Goal: Task Accomplishment & Management: Use online tool/utility

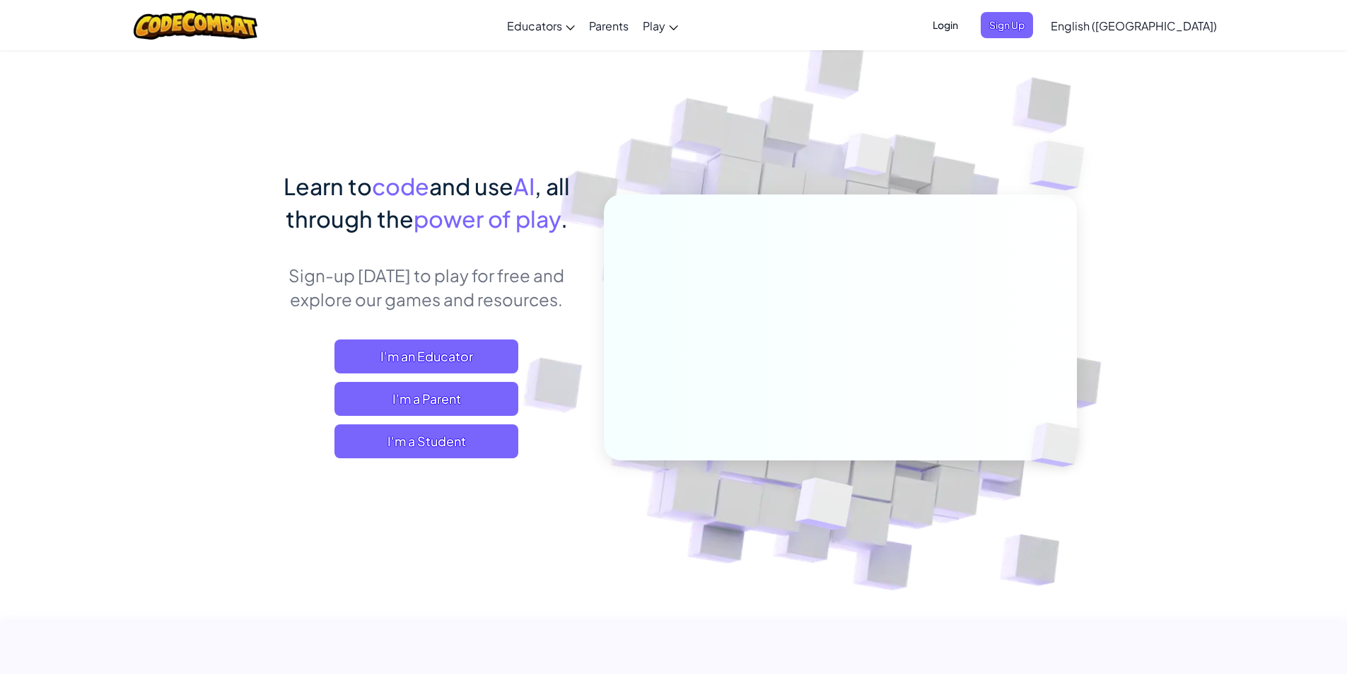
click at [966, 28] on span "Login" at bounding box center [945, 25] width 42 height 26
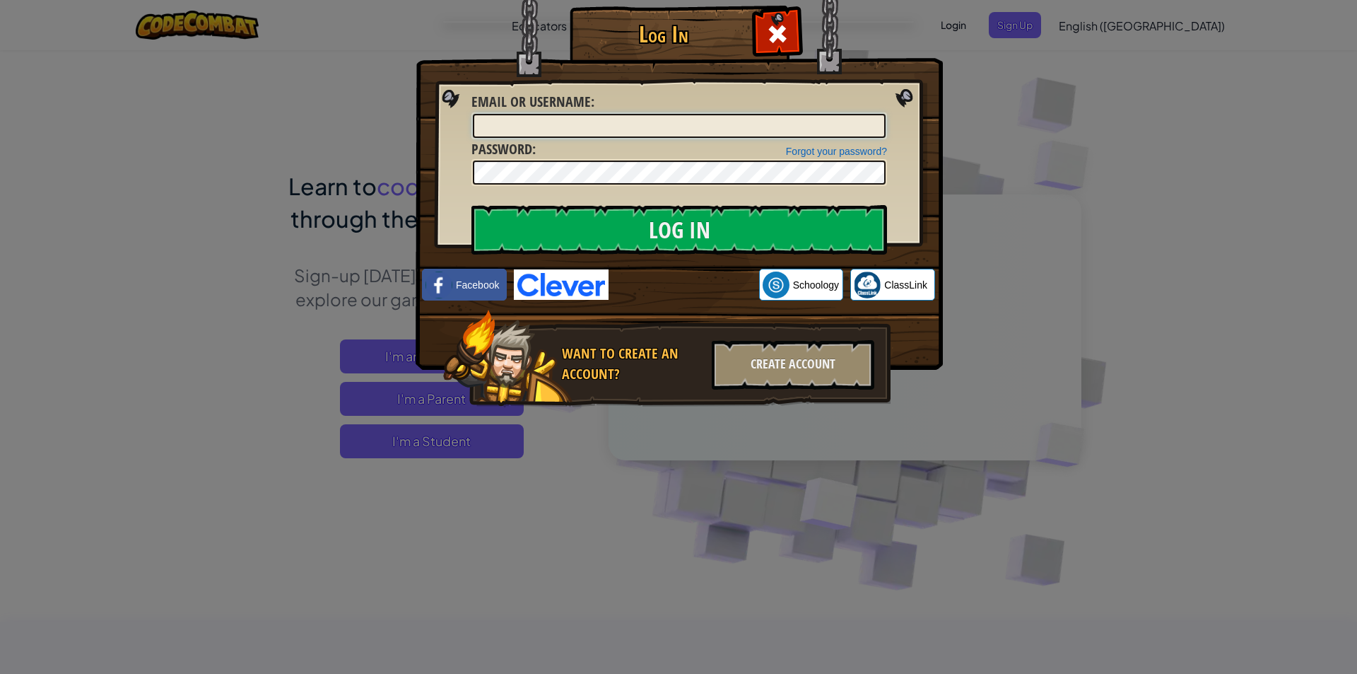
click at [597, 125] on input "Email or Username :" at bounding box center [679, 126] width 413 height 24
click at [812, 128] on input "Email or Username :" at bounding box center [679, 126] width 413 height 24
type input "[EMAIL_ADDRESS][DOMAIN_NAME]"
click at [681, 227] on input "Log In" at bounding box center [680, 229] width 416 height 49
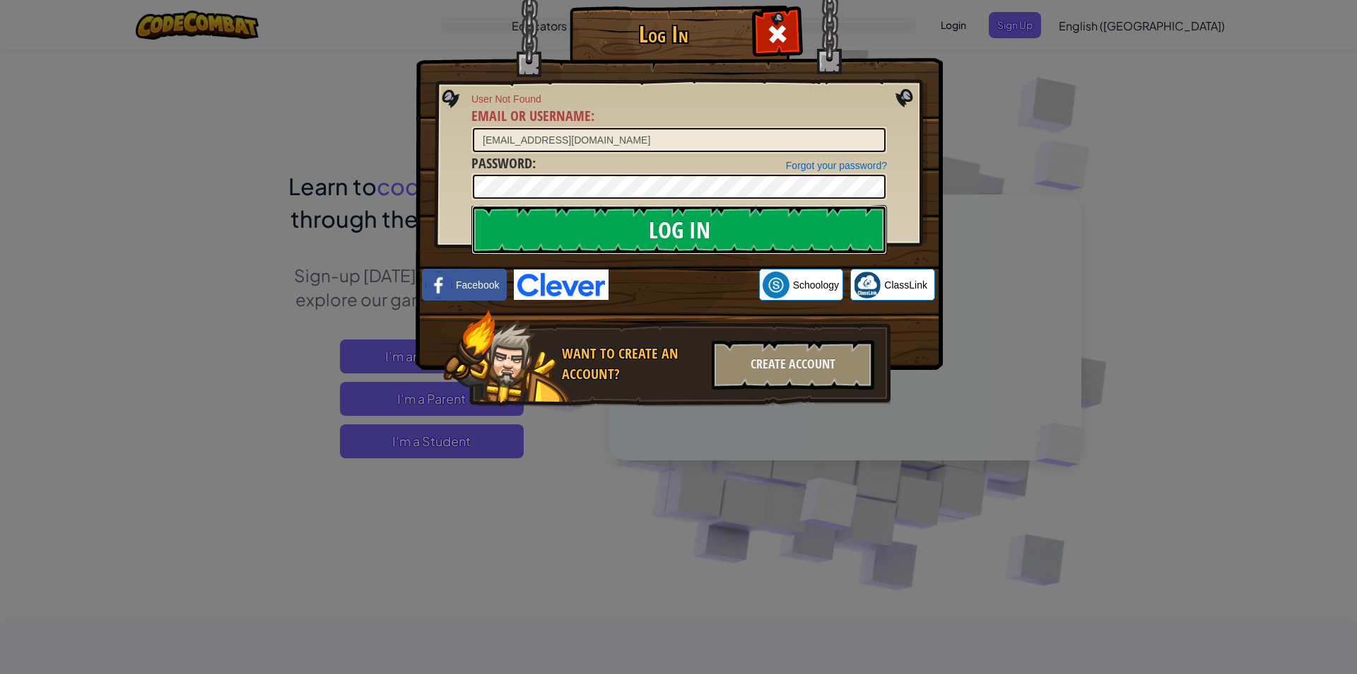
click at [686, 225] on input "Log In" at bounding box center [680, 229] width 416 height 49
click at [787, 24] on span at bounding box center [777, 34] width 23 height 23
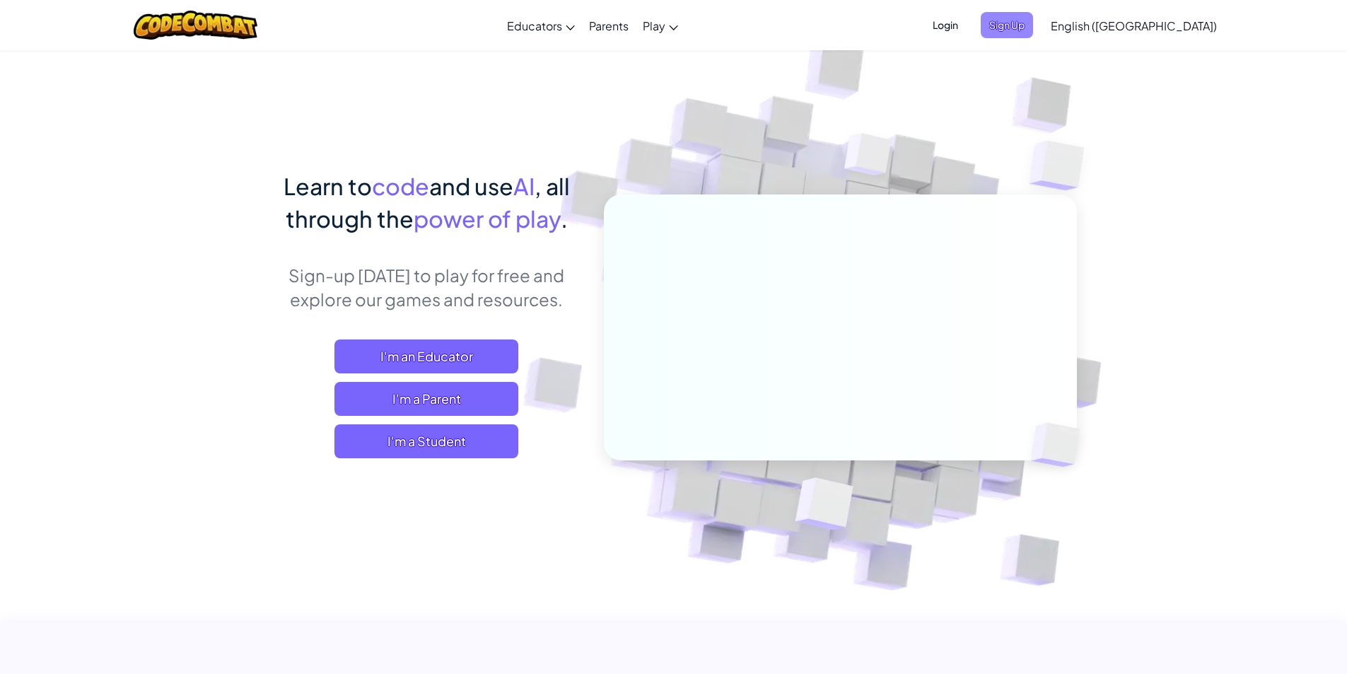
click at [1033, 23] on span "Sign Up" at bounding box center [1006, 25] width 52 height 26
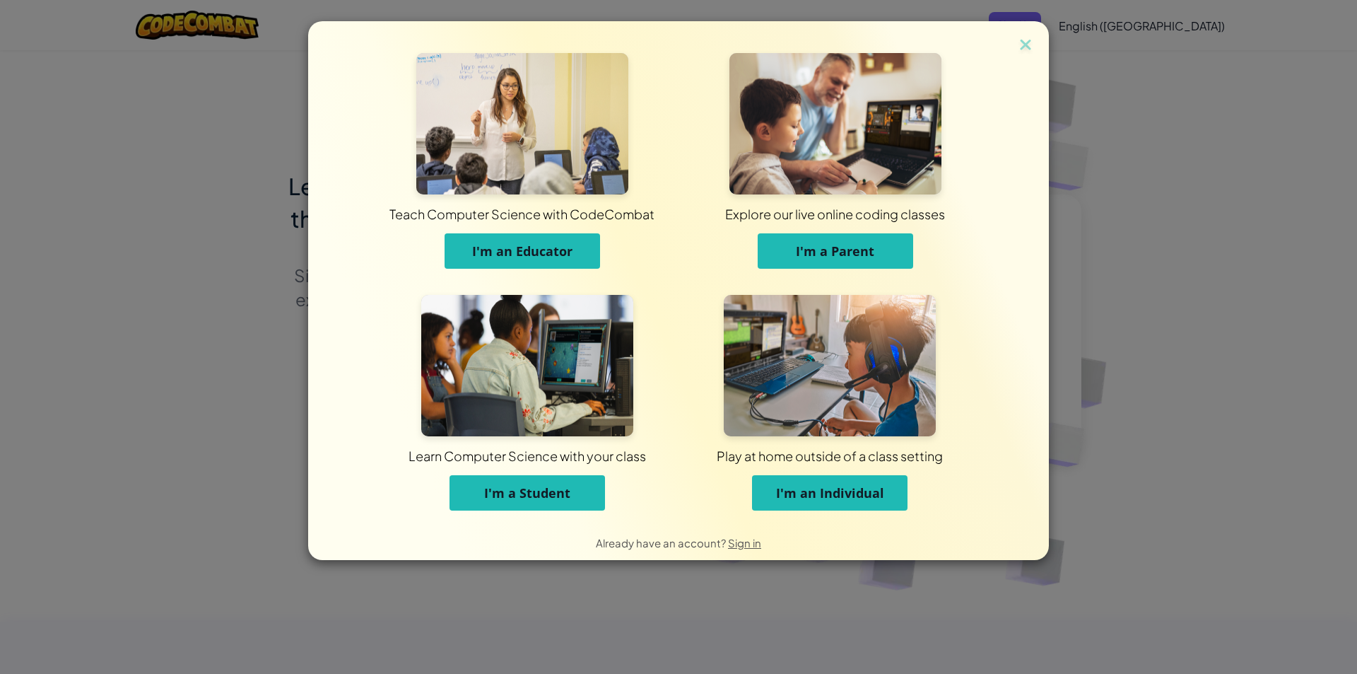
click at [568, 489] on span "I'm a Student" at bounding box center [527, 492] width 86 height 17
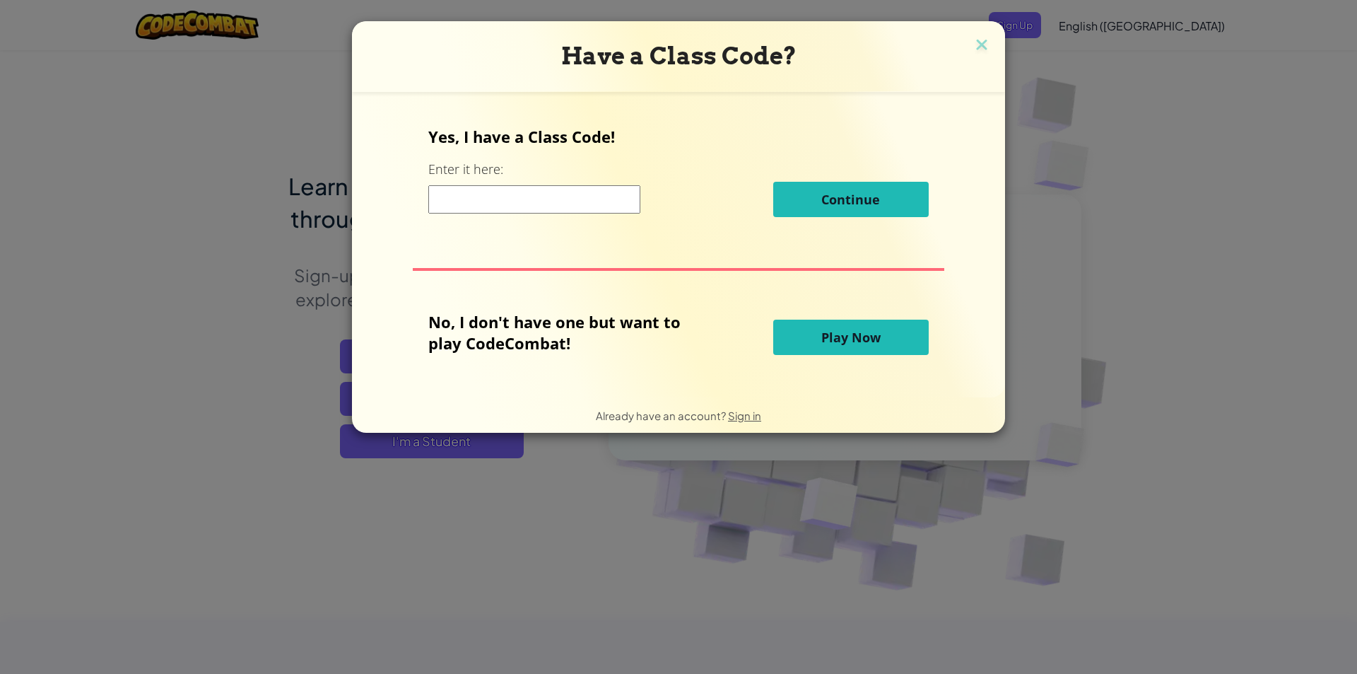
click at [532, 203] on input at bounding box center [534, 199] width 212 height 28
drag, startPoint x: 738, startPoint y: 37, endPoint x: 679, endPoint y: 83, distance: 75.1
click at [679, 83] on div "Have a Class Code?" at bounding box center [678, 56] width 653 height 71
click at [755, 107] on div "Yes, I have a Class Code! Enter it here: Continue No, I don't have one but want…" at bounding box center [678, 244] width 625 height 277
click at [983, 40] on img at bounding box center [982, 45] width 18 height 21
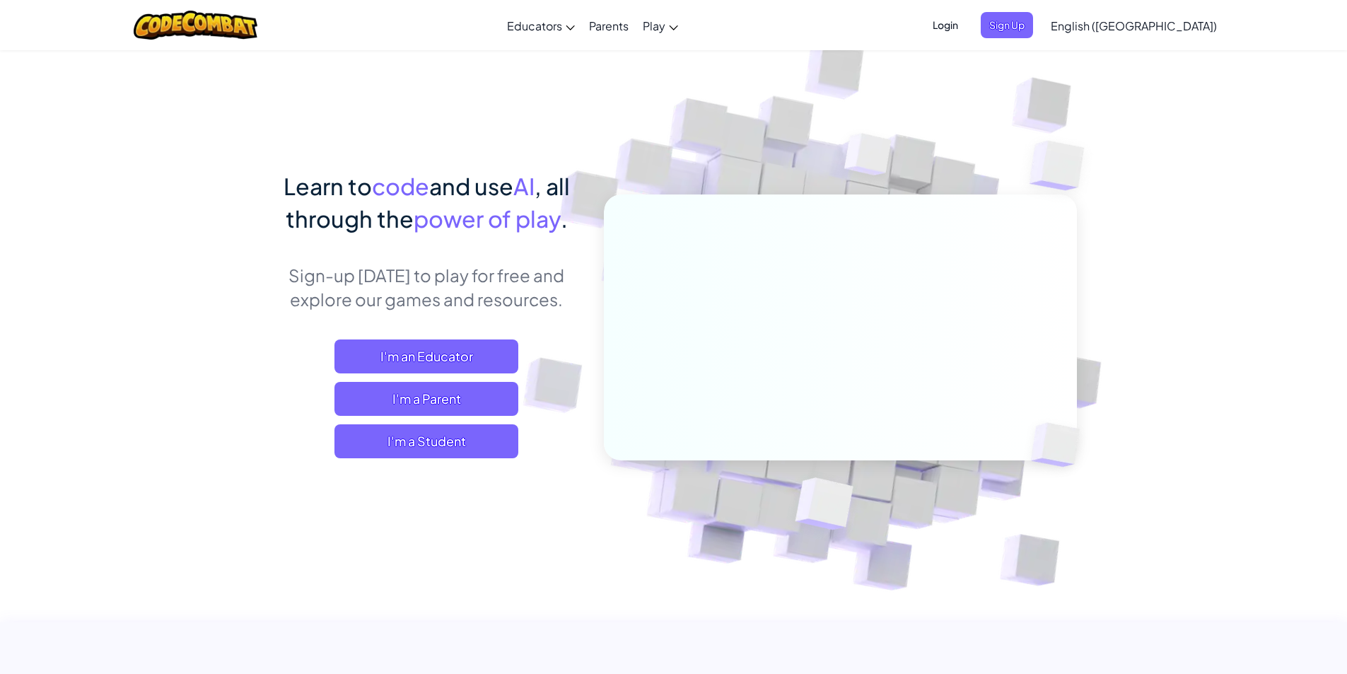
click at [966, 21] on span "Login" at bounding box center [945, 25] width 42 height 26
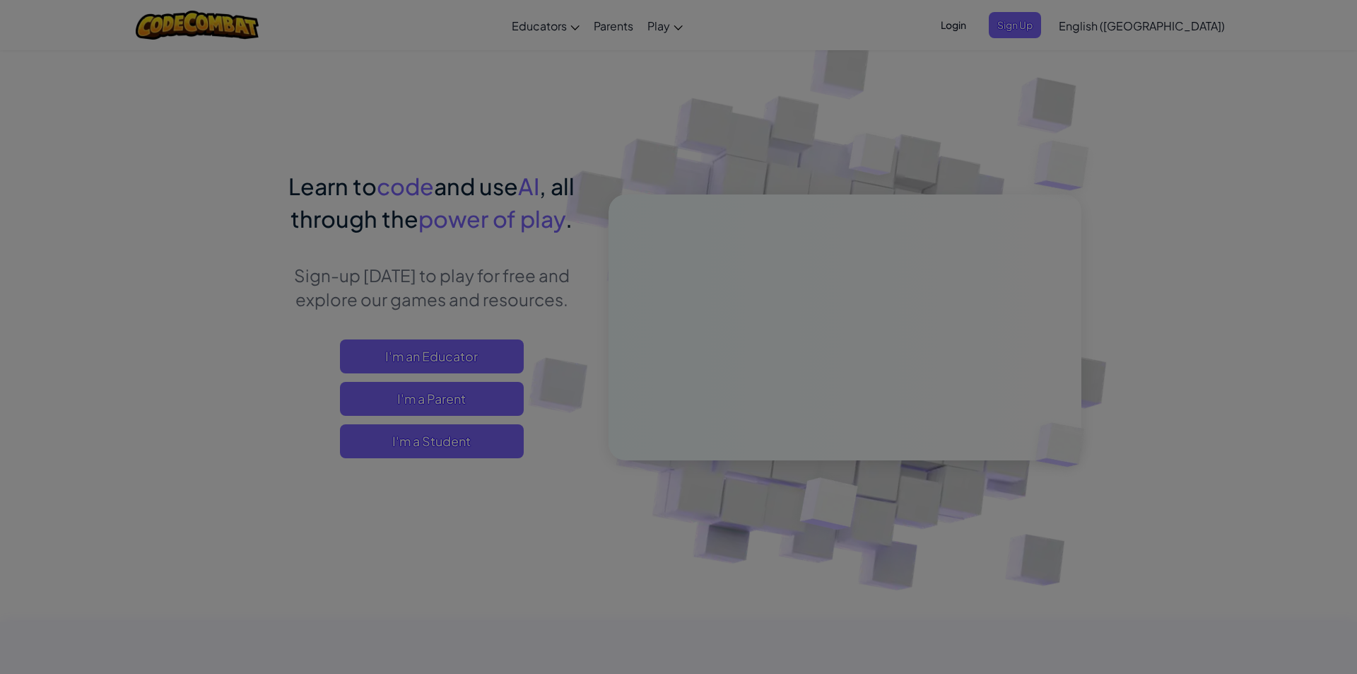
type input "[EMAIL_ADDRESS][DOMAIN_NAME]"
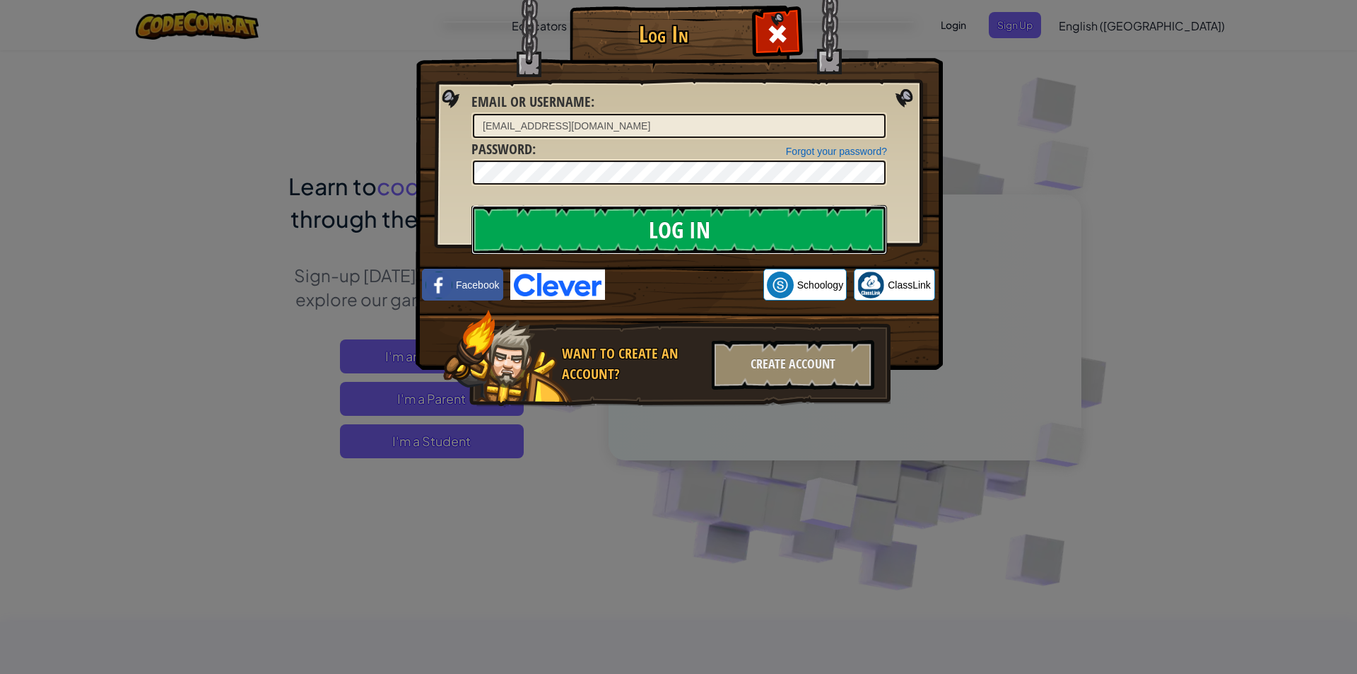
click at [703, 224] on input "Log In" at bounding box center [680, 229] width 416 height 49
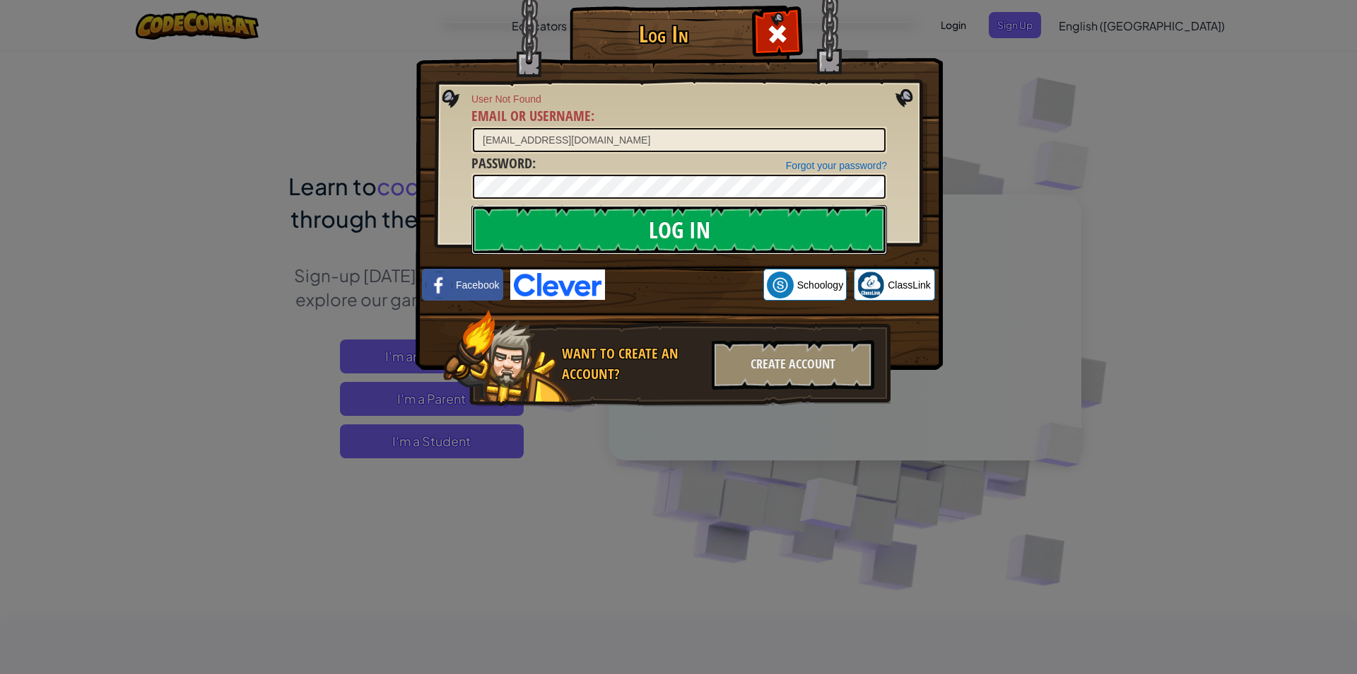
click at [761, 238] on input "Log In" at bounding box center [680, 229] width 416 height 49
click at [759, 238] on input "Log In" at bounding box center [680, 229] width 416 height 49
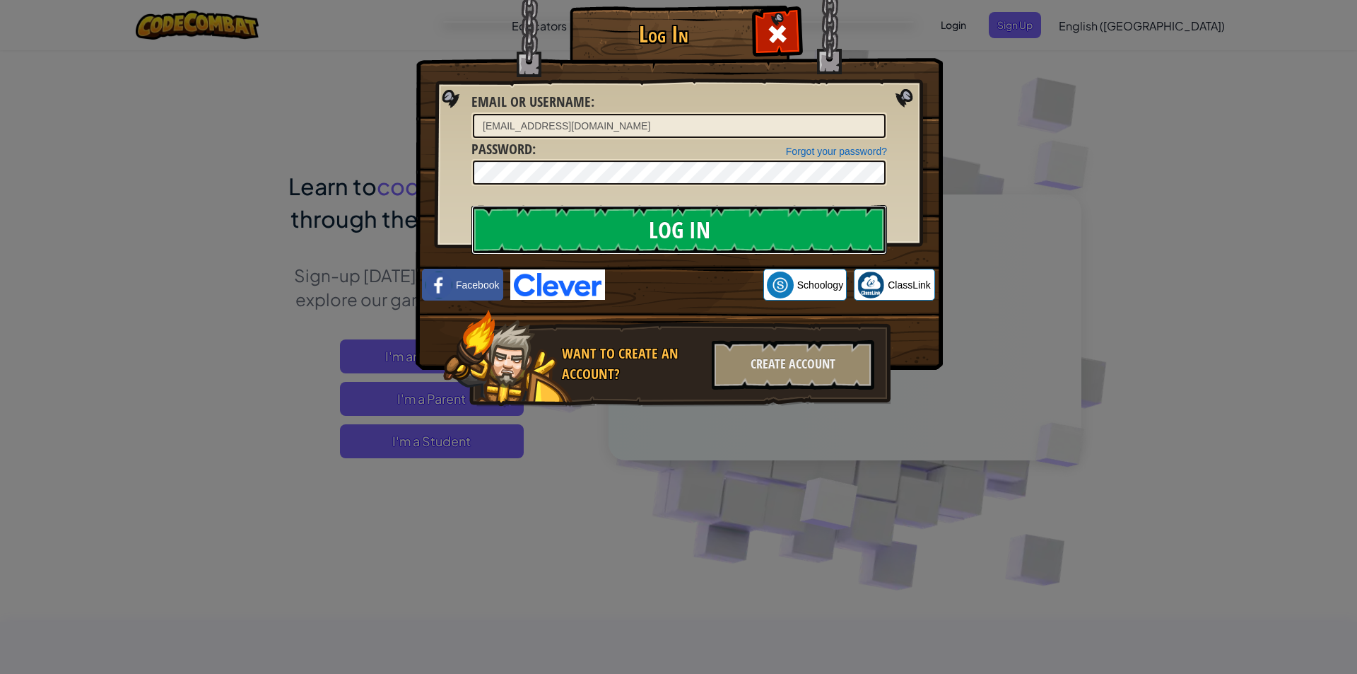
click at [759, 238] on input "Log In" at bounding box center [680, 229] width 416 height 49
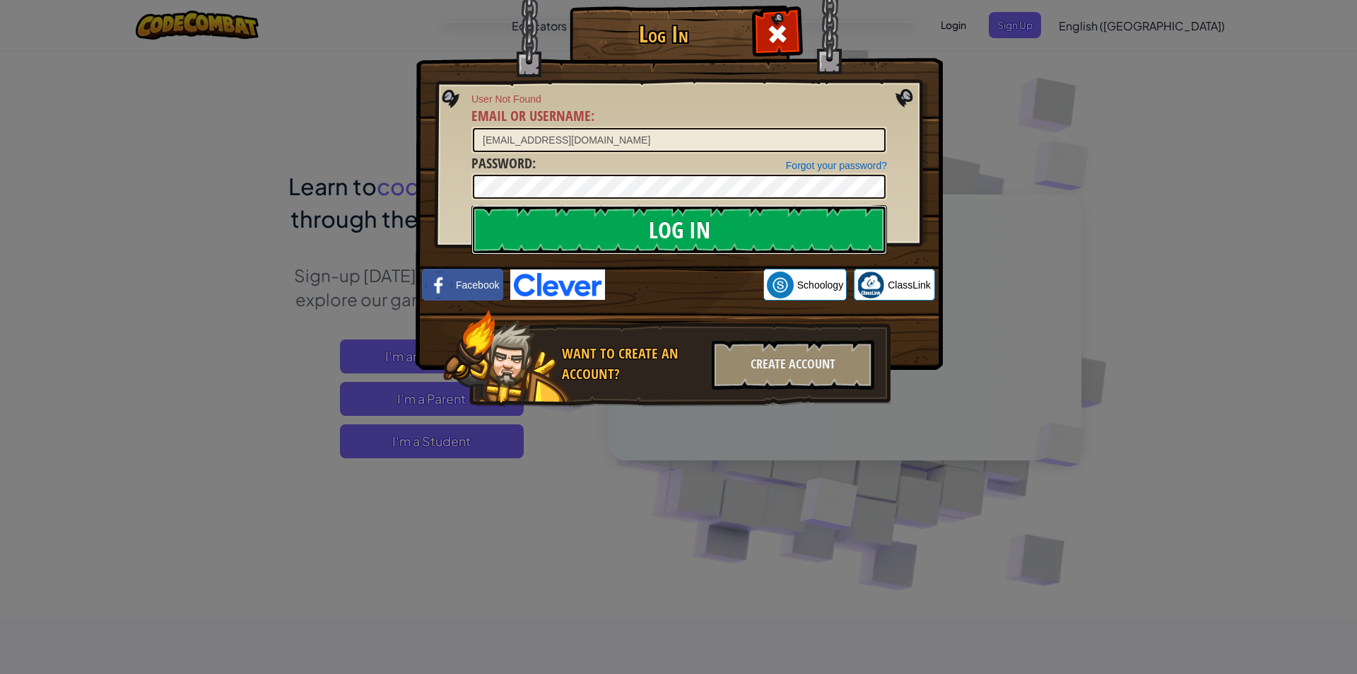
click at [759, 238] on input "Log In" at bounding box center [680, 229] width 416 height 49
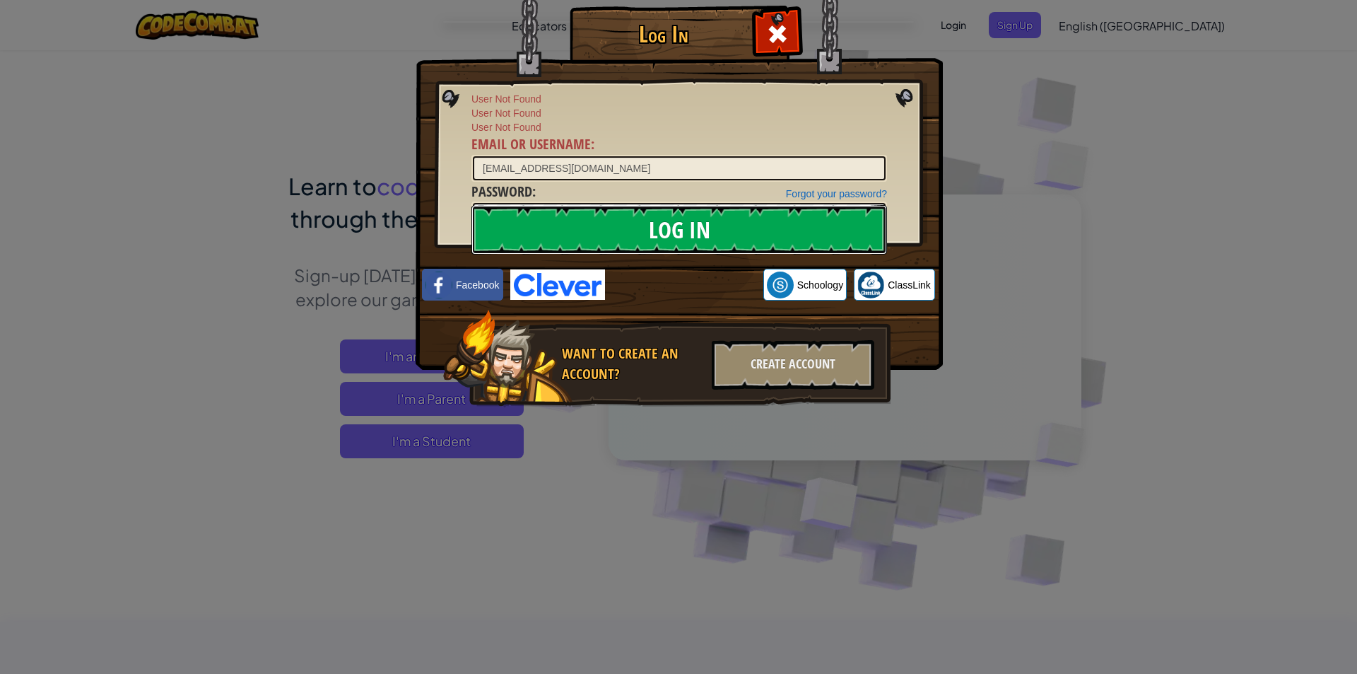
click at [642, 220] on input "Log In" at bounding box center [680, 229] width 416 height 49
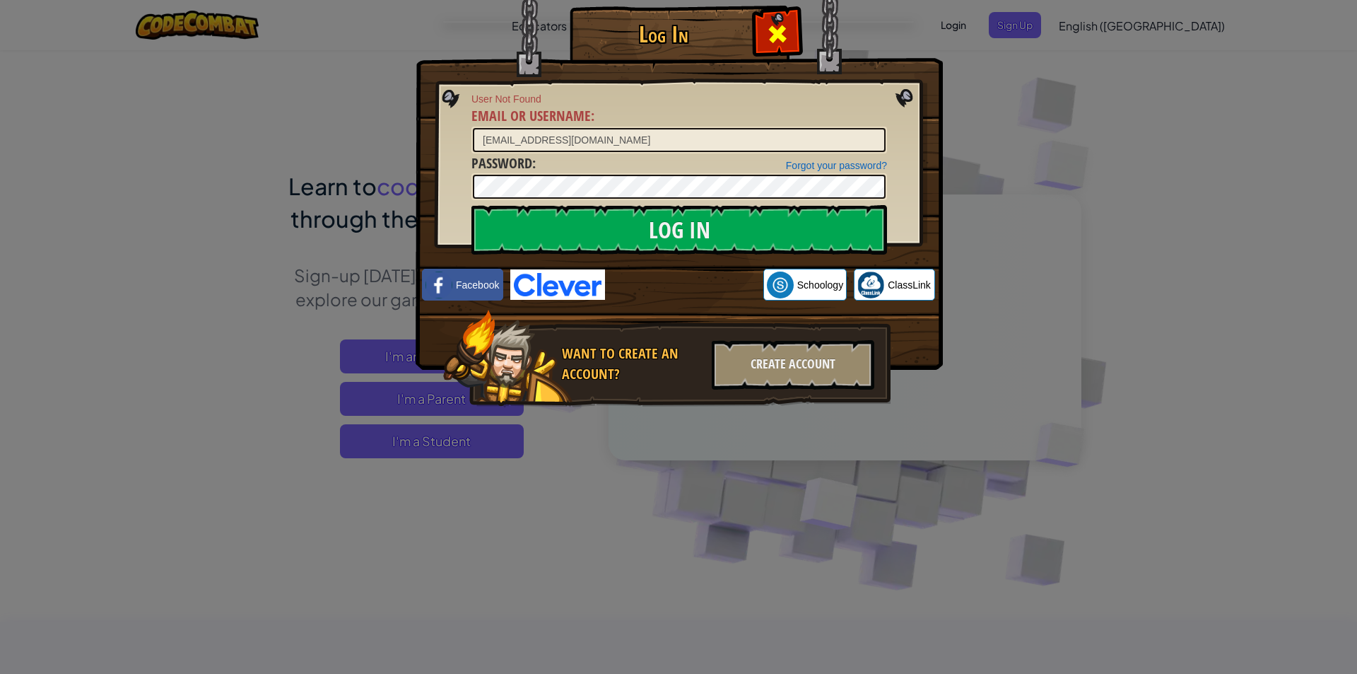
click at [769, 35] on span at bounding box center [777, 34] width 23 height 23
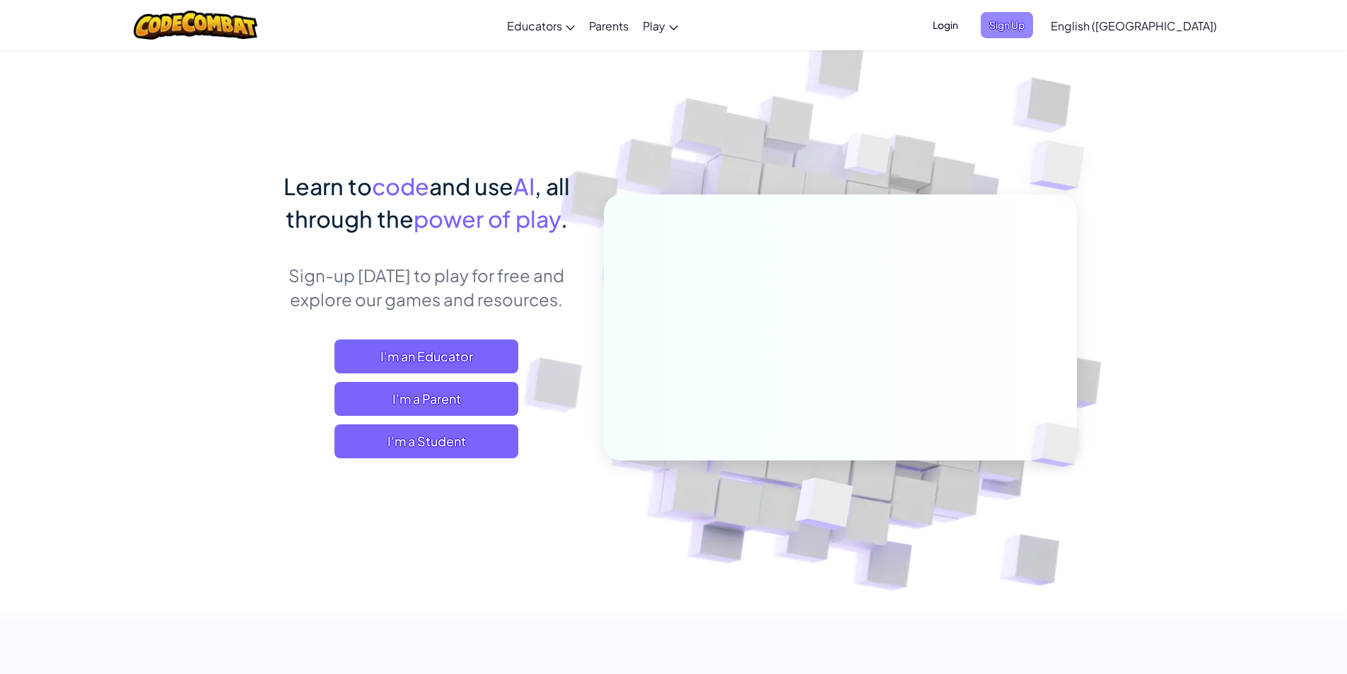
click at [1033, 30] on span "Sign Up" at bounding box center [1006, 25] width 52 height 26
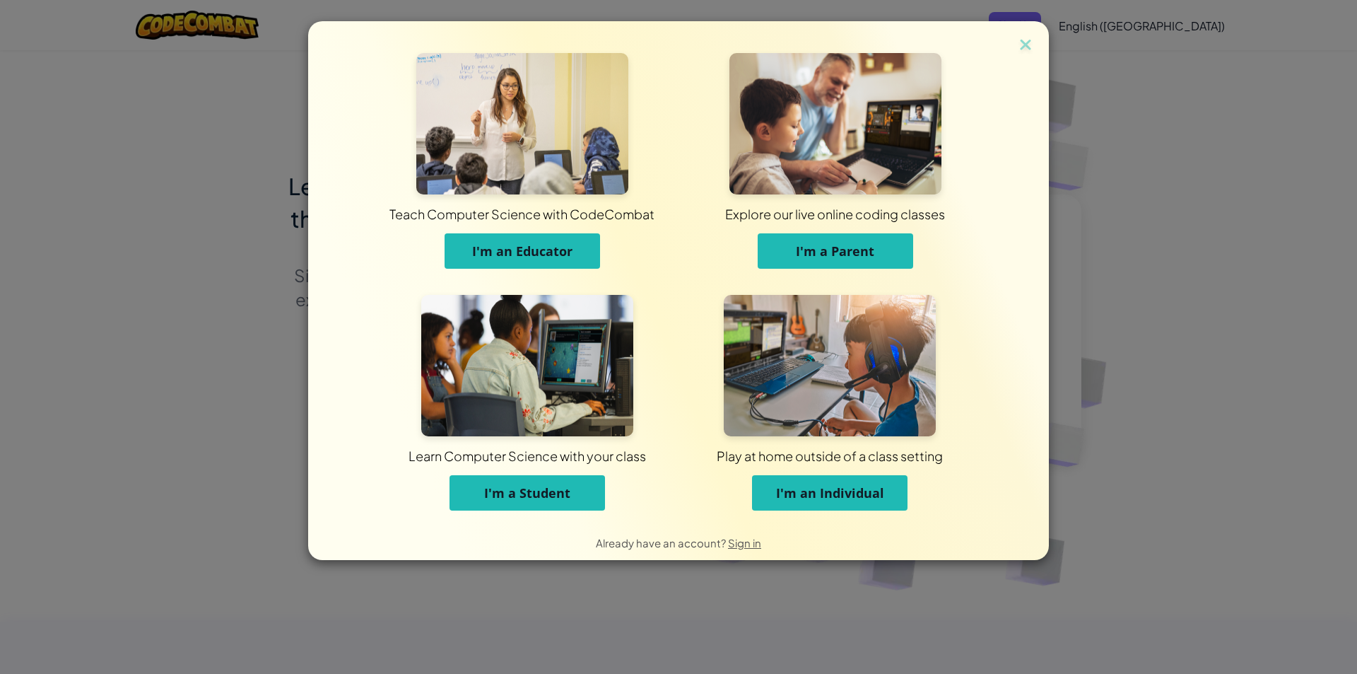
click at [507, 495] on span "I'm a Student" at bounding box center [527, 492] width 86 height 17
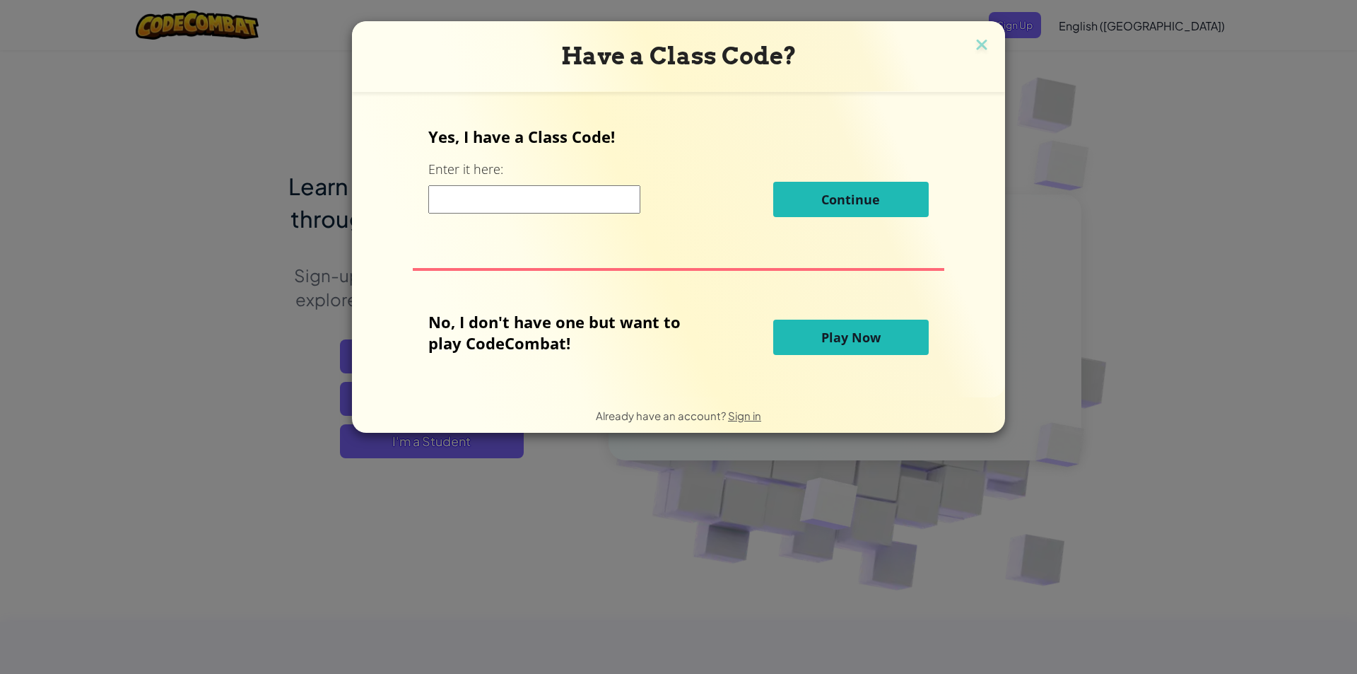
click at [539, 204] on input at bounding box center [534, 199] width 212 height 28
paste input "WaterShelfFire"
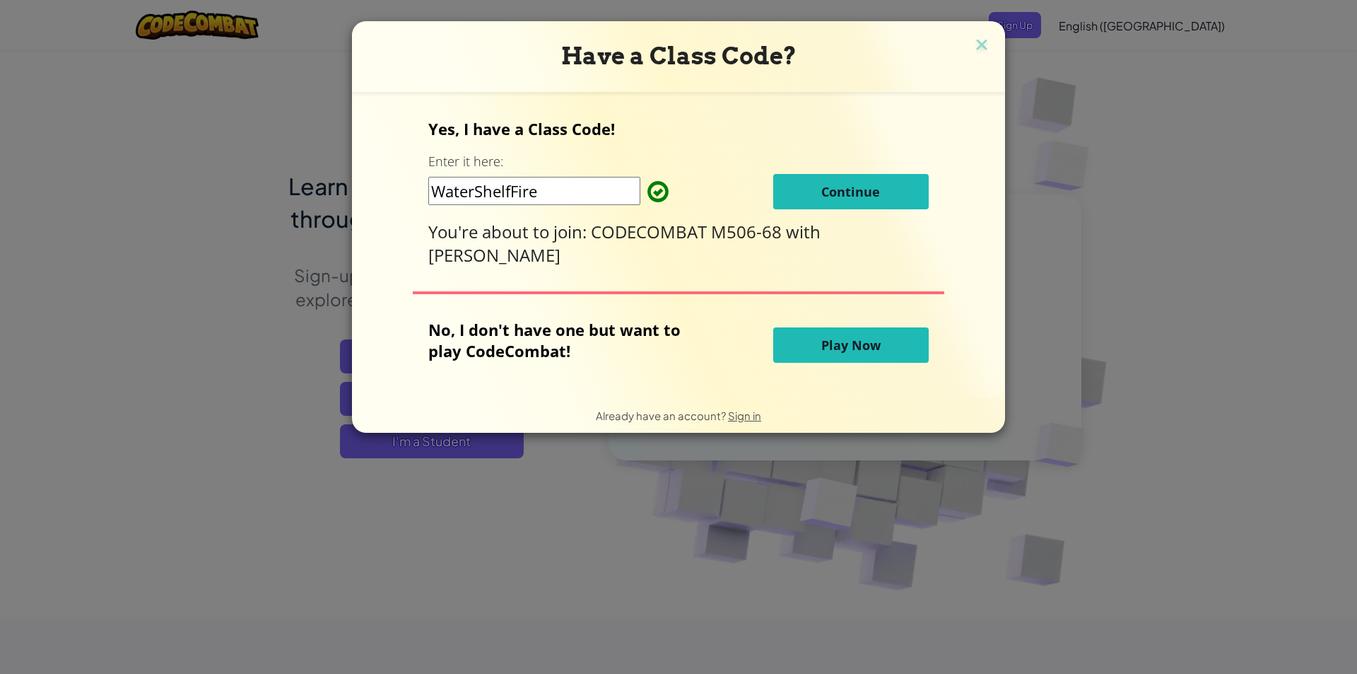
type input "WaterShelfFire"
click at [813, 199] on button "Continue" at bounding box center [851, 191] width 156 height 35
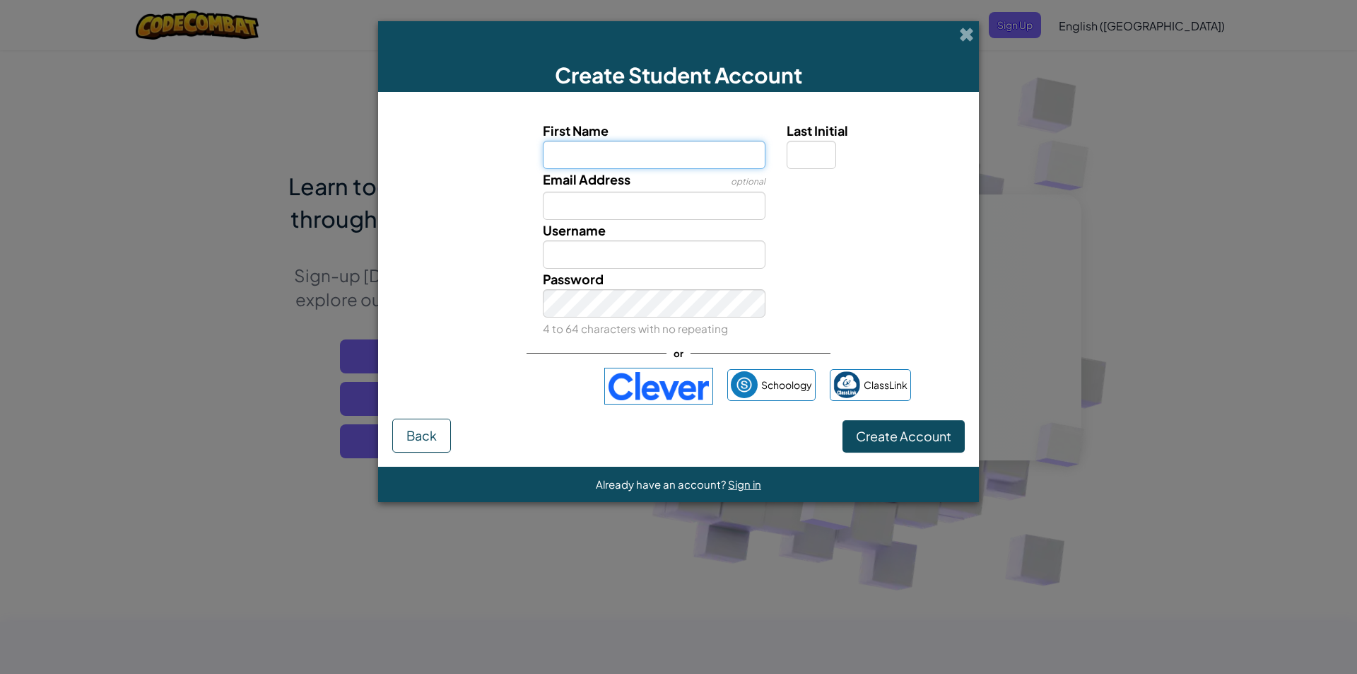
click at [660, 154] on input "First Name" at bounding box center [654, 155] width 223 height 28
type input "hacker"
type input "Hacker"
click at [682, 213] on input "Email Address" at bounding box center [654, 206] width 223 height 28
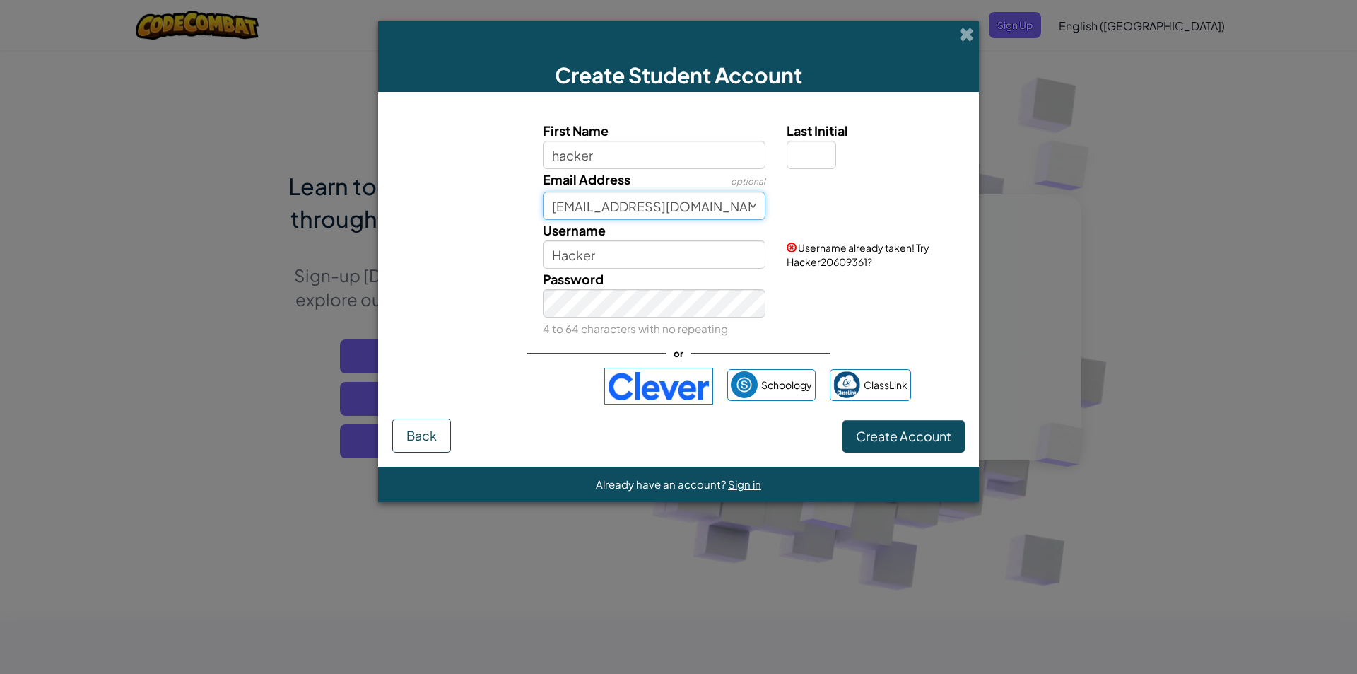
type input "[EMAIL_ADDRESS][DOMAIN_NAME]"
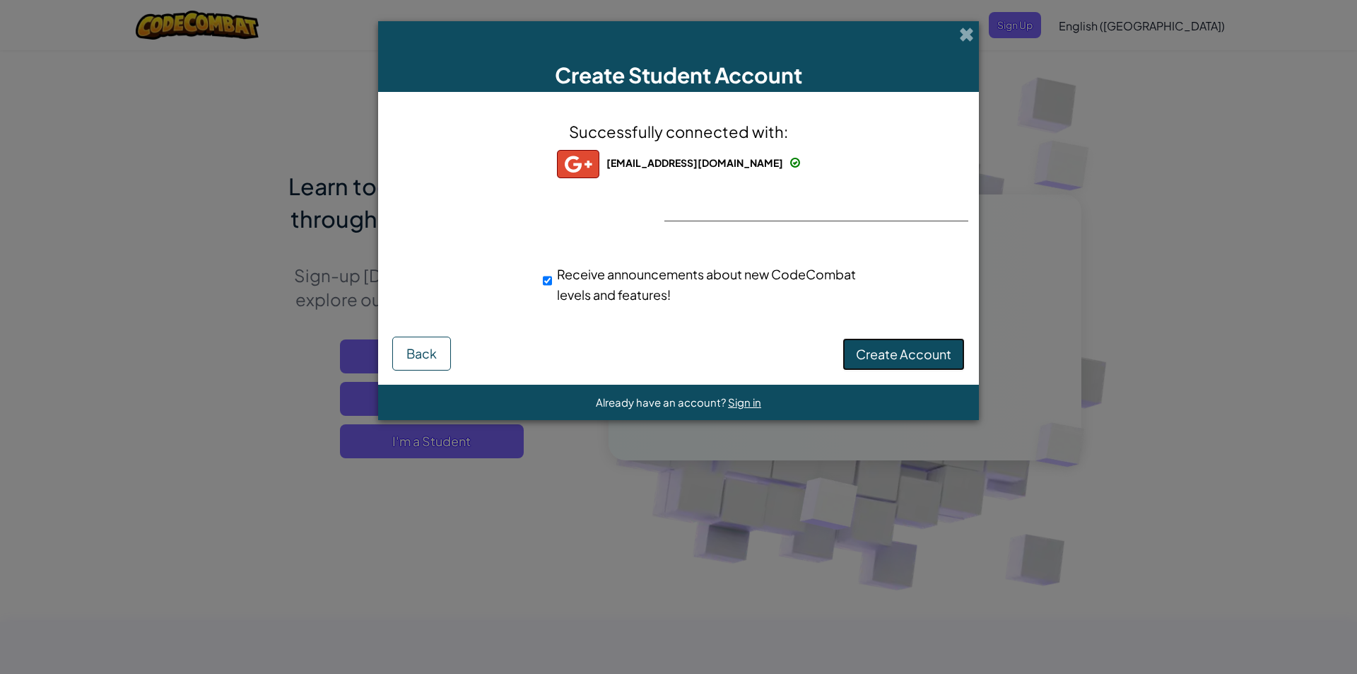
click at [932, 353] on span "Create Account" at bounding box center [903, 354] width 95 height 16
click at [547, 283] on input "Receive announcements about new CodeCombat levels and features!" at bounding box center [547, 281] width 9 height 28
checkbox input "true"
click at [938, 351] on button "Create Account" at bounding box center [904, 354] width 122 height 33
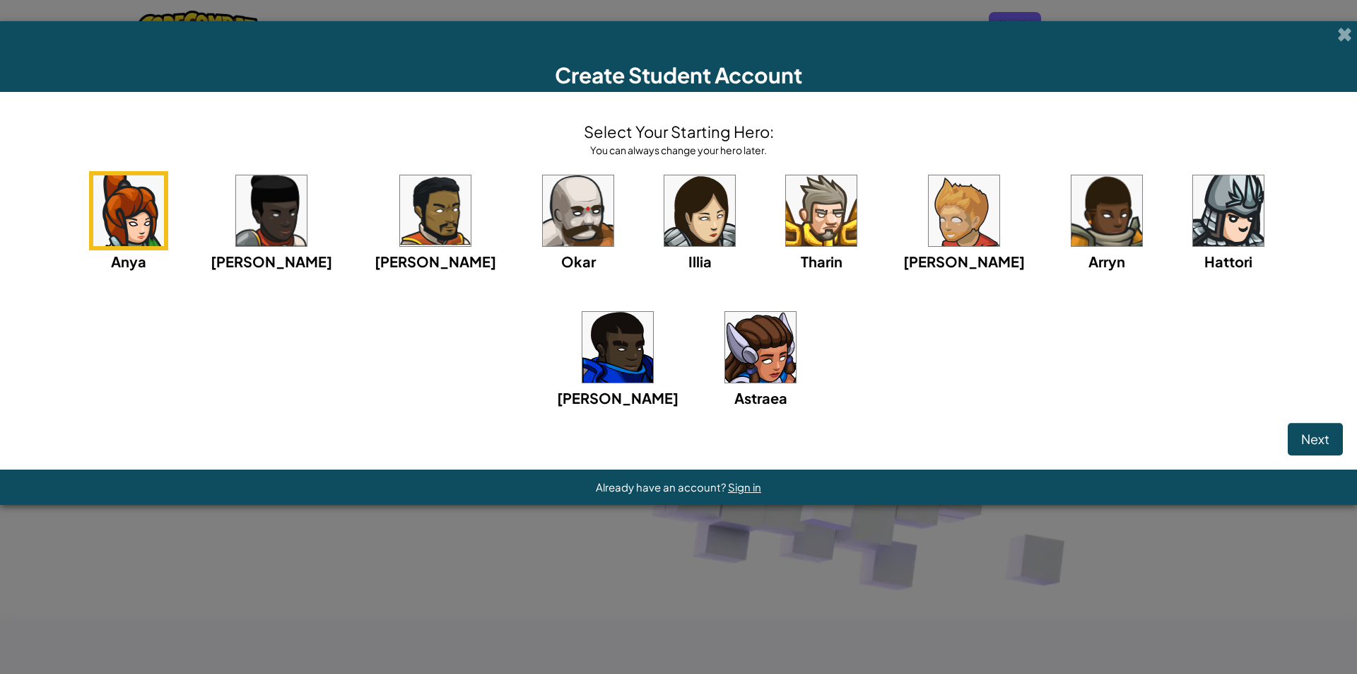
click at [543, 197] on img at bounding box center [578, 210] width 71 height 71
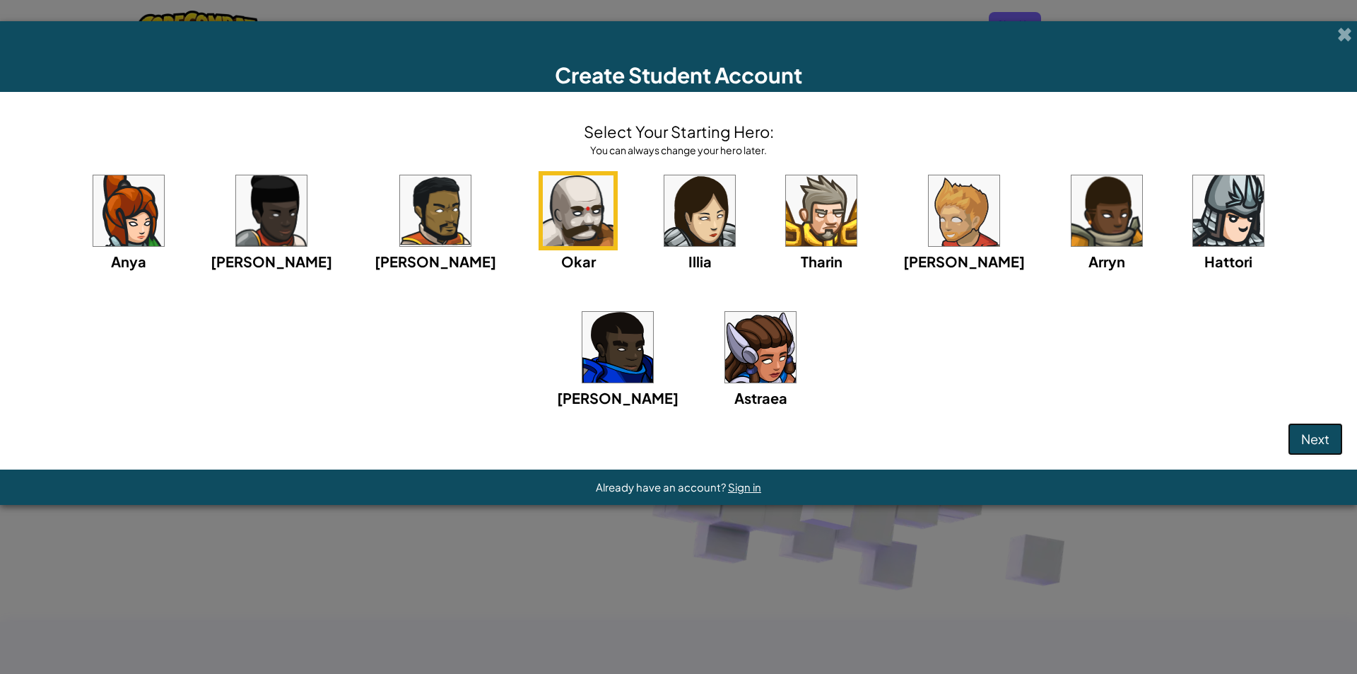
click at [1317, 435] on span "Next" at bounding box center [1315, 439] width 28 height 16
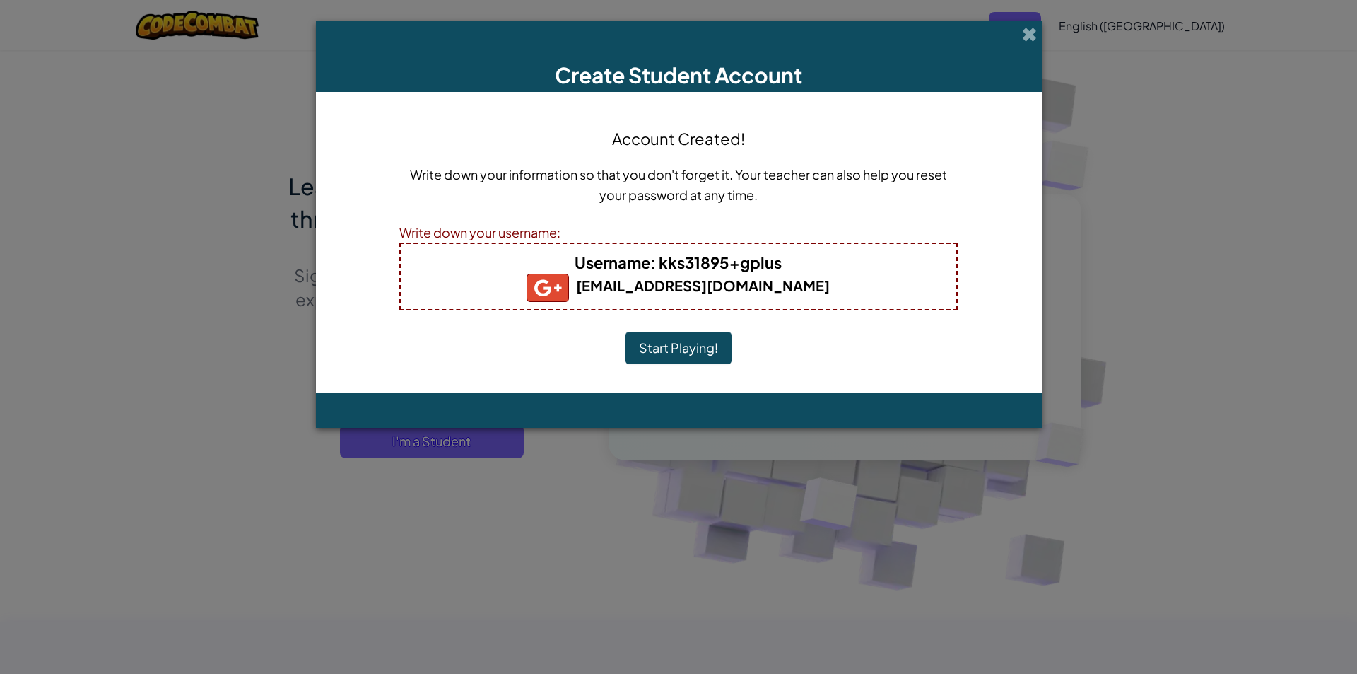
click at [698, 350] on button "Start Playing!" at bounding box center [679, 348] width 106 height 33
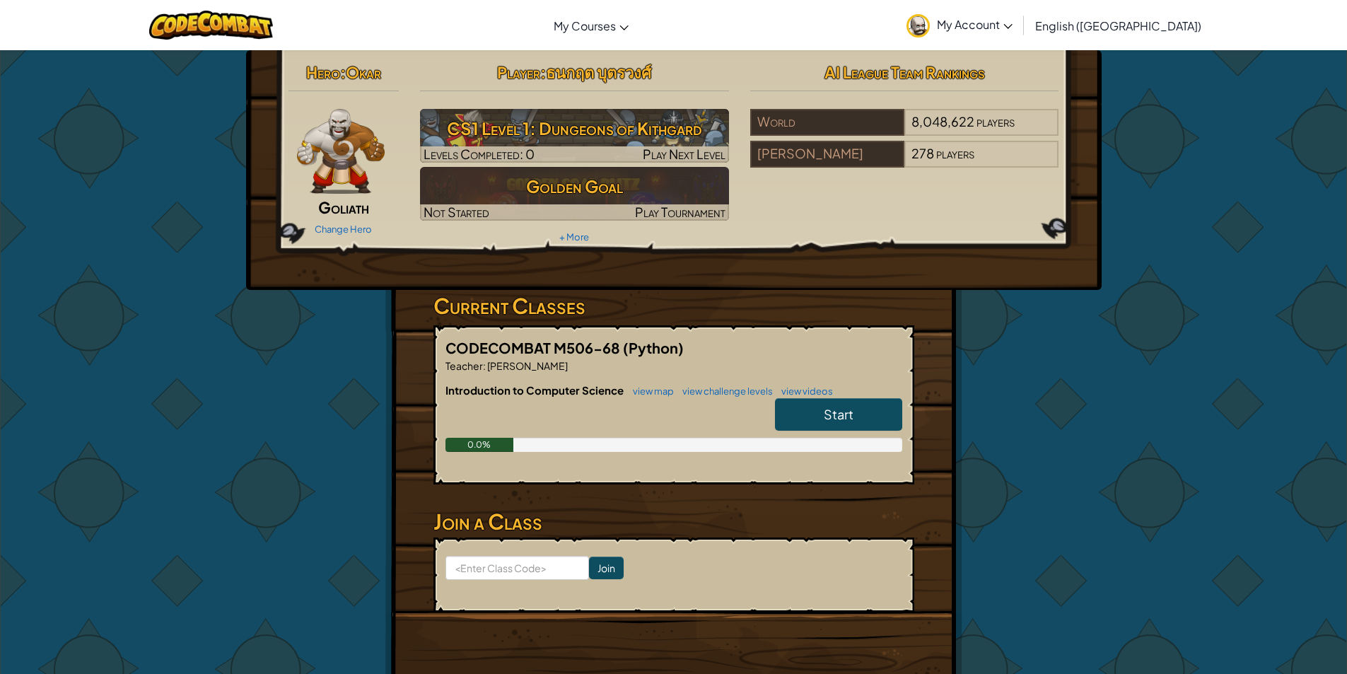
click at [1161, 32] on span "English ([GEOGRAPHIC_DATA])" at bounding box center [1118, 25] width 166 height 15
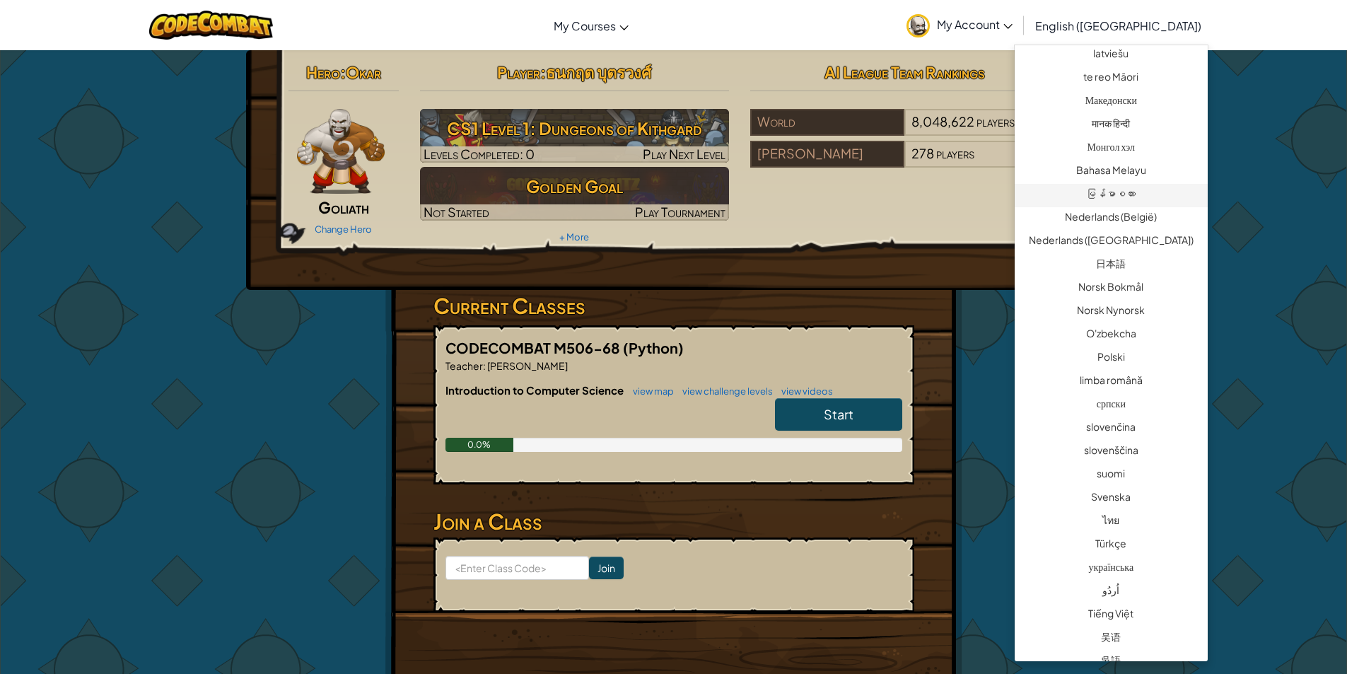
scroll to position [828, 0]
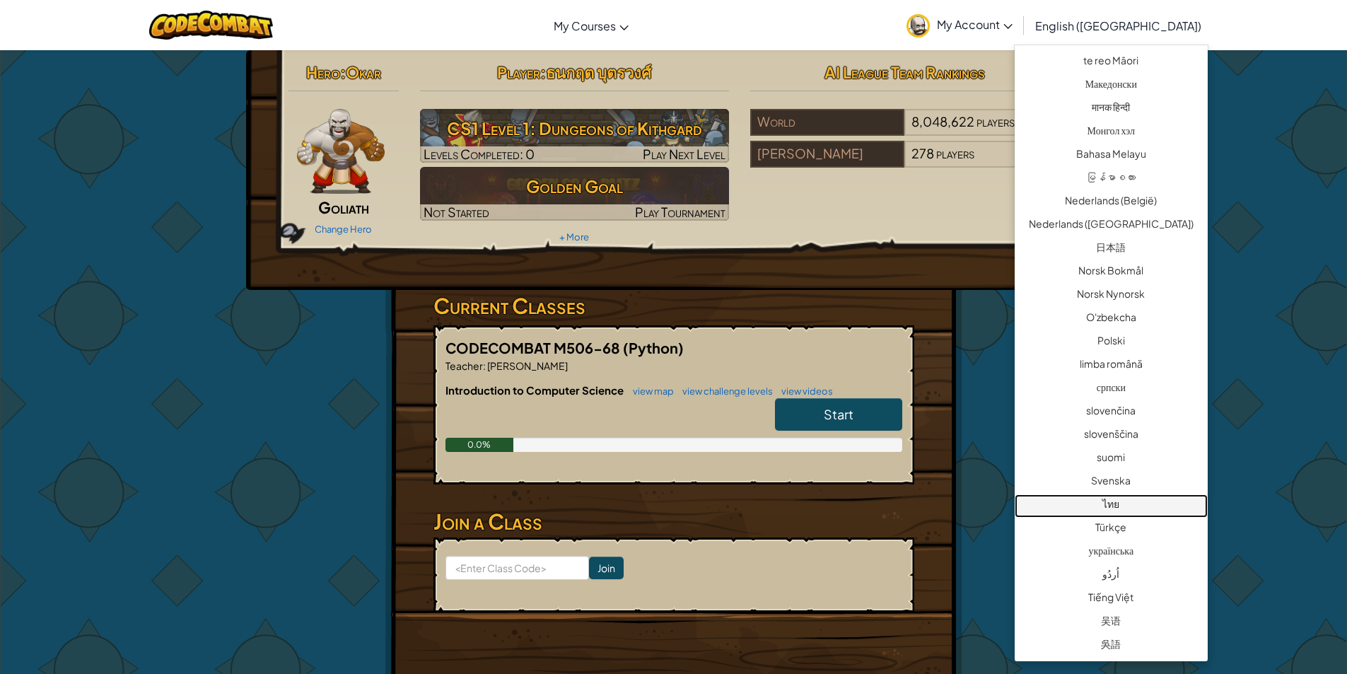
click at [1128, 501] on link "ไทย" at bounding box center [1110, 505] width 193 height 23
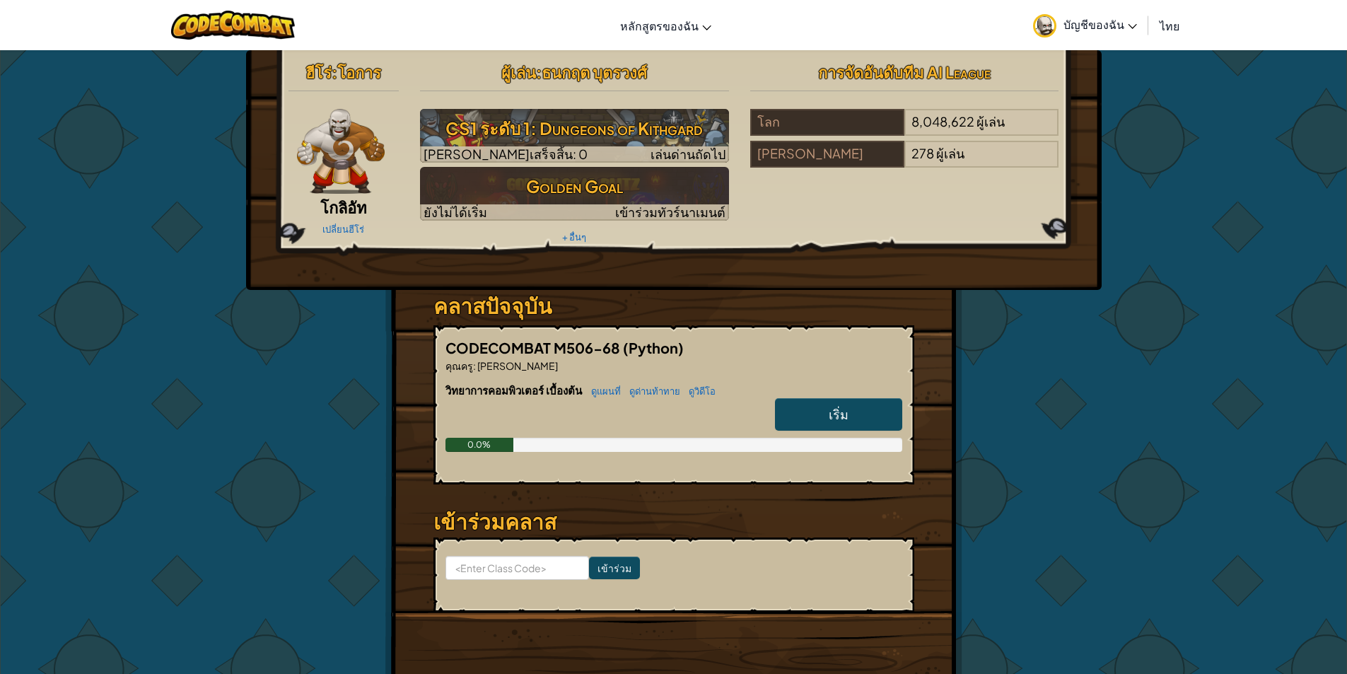
click at [845, 427] on link "เริ่ม" at bounding box center [838, 414] width 127 height 33
select select "th"
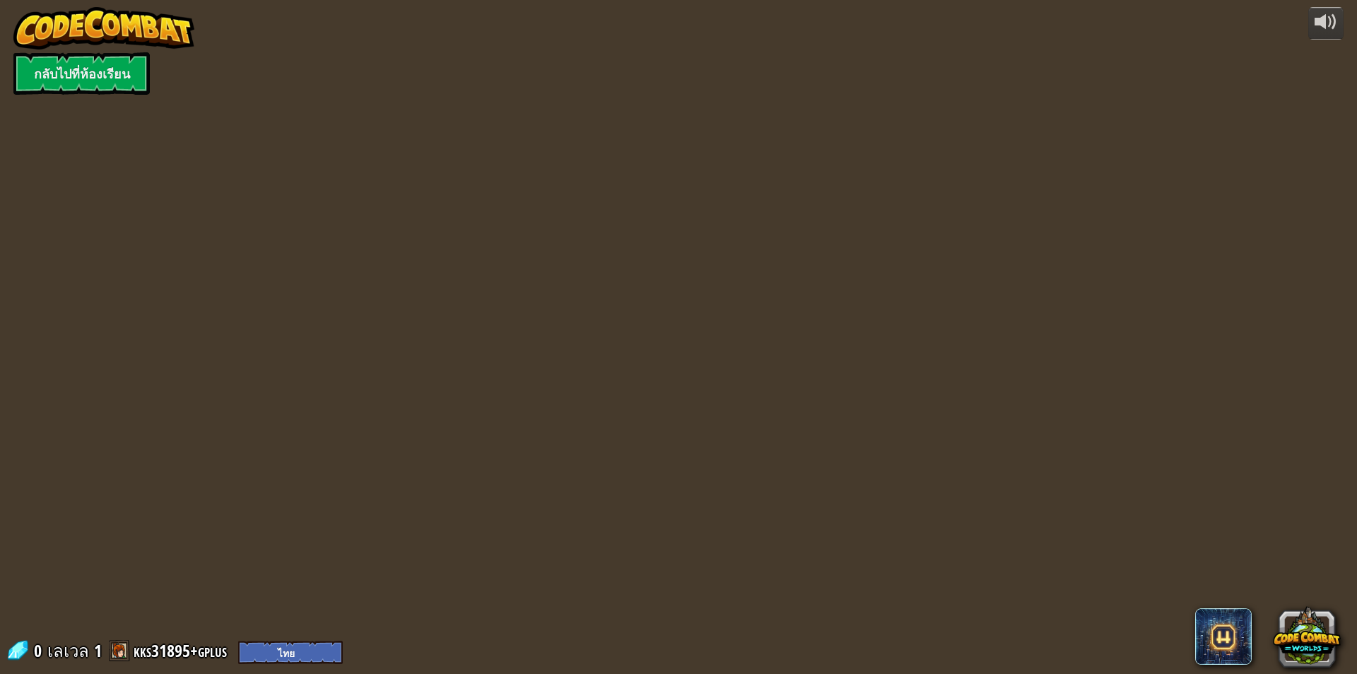
select select "th"
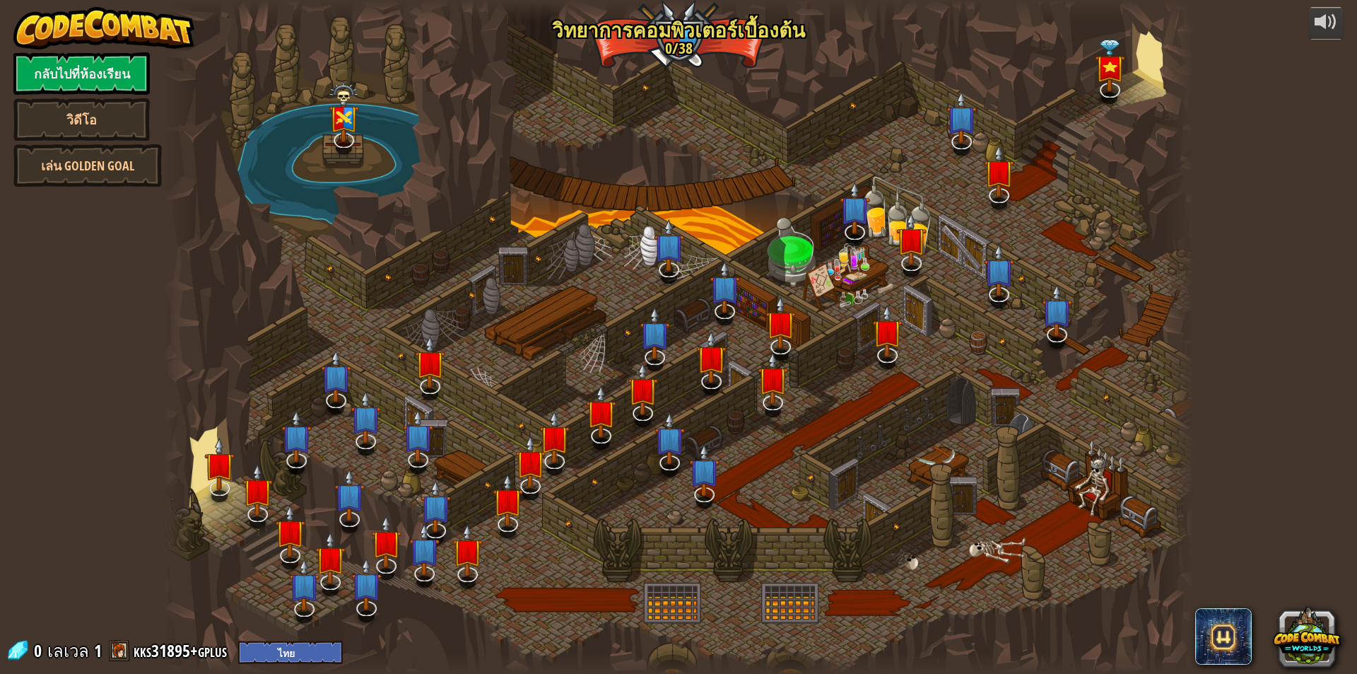
select select "th"
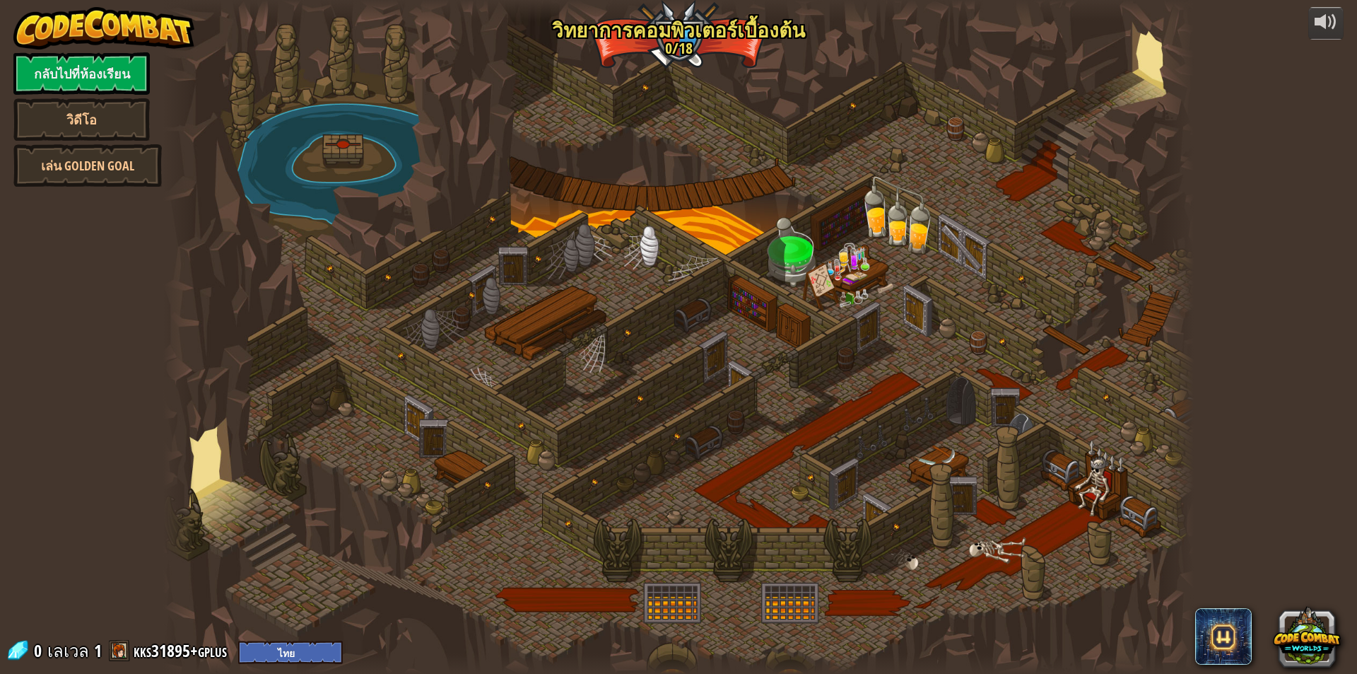
select select "th"
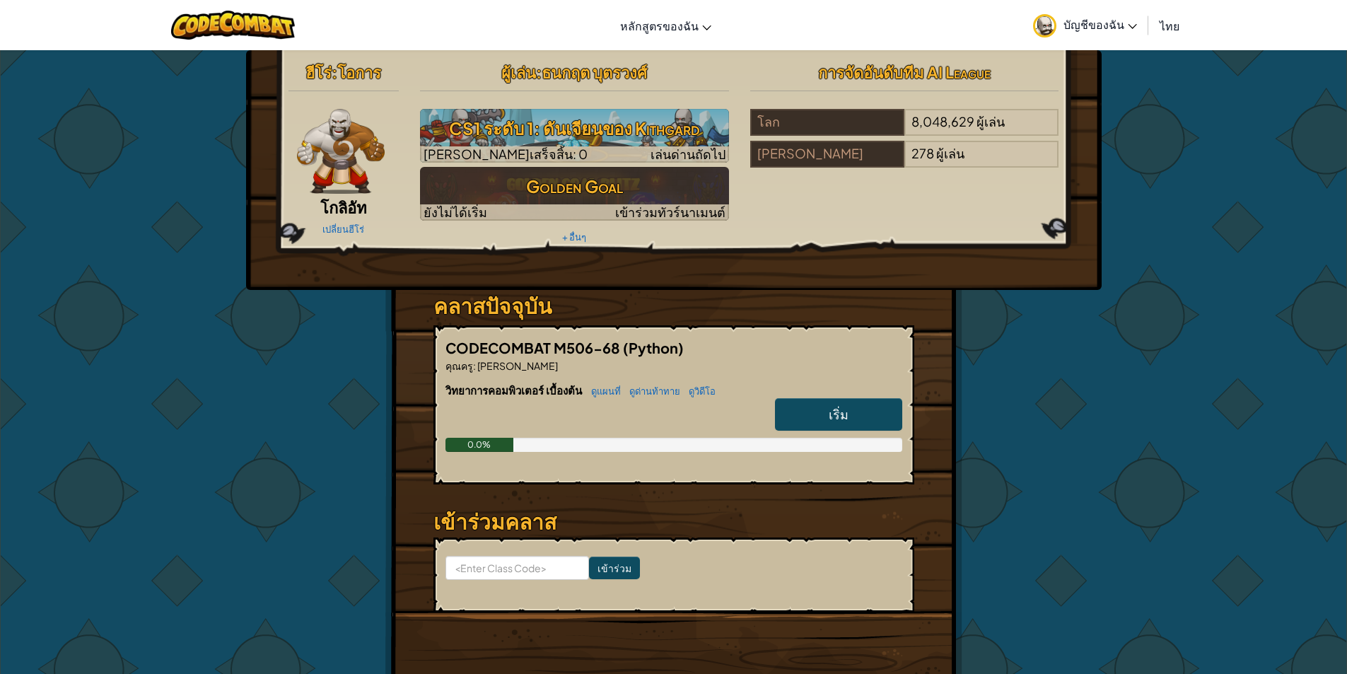
click at [666, 74] on h2 "ผู้เล่น : ธนกฤต บุตรวงศ์" at bounding box center [574, 72] width 309 height 30
click at [645, 73] on span "ธนกฤต บุตรวงศ์" at bounding box center [594, 72] width 105 height 20
click at [647, 73] on span "ธนกฤต บุตรวงศ์" at bounding box center [594, 72] width 105 height 20
click at [563, 75] on span "ธนกฤต บุตรวงศ์" at bounding box center [594, 72] width 105 height 20
drag, startPoint x: 499, startPoint y: 62, endPoint x: 629, endPoint y: 69, distance: 130.2
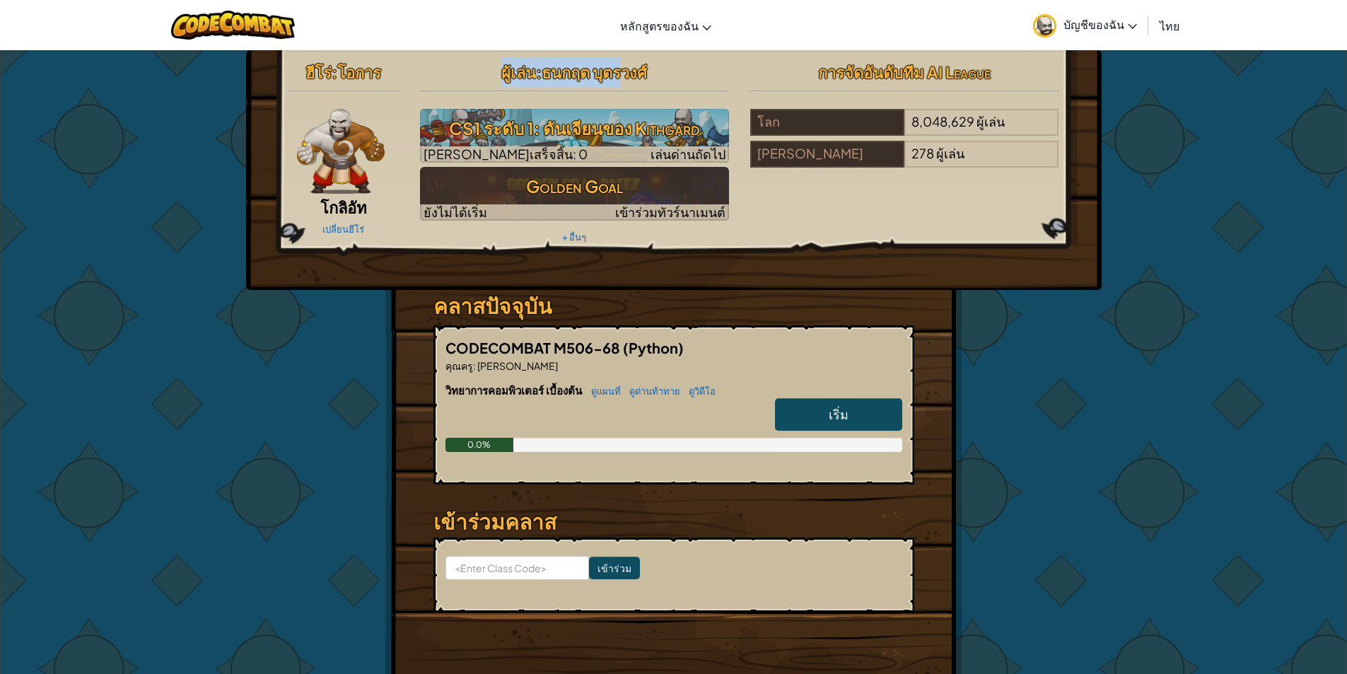
click at [627, 69] on h2 "ผู้เล่น : ธนกฤต บุตรวงศ์" at bounding box center [574, 72] width 309 height 30
click at [640, 66] on span "ธนกฤต บุตรวงศ์" at bounding box center [594, 72] width 105 height 20
click at [657, 69] on h2 "ผู้เล่น : ธนกฤต บุตรวงศ์" at bounding box center [574, 72] width 309 height 30
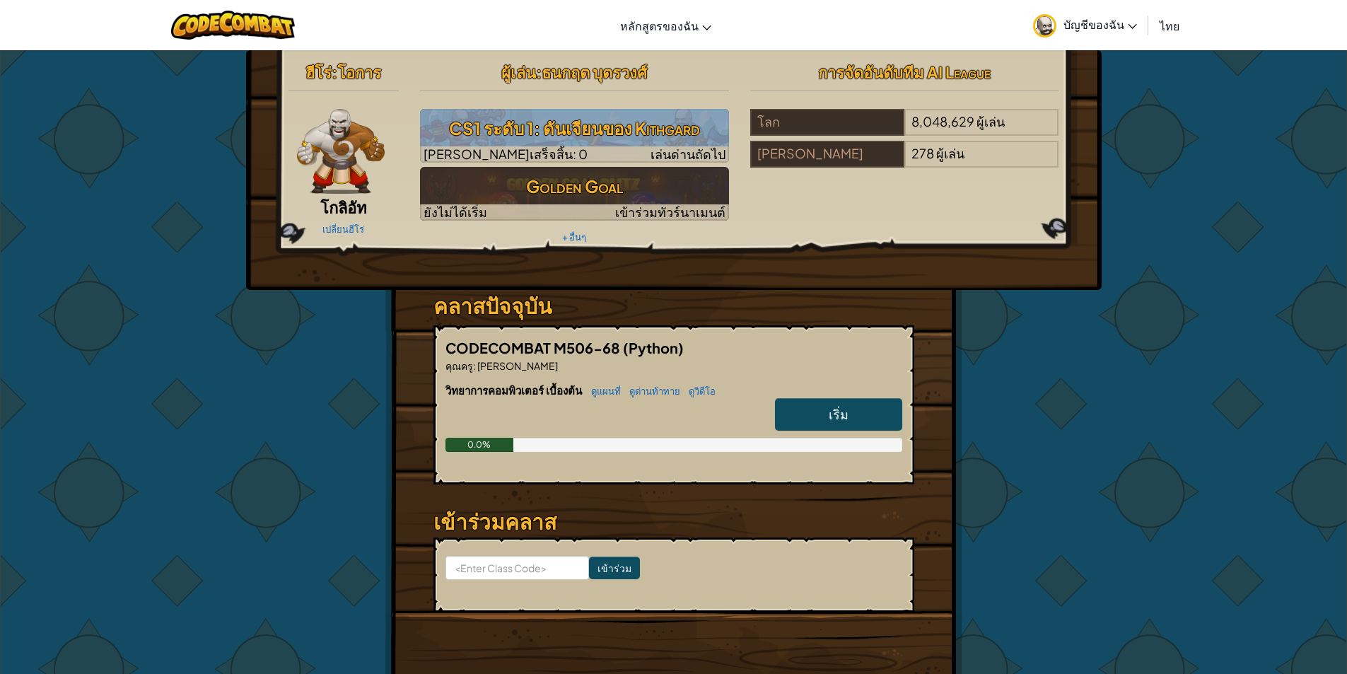
click at [657, 69] on h2 "ผู้เล่น : ธนกฤต บุตรวงศ์" at bounding box center [574, 72] width 309 height 30
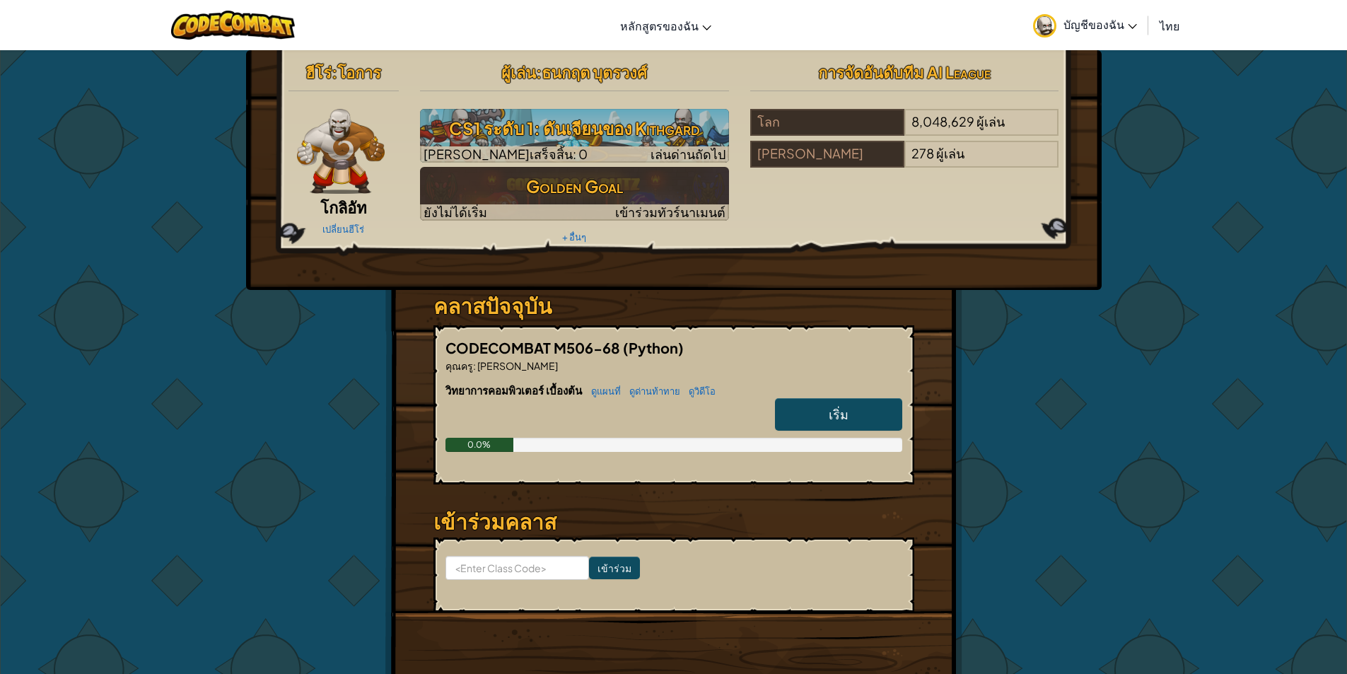
click at [657, 69] on h2 "ผู้เล่น : ธนกฤต บุตรวงศ์" at bounding box center [574, 72] width 309 height 30
click at [662, 66] on h2 "ผู้เล่น : ธนกฤต บุตรวงศ์" at bounding box center [574, 72] width 309 height 30
drag, startPoint x: 654, startPoint y: 68, endPoint x: 1102, endPoint y: 23, distance: 450.5
click at [1102, 23] on span "บัญชีของฉัน" at bounding box center [1100, 24] width 74 height 15
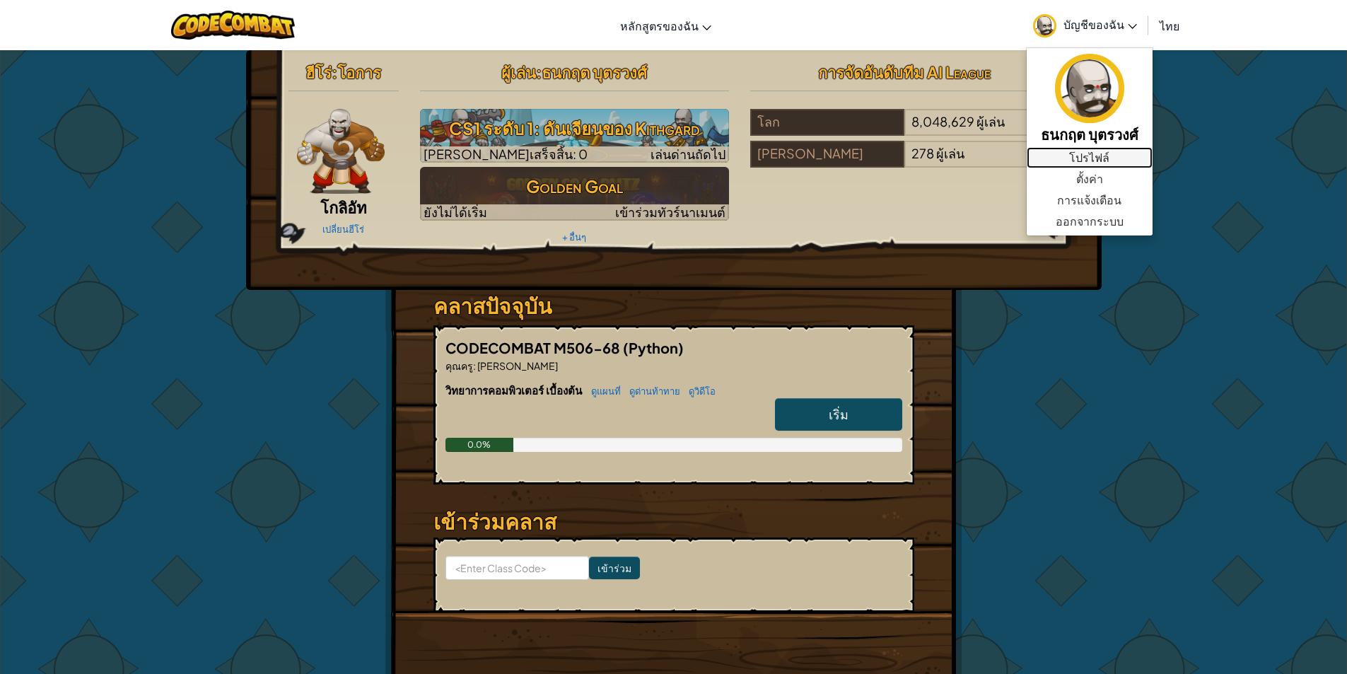
click at [1110, 151] on link "โปรไฟล์" at bounding box center [1089, 157] width 126 height 21
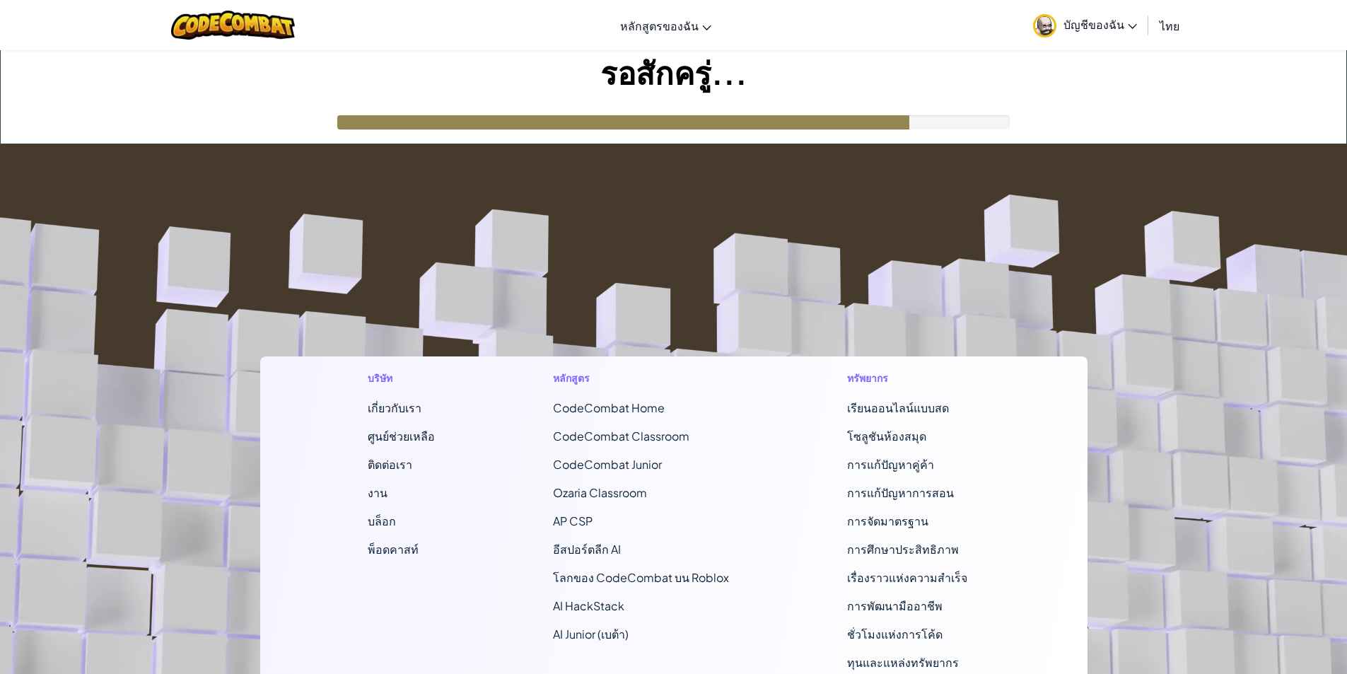
click at [1128, 24] on icon at bounding box center [1132, 26] width 9 height 5
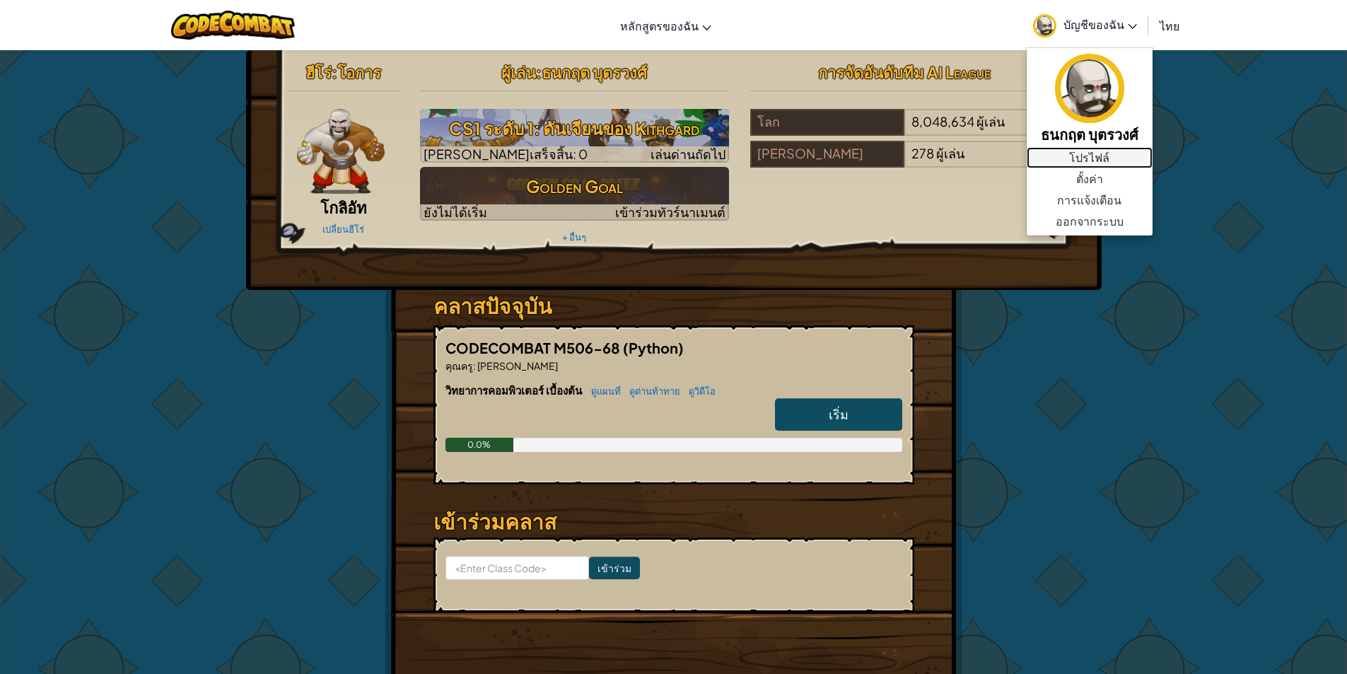
click at [1103, 153] on link "โปรไฟล์" at bounding box center [1089, 157] width 126 height 21
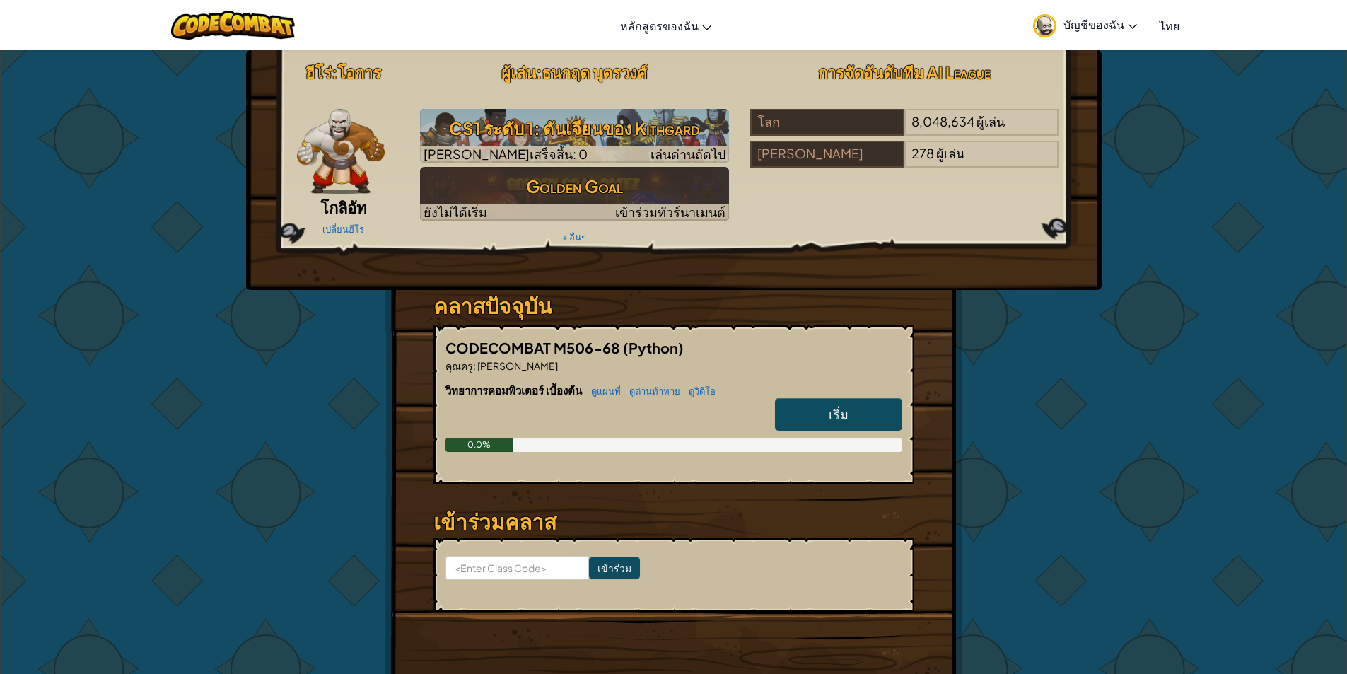
click at [1113, 25] on span "บัญชีของฉัน" at bounding box center [1100, 24] width 74 height 15
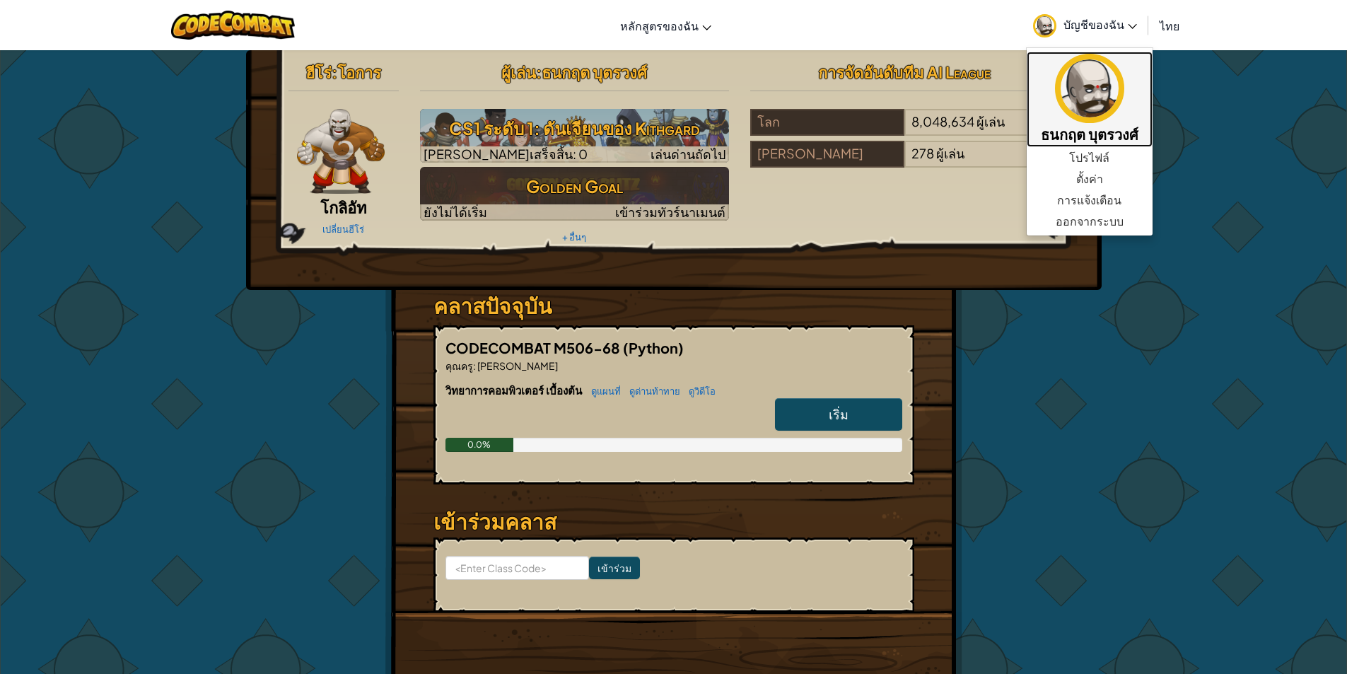
click at [1109, 131] on h5 "ธนกฤต บุตรวงศ์" at bounding box center [1090, 134] width 98 height 22
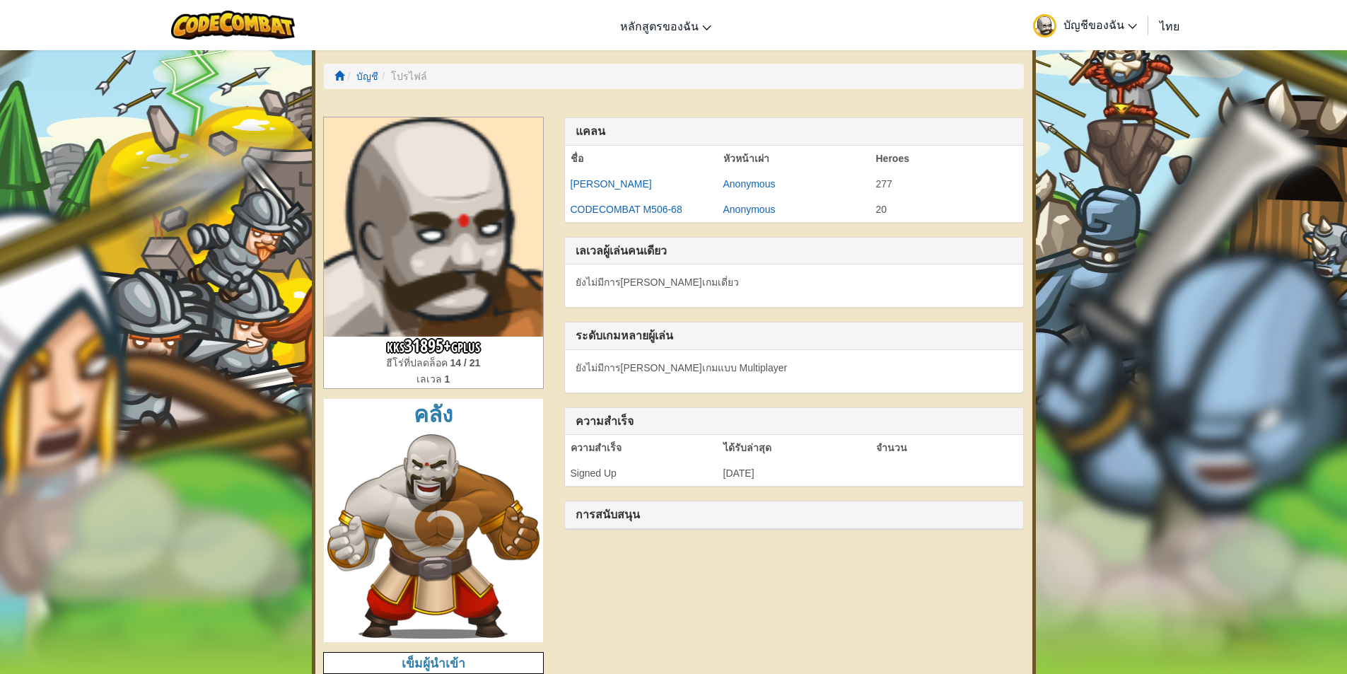
click at [423, 76] on ol "บัญชี โปรไฟล์" at bounding box center [674, 76] width 700 height 25
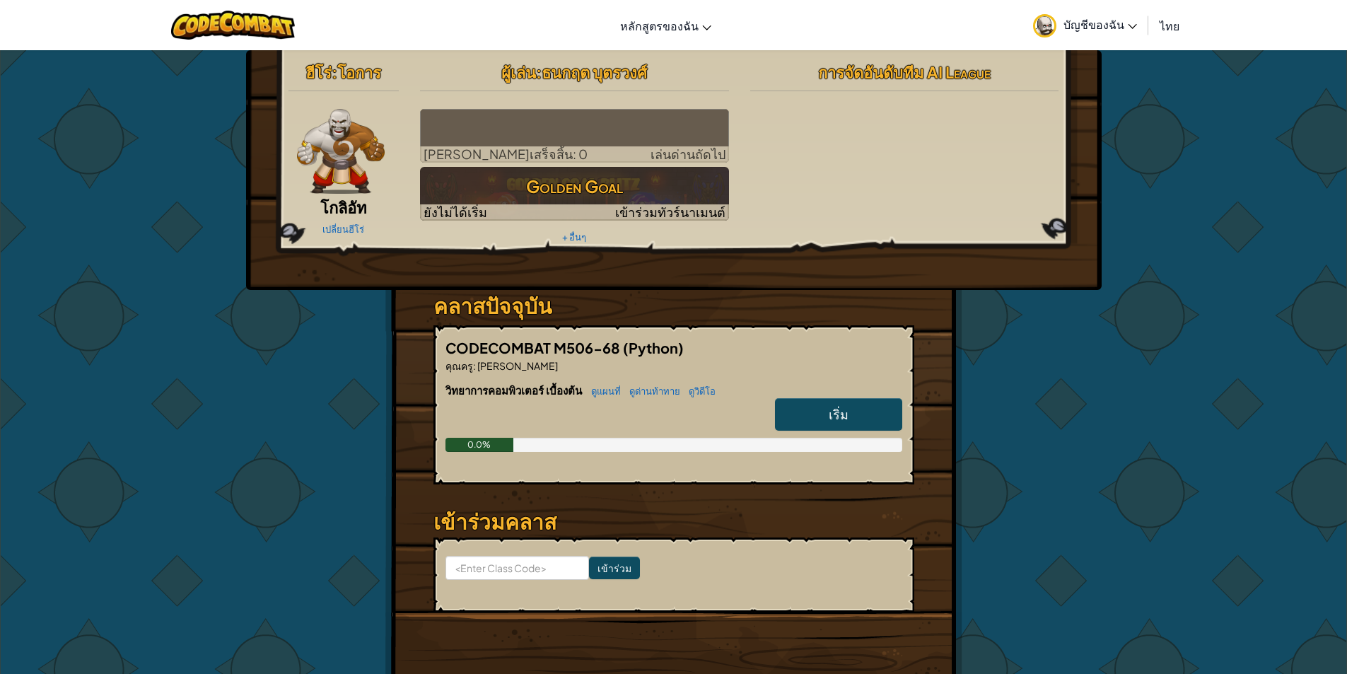
click at [1120, 24] on span "บัญชีของฉัน" at bounding box center [1100, 24] width 74 height 15
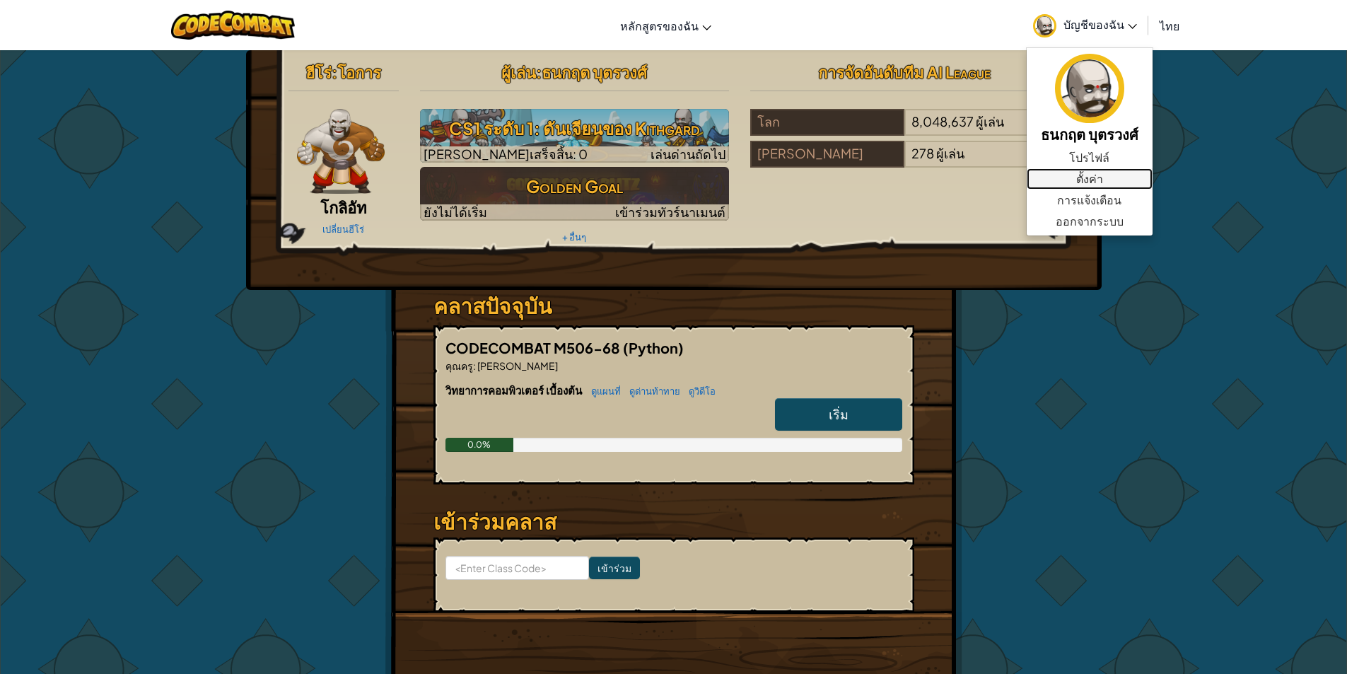
click at [1097, 178] on link "ตั้งค่า" at bounding box center [1089, 178] width 126 height 21
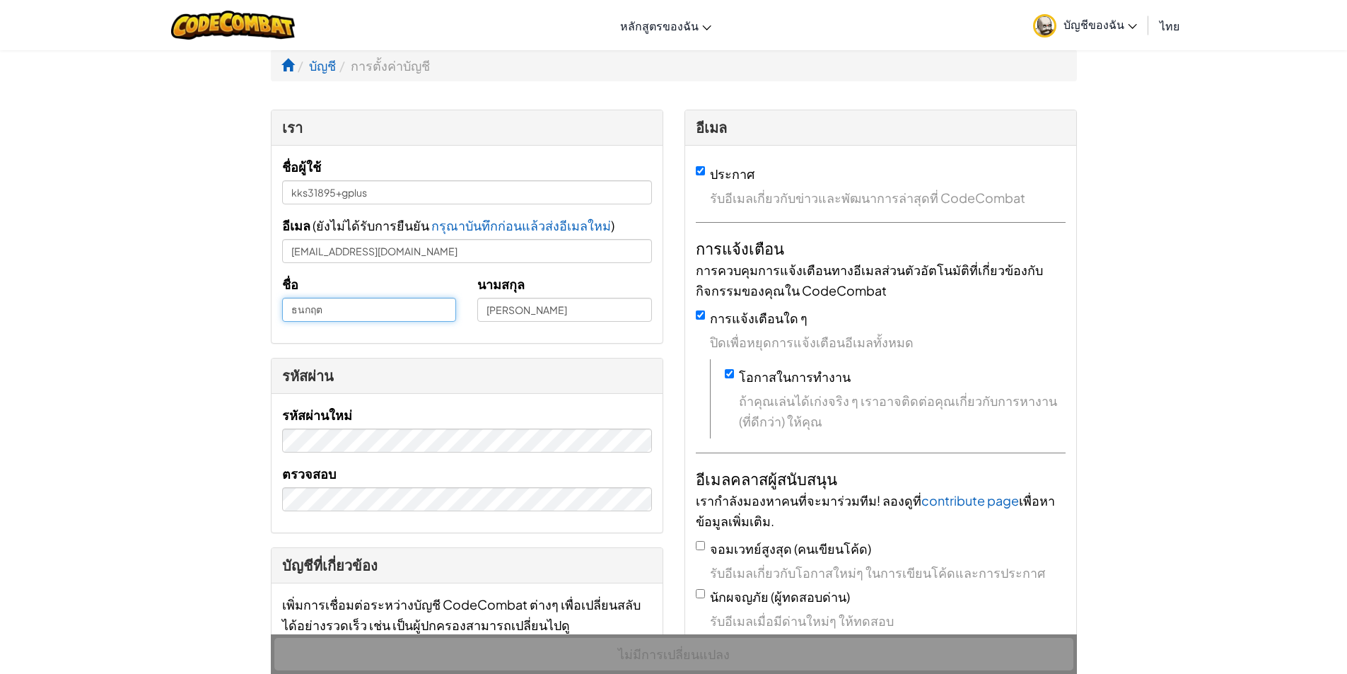
click at [375, 309] on input "ธนกฤต" at bounding box center [369, 310] width 175 height 24
type input "ธ"
type input "h"
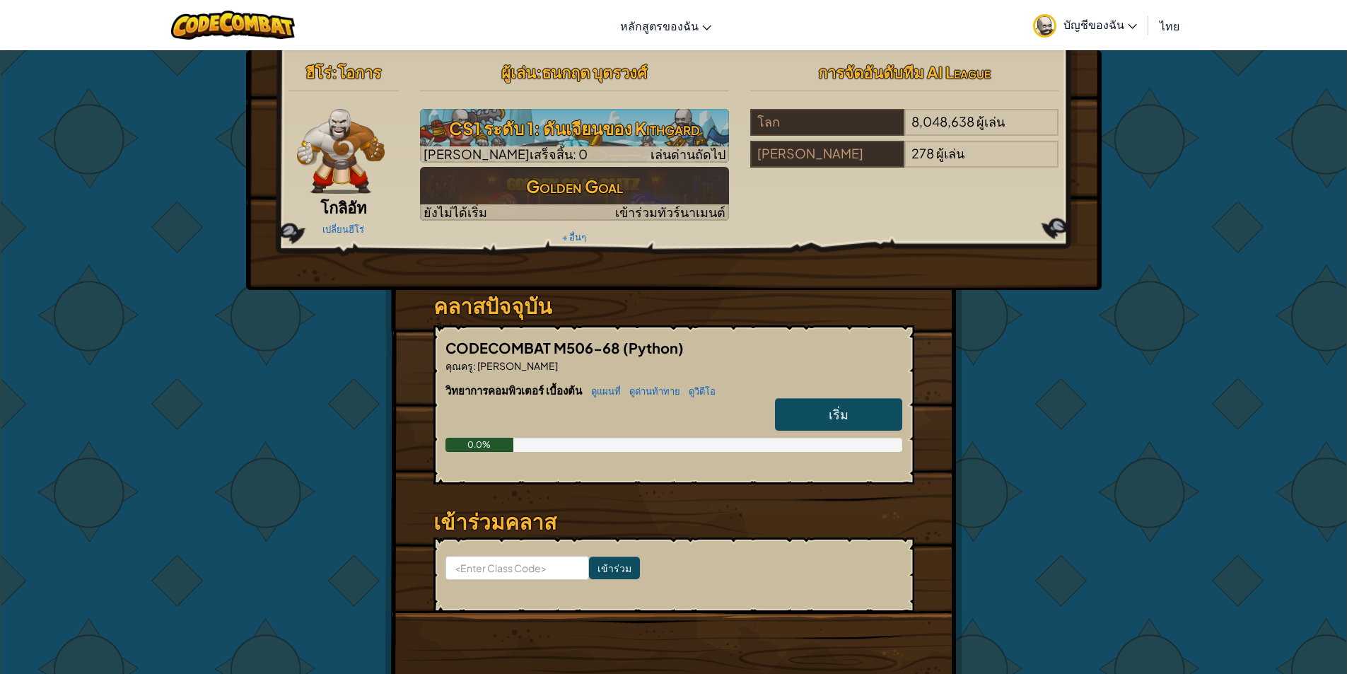
click at [839, 416] on span "เริ่ม" at bounding box center [839, 414] width 20 height 16
select select "th"
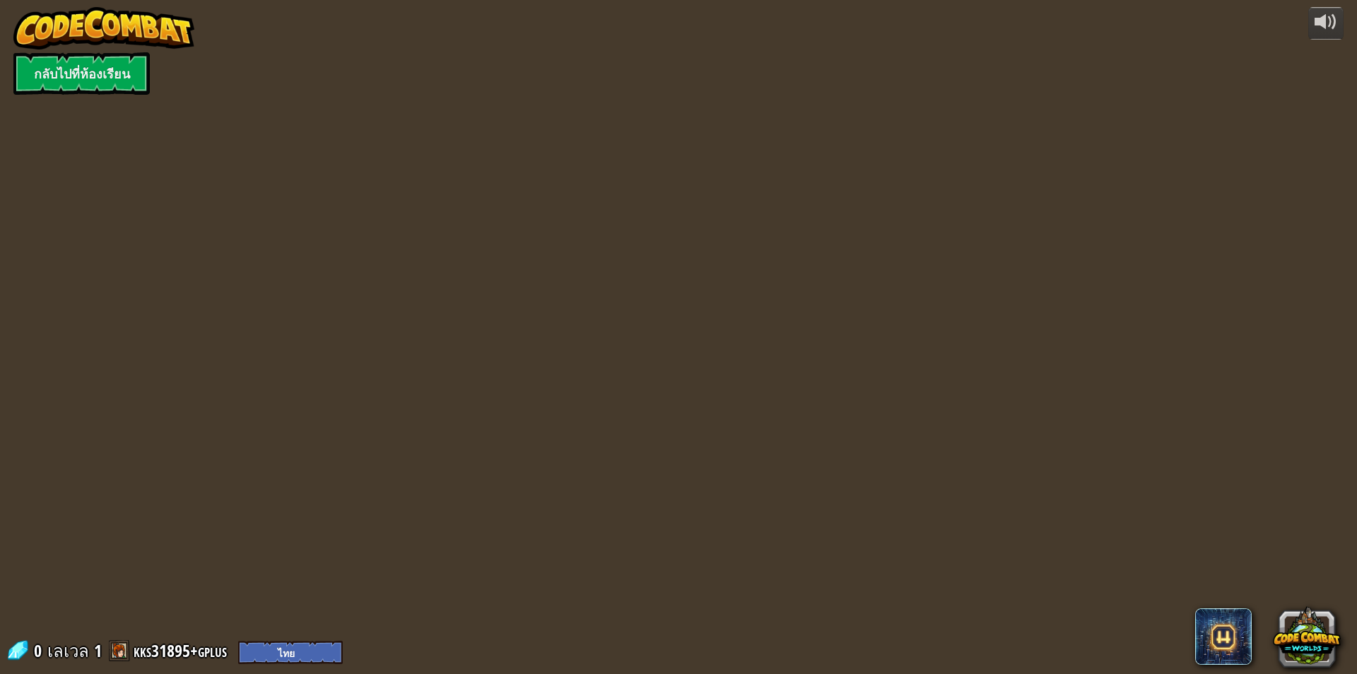
select select "th"
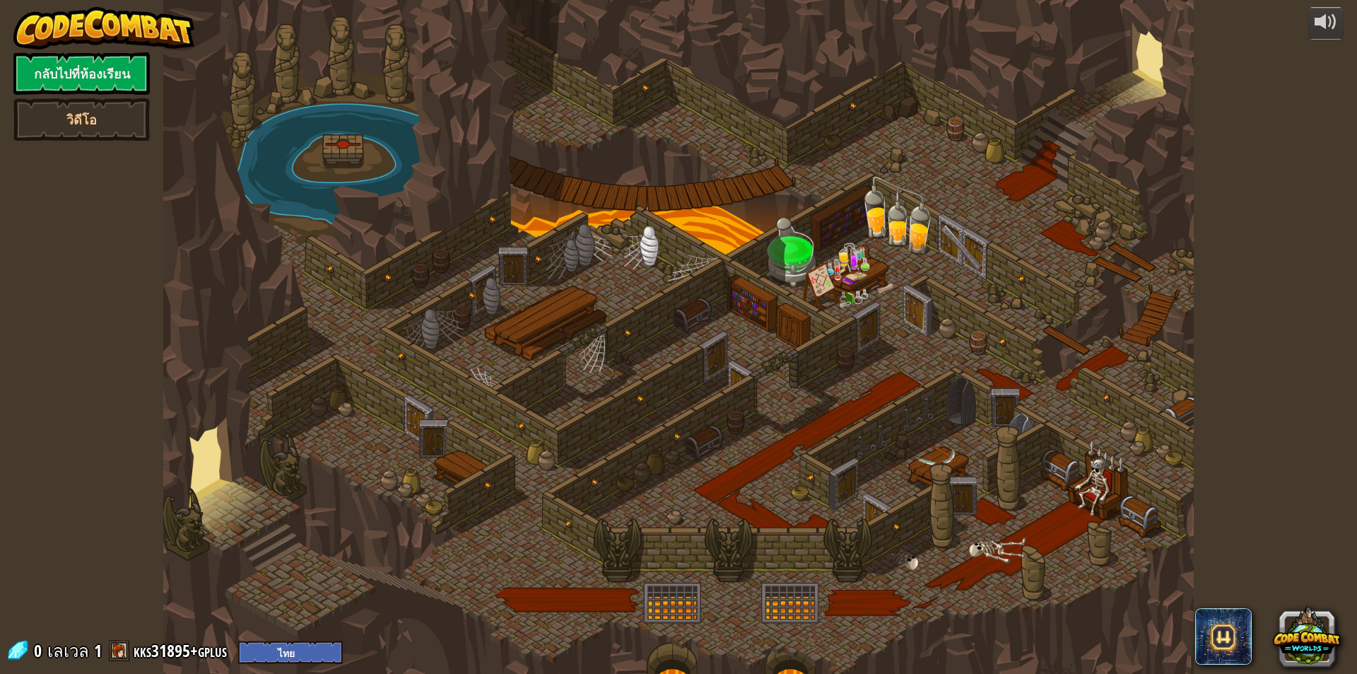
select select "th"
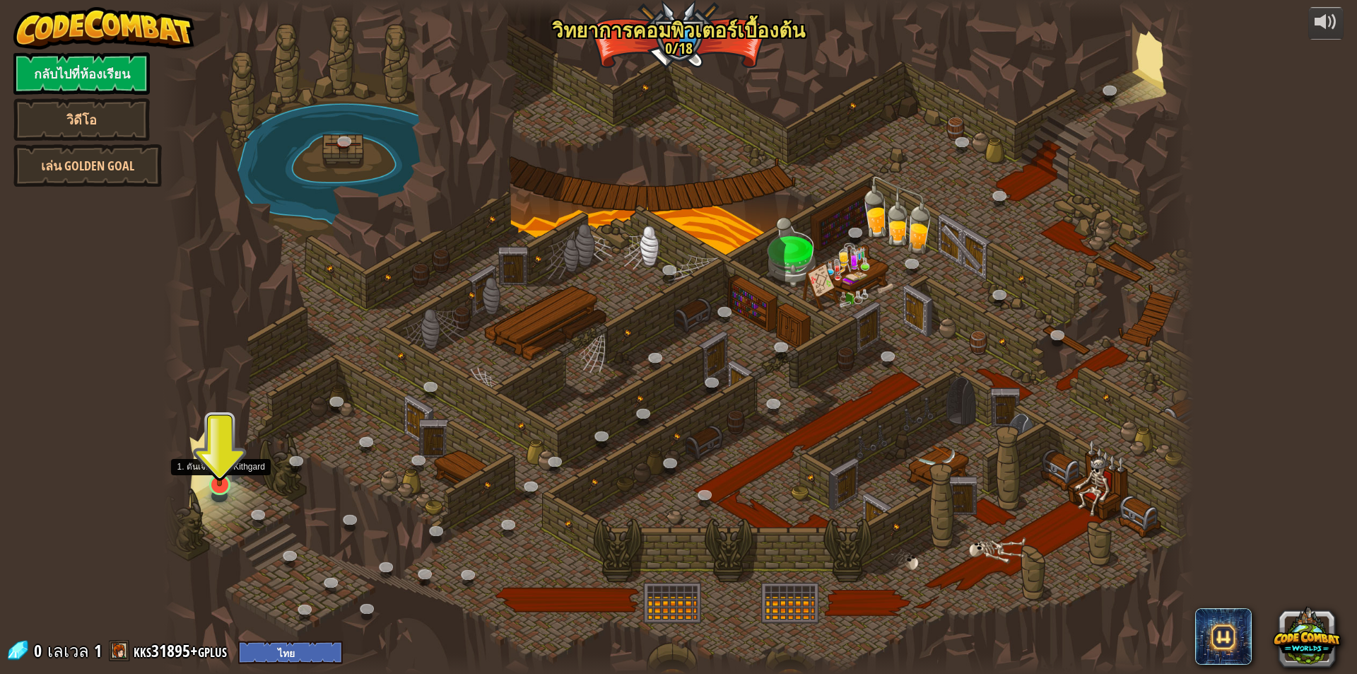
click at [227, 478] on img at bounding box center [220, 455] width 28 height 64
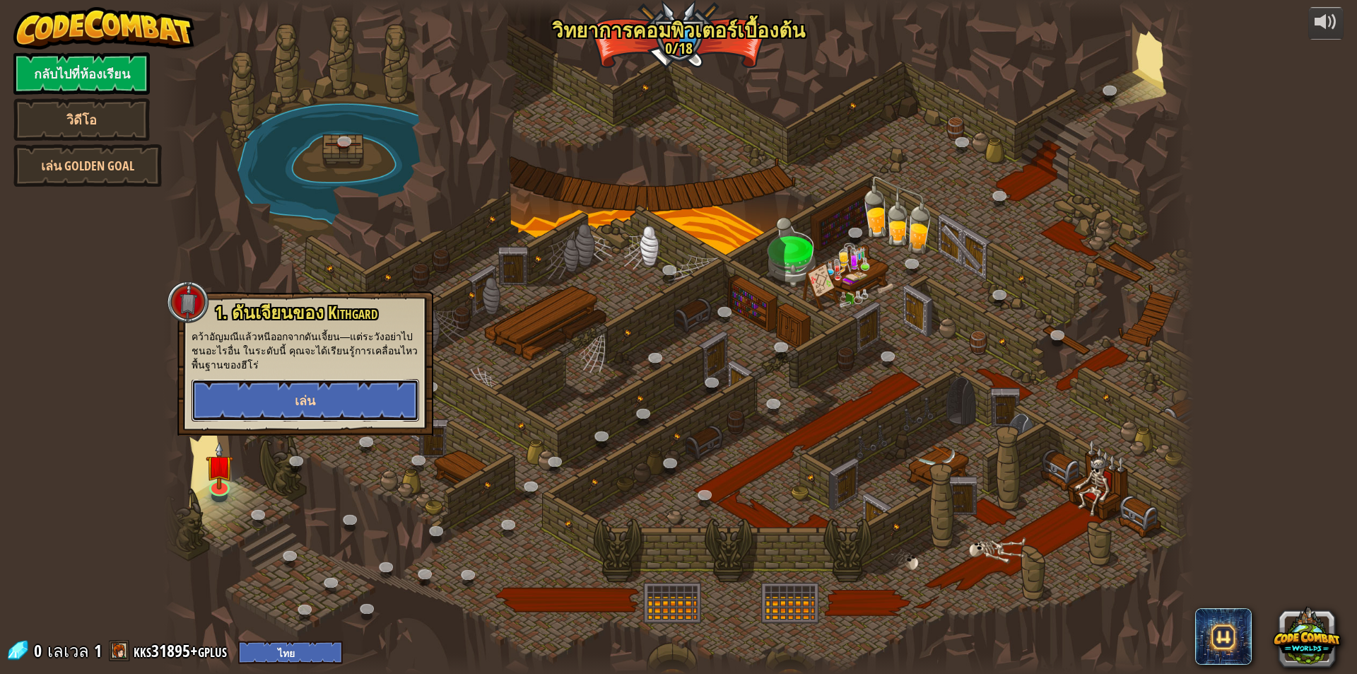
click at [311, 406] on span "เล่น" at bounding box center [305, 401] width 21 height 18
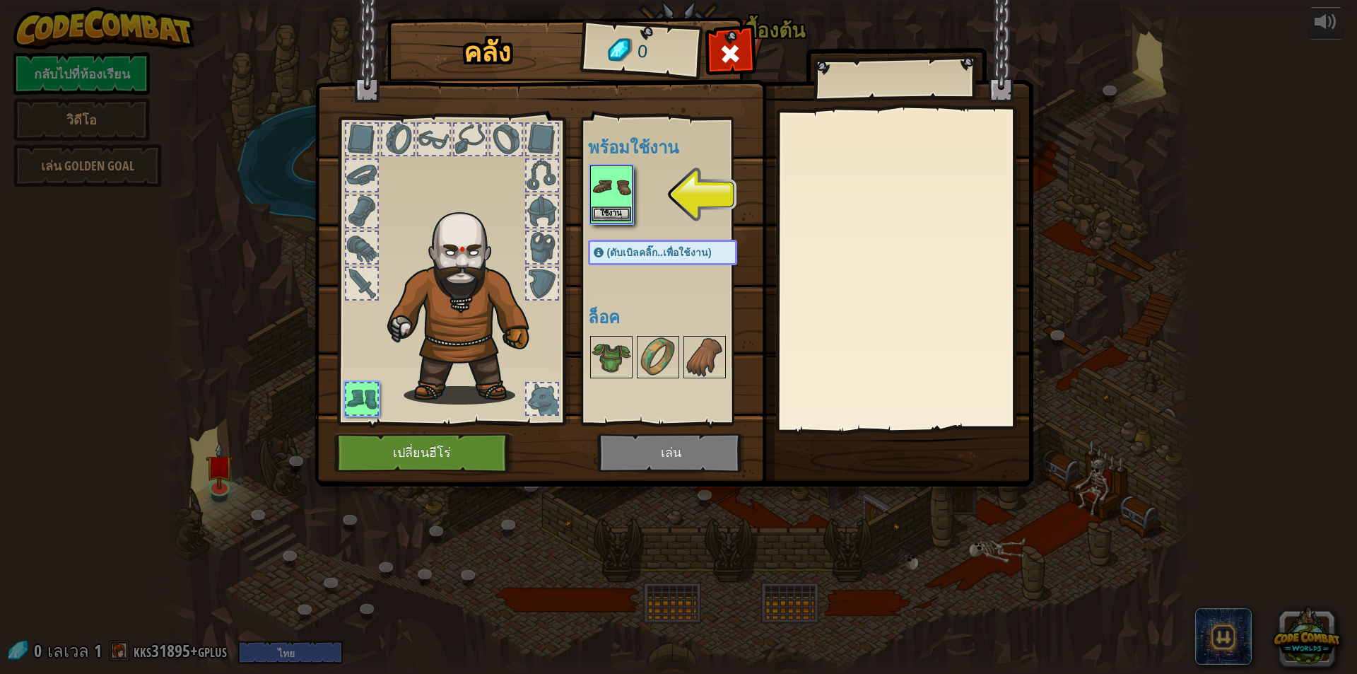
click at [603, 193] on img at bounding box center [612, 187] width 40 height 40
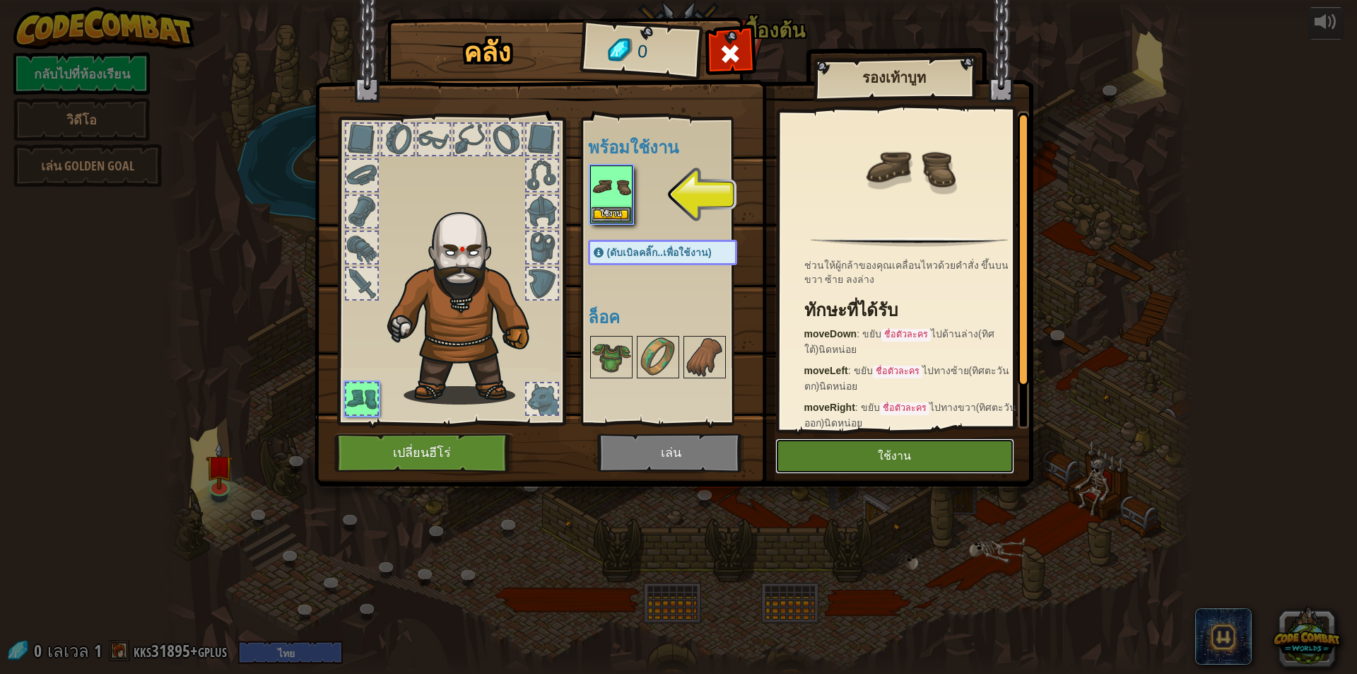
click at [899, 451] on button "ใช้งาน" at bounding box center [894, 455] width 239 height 35
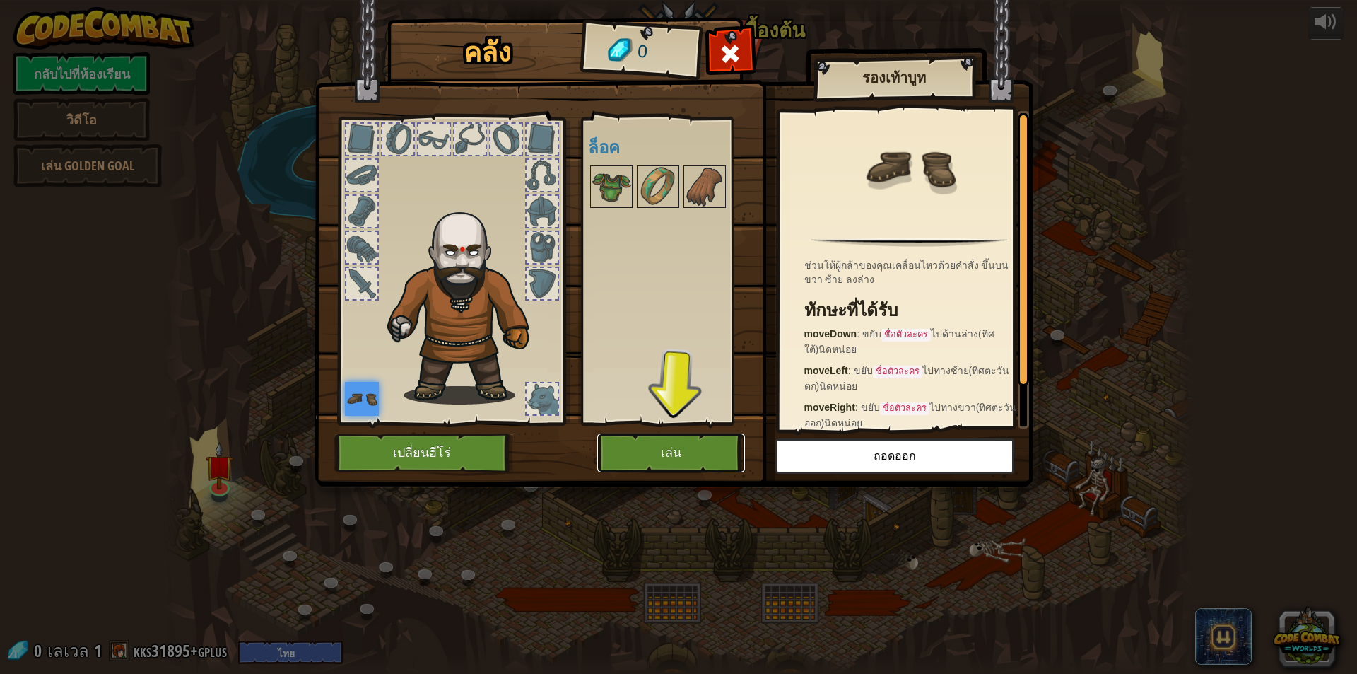
click at [713, 457] on button "เล่น" at bounding box center [671, 452] width 148 height 39
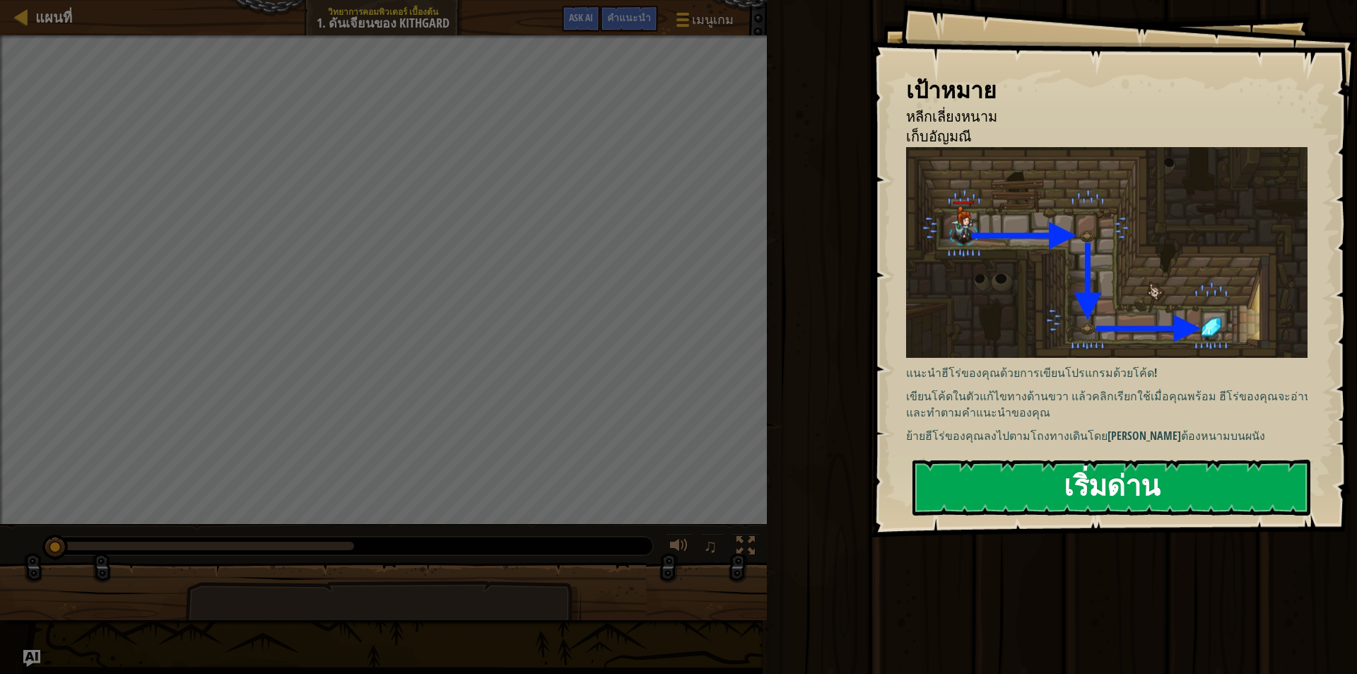
click at [1047, 490] on button "เริ่มด่าน" at bounding box center [1112, 487] width 398 height 56
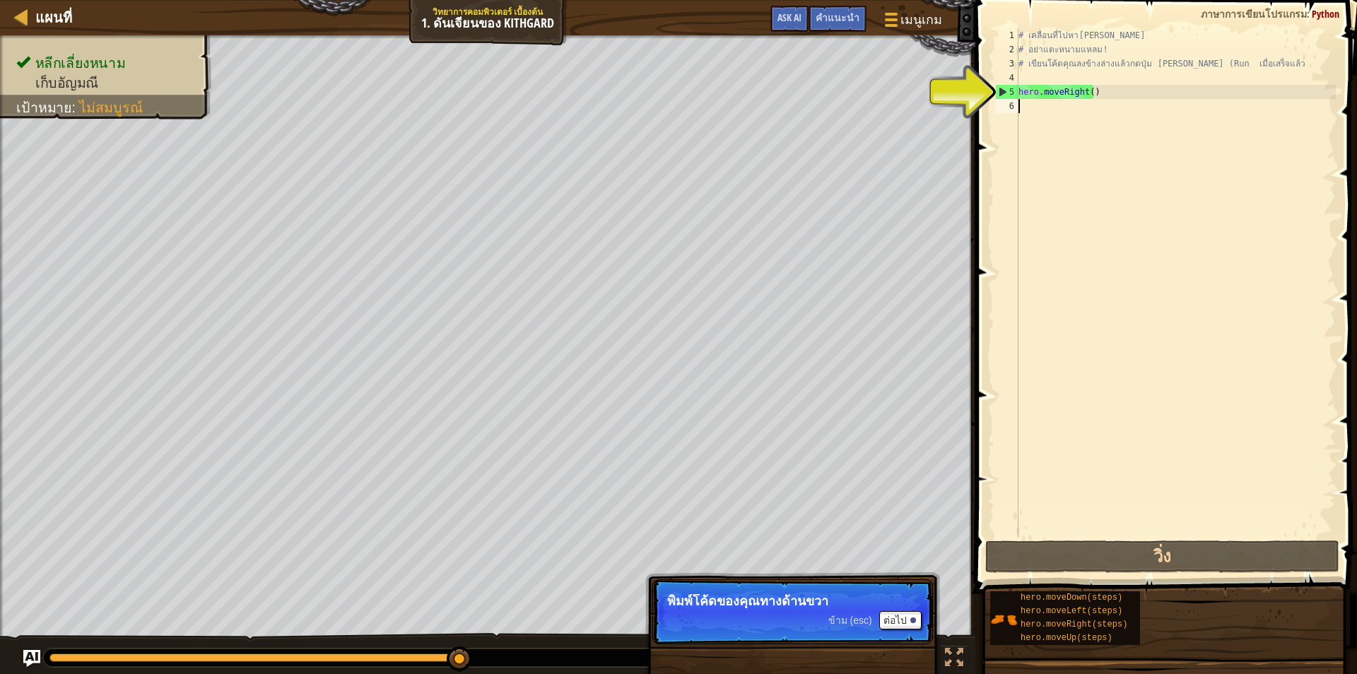
click at [1091, 90] on div "# เคลื่อนที่ไปหาอัญมณี # อย่าแตะหนามแหลม! # เขียนโค้ดคุณลงข้างล่างแล้วกดปุ่ม เล…" at bounding box center [1176, 296] width 320 height 537
type textarea "hero.moveRight()"
click at [1036, 105] on div "# เคลื่อนที่ไปหาอัญมณี # อย่าแตะหนามแหลม! # เขียนโค้ดคุณลงข้างล่างแล้วกดปุ่ม เล…" at bounding box center [1176, 296] width 320 height 537
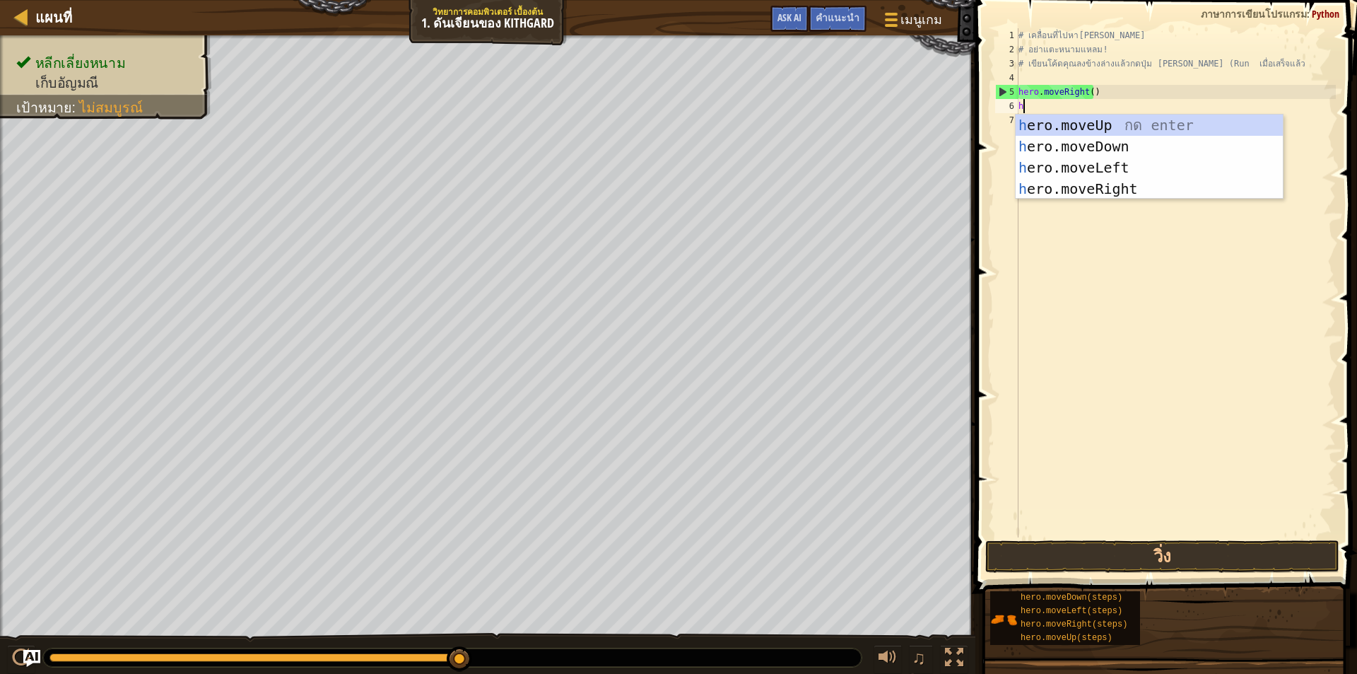
type textarea "he"
click at [1129, 144] on div "he ro.moveUp กด enter he ro.moveDown กด enter he ro.moveLeft กด enter he ro.mov…" at bounding box center [1149, 178] width 267 height 127
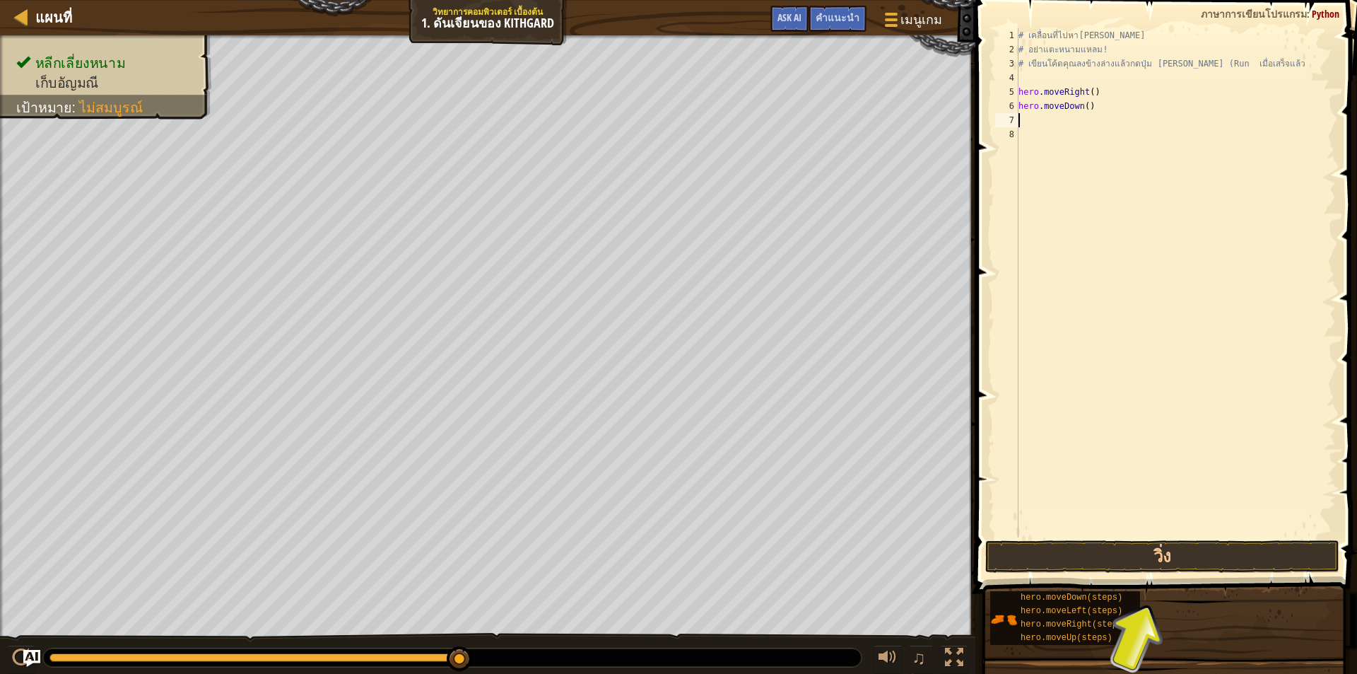
type textarea "h"
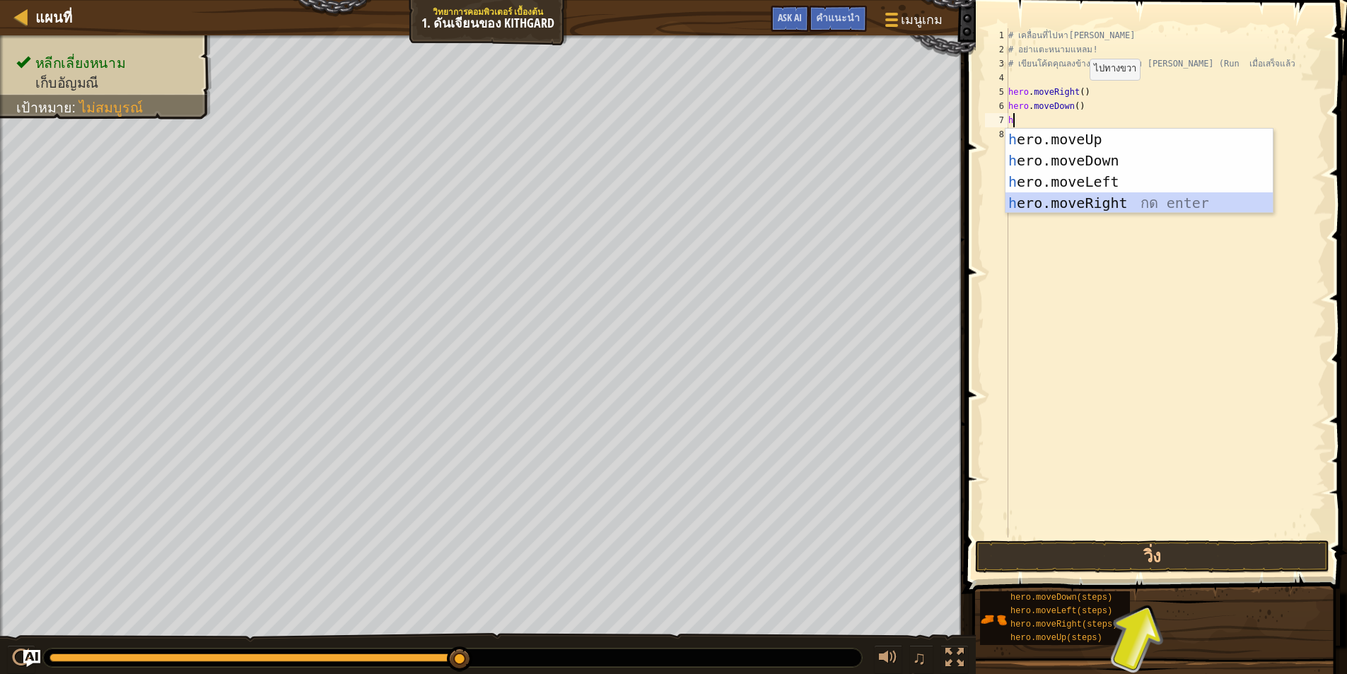
click at [1120, 200] on div "h ero.moveUp กด enter h ero.moveDown กด enter h ero.moveLeft กด enter h ero.mov…" at bounding box center [1138, 192] width 267 height 127
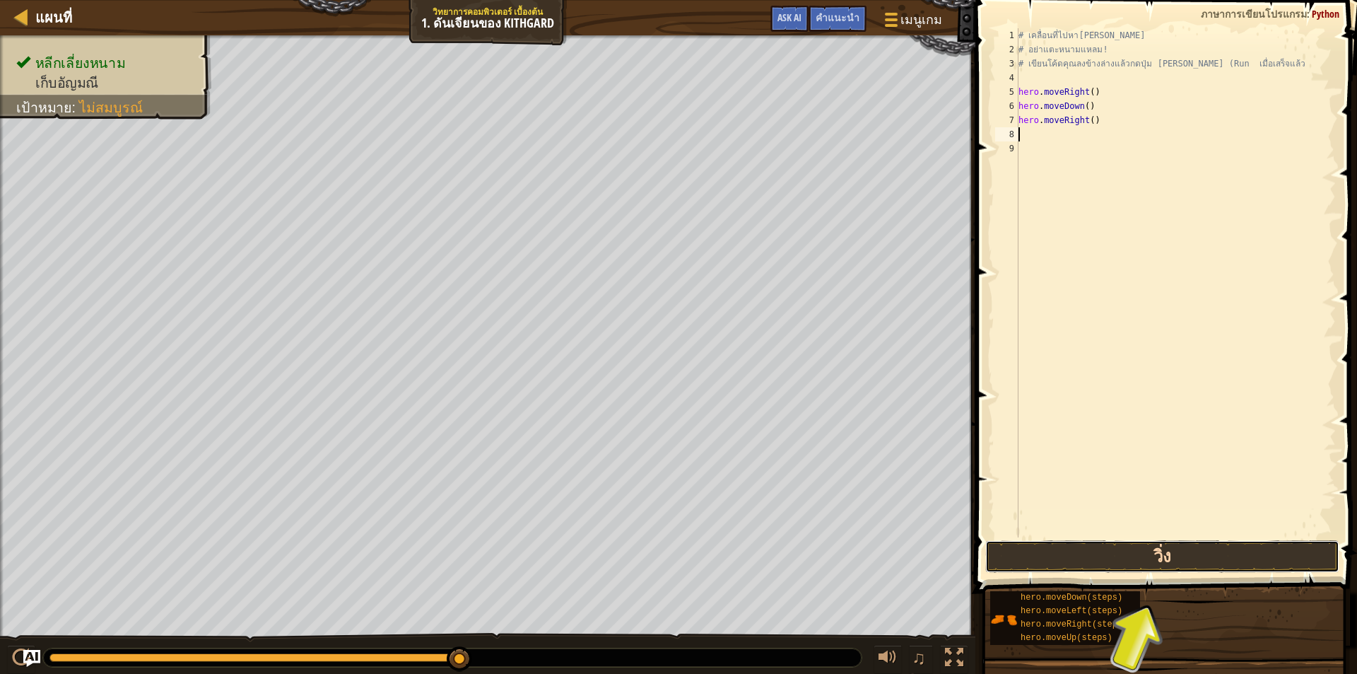
click at [1161, 554] on button "วิ่ง" at bounding box center [1162, 556] width 354 height 33
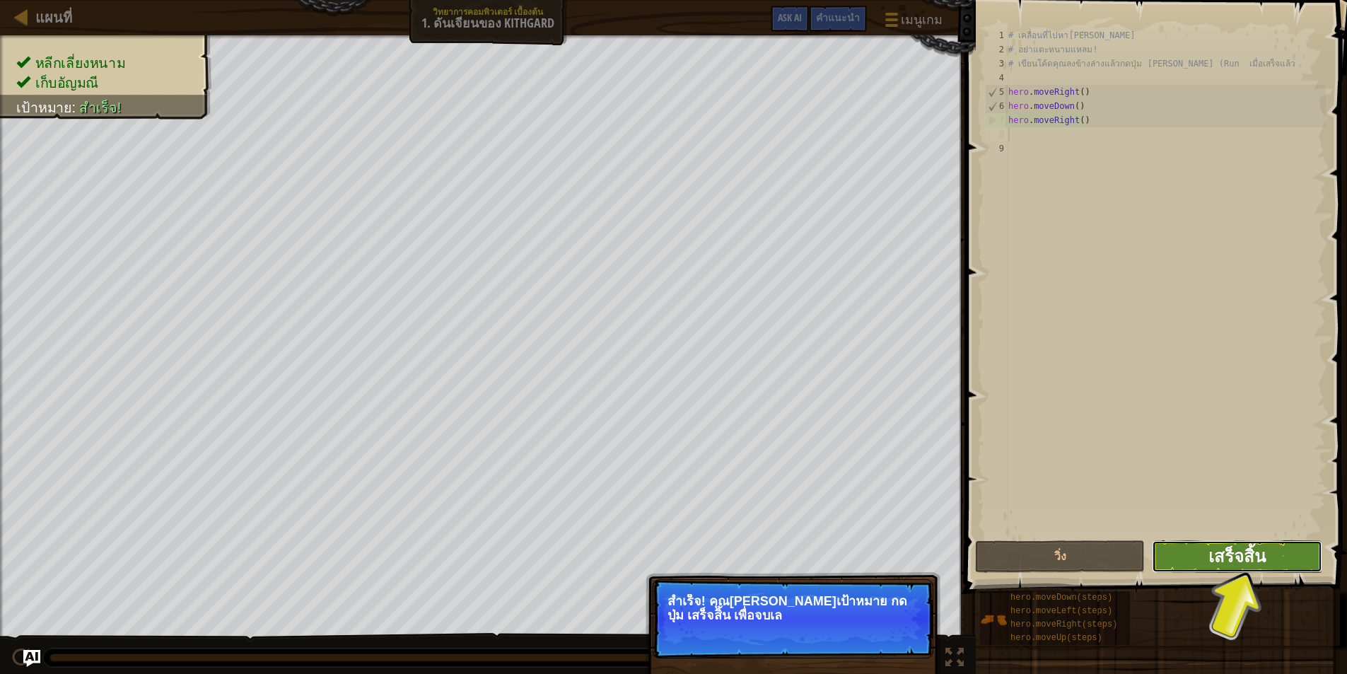
click at [1271, 556] on button "เสร็จสิ้น" at bounding box center [1237, 556] width 170 height 33
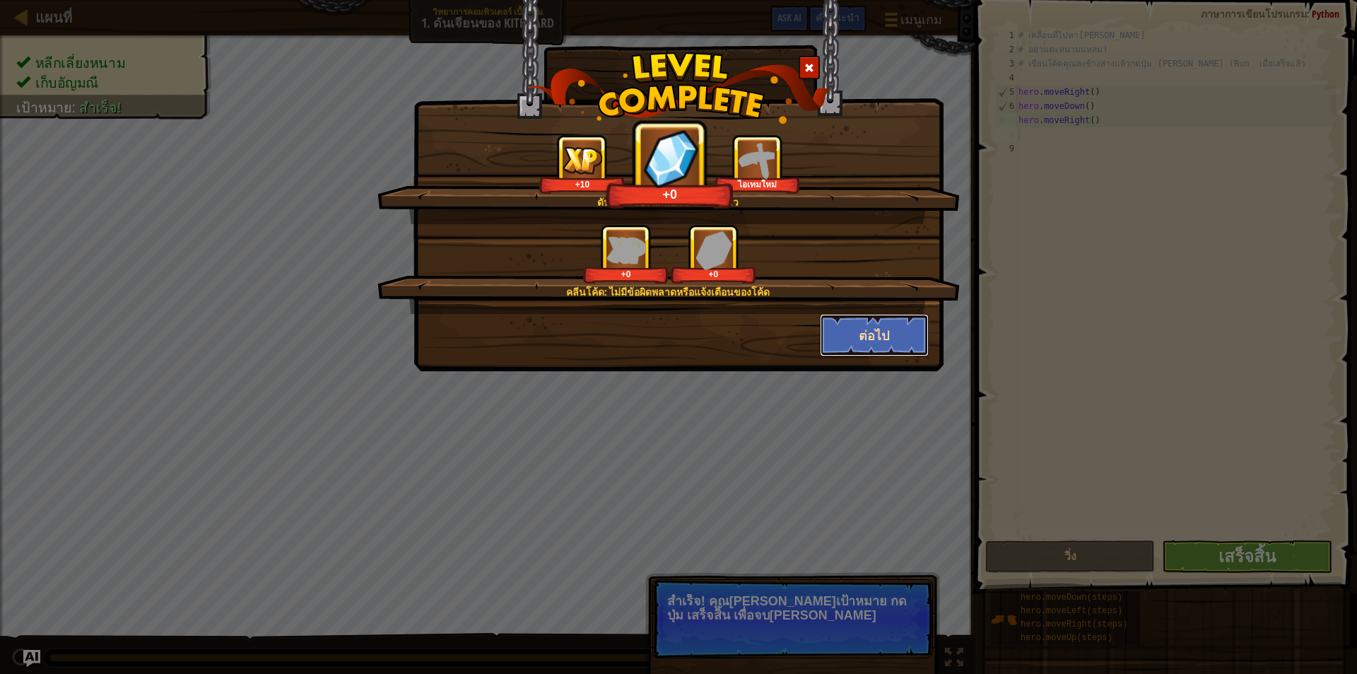
click at [889, 330] on button "ต่อไป" at bounding box center [875, 335] width 110 height 42
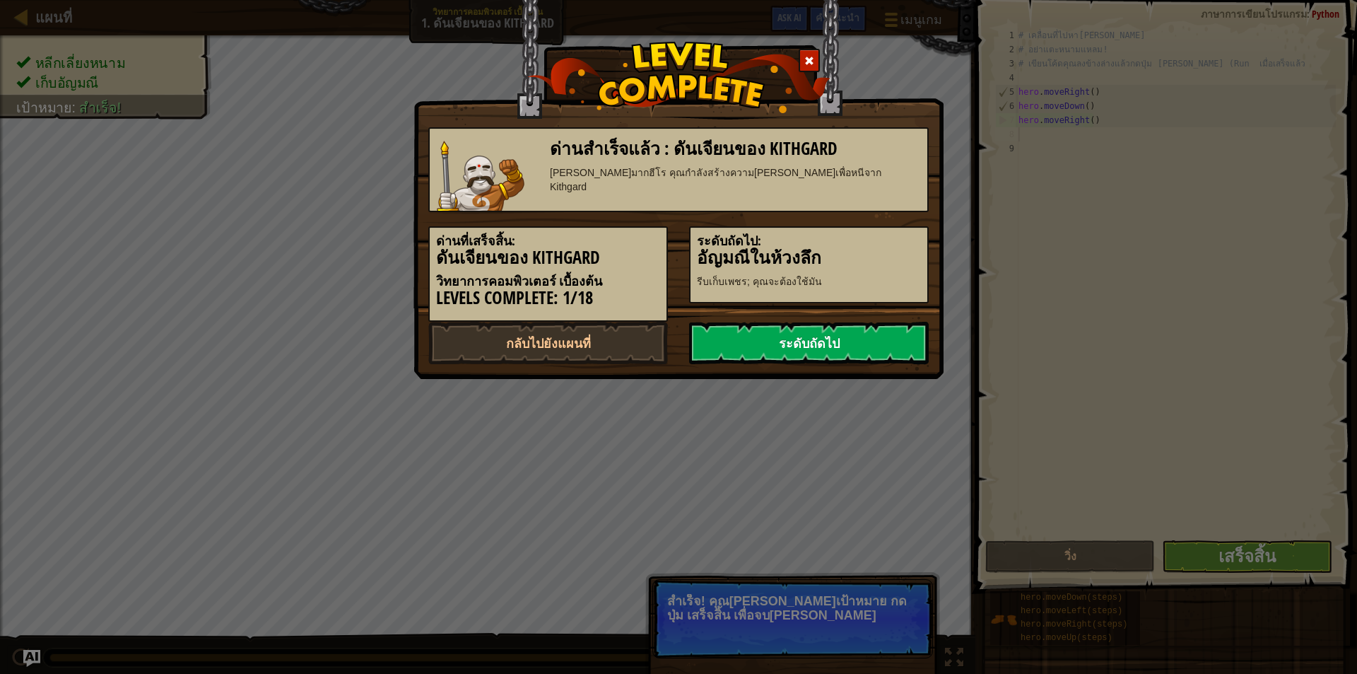
click at [890, 334] on link "ระดับถัดไป" at bounding box center [809, 343] width 240 height 42
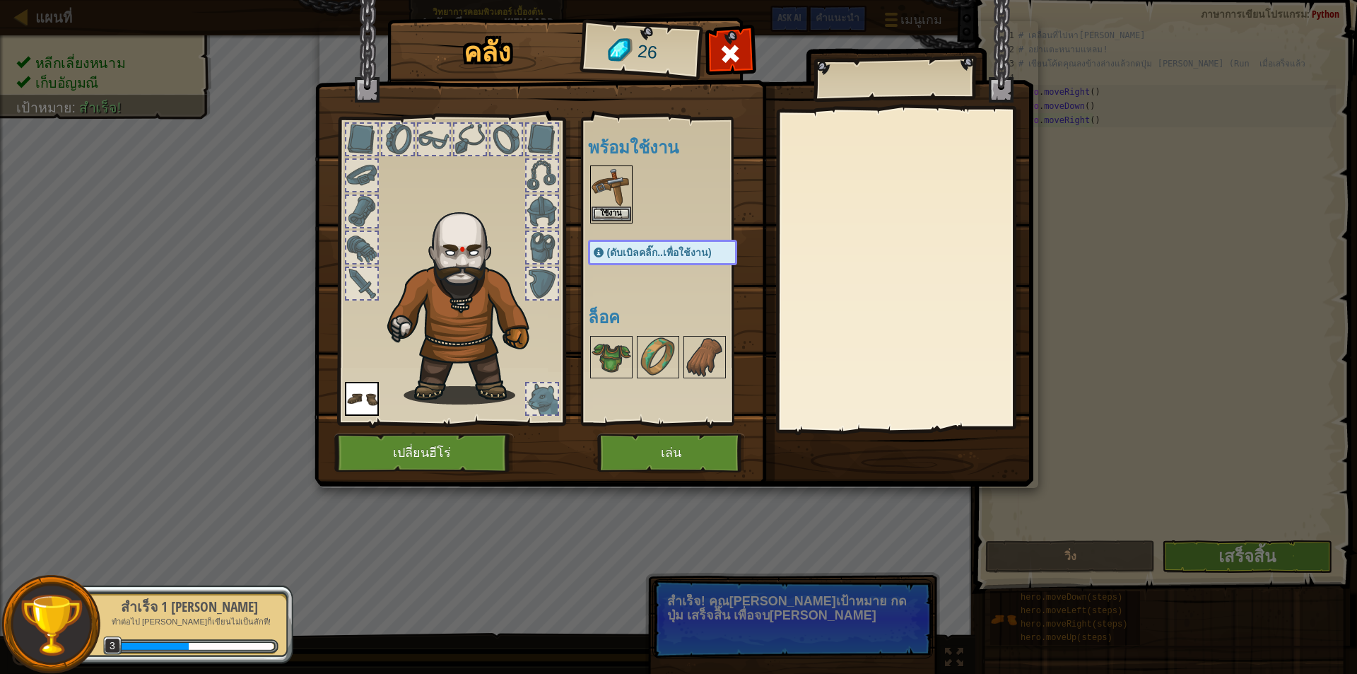
click at [616, 183] on img at bounding box center [612, 187] width 40 height 40
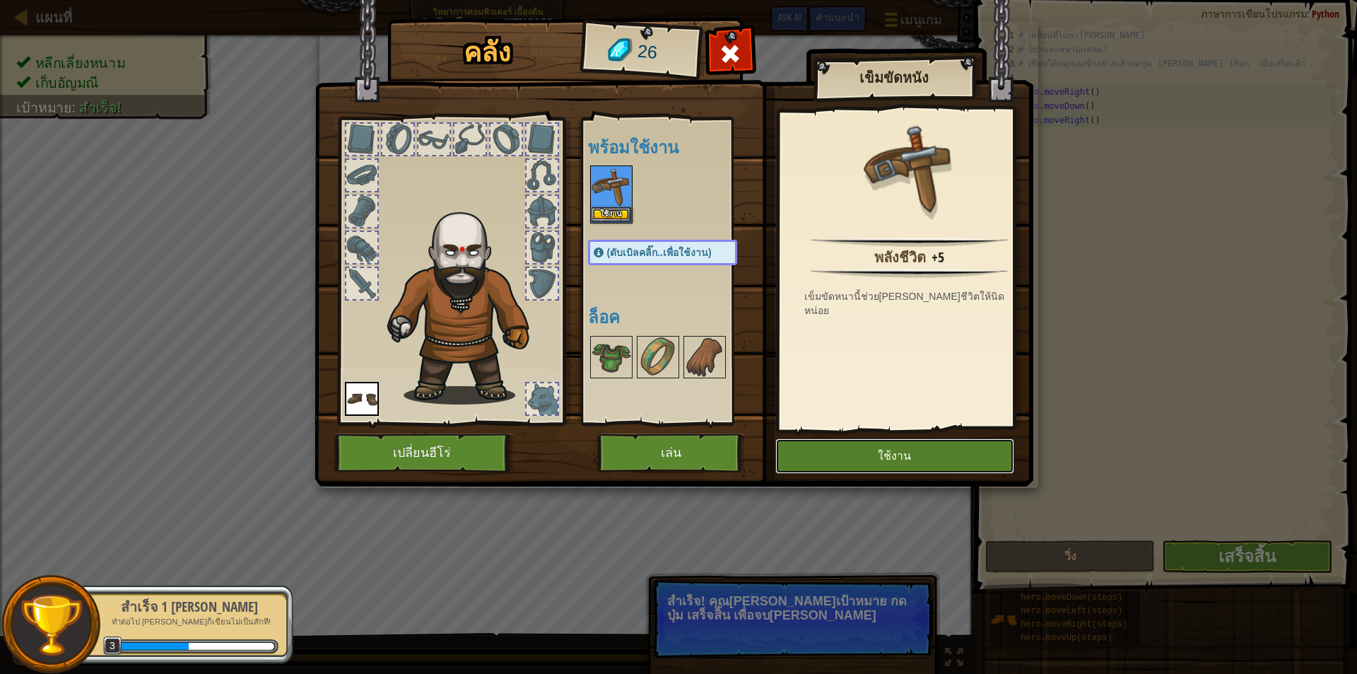
click at [877, 458] on button "ใช้งาน" at bounding box center [894, 455] width 239 height 35
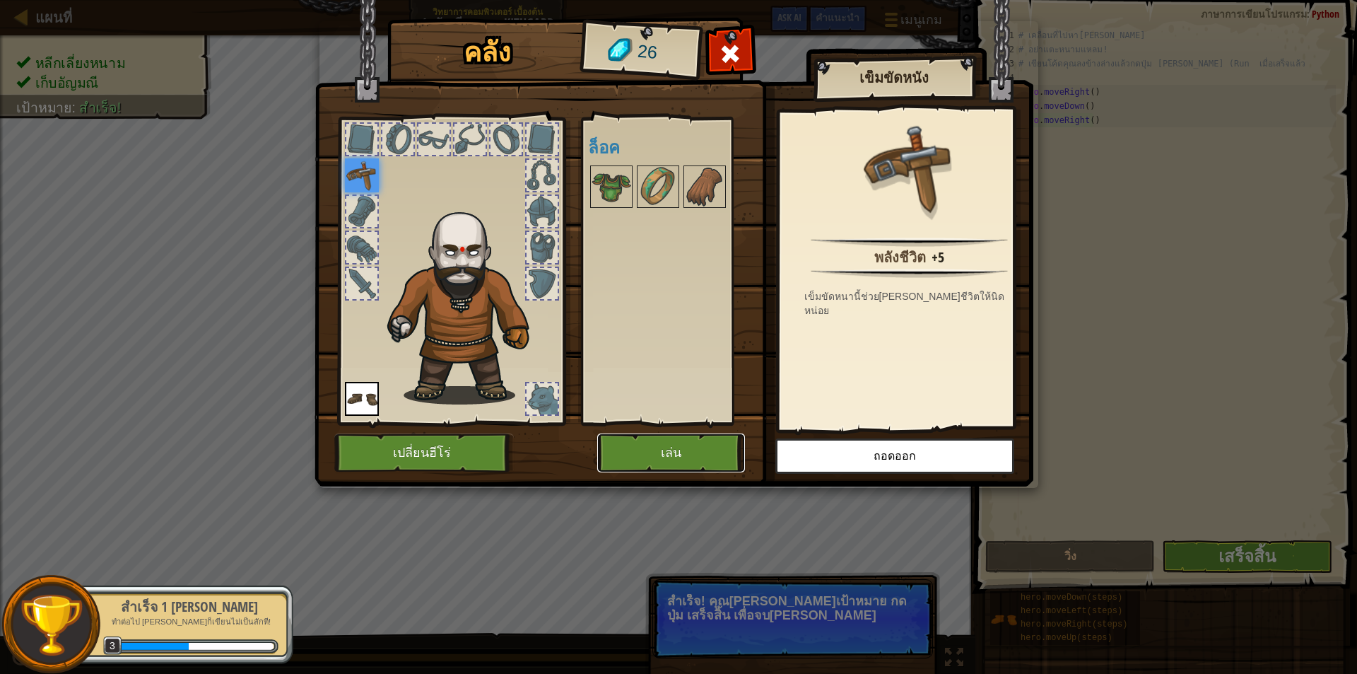
click at [636, 453] on button "เล่น" at bounding box center [671, 452] width 148 height 39
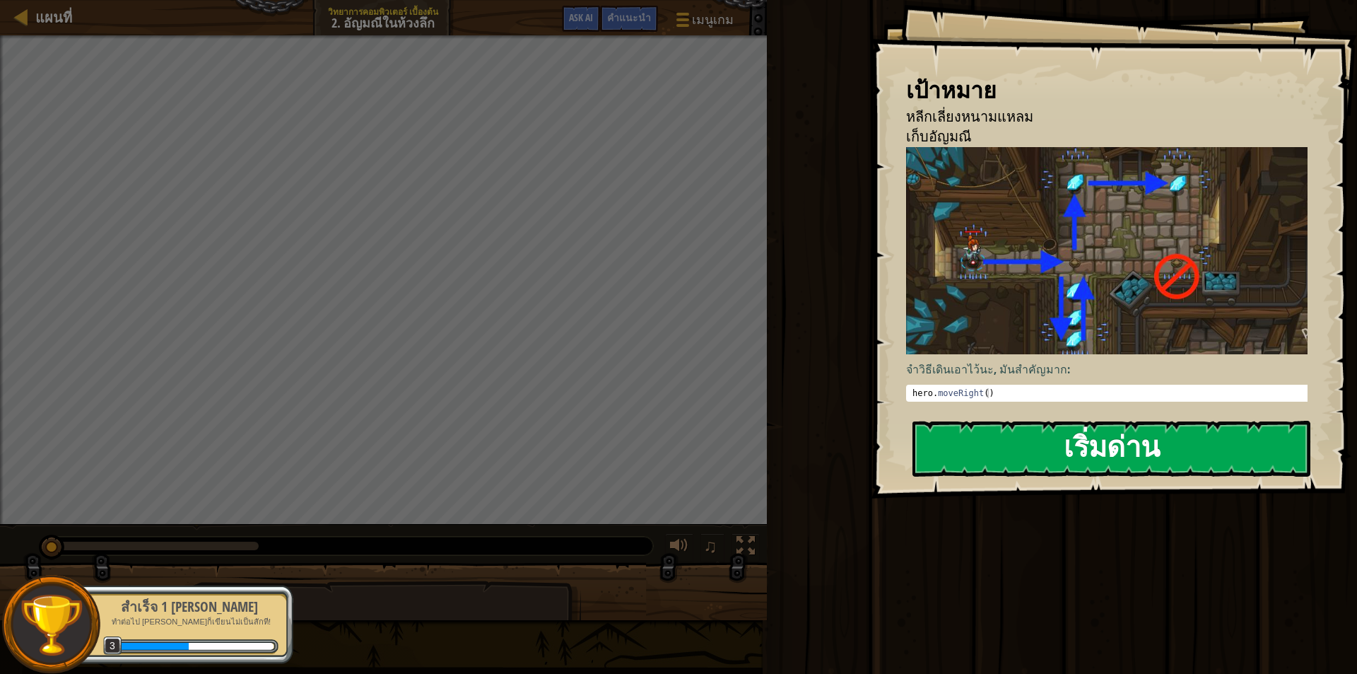
click at [1051, 290] on div "เป้าหมาย หลีกเลี่ยงหนามแหลม เก็บอัญมณี จำวิธีเดินเอาไว้นะ, มันสำคัญมาก: hero . …" at bounding box center [1114, 249] width 486 height 498
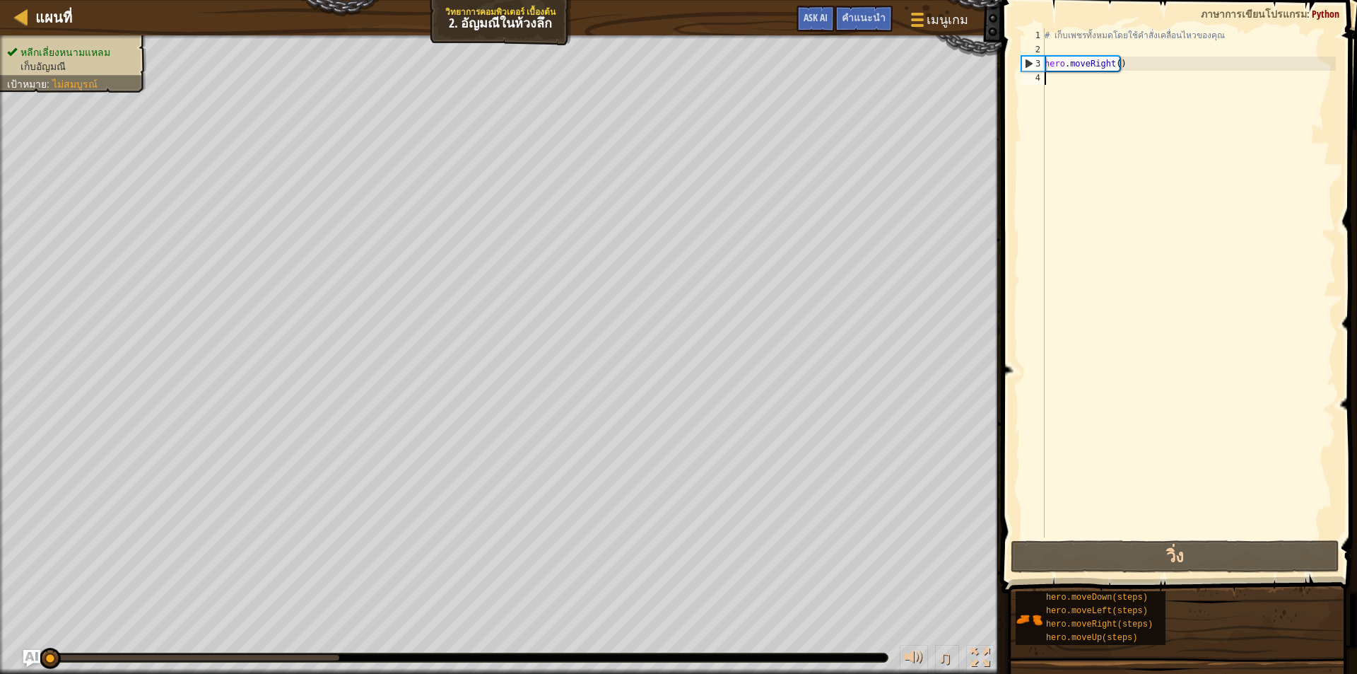
click at [1063, 81] on div "# เก็บเพชรทั้งหมดโดยใช้คำสั่งเคลื่อนไหวของคุณ hero . moveRight ( )" at bounding box center [1189, 296] width 294 height 537
type textarea "h"
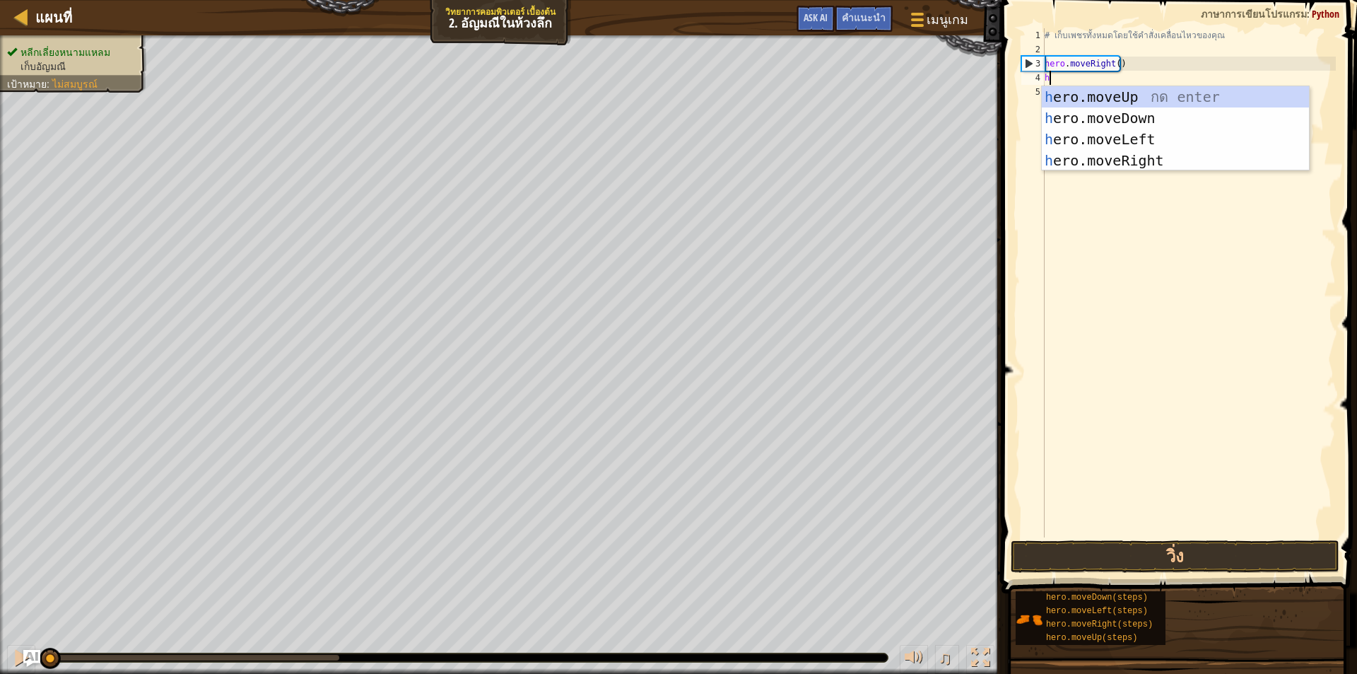
scroll to position [6, 0]
click at [1085, 111] on div "h ero.moveUp กด enter h ero.moveDown กด enter h ero.moveLeft กด enter h ero.mov…" at bounding box center [1175, 149] width 267 height 127
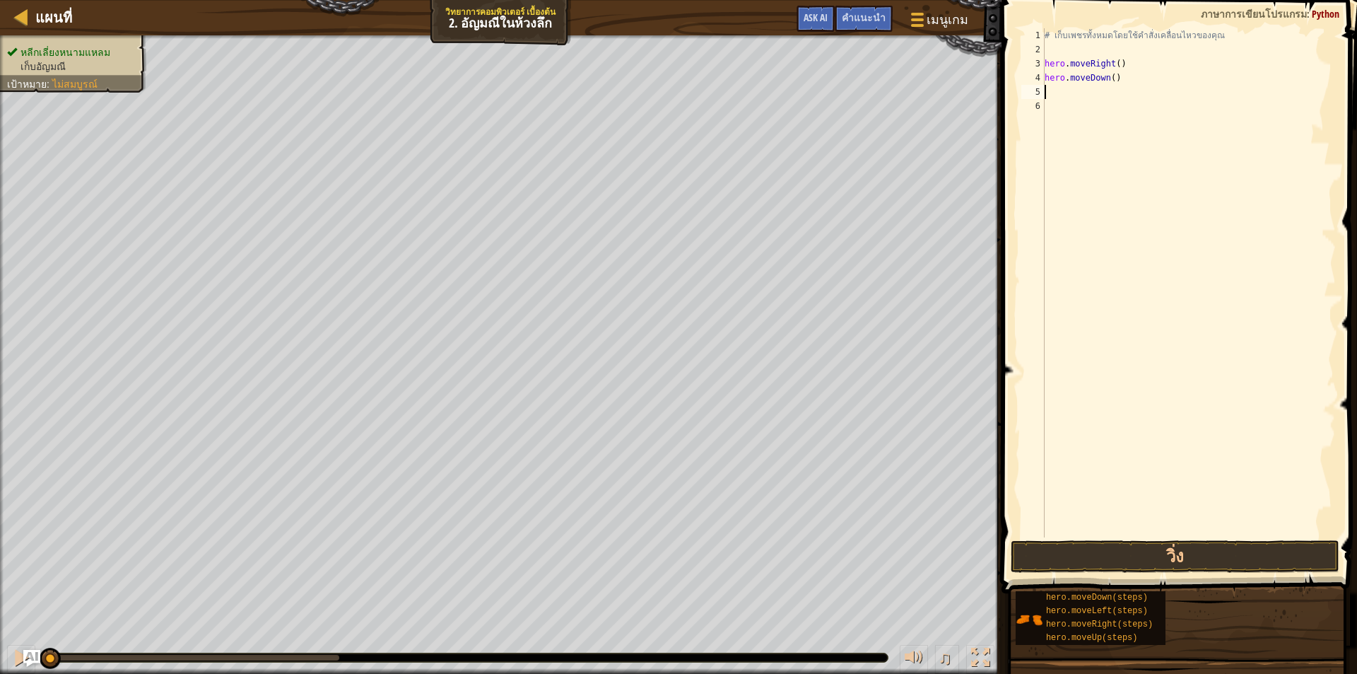
type textarea "h"
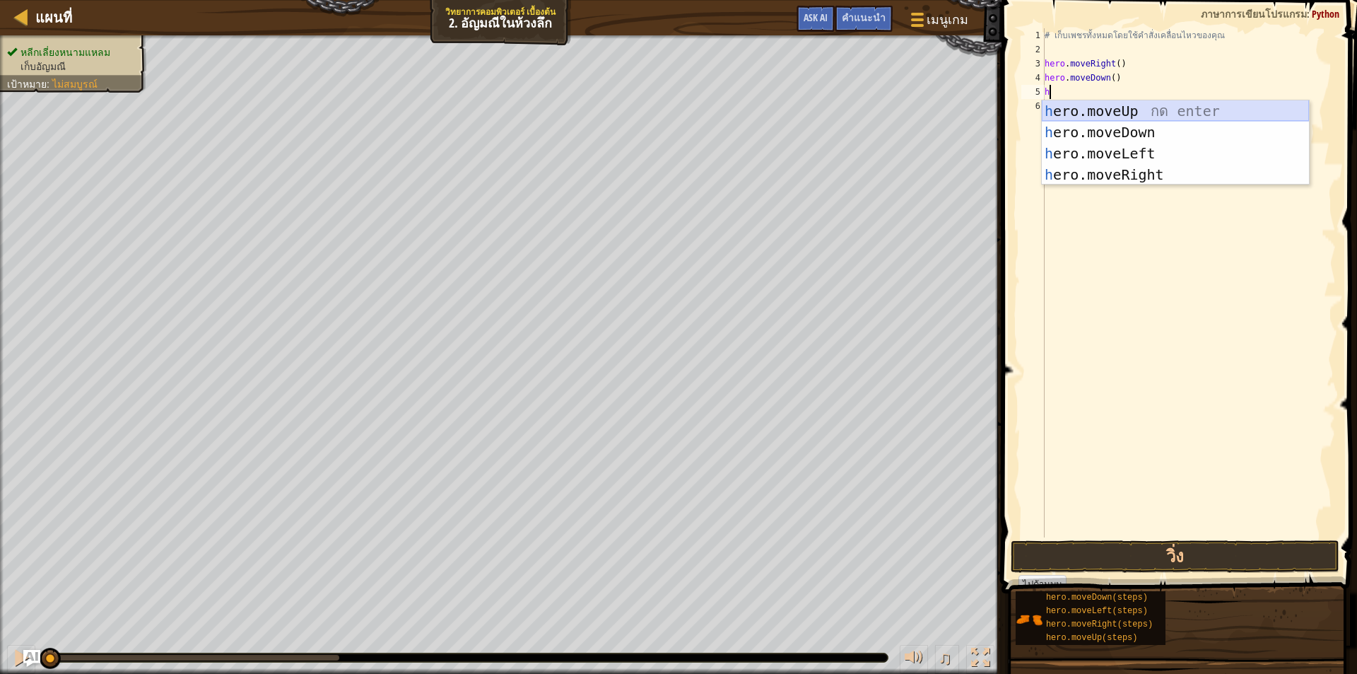
click at [1128, 110] on div "h ero.moveUp กด enter h ero.moveDown กด enter h ero.moveLeft กด enter h ero.mov…" at bounding box center [1175, 163] width 267 height 127
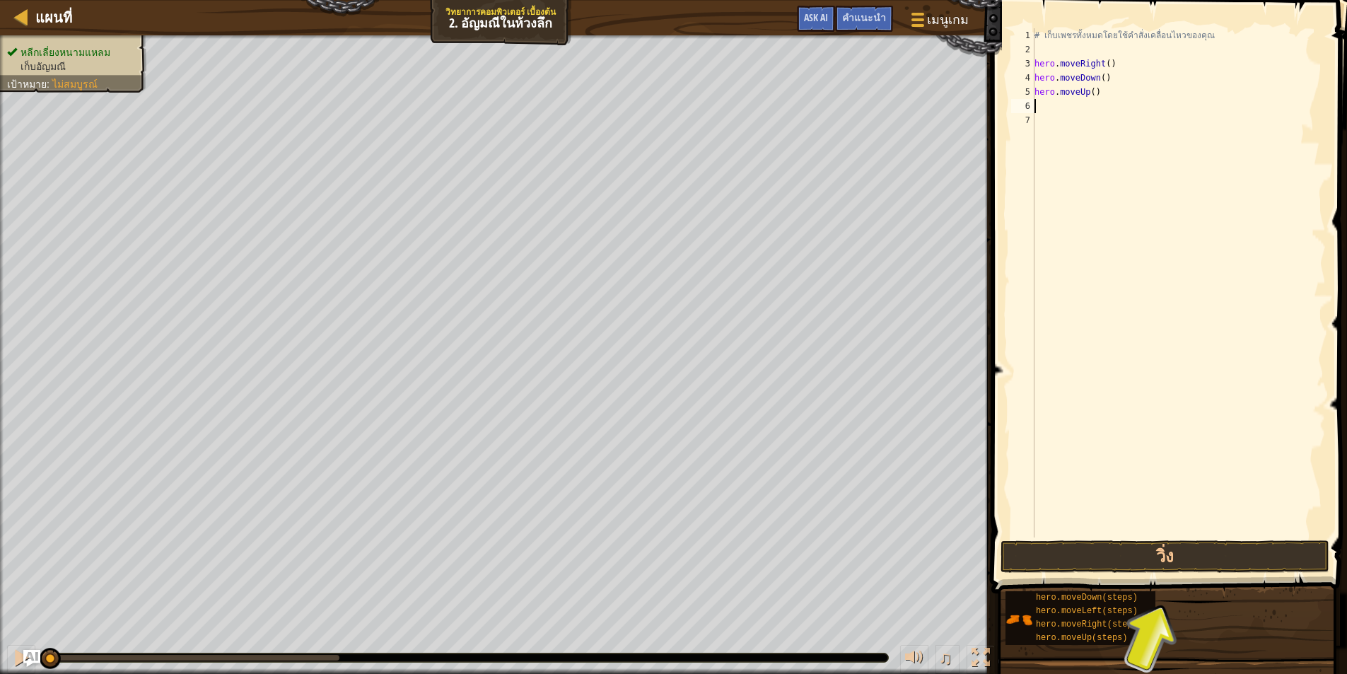
type textarea "h"
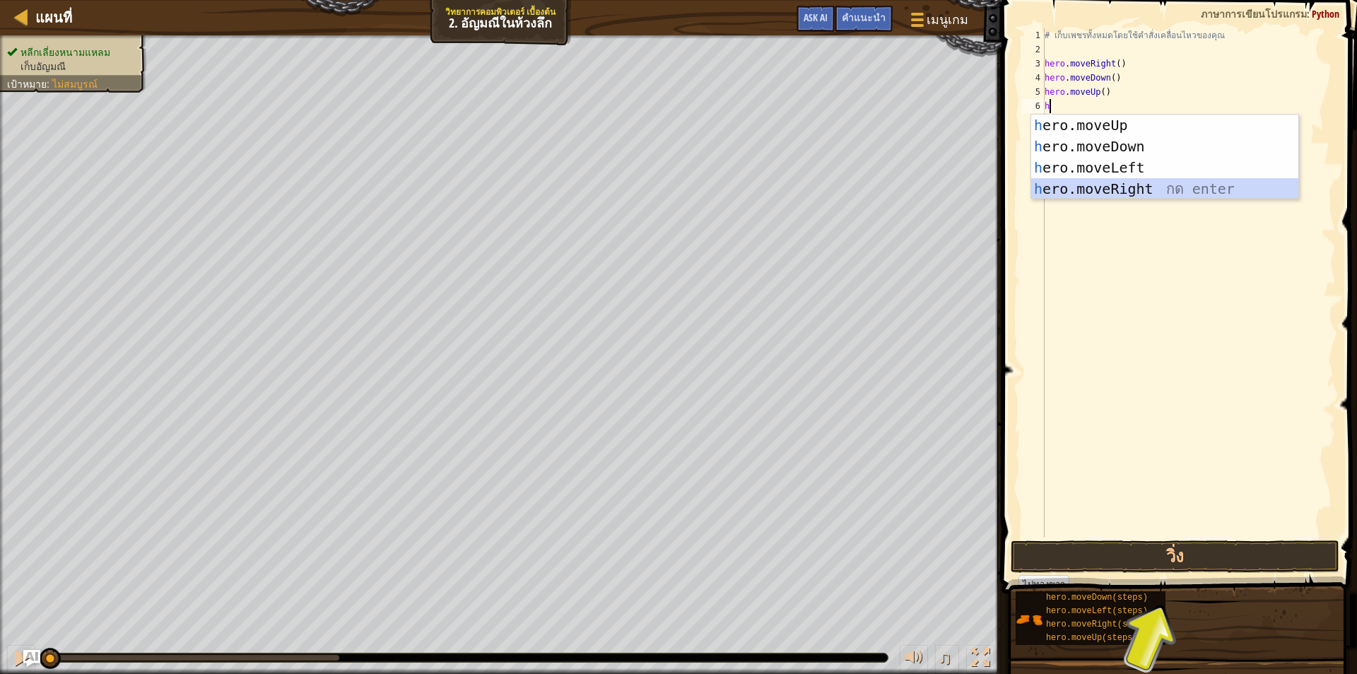
click at [1130, 189] on div "h ero.moveUp กด enter h ero.moveDown กด enter h ero.moveLeft กด enter h ero.mov…" at bounding box center [1164, 178] width 267 height 127
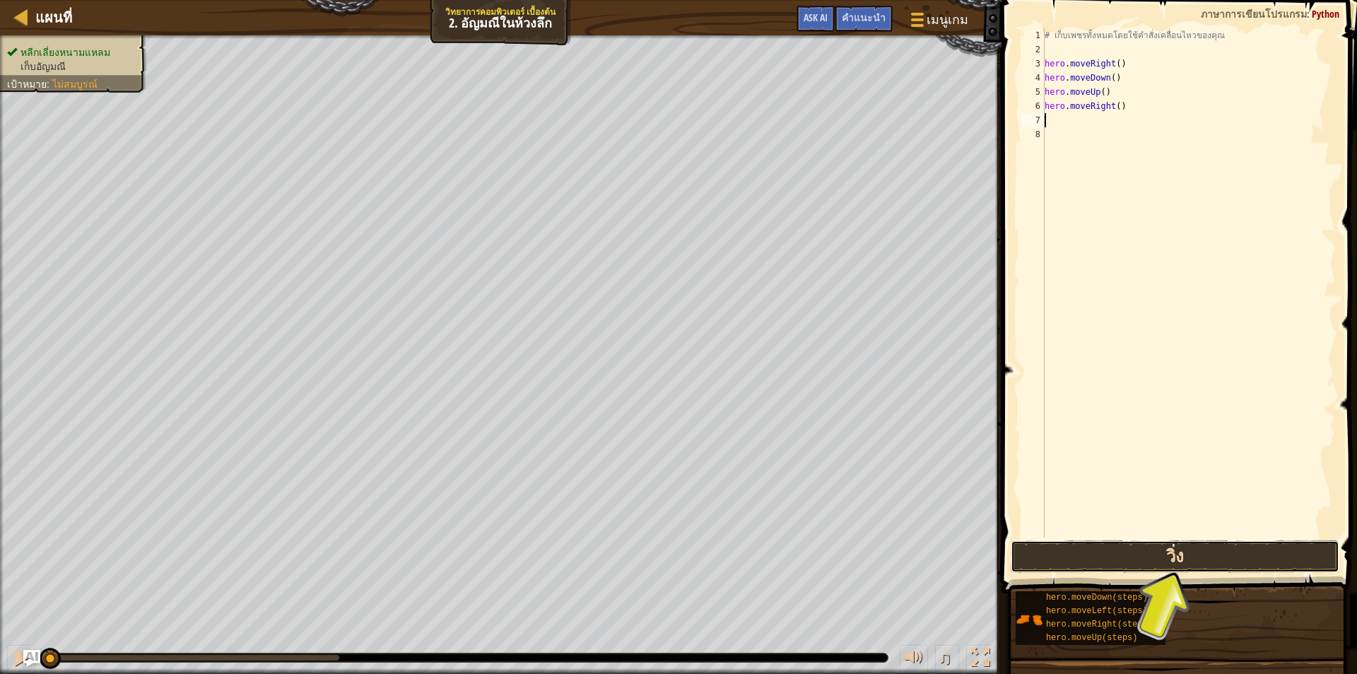
click at [1163, 556] on button "วิ่ง" at bounding box center [1175, 556] width 329 height 33
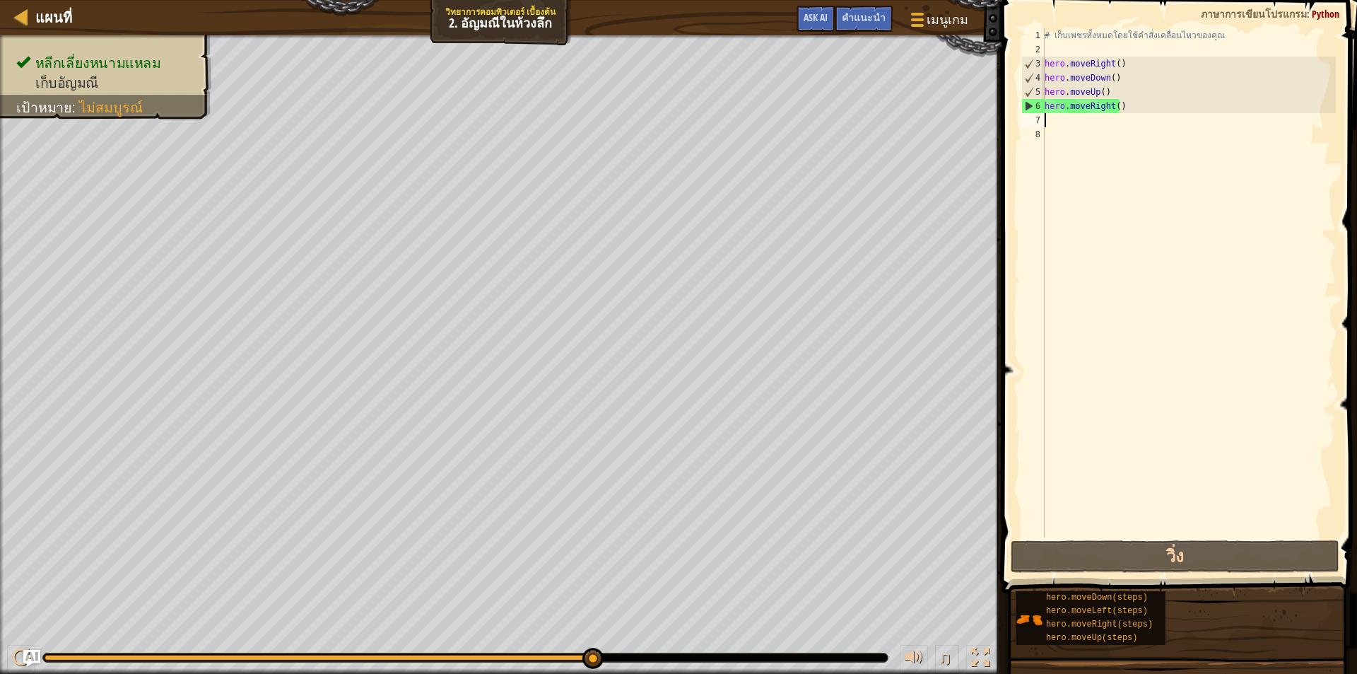
type textarea "h"
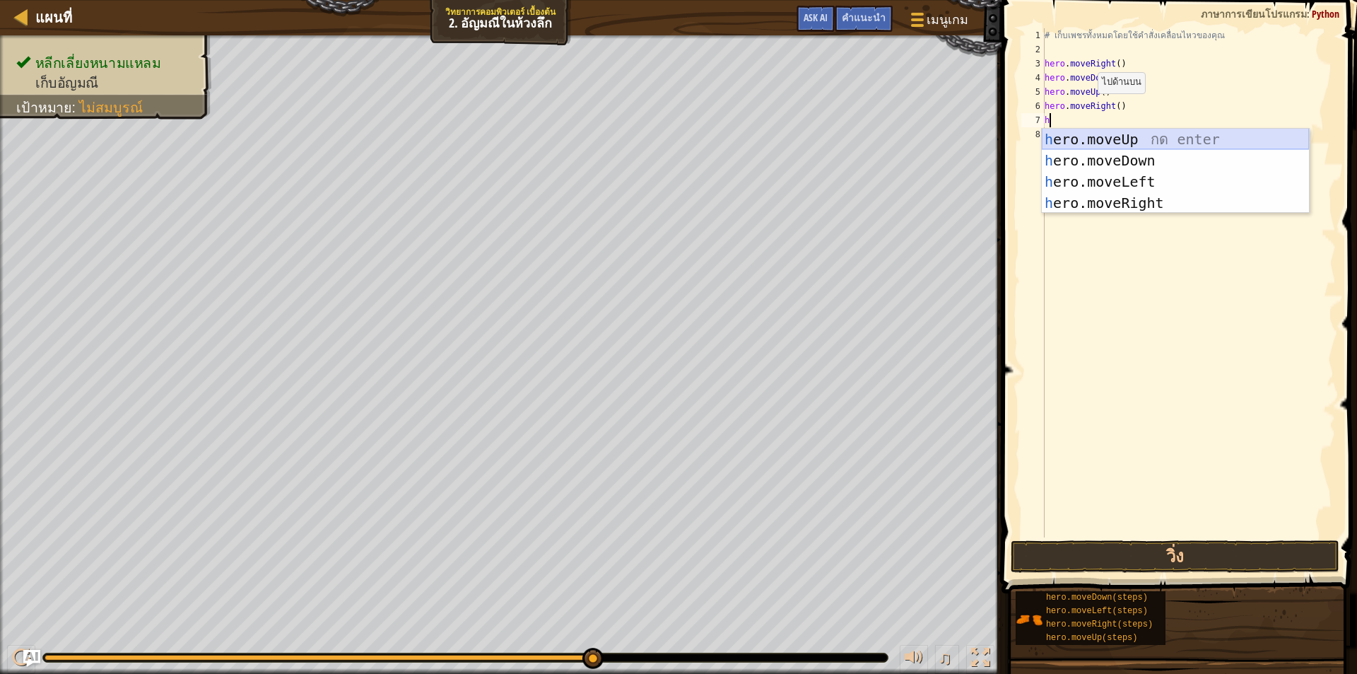
click at [1124, 140] on div "h ero.moveUp กด enter h ero.moveDown กด enter h ero.moveLeft กด enter h ero.mov…" at bounding box center [1175, 192] width 267 height 127
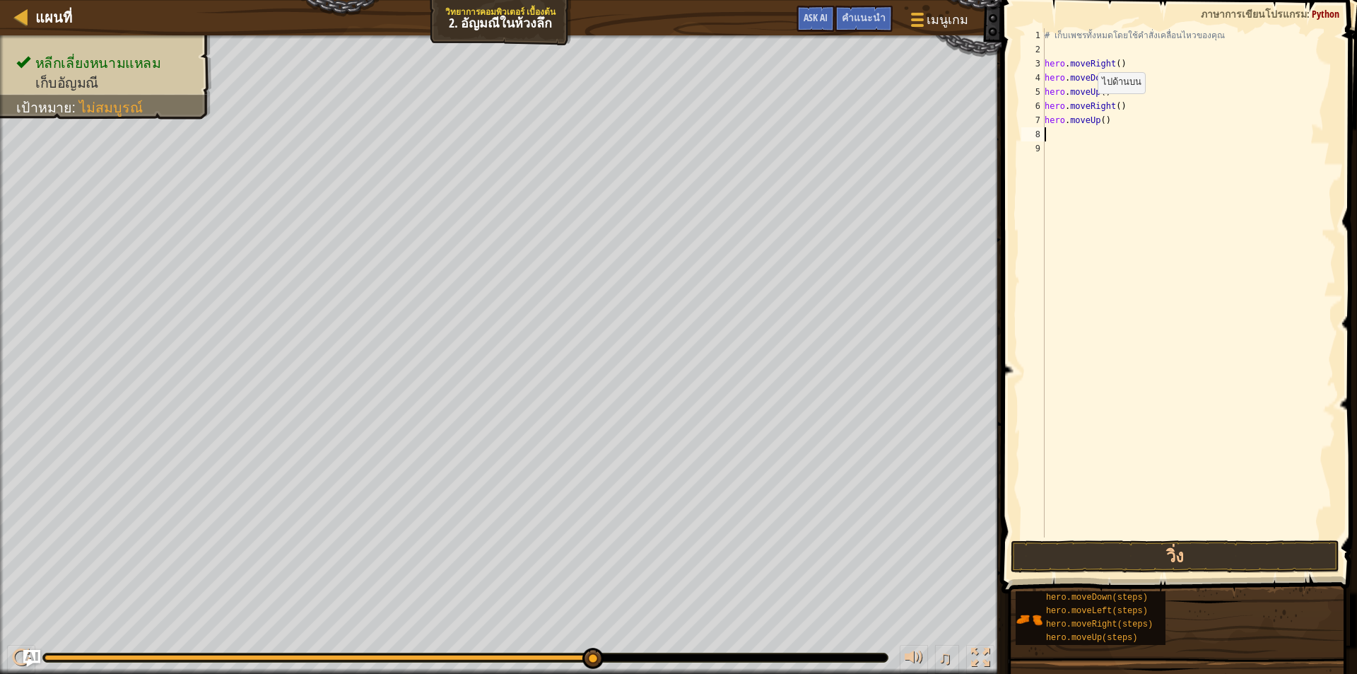
type textarea "h"
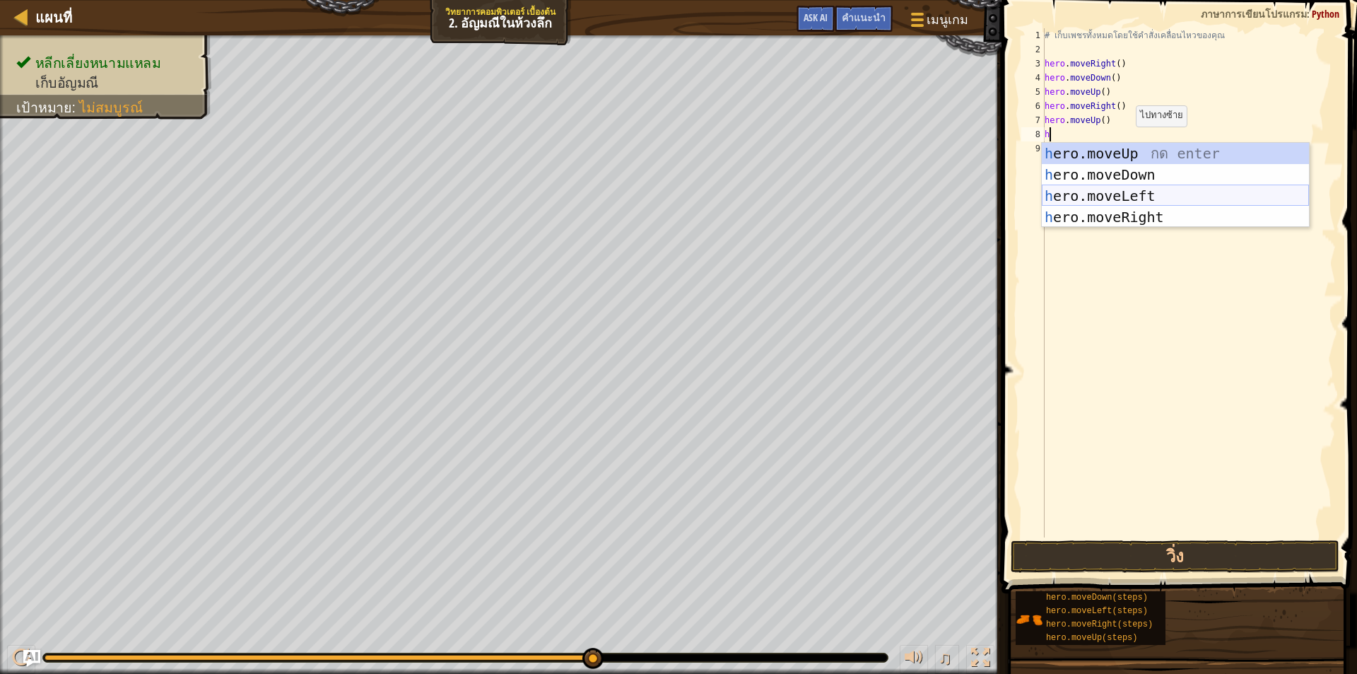
click at [1127, 191] on div "h ero.moveUp กด enter h ero.moveDown กด enter h ero.moveLeft กด enter h ero.mov…" at bounding box center [1175, 206] width 267 height 127
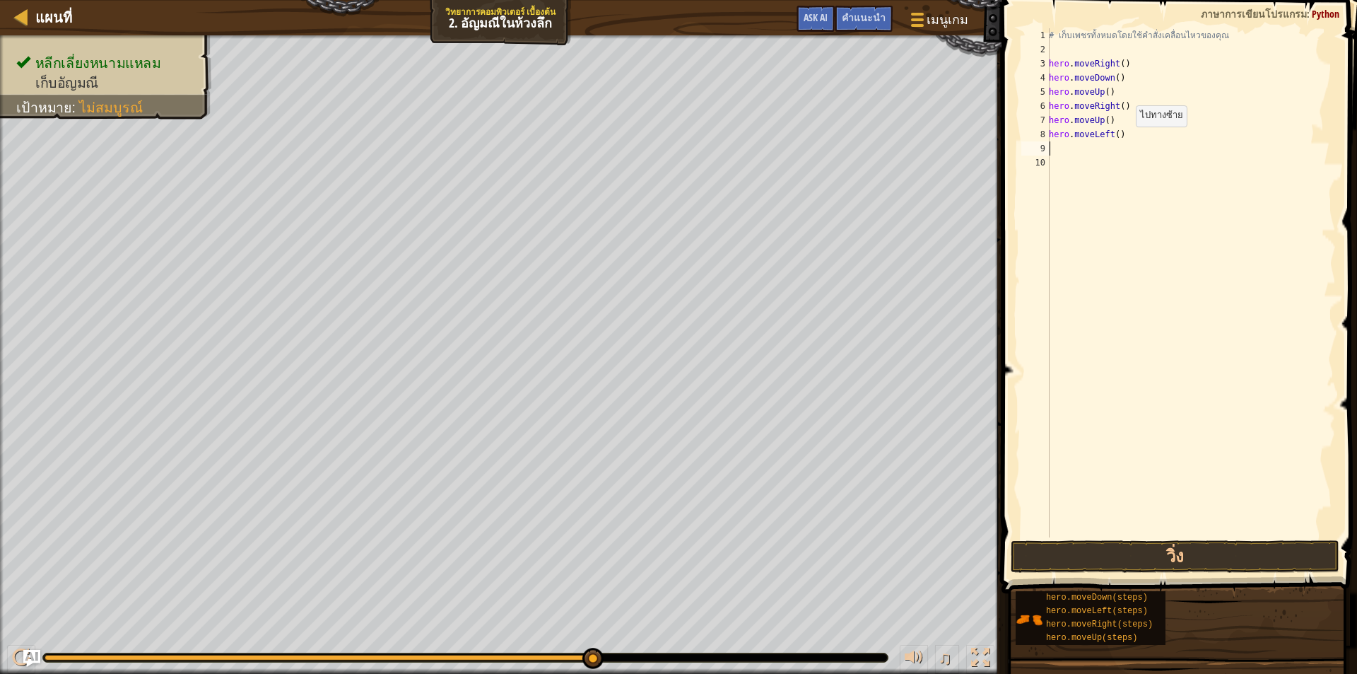
type textarea "h"
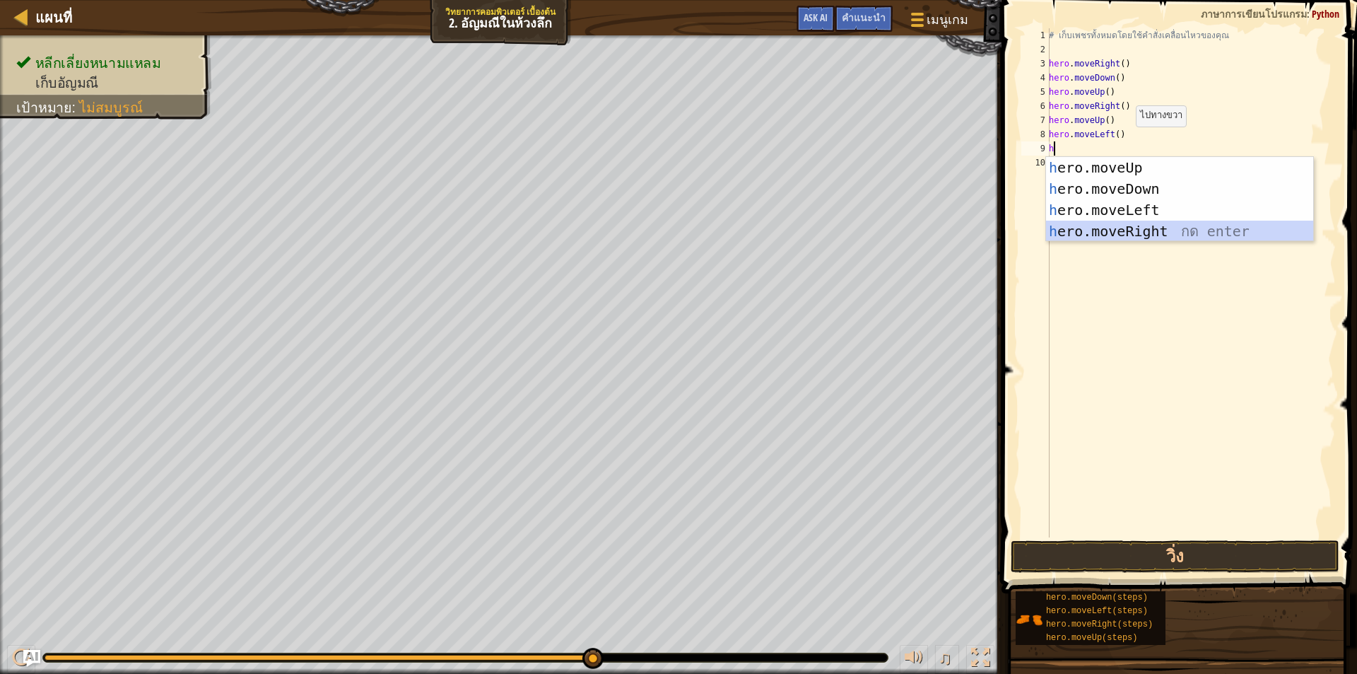
click at [1138, 229] on div "h ero.moveUp กด enter h ero.moveDown กด enter h ero.moveLeft กด enter h ero.mov…" at bounding box center [1179, 220] width 267 height 127
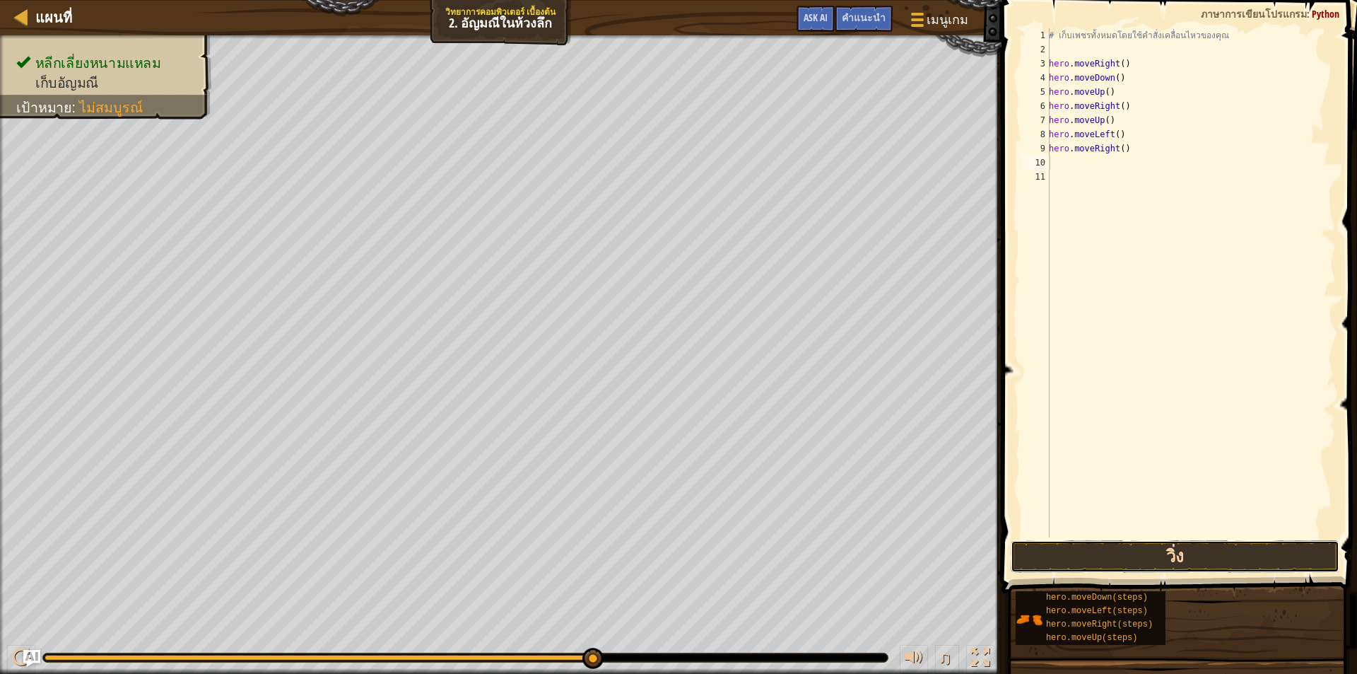
click at [1198, 549] on button "วิ่ง" at bounding box center [1175, 556] width 329 height 33
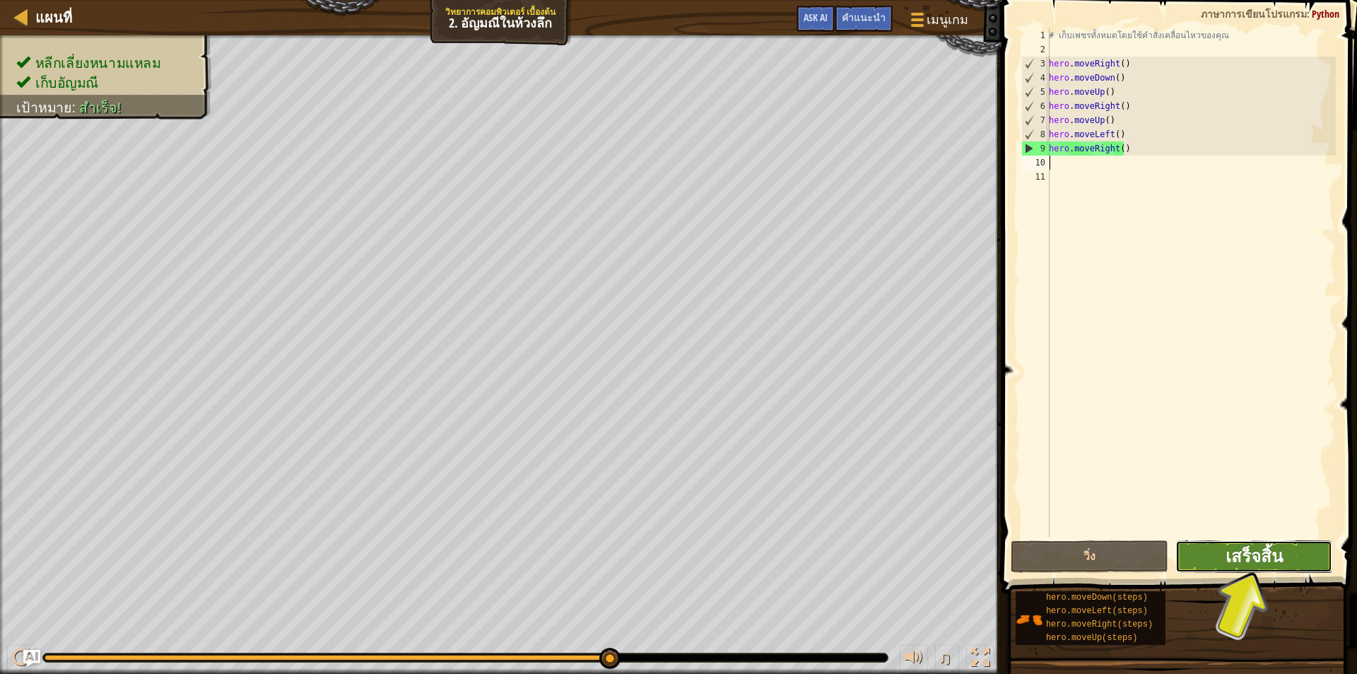
click at [1272, 558] on span "เสร็จสิ้น" at bounding box center [1254, 555] width 57 height 23
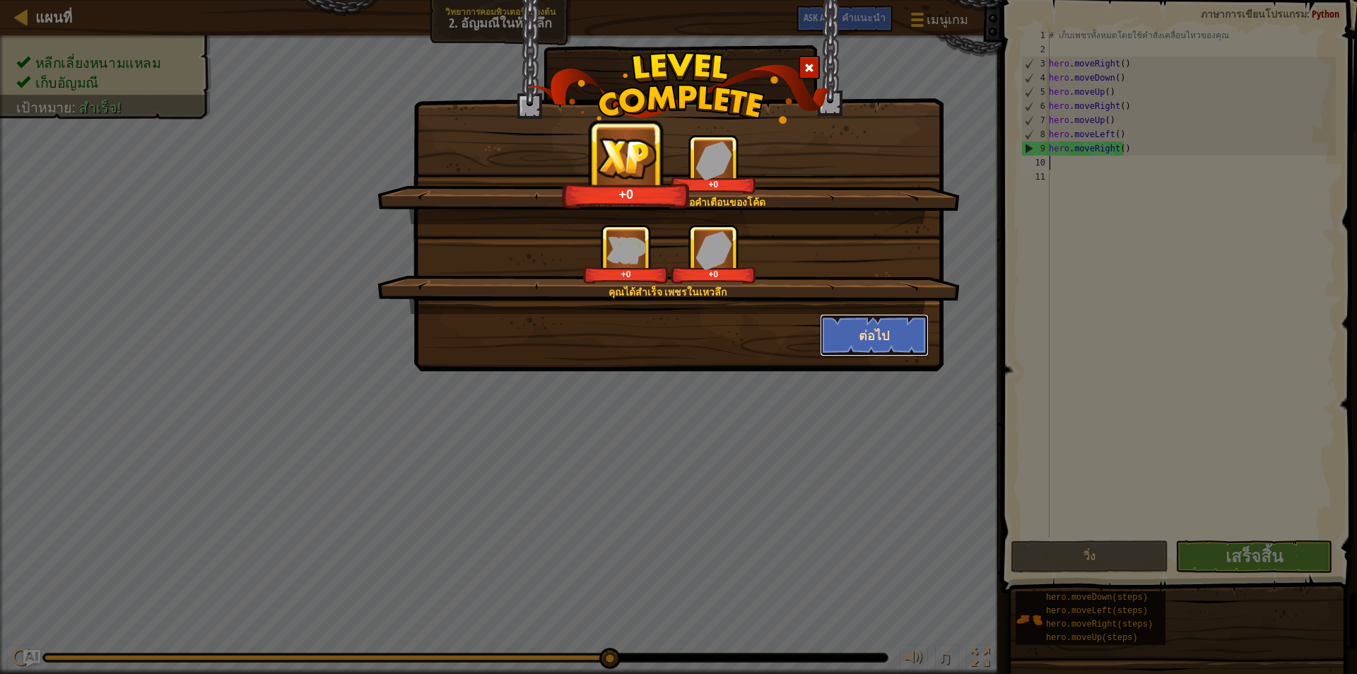
click at [918, 332] on button "ต่อไป" at bounding box center [875, 335] width 110 height 42
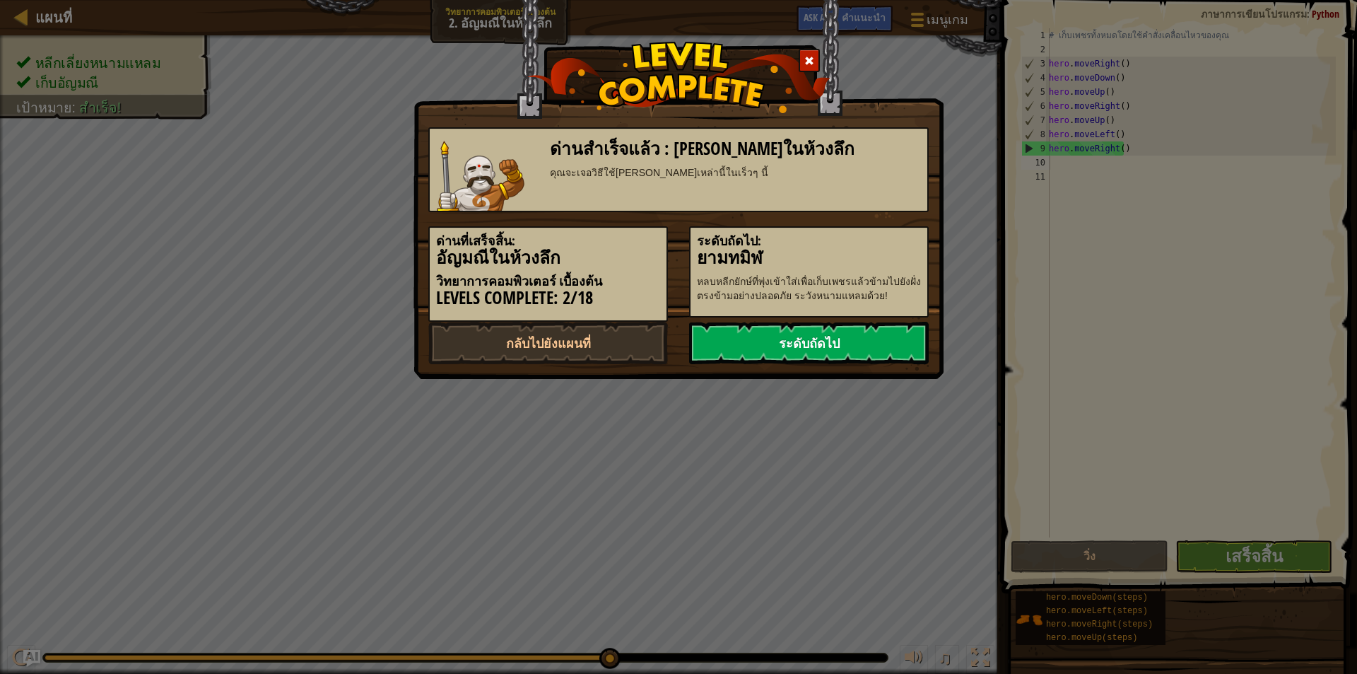
click at [869, 349] on link "ระดับถัดไป" at bounding box center [809, 343] width 240 height 42
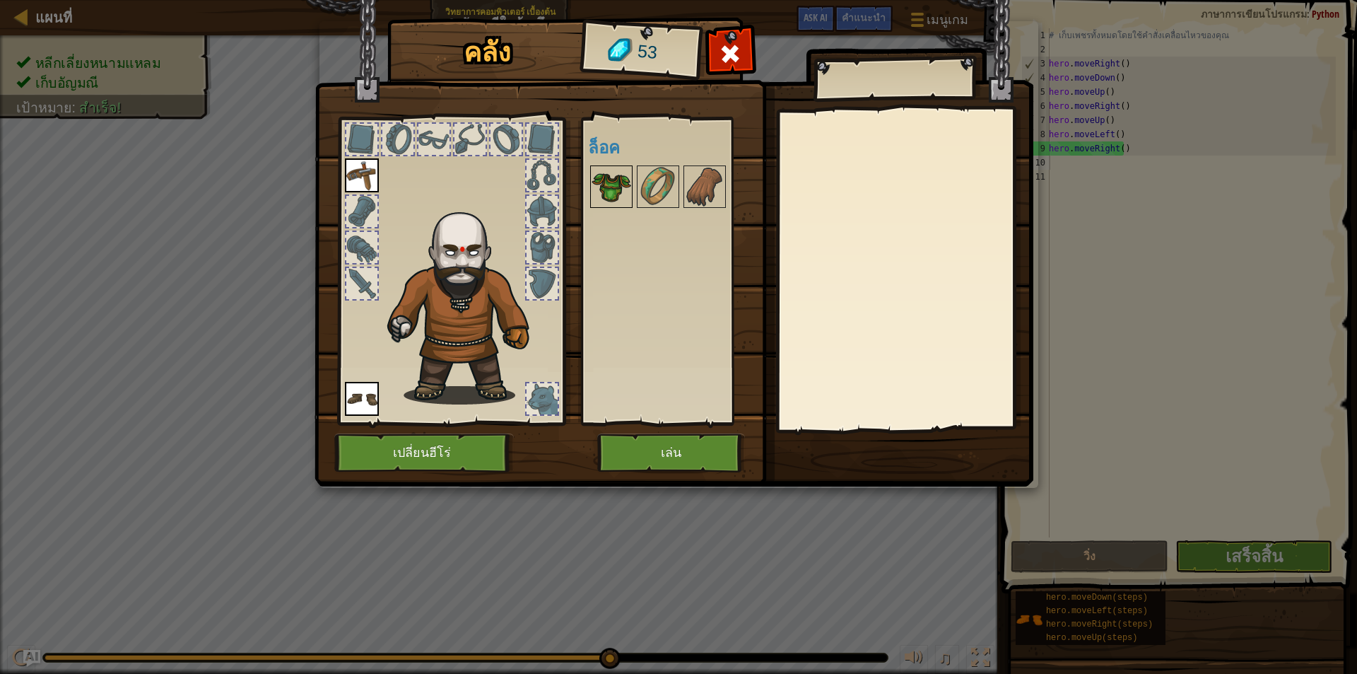
click at [614, 186] on img at bounding box center [612, 187] width 40 height 40
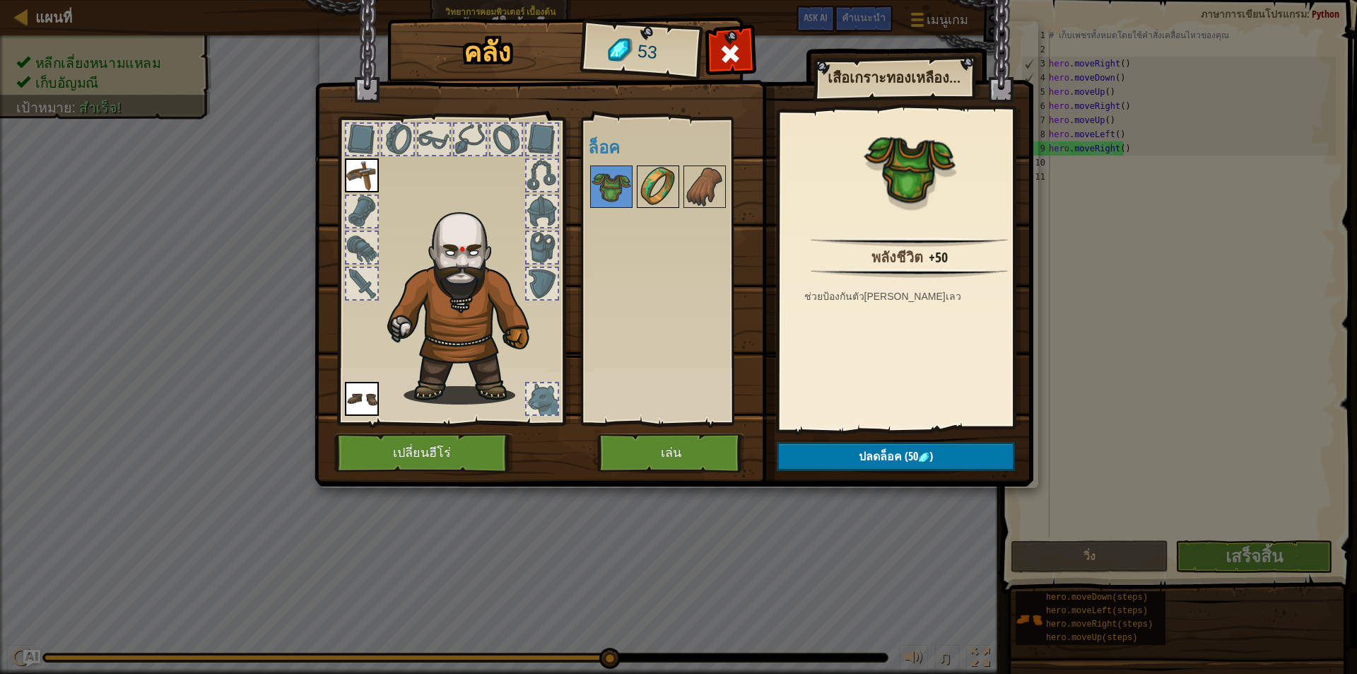
click at [645, 191] on img at bounding box center [658, 187] width 40 height 40
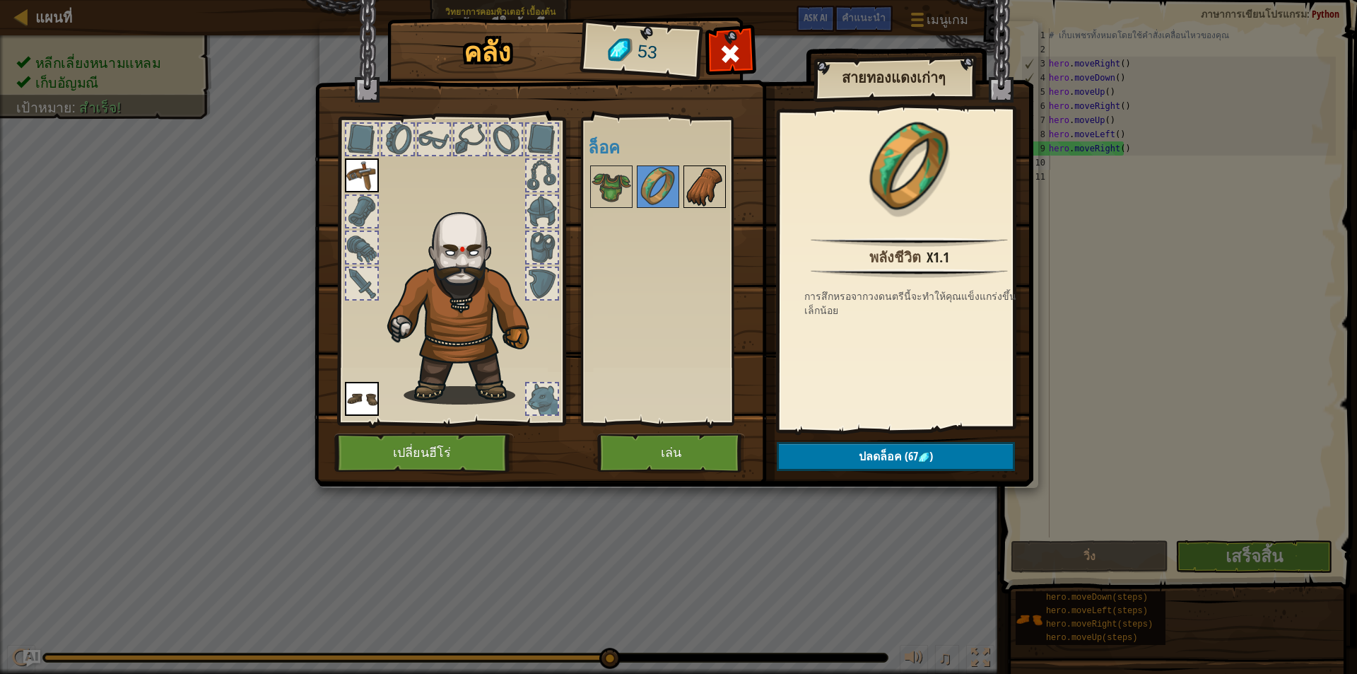
click at [694, 192] on img at bounding box center [705, 187] width 40 height 40
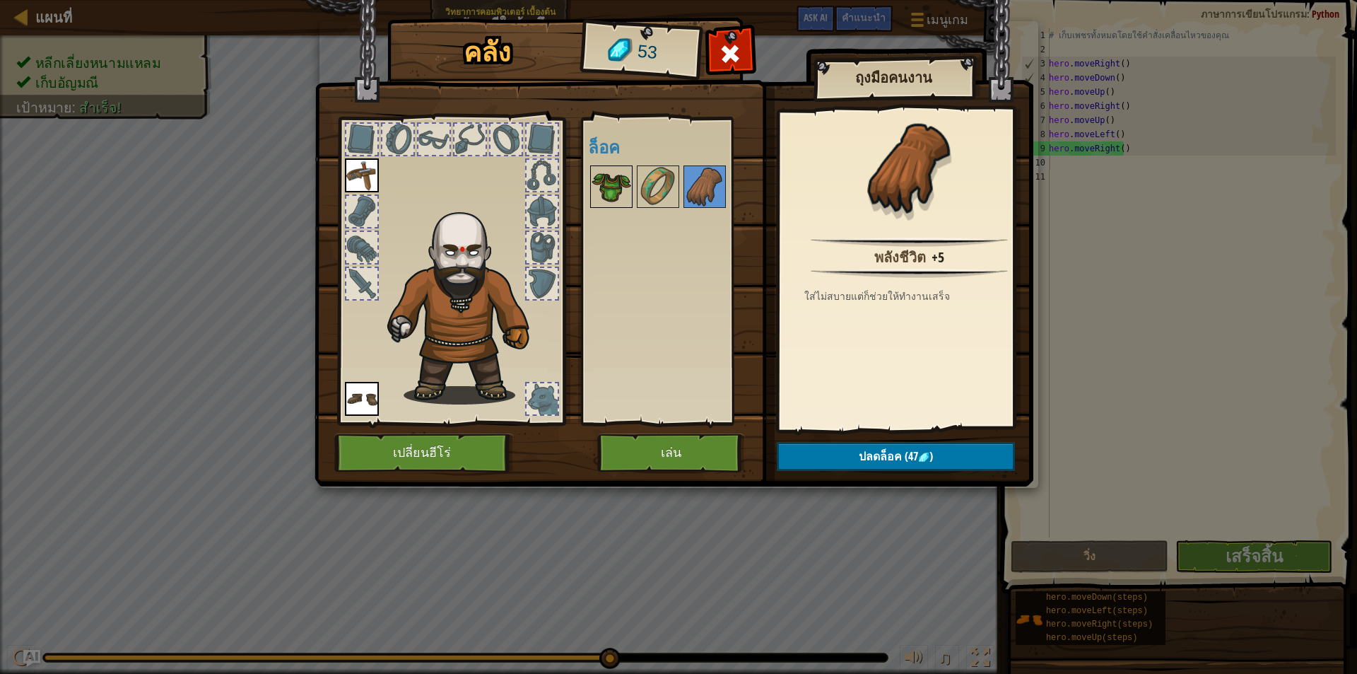
click at [599, 193] on img at bounding box center [612, 187] width 40 height 40
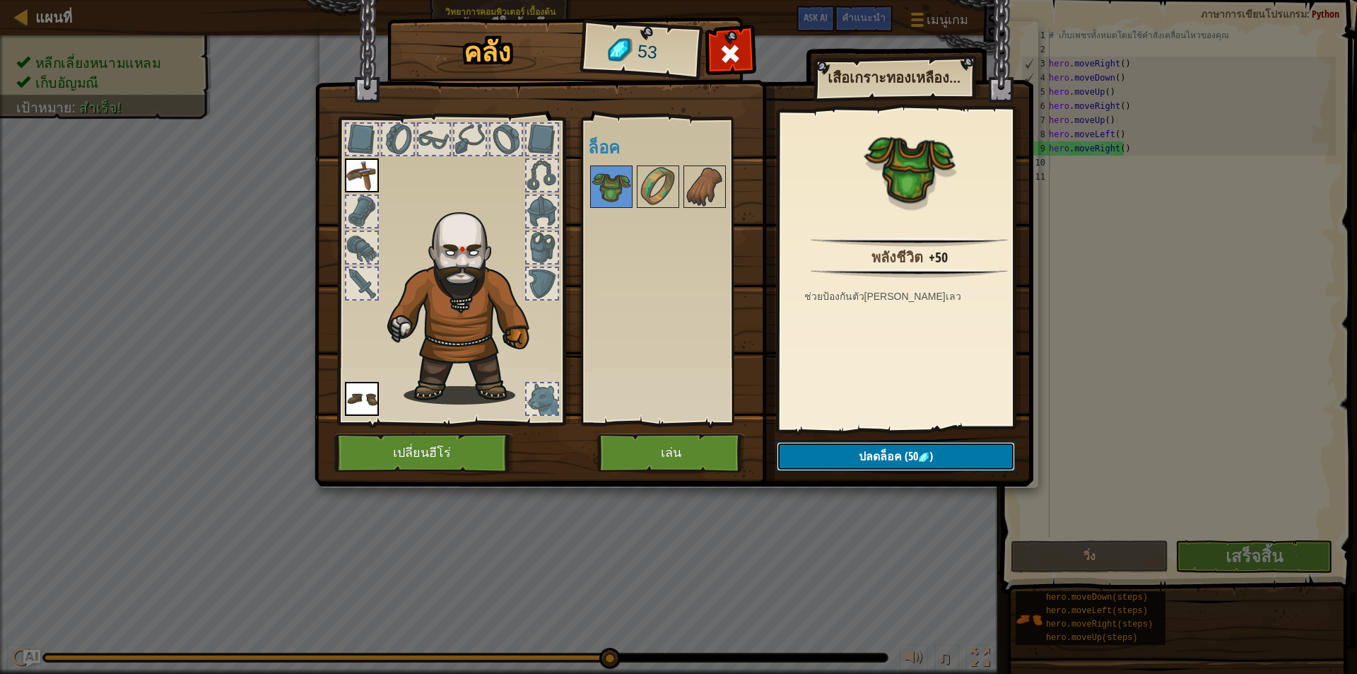
click at [944, 446] on button "ปลดล็อค (50 )" at bounding box center [896, 456] width 238 height 29
click at [867, 458] on button "ยืนยัน" at bounding box center [896, 456] width 238 height 29
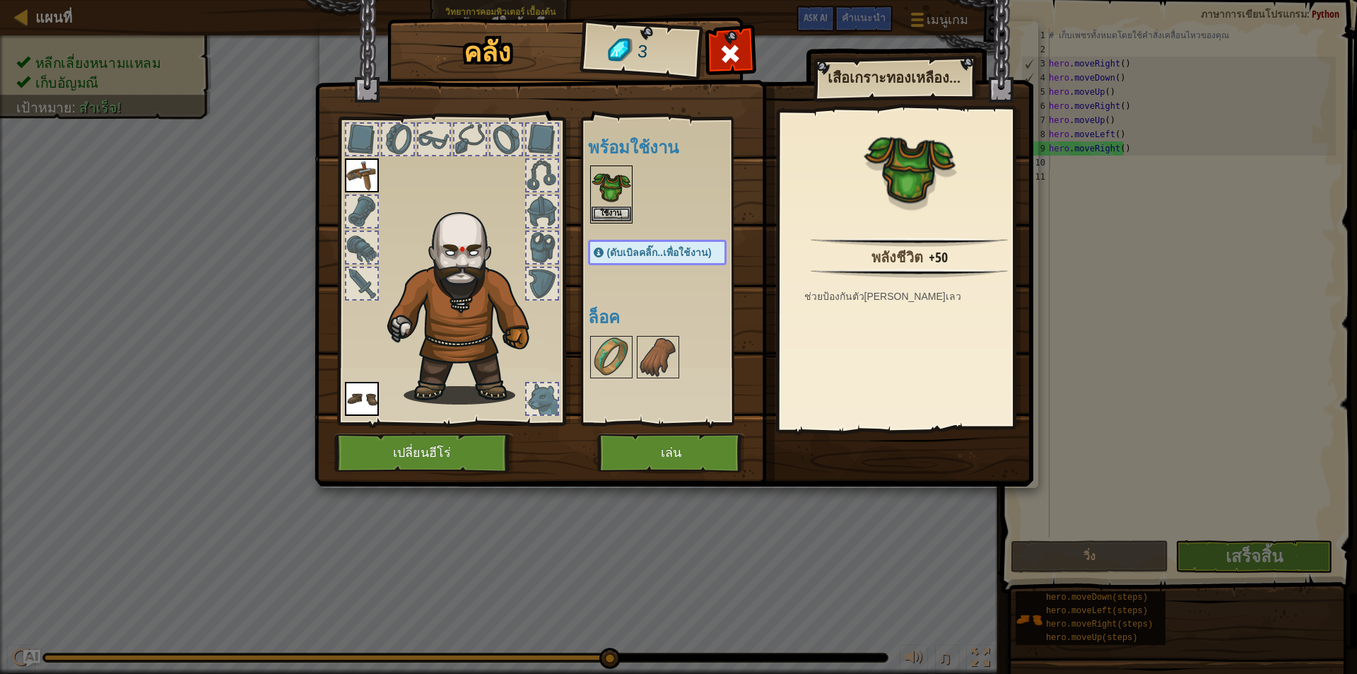
click at [628, 205] on img at bounding box center [612, 187] width 40 height 40
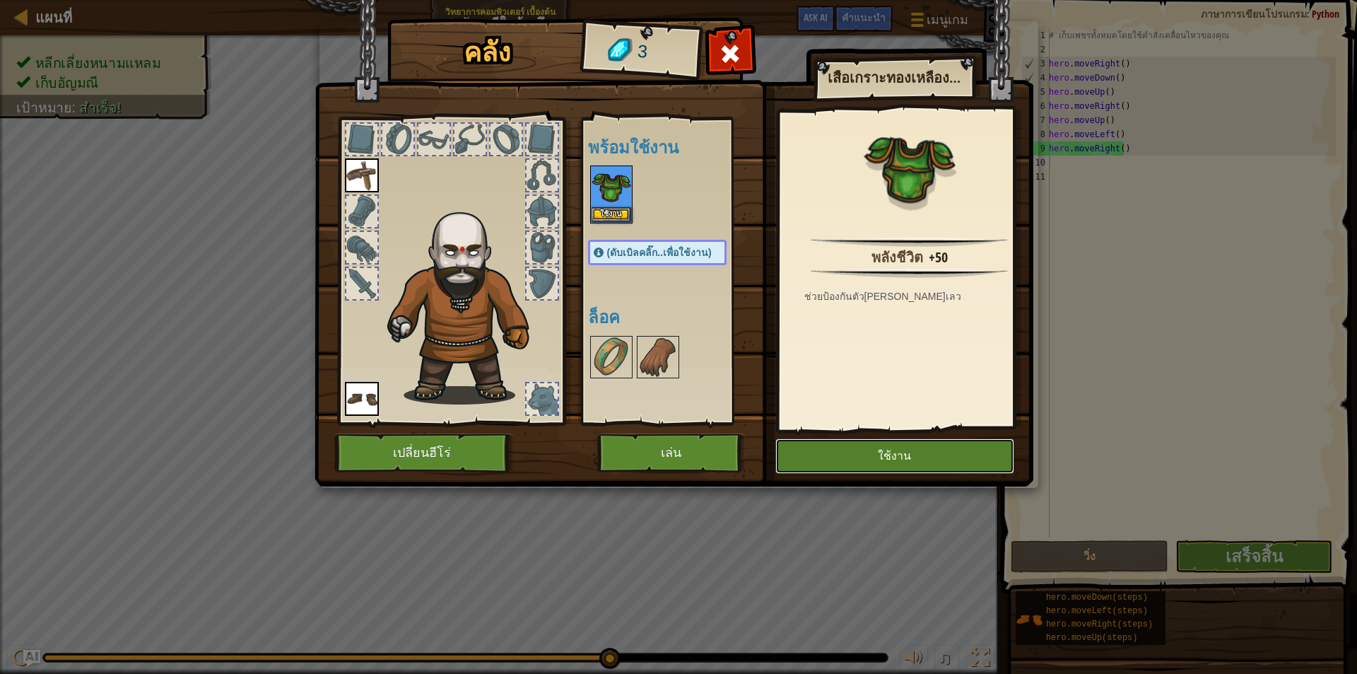
click at [874, 452] on button "ใช้งาน" at bounding box center [894, 455] width 239 height 35
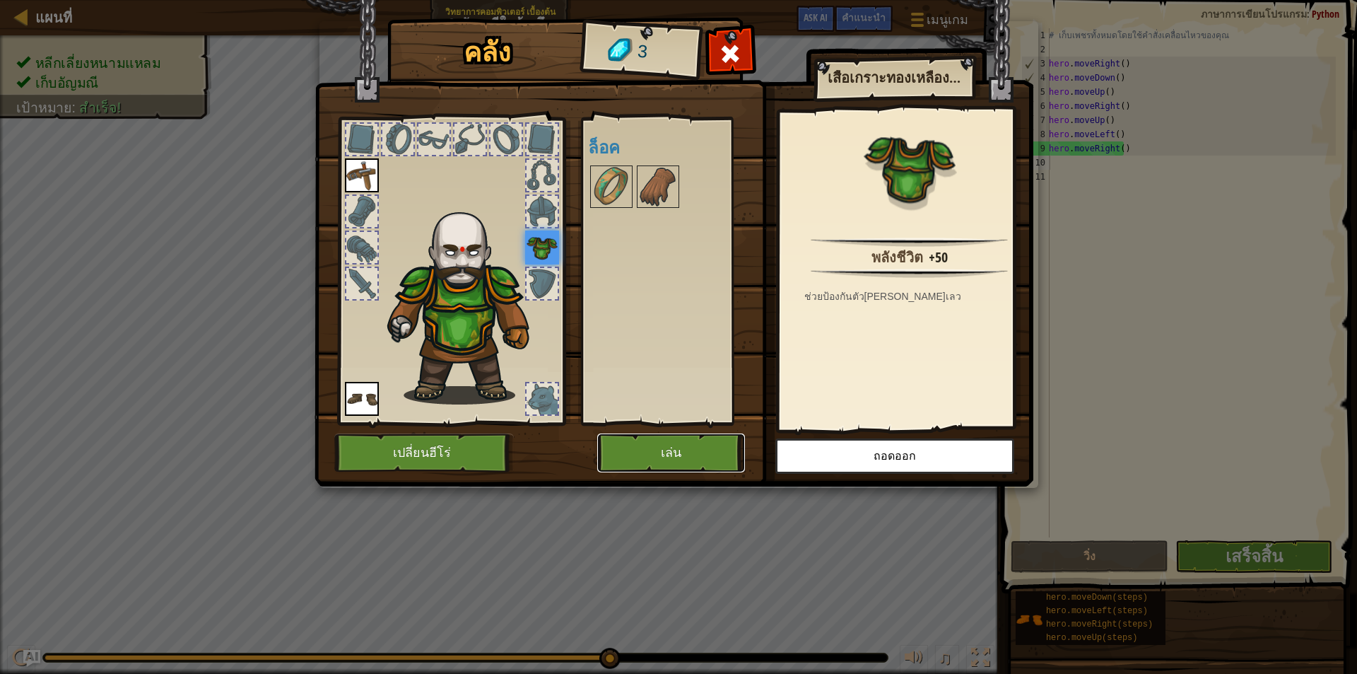
click at [702, 452] on button "เล่น" at bounding box center [671, 452] width 148 height 39
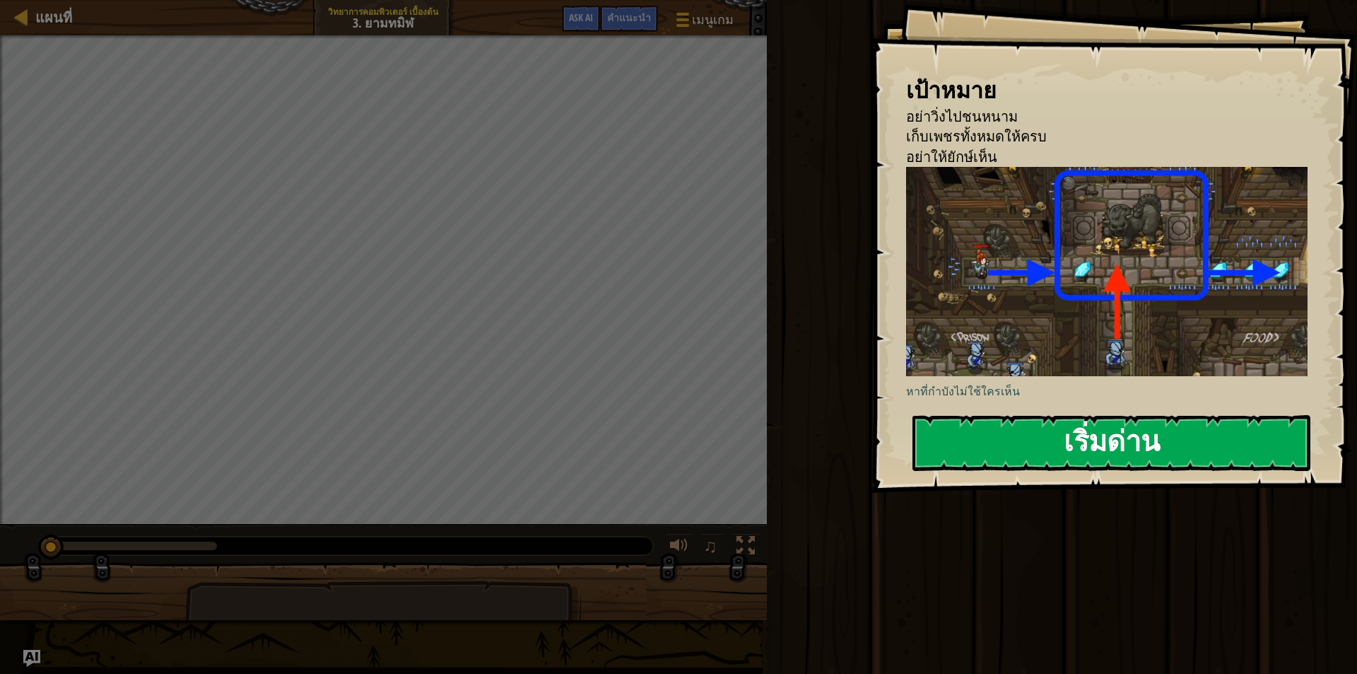
click at [1127, 452] on button "เริ่มด่าน" at bounding box center [1112, 443] width 398 height 56
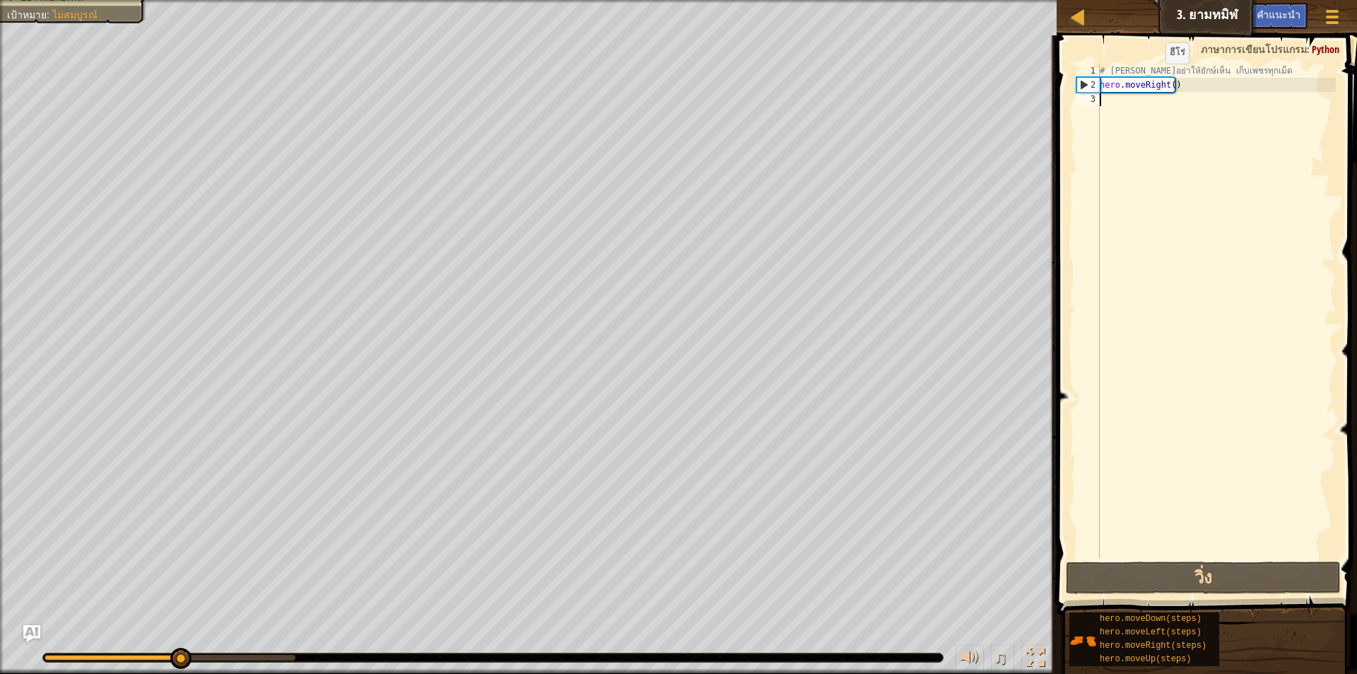
type textarea "h"
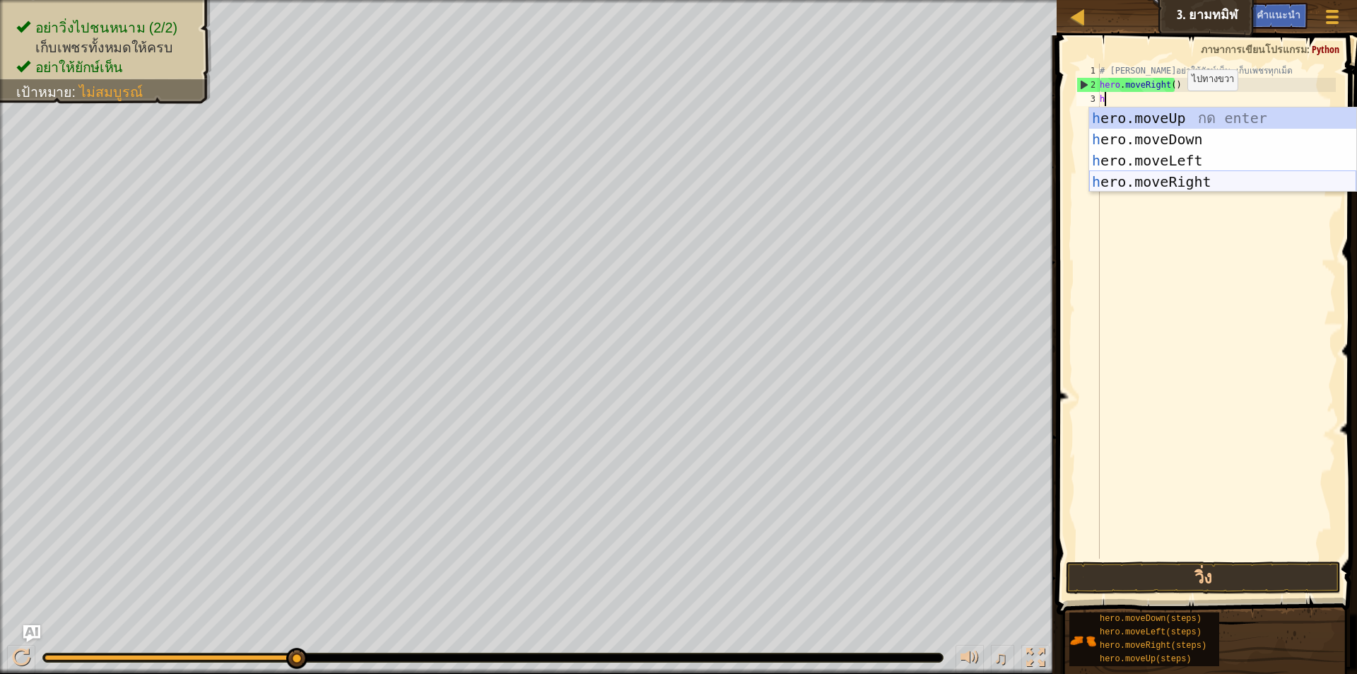
click at [1198, 180] on div "h ero.moveUp กด enter h ero.moveDown กด enter h ero.moveLeft กด enter h ero.mov…" at bounding box center [1222, 170] width 267 height 127
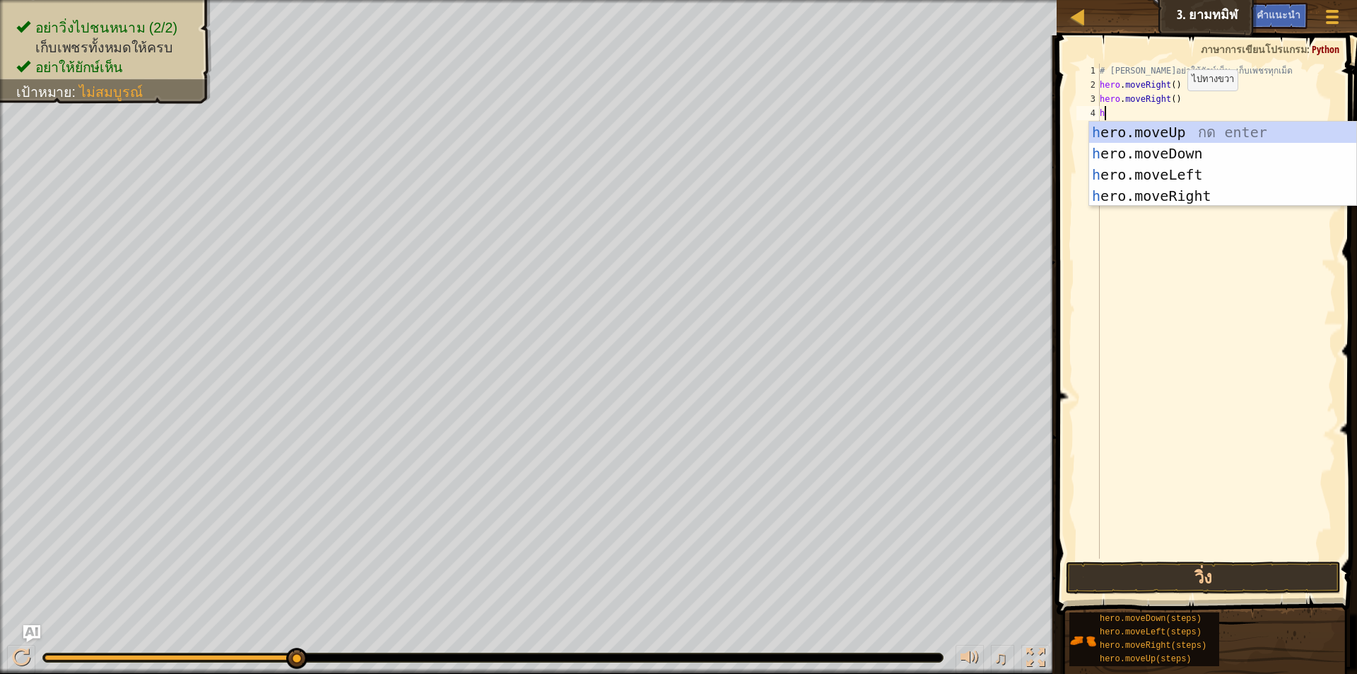
type textarea "h"
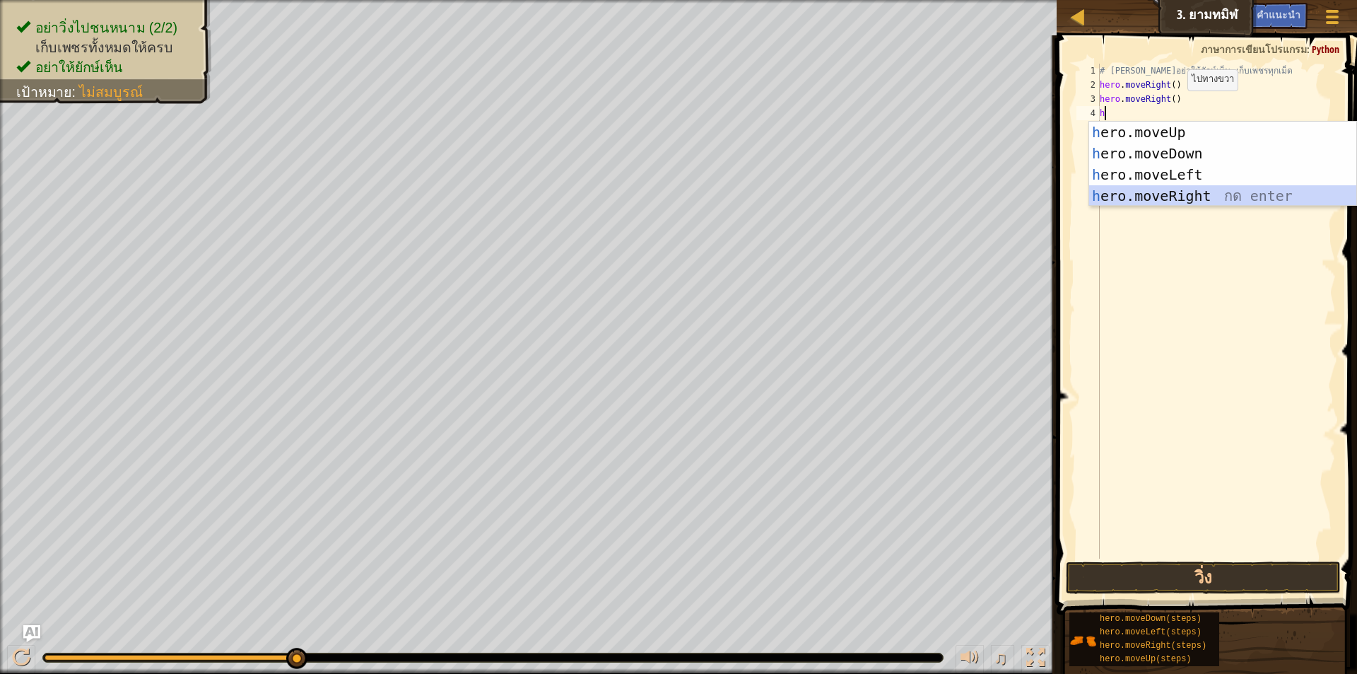
click at [1191, 192] on div "h ero.moveUp กด enter h ero.moveDown กด enter h ero.moveLeft กด enter h ero.mov…" at bounding box center [1222, 185] width 267 height 127
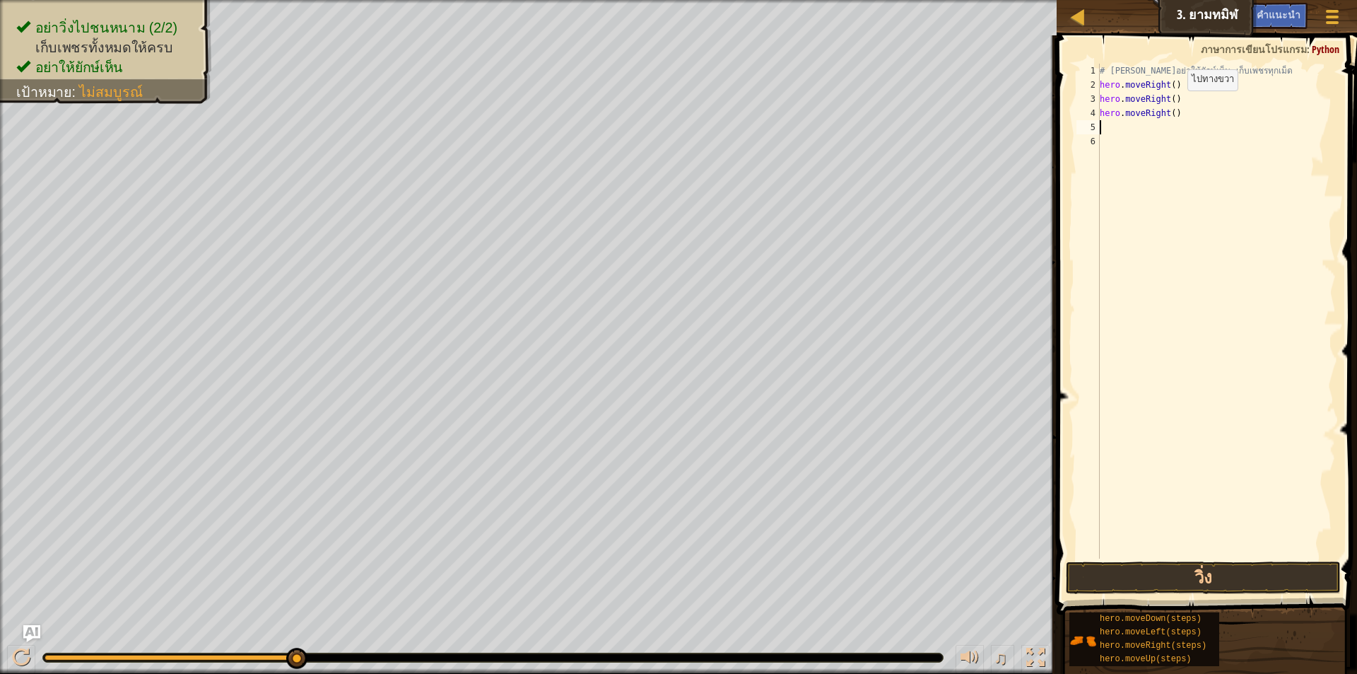
type textarea "h"
click at [1209, 258] on div "# พยายามอย่าให้ยักษ์เห็น เก็บเพชรทุกเม็ด hero . moveRight ( ) hero . moveRight …" at bounding box center [1216, 325] width 239 height 523
click at [1242, 573] on button "วิ่ง" at bounding box center [1203, 577] width 275 height 33
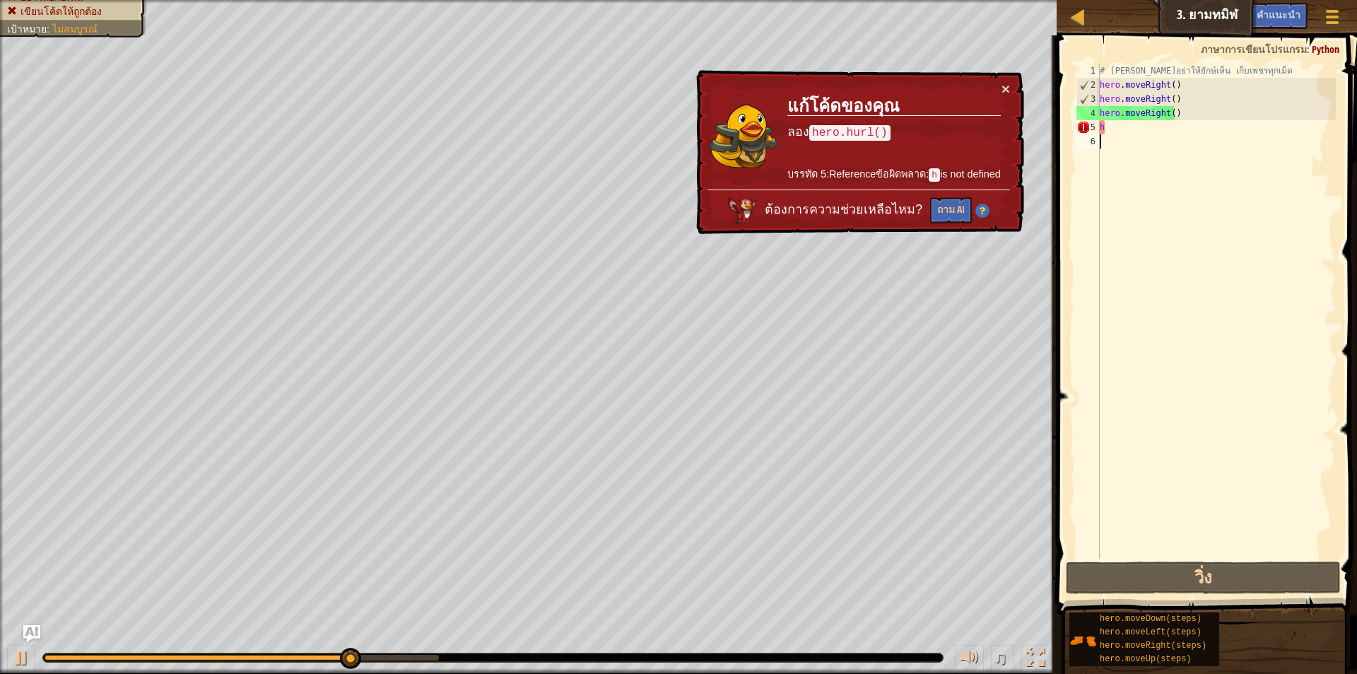
type textarea "h"
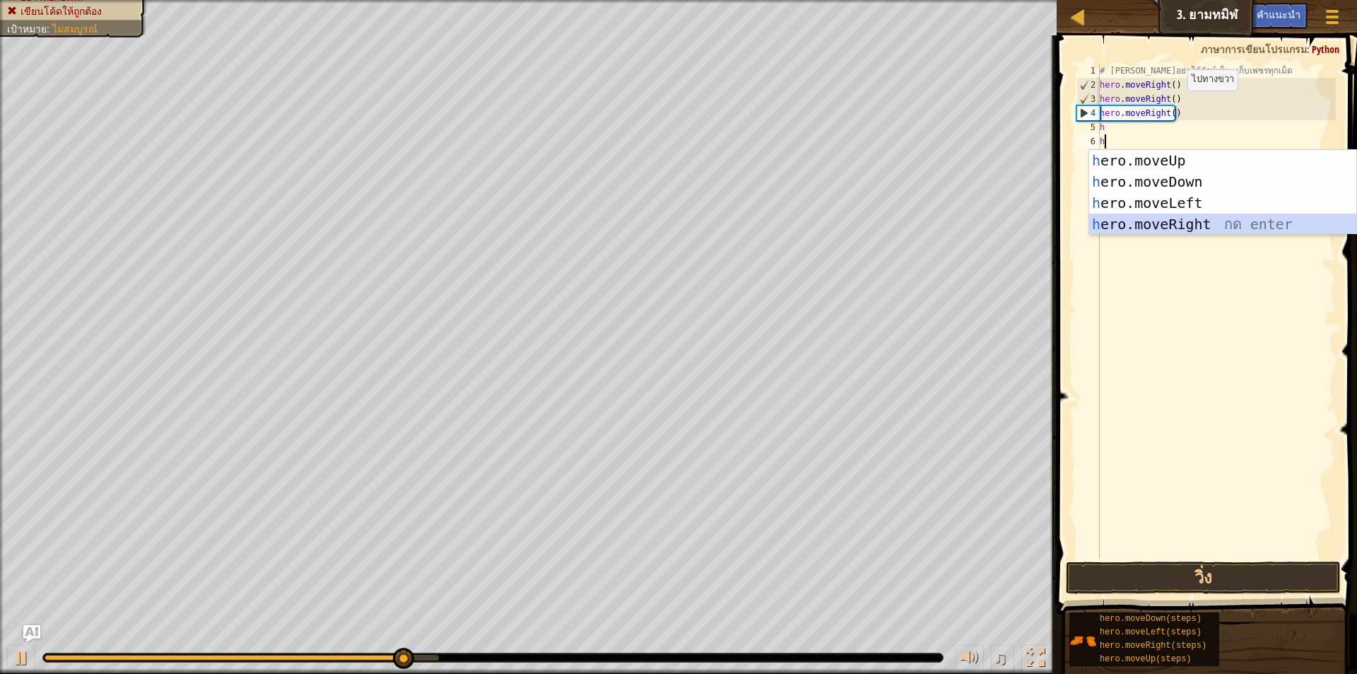
click at [1176, 221] on div "h ero.moveUp กด enter h ero.moveDown กด enter h ero.moveLeft กด enter h ero.mov…" at bounding box center [1222, 213] width 267 height 127
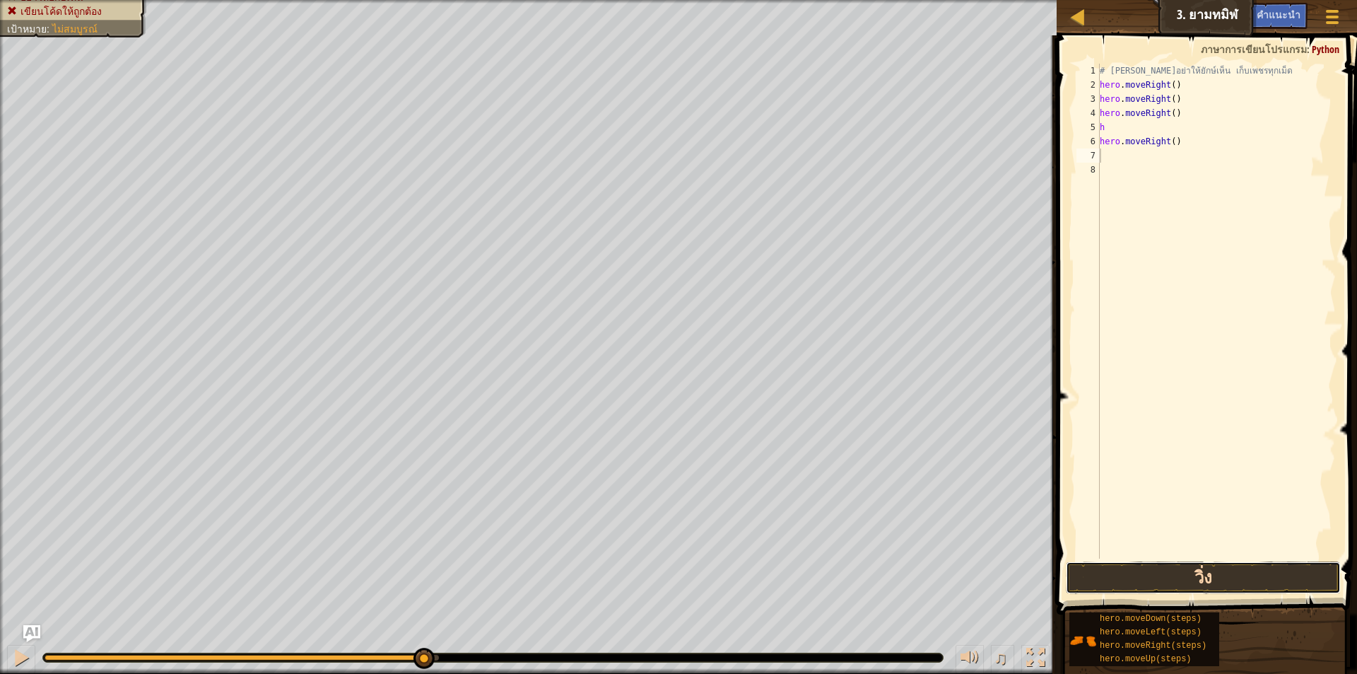
click at [1193, 576] on button "วิ่ง" at bounding box center [1203, 577] width 275 height 33
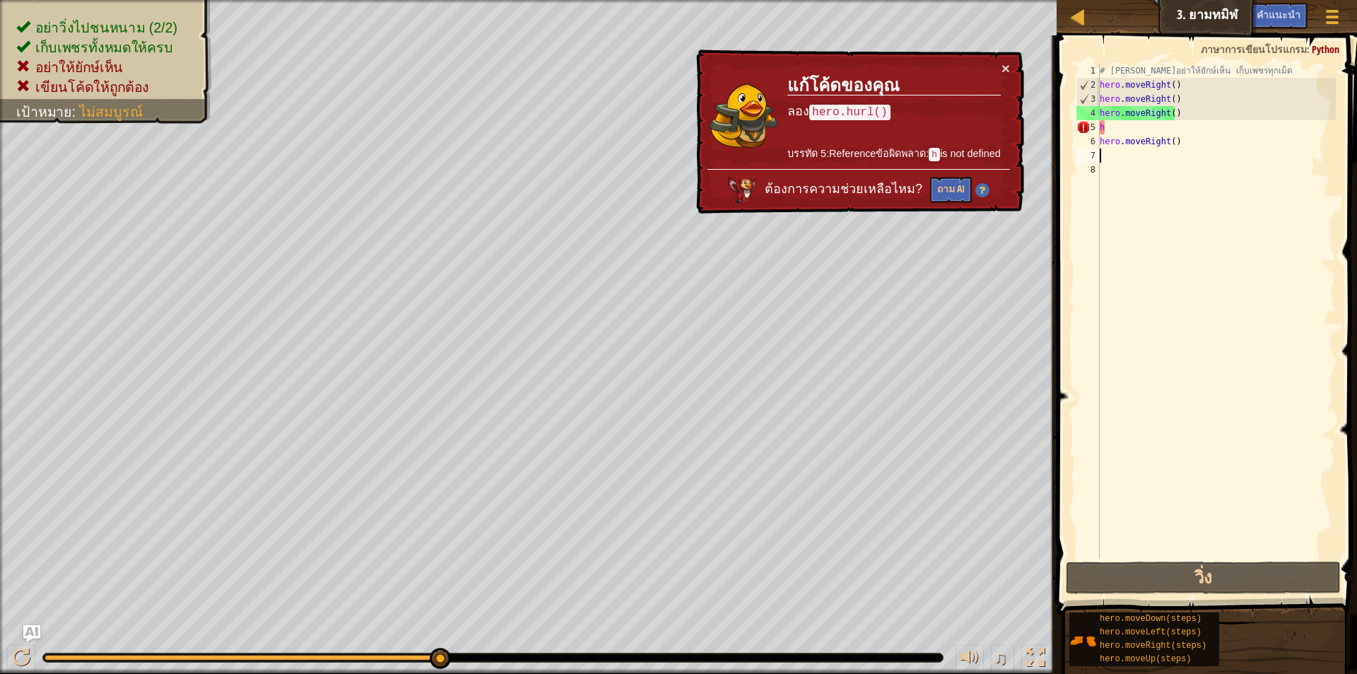
click at [1123, 126] on div "# พยายามอย่าให้ยักษ์เห็น เก็บเพชรทุกเม็ด hero . moveRight ( ) hero . moveRight …" at bounding box center [1216, 325] width 239 height 523
type textarea "h"
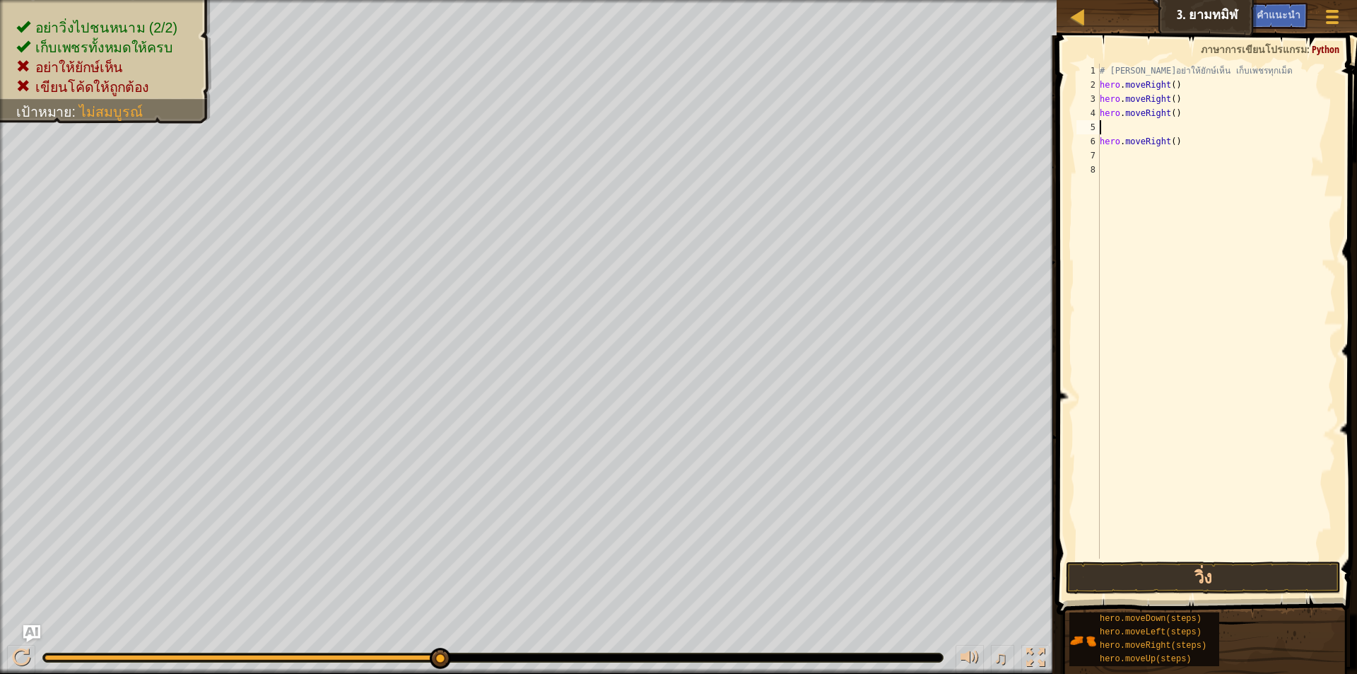
click at [1190, 135] on div "# พยายามอย่าให้ยักษ์เห็น เก็บเพชรทุกเม็ด hero . moveRight ( ) hero . moveRight …" at bounding box center [1216, 325] width 239 height 523
type textarea "h"
click at [1136, 130] on div "# พยายามอย่าให้ยักษ์เห็น เก็บเพชรทุกเม็ด hero . moveRight ( ) hero . moveRight …" at bounding box center [1216, 325] width 239 height 523
type textarea "h"
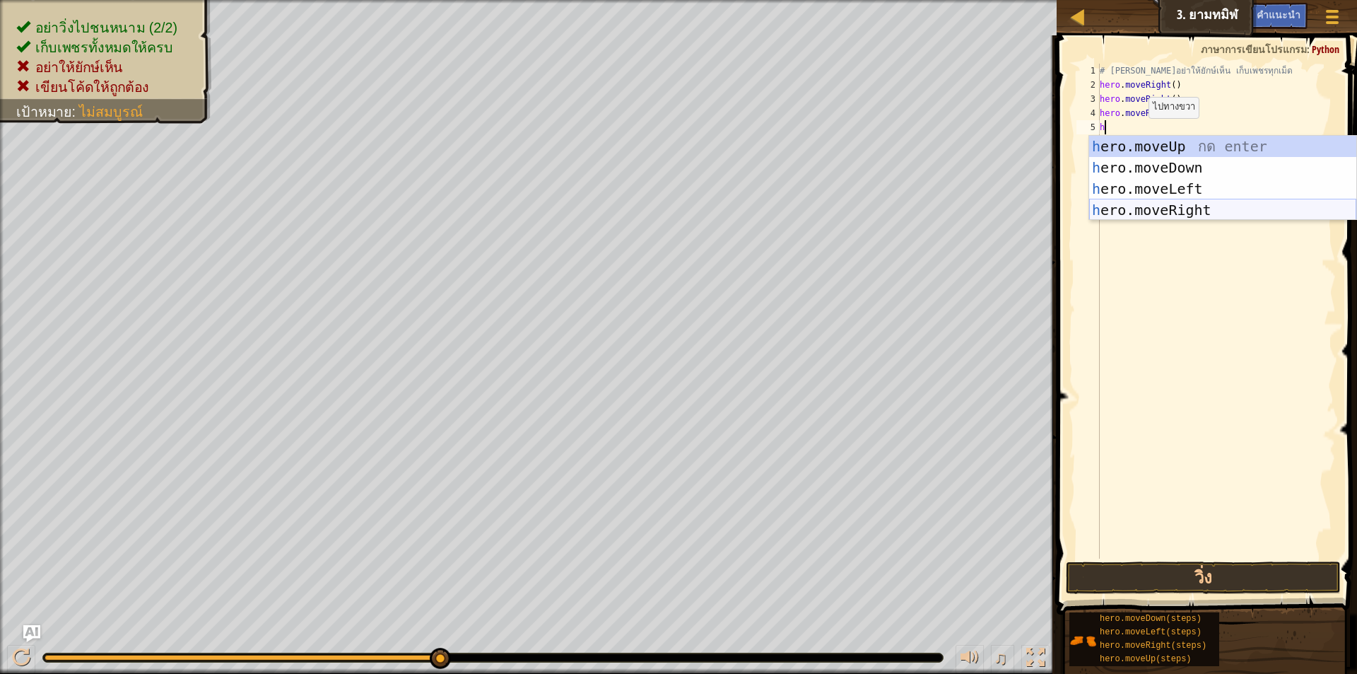
click at [1177, 206] on div "h ero.moveUp กด enter h ero.moveDown กด enter h ero.moveLeft กด enter h ero.mov…" at bounding box center [1222, 199] width 267 height 127
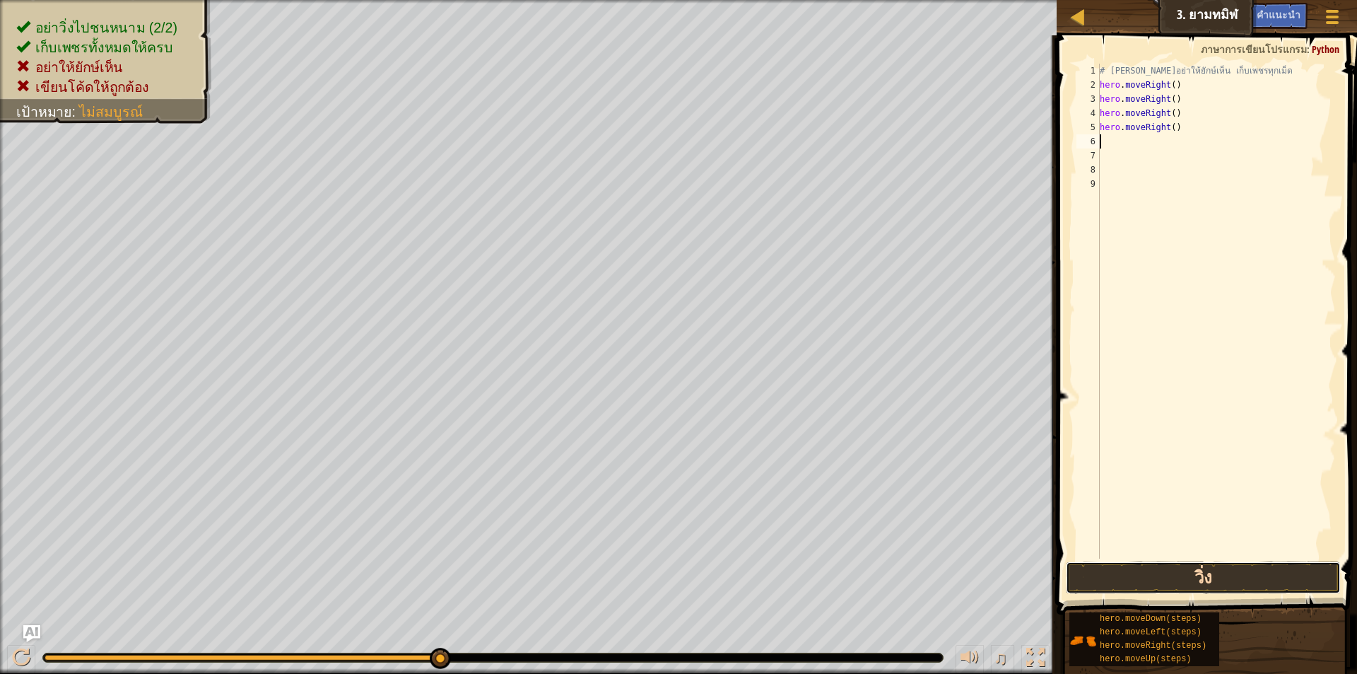
click at [1188, 580] on button "วิ่ง" at bounding box center [1203, 577] width 275 height 33
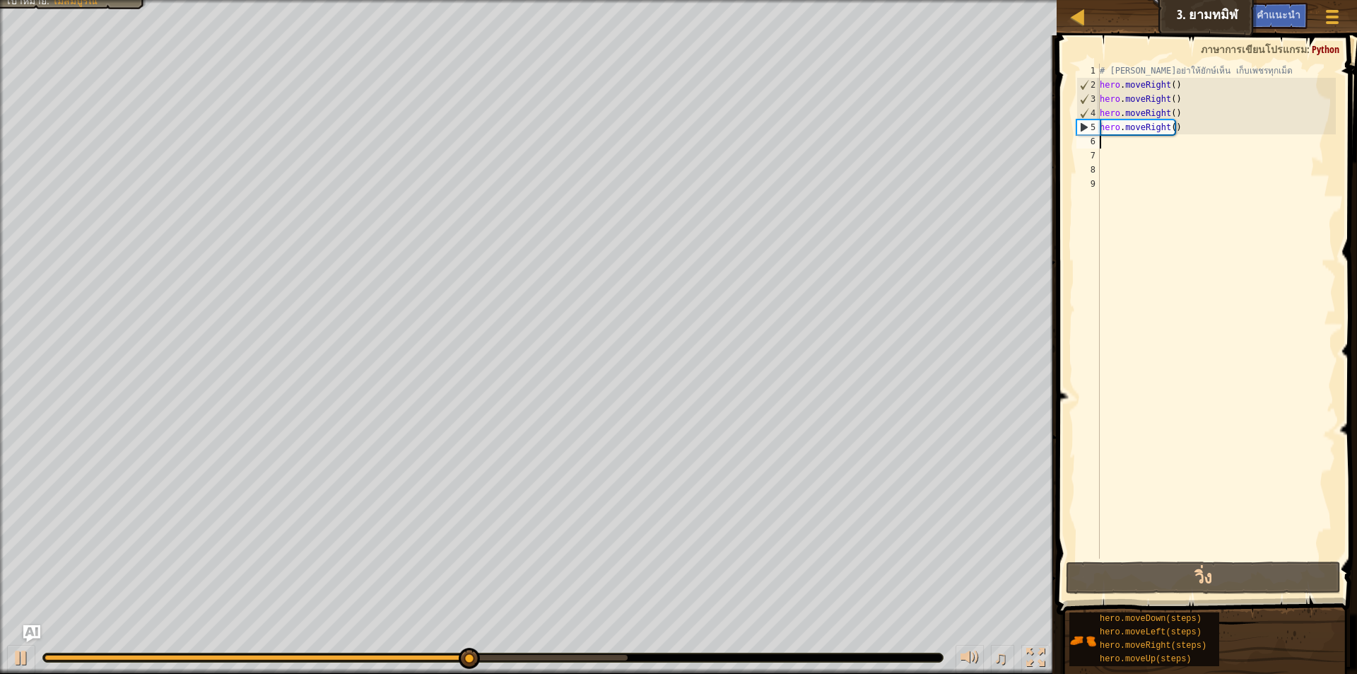
click at [1191, 123] on div "# พยายามอย่าให้ยักษ์เห็น เก็บเพชรทุกเม็ด hero . moveRight ( ) hero . moveRight …" at bounding box center [1216, 325] width 239 height 523
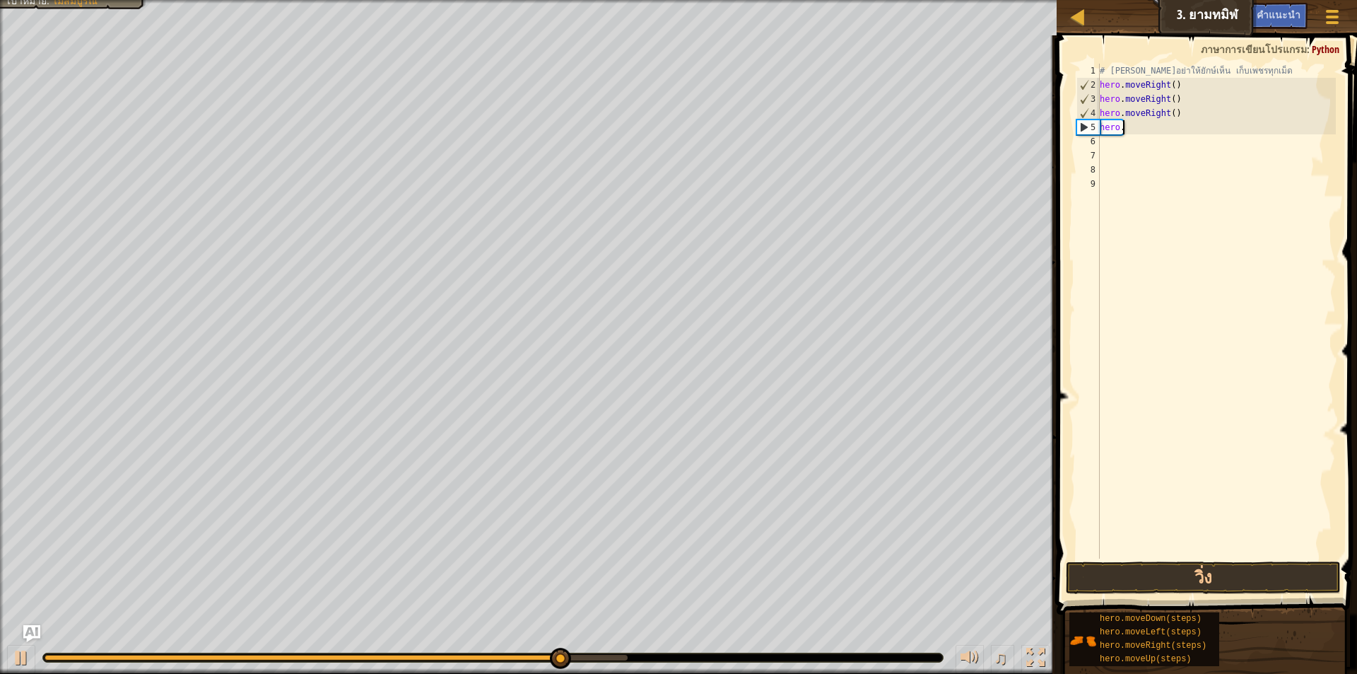
type textarea "h"
click at [1186, 116] on div "# พยายามอย่าให้ยักษ์เห็น เก็บเพชรทุกเม็ด hero . moveRight ( ) hero . moveRight …" at bounding box center [1216, 325] width 239 height 523
type textarea "h"
click at [1178, 98] on div "# พยายามอย่าให้ยักษ์เห็น เก็บเพชรทุกเม็ด hero . moveRight ( ) hero . moveRight …" at bounding box center [1216, 325] width 239 height 523
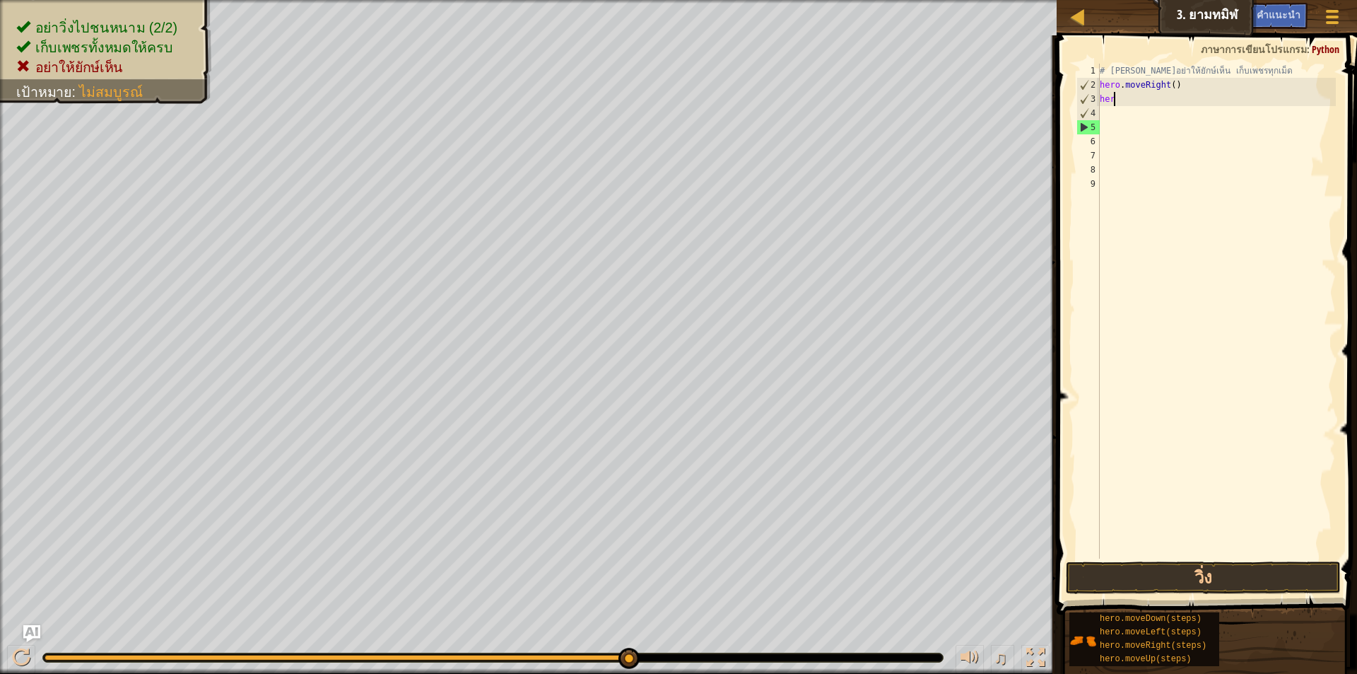
type textarea "h"
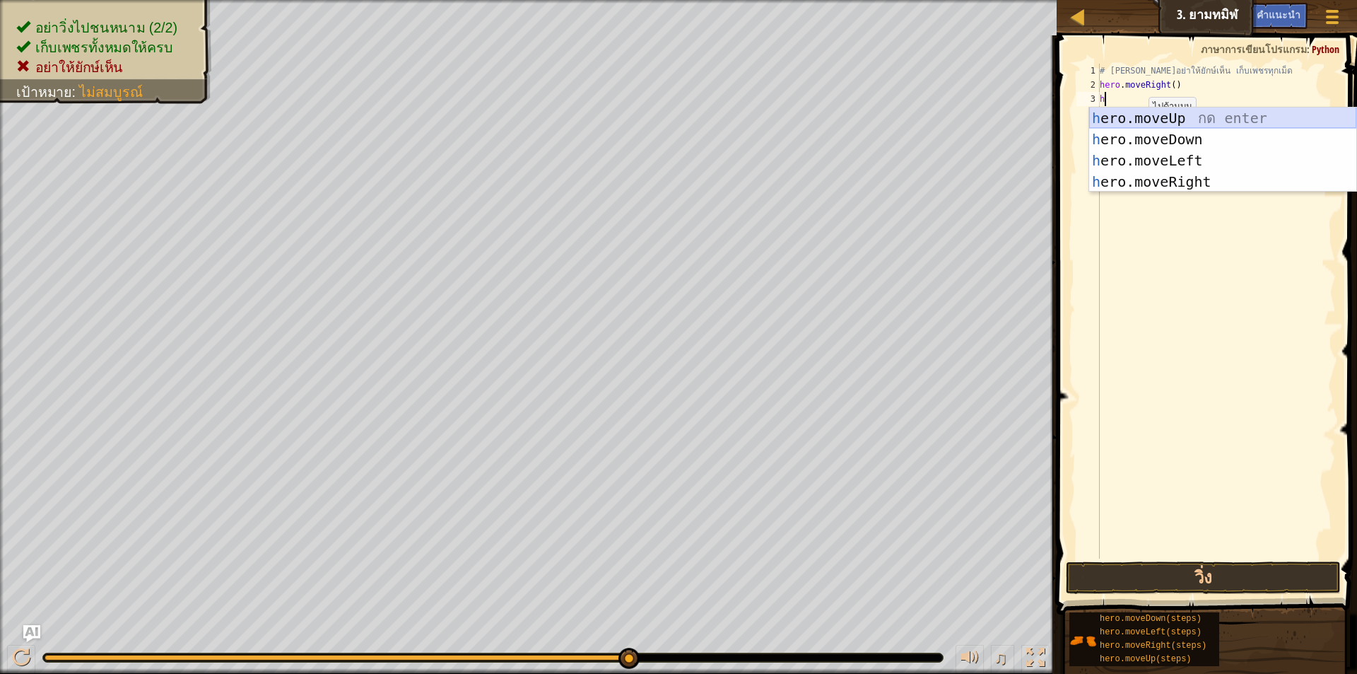
click at [1176, 115] on div "h ero.moveUp กด enter h ero.moveDown กด enter h ero.moveLeft กด enter h ero.mov…" at bounding box center [1222, 170] width 267 height 127
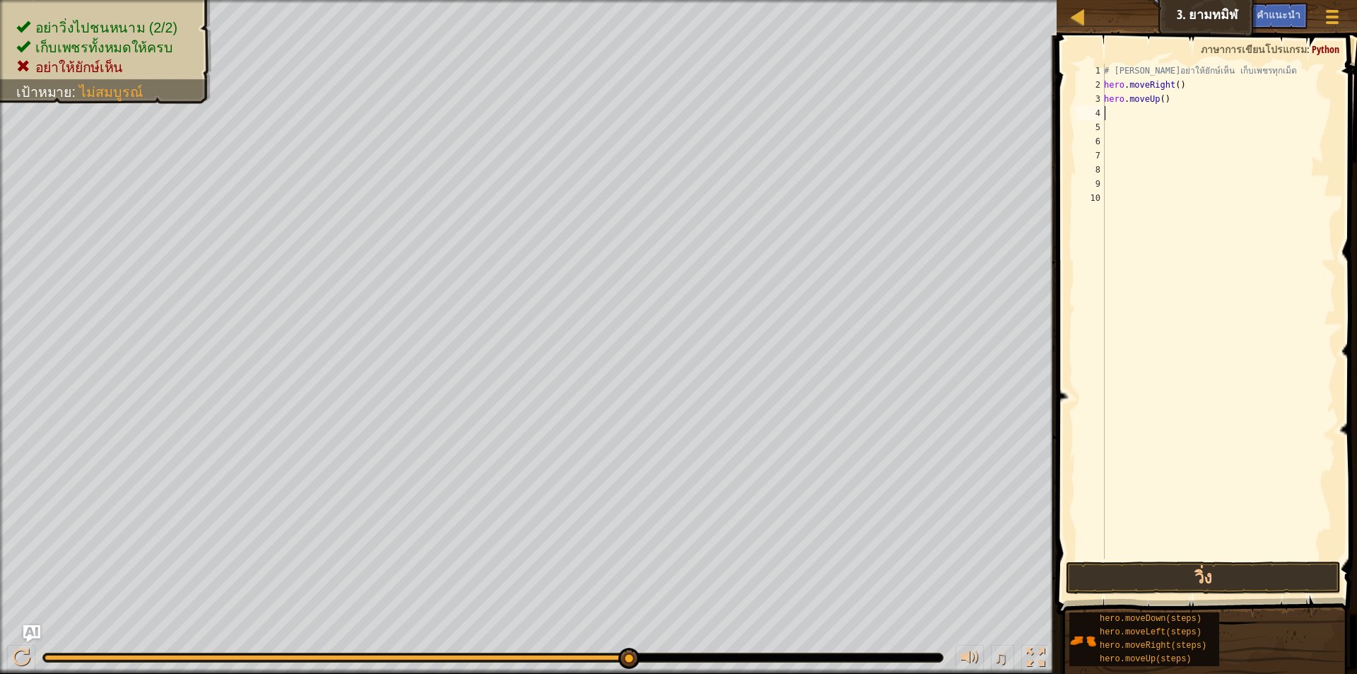
click at [1135, 121] on div "# พยายามอย่าให้ยักษ์เห็น เก็บเพชรทุกเม็ด hero . moveRight ( ) hero . moveUp ( )" at bounding box center [1218, 325] width 235 height 523
click at [1137, 118] on div "# พยายามอย่าให้ยักษ์เห็น เก็บเพชรทุกเม็ด hero . moveRight ( ) hero . moveUp ( )" at bounding box center [1218, 325] width 235 height 523
type textarea "h"
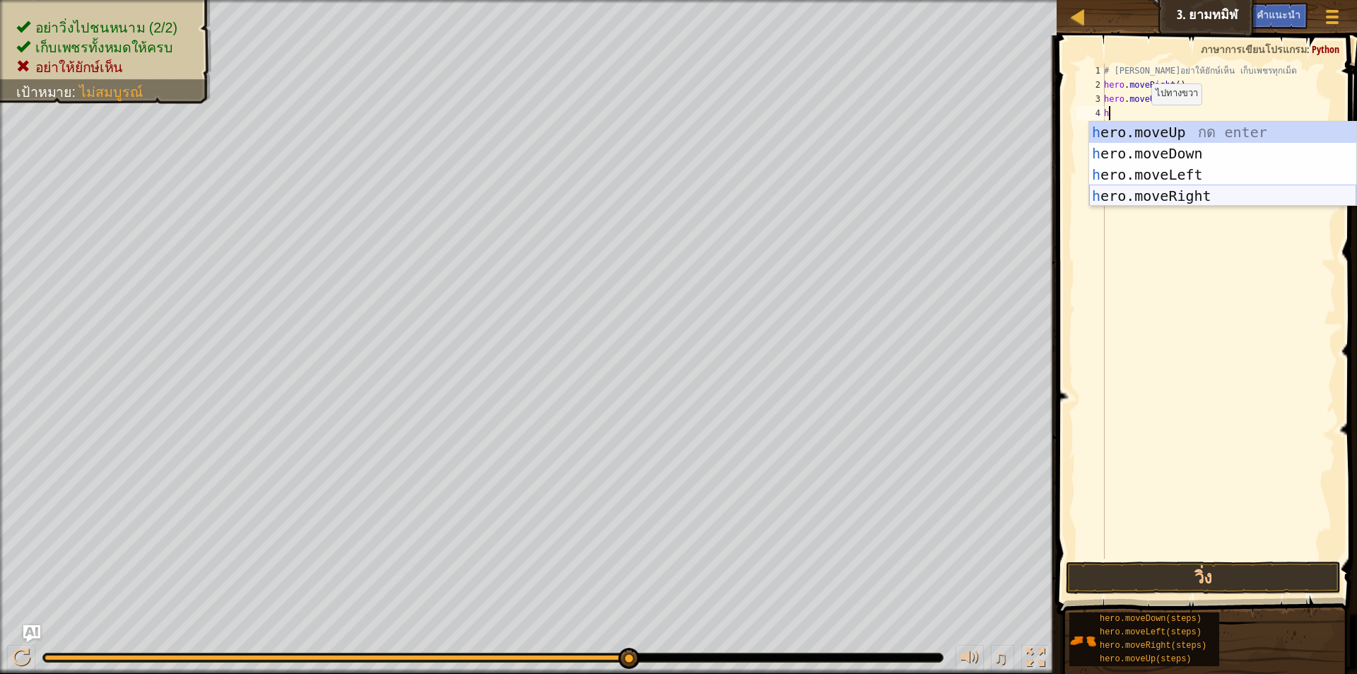
click at [1169, 191] on div "h ero.moveUp กด enter h ero.moveDown กด enter h ero.moveLeft กด enter h ero.mov…" at bounding box center [1222, 185] width 267 height 127
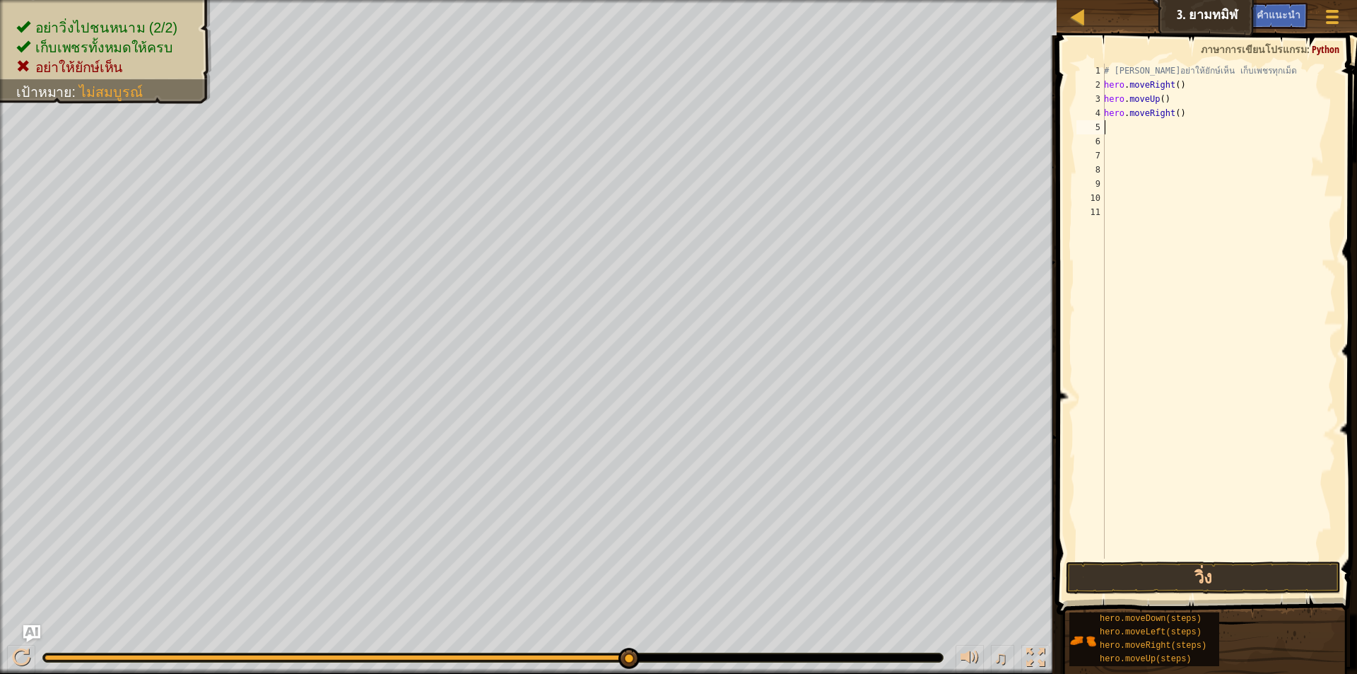
type textarea "h"
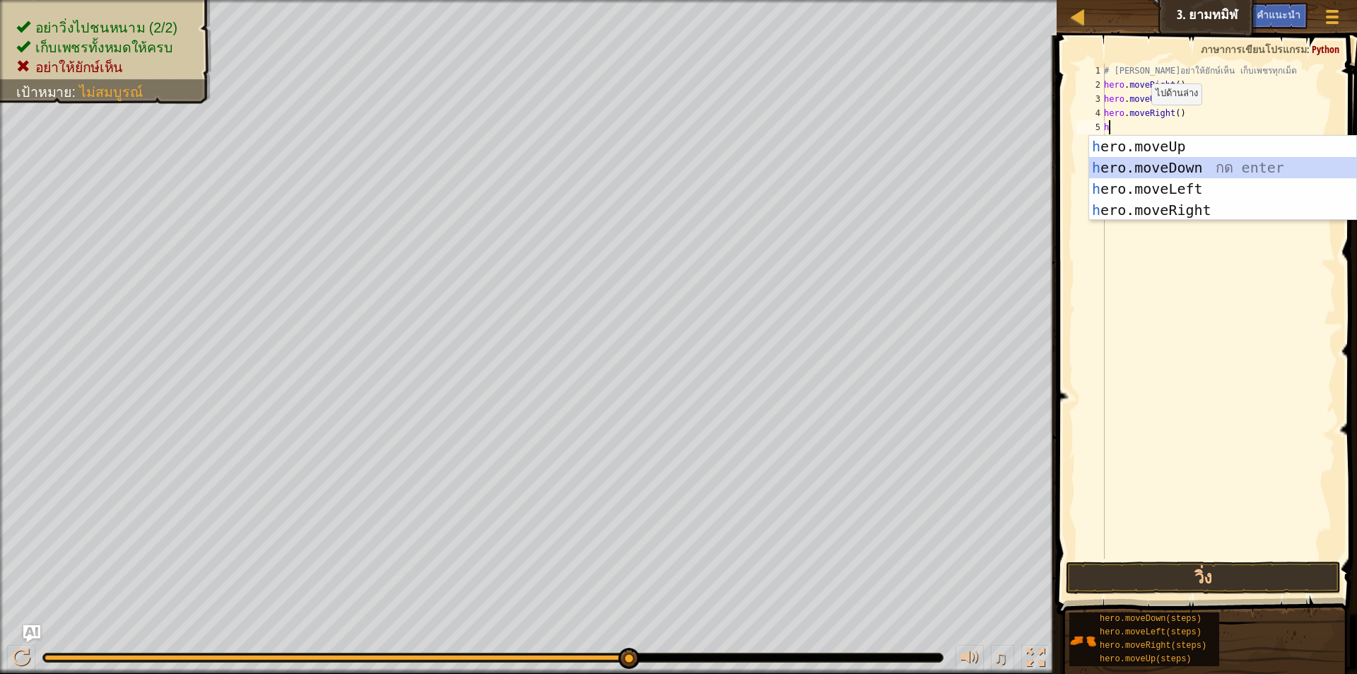
click at [1157, 158] on div "h ero.moveUp กด enter h ero.moveDown กด enter h ero.moveLeft กด enter h ero.mov…" at bounding box center [1222, 199] width 267 height 127
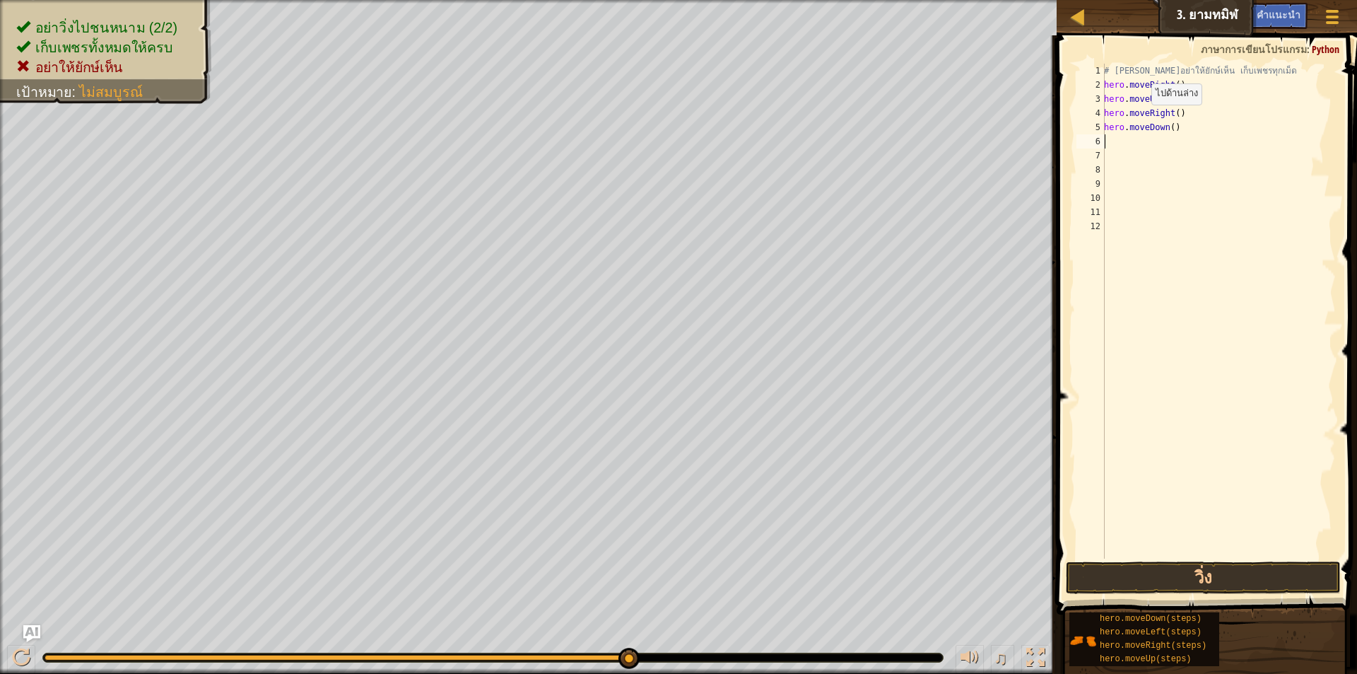
type textarea "h"
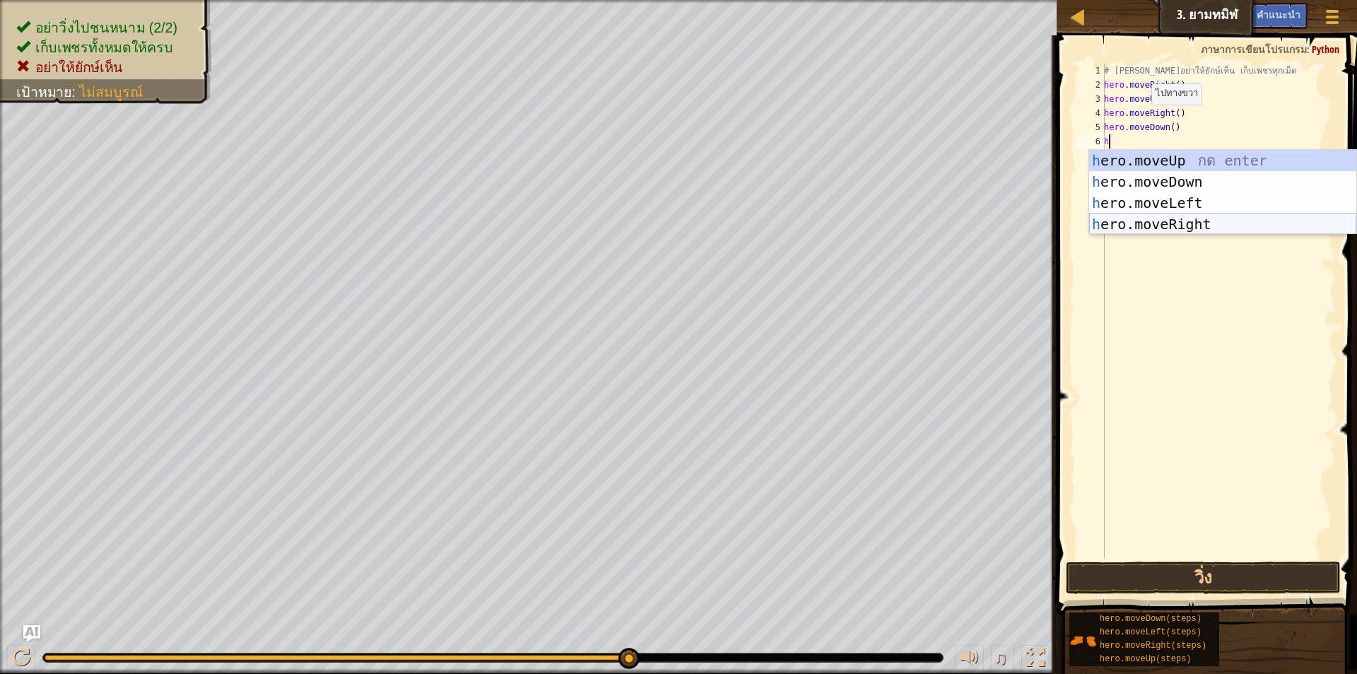
click at [1188, 223] on div "h ero.moveUp กด enter h ero.moveDown กด enter h ero.moveLeft กด enter h ero.mov…" at bounding box center [1222, 213] width 267 height 127
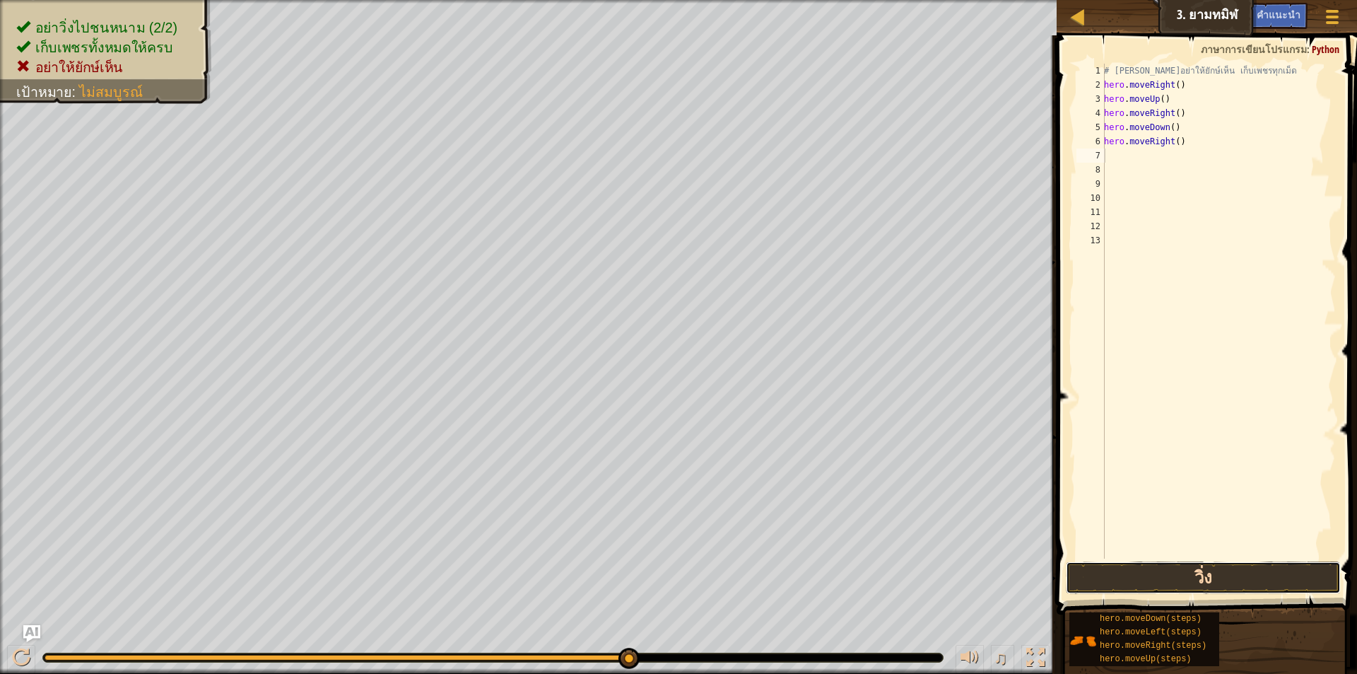
click at [1219, 575] on button "วิ่ง" at bounding box center [1203, 577] width 275 height 33
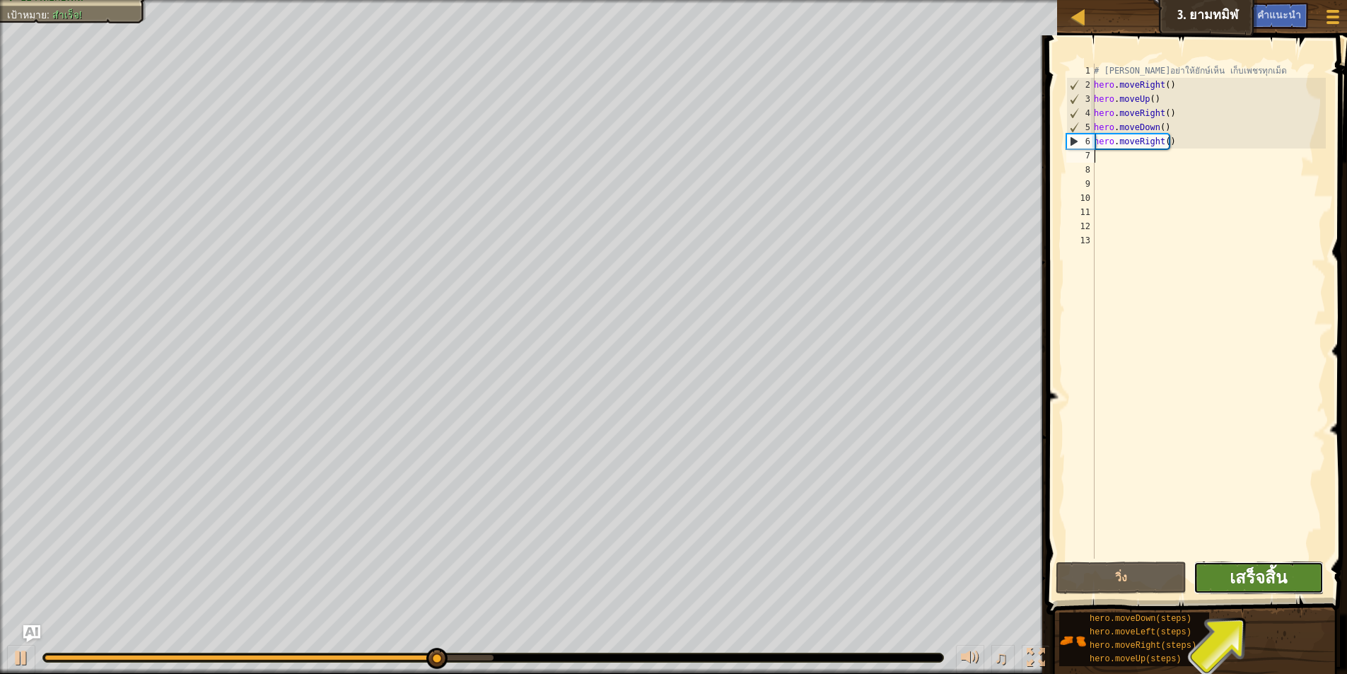
click at [1268, 576] on span "เสร็จสิ้น" at bounding box center [1257, 577] width 57 height 23
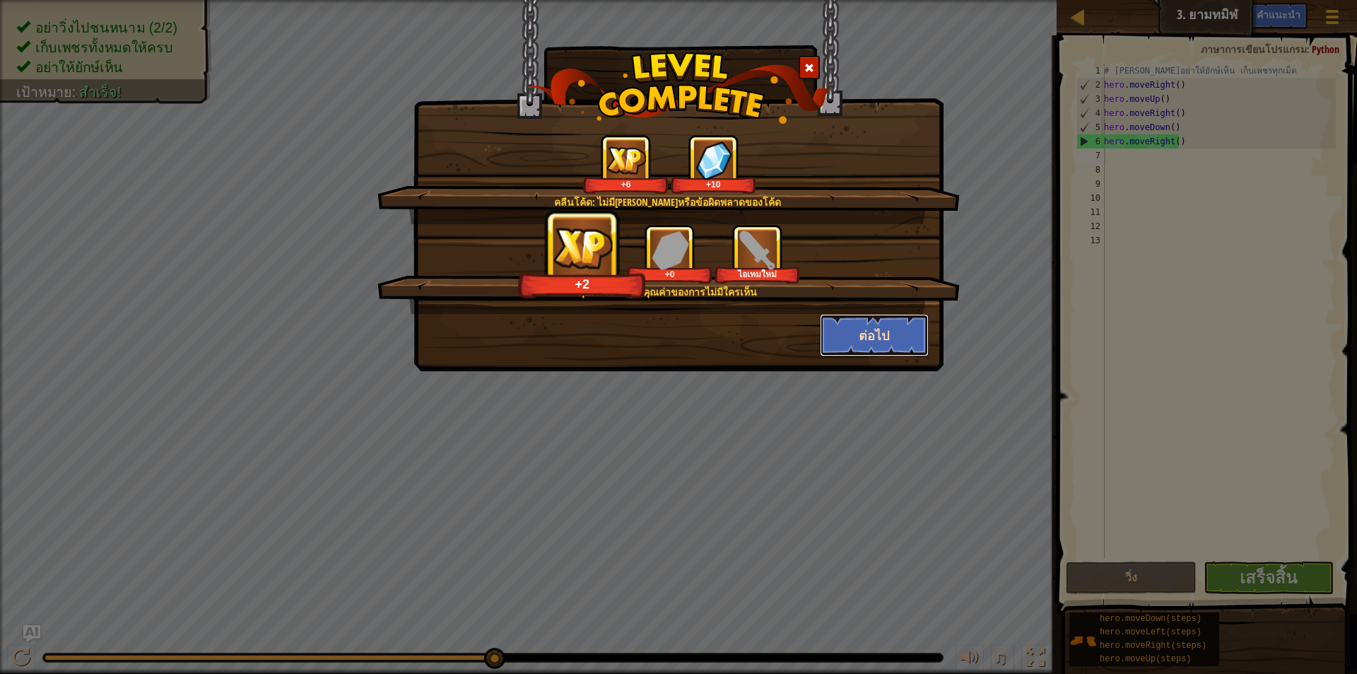
click at [883, 344] on button "ต่อไป" at bounding box center [875, 335] width 110 height 42
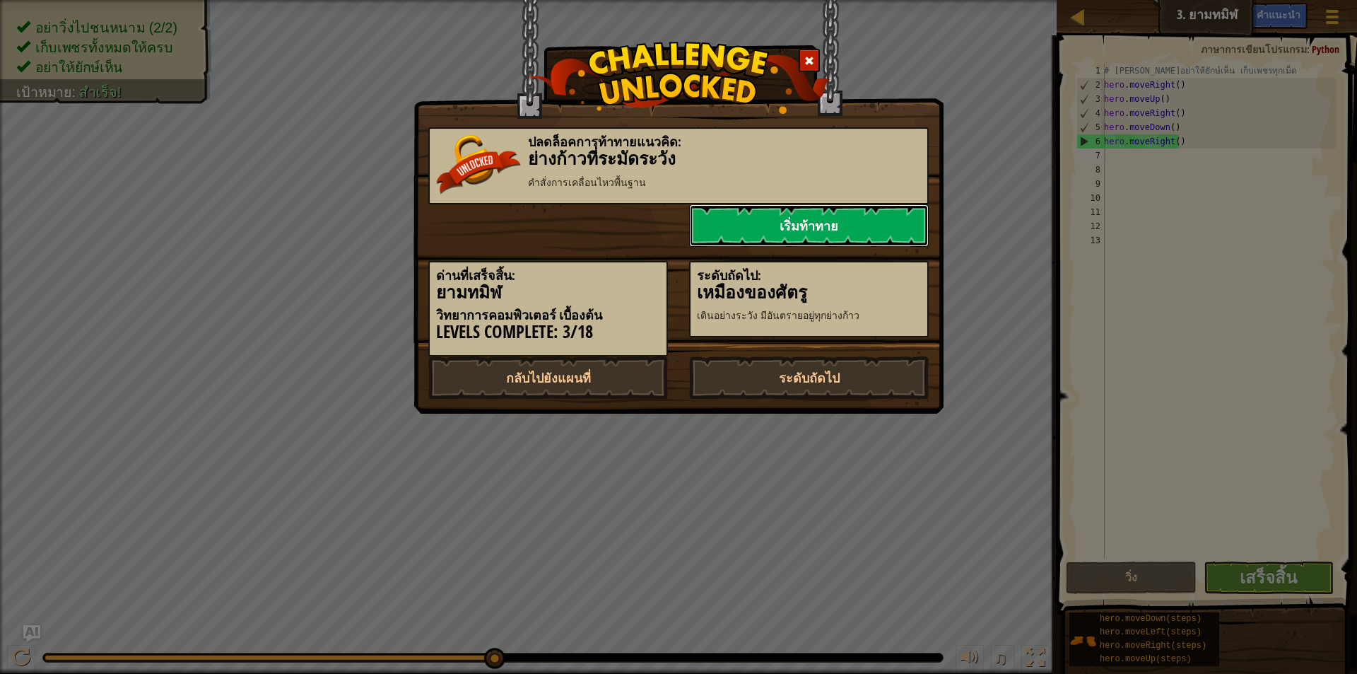
click at [753, 221] on link "เริ่มท้าทาย" at bounding box center [809, 225] width 240 height 42
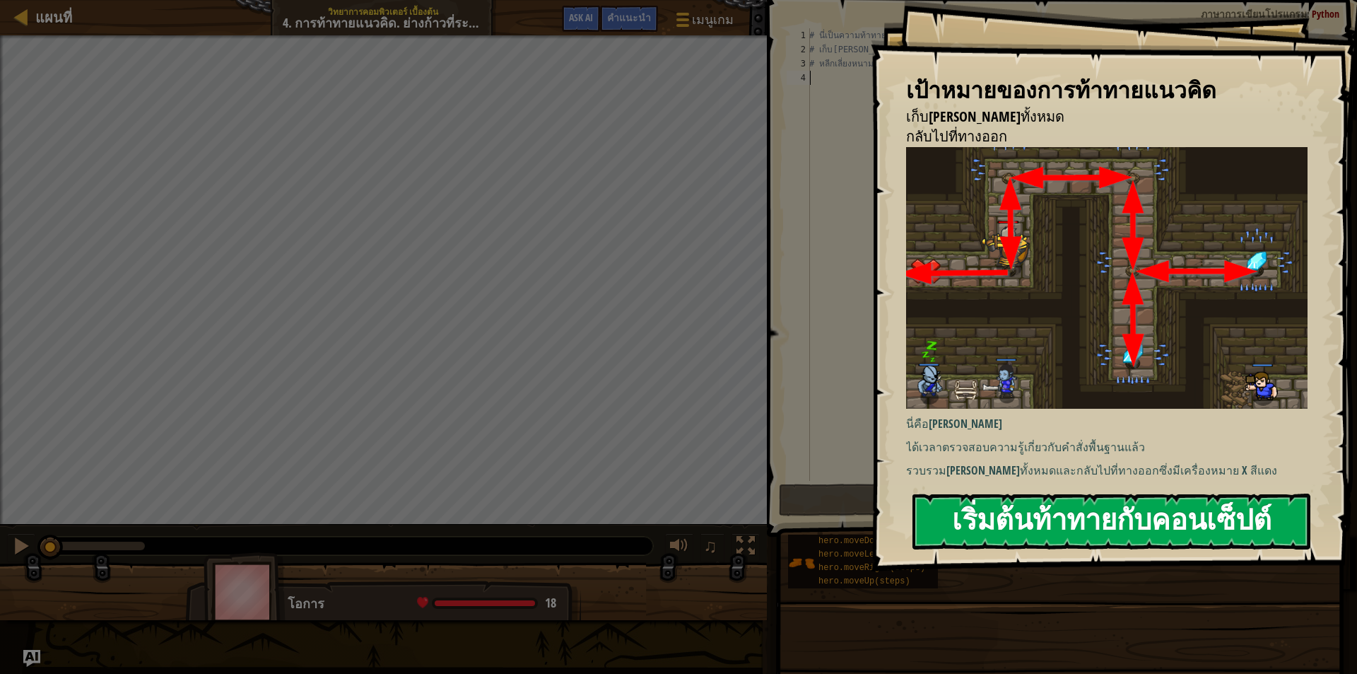
click at [1139, 515] on button "เริ่มต้นท้าทายกับคอนเซ็ปต์" at bounding box center [1112, 521] width 398 height 56
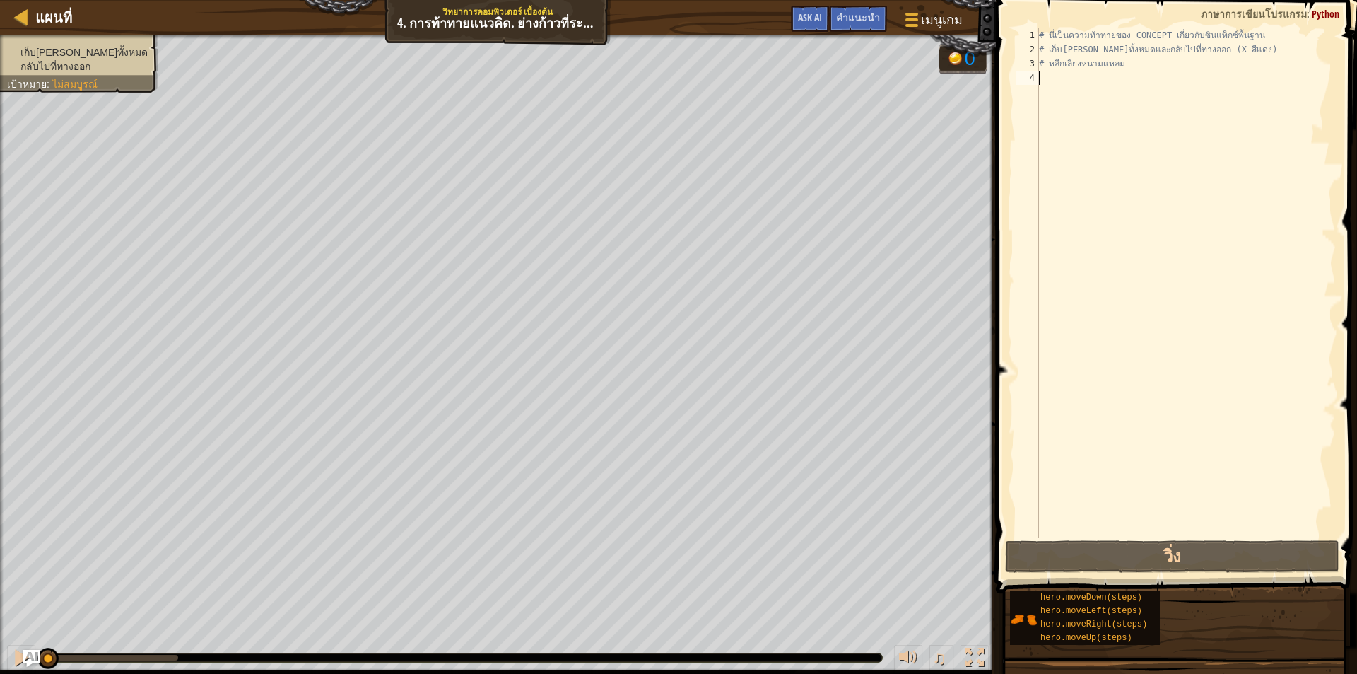
type textarea "h"
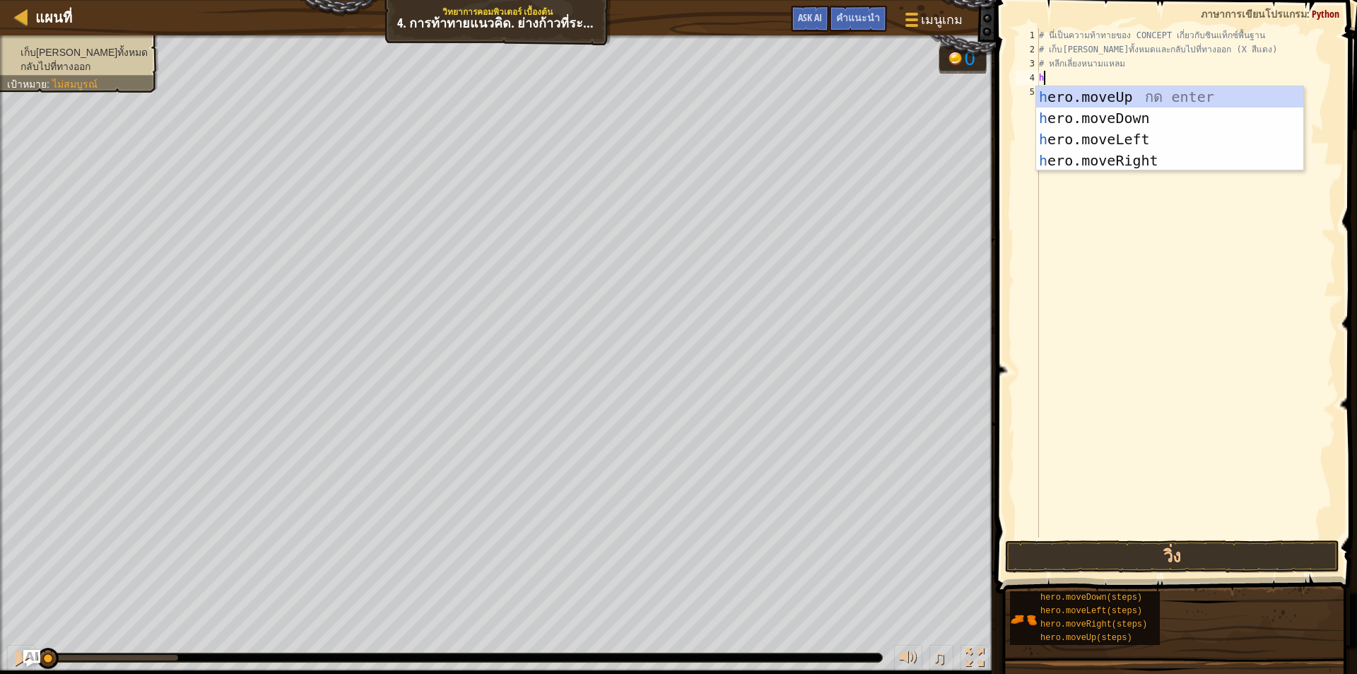
scroll to position [6, 0]
click at [1120, 94] on div "h ero.moveUp กด enter h ero.moveDown กด enter h ero.moveLeft กด enter h ero.mov…" at bounding box center [1169, 149] width 267 height 127
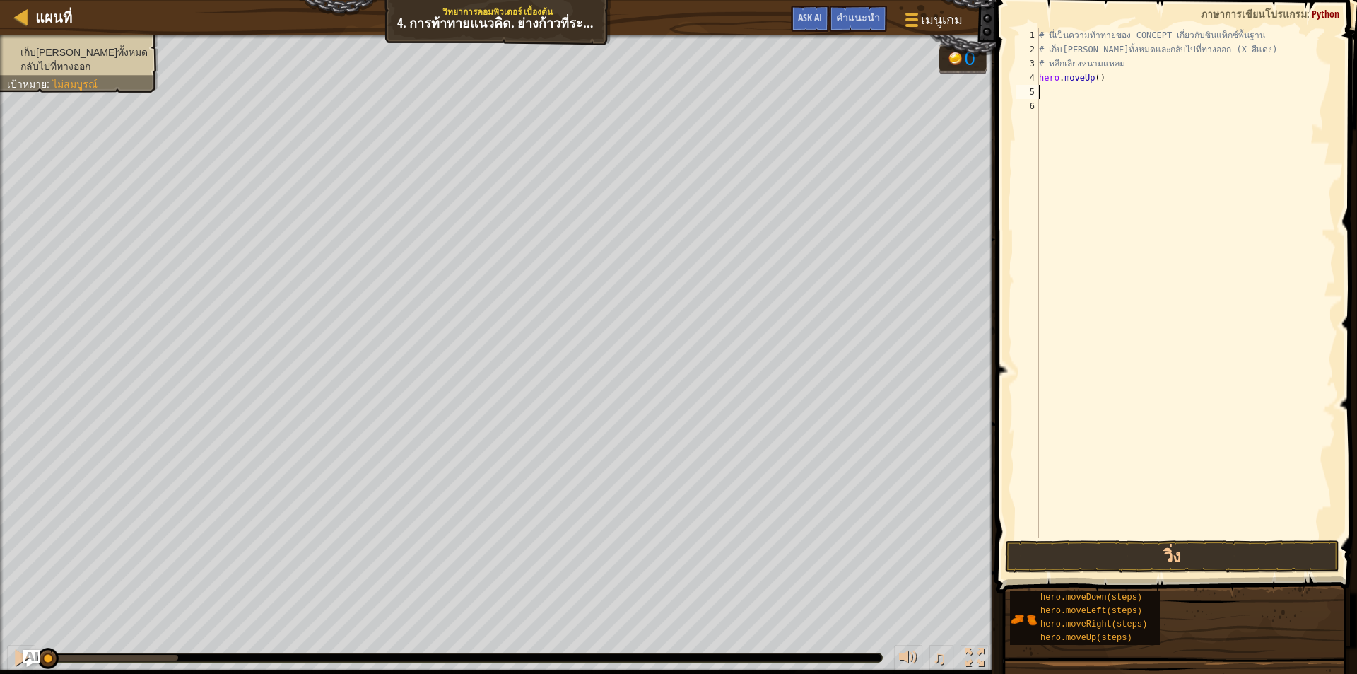
type textarea "h"
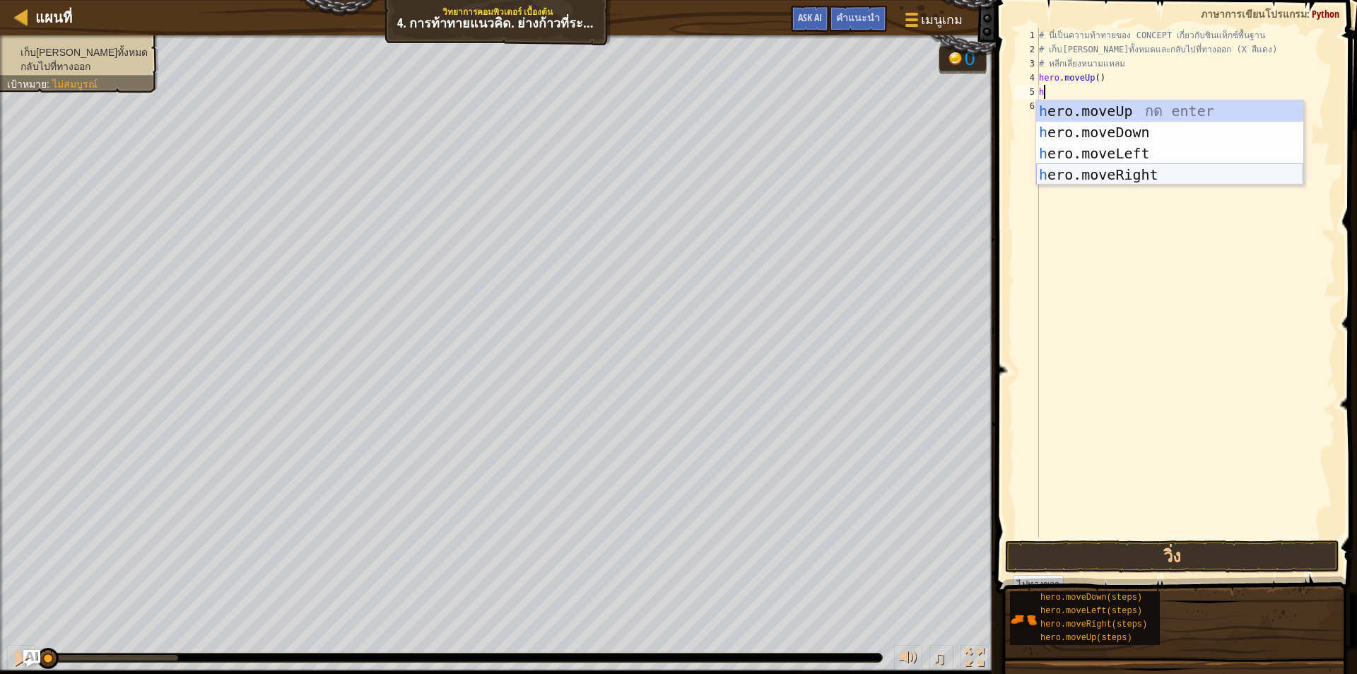
click at [1131, 169] on div "h ero.moveUp กด enter h ero.moveDown กด enter h ero.moveLeft กด enter h ero.mov…" at bounding box center [1169, 163] width 267 height 127
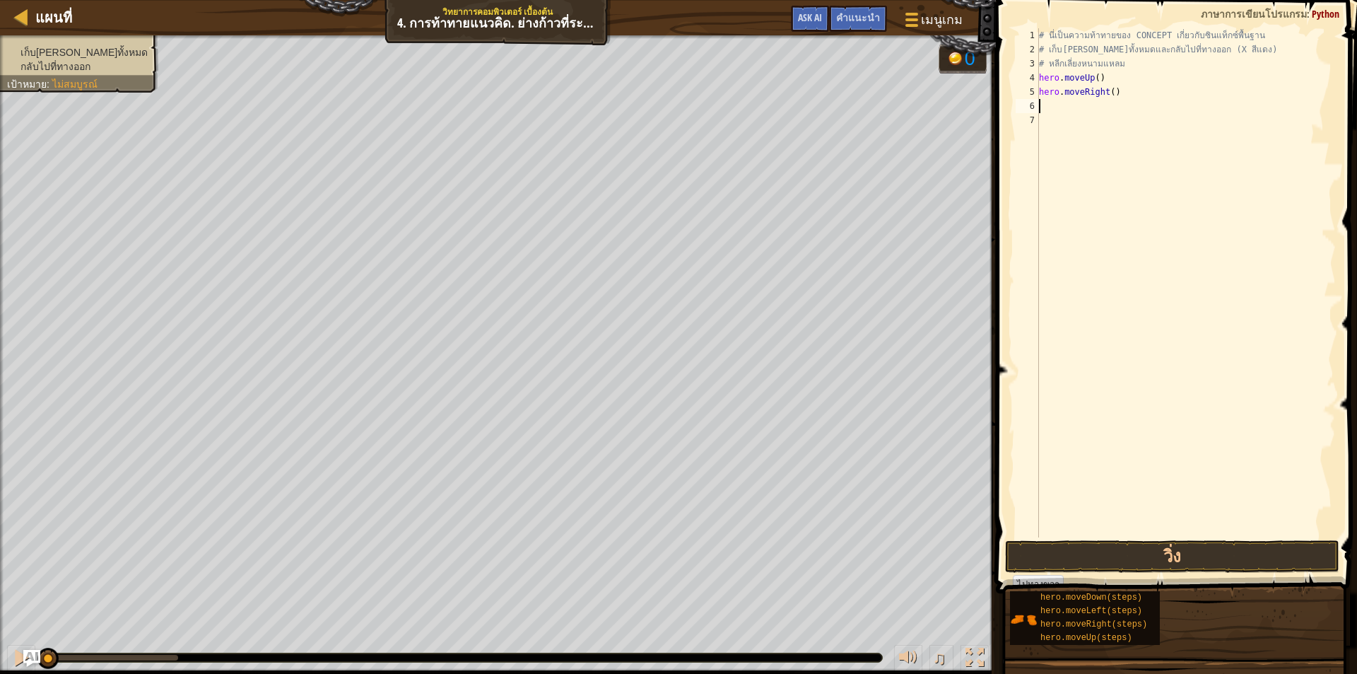
type textarea "h"
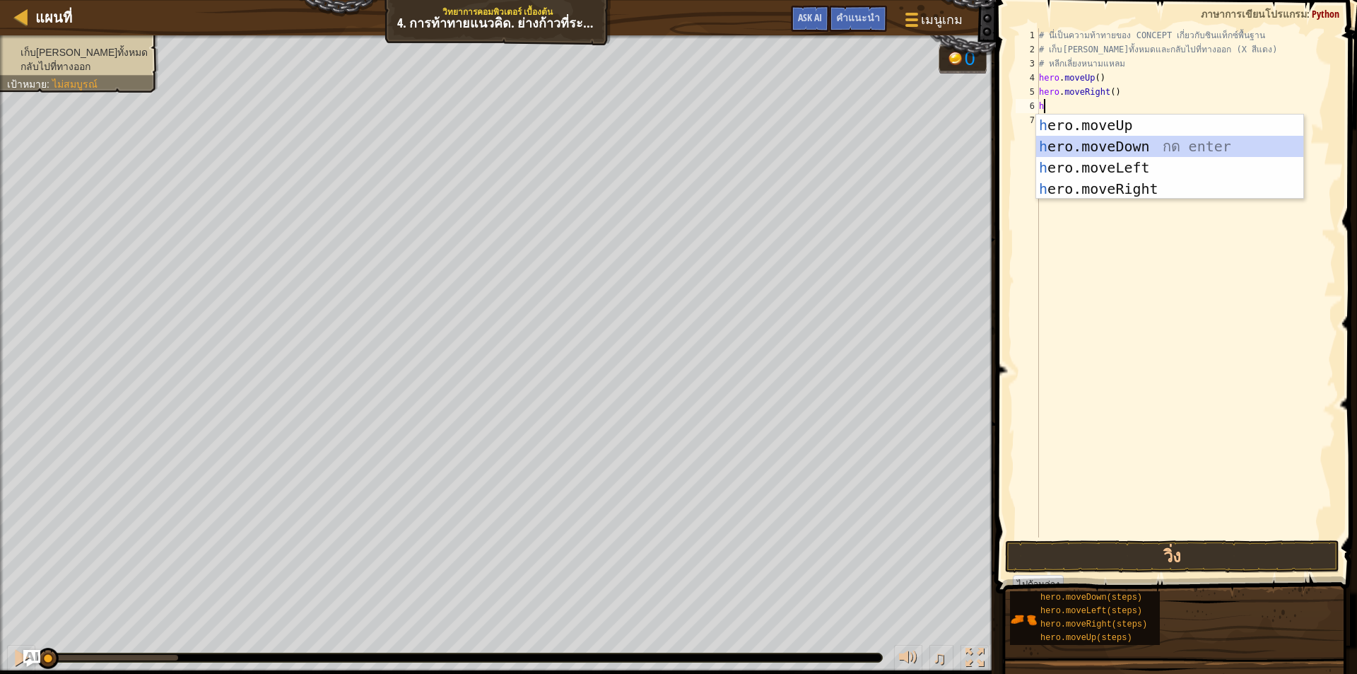
click at [1130, 147] on div "h ero.moveUp กด enter h ero.moveDown กด enter h ero.moveLeft กด enter h ero.mov…" at bounding box center [1169, 178] width 267 height 127
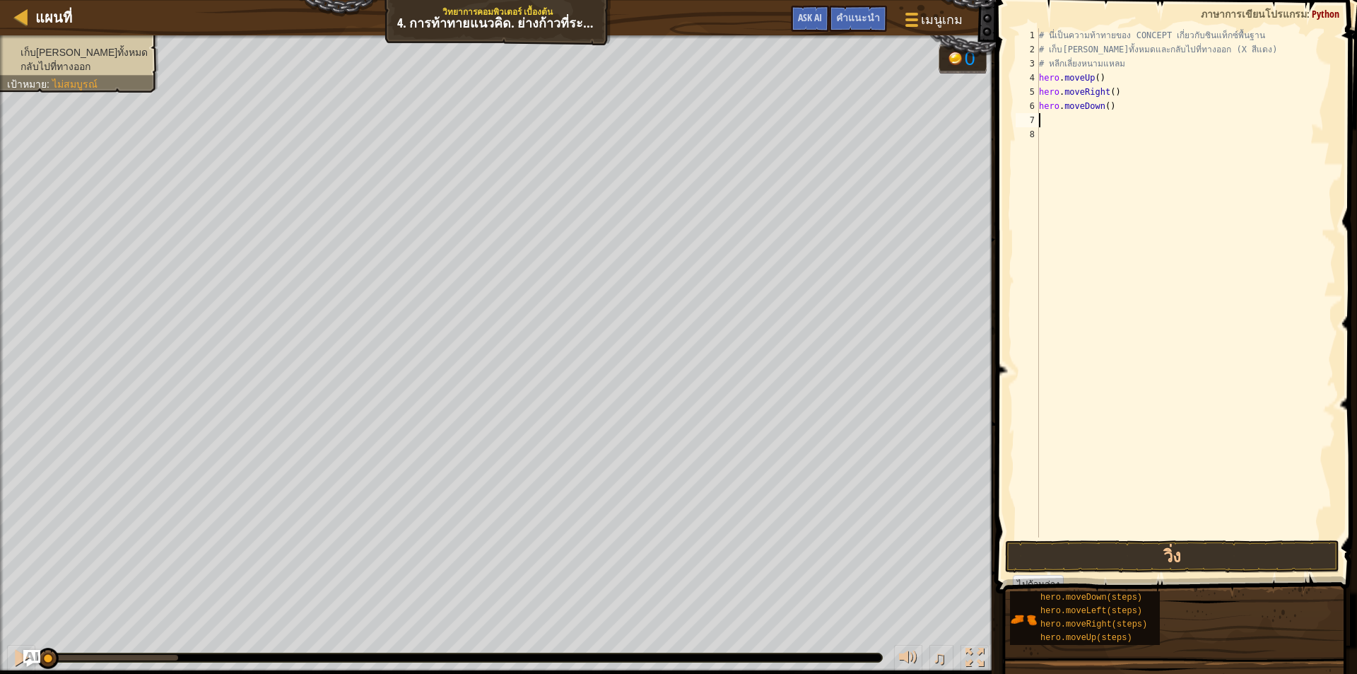
type textarea "h"
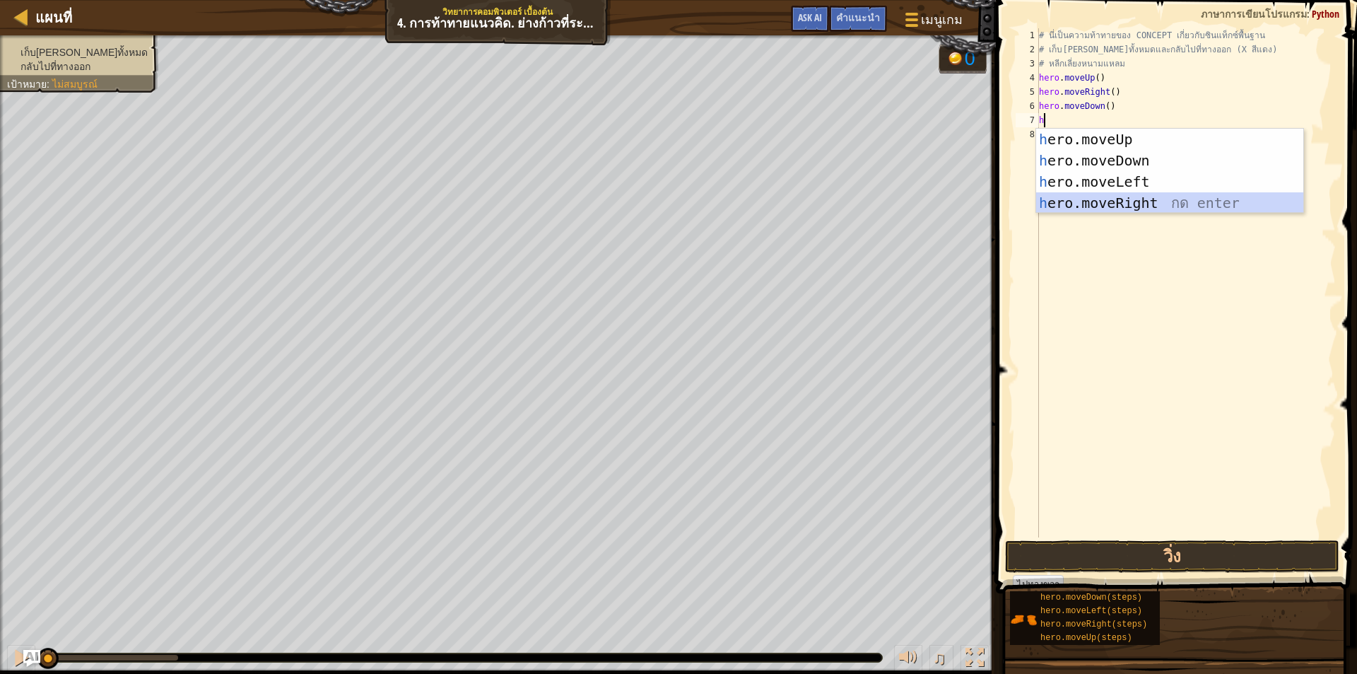
click at [1152, 198] on div "h ero.moveUp กด enter h ero.moveDown กด enter h ero.moveLeft กด enter h ero.mov…" at bounding box center [1169, 192] width 267 height 127
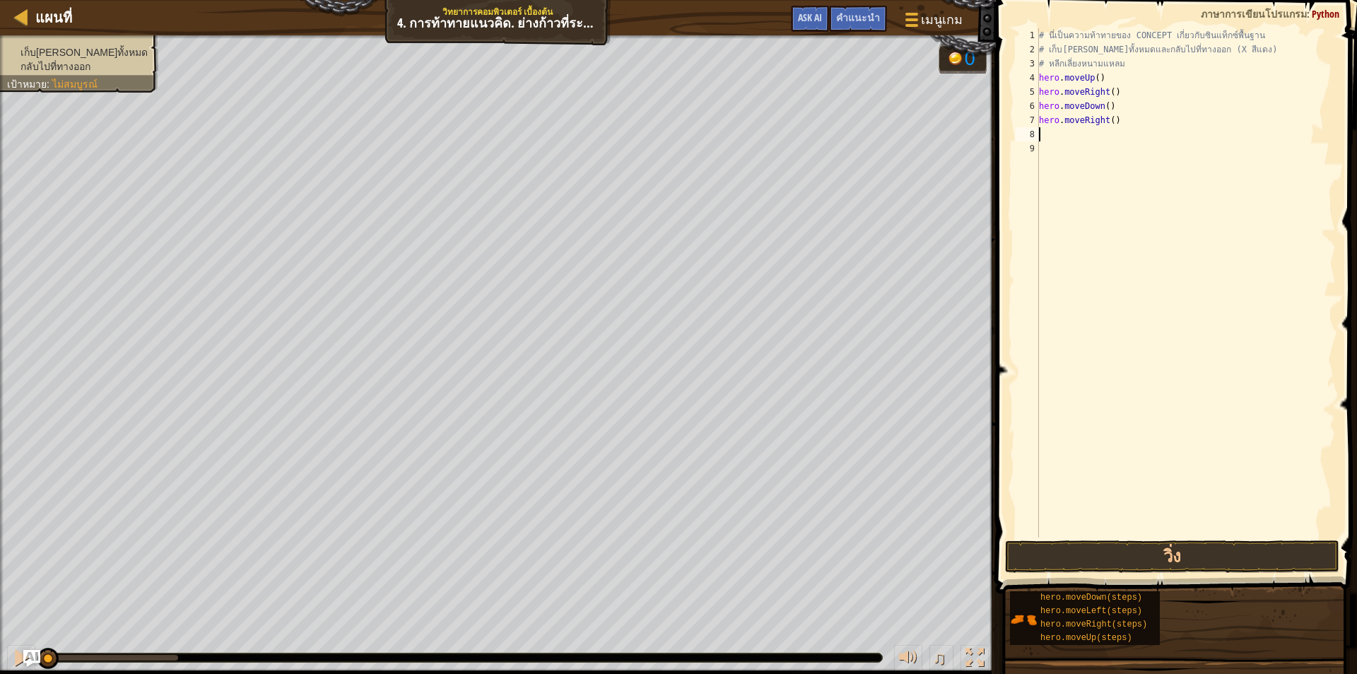
type textarea "h"
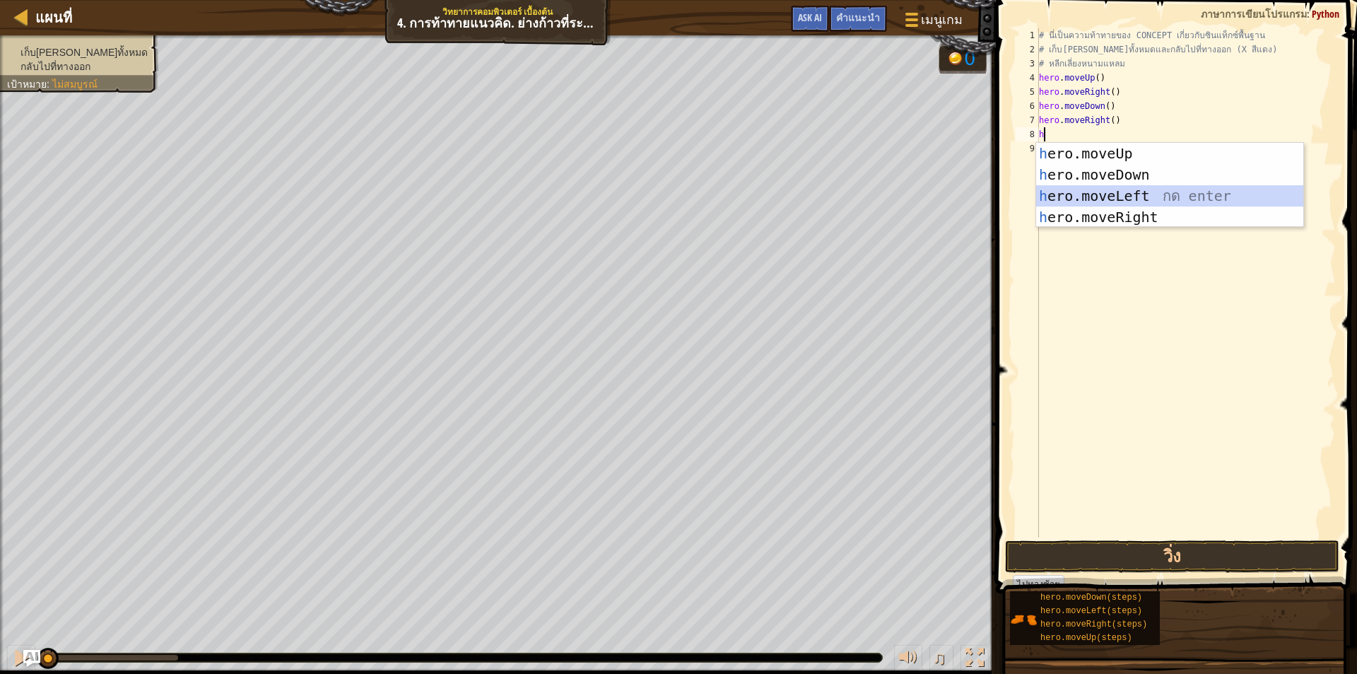
click at [1128, 195] on div "h ero.moveUp กด enter h ero.moveDown กด enter h ero.moveLeft กด enter h ero.mov…" at bounding box center [1169, 206] width 267 height 127
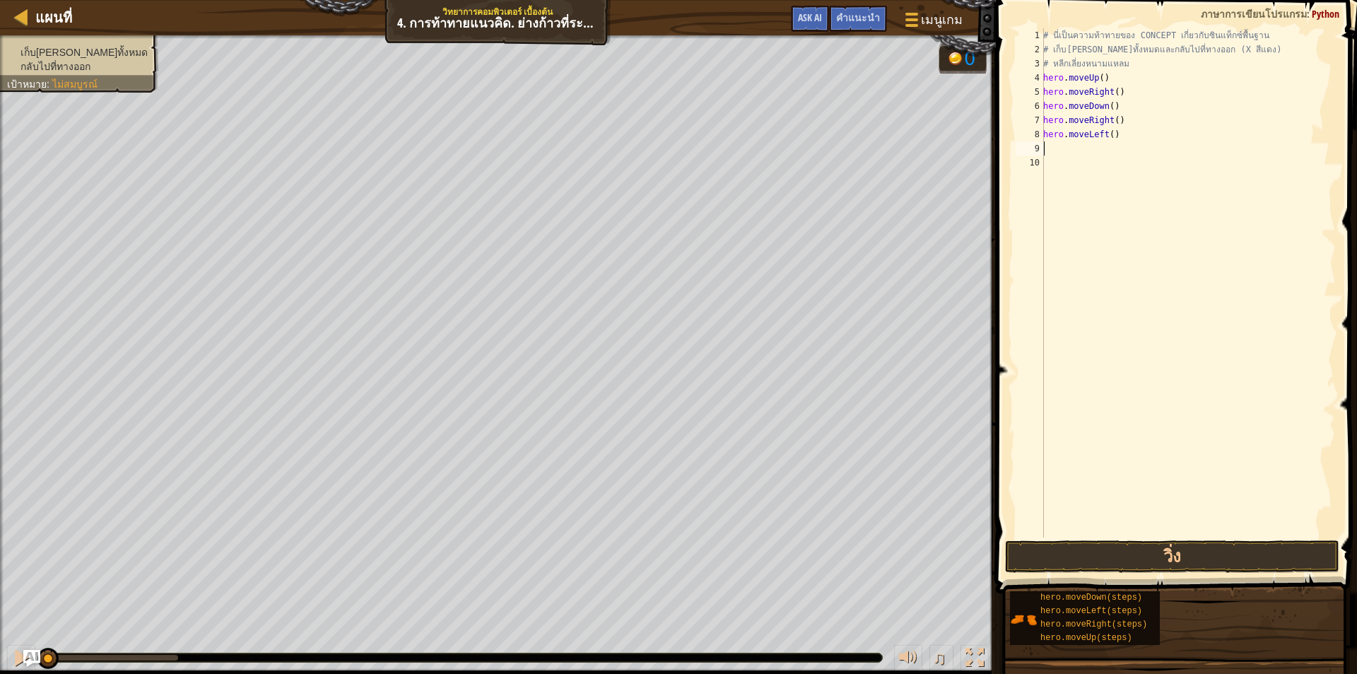
type textarea "h"
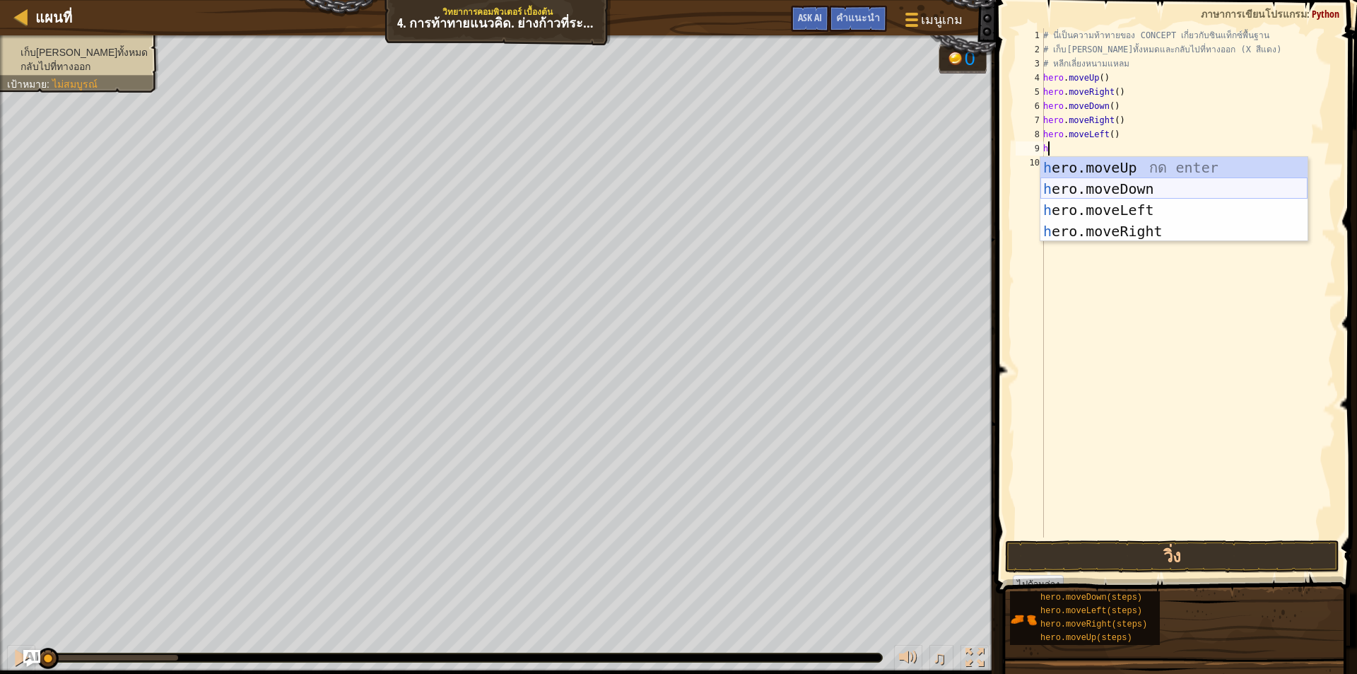
click at [1135, 185] on div "h ero.moveUp กด enter h ero.moveDown กด enter h ero.moveLeft กด enter h ero.mov…" at bounding box center [1174, 220] width 267 height 127
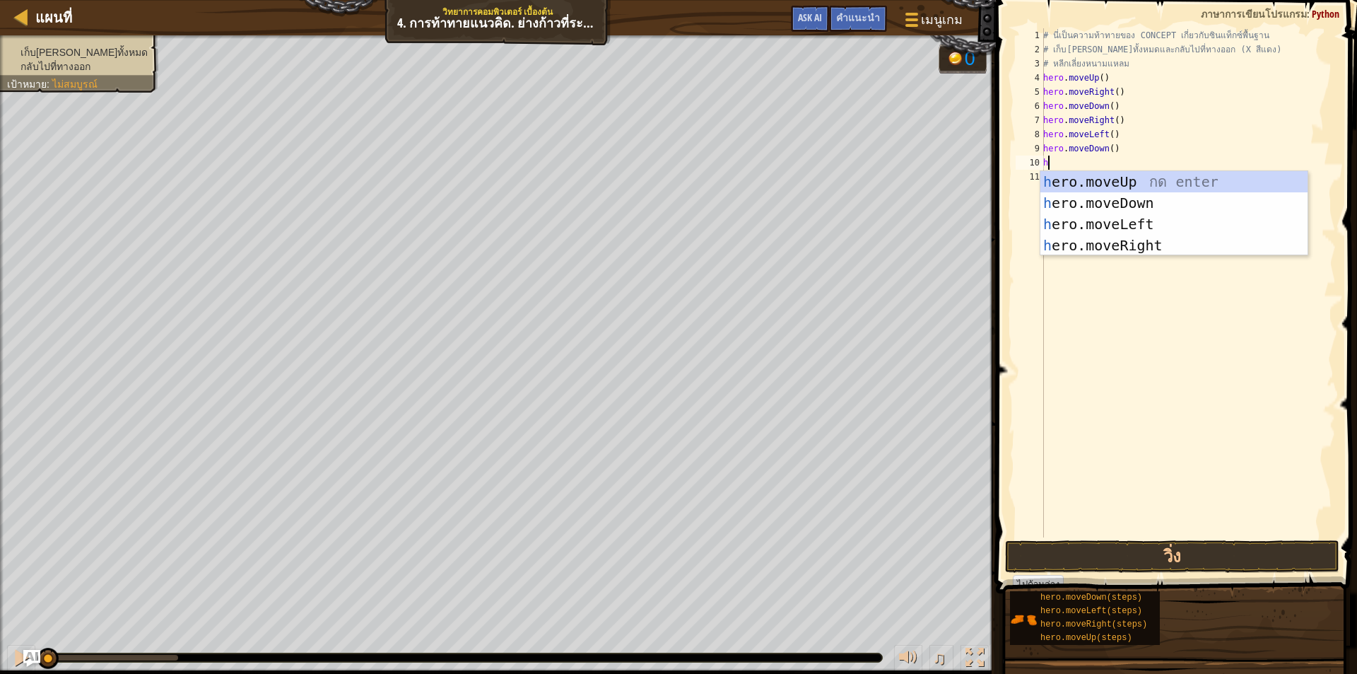
type textarea "h"
click at [1116, 180] on div "h ero.moveUp กด enter h ero.moveDown กด enter h ero.moveLeft กด enter h ero.mov…" at bounding box center [1174, 234] width 267 height 127
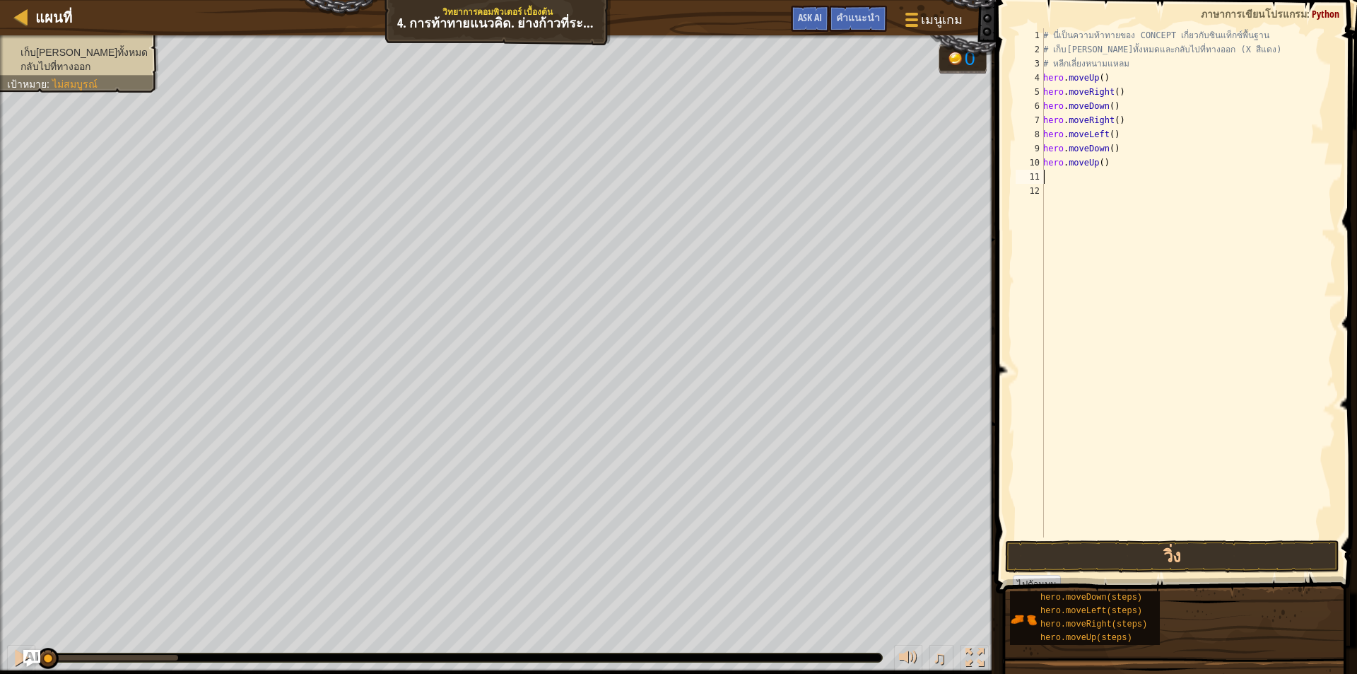
type textarea "h"
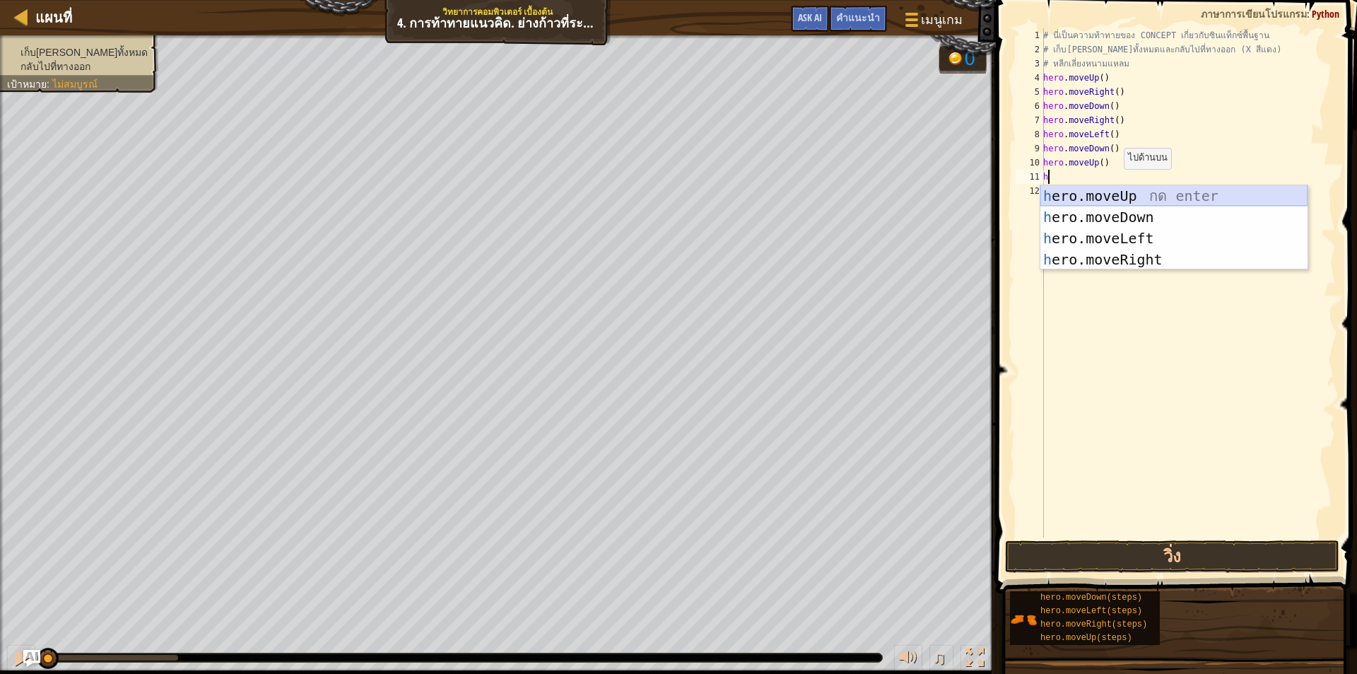
click at [1118, 195] on div "h ero.moveUp กด enter h ero.moveDown กด enter h ero.moveLeft กด enter h ero.mov…" at bounding box center [1174, 248] width 267 height 127
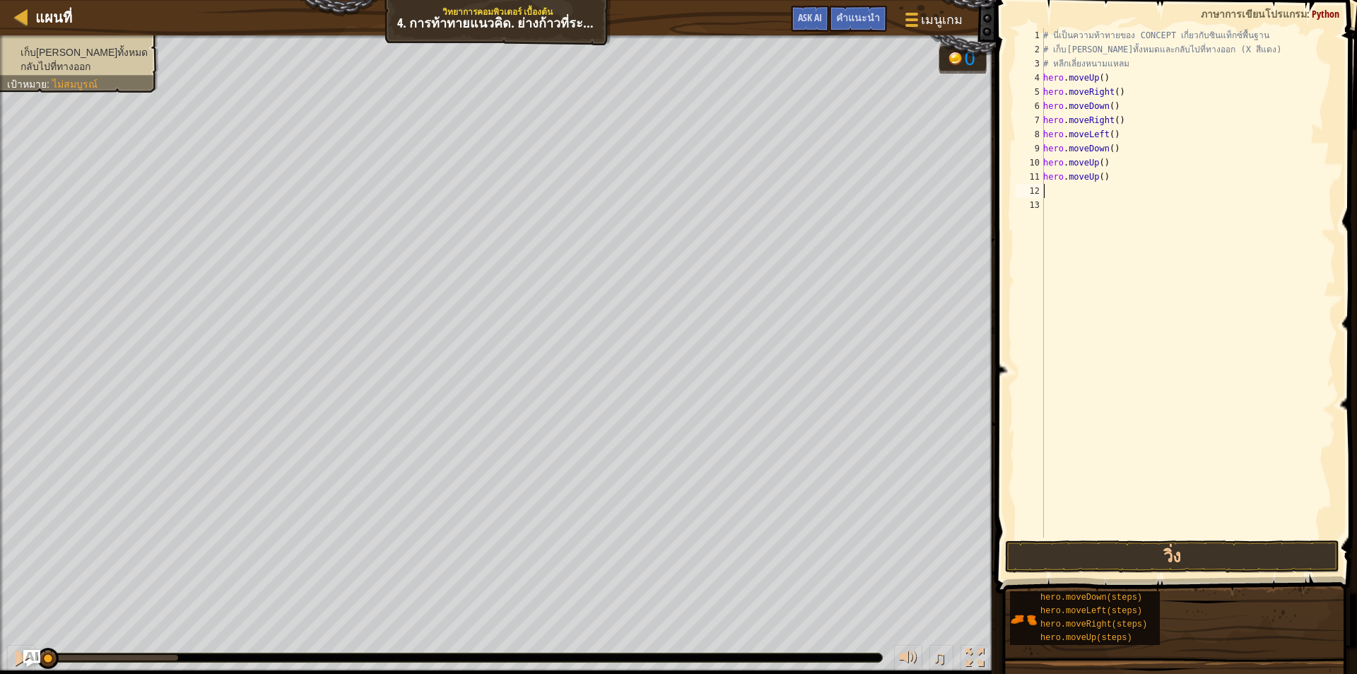
type textarea "h"
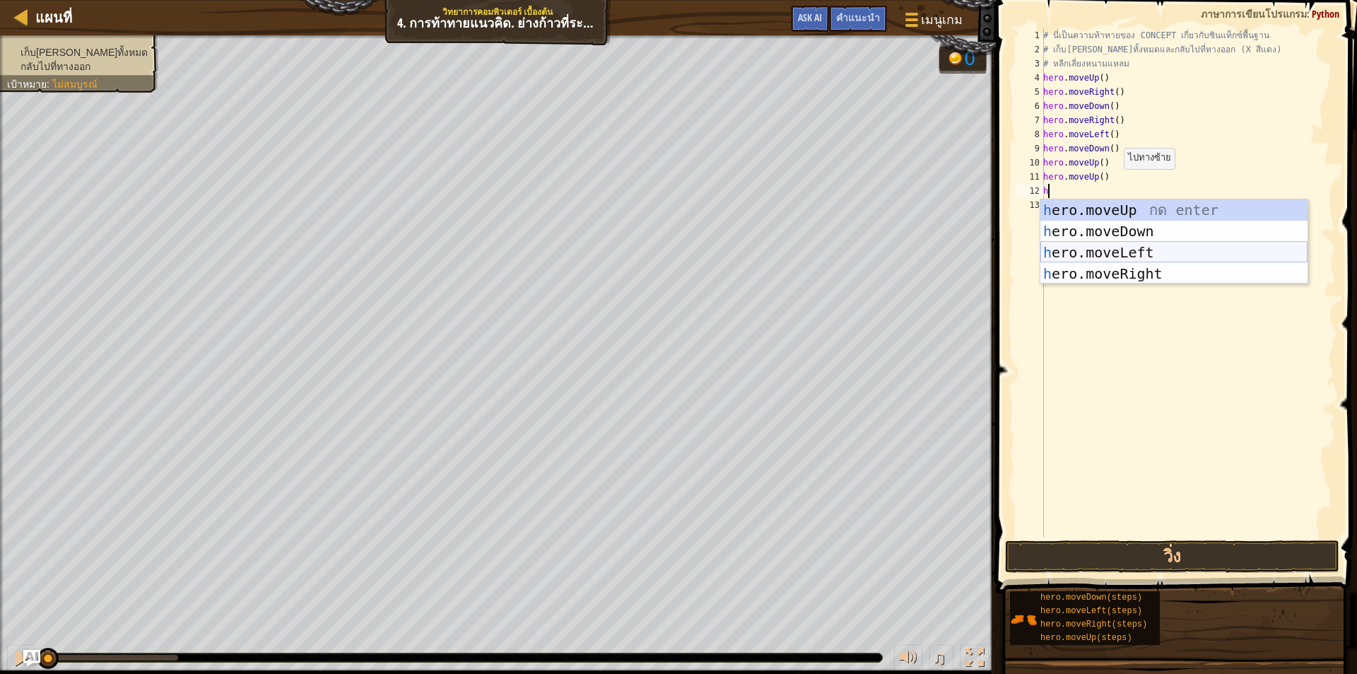
click at [1113, 250] on div "h ero.moveUp กด enter h ero.moveDown กด enter h ero.moveLeft กด enter h ero.mov…" at bounding box center [1174, 262] width 267 height 127
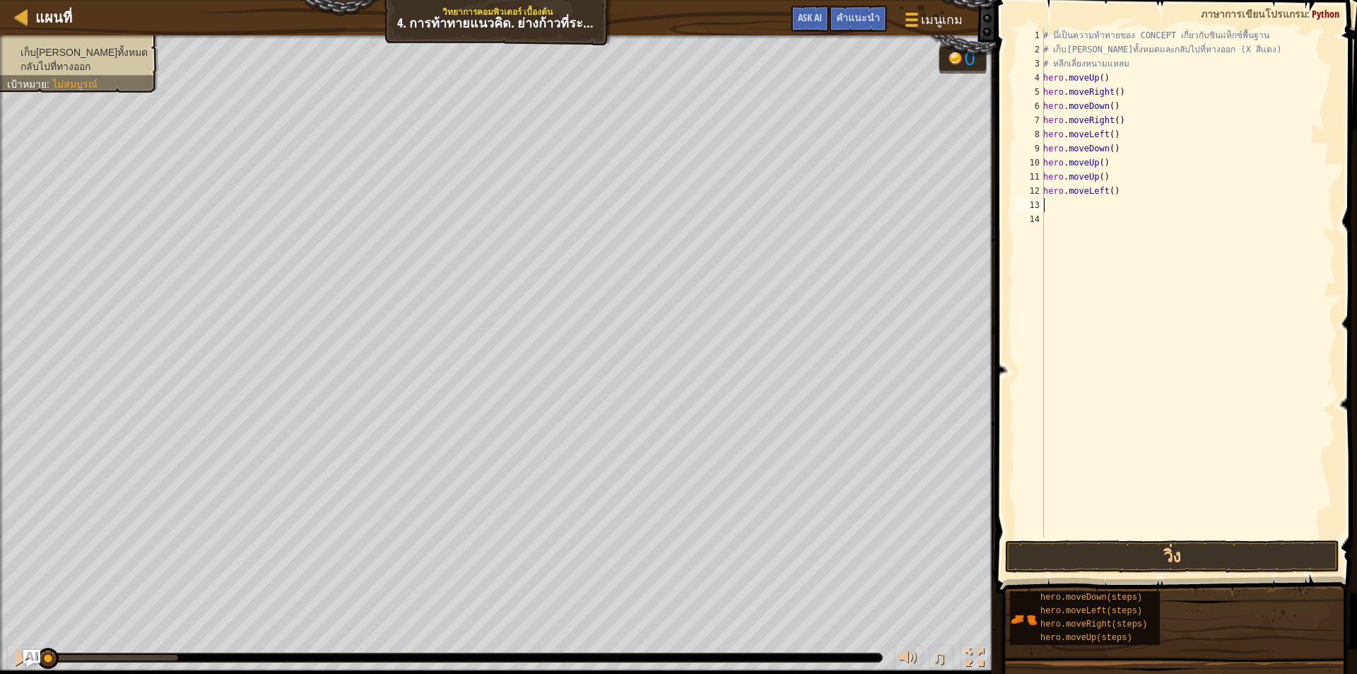
type textarea "h"
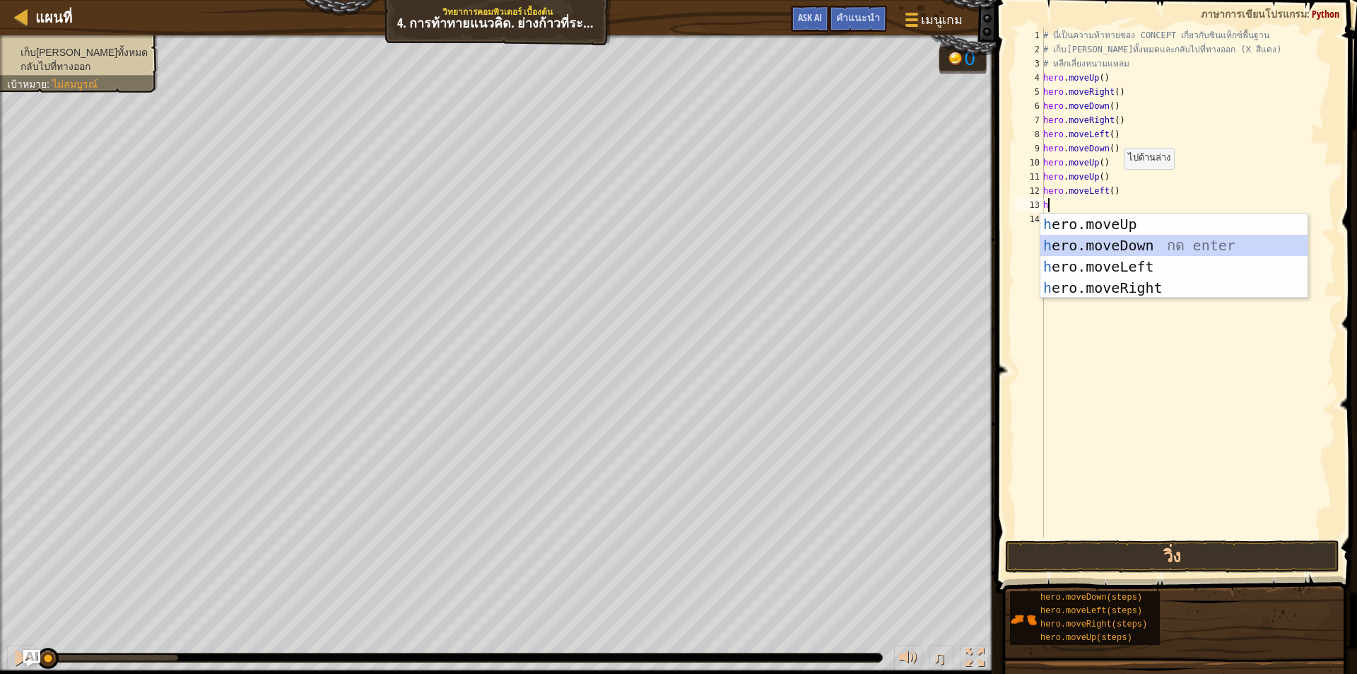
click at [1118, 240] on div "h ero.moveUp กด enter h ero.moveDown กด enter h ero.moveLeft กด enter h ero.mov…" at bounding box center [1174, 276] width 267 height 127
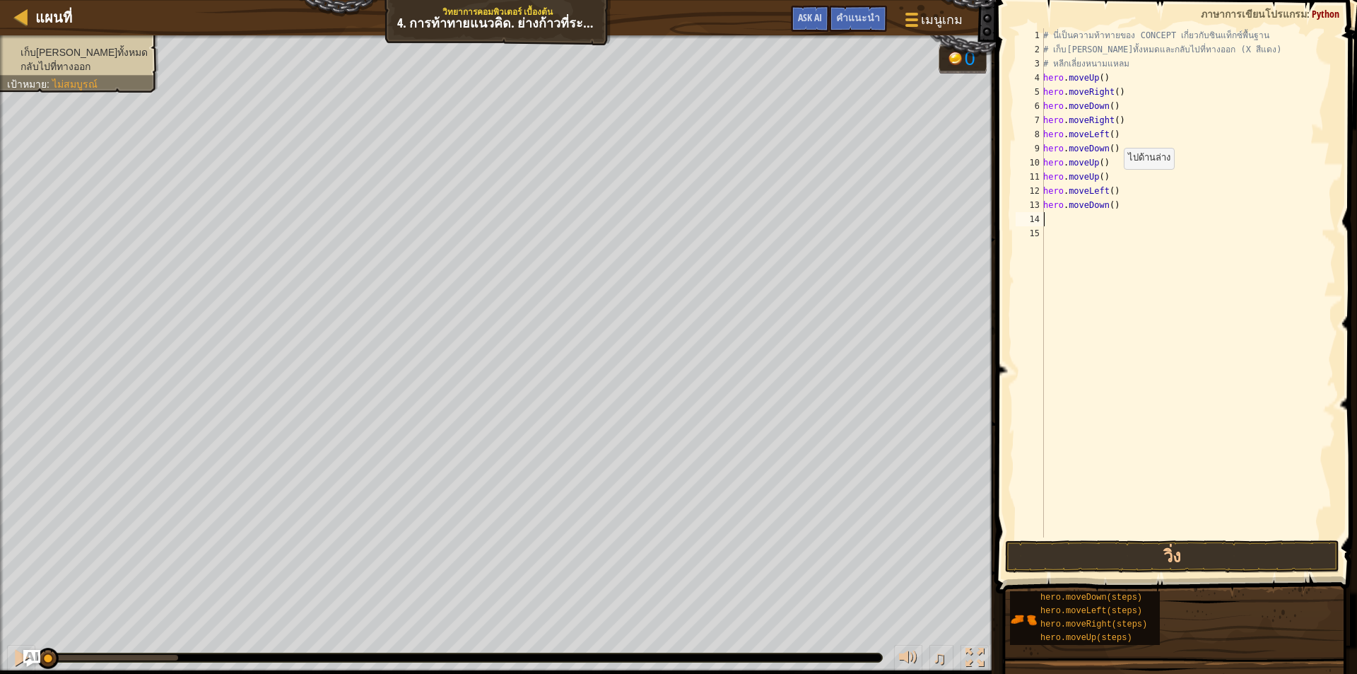
type textarea "h"
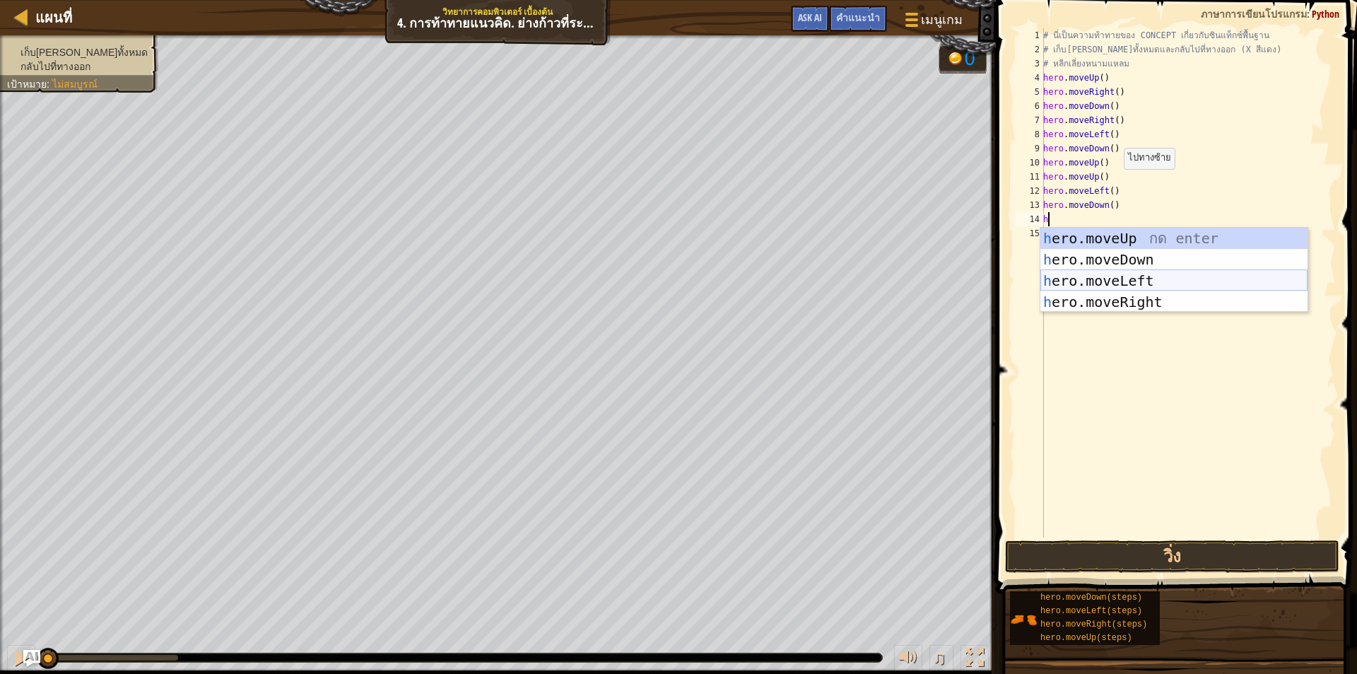
click at [1134, 280] on div "h ero.moveUp กด enter h ero.moveDown กด enter h ero.moveLeft กด enter h ero.mov…" at bounding box center [1174, 291] width 267 height 127
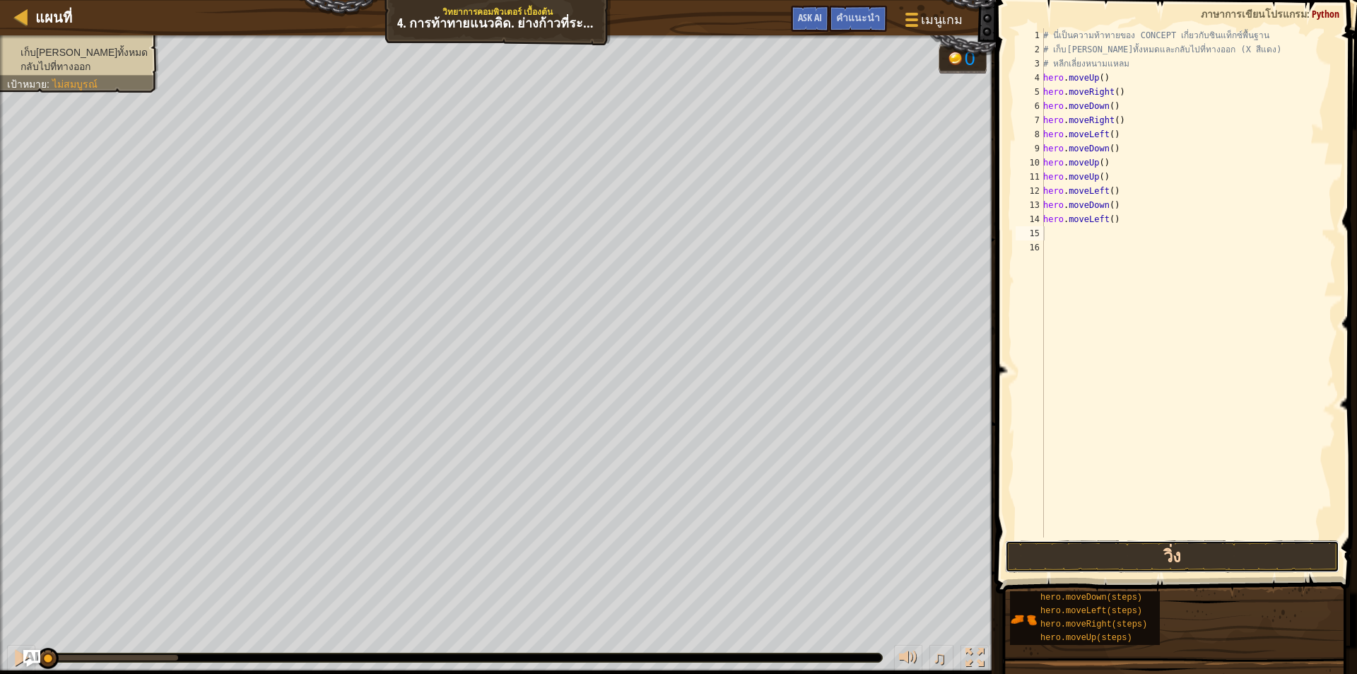
click at [1162, 546] on button "วิ่ง" at bounding box center [1172, 556] width 334 height 33
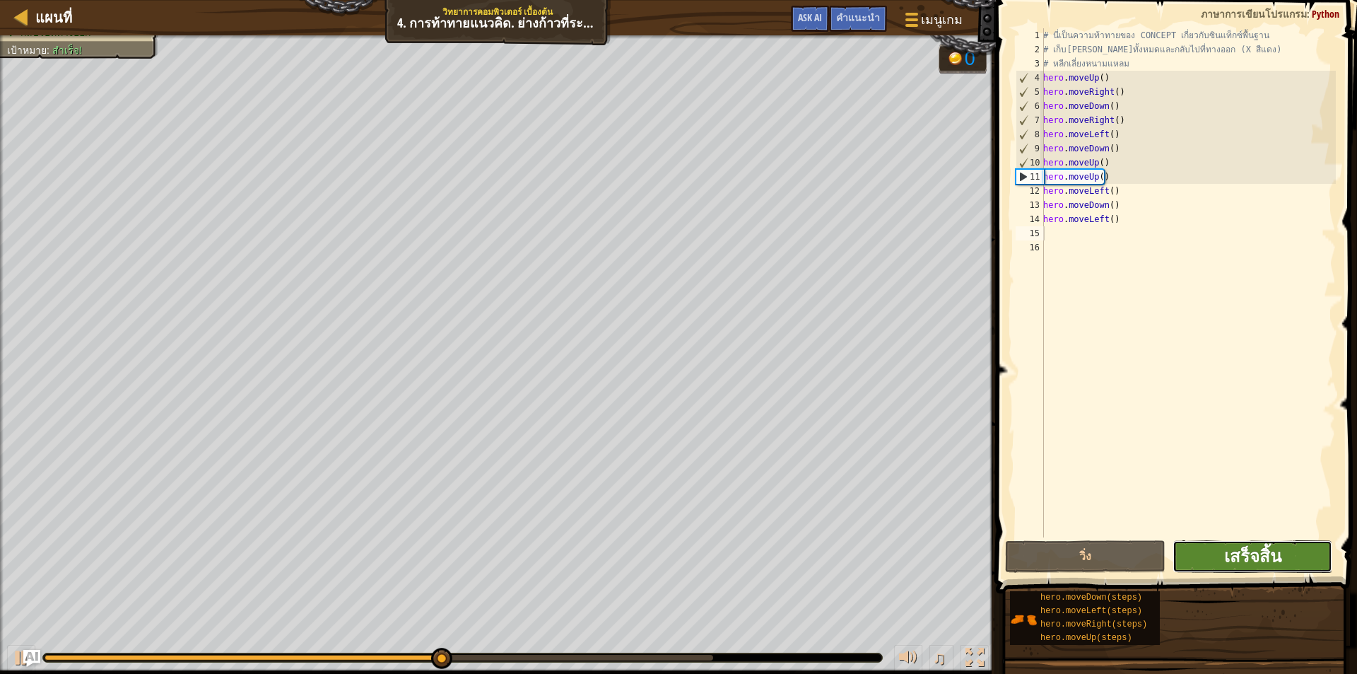
click at [1263, 560] on span "เสร็จสิ้น" at bounding box center [1252, 555] width 57 height 23
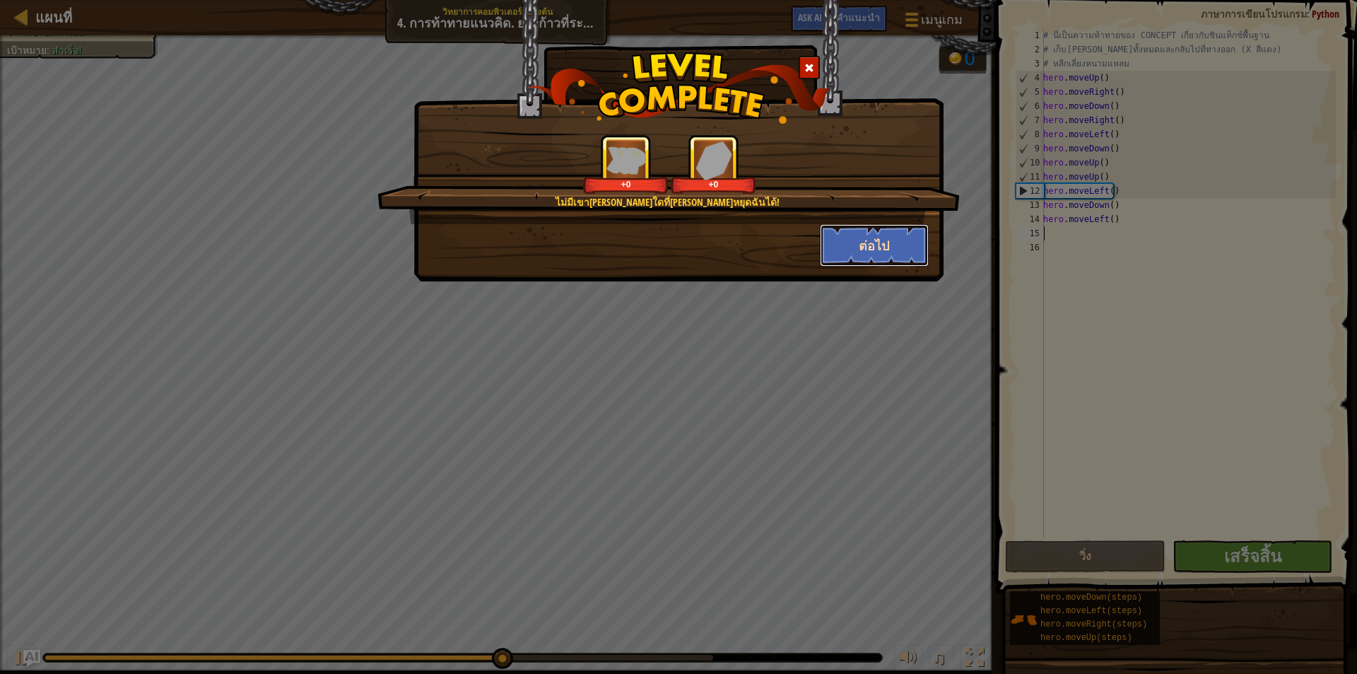
click at [886, 247] on button "ต่อไป" at bounding box center [875, 245] width 110 height 42
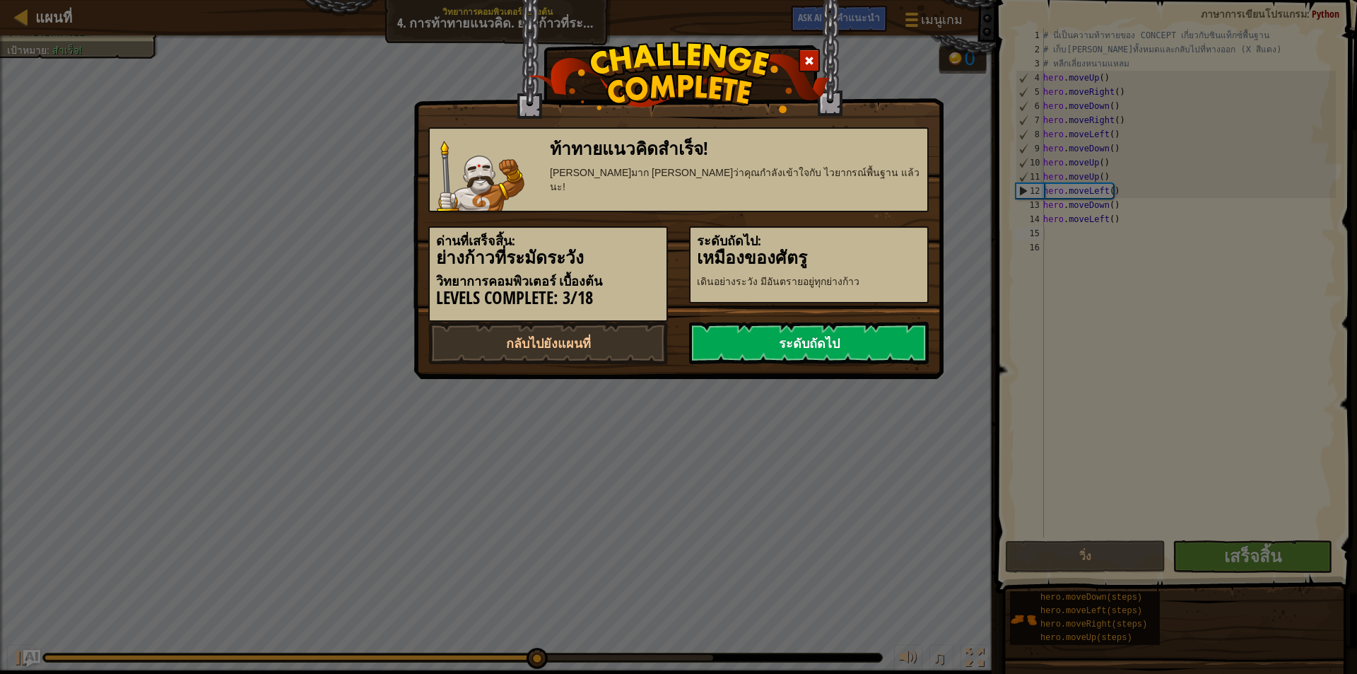
click at [824, 346] on link "ระดับถัดไป" at bounding box center [809, 343] width 240 height 42
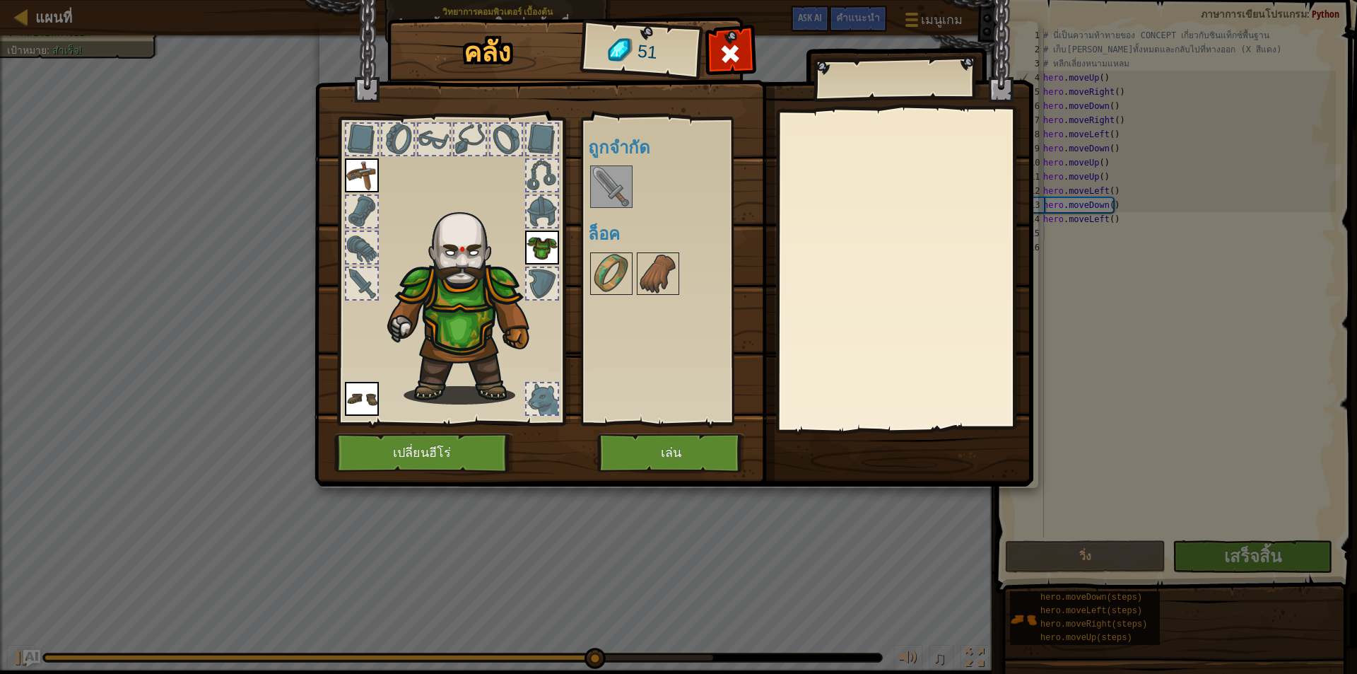
click at [610, 187] on img at bounding box center [612, 187] width 40 height 40
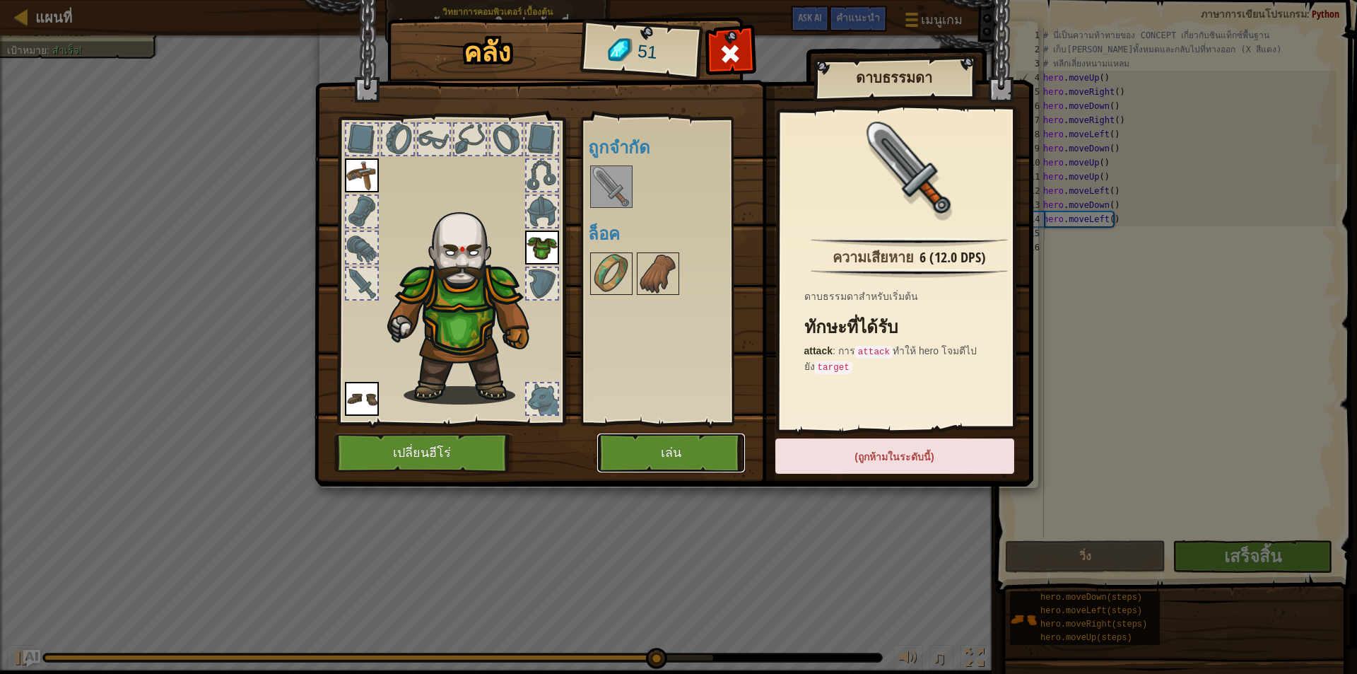
click at [696, 448] on button "เล่น" at bounding box center [671, 452] width 148 height 39
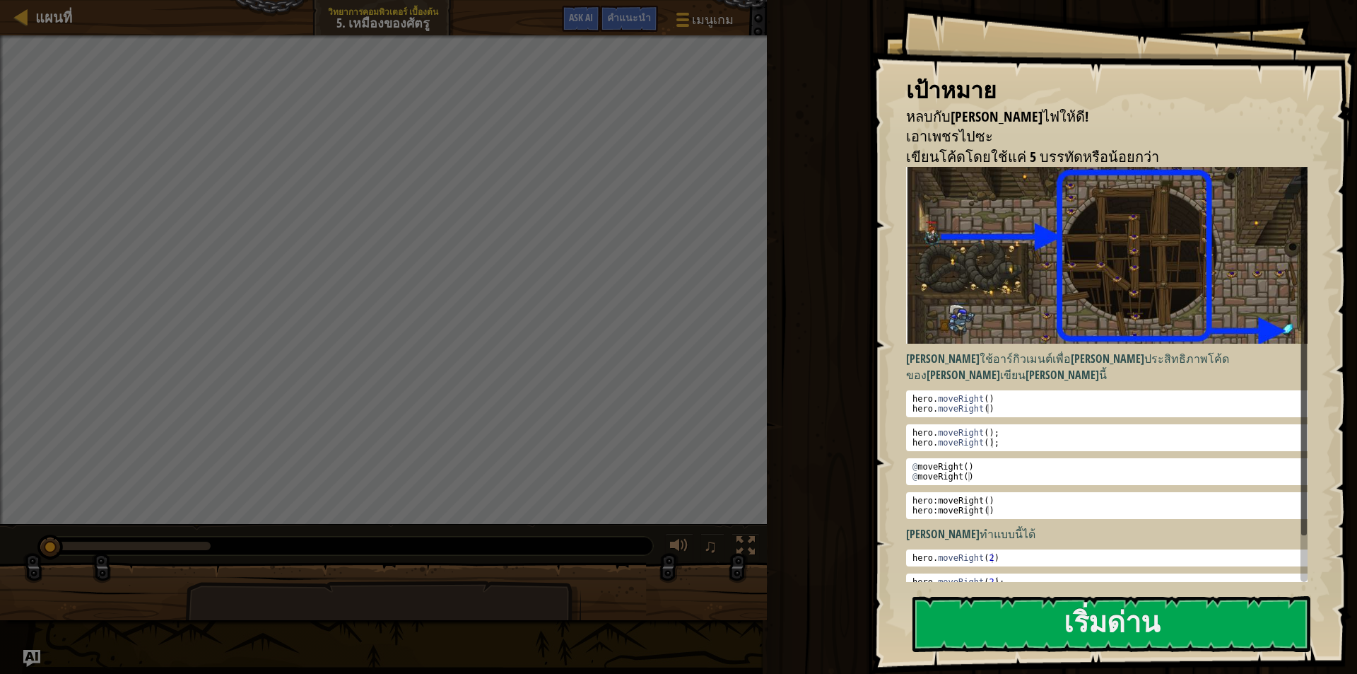
scroll to position [42, 0]
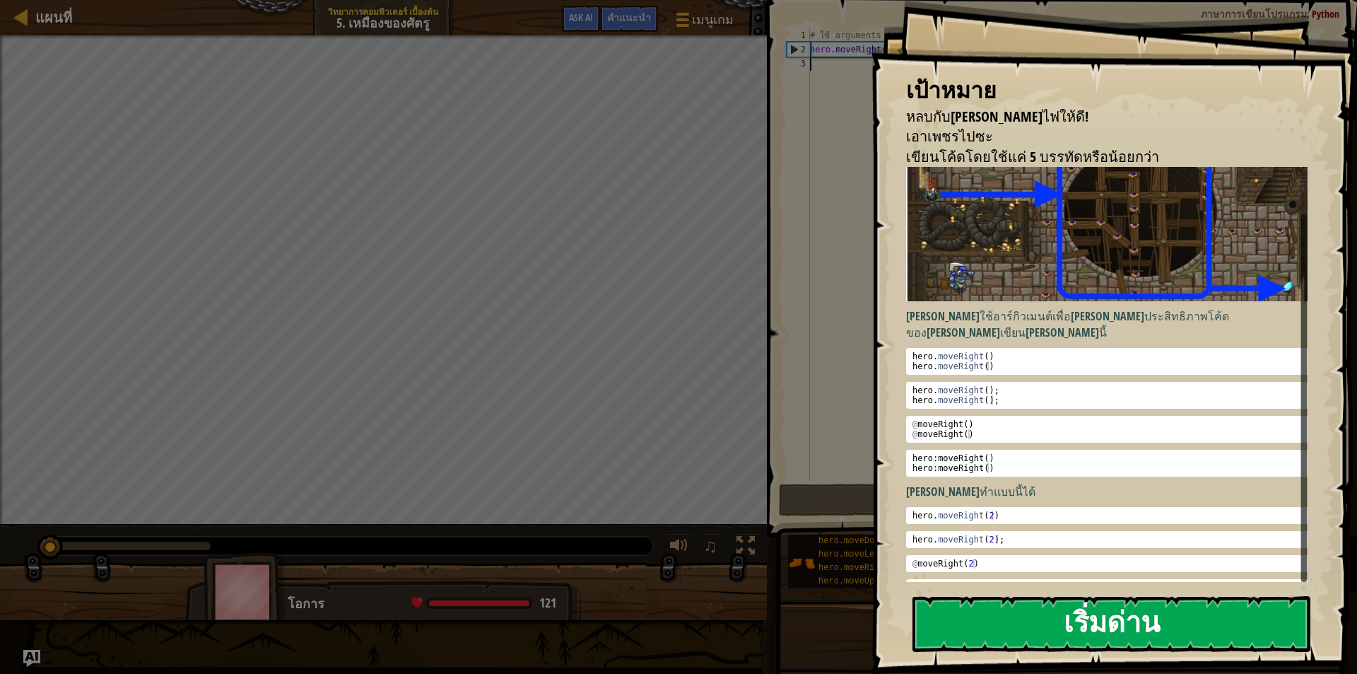
click at [1082, 616] on button "เริ่มด่าน" at bounding box center [1112, 624] width 398 height 56
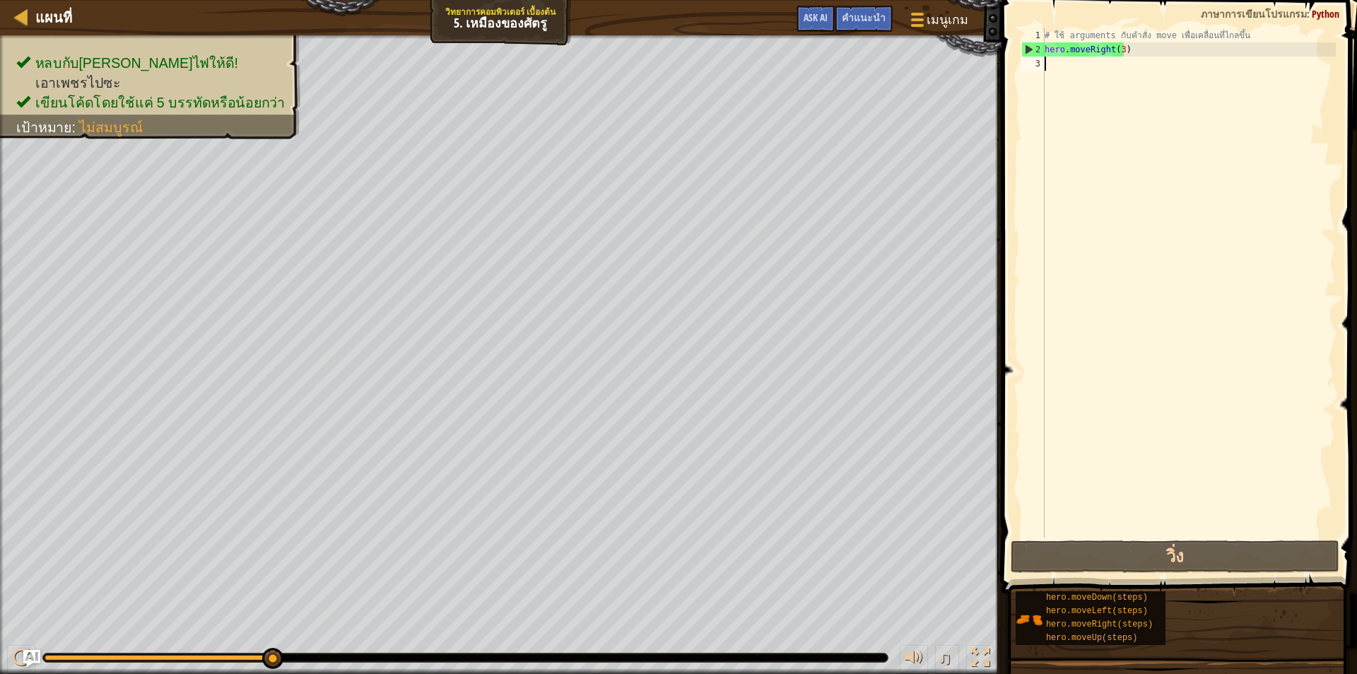
type textarea "h"
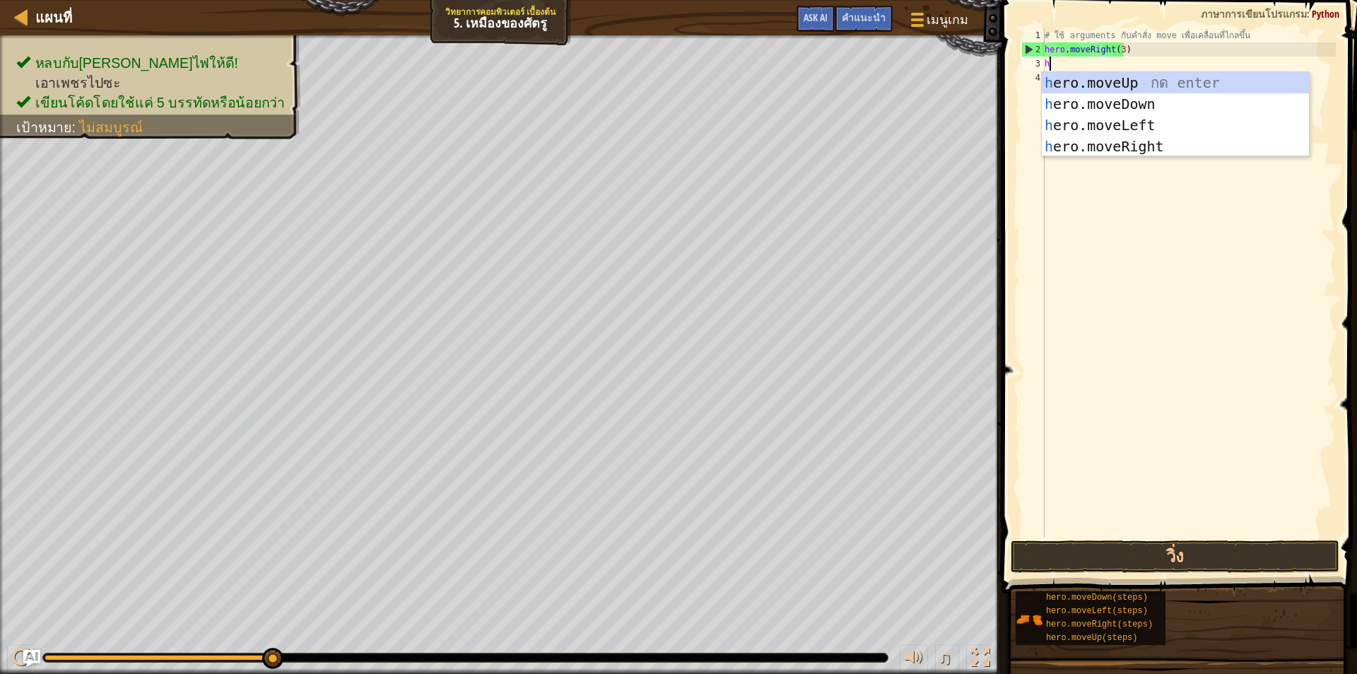
scroll to position [6, 0]
click at [1125, 80] on div "h ero.moveUp กด enter h ero.moveDown กด enter h ero.moveLeft กด enter h ero.mov…" at bounding box center [1175, 135] width 267 height 127
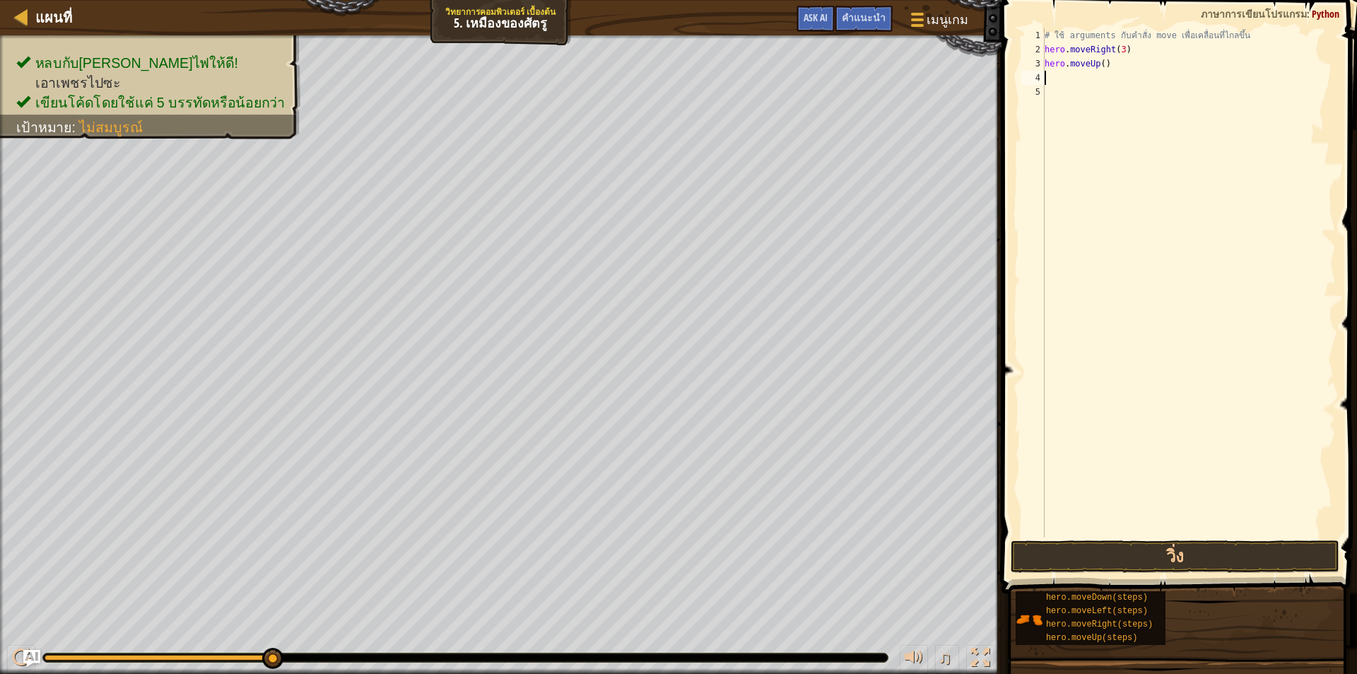
type textarea "h"
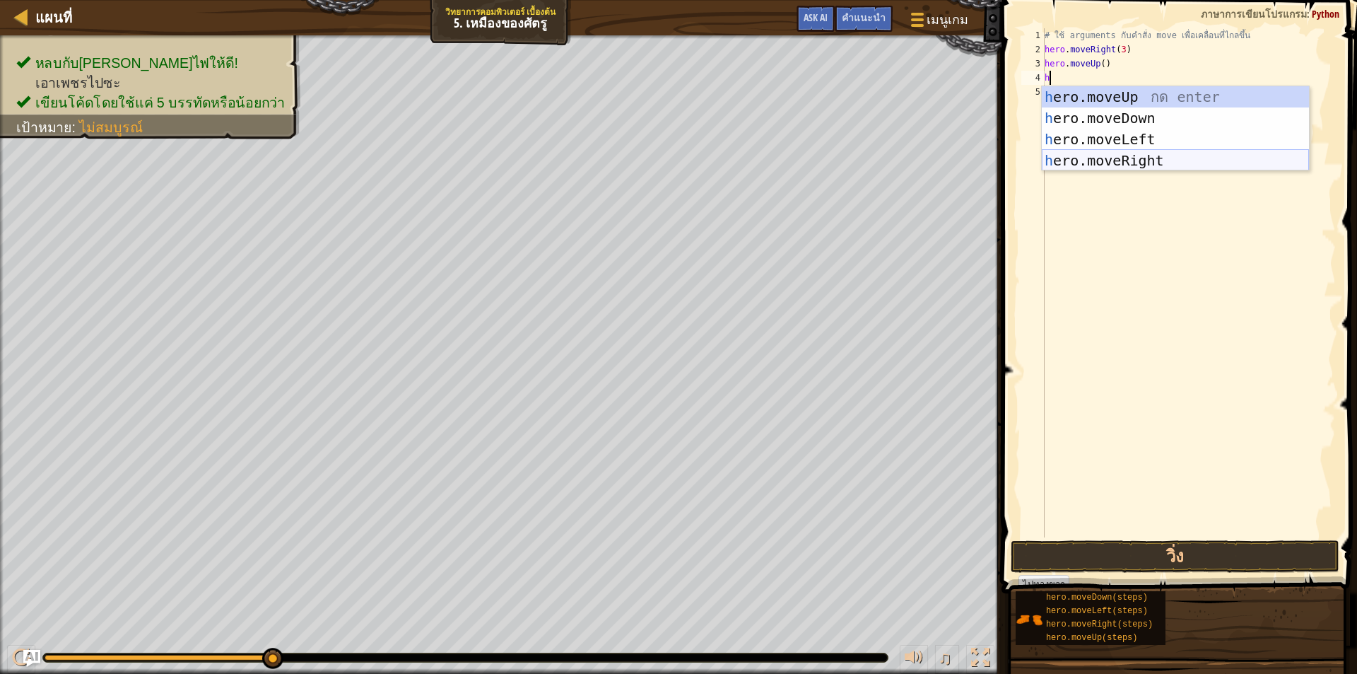
click at [1145, 156] on div "h ero.moveUp กด enter h ero.moveDown กด enter h ero.moveLeft กด enter h ero.mov…" at bounding box center [1175, 149] width 267 height 127
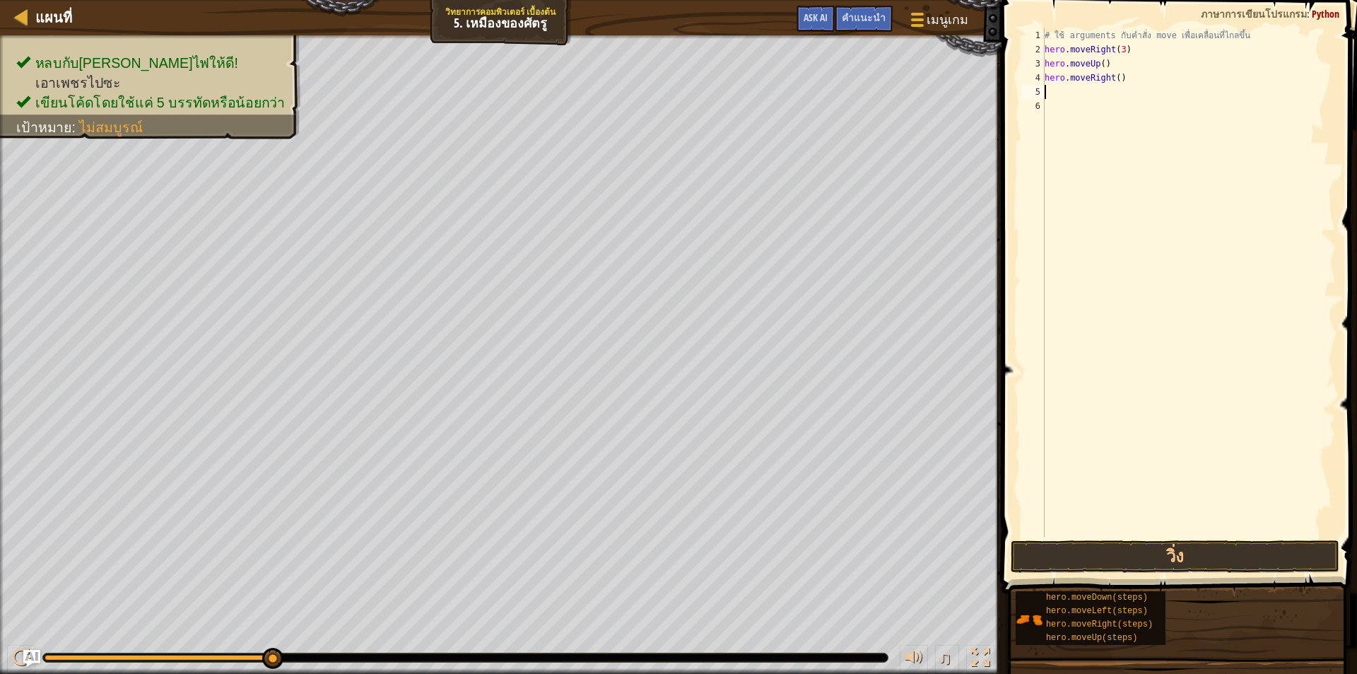
type textarea "h"
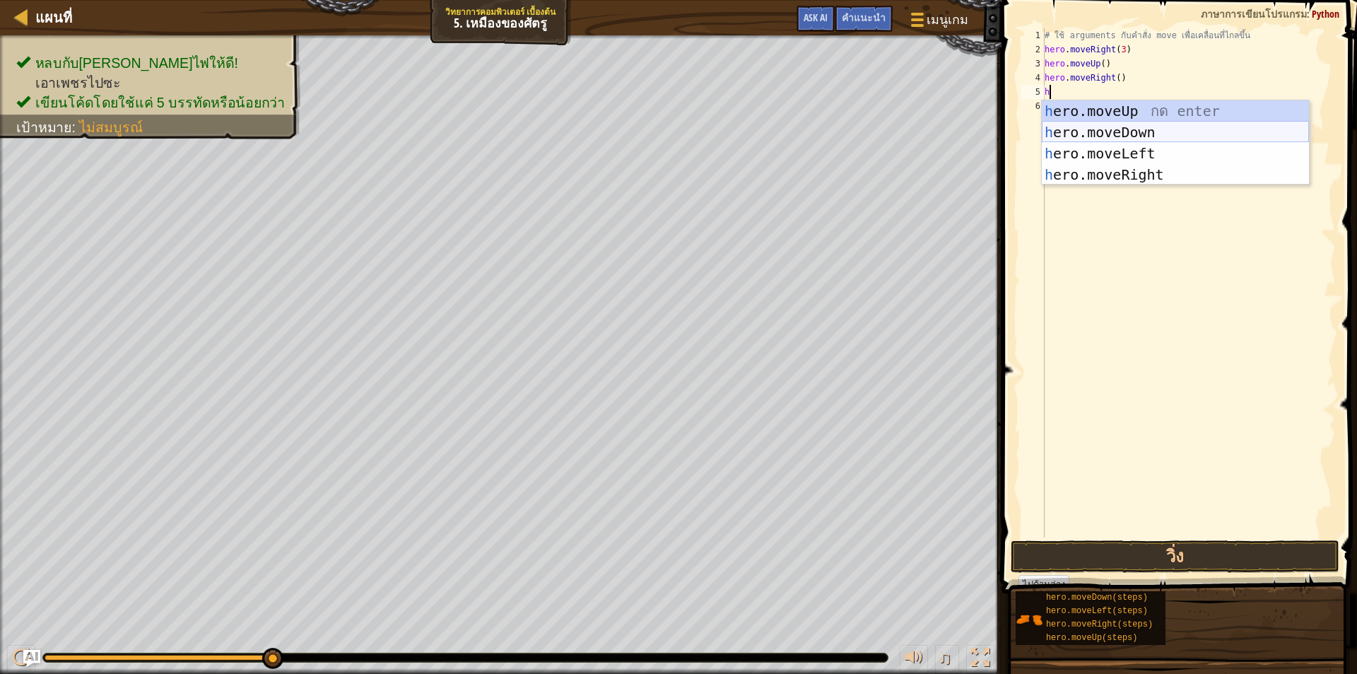
click at [1147, 130] on div "h ero.moveUp กด enter h ero.moveDown กด enter h ero.moveLeft กด enter h ero.mov…" at bounding box center [1175, 163] width 267 height 127
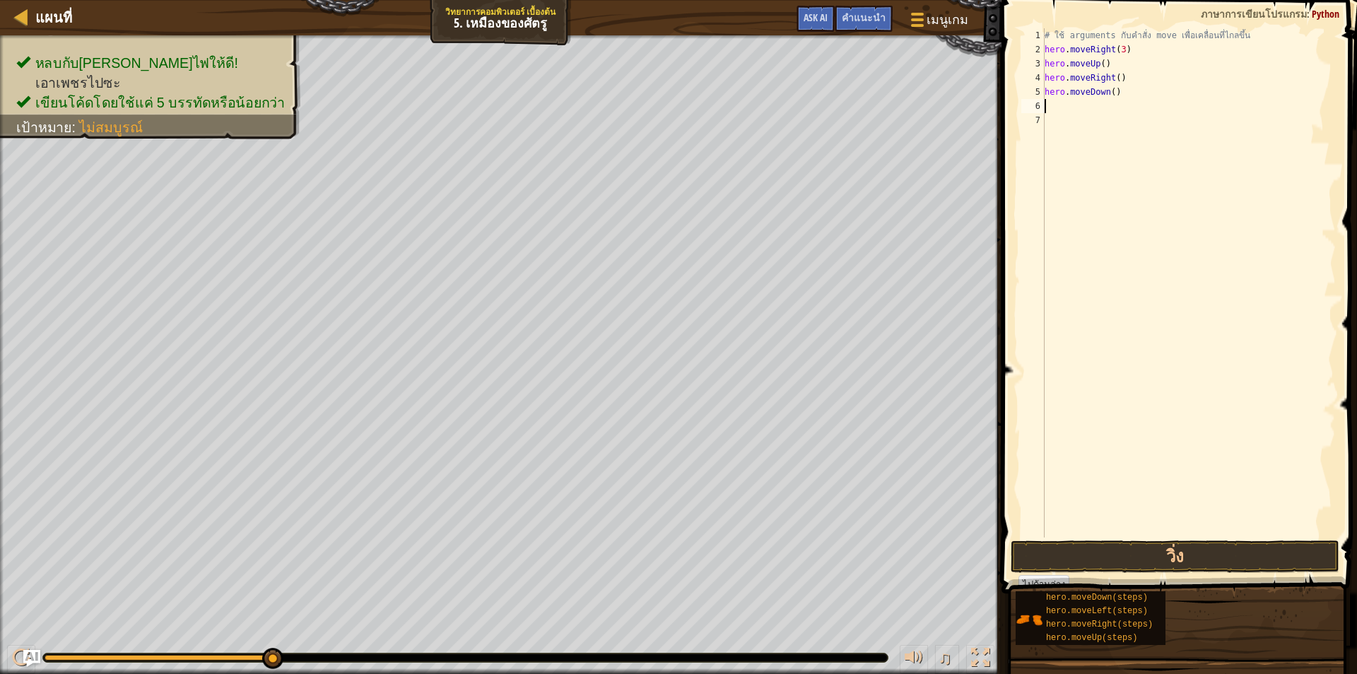
type textarea "h"
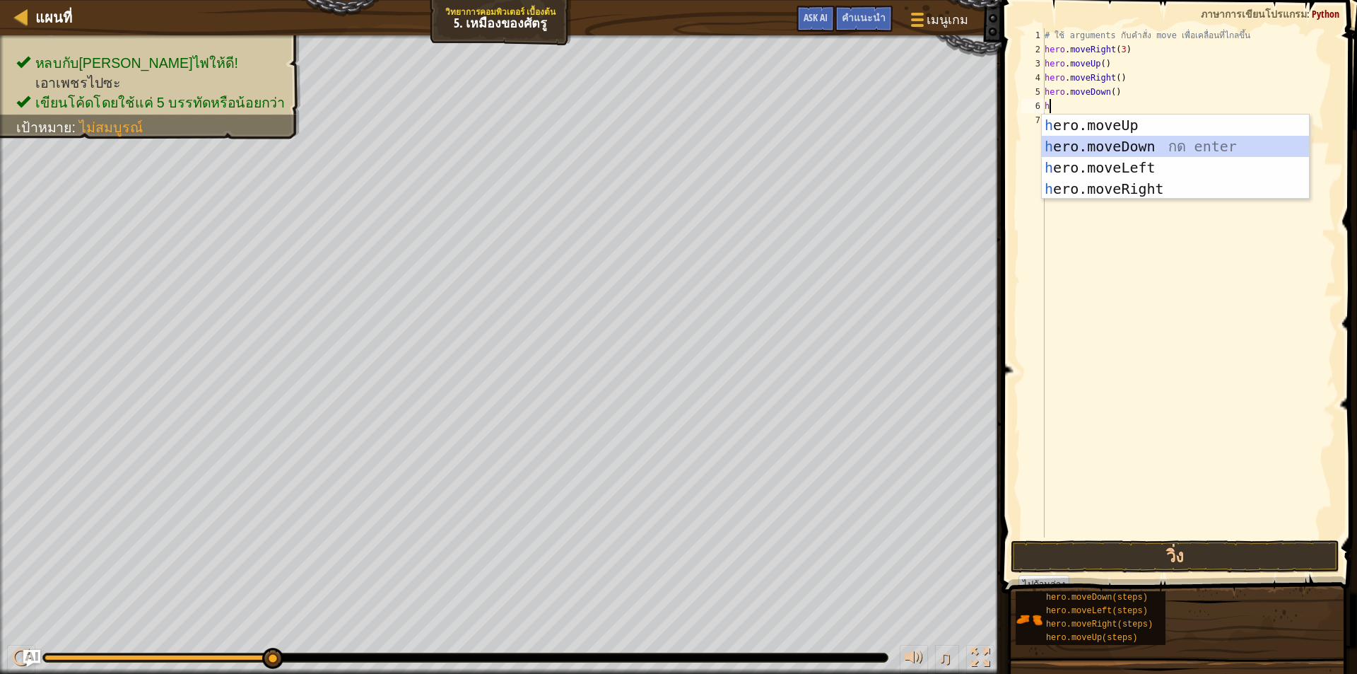
click at [1147, 139] on div "h ero.moveUp กด enter h ero.moveDown กด enter h ero.moveLeft กด enter h ero.mov…" at bounding box center [1175, 178] width 267 height 127
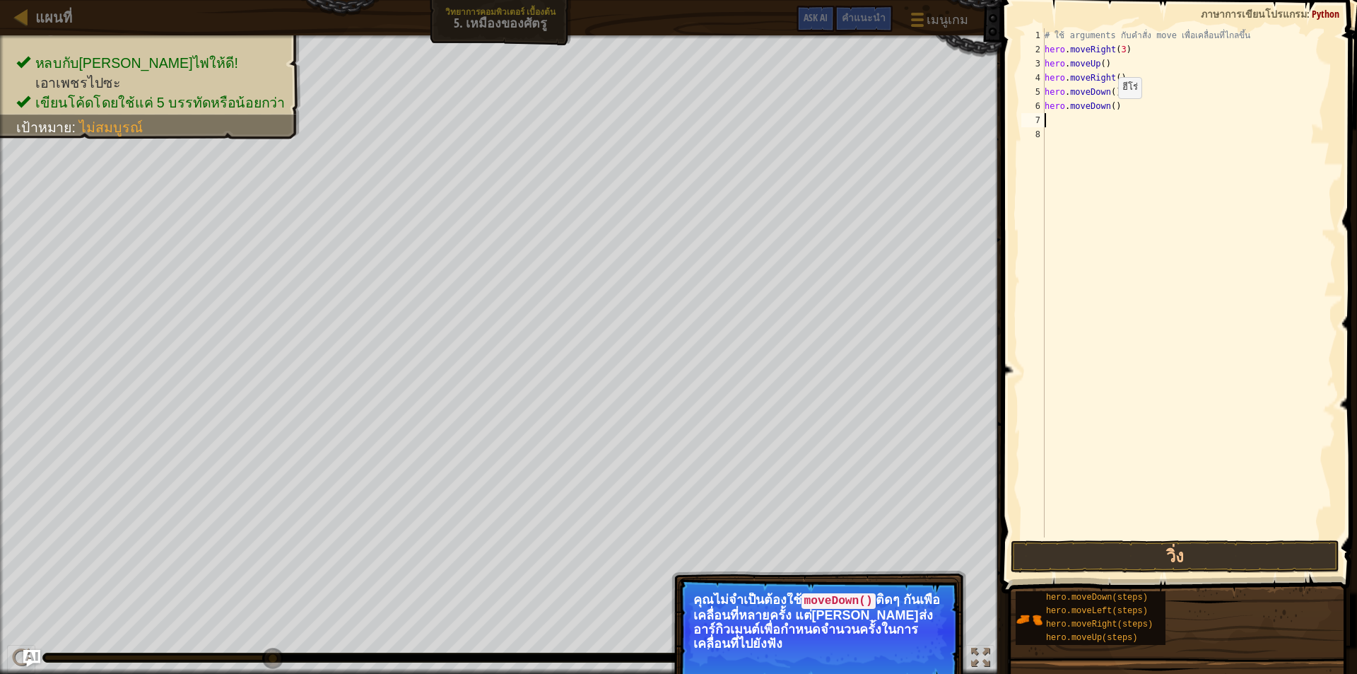
type textarea "h"
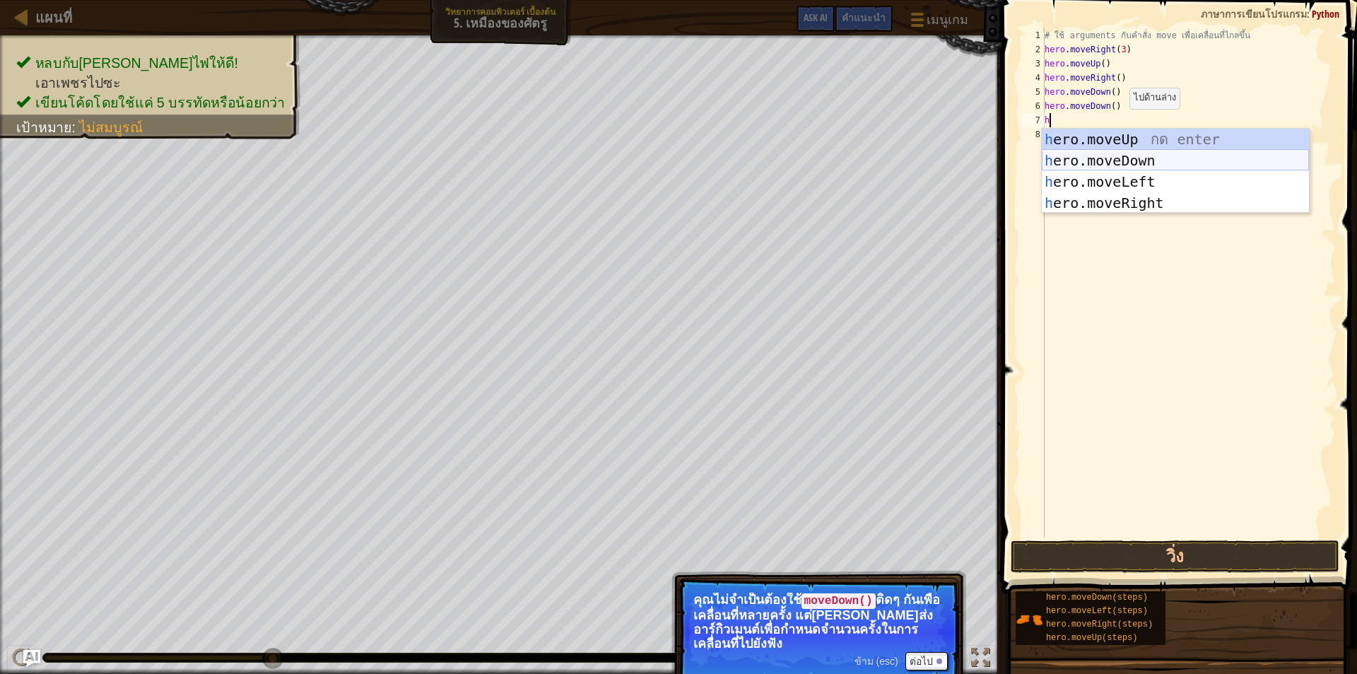
click at [1149, 160] on div "h ero.moveUp กด enter h ero.moveDown กด enter h ero.moveLeft กด enter h ero.mov…" at bounding box center [1175, 192] width 267 height 127
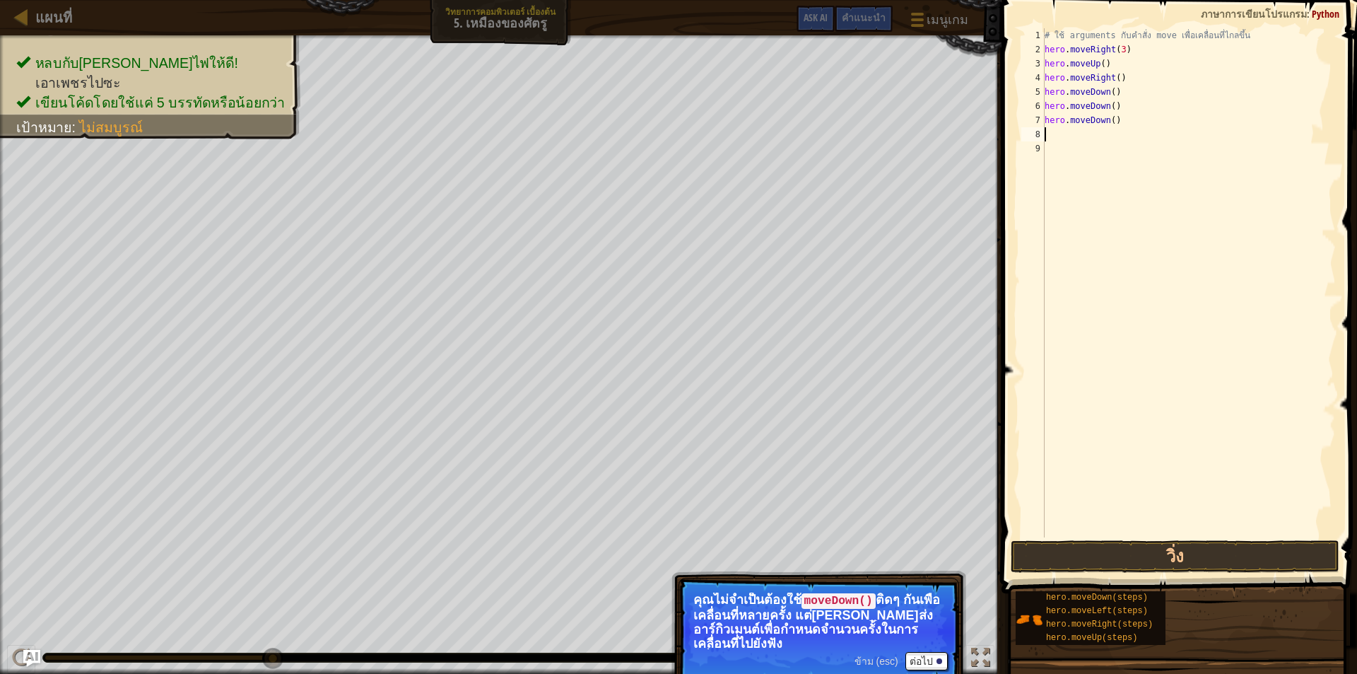
type textarea "h"
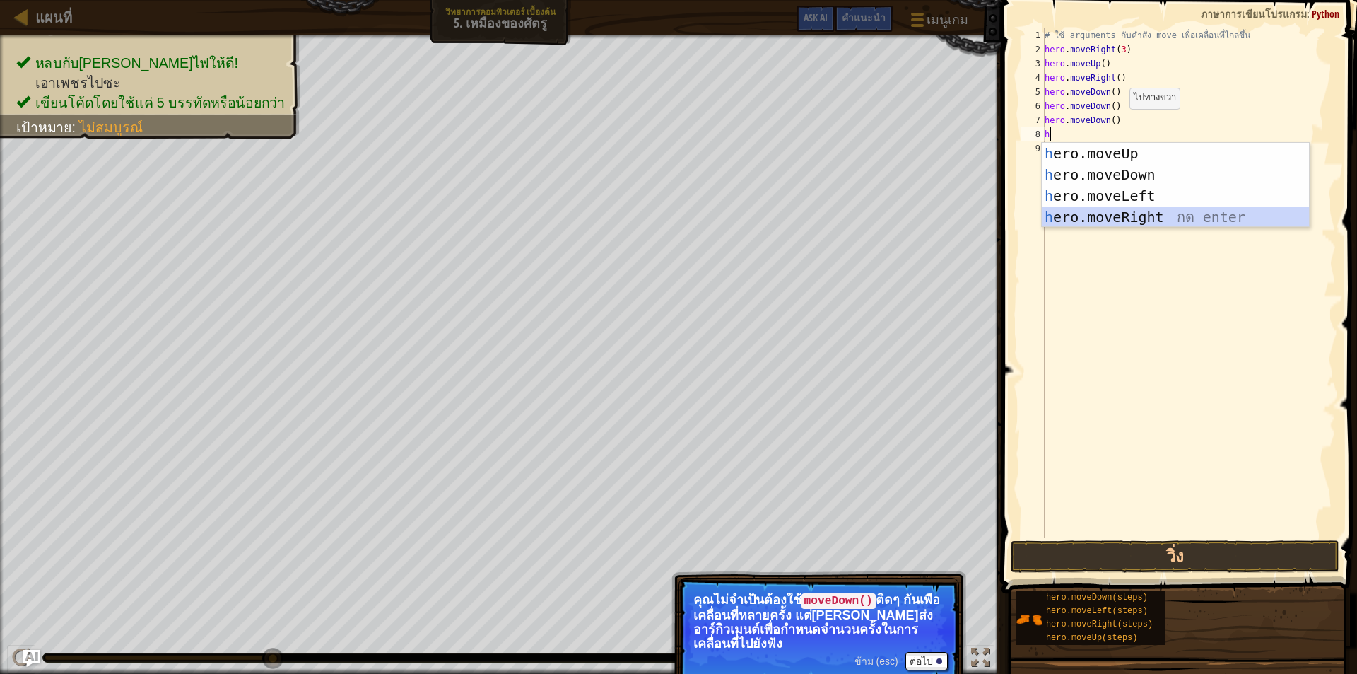
click at [1152, 213] on div "h ero.moveUp กด enter h ero.moveDown กด enter h ero.moveLeft กด enter h ero.mov…" at bounding box center [1175, 206] width 267 height 127
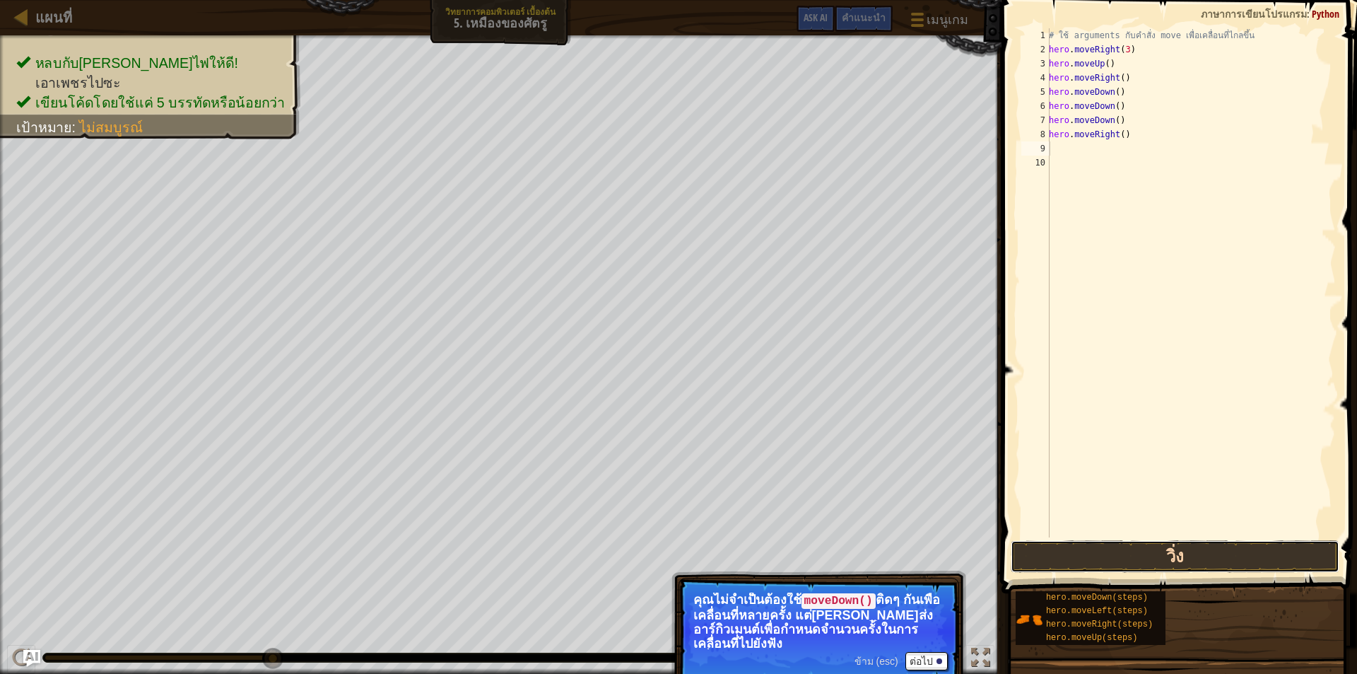
click at [1200, 561] on button "วิ่ง" at bounding box center [1175, 556] width 329 height 33
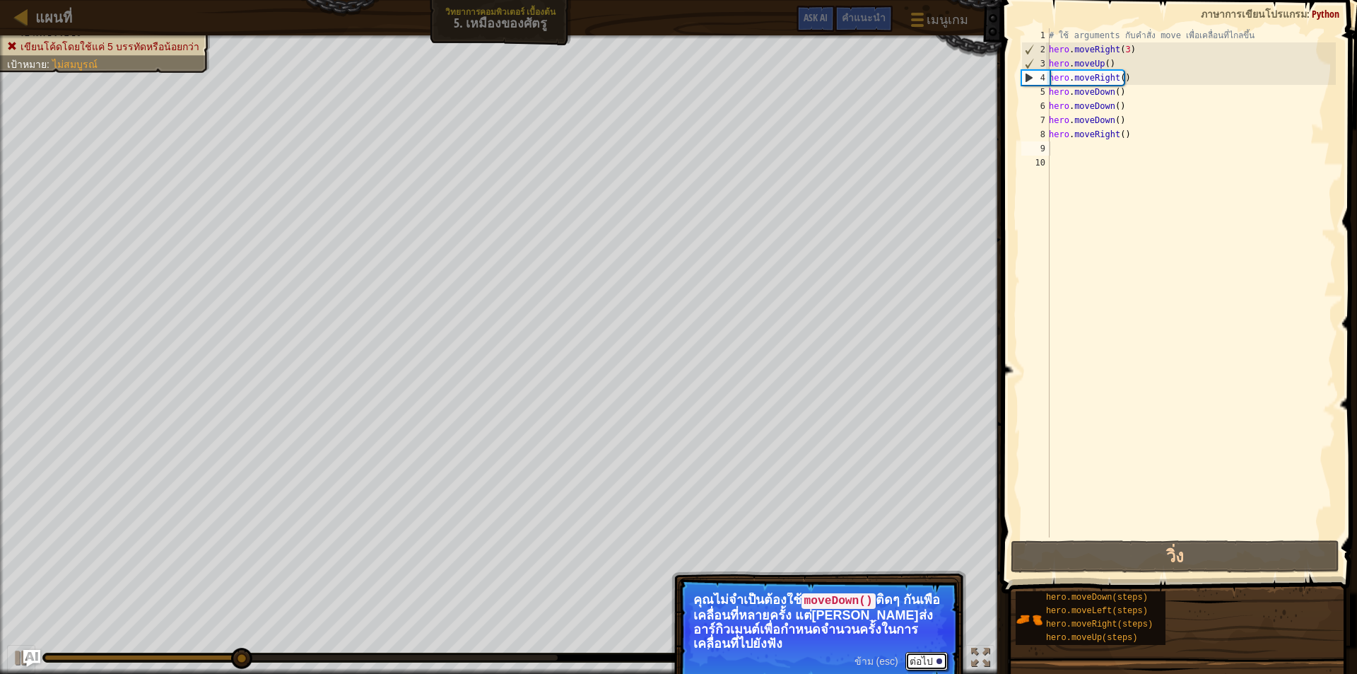
click at [928, 660] on button "ต่อไป" at bounding box center [927, 661] width 42 height 18
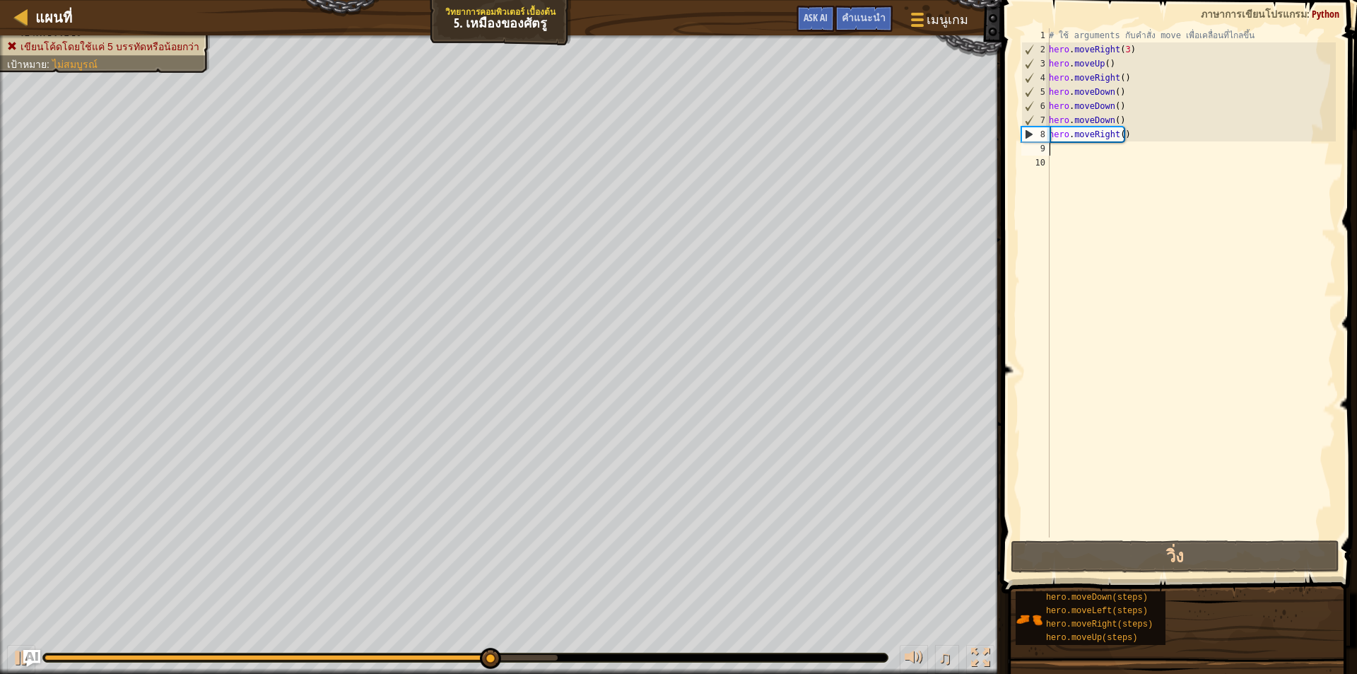
type textarea "h"
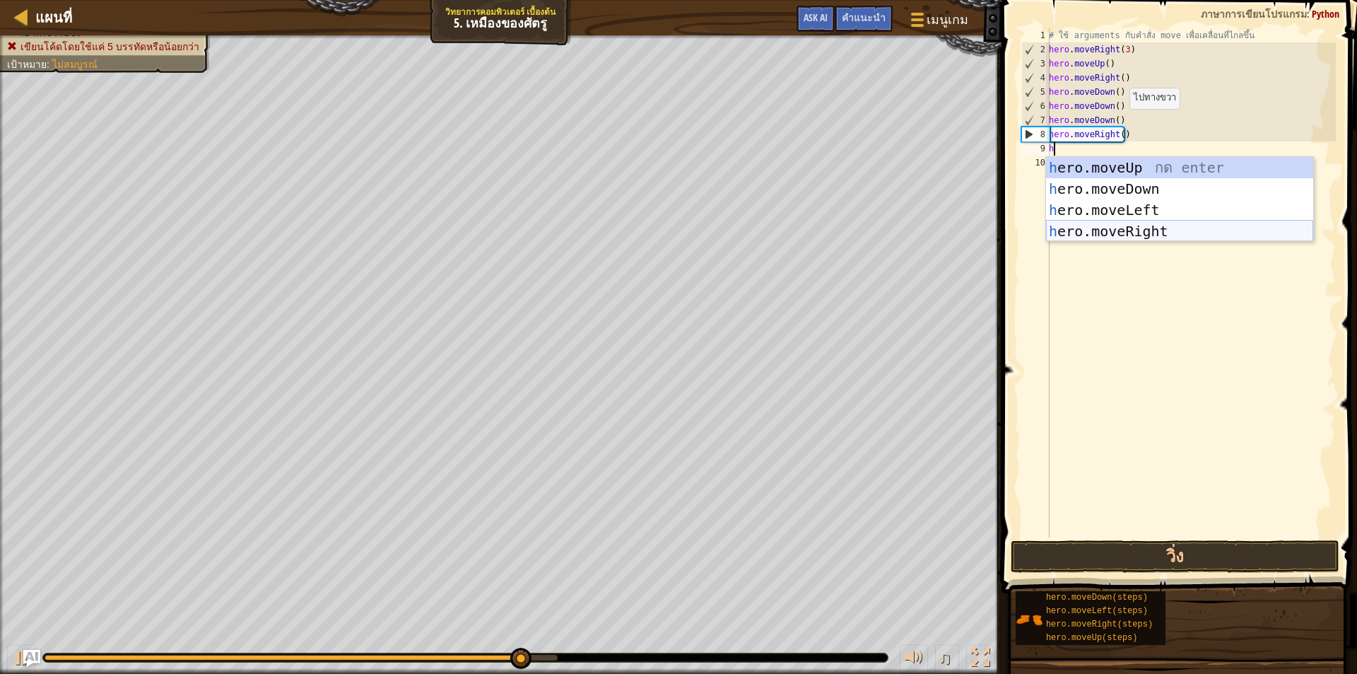
click at [1151, 230] on div "h ero.moveUp กด enter h ero.moveDown กด enter h ero.moveLeft กด enter h ero.mov…" at bounding box center [1179, 220] width 267 height 127
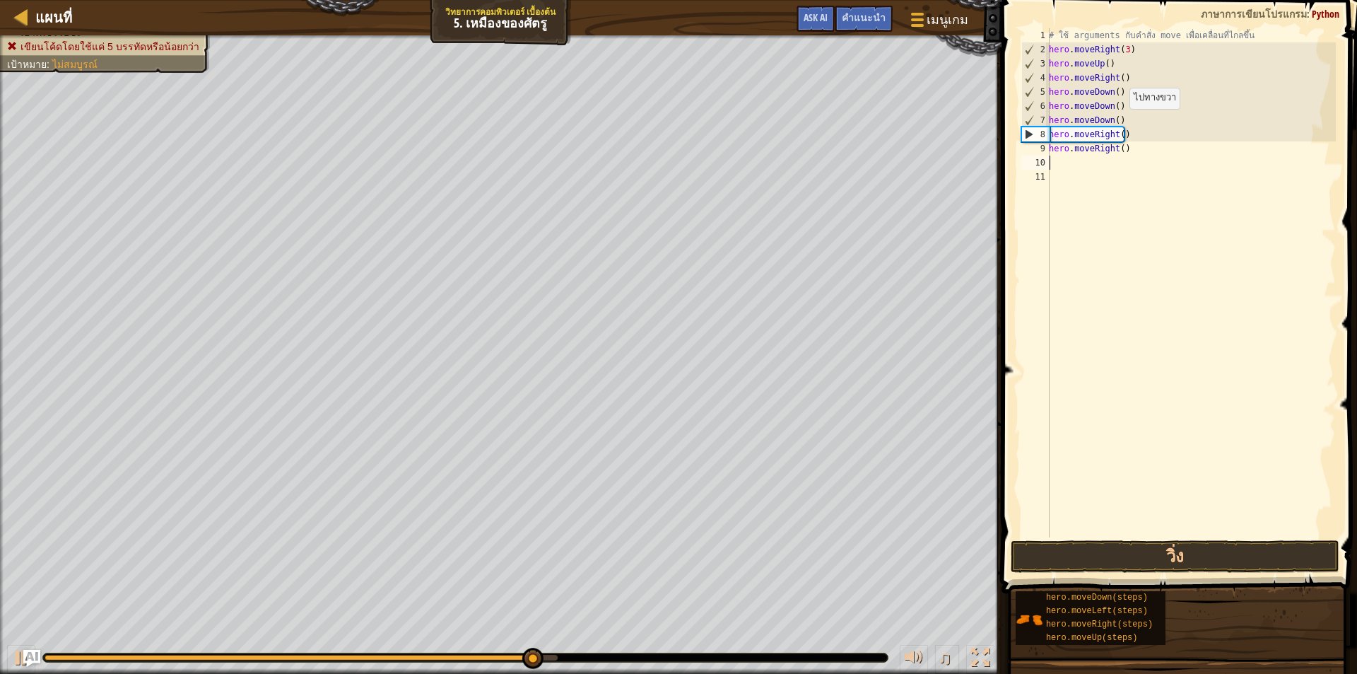
type textarea "h"
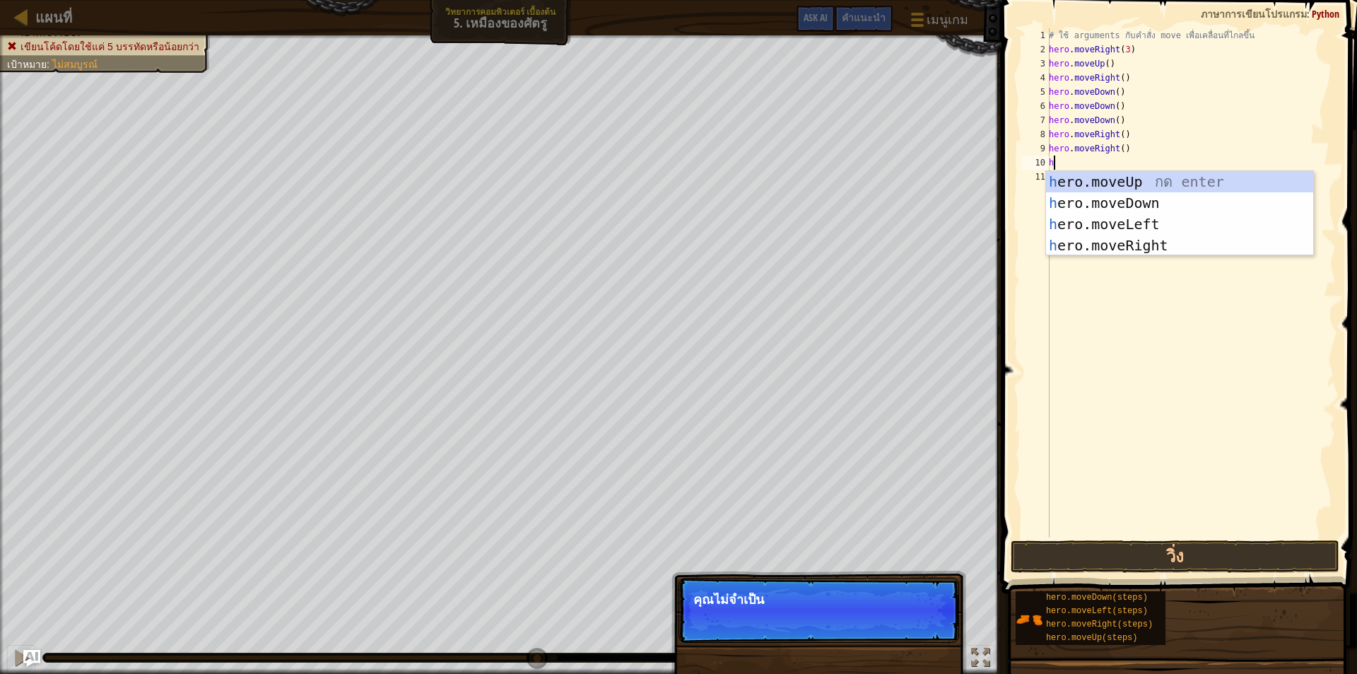
click at [1178, 303] on div "# ใช้ arguments กับคำสั่ง move เพื่อเคลื่อนที่ไกลขึ้น hero . moveRight ( 3 ) he…" at bounding box center [1191, 296] width 290 height 537
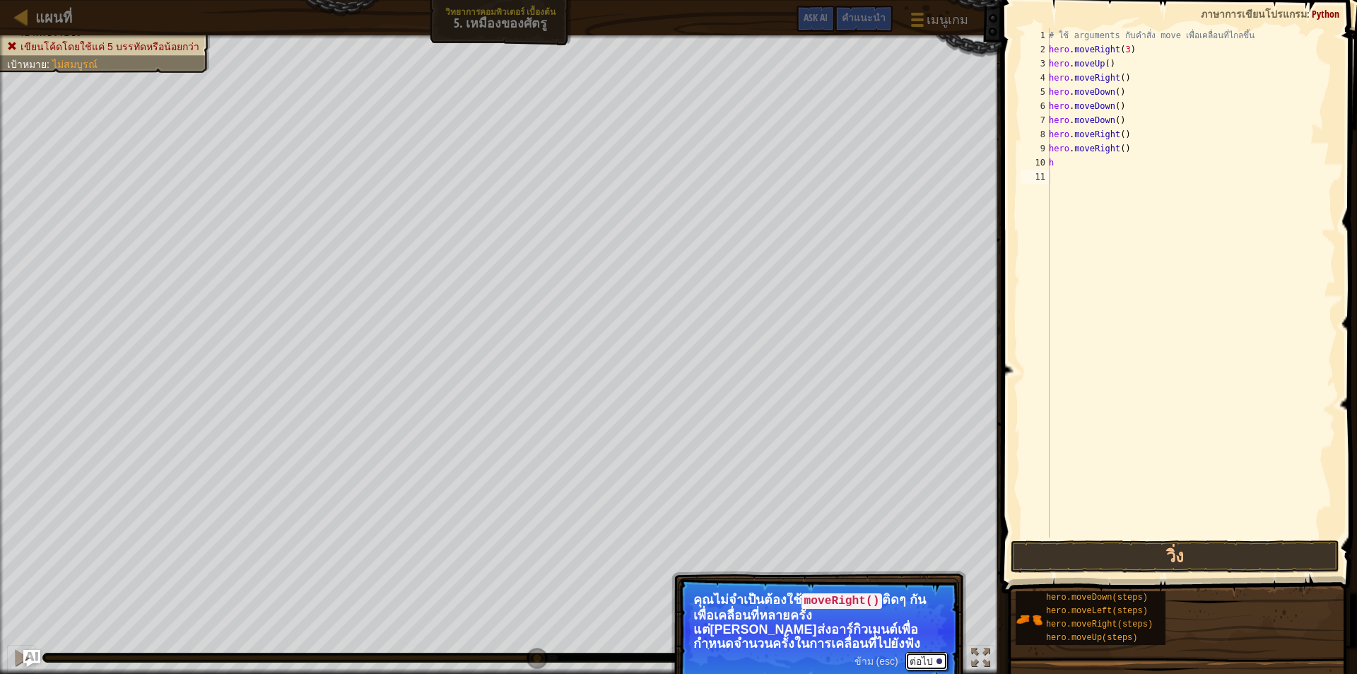
click at [927, 658] on button "ต่อไป" at bounding box center [927, 661] width 42 height 18
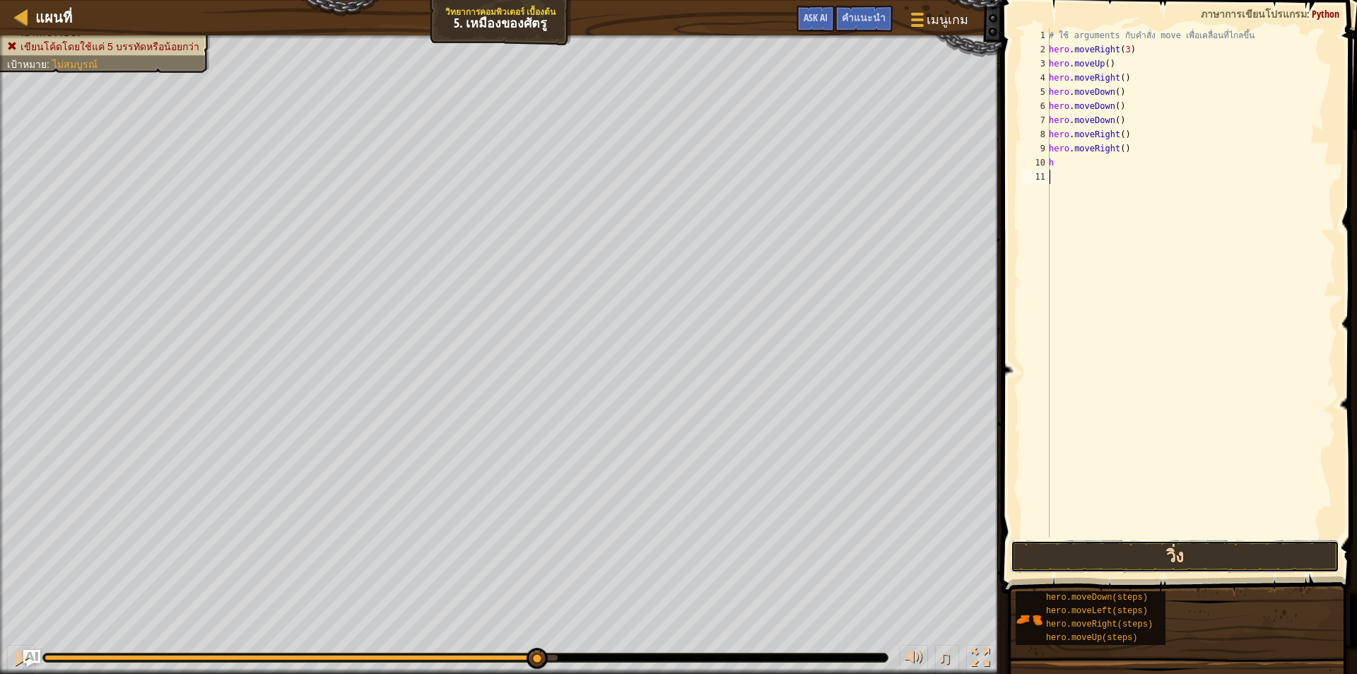
click at [1162, 557] on button "วิ่ง" at bounding box center [1175, 556] width 329 height 33
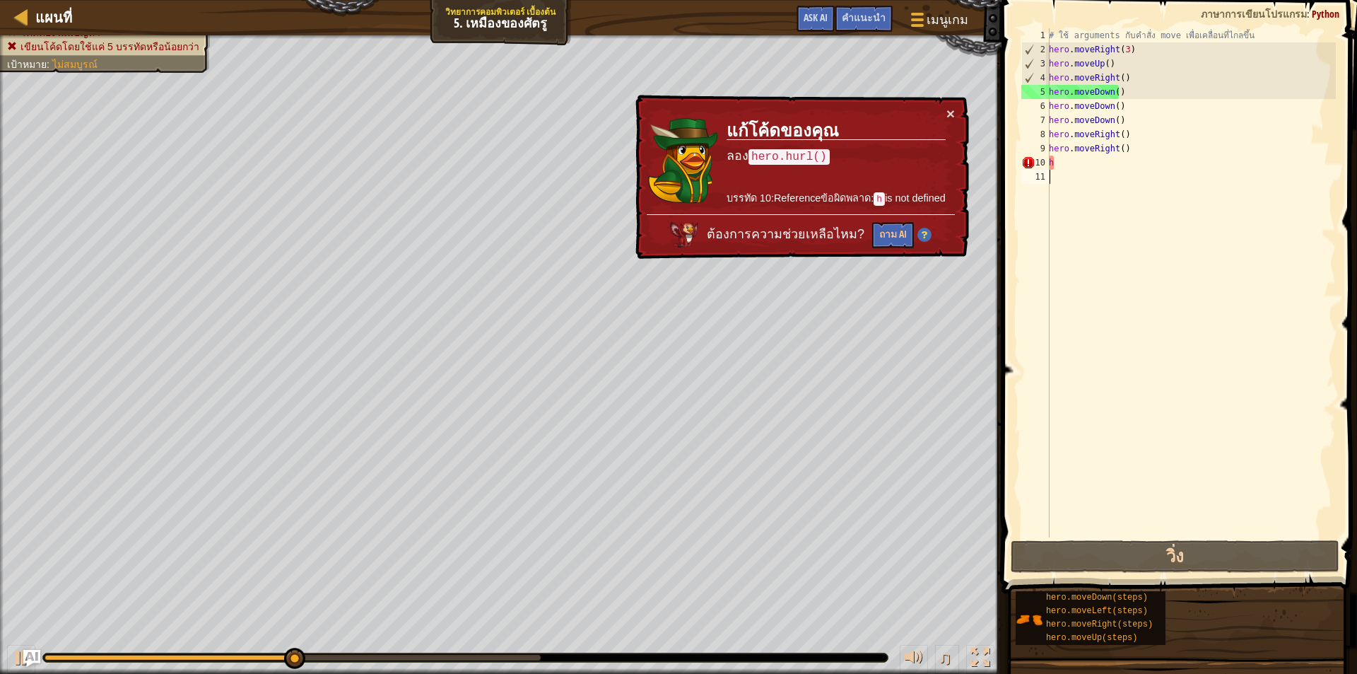
click at [1090, 162] on div "# ใช้ arguments กับคำสั่ง move เพื่อเคลื่อนที่ไกลขึ้น hero . moveRight ( 3 ) he…" at bounding box center [1191, 296] width 290 height 537
type textarea "h"
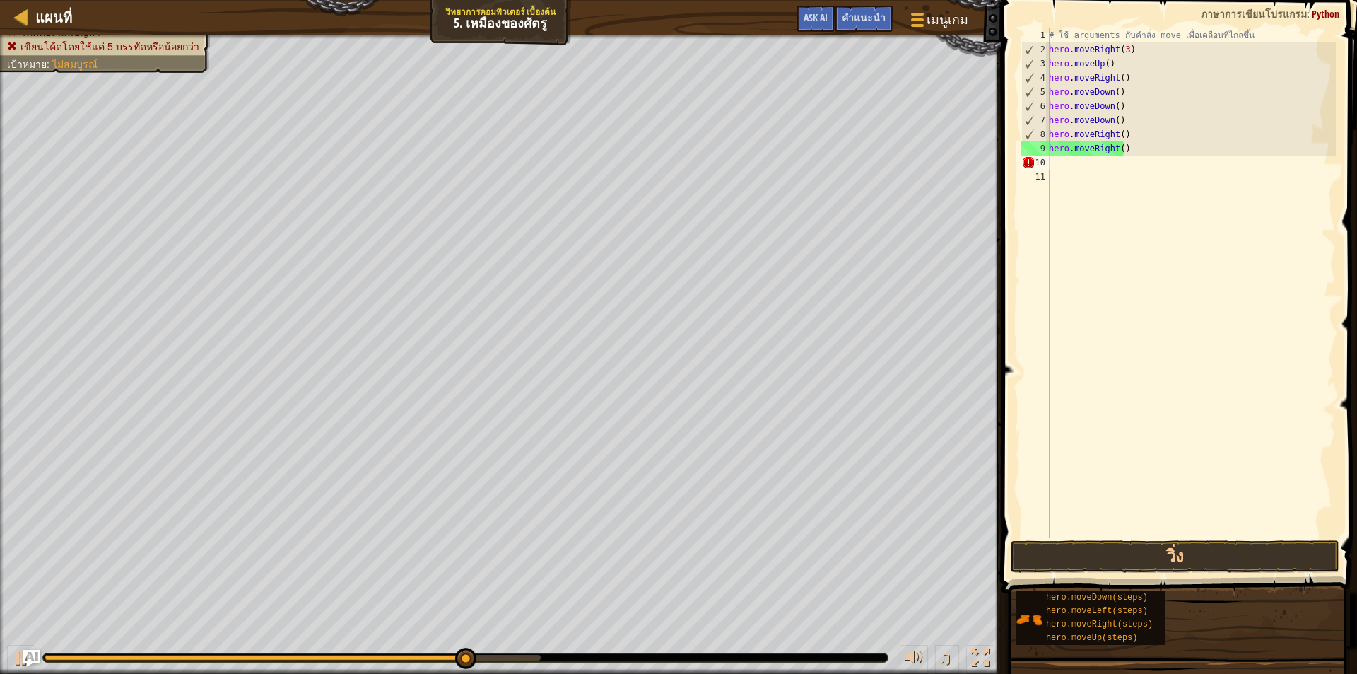
type textarea "h"
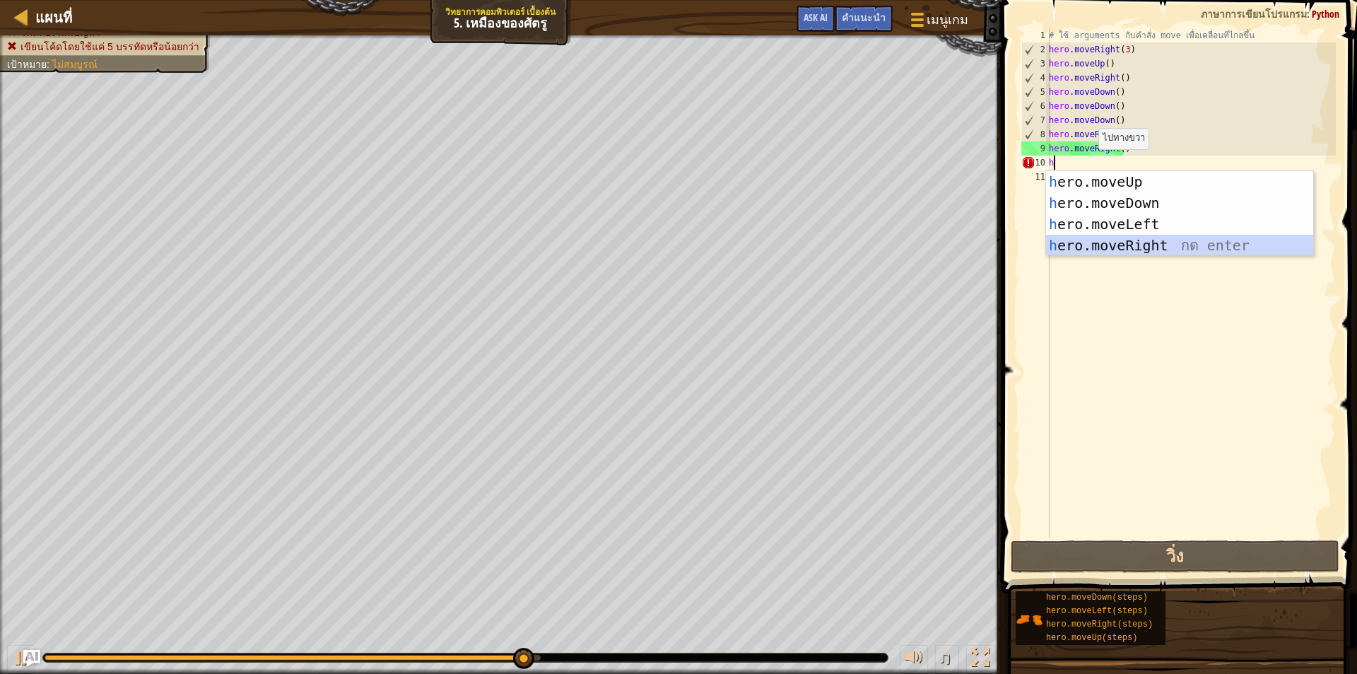
click at [1150, 247] on div "h ero.moveUp กด enter h ero.moveDown กด enter h ero.moveLeft กด enter h ero.mov…" at bounding box center [1179, 234] width 267 height 127
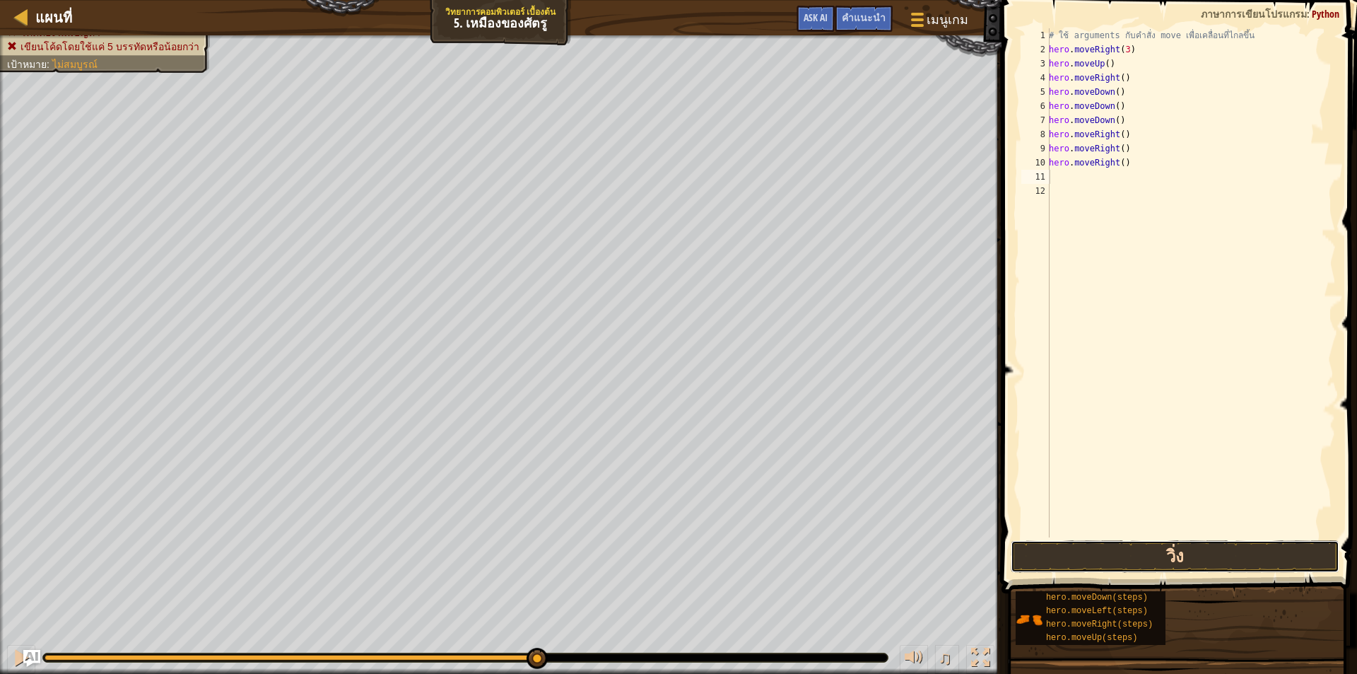
click at [1178, 554] on button "วิ่ง" at bounding box center [1175, 556] width 329 height 33
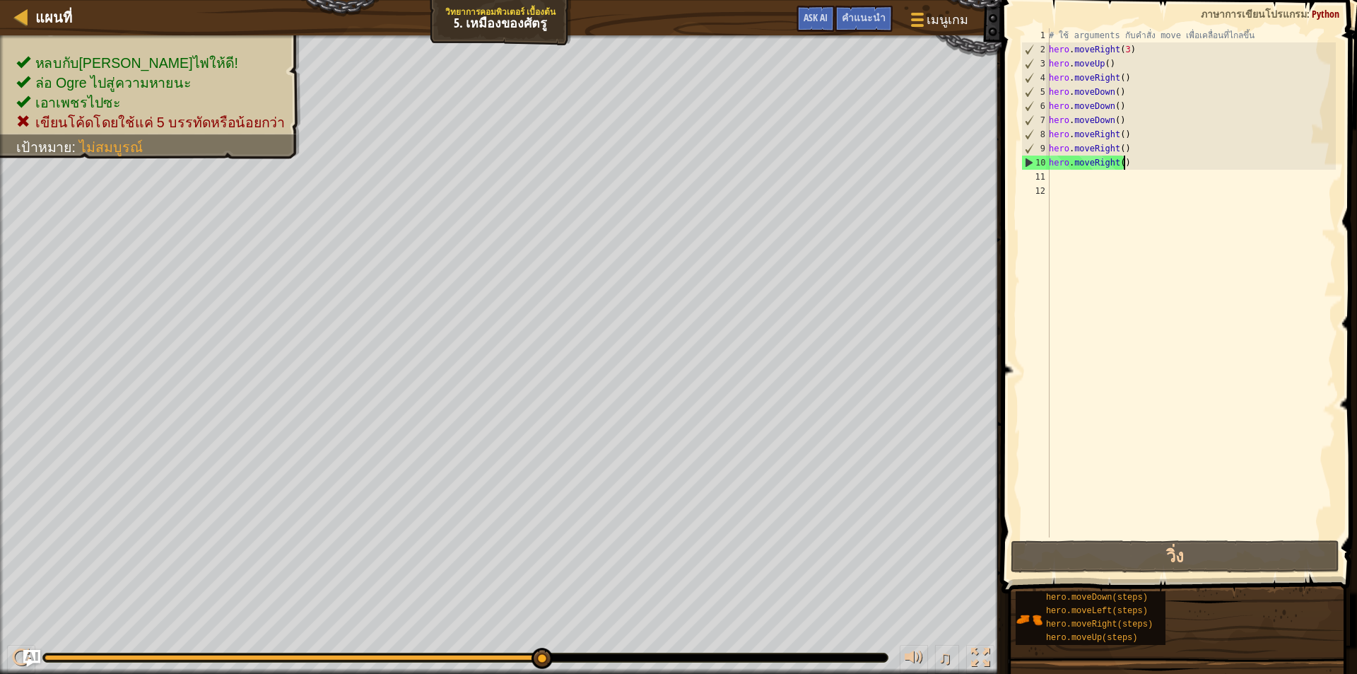
click at [1135, 166] on div "# ใช้ arguments กับคำสั่ง move เพื่อเคลื่อนที่ไกลขึ้น hero . moveRight ( 3 ) he…" at bounding box center [1191, 296] width 290 height 537
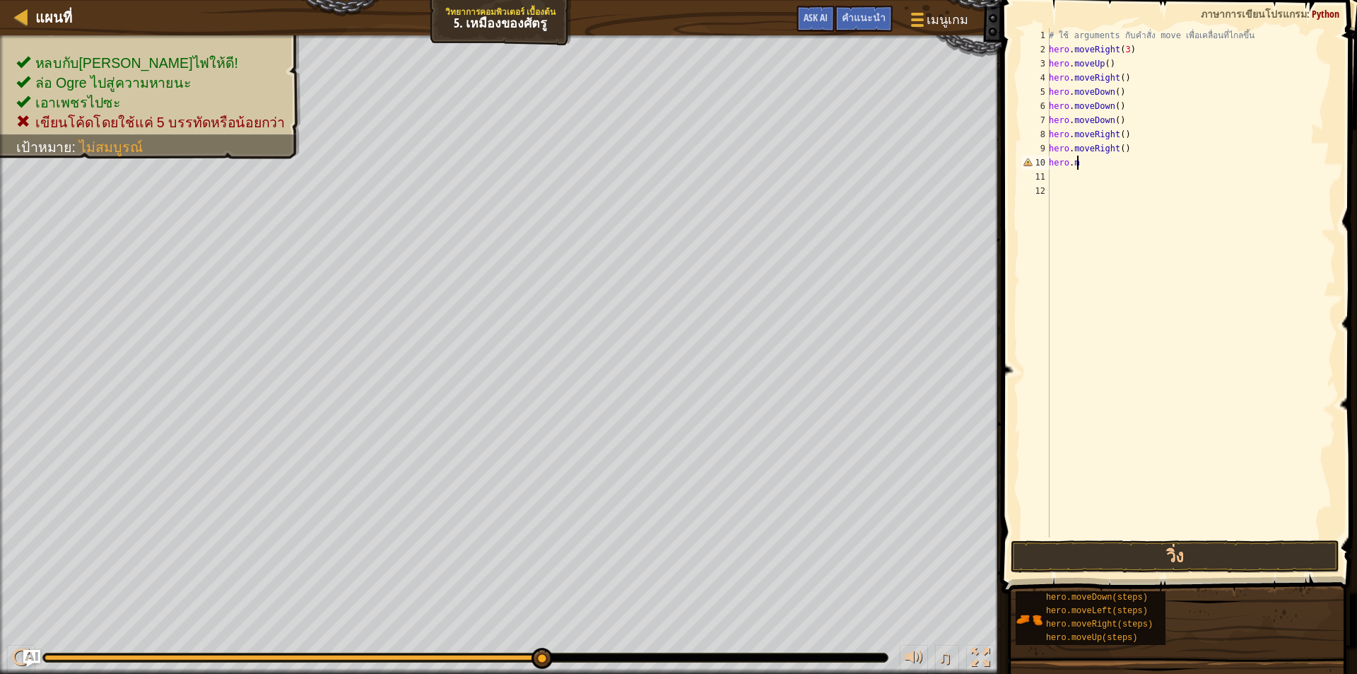
type textarea "h"
click at [1132, 150] on div "# ใช้ arguments กับคำสั่ง move เพื่อเคลื่อนที่ไกลขึ้น hero . moveRight ( 3 ) he…" at bounding box center [1191, 296] width 290 height 537
type textarea "h"
click at [1130, 136] on div "# ใช้ arguments กับคำสั่ง move เพื่อเคลื่อนที่ไกลขึ้น hero . moveRight ( 3 ) he…" at bounding box center [1191, 296] width 290 height 537
type textarea "h"
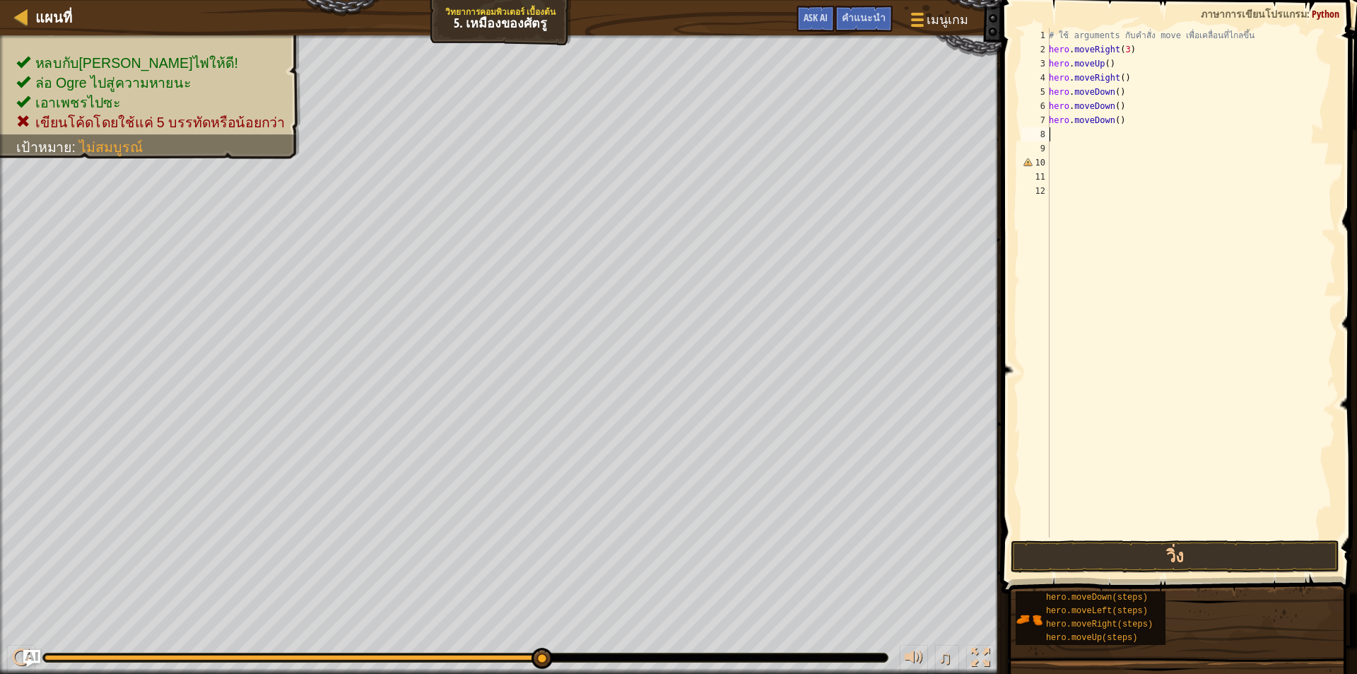
click at [1128, 117] on div "# ใช้ arguments กับคำสั่ง move เพื่อเคลื่อนที่ไกลขึ้น hero . moveRight ( 3 ) he…" at bounding box center [1191, 296] width 290 height 537
type textarea "h"
click at [1124, 96] on div "# ใช้ arguments กับคำสั่ง move เพื่อเคลื่อนที่ไกลขึ้น hero . moveRight ( 3 ) he…" at bounding box center [1191, 296] width 290 height 537
type textarea "h"
click at [1135, 116] on div "# ใช้ arguments กับคำสั่ง move เพื่อเคลื่อนที่ไกลขึ้น hero . moveRight ( 3 ) he…" at bounding box center [1191, 296] width 290 height 537
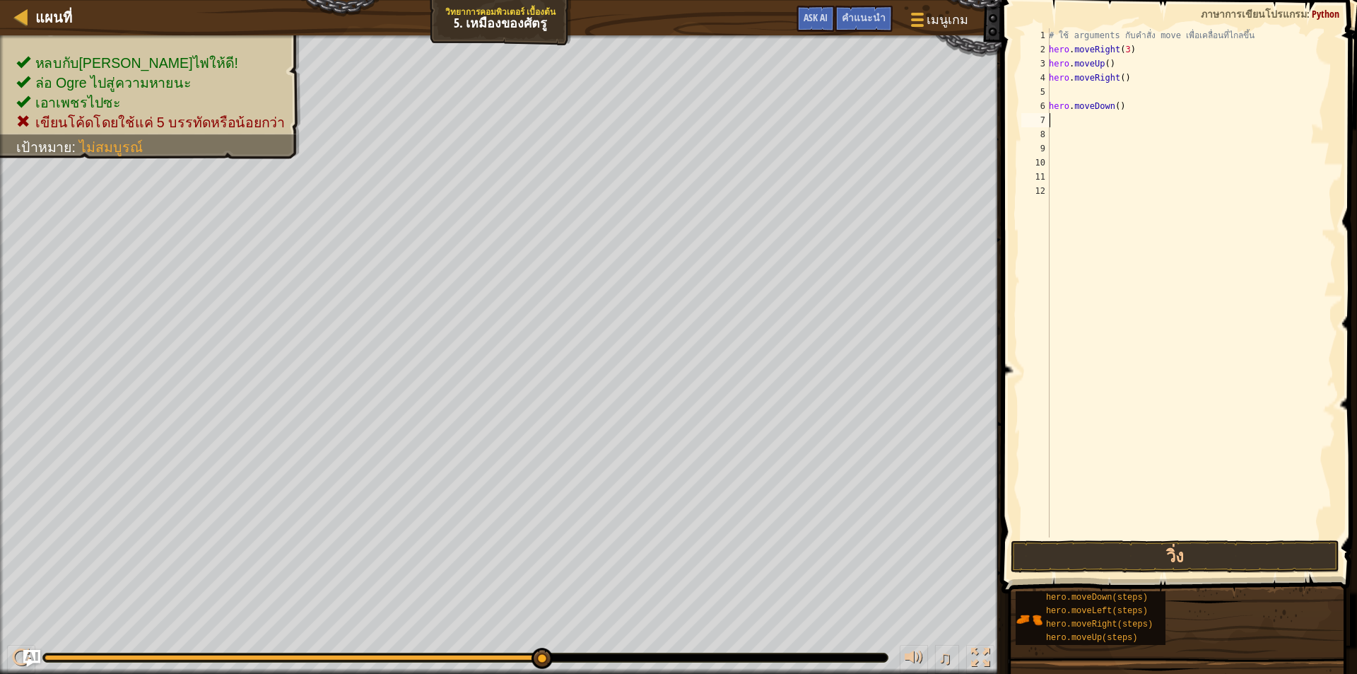
click at [1125, 107] on div "# ใช้ arguments กับคำสั่ง move เพื่อเคลื่อนที่ไกลขึ้น hero . moveRight ( 3 ) he…" at bounding box center [1191, 296] width 290 height 537
type textarea "h"
click at [1129, 75] on div "# ใช้ arguments กับคำสั่ง move เพื่อเคลื่อนที่ไกลขึ้น hero . moveRight ( 3 ) he…" at bounding box center [1191, 296] width 290 height 537
type textarea "h"
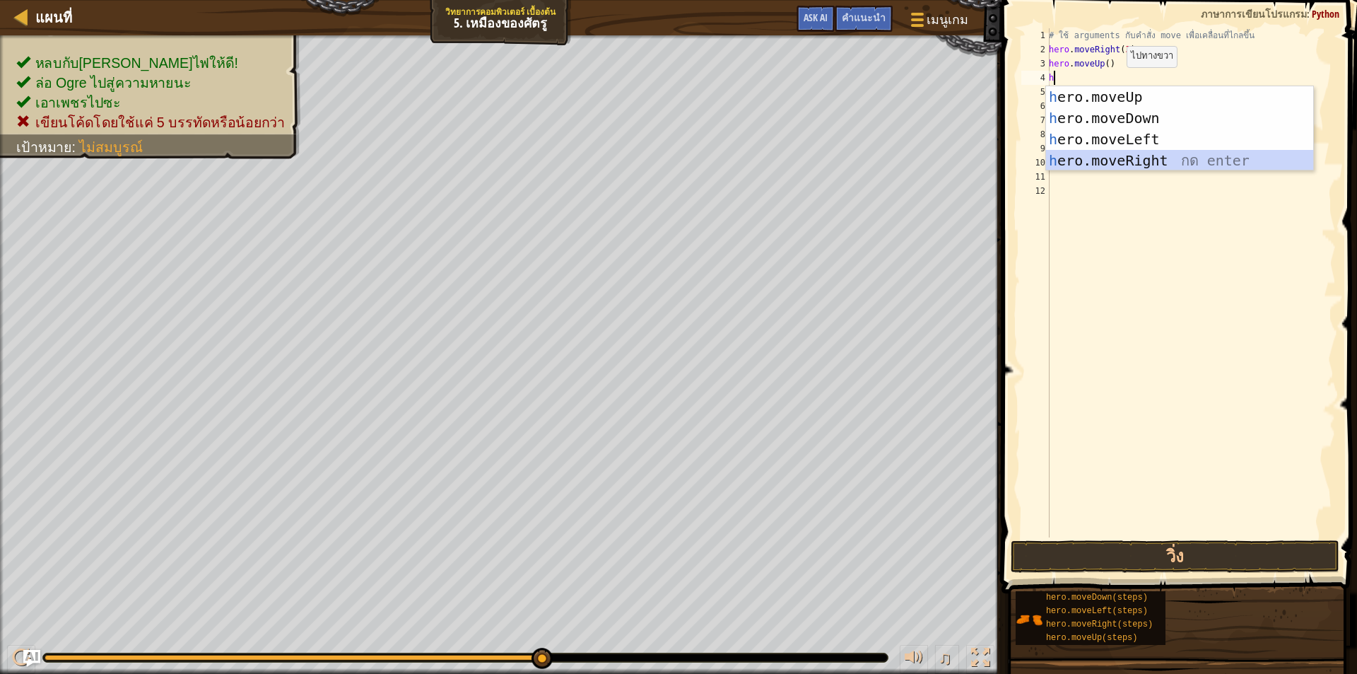
click at [1136, 159] on div "h ero.moveUp กด enter h ero.moveDown กด enter h ero.moveLeft กด enter h ero.mov…" at bounding box center [1179, 149] width 267 height 127
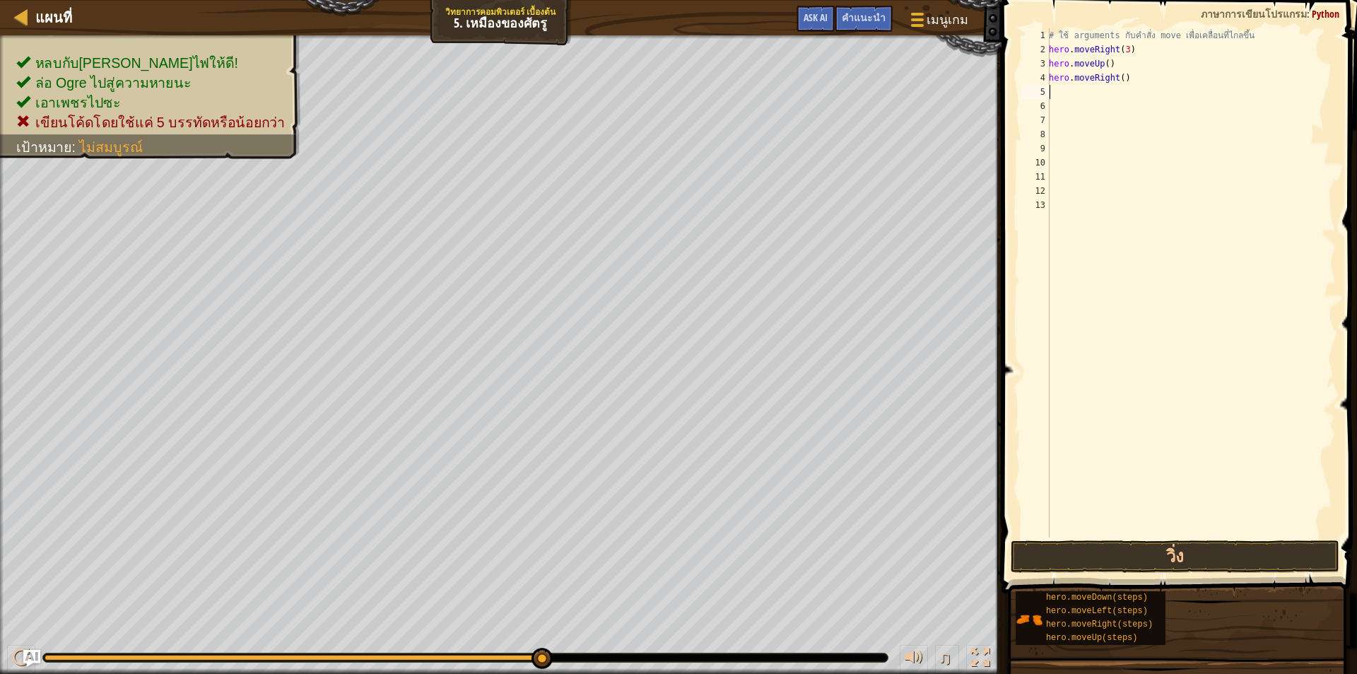
type textarea "h"
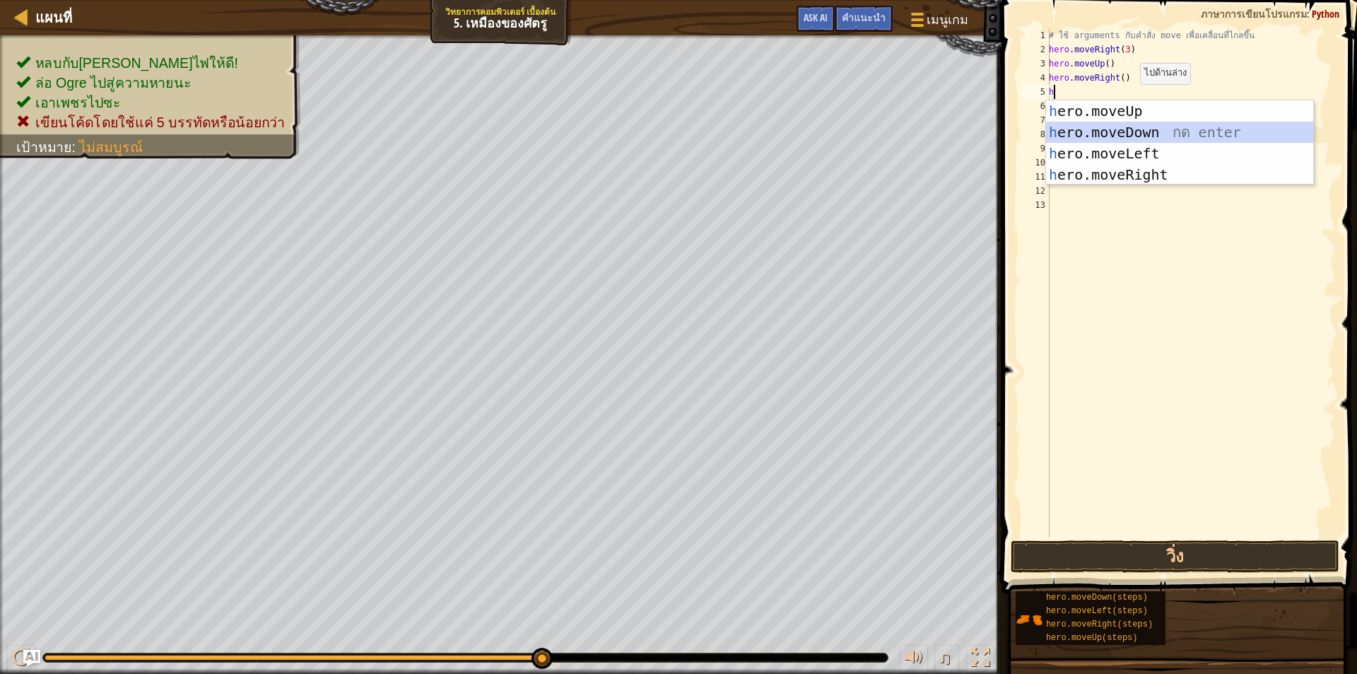
click at [1144, 134] on div "h ero.moveUp กด enter h ero.moveDown กด enter h ero.moveLeft กด enter h ero.mov…" at bounding box center [1179, 163] width 267 height 127
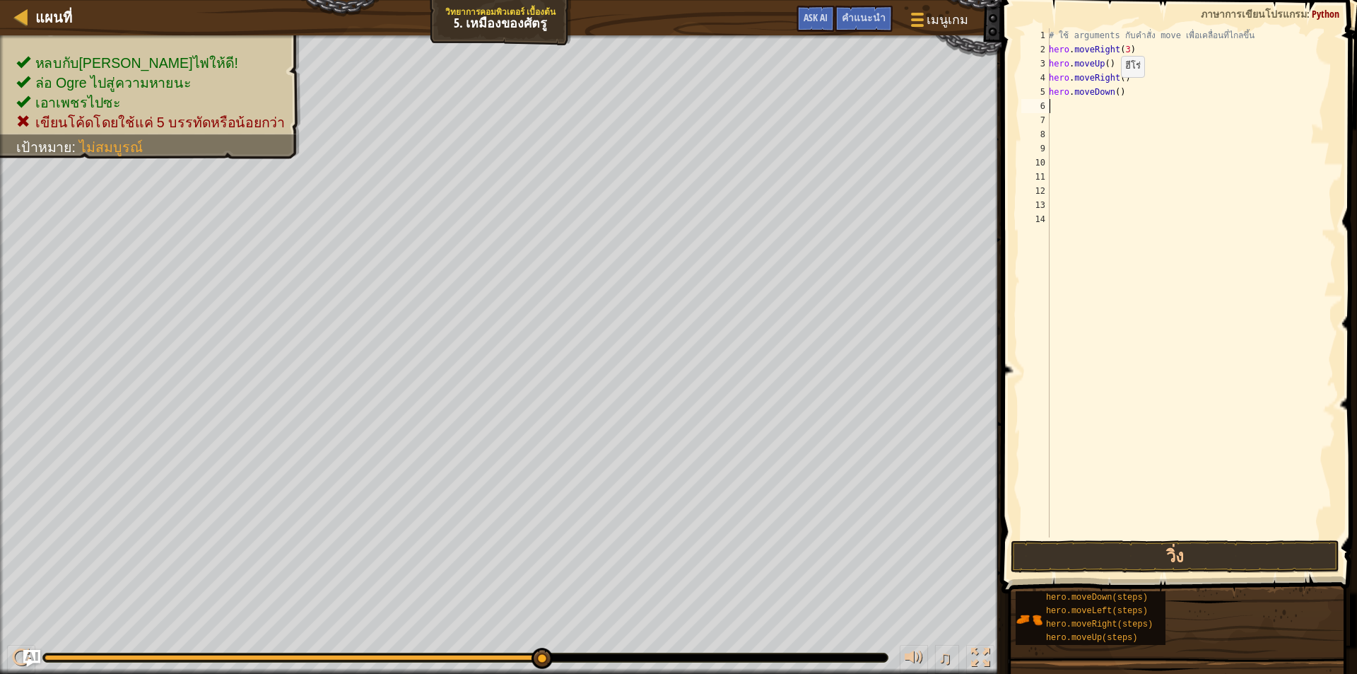
click at [1113, 91] on div "# ใช้ arguments กับคำสั่ง move เพื่อเคลื่อนที่ไกลขึ้น hero . moveRight ( 3 ) he…" at bounding box center [1191, 296] width 290 height 537
type textarea "hero.moveDown(3)"
click at [1066, 107] on div "# ใช้ arguments กับคำสั่ง move เพื่อเคลื่อนที่ไกลขึ้น hero . moveRight ( 3 ) he…" at bounding box center [1191, 296] width 290 height 537
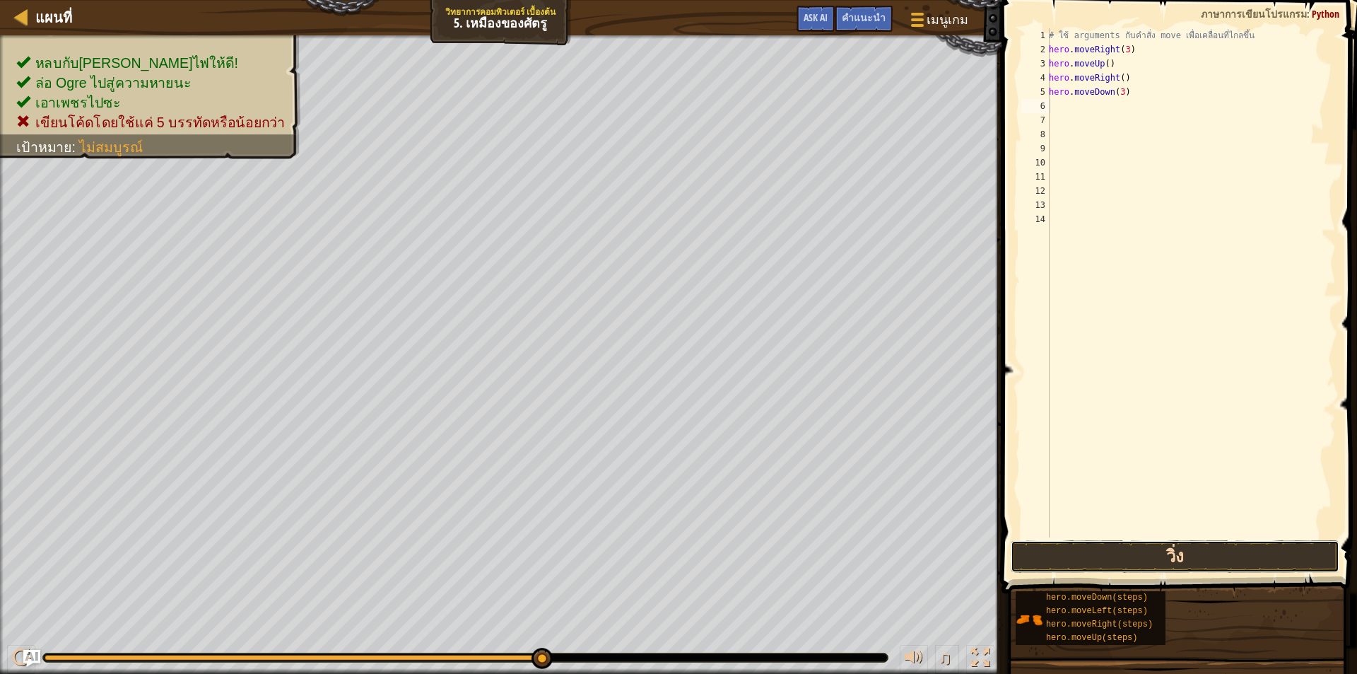
click at [1183, 545] on button "วิ่ง" at bounding box center [1175, 556] width 329 height 33
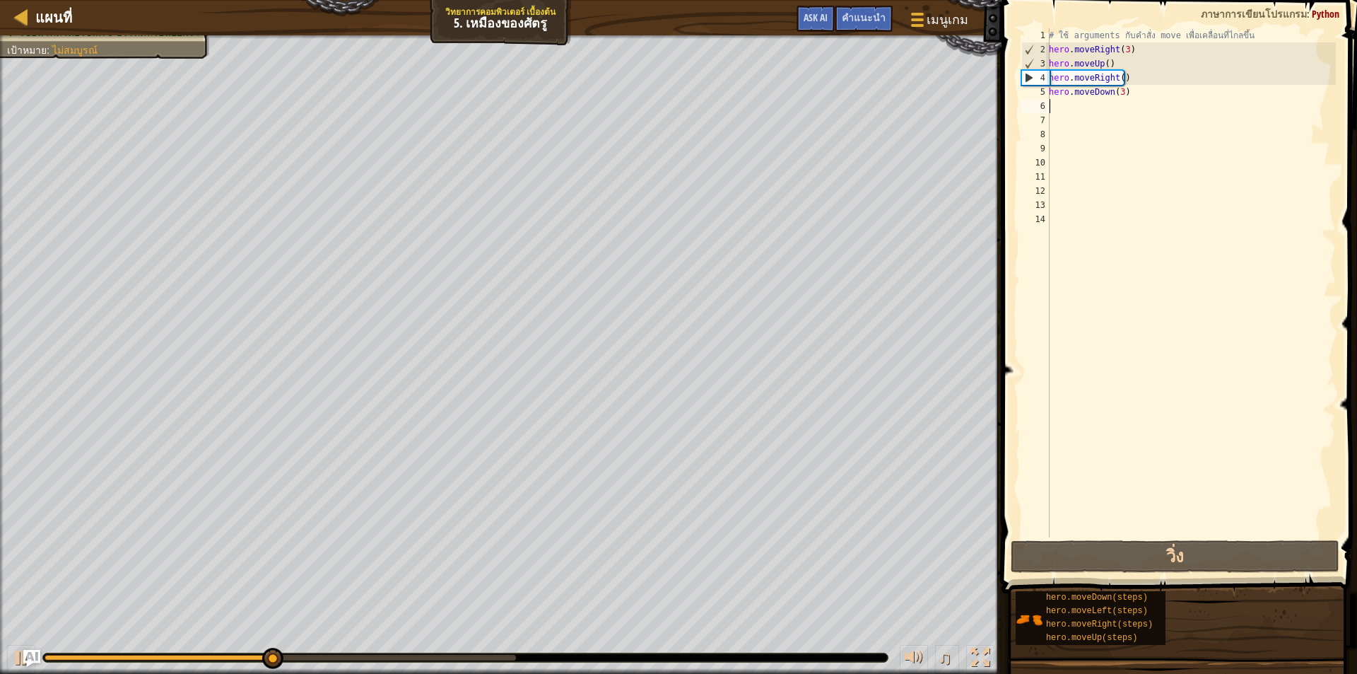
type textarea "h"
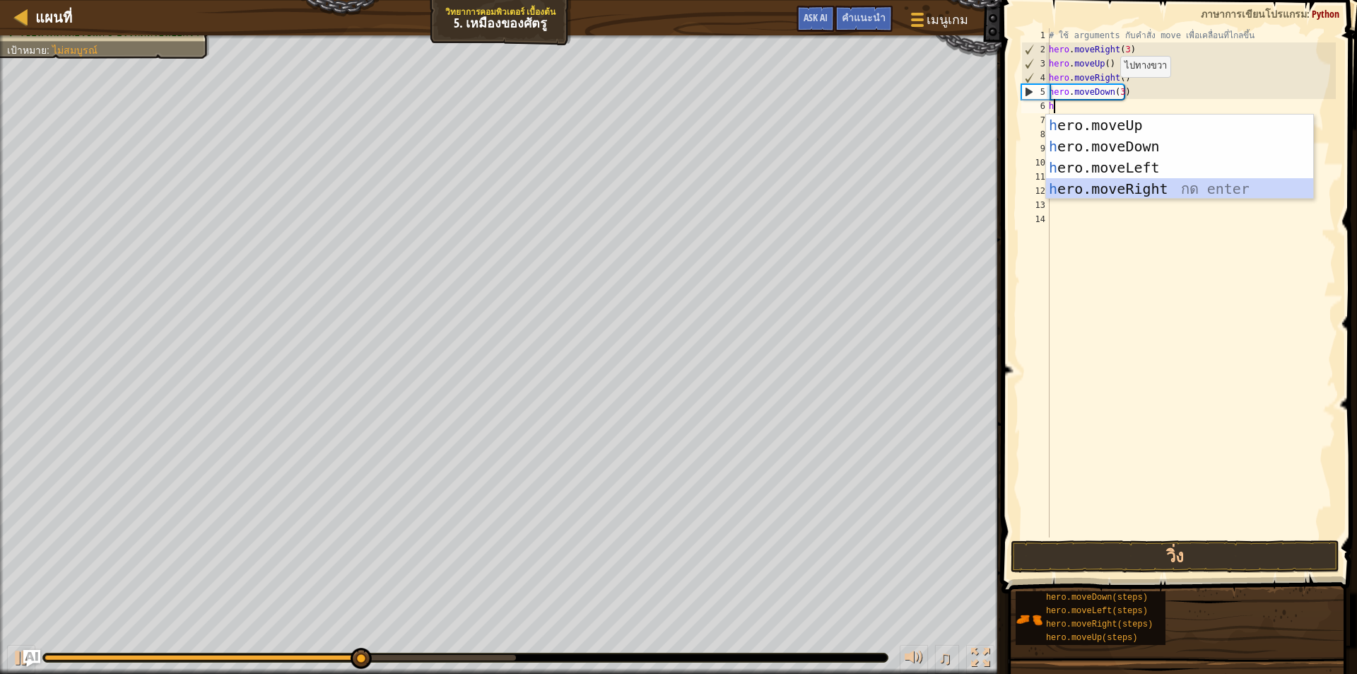
click at [1149, 188] on div "h ero.moveUp กด enter h ero.moveDown กด enter h ero.moveLeft กด enter h ero.mov…" at bounding box center [1179, 178] width 267 height 127
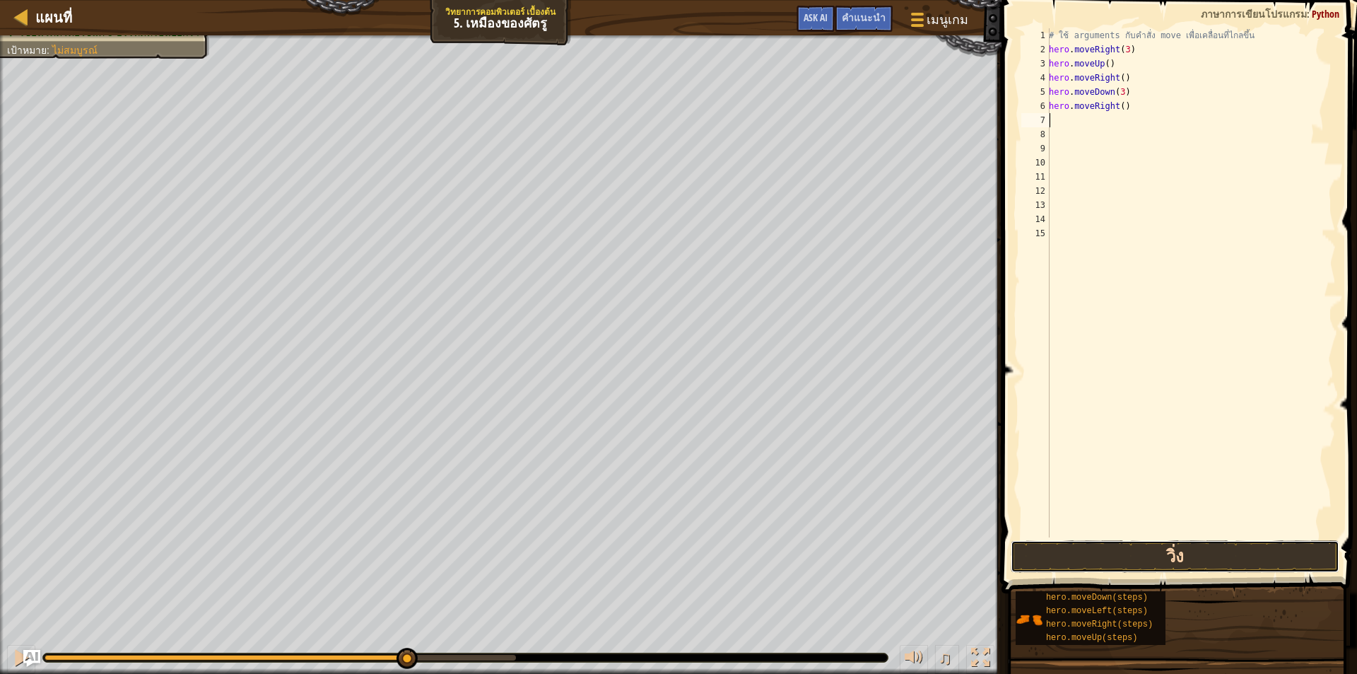
click at [1170, 546] on button "วิ่ง" at bounding box center [1175, 556] width 329 height 33
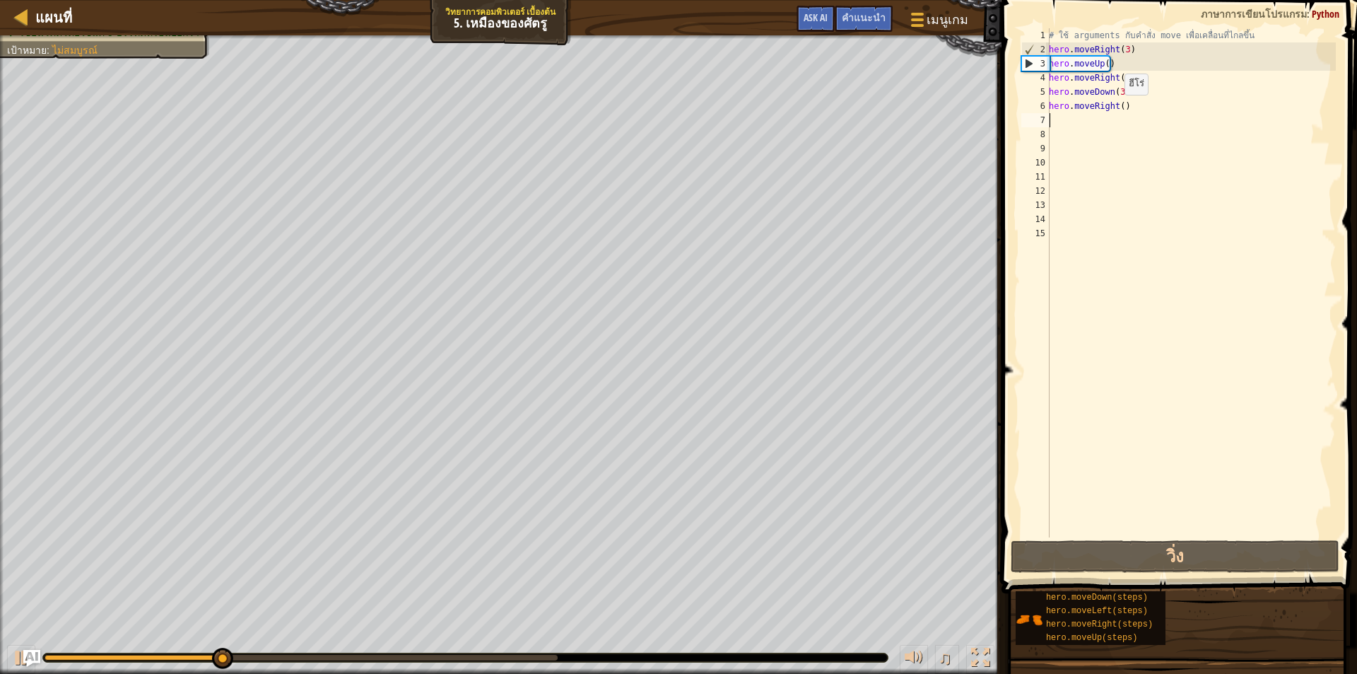
click at [1117, 109] on div "# ใช้ arguments กับคำสั่ง move เพื่อเคลื่อนที่ไกลขึ้น hero . moveRight ( 3 ) he…" at bounding box center [1191, 296] width 290 height 537
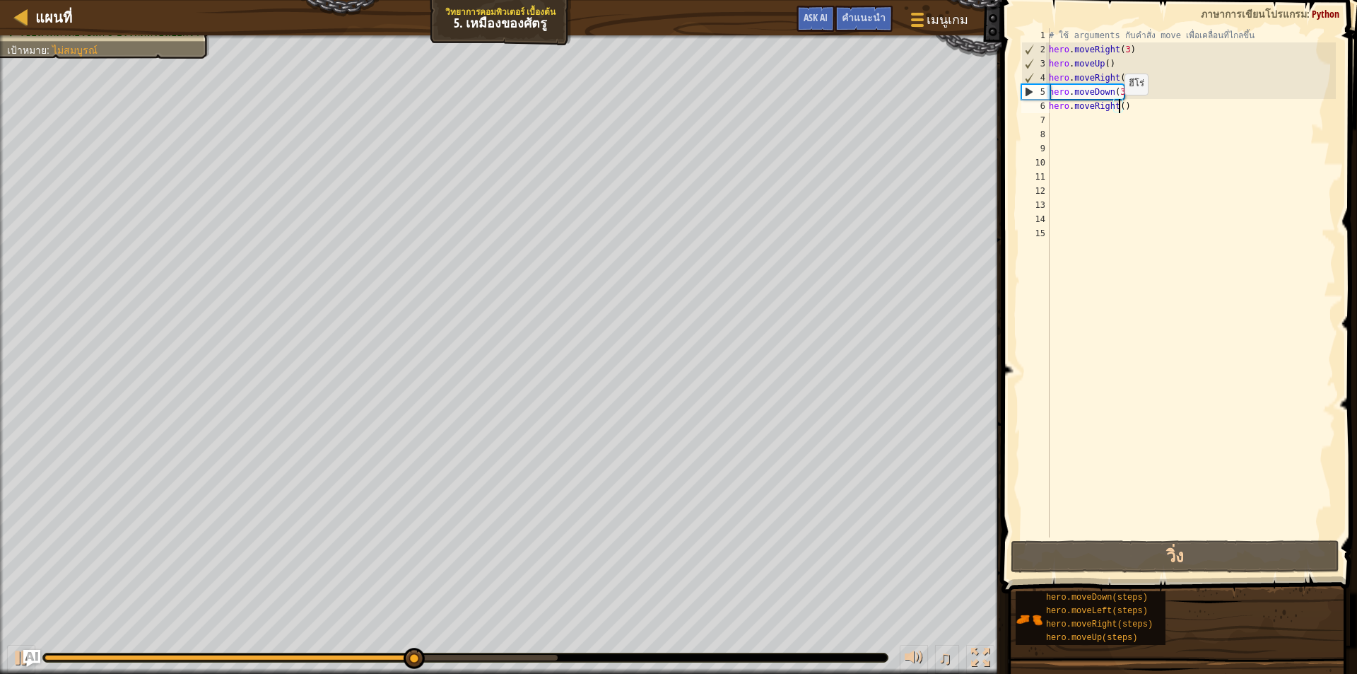
scroll to position [6, 6]
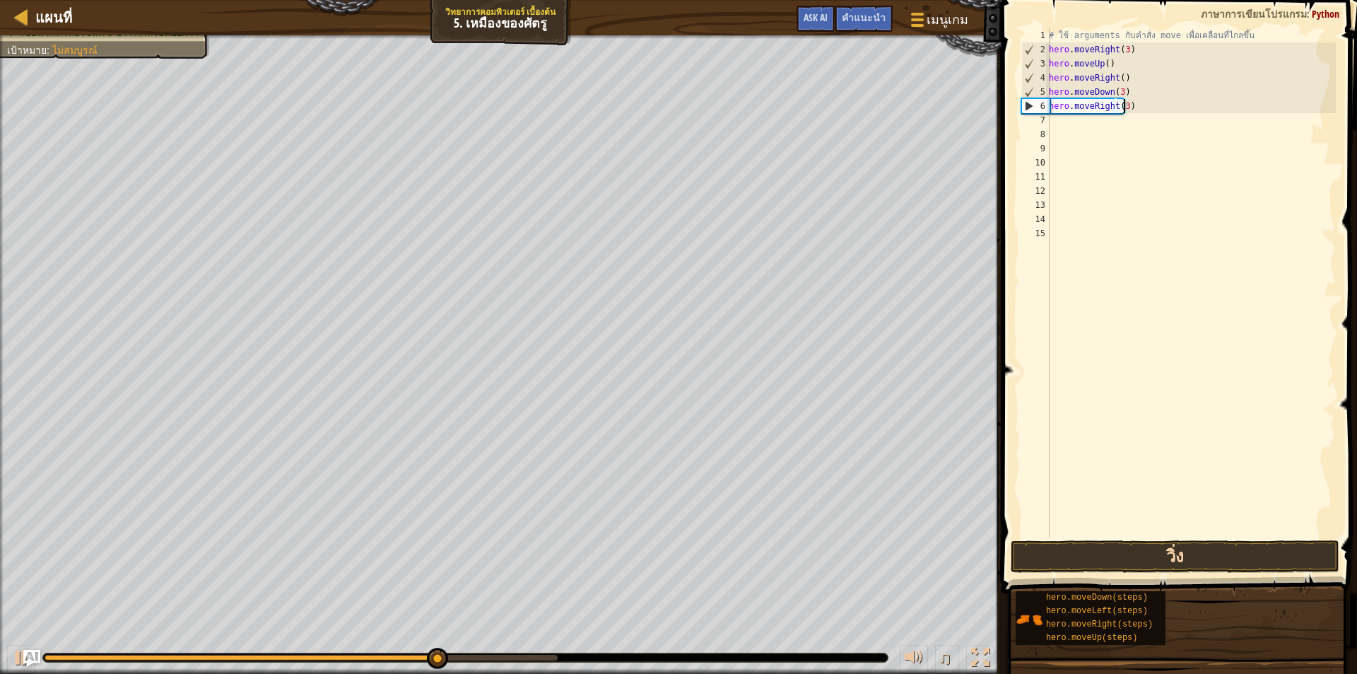
type textarea "hero.moveRight(3)"
click at [1202, 547] on button "วิ่ง" at bounding box center [1175, 556] width 329 height 33
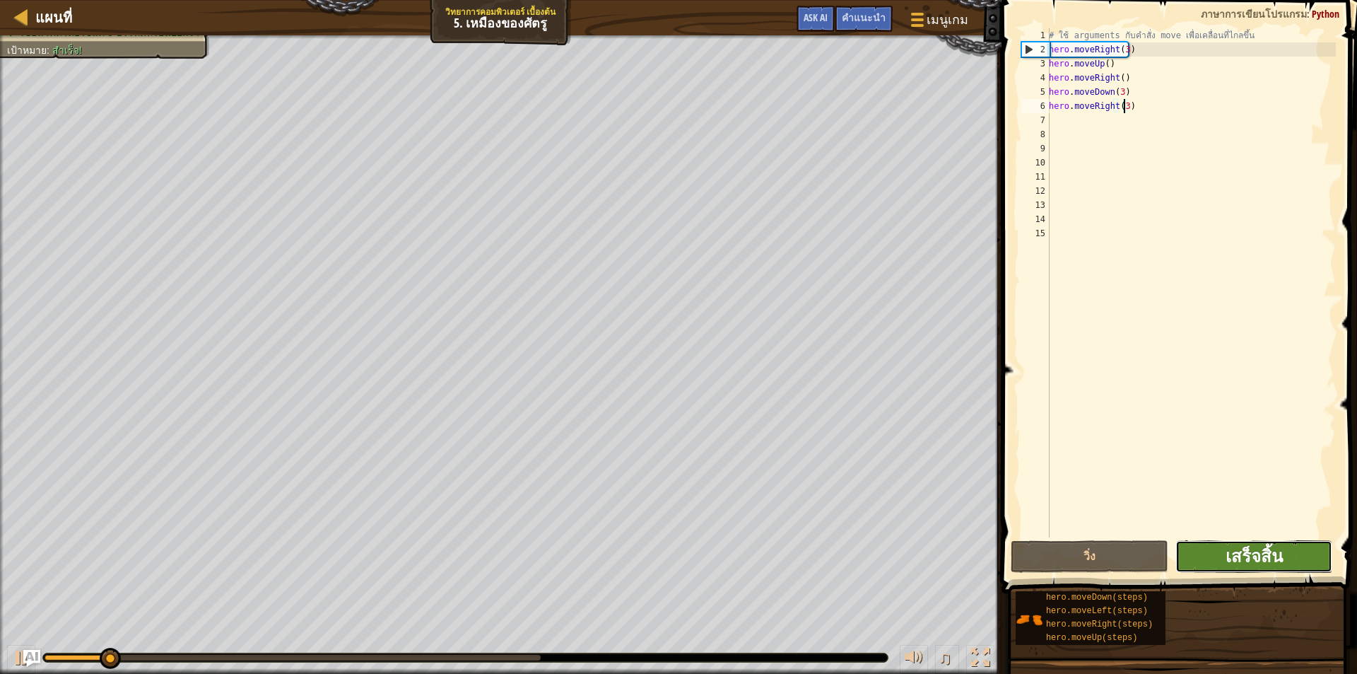
click at [1265, 556] on span "เสร็จสิ้น" at bounding box center [1254, 555] width 57 height 23
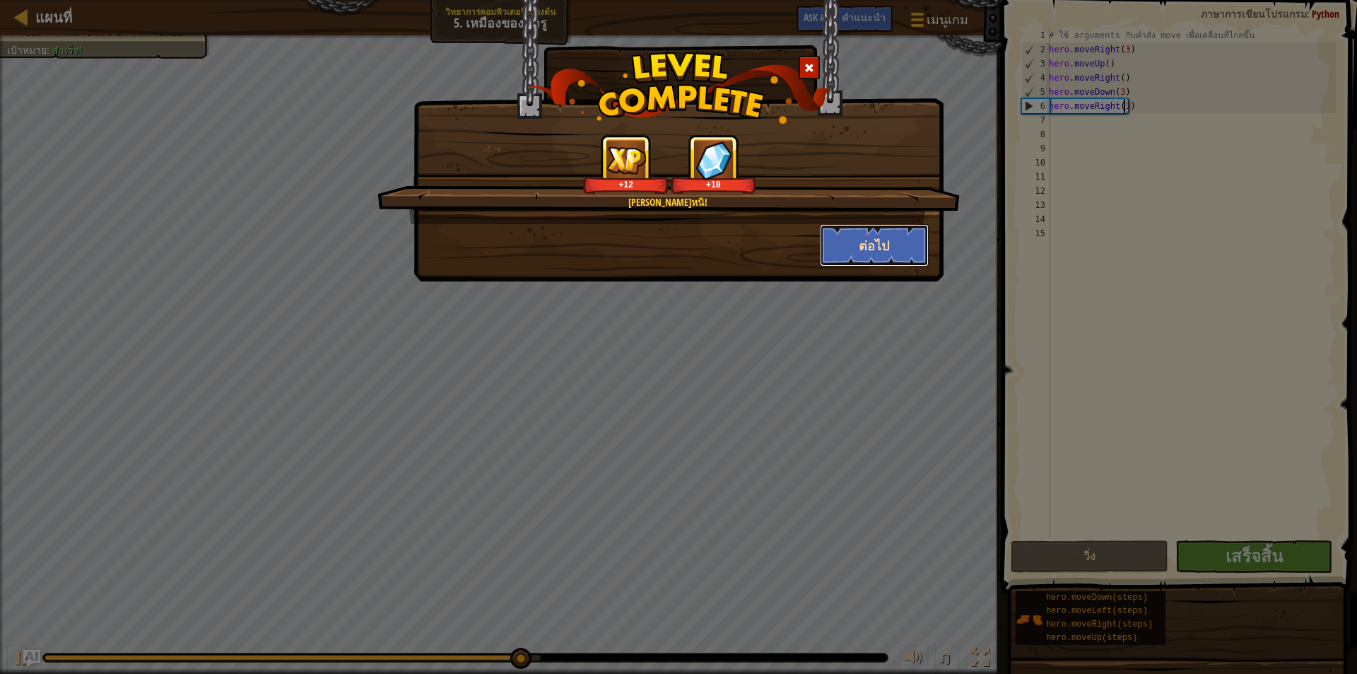
click at [897, 240] on button "ต่อไป" at bounding box center [875, 245] width 110 height 42
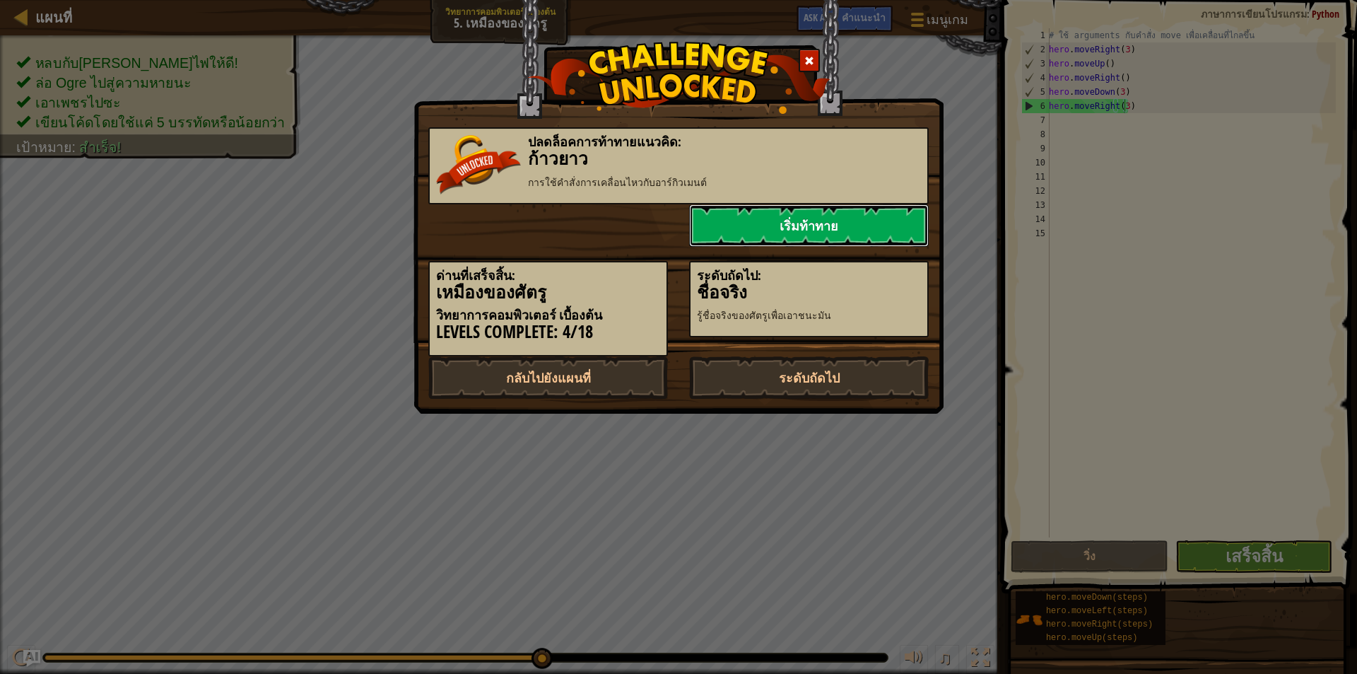
click at [839, 220] on link "เริ่มท้าทาย" at bounding box center [809, 225] width 240 height 42
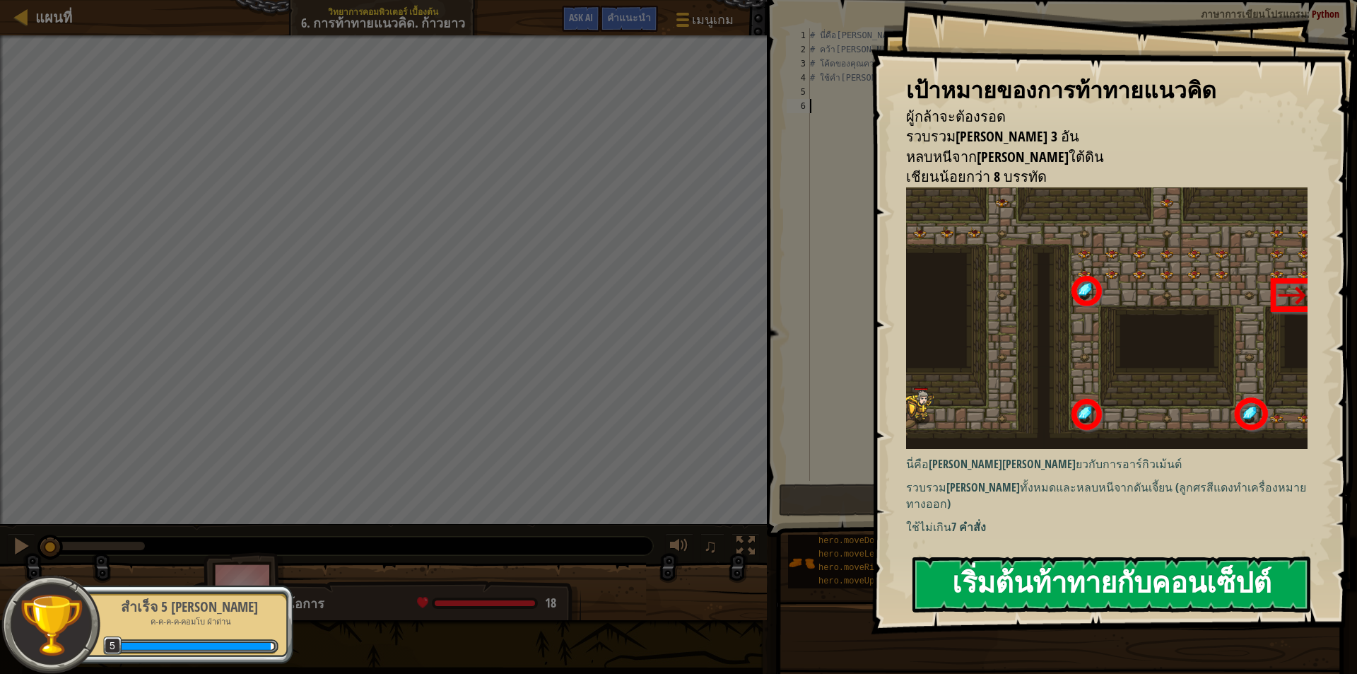
click at [1202, 589] on button "เริ่มต้นท้าทายกับคอนเซ็ปต์" at bounding box center [1112, 584] width 398 height 56
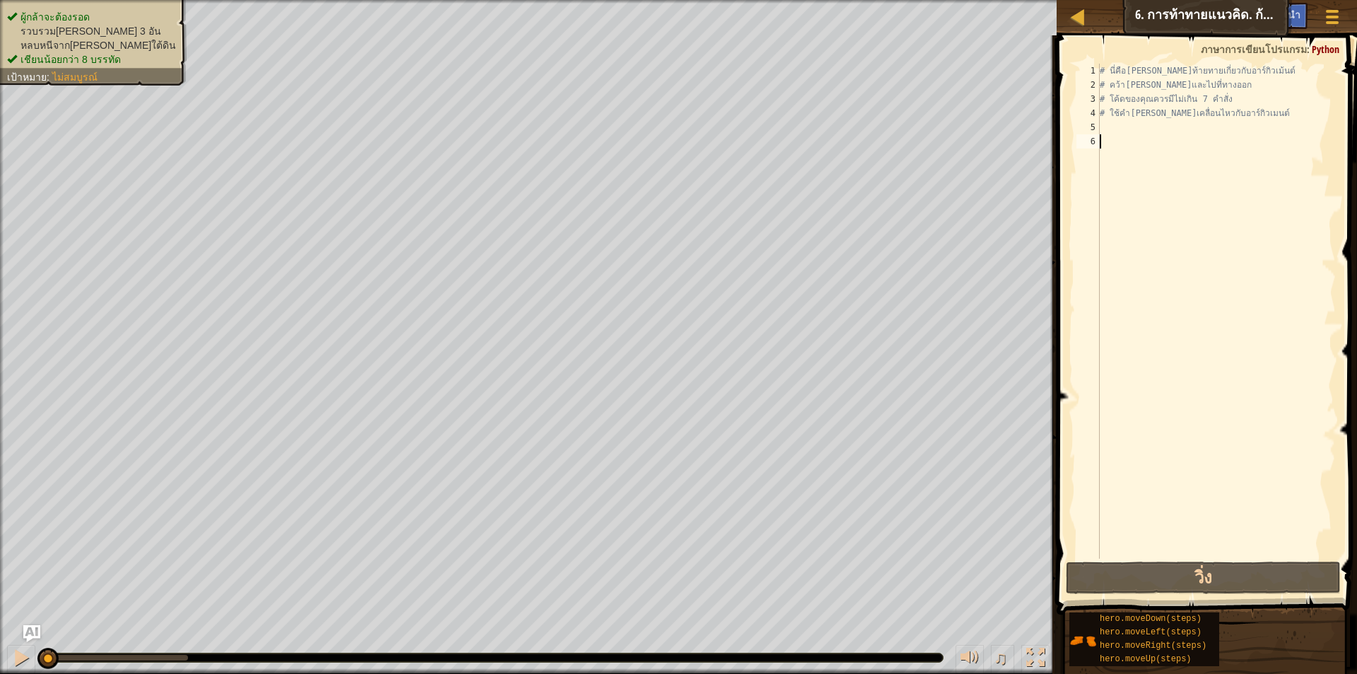
type textarea "h"
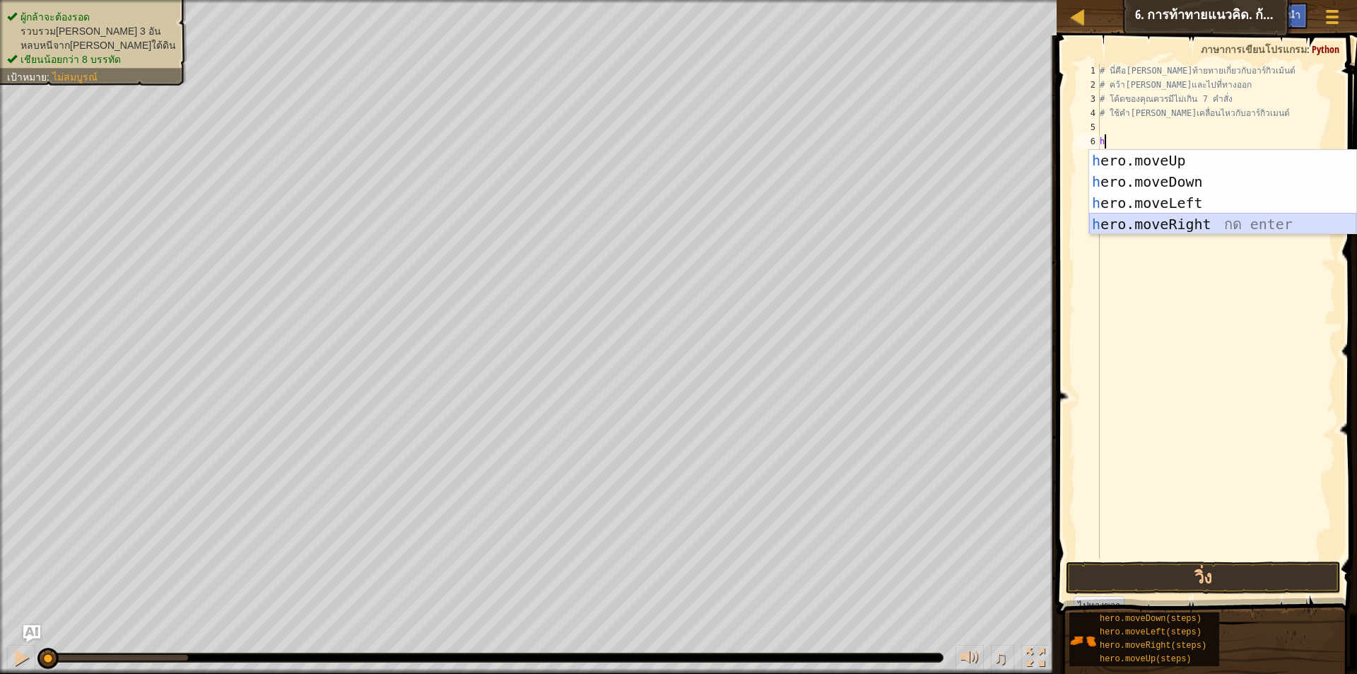
click at [1196, 223] on div "h ero.moveUp กด enter h ero.moveDown กด enter h ero.moveLeft กด enter h ero.mov…" at bounding box center [1222, 213] width 267 height 127
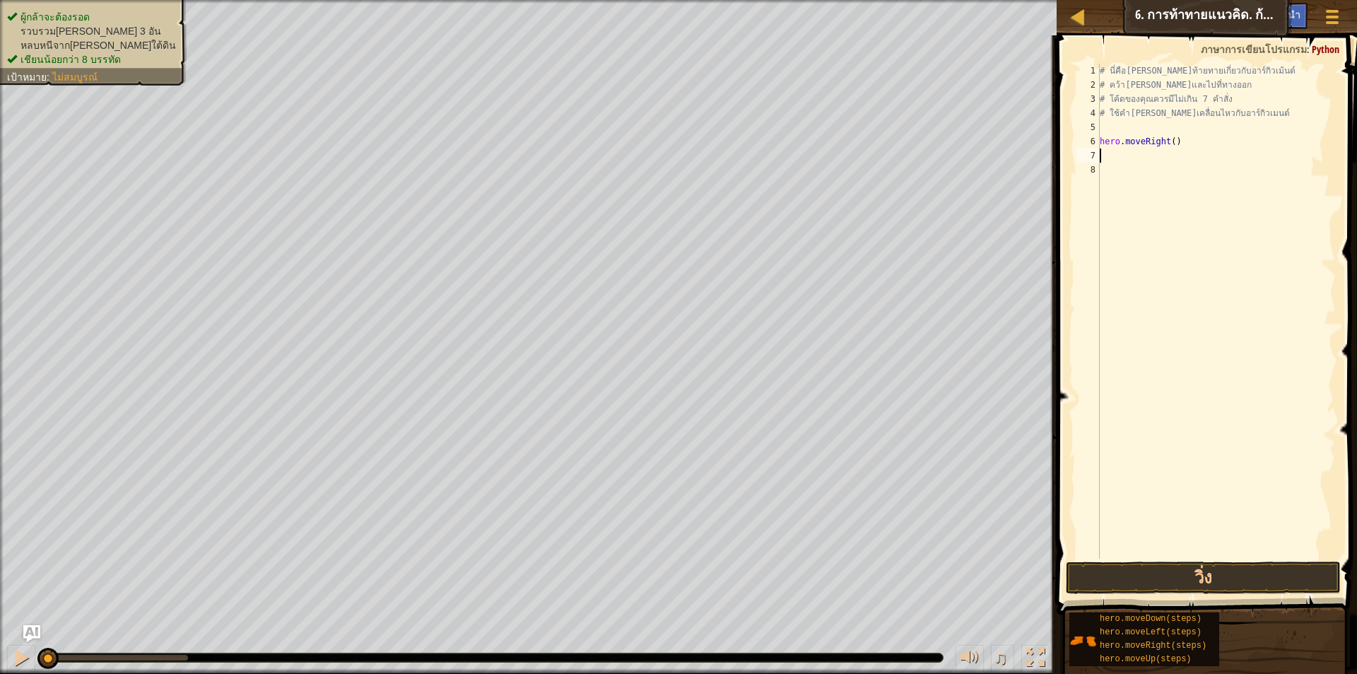
type textarea "h"
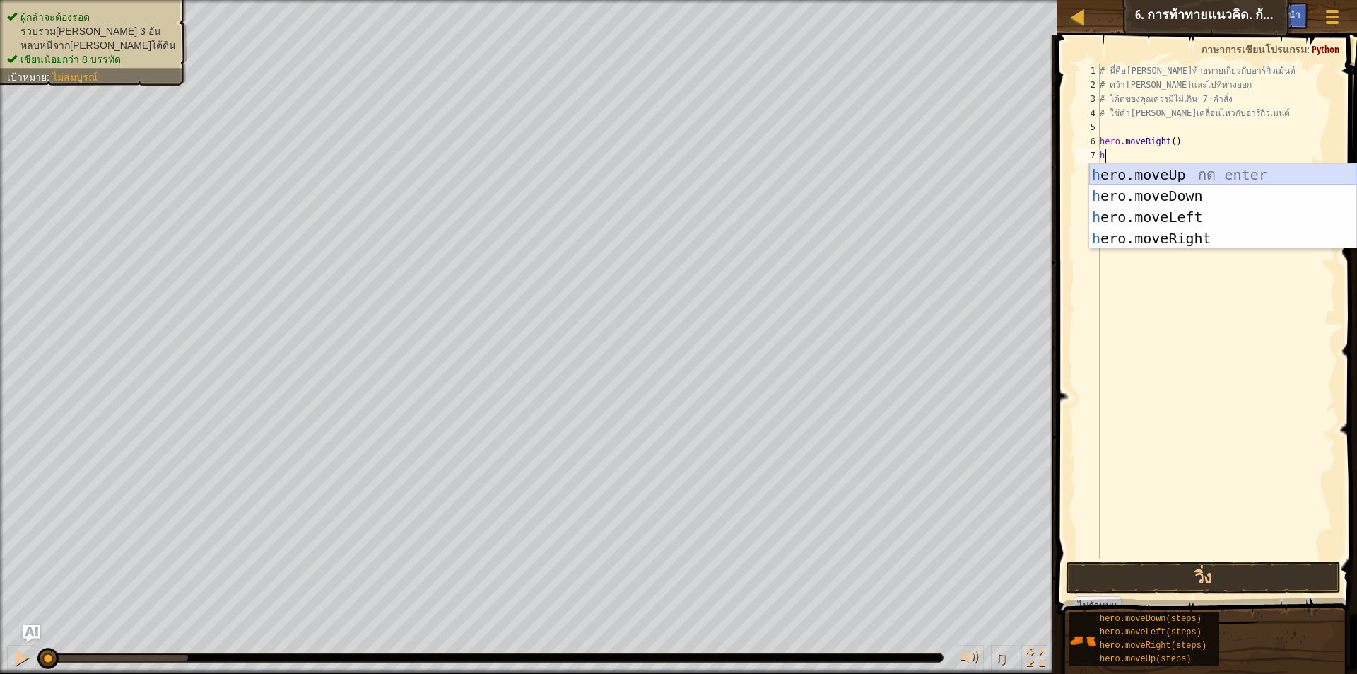
click at [1165, 172] on div "h ero.moveUp กด enter h ero.moveDown กด enter h ero.moveLeft กด enter h ero.mov…" at bounding box center [1222, 227] width 267 height 127
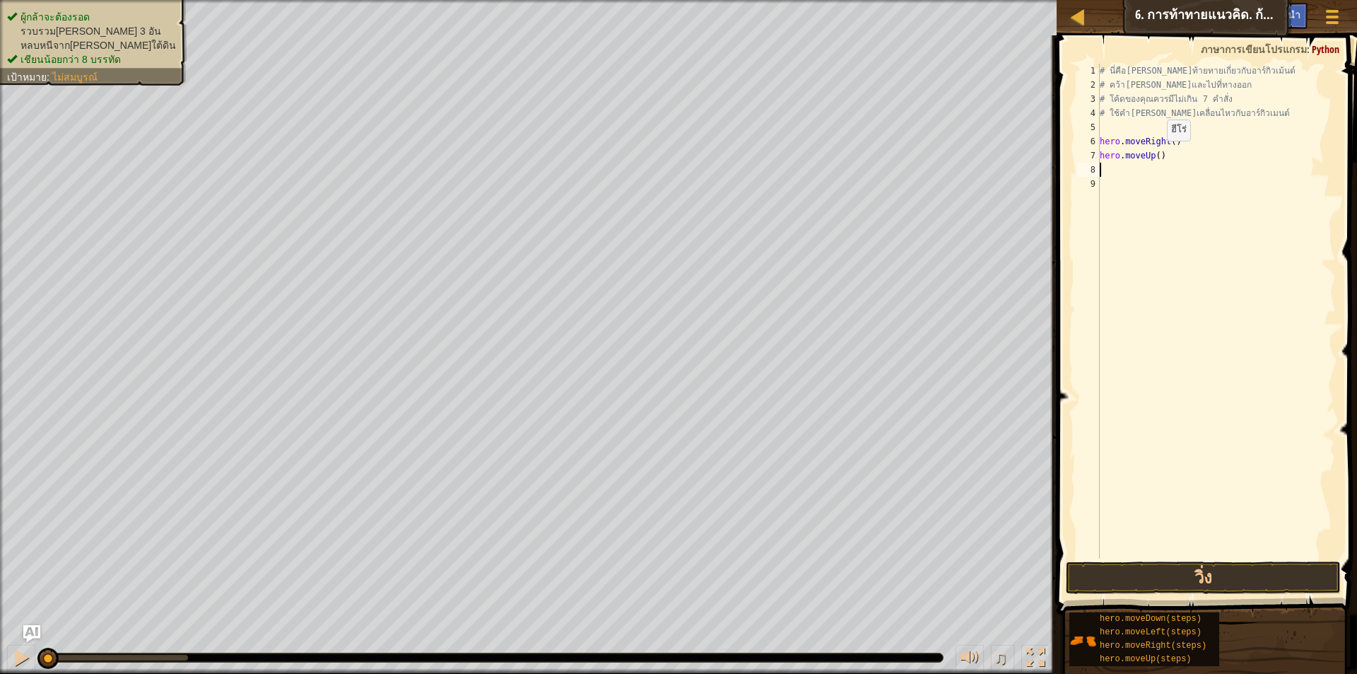
click at [1155, 155] on div "# นี่คือเลเวลท้ายทายเกี่ยวกับอาร์กิวเม้นต์ # คว้าอัญมณีและไปที่ทางออก # โค้ดของ…" at bounding box center [1216, 325] width 239 height 523
type textarea "hero.moveUp(3)"
click at [1128, 170] on div "# นี่คือเลเวลท้ายทายเกี่ยวกับอาร์กิวเม้นต์ # คว้าอัญมณีและไปที่ทางออก # โค้ดของ…" at bounding box center [1216, 325] width 239 height 523
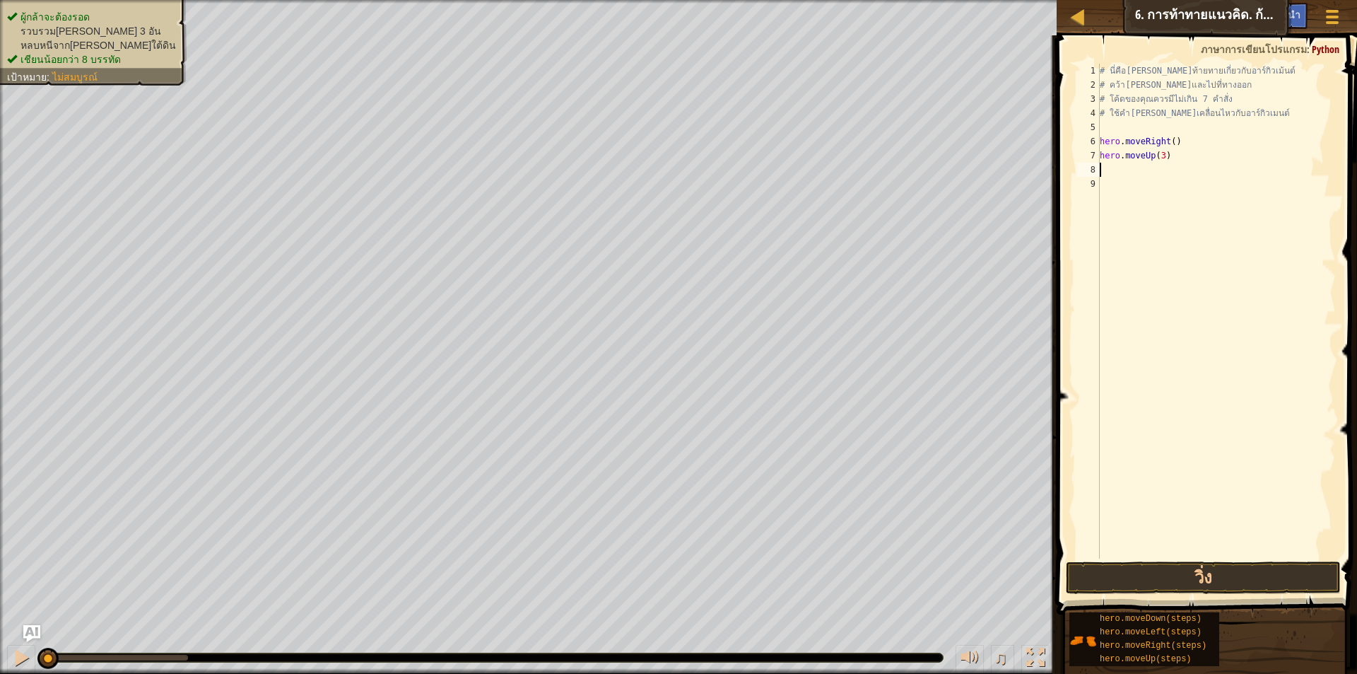
type textarea "h"
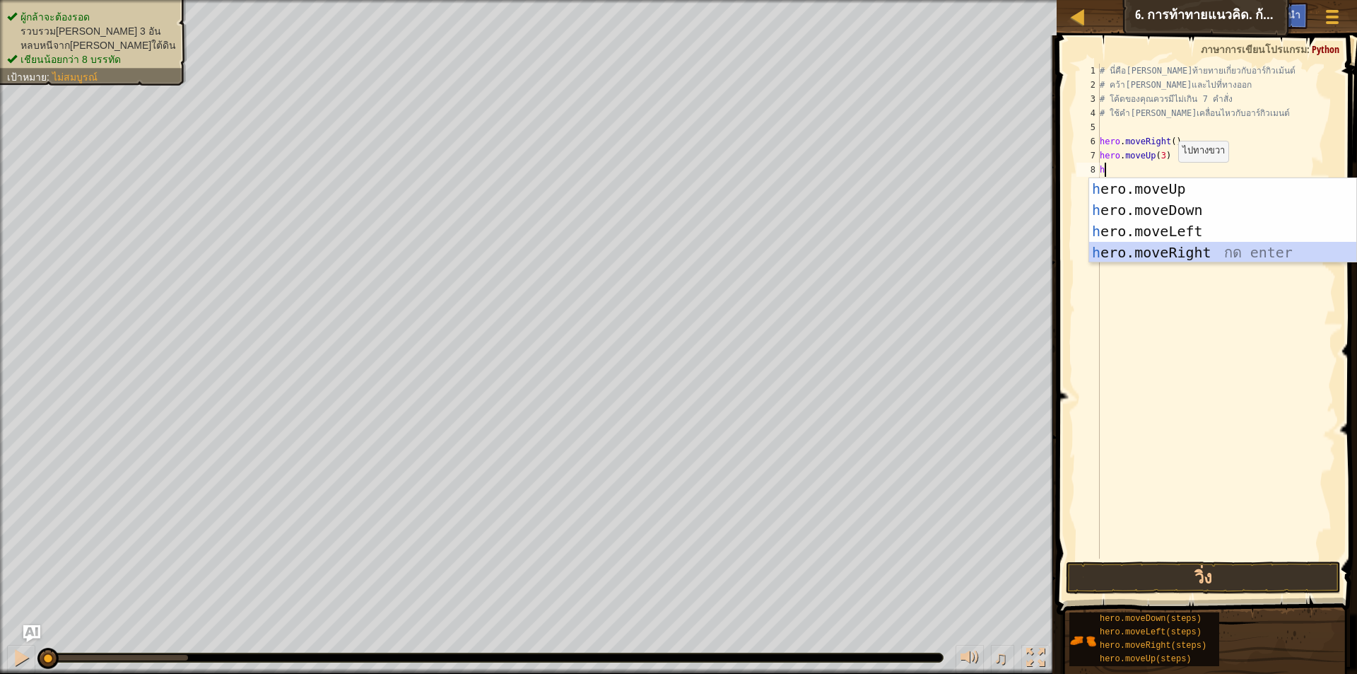
click at [1200, 252] on div "h ero.moveUp กด enter h ero.moveDown กด enter h ero.moveLeft กด enter h ero.mov…" at bounding box center [1222, 241] width 267 height 127
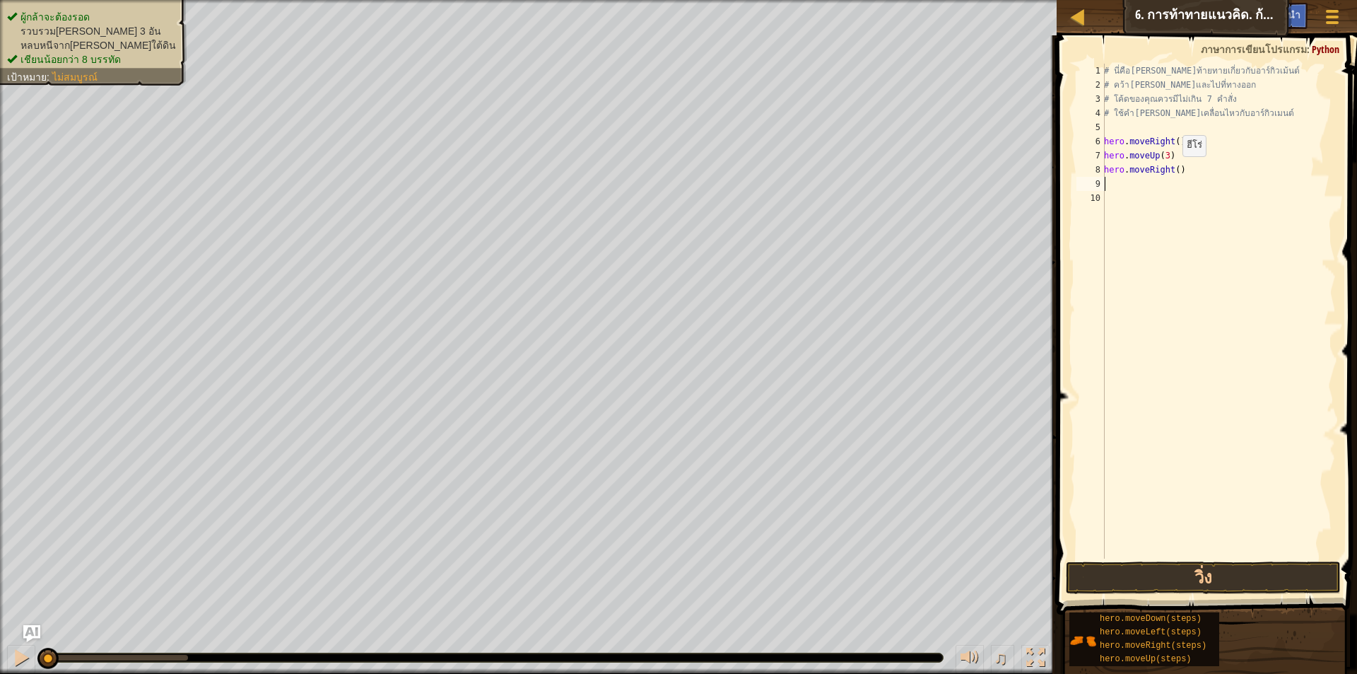
click at [1175, 170] on div "# นี่คือเลเวลท้ายทายเกี่ยวกับอาร์กิวเม้นต์ # คว้าอัญมณีและไปที่ทางออก # โค้ดของ…" at bounding box center [1218, 325] width 235 height 523
type textarea "hero.moveRight(2)"
click at [1134, 189] on div "# นี่คือเลเวลท้ายทายเกี่ยวกับอาร์กิวเม้นต์ # คว้าอัญมณีและไปที่ทางออก # โค้ดของ…" at bounding box center [1218, 325] width 235 height 523
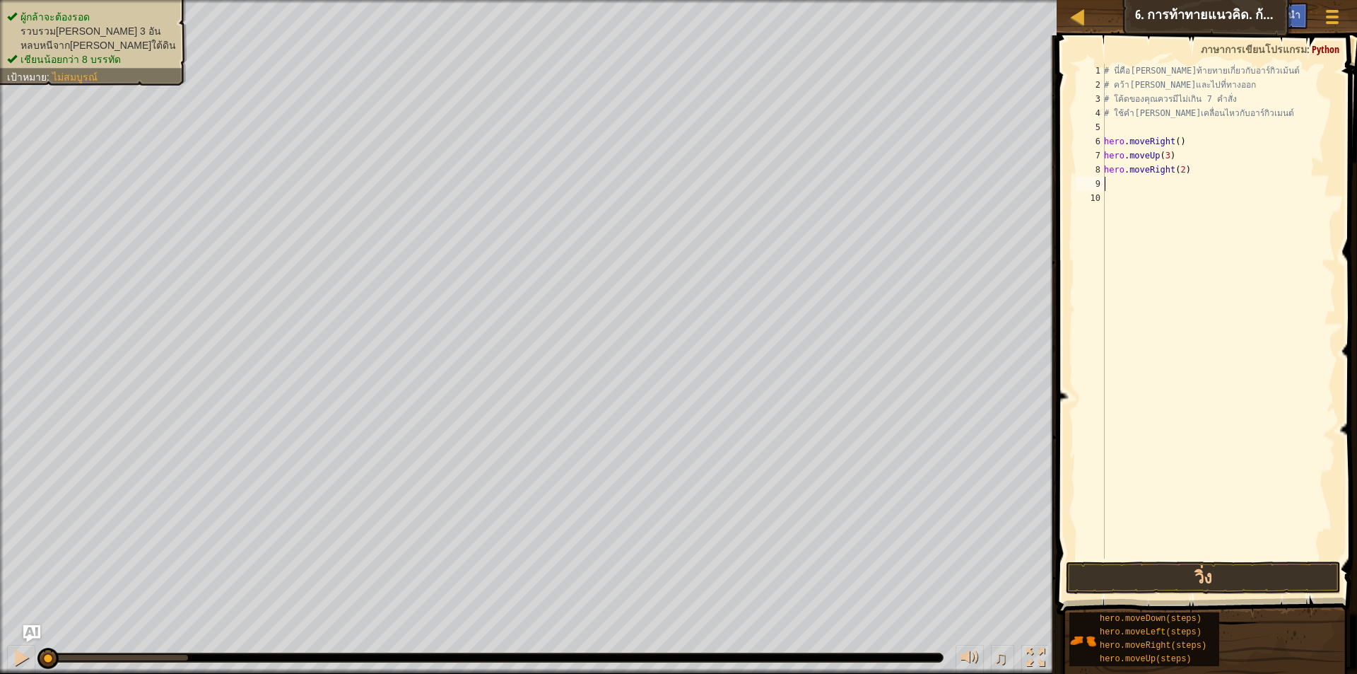
type textarea "h"
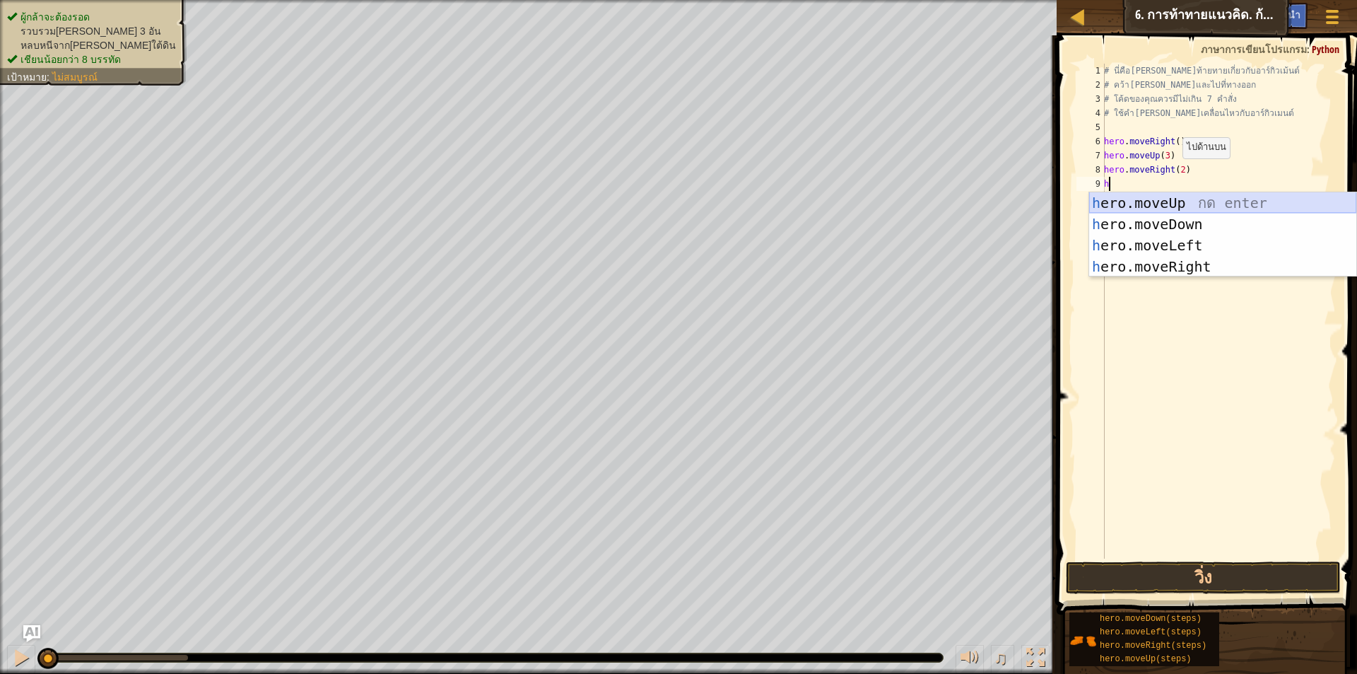
click at [1184, 213] on div "h ero.moveUp กด enter h ero.moveDown กด enter h ero.moveLeft กด enter h ero.mov…" at bounding box center [1222, 255] width 267 height 127
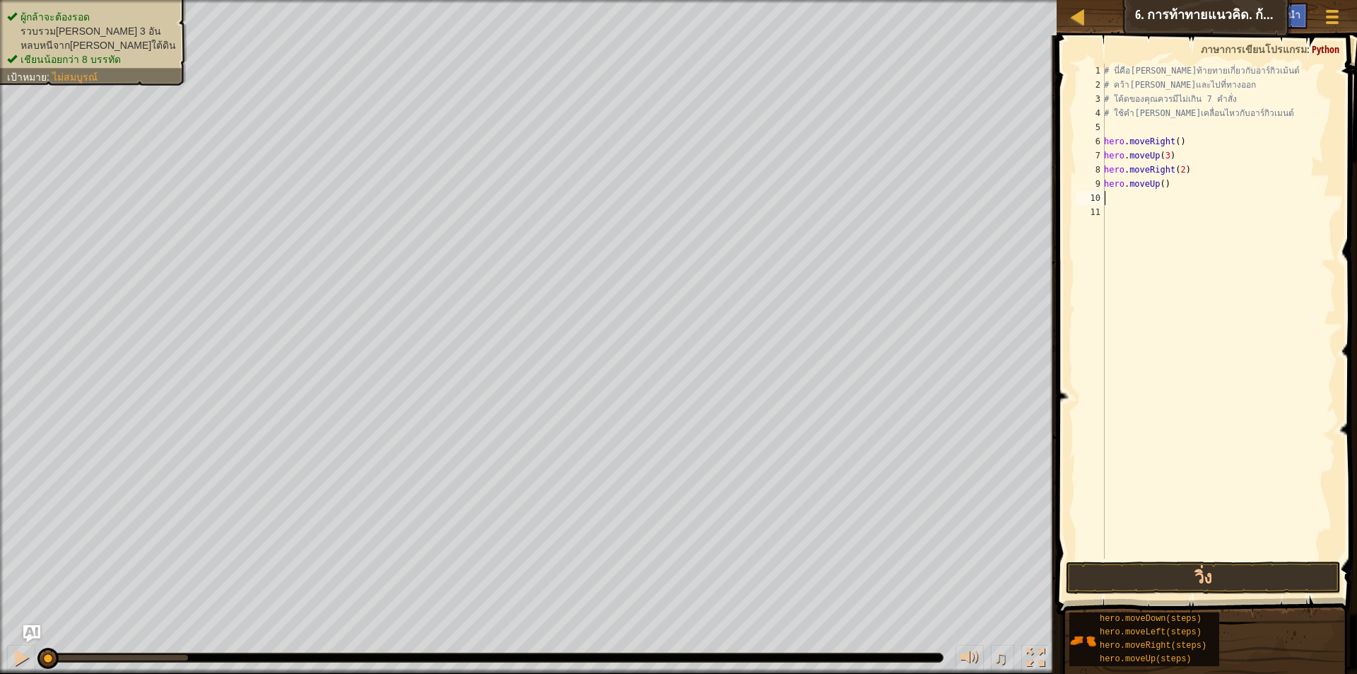
type textarea "h"
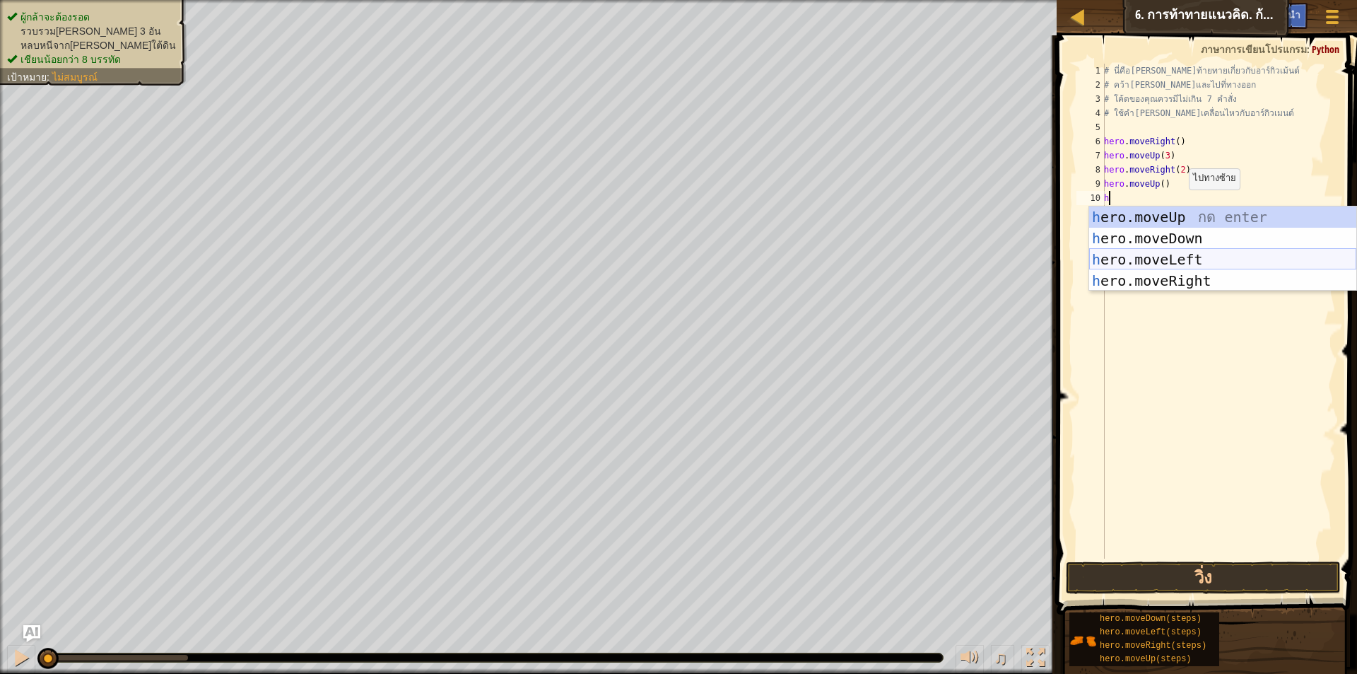
click at [1193, 257] on div "h ero.moveUp กด enter h ero.moveDown กด enter h ero.moveLeft กด enter h ero.mov…" at bounding box center [1222, 269] width 267 height 127
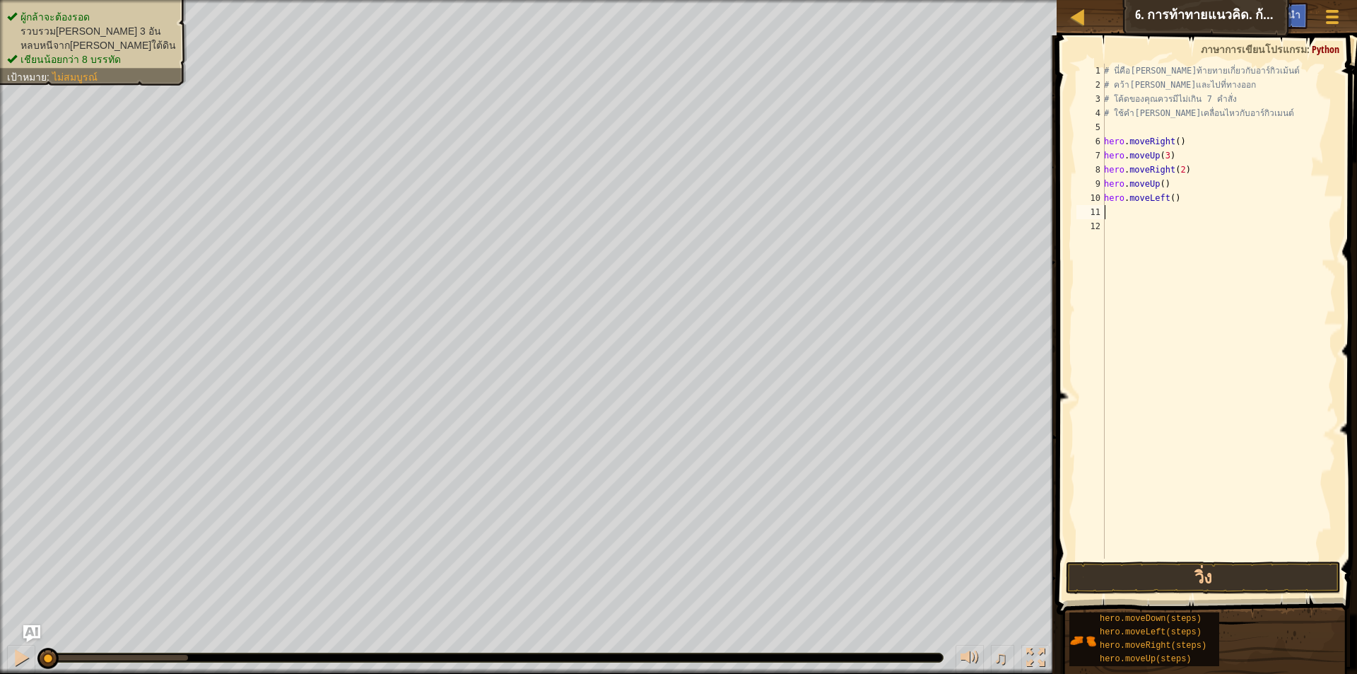
type textarea "h"
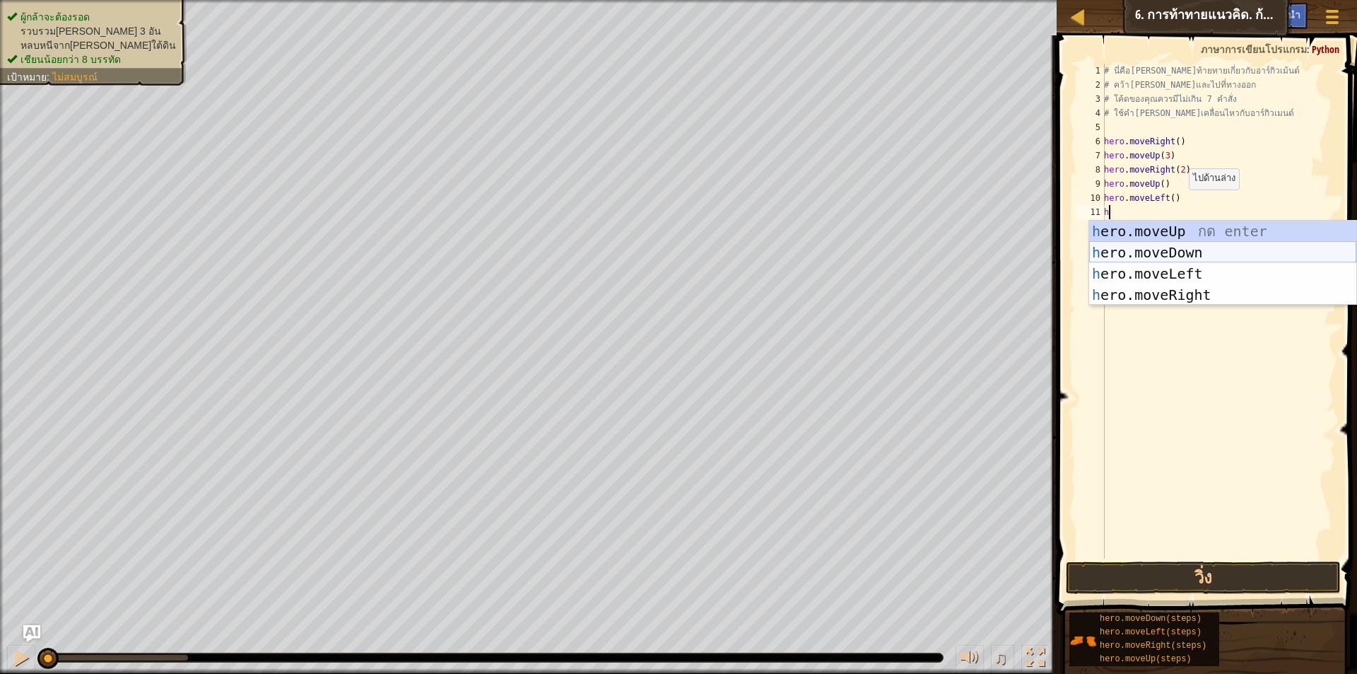
click at [1190, 252] on div "h ero.moveUp กด enter h ero.moveDown กด enter h ero.moveLeft กด enter h ero.mov…" at bounding box center [1222, 284] width 267 height 127
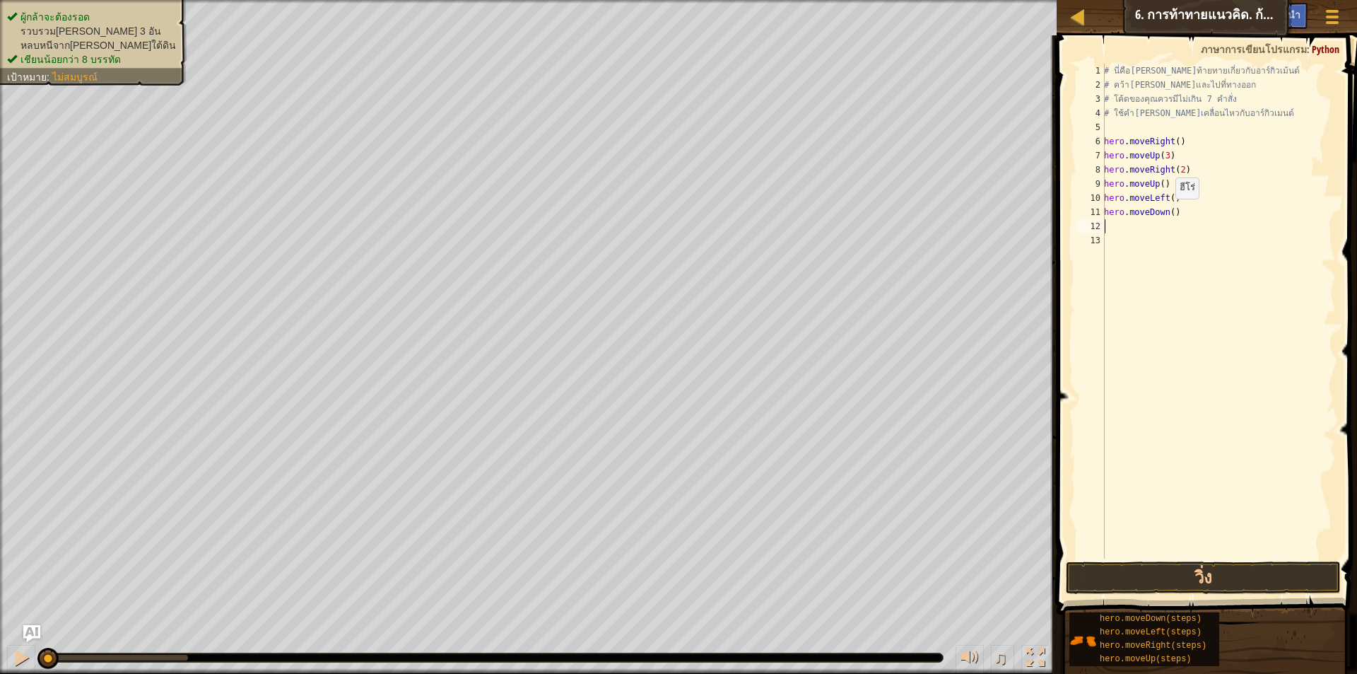
click at [1168, 213] on div "# นี่คือเลเวลท้ายทายเกี่ยวกับอาร์กิวเม้นต์ # คว้าอัญมณีและไปที่ทางออก # โค้ดของ…" at bounding box center [1218, 325] width 235 height 523
type textarea "hero.moveDown(2)"
click at [1124, 228] on div "# นี่คือเลเวลท้ายทายเกี่ยวกับอาร์กิวเม้นต์ # คว้าอัญมณีและไปที่ทางออก # โค้ดของ…" at bounding box center [1218, 325] width 235 height 523
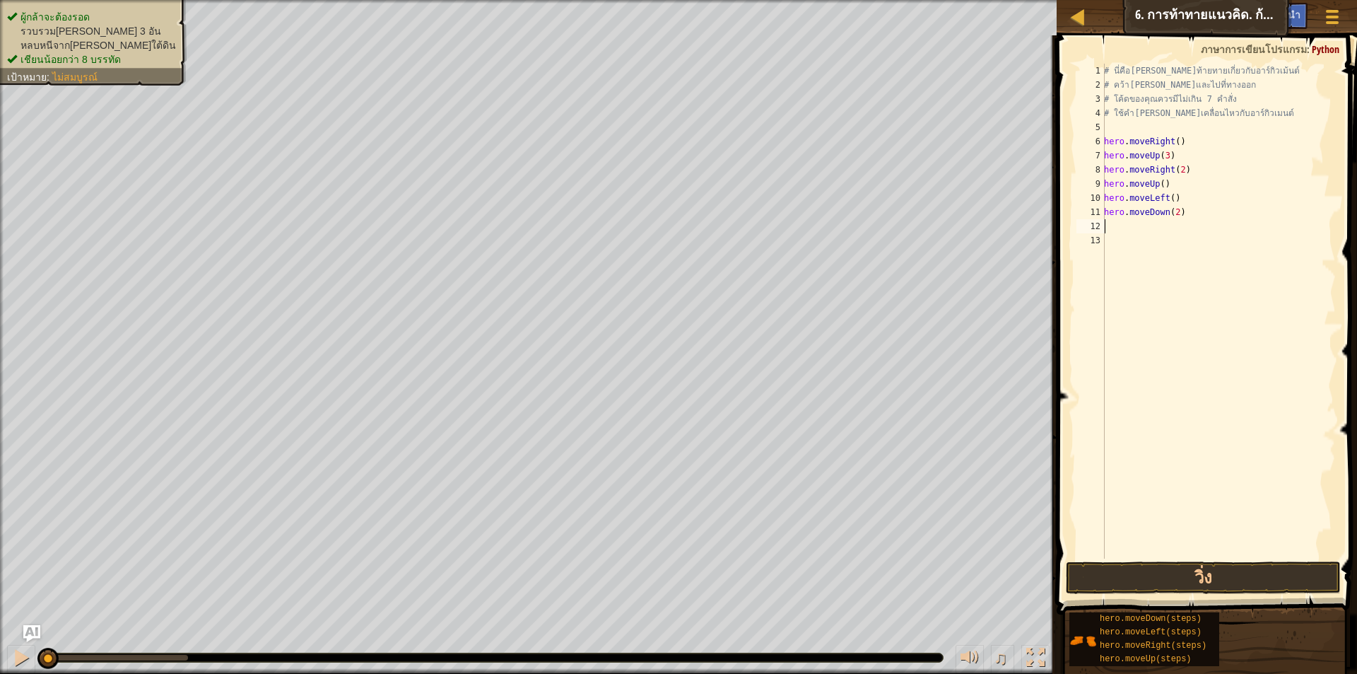
type textarea "h"
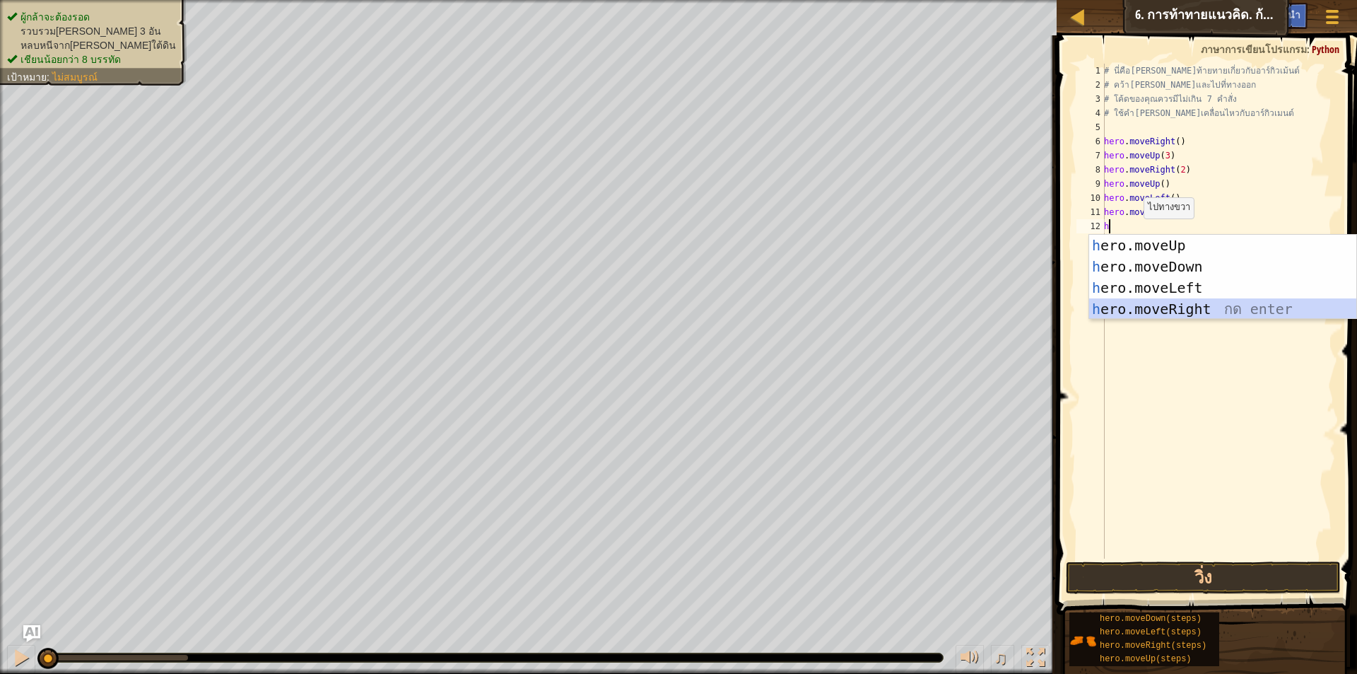
click at [1204, 304] on div "h ero.moveUp กด enter h ero.moveDown กด enter h ero.moveLeft กด enter h ero.mov…" at bounding box center [1222, 298] width 267 height 127
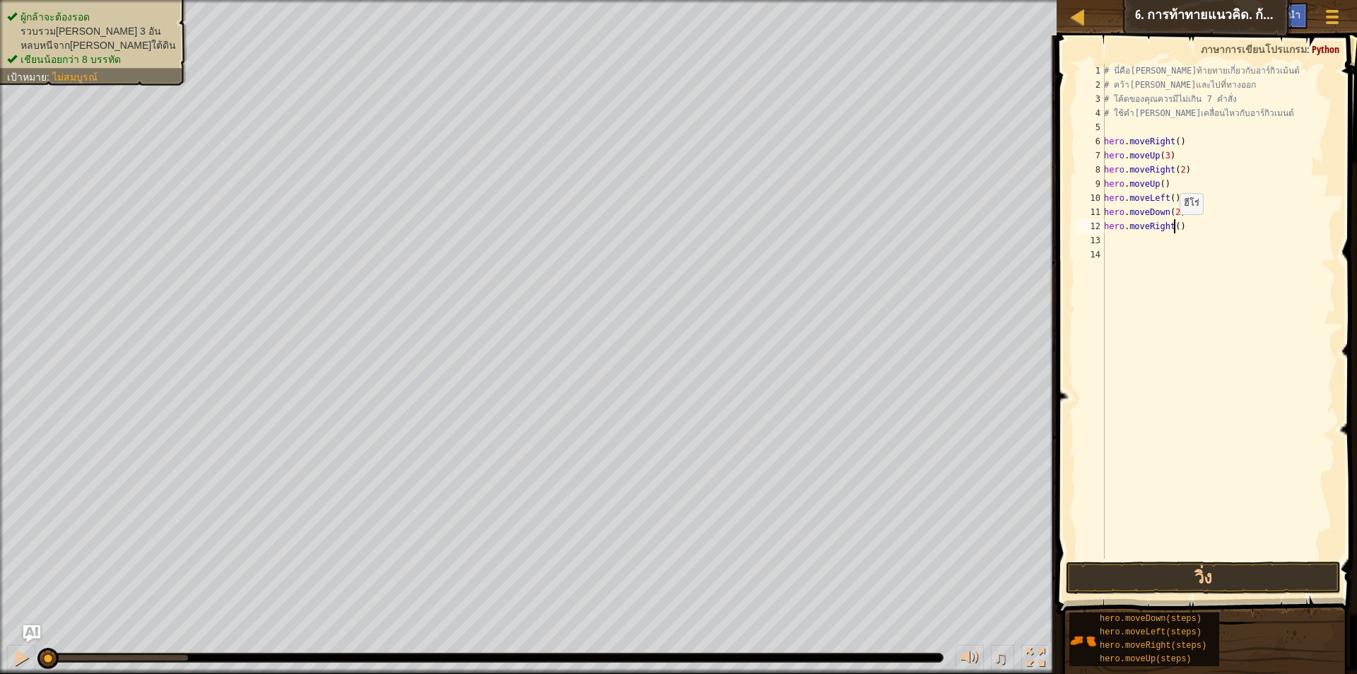
click at [1172, 228] on div "# นี่คือเลเวลท้ายทายเกี่ยวกับอาร์กิวเม้นต์ # คว้าอัญมณีและไปที่ทางออก # โค้ดของ…" at bounding box center [1218, 325] width 235 height 523
type textarea "hero.moveRight(2)"
click at [1140, 242] on div "# นี่คือเลเวลท้ายทายเกี่ยวกับอาร์กิวเม้นต์ # คว้าอัญมณีและไปที่ทางออก # โค้ดของ…" at bounding box center [1218, 325] width 235 height 523
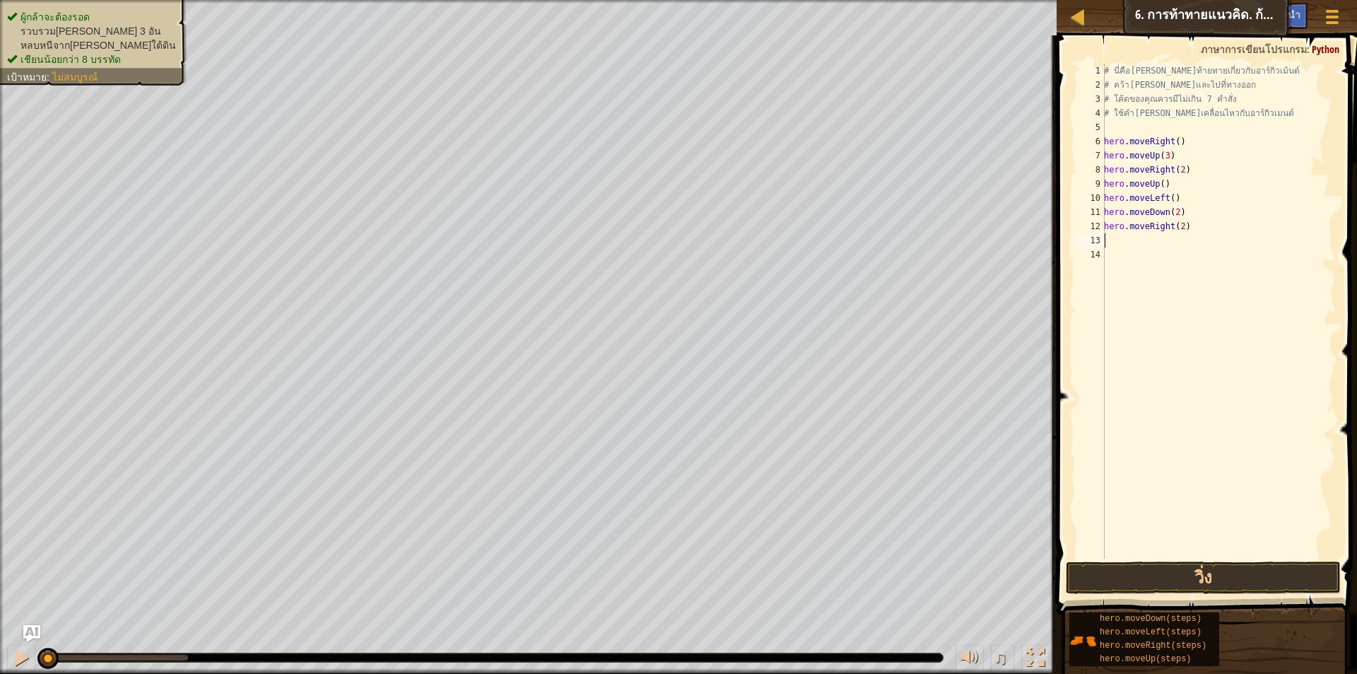
type textarea "h"
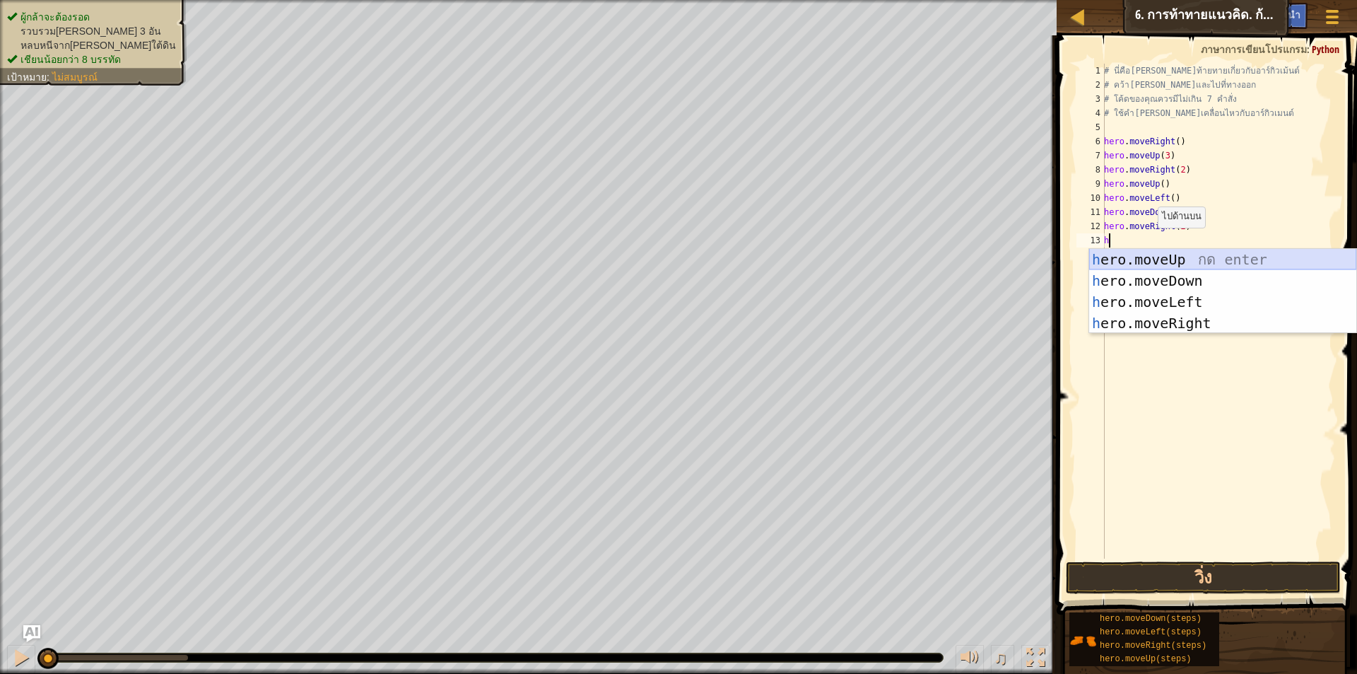
click at [1169, 254] on div "h ero.moveUp กด enter h ero.moveDown กด enter h ero.moveLeft กด enter h ero.mov…" at bounding box center [1222, 312] width 267 height 127
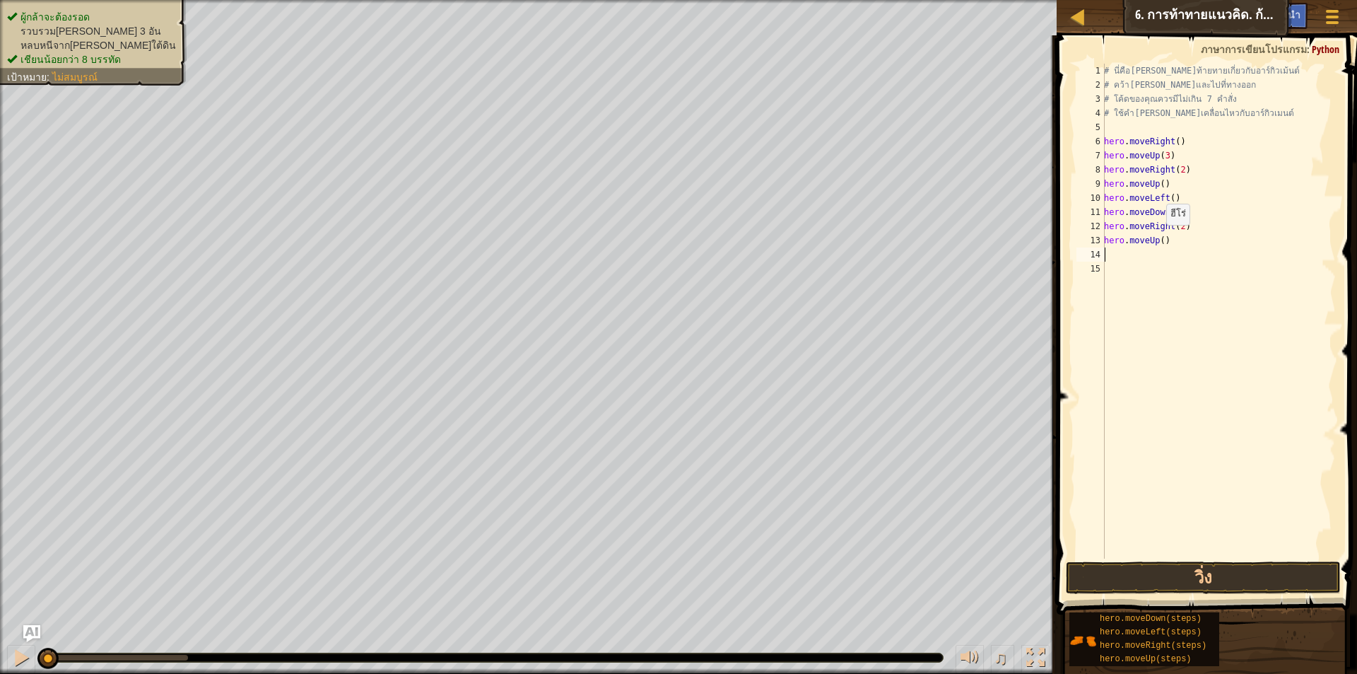
click at [1159, 239] on div "# นี่คือเลเวลท้ายทายเกี่ยวกับอาร์กิวเม้นต์ # คว้าอัญมณีและไปที่ทางออก # โค้ดของ…" at bounding box center [1218, 325] width 235 height 523
type textarea "hero.moveUp(2)"
click at [1128, 257] on div "# นี่คือเลเวลท้ายทายเกี่ยวกับอาร์กิวเม้นต์ # คว้าอัญมณีและไปที่ทางออก # โค้ดของ…" at bounding box center [1218, 325] width 235 height 523
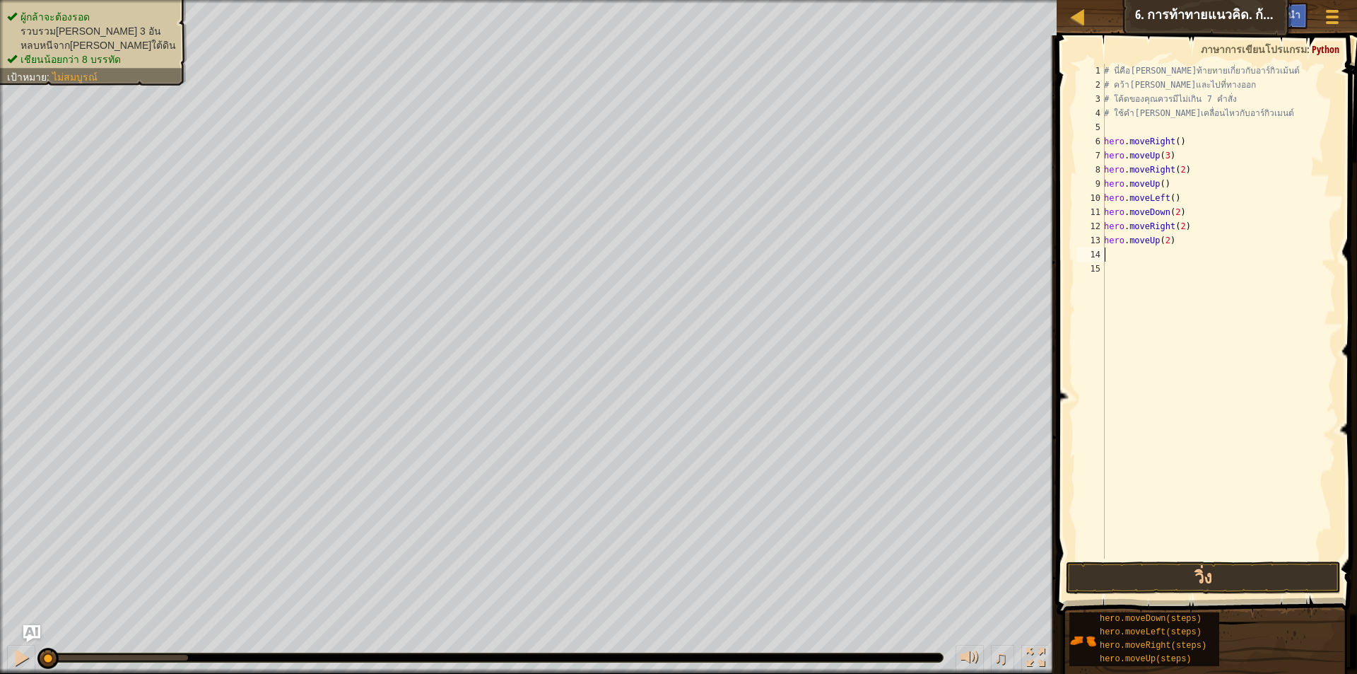
type textarea "h"
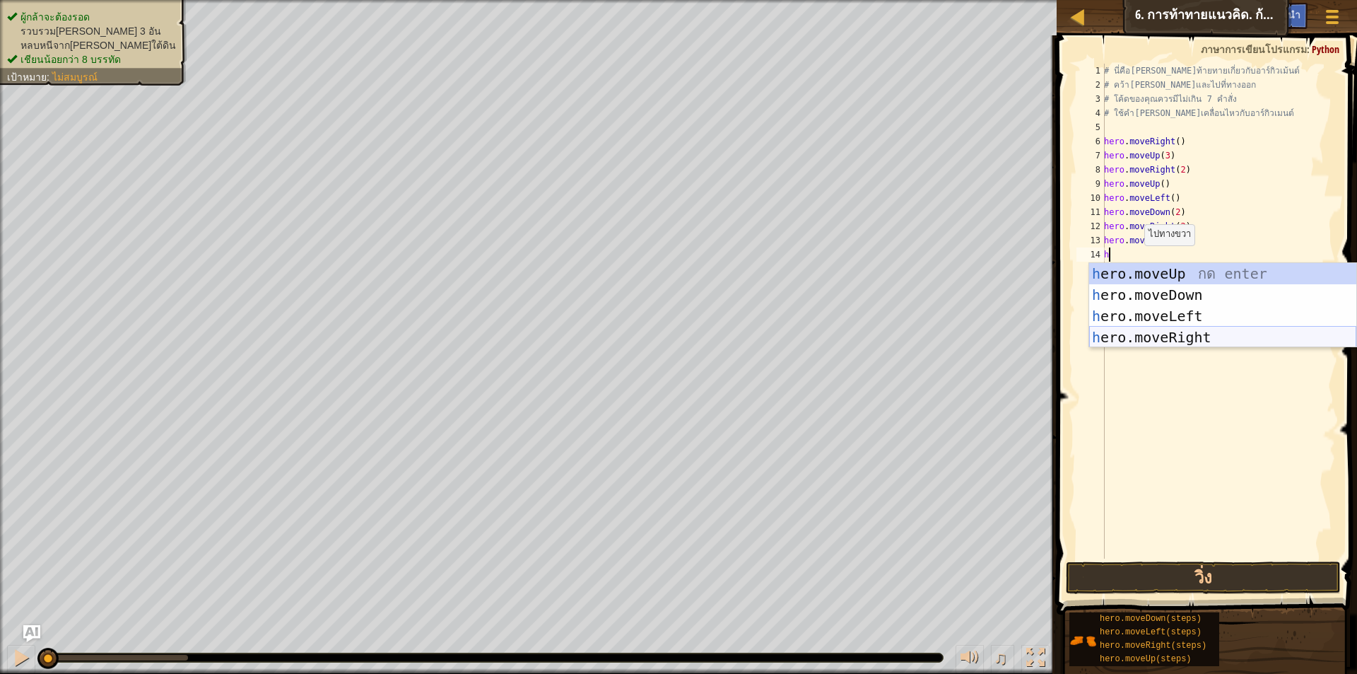
click at [1184, 337] on div "h ero.moveUp กด enter h ero.moveDown กด enter h ero.moveLeft กด enter h ero.mov…" at bounding box center [1222, 326] width 267 height 127
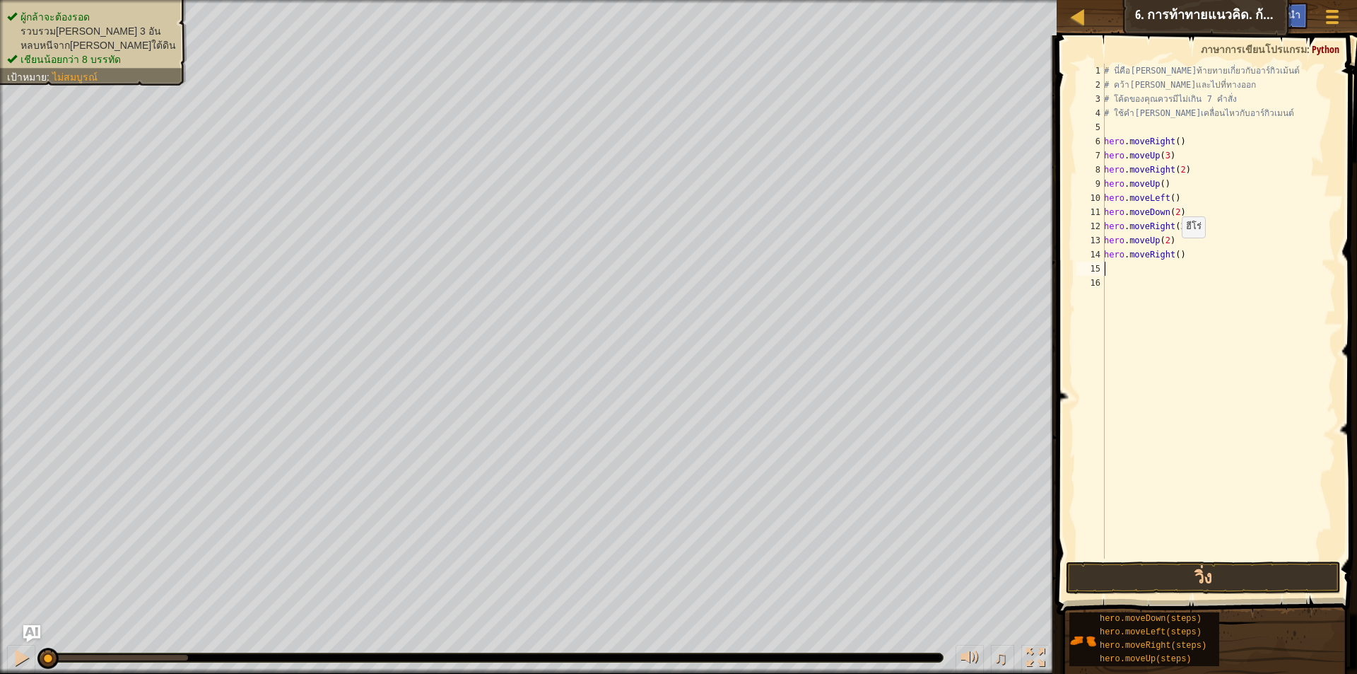
click at [1174, 252] on div "# นี่คือเลเวลท้ายทายเกี่ยวกับอาร์กิวเม้นต์ # คว้าอัญมณีและไปที่ทางออก # โค้ดของ…" at bounding box center [1218, 325] width 235 height 523
click at [1208, 571] on button "วิ่ง" at bounding box center [1203, 577] width 275 height 33
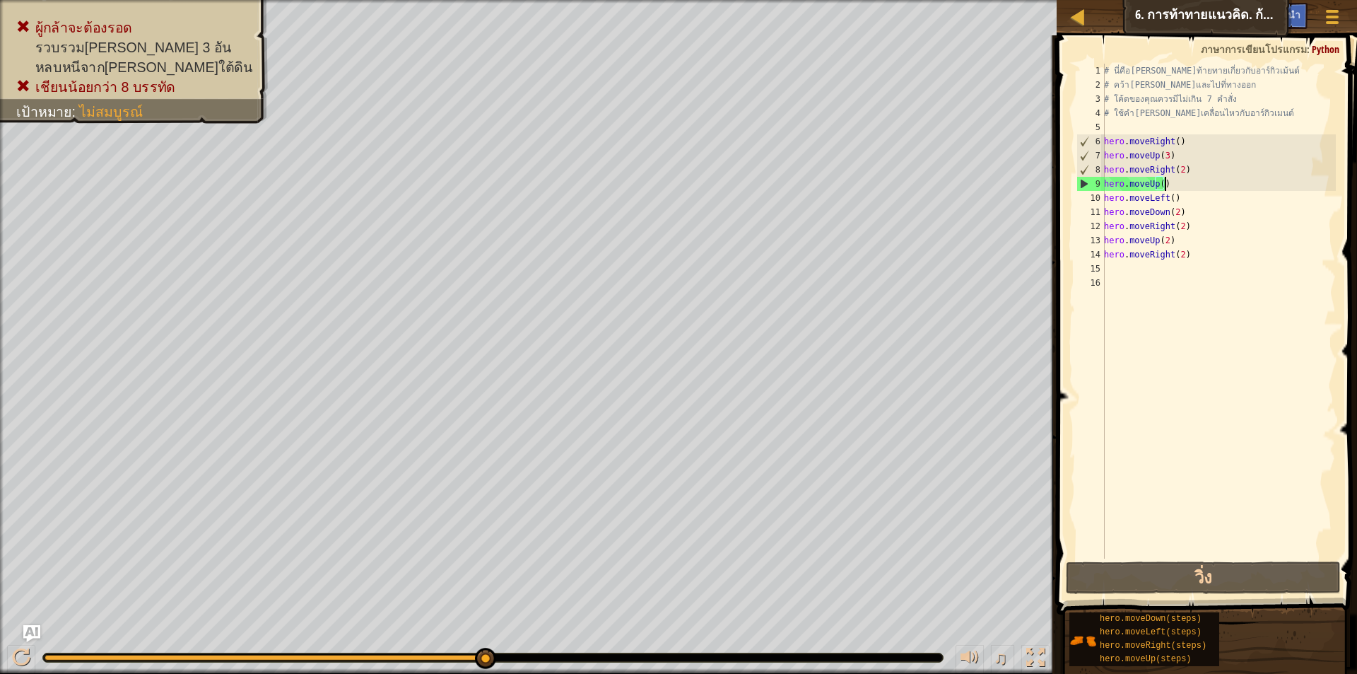
click at [1174, 181] on div "# นี่คือเลเวลท้ายทายเกี่ยวกับอาร์กิวเม้นต์ # คว้าอัญมณีและไปที่ทางออก # โค้ดของ…" at bounding box center [1218, 325] width 235 height 523
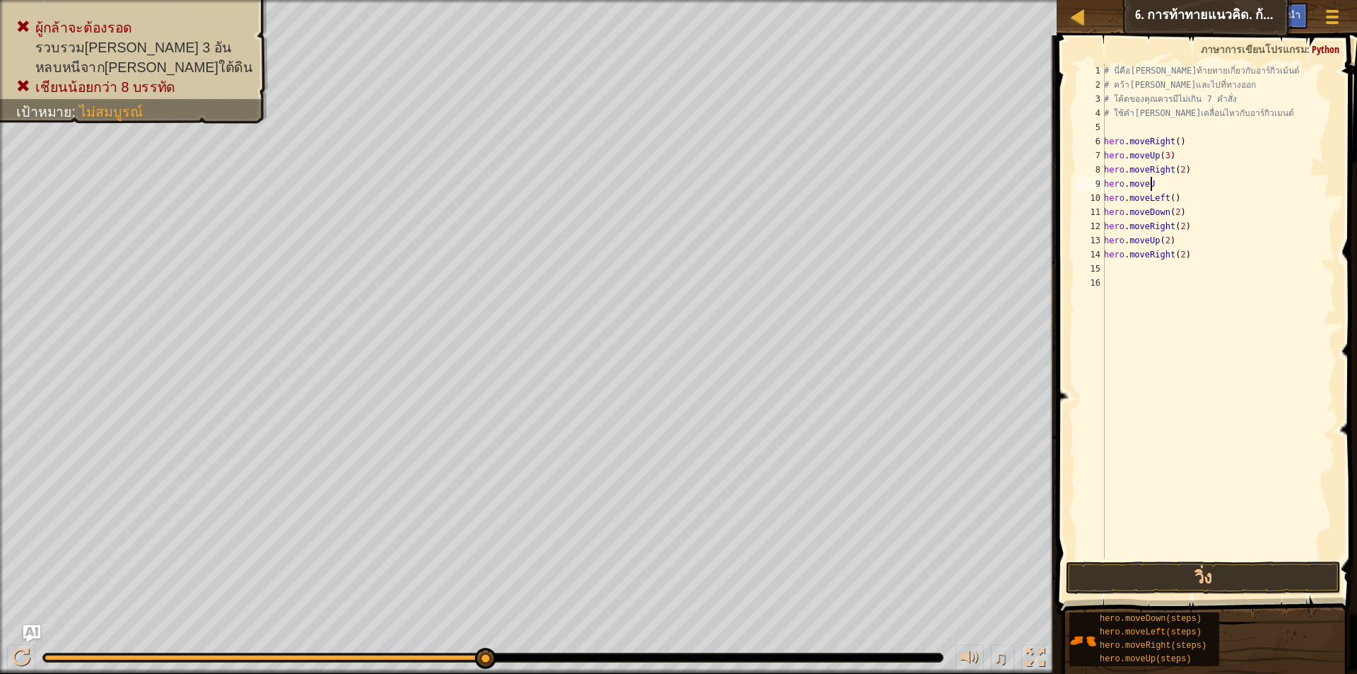
scroll to position [6, 1]
type textarea "h"
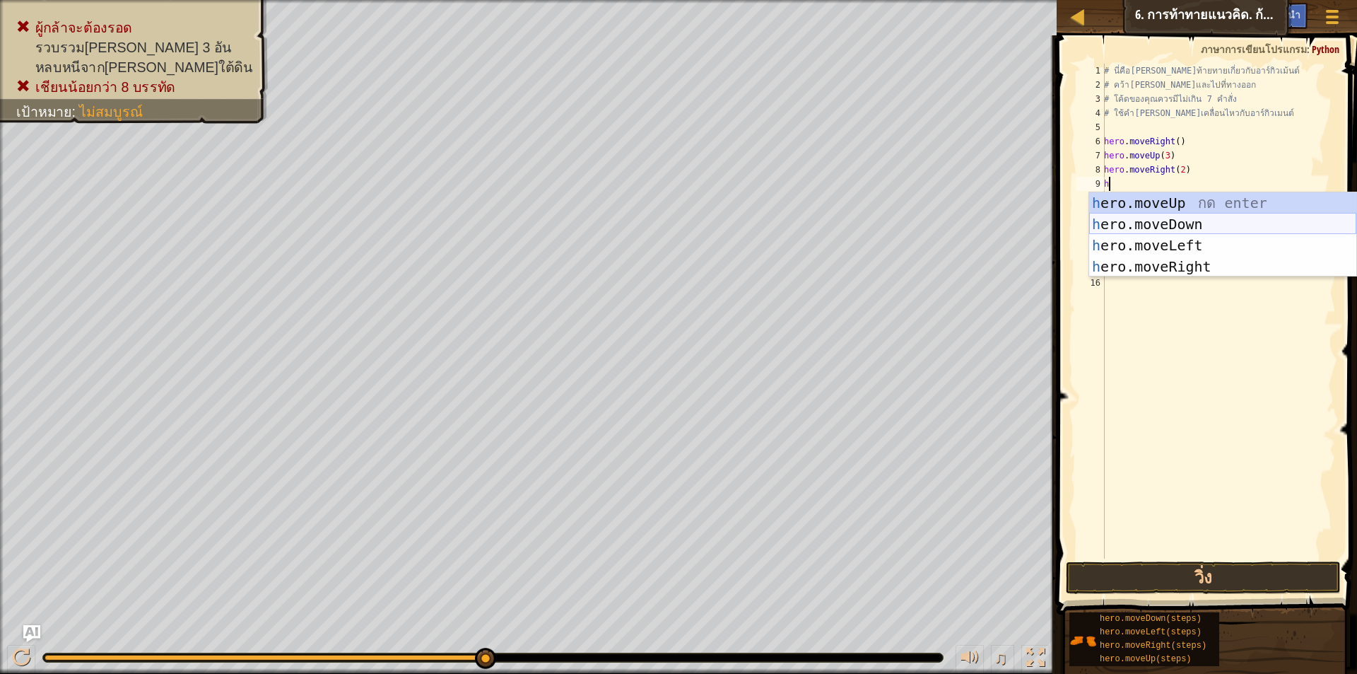
click at [1182, 216] on div "h ero.moveUp กด enter h ero.moveDown กด enter h ero.moveLeft กด enter h ero.mov…" at bounding box center [1222, 255] width 267 height 127
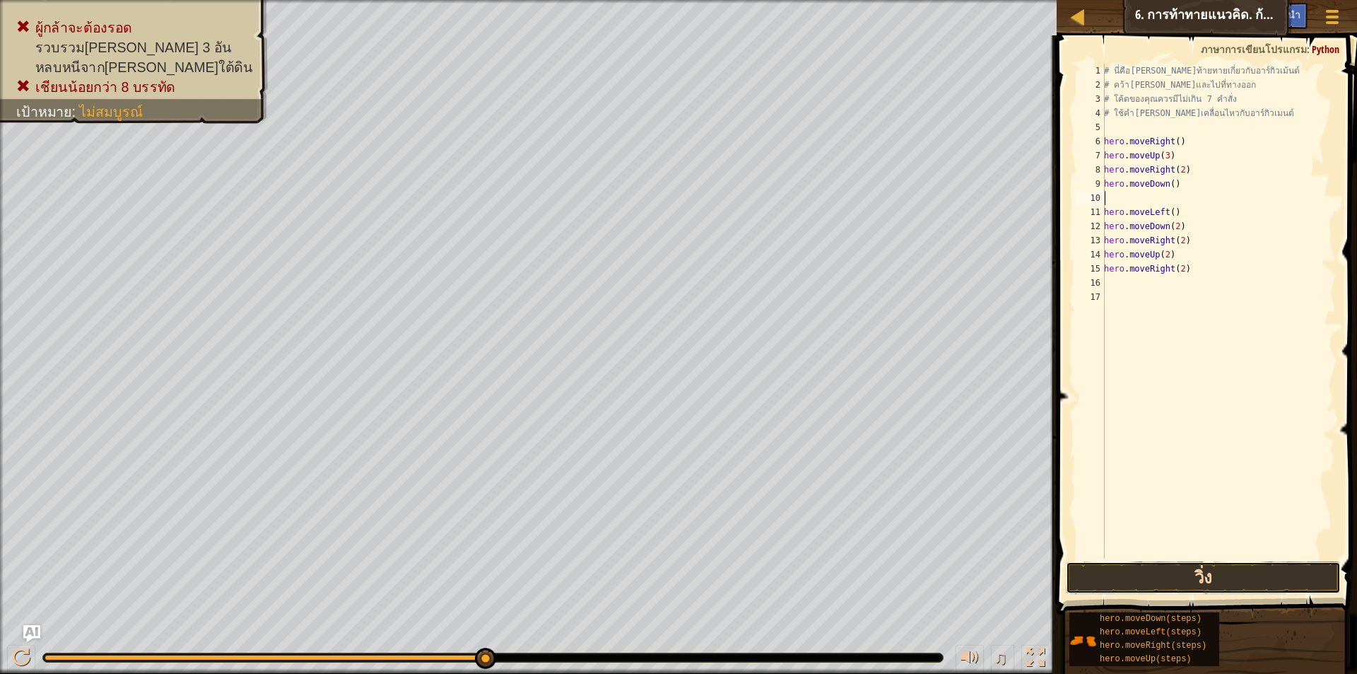
click at [1256, 573] on button "วิ่ง" at bounding box center [1203, 577] width 275 height 33
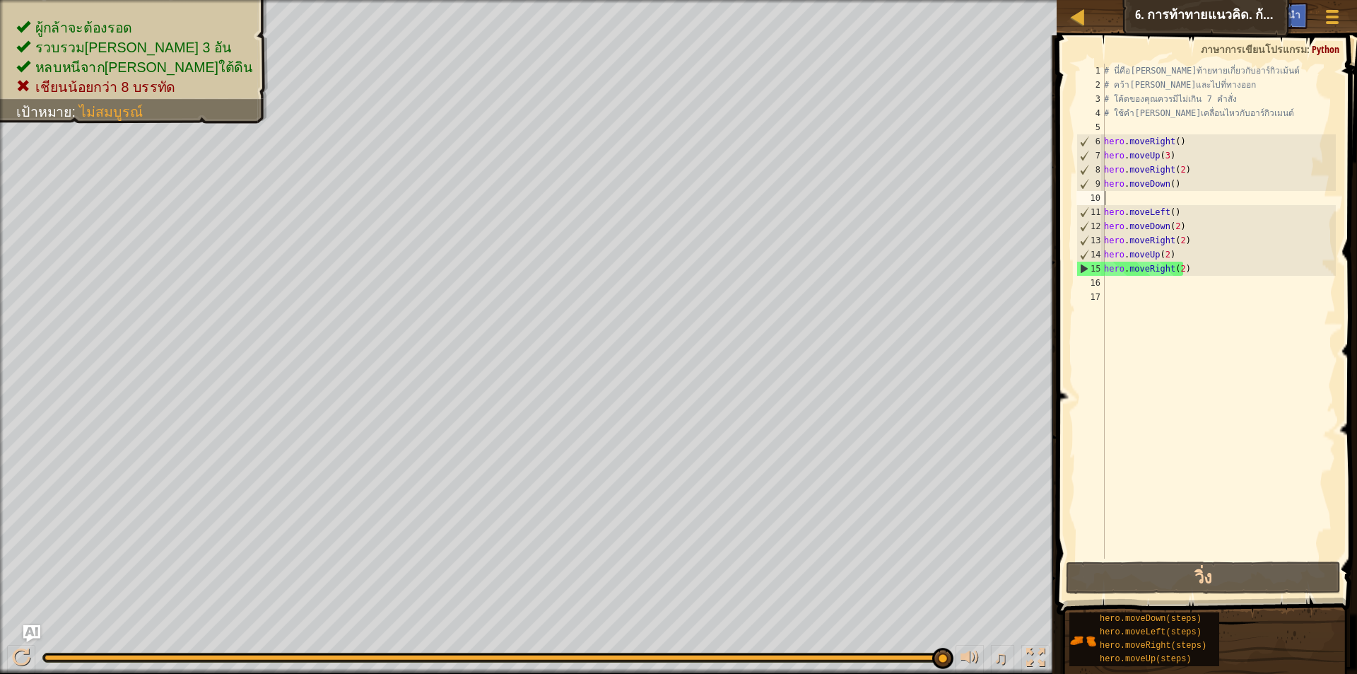
click at [1145, 197] on div "# นี่คือเลเวลท้ายทายเกี่ยวกับอาร์กิวเม้นต์ # คว้าอัญมณีและไปที่ทางออก # โค้ดของ…" at bounding box center [1218, 325] width 235 height 523
type textarea "hero.moveDown()"
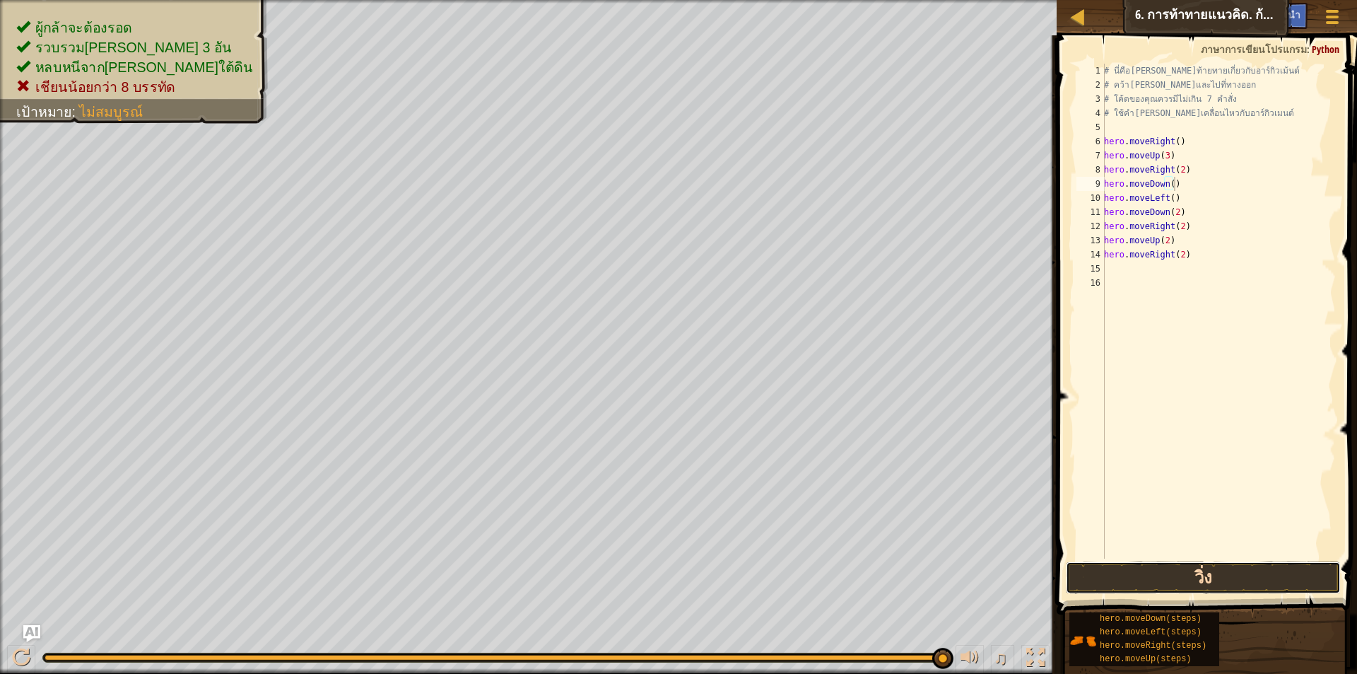
click at [1184, 569] on button "วิ่ง" at bounding box center [1203, 577] width 275 height 33
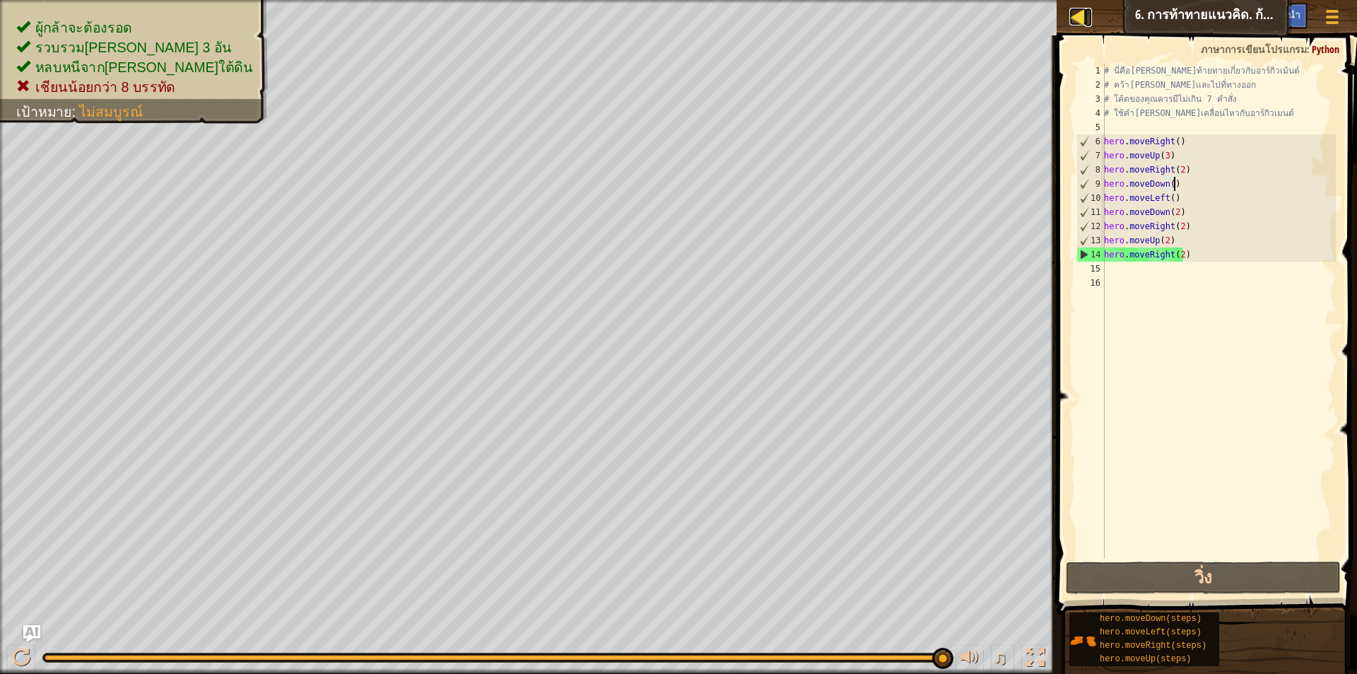
click at [1072, 14] on div at bounding box center [1079, 17] width 18 height 18
select select "th"
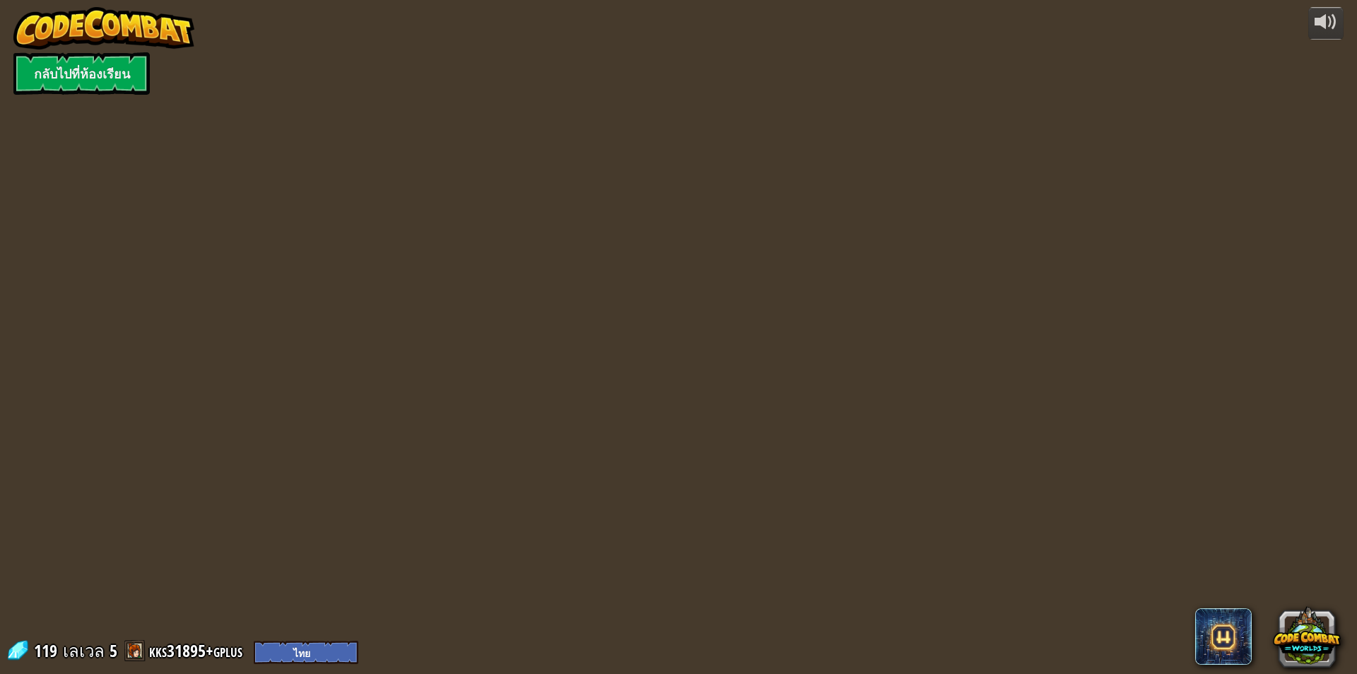
select select "th"
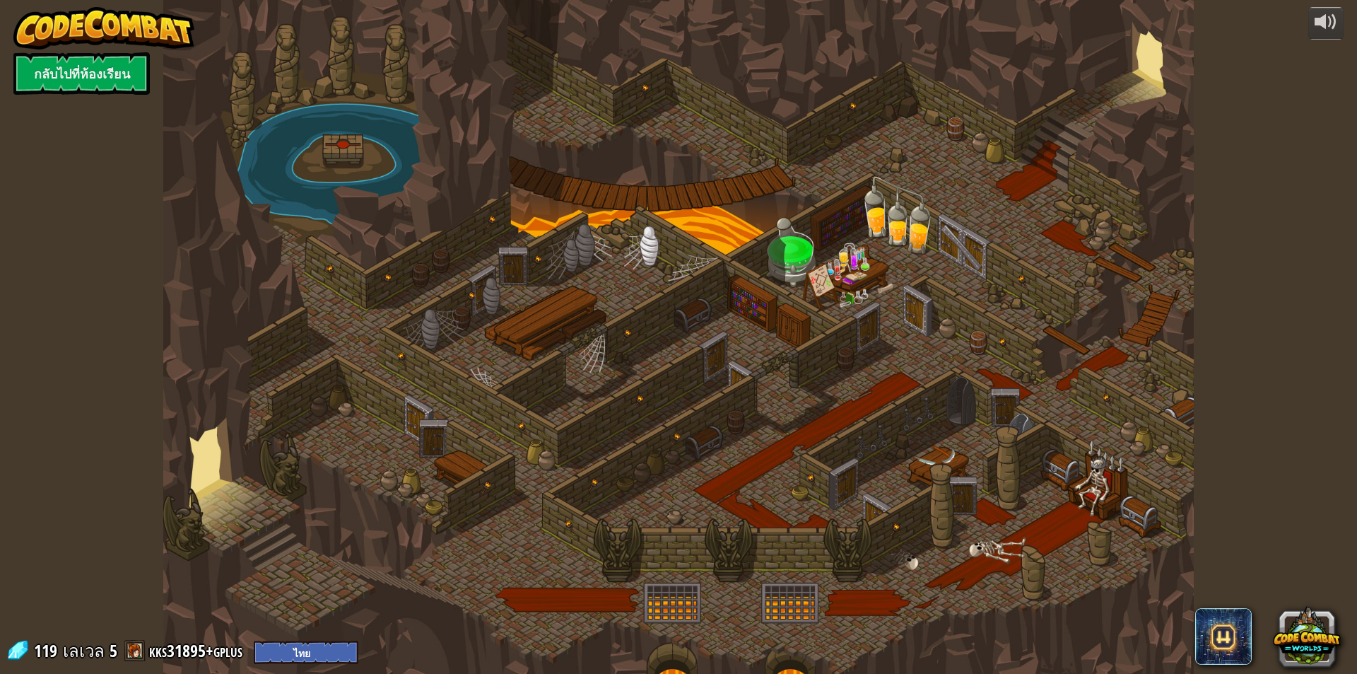
select select "th"
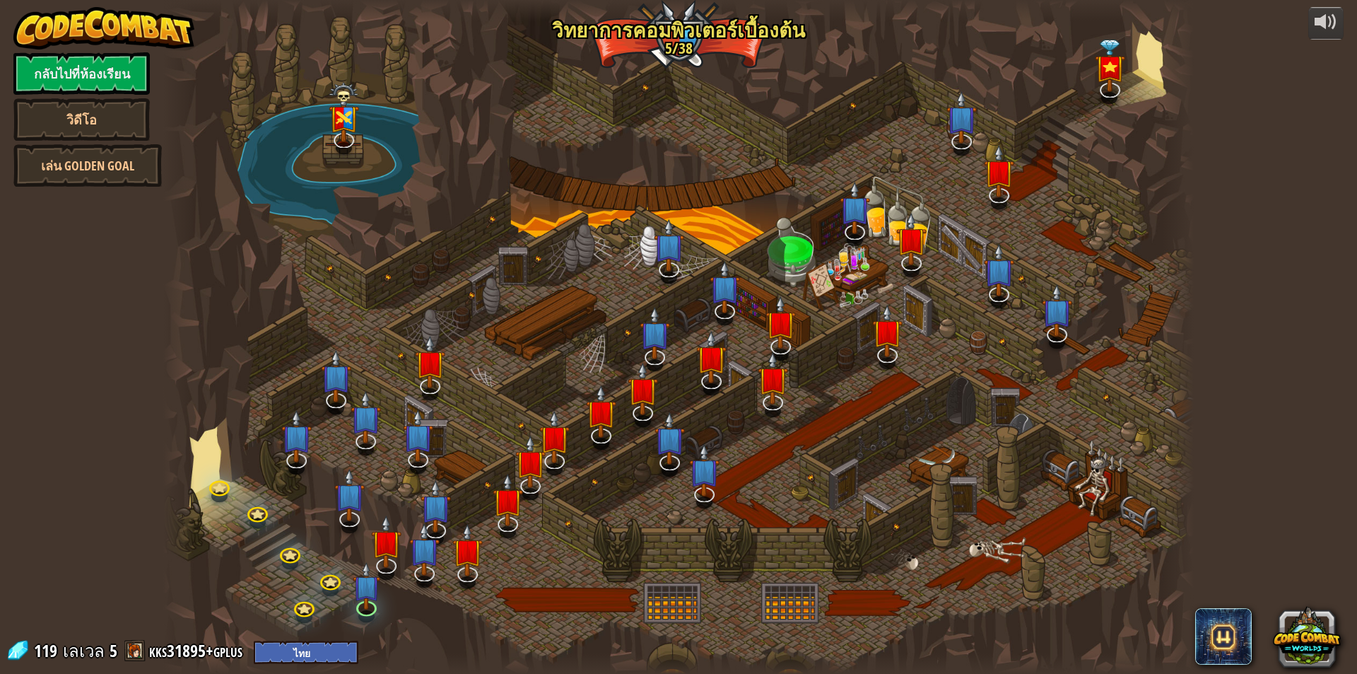
select select "th"
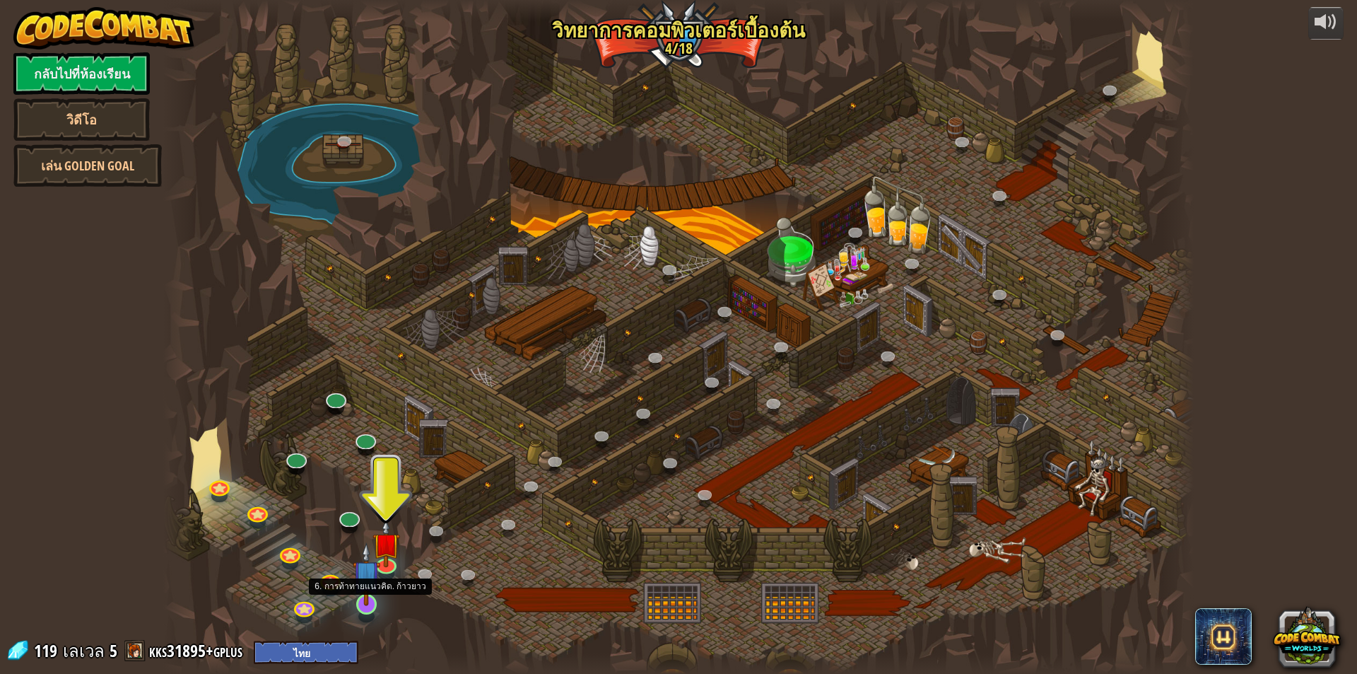
click at [372, 604] on img at bounding box center [367, 574] width 28 height 64
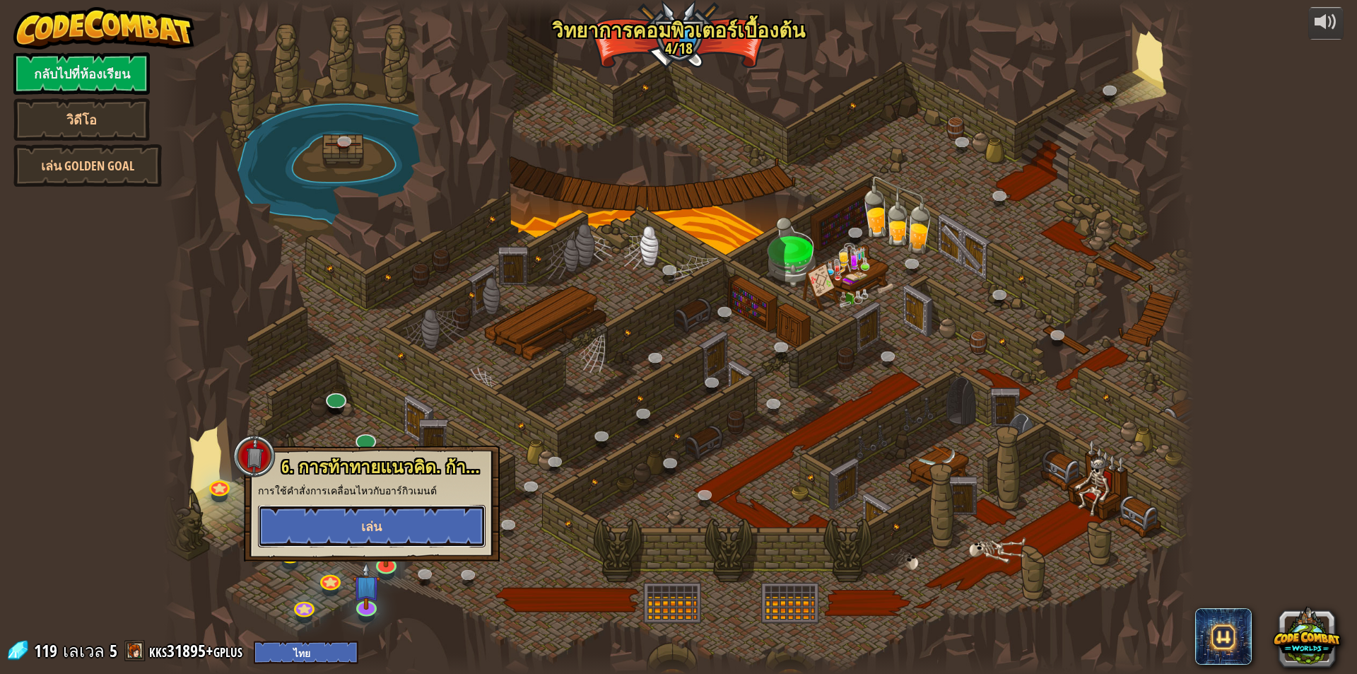
click at [423, 525] on button "เล่น" at bounding box center [372, 526] width 228 height 42
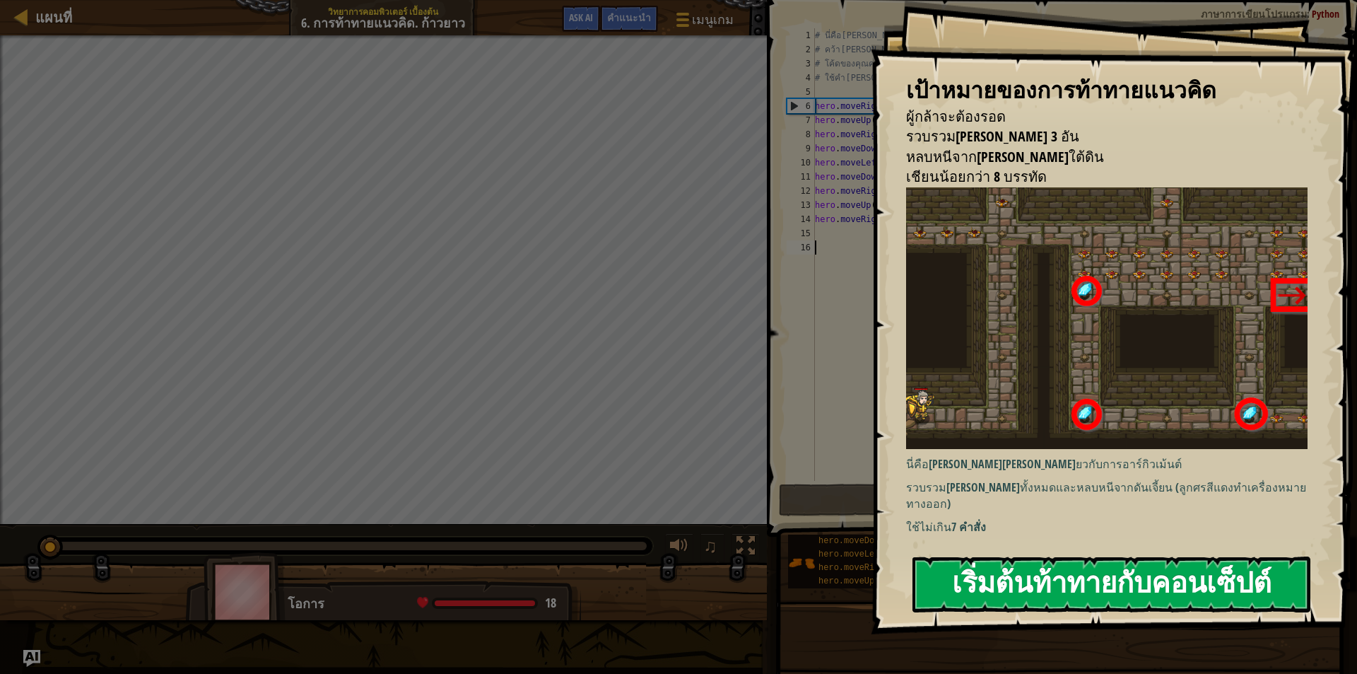
click at [1207, 590] on button "เริ่มต้นท้าทายกับคอนเซ็ปต์" at bounding box center [1112, 584] width 398 height 56
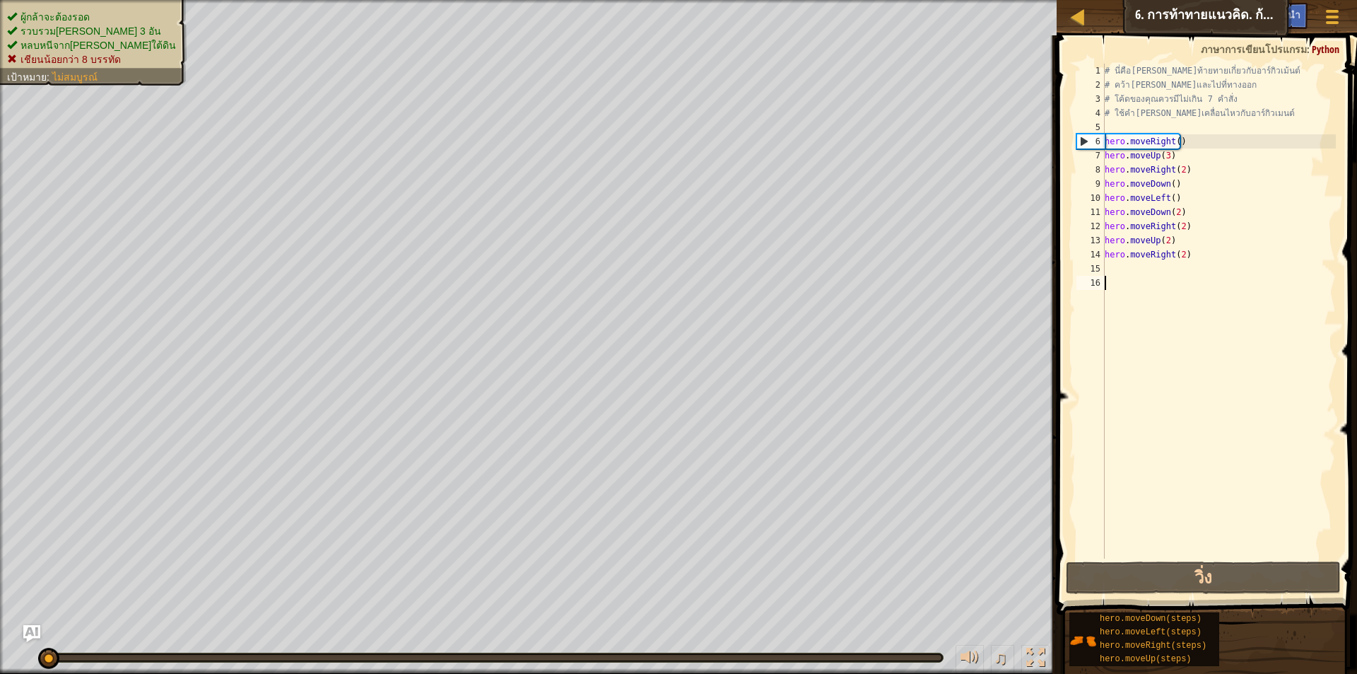
click at [1205, 252] on div "# นี่คือเลเวลท้ายทายเกี่ยวกับอาร์กิวเม้นต์ # คว้าอัญมณีและไปที่ทางออก # โค้ดของ…" at bounding box center [1219, 325] width 234 height 523
type textarea "h"
click at [1181, 240] on div "# นี่คือเลเวลท้ายทายเกี่ยวกับอาร์กิวเม้นต์ # คว้าอัญมณีและไปที่ทางออก # โค้ดของ…" at bounding box center [1219, 325] width 234 height 523
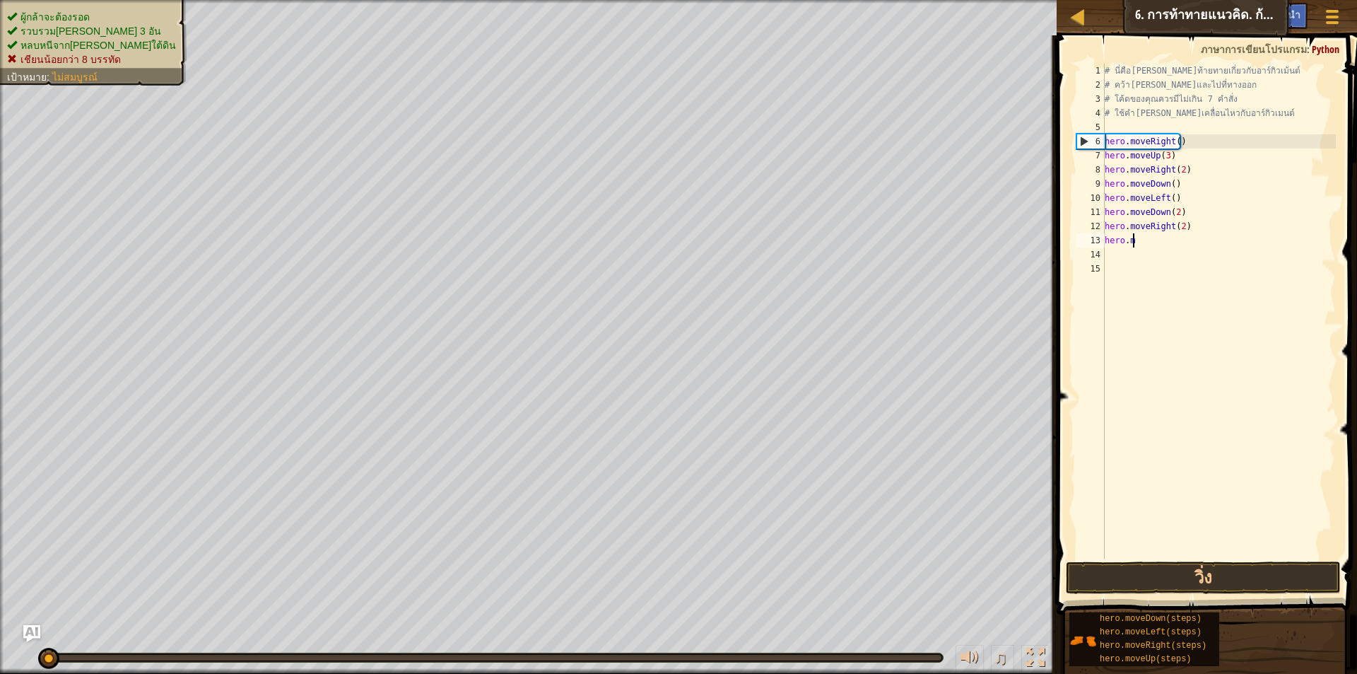
type textarea "h"
click at [1193, 226] on div "# นี่คือเลเวลท้ายทายเกี่ยวกับอาร์กิวเม้นต์ # คว้าอัญมณีและไปที่ทางออก # โค้ดของ…" at bounding box center [1219, 325] width 234 height 523
type textarea "h"
click at [1184, 218] on div "# นี่คือเลเวลท้ายทายเกี่ยวกับอาร์กิวเม้นต์ # คว้าอัญมณีและไปที่ทางออก # โค้ดของ…" at bounding box center [1219, 325] width 234 height 523
type textarea "h"
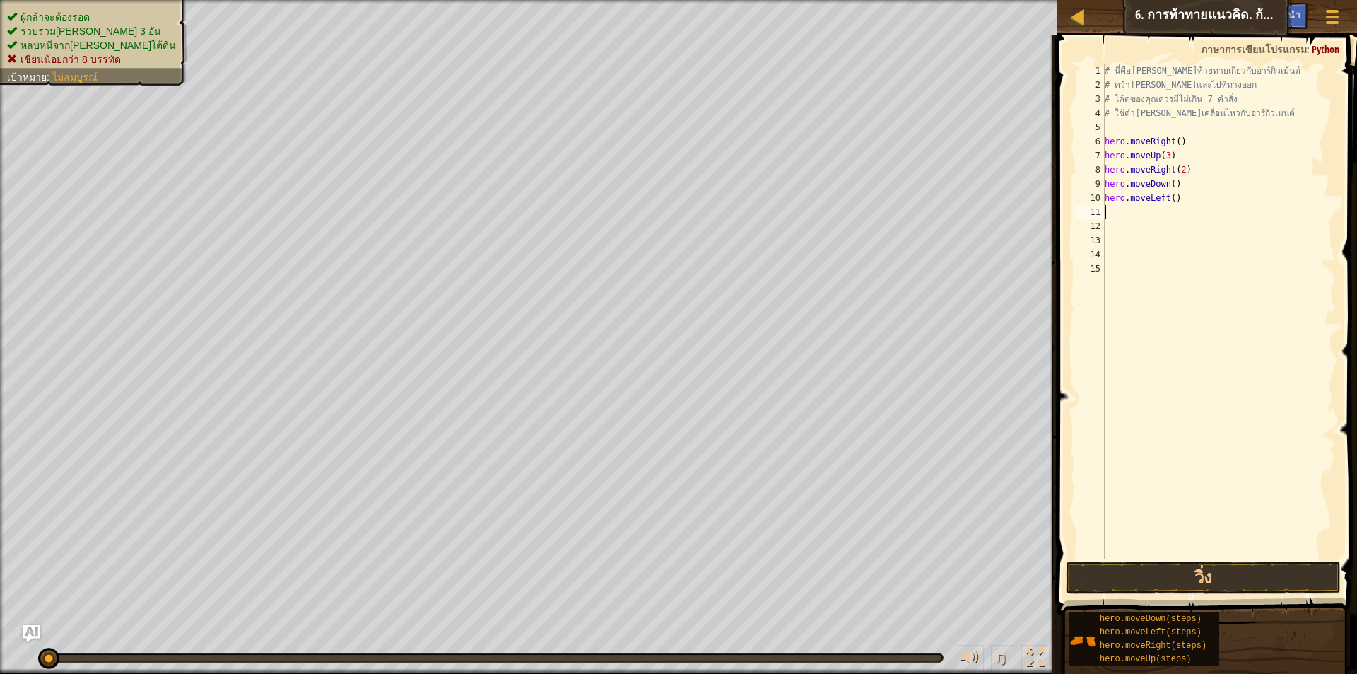
click at [1177, 196] on div "# นี่คือเลเวลท้ายทายเกี่ยวกับอาร์กิวเม้นต์ # คว้าอัญมณีและไปที่ทางออก # โค้ดของ…" at bounding box center [1219, 325] width 234 height 523
type textarea "h"
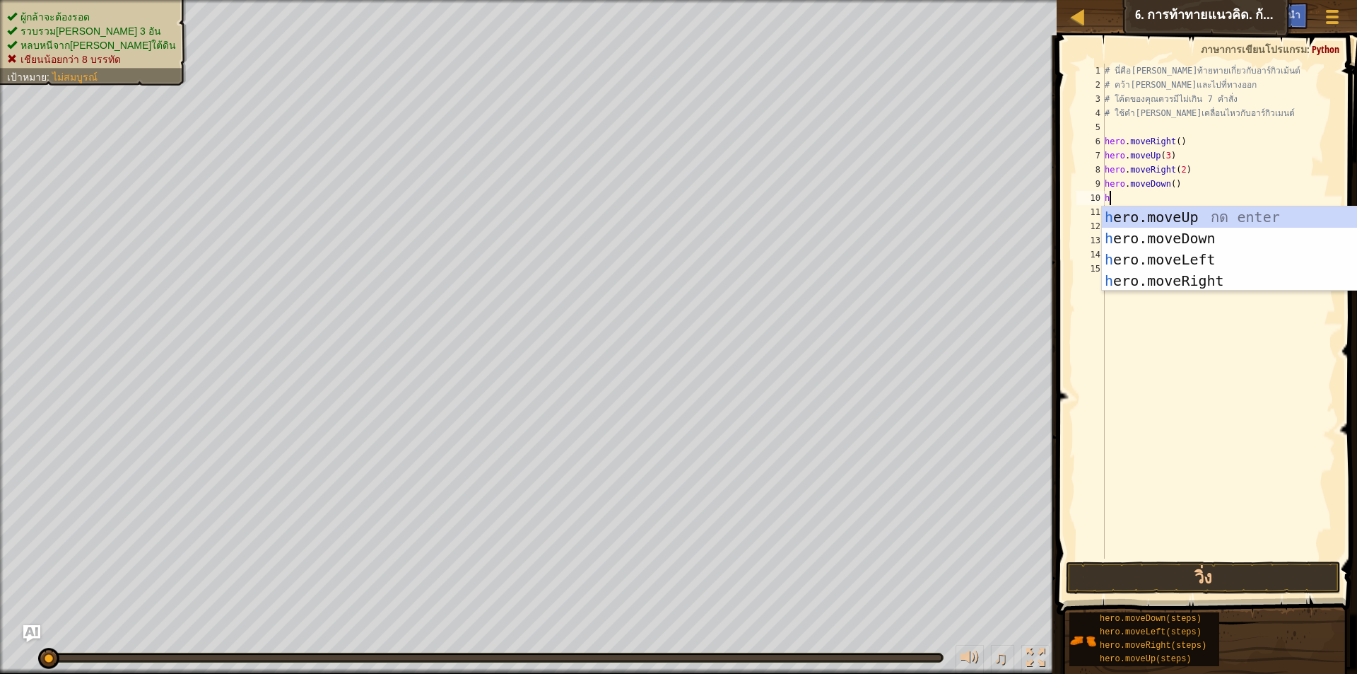
scroll to position [6, 0]
click at [1203, 274] on div "h ero.moveUp กด enter h ero.moveDown กด enter h ero.moveLeft กด enter h ero.mov…" at bounding box center [1235, 269] width 267 height 127
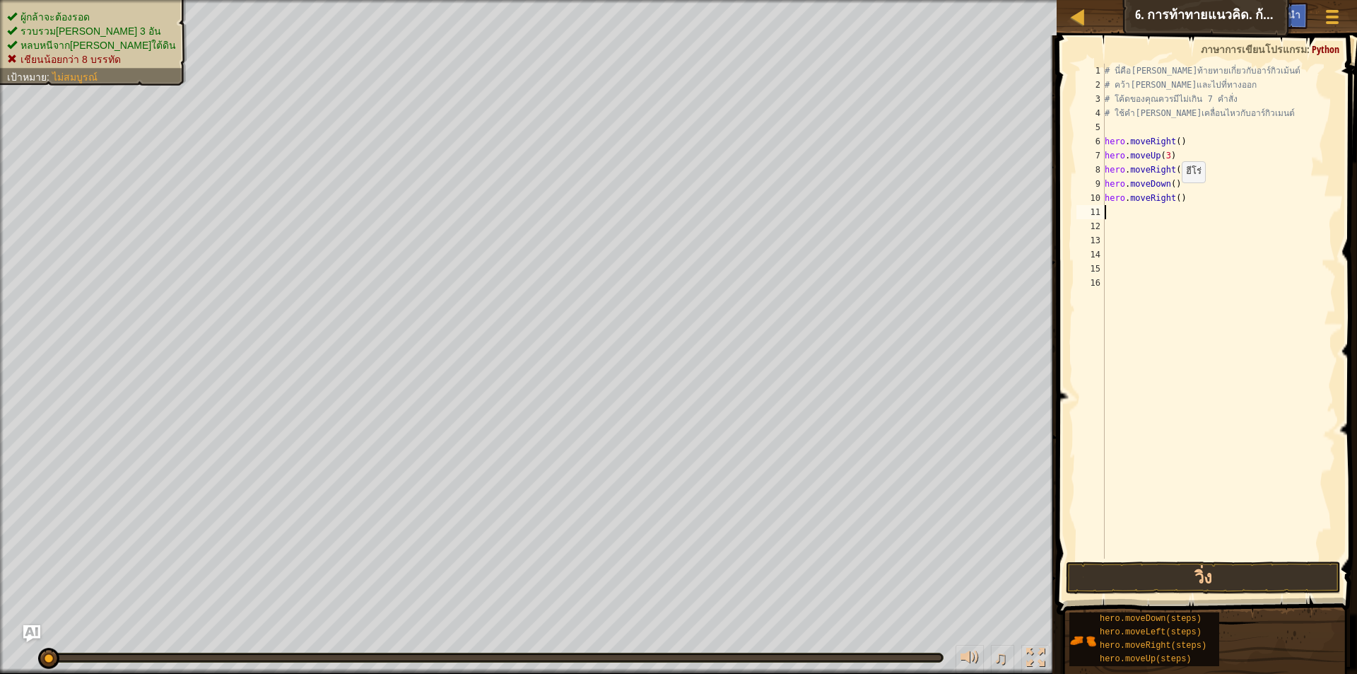
click at [1175, 197] on div "# นี่คือเลเวลท้ายทายเกี่ยวกับอาร์กิวเม้นต์ # คว้าอัญมณีและไปที่ทางออก # โค้ดของ…" at bounding box center [1219, 325] width 234 height 523
type textarea "hero.moveRight(3)"
click at [1217, 568] on button "วิ่ง" at bounding box center [1203, 577] width 275 height 33
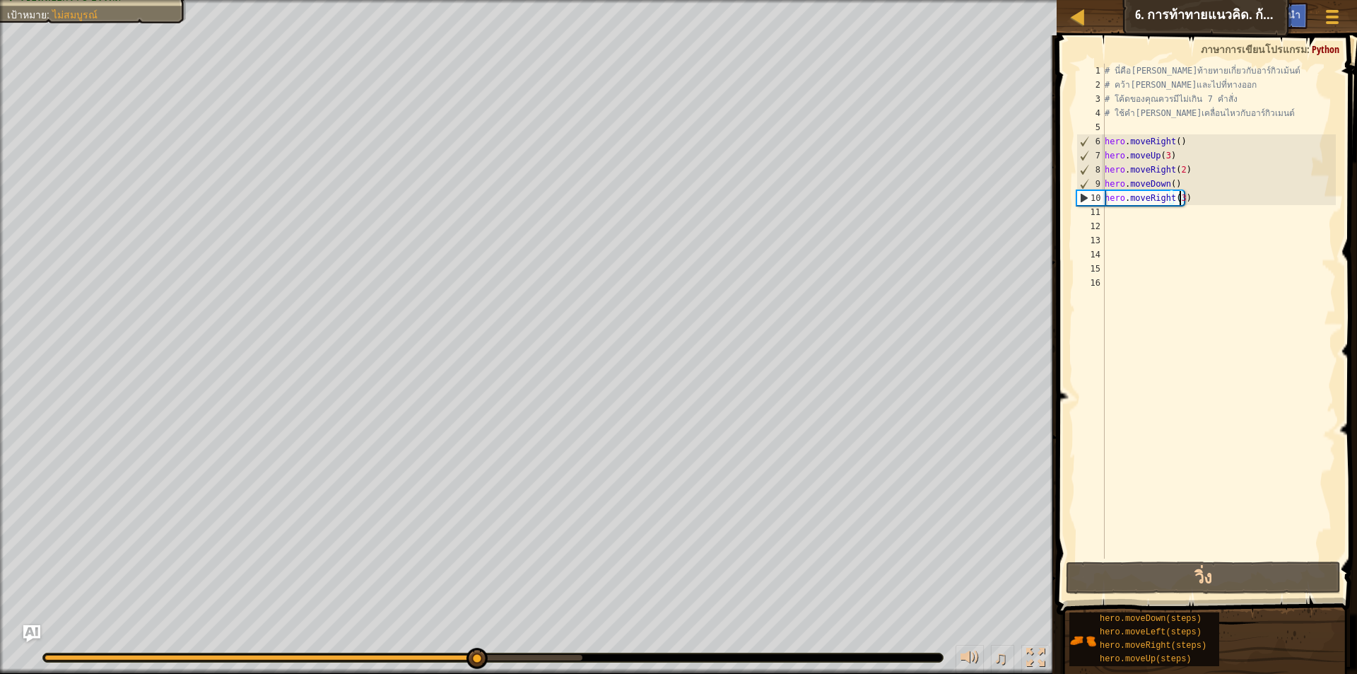
select select "th"
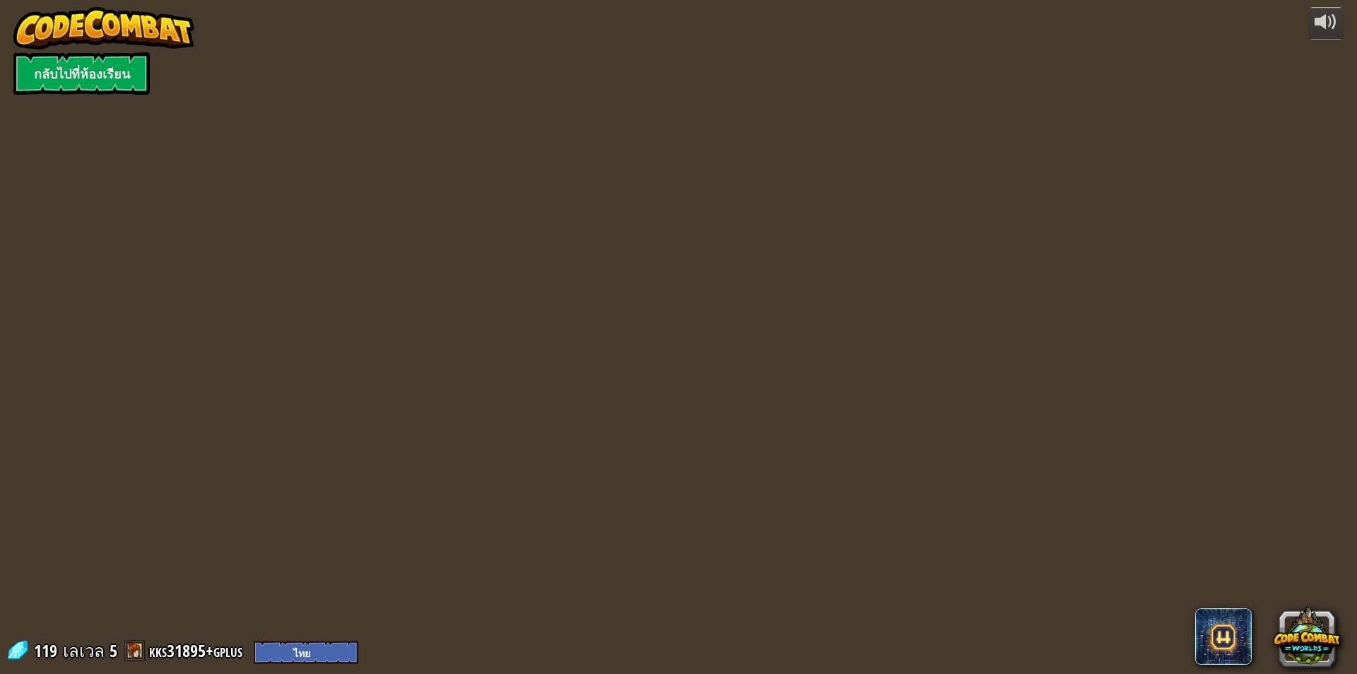
select select "th"
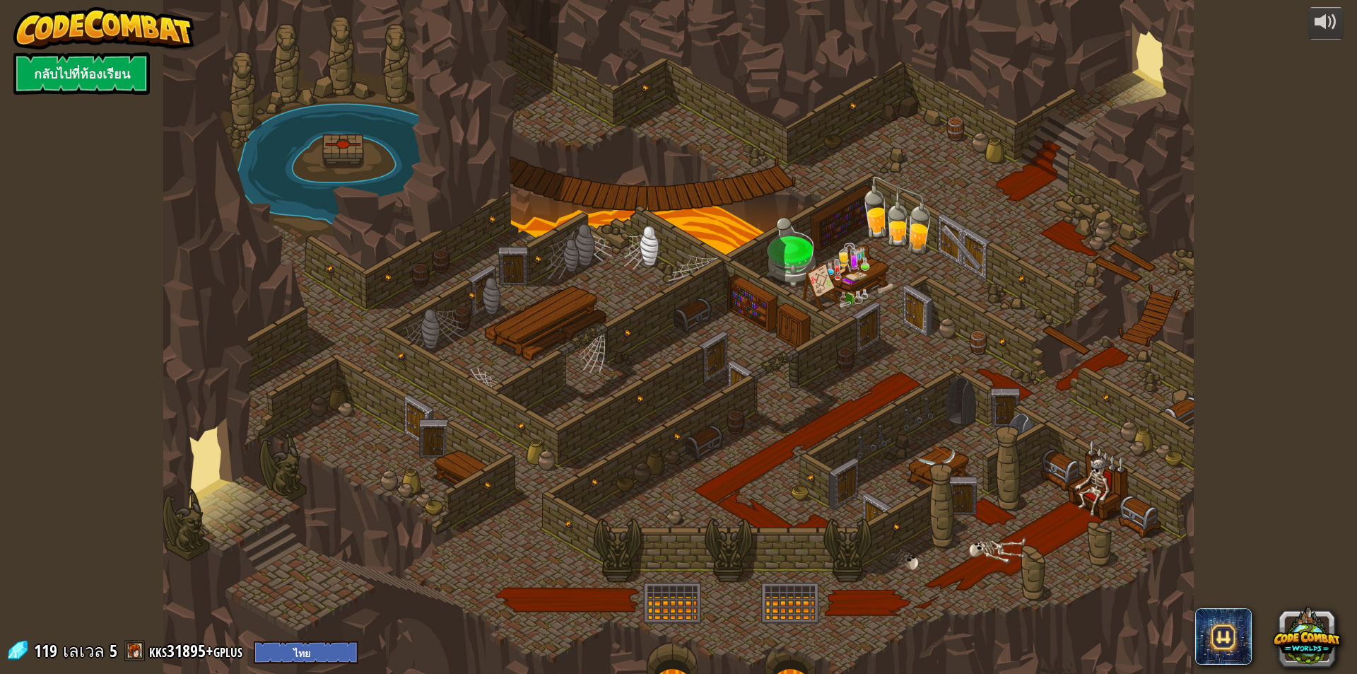
select select "th"
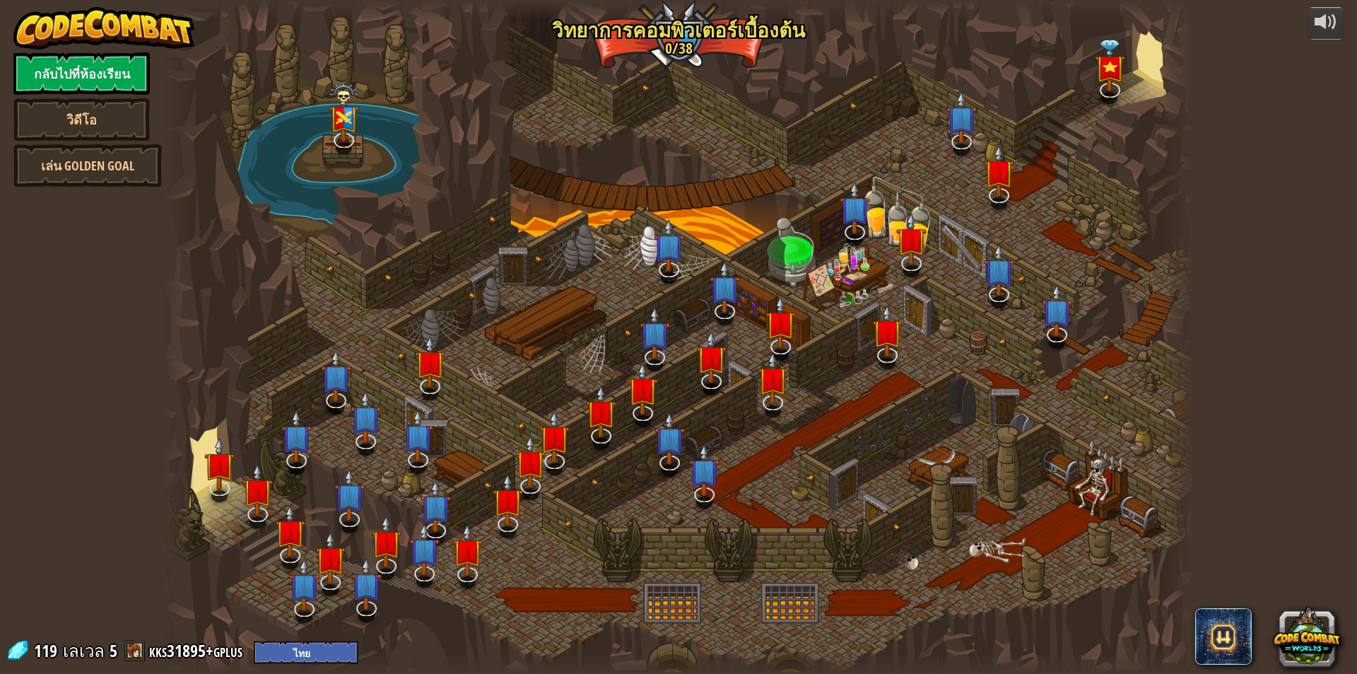
select select "th"
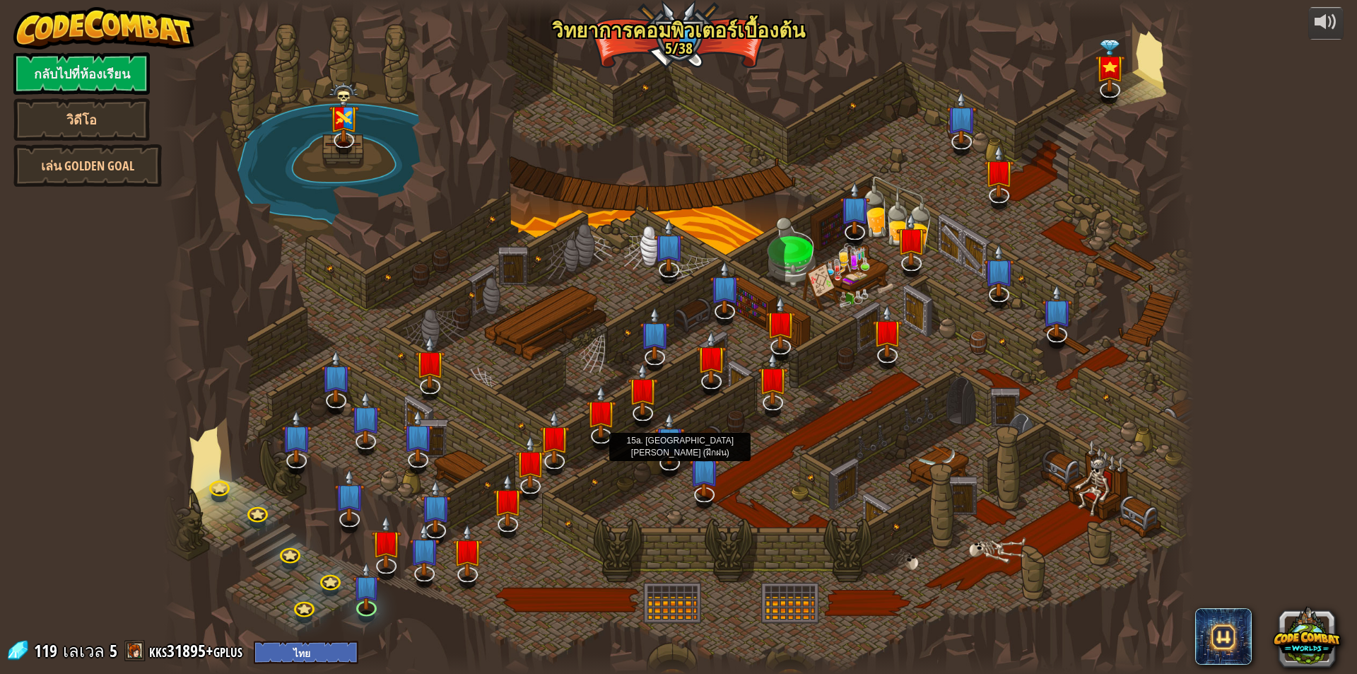
select select "th"
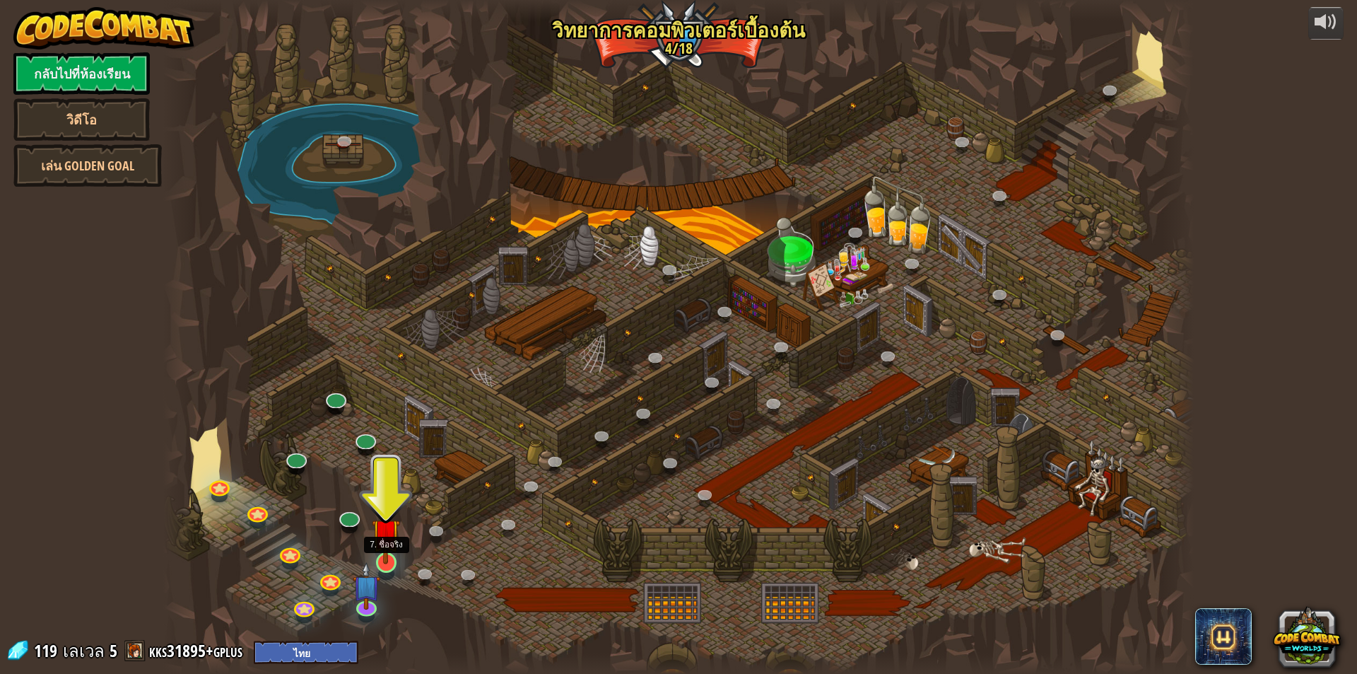
click at [393, 561] on img at bounding box center [386, 533] width 28 height 64
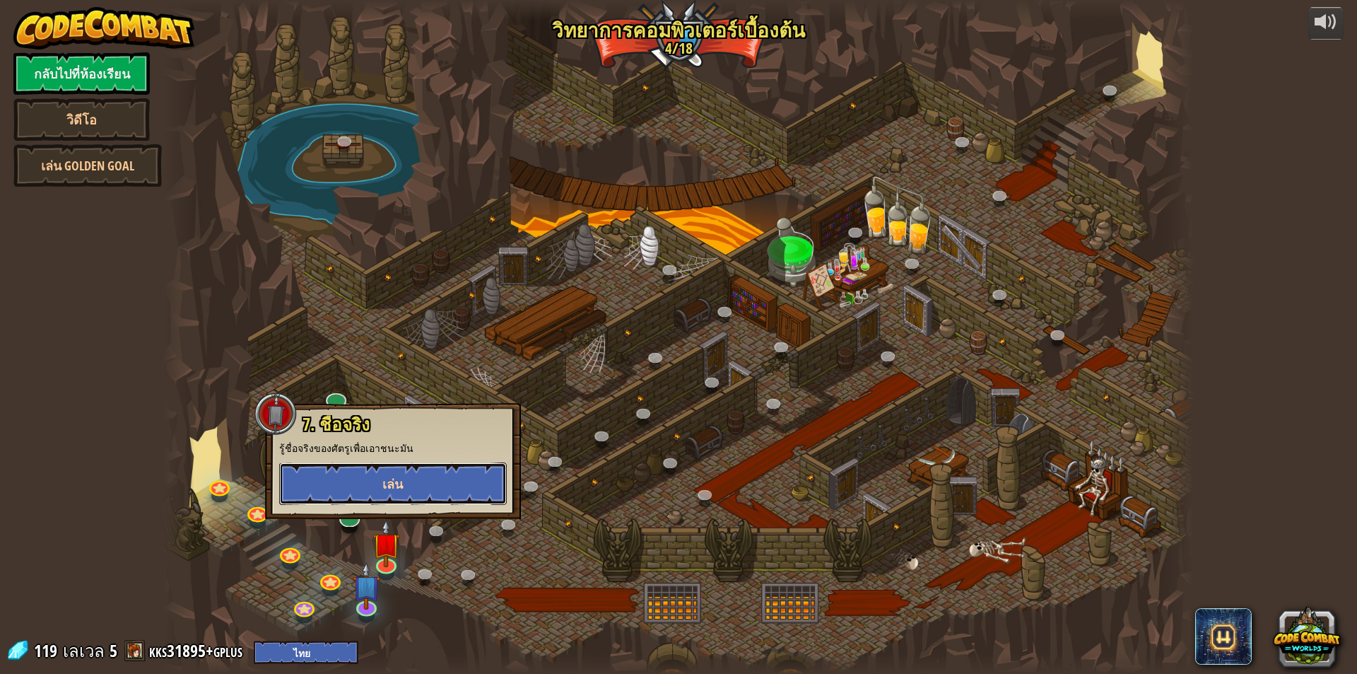
click at [435, 481] on button "เล่น" at bounding box center [393, 483] width 228 height 42
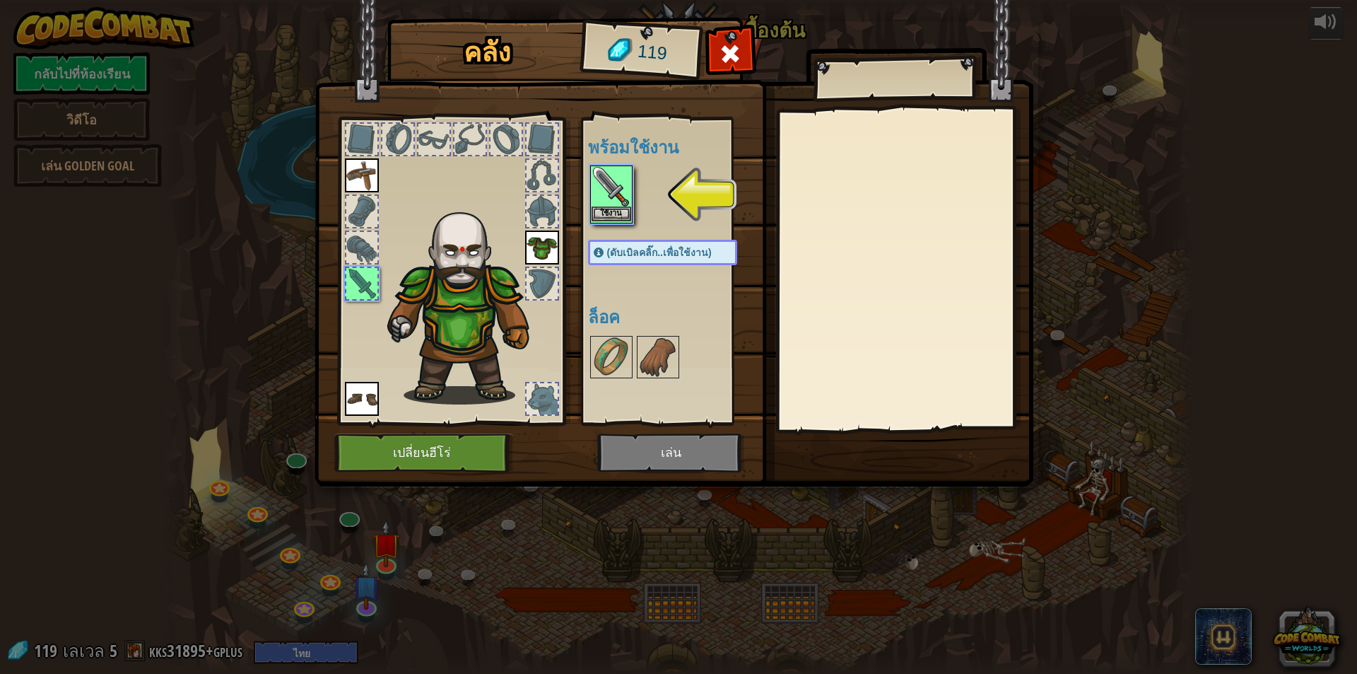
click at [607, 192] on img at bounding box center [612, 187] width 40 height 40
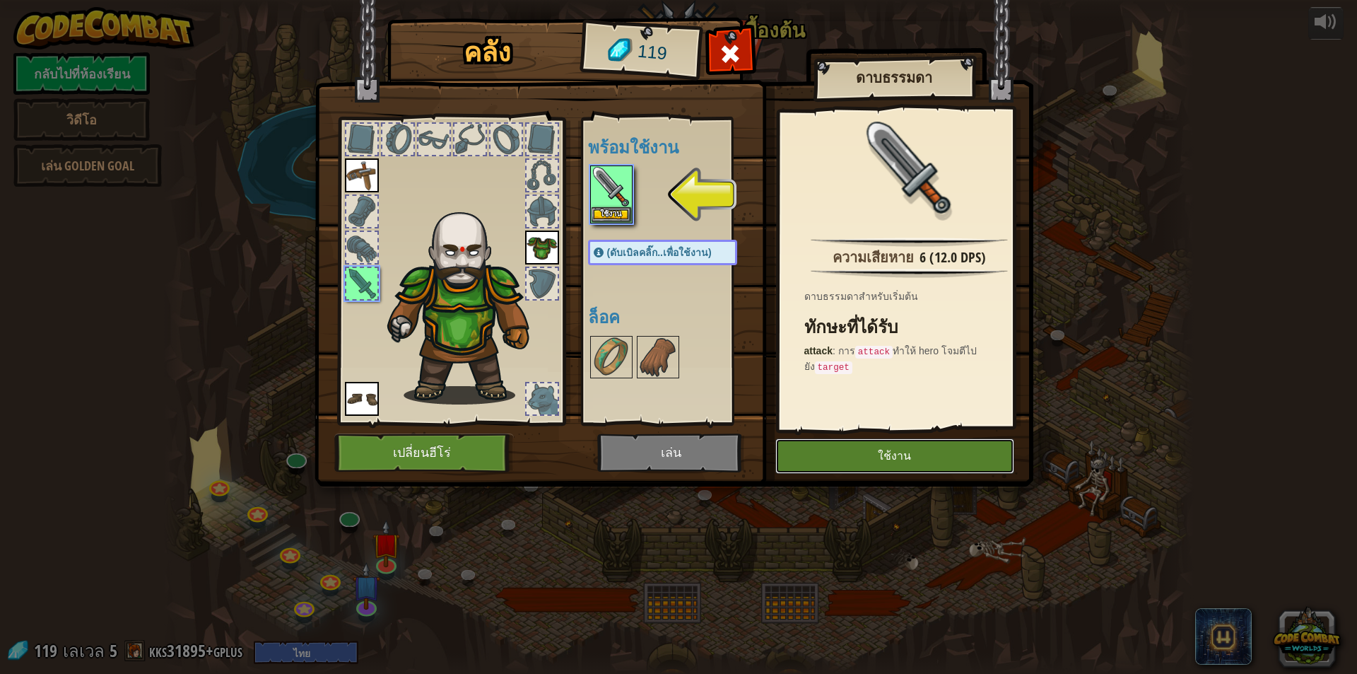
click at [884, 455] on button "ใช้งาน" at bounding box center [894, 455] width 239 height 35
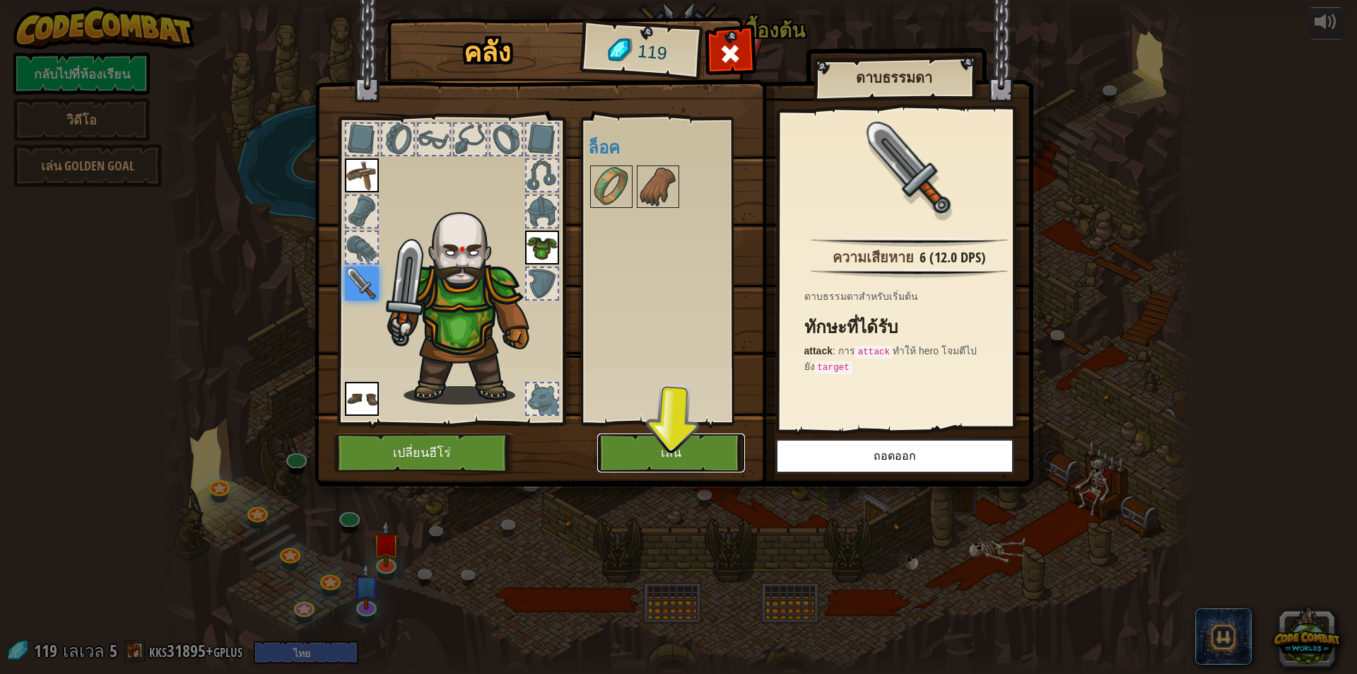
click at [691, 455] on button "เล่น" at bounding box center [671, 452] width 148 height 39
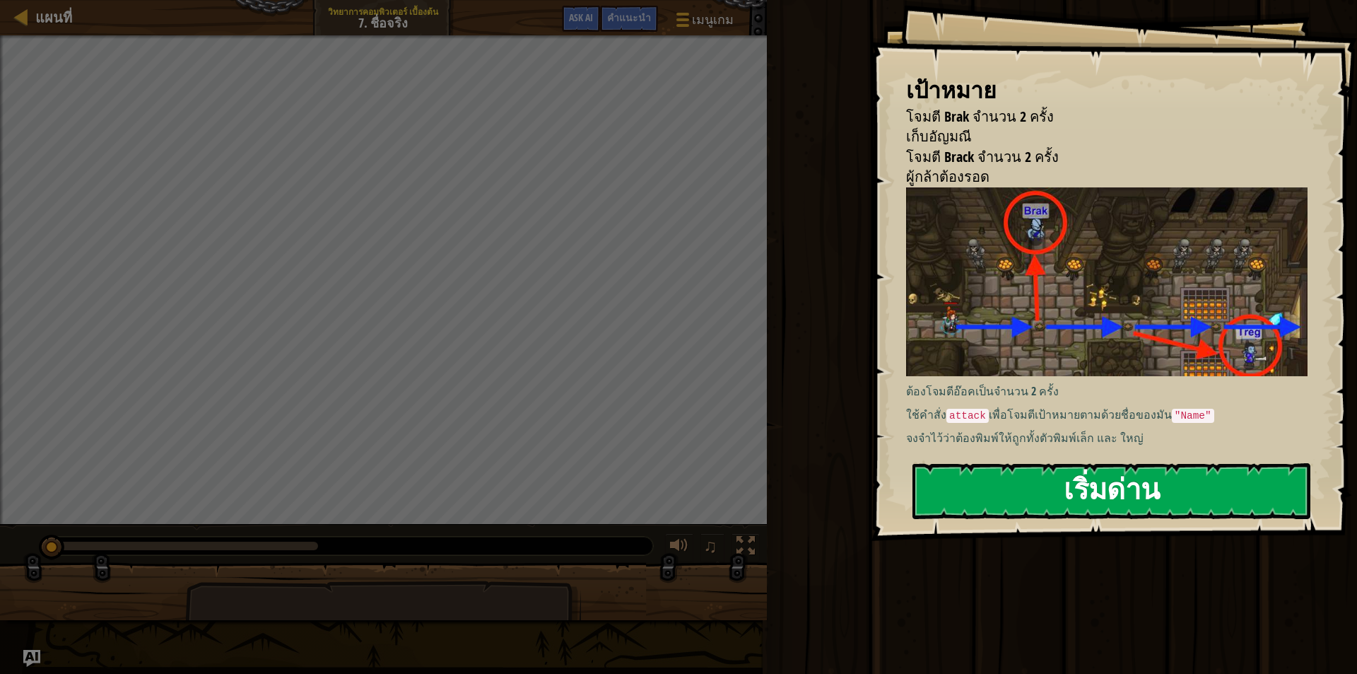
click at [1155, 490] on button "เริ่มด่าน" at bounding box center [1112, 491] width 398 height 56
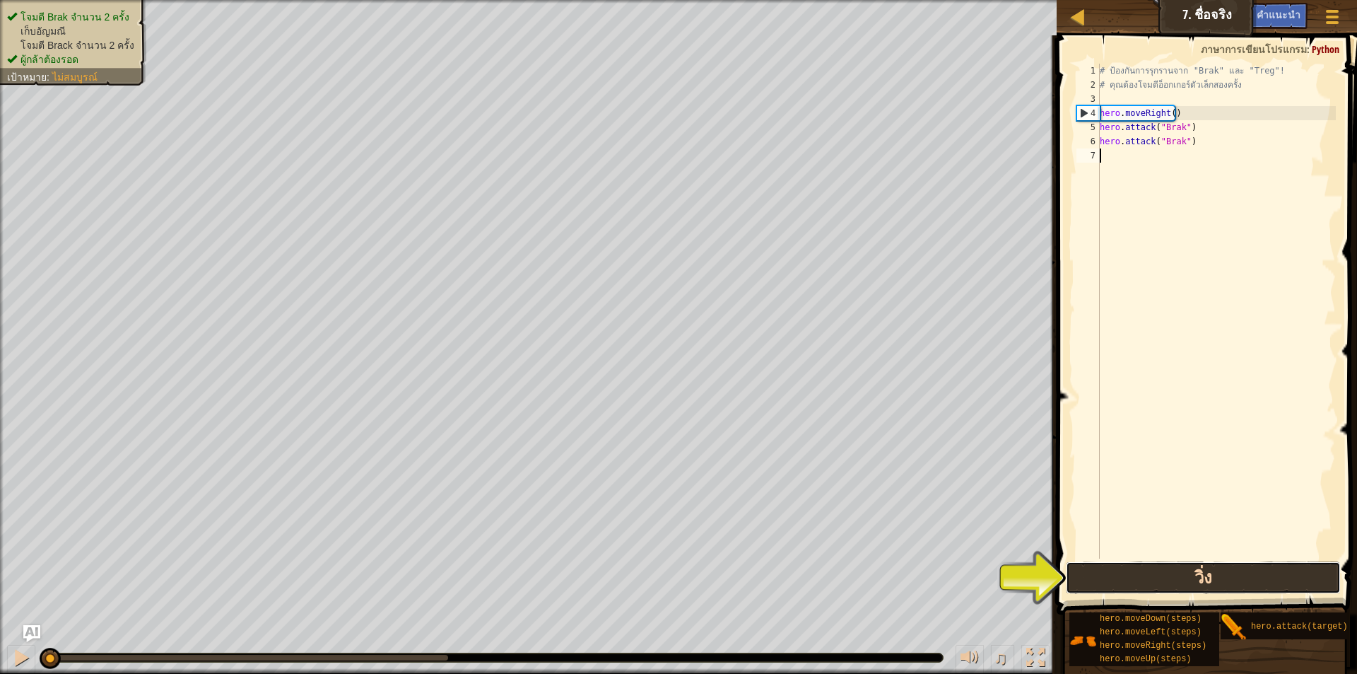
click at [1213, 580] on button "วิ่ง" at bounding box center [1203, 577] width 275 height 33
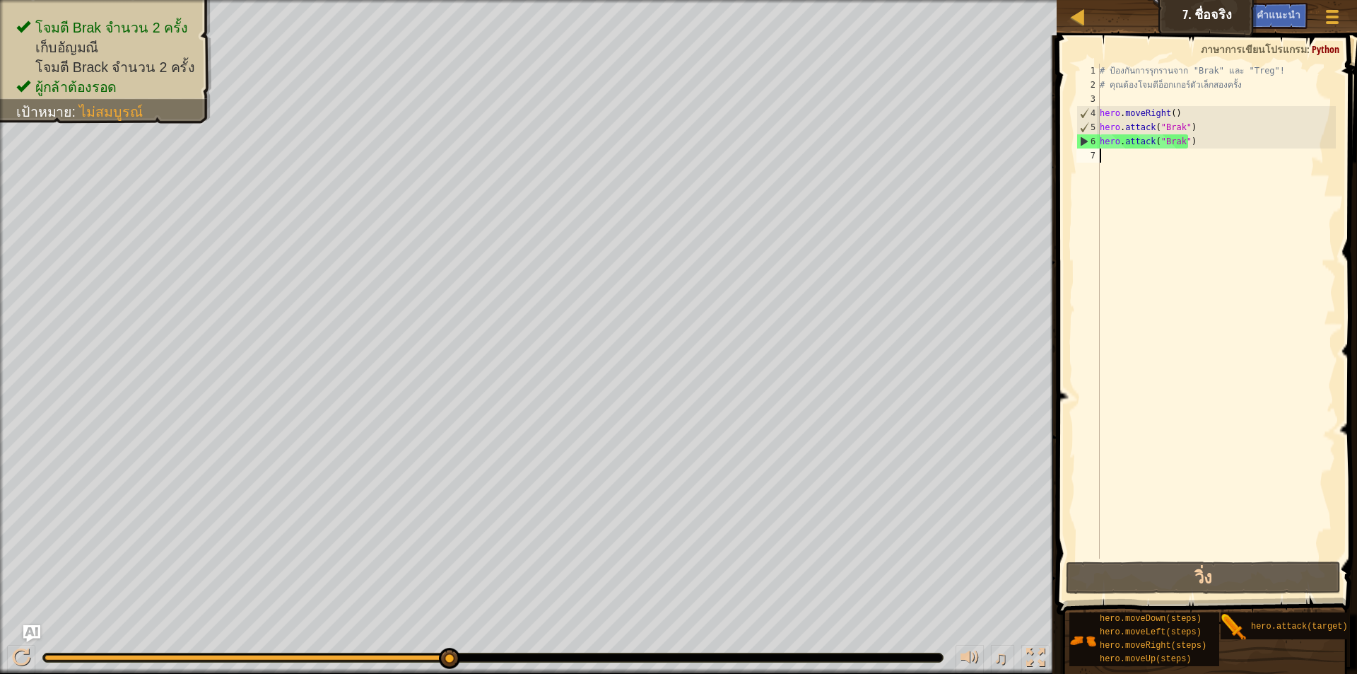
type textarea "h"
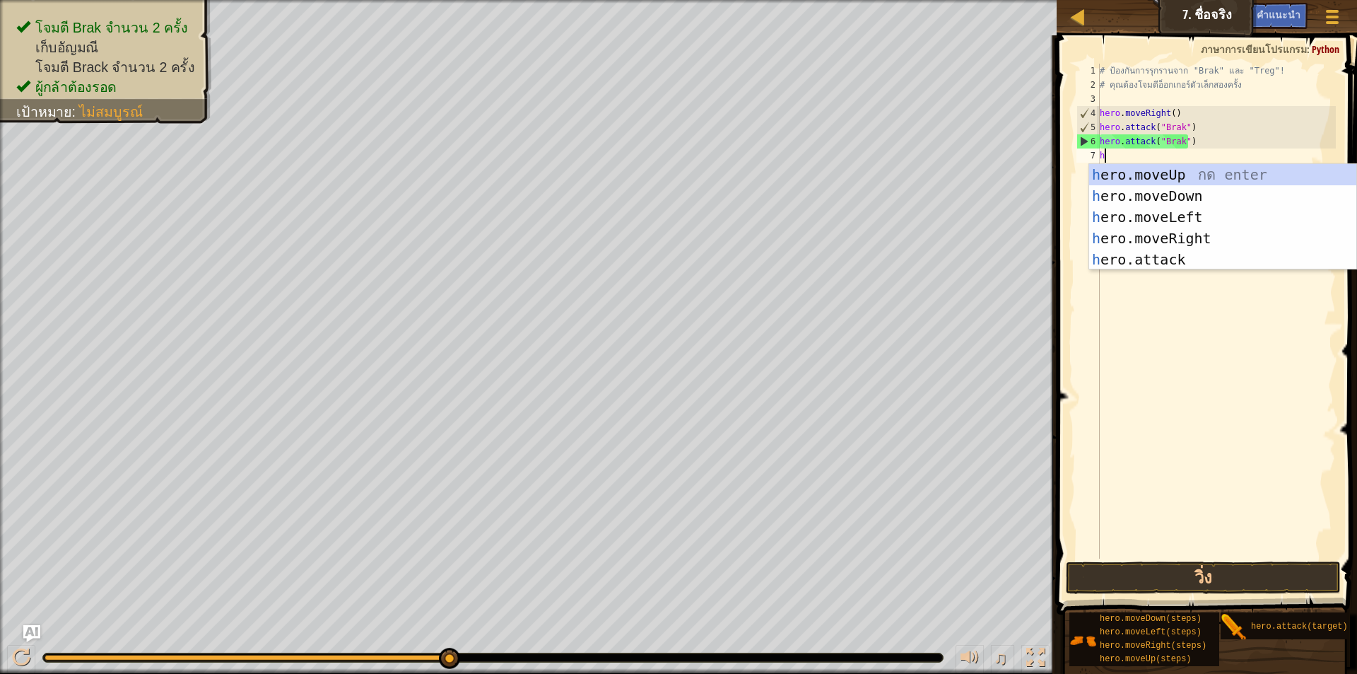
scroll to position [6, 0]
click at [1193, 231] on div "h ero.moveUp กด enter h ero.moveDown กด enter h ero.moveLeft กด enter h ero.mov…" at bounding box center [1222, 238] width 267 height 148
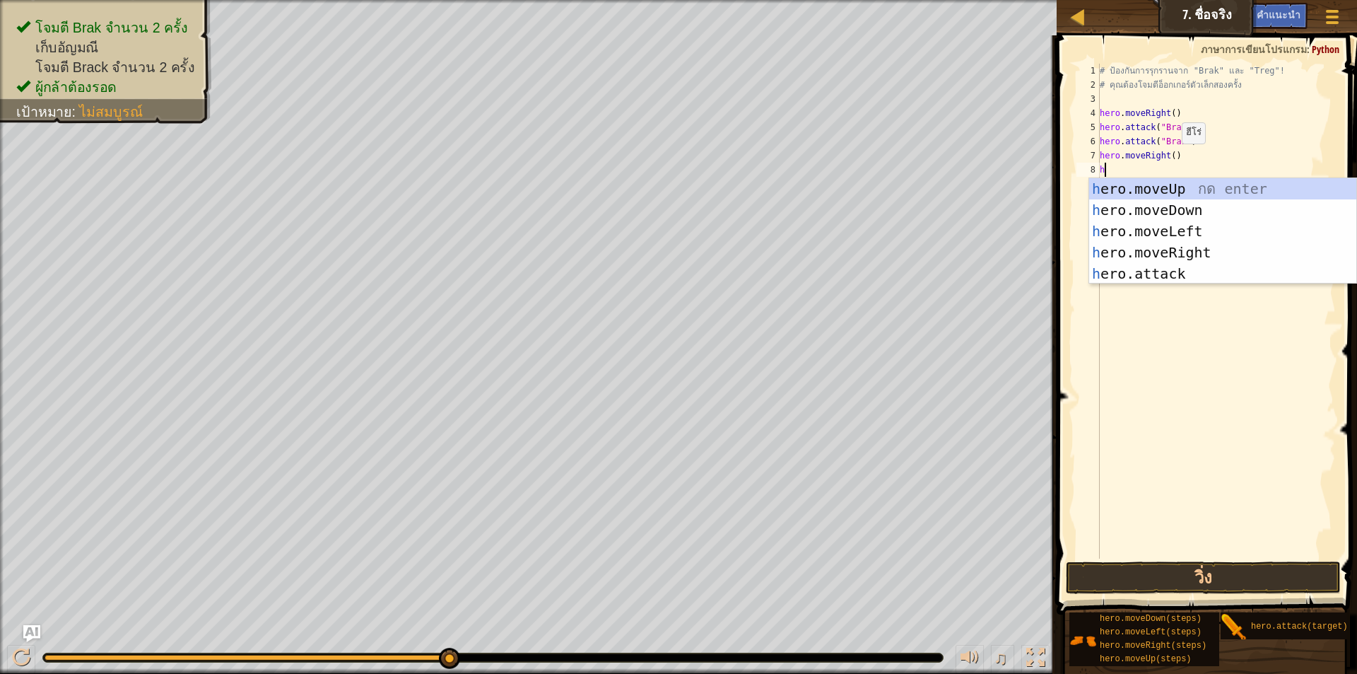
click at [1170, 158] on div "# ป้องกันการรุกรานจาก "Brak" และ "Treg"! # คุณต้องโจมตีอ็อกเกอร์ตัวเล็กสองครั้ง…" at bounding box center [1216, 325] width 239 height 523
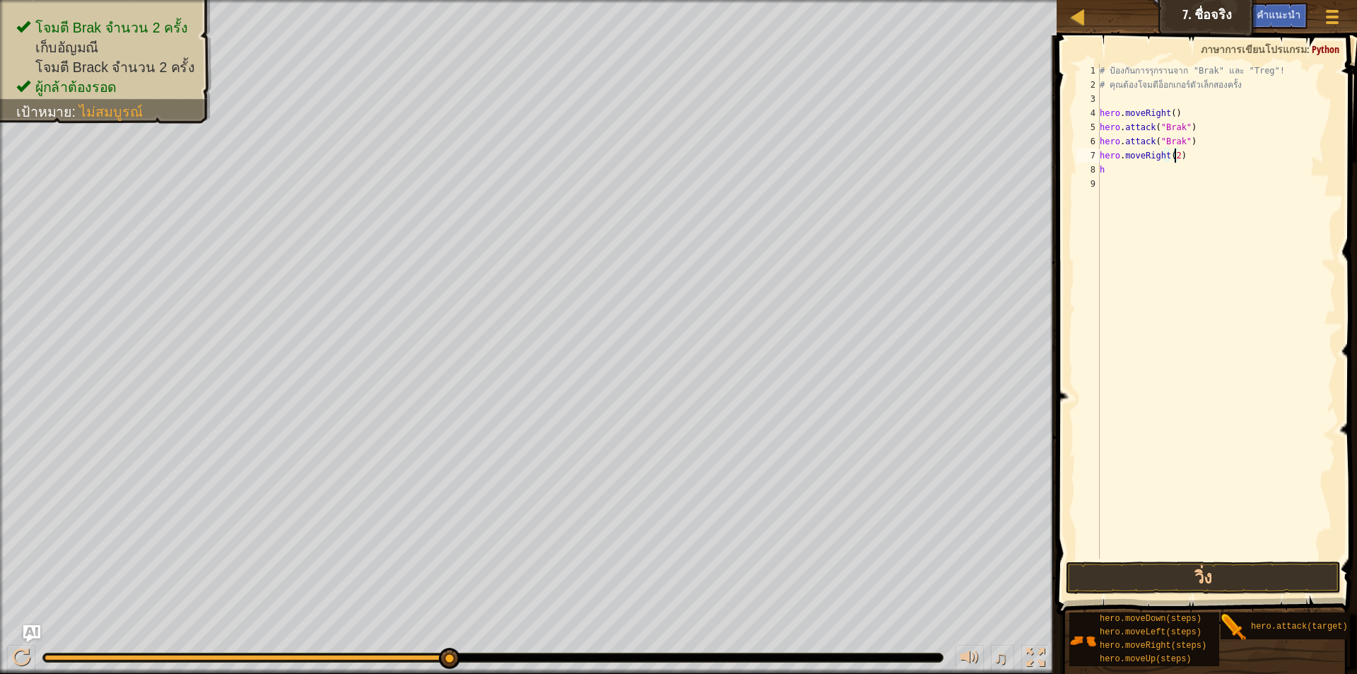
scroll to position [6, 6]
click at [1130, 168] on div "# ป้องกันการรุกรานจาก "Brak" และ "Treg"! # คุณต้องโจมตีอ็อกเกอร์ตัวเล็กสองครั้ง…" at bounding box center [1216, 325] width 239 height 523
type textarea "h"
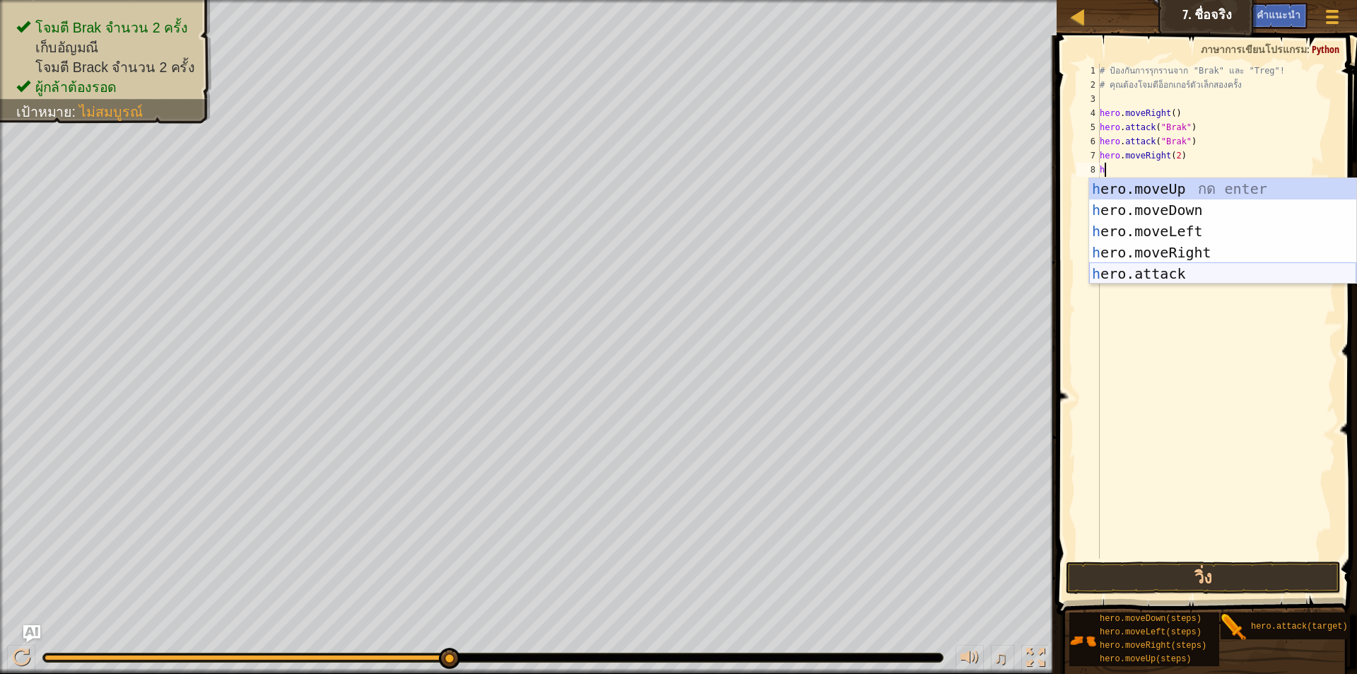
click at [1171, 269] on div "h ero.moveUp กด enter h ero.moveDown กด enter h ero.moveLeft กด enter h ero.mov…" at bounding box center [1222, 252] width 267 height 148
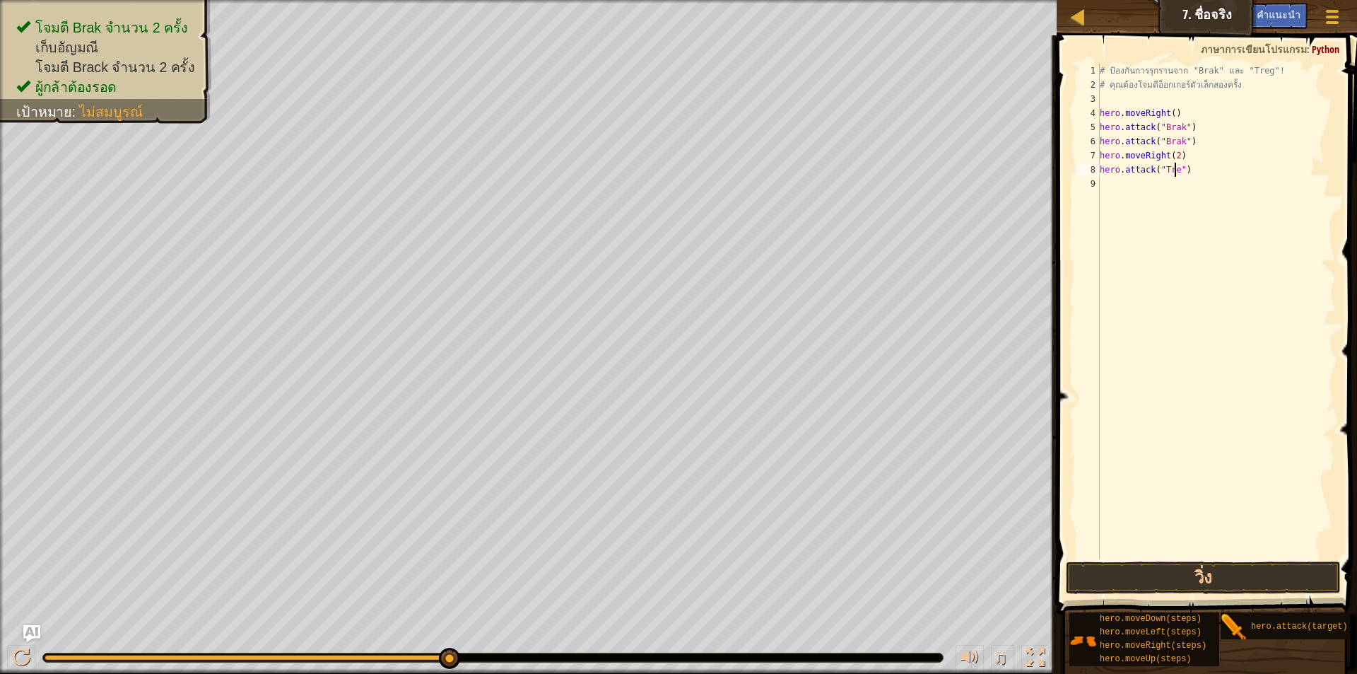
scroll to position [6, 6]
type textarea "hero.attack("Treg")"
click at [1222, 573] on button "วิ่ง" at bounding box center [1203, 577] width 275 height 33
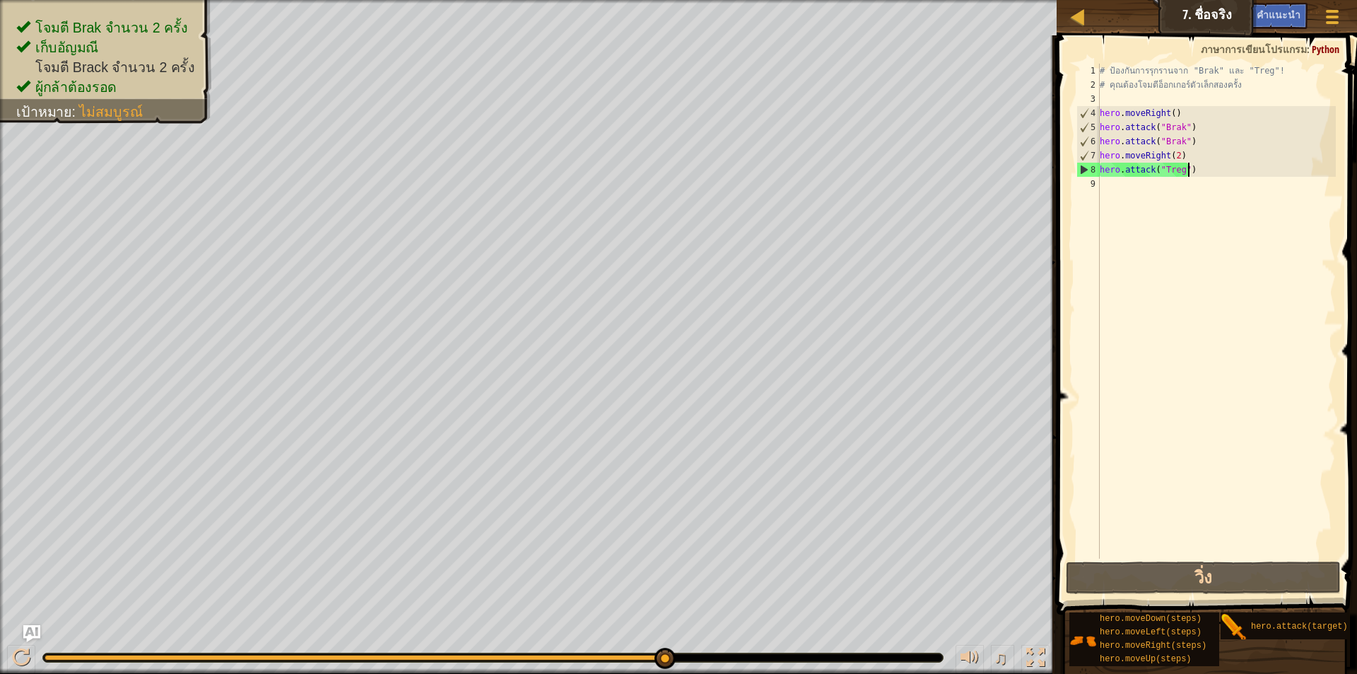
click at [1201, 169] on div "# ป้องกันการรุกรานจาก "Brak" และ "Treg"! # คุณต้องโจมตีอ็อกเกอร์ตัวเล็กสองครั้ง…" at bounding box center [1216, 325] width 239 height 523
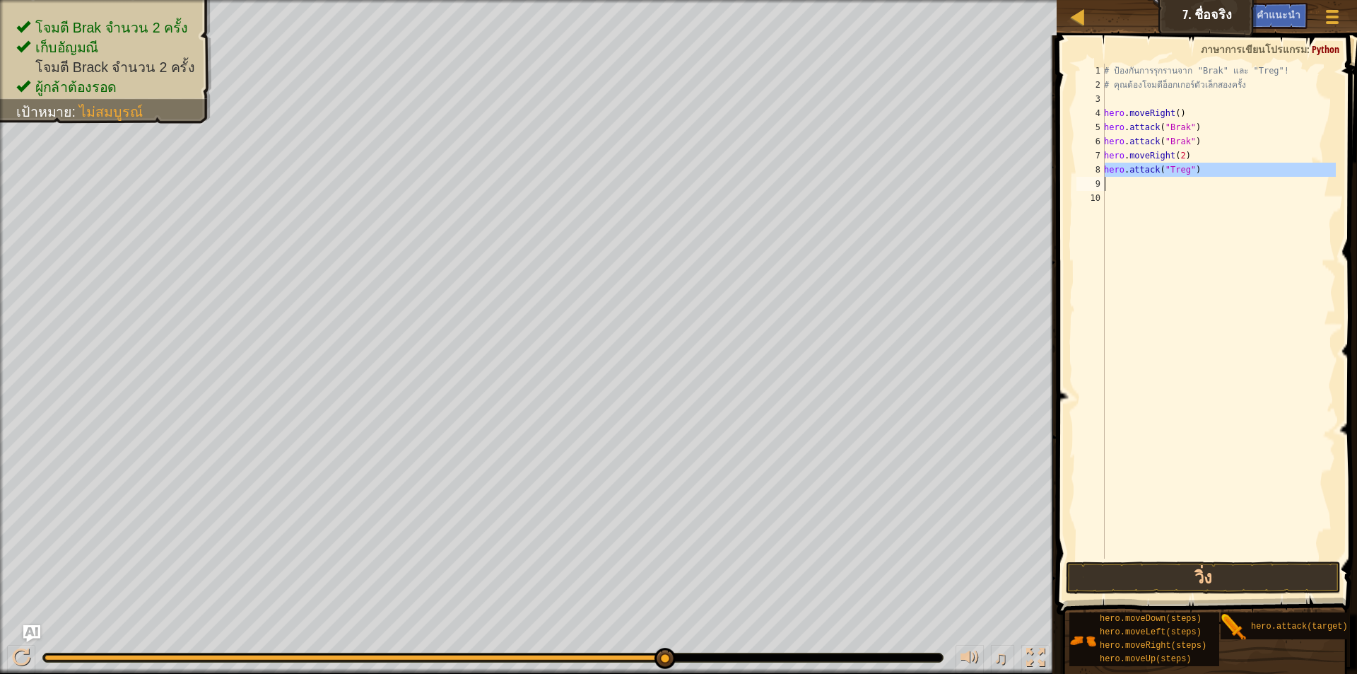
drag, startPoint x: 1104, startPoint y: 167, endPoint x: 1231, endPoint y: 185, distance: 127.8
click at [1231, 185] on div "1 2 3 4 5 6 7 8 9 10 # ป้องกันการรุกรานจาก "Brak" และ "Treg"! # คุณต้องโจมตีอ็อ…" at bounding box center [1205, 311] width 262 height 495
type textarea "hero.attack("Treg")"
click at [1148, 179] on div "# ป้องกันการรุกรานจาก "Brak" และ "Treg"! # คุณต้องโจมตีอ็อกเกอร์ตัวเล็กสองครั้ง…" at bounding box center [1218, 311] width 235 height 495
click at [1219, 575] on button "วิ่ง" at bounding box center [1203, 577] width 275 height 33
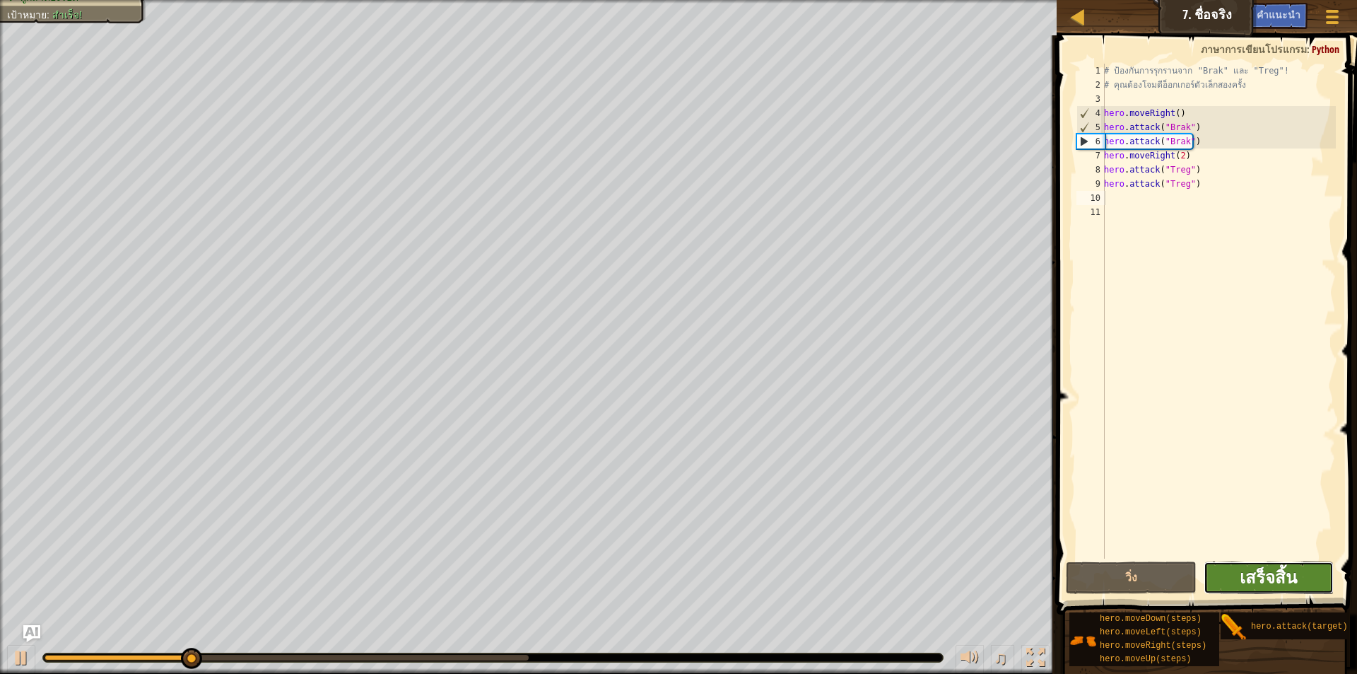
click at [1274, 576] on span "เสร็จสิ้น" at bounding box center [1268, 577] width 57 height 23
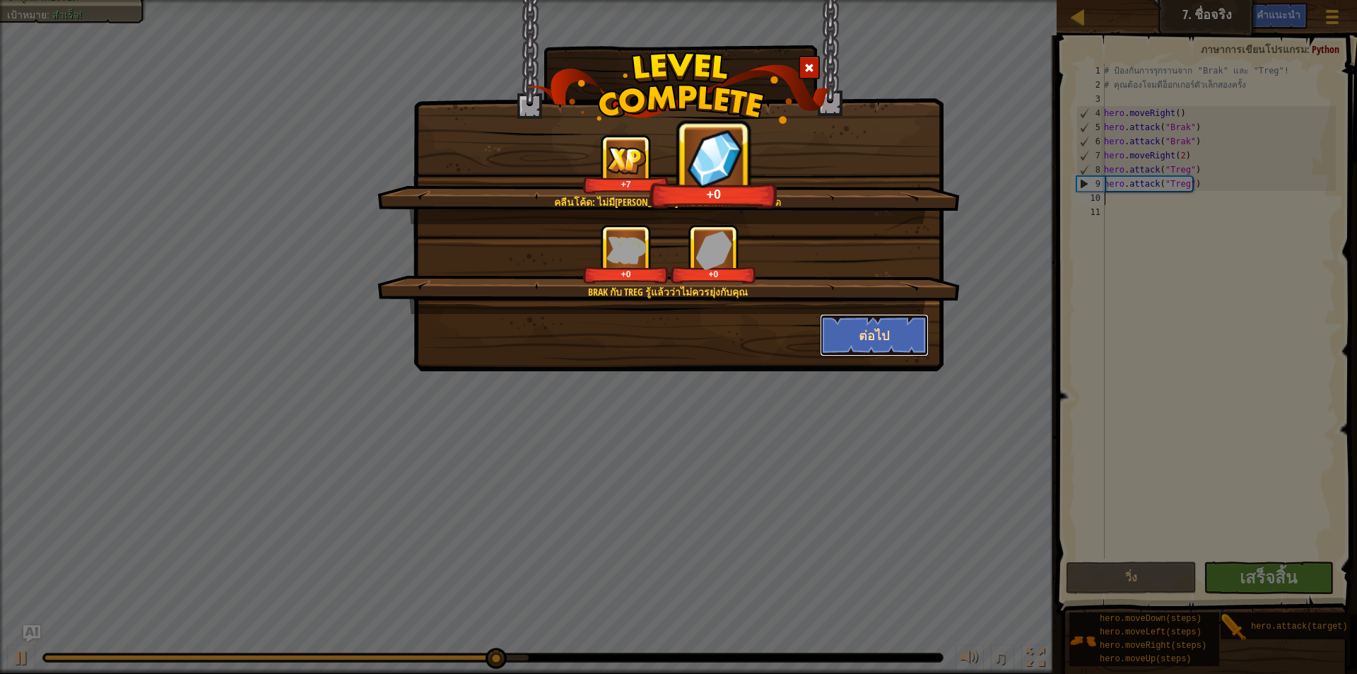
click at [913, 335] on button "ต่อไป" at bounding box center [875, 335] width 110 height 42
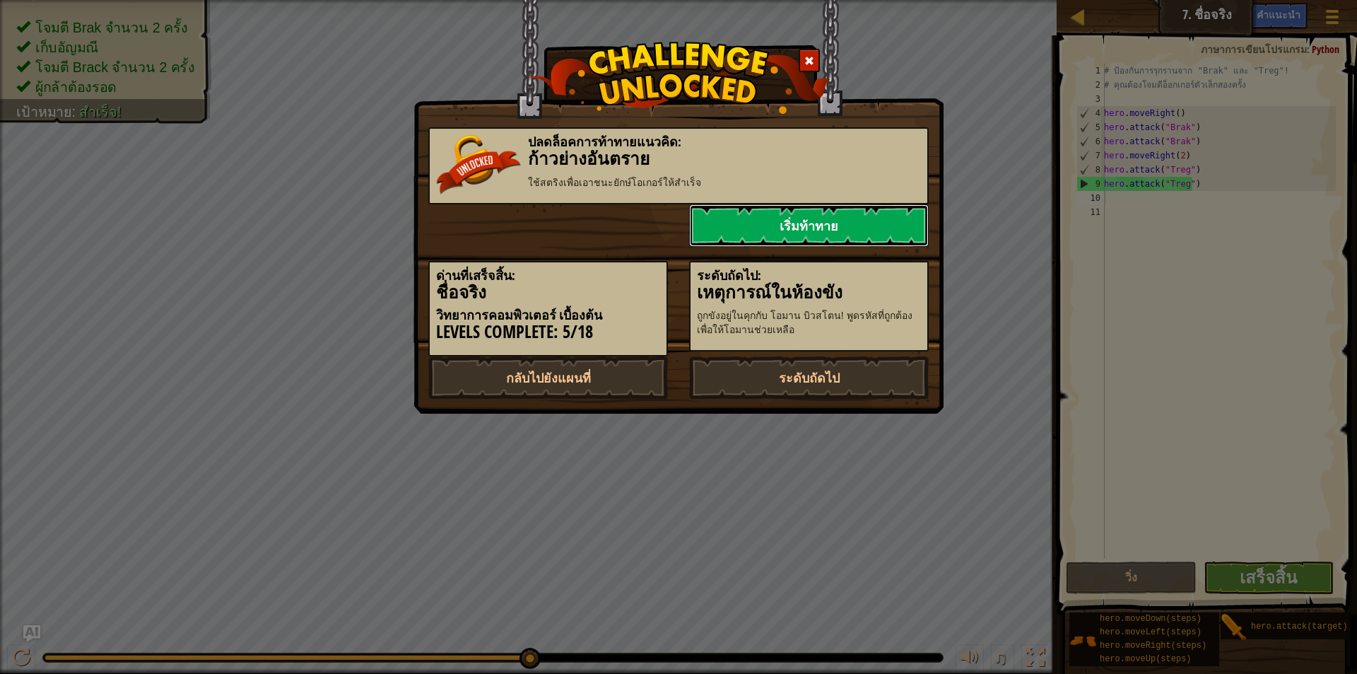
click at [816, 220] on link "เริ่มท้าทาย" at bounding box center [809, 225] width 240 height 42
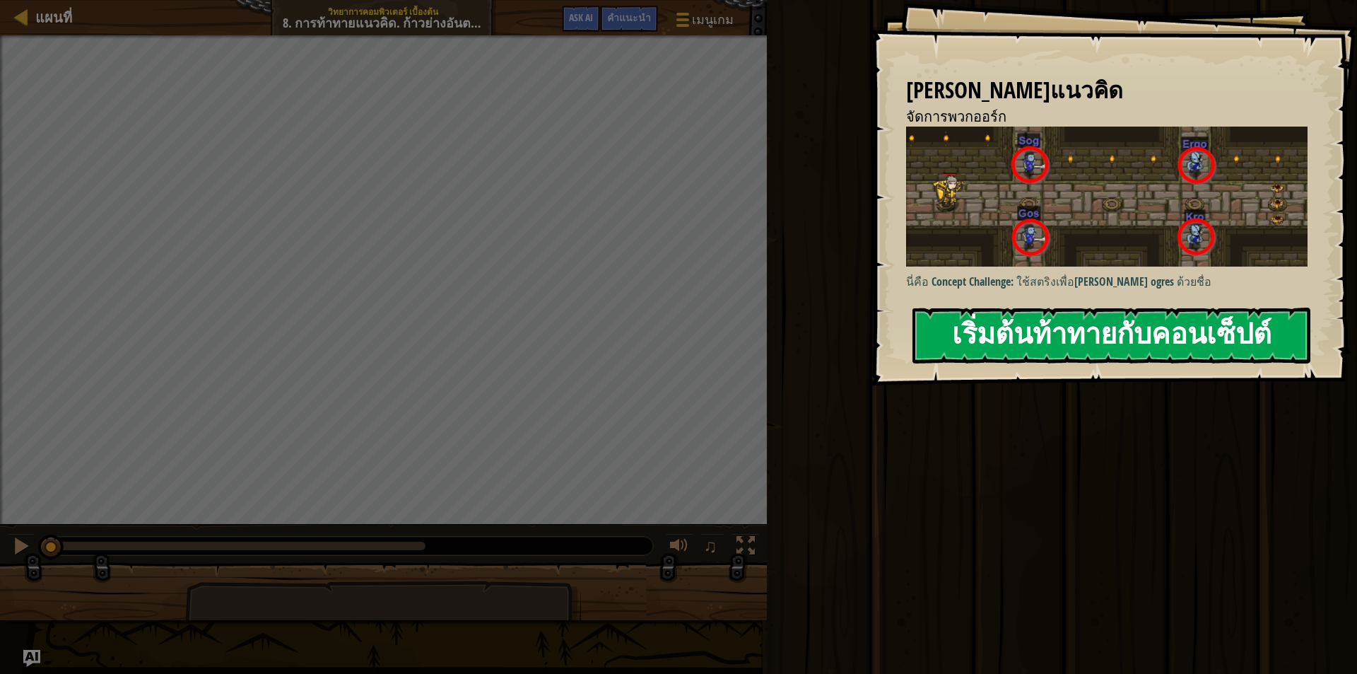
click at [1212, 332] on button "เริ่มต้นท้าทายกับคอนเซ็ปต์" at bounding box center [1112, 336] width 398 height 56
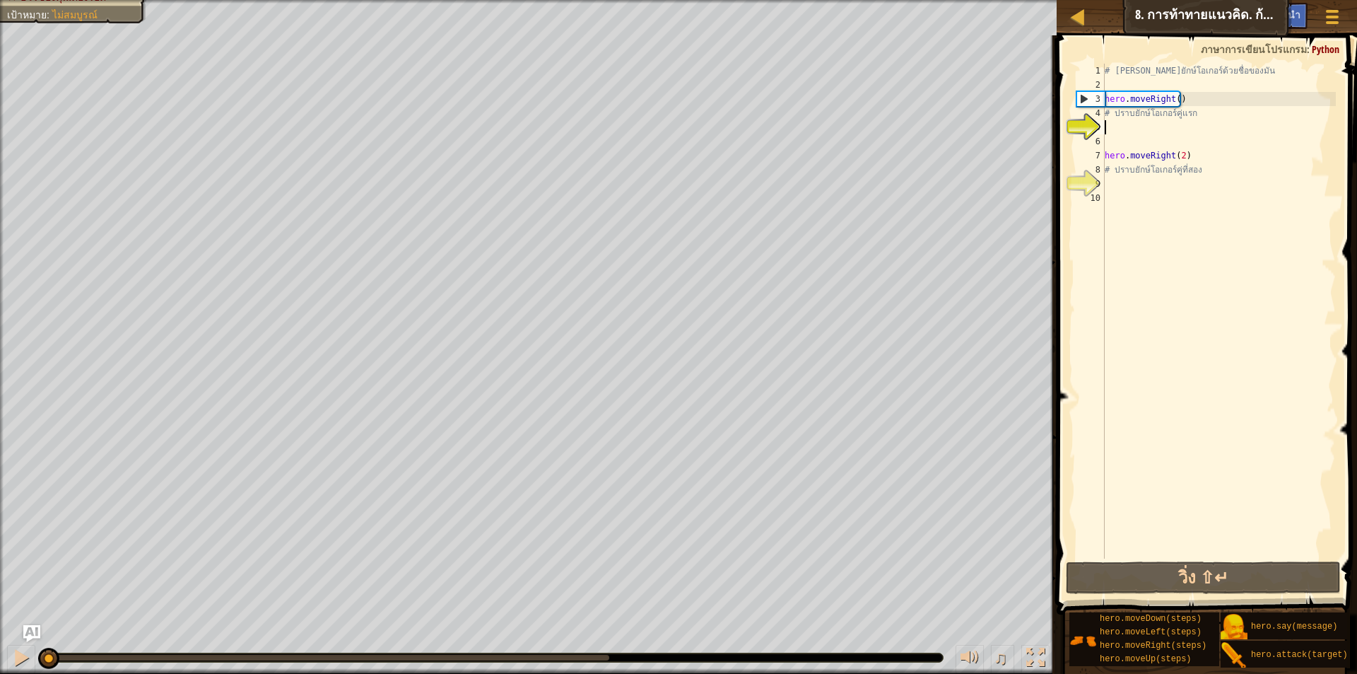
scroll to position [6, 0]
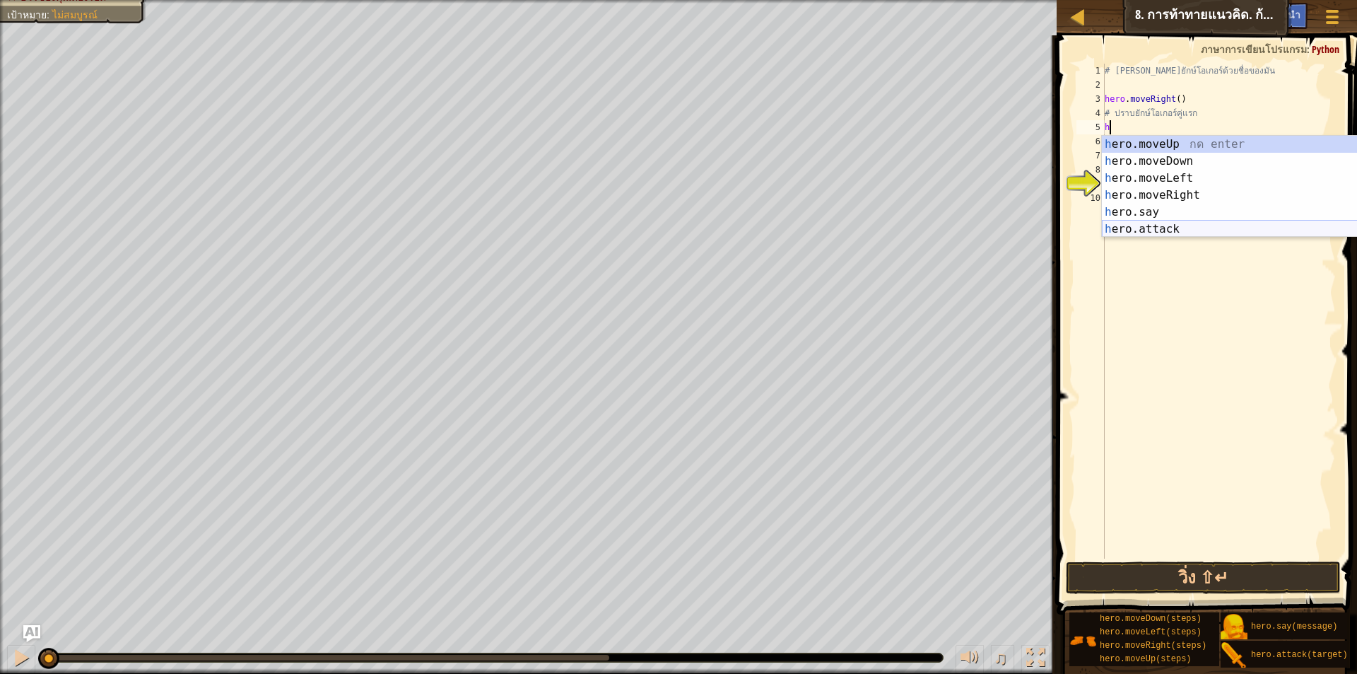
click at [1180, 228] on div "h ero.moveUp กด enter h ero.moveDown กด enter h ero.moveLeft กด enter h ero.mov…" at bounding box center [1235, 204] width 267 height 136
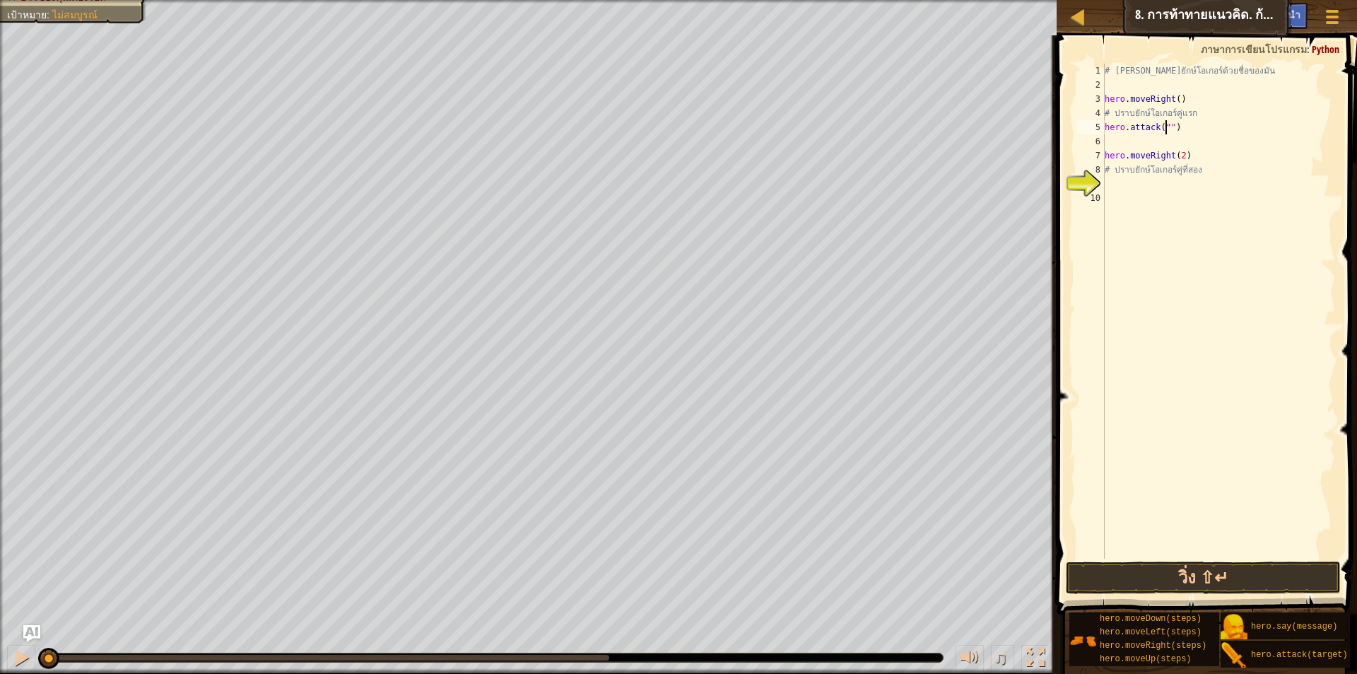
scroll to position [6, 6]
type textarea "hero.attack("sog")"
drag, startPoint x: 1106, startPoint y: 126, endPoint x: 1195, endPoint y: 130, distance: 89.9
click at [1195, 130] on div "# เอาชนะยักษ์โอเกอร์ด้วยชื่อของมัน hero . moveRight ( ) # ปราบยักษ์โอเกอร์คู่แร…" at bounding box center [1219, 325] width 234 height 523
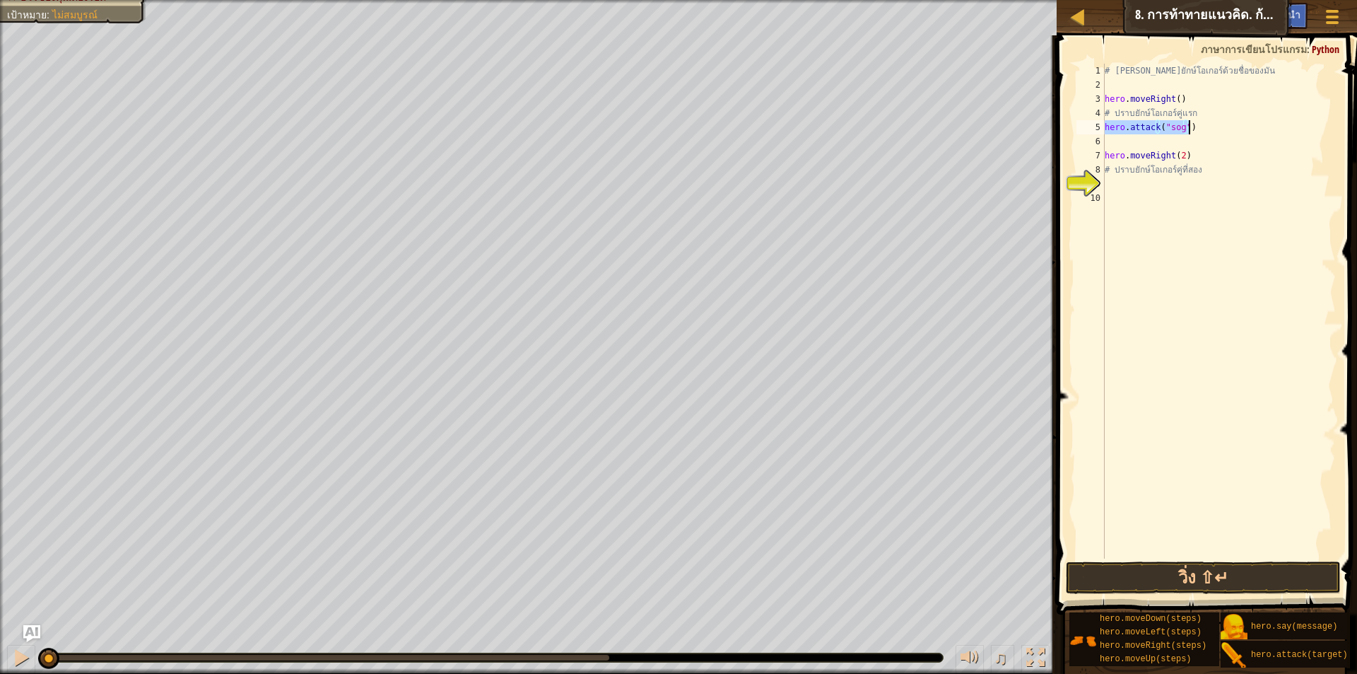
click at [1132, 136] on div "# เอาชนะยักษ์โอเกอร์ด้วยชื่อของมัน hero . moveRight ( ) # ปราบยักษ์โอเกอร์คู่แร…" at bounding box center [1219, 325] width 234 height 523
type textarea "hero.attack("sog")"
click at [1221, 575] on button "วิ่ง ⇧↵" at bounding box center [1203, 577] width 275 height 33
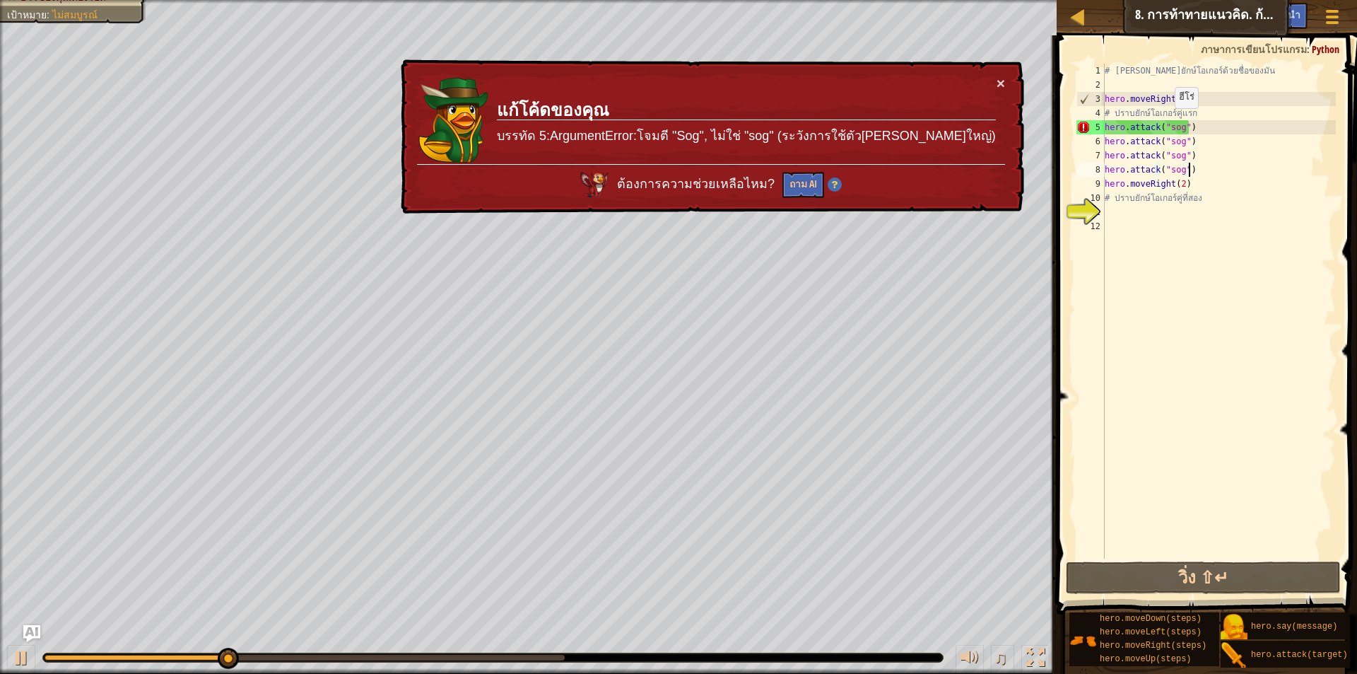
click at [1168, 123] on div "# เอาชนะยักษ์โอเกอร์ด้วยชื่อของมัน hero . moveRight ( ) # ปราบยักษ์โอเกอร์คู่แร…" at bounding box center [1219, 325] width 234 height 523
click at [1171, 125] on div "# เอาชนะยักษ์โอเกอร์ด้วยชื่อของมัน hero . moveRight ( ) # ปราบยักษ์โอเกอร์คู่แร…" at bounding box center [1219, 325] width 234 height 523
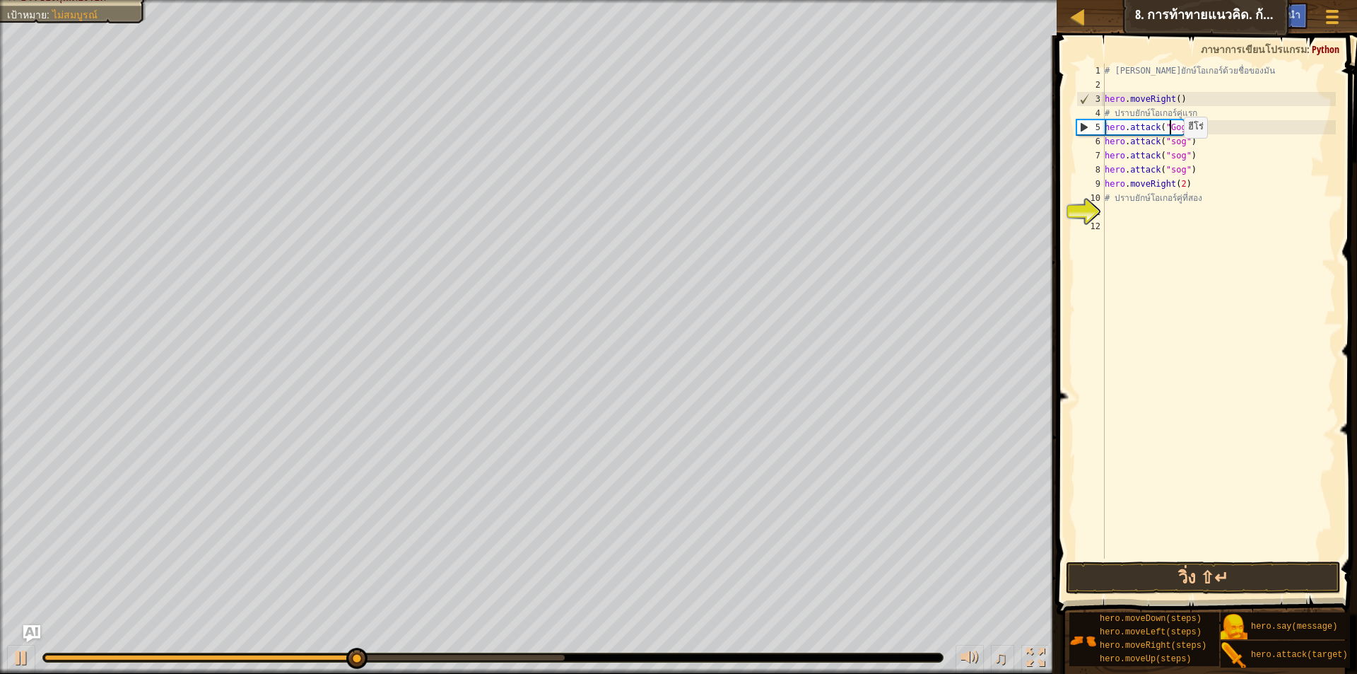
scroll to position [6, 6]
click at [1169, 140] on div "# เอาชนะยักษ์โอเกอร์ด้วยชื่อของมัน hero . moveRight ( ) # ปราบยักษ์โอเกอร์คู่แร…" at bounding box center [1219, 325] width 234 height 523
click at [1169, 153] on div "# เอาชนะยักษ์โอเกอร์ด้วยชื่อของมัน hero . moveRight ( ) # ปราบยักษ์โอเกอร์คู่แร…" at bounding box center [1219, 325] width 234 height 523
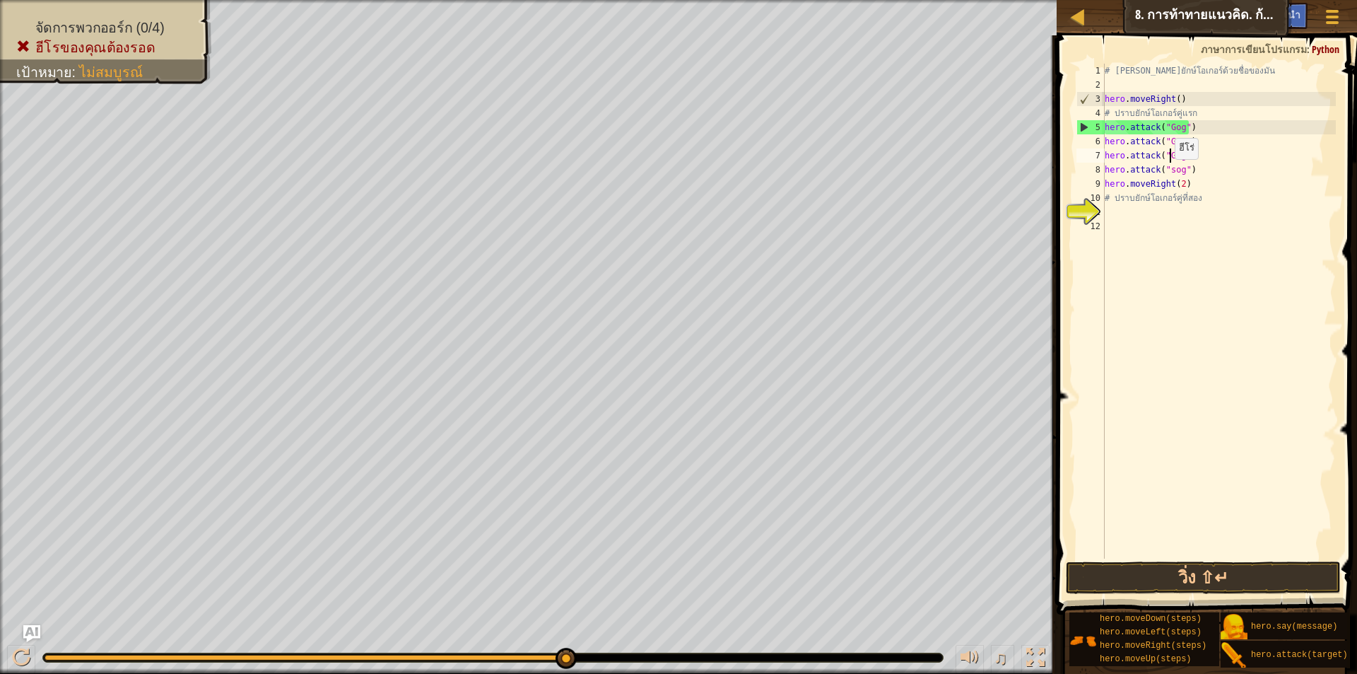
click at [1168, 173] on div "# เอาชนะยักษ์โอเกอร์ด้วยชื่อของมัน hero . moveRight ( ) # ปราบยักษ์โอเกอร์คู่แร…" at bounding box center [1219, 325] width 234 height 523
click at [1169, 169] on div "# เอาชนะยักษ์โอเกอร์ด้วยชื่อของมัน hero . moveRight ( ) # ปราบยักษ์โอเกอร์คู่แร…" at bounding box center [1219, 325] width 234 height 523
click at [1240, 579] on button "วิ่ง ⇧↵" at bounding box center [1203, 577] width 275 height 33
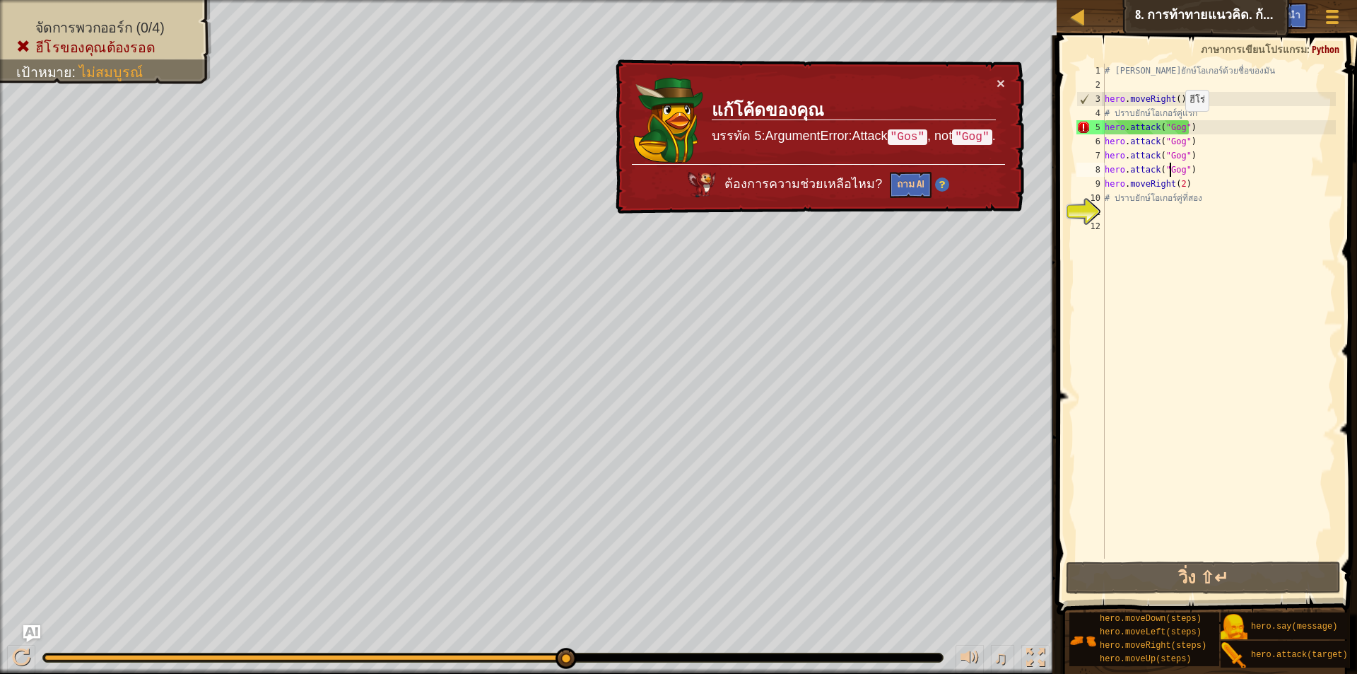
click at [1178, 125] on div "# เอาชนะยักษ์โอเกอร์ด้วยชื่อของมัน hero . moveRight ( ) # ปราบยักษ์โอเกอร์คู่แร…" at bounding box center [1219, 325] width 234 height 523
click at [1169, 126] on div "# เอาชนะยักษ์โอเกอร์ด้วยชื่อของมัน hero . moveRight ( ) # ปราบยักษ์โอเกอร์คู่แร…" at bounding box center [1219, 325] width 234 height 523
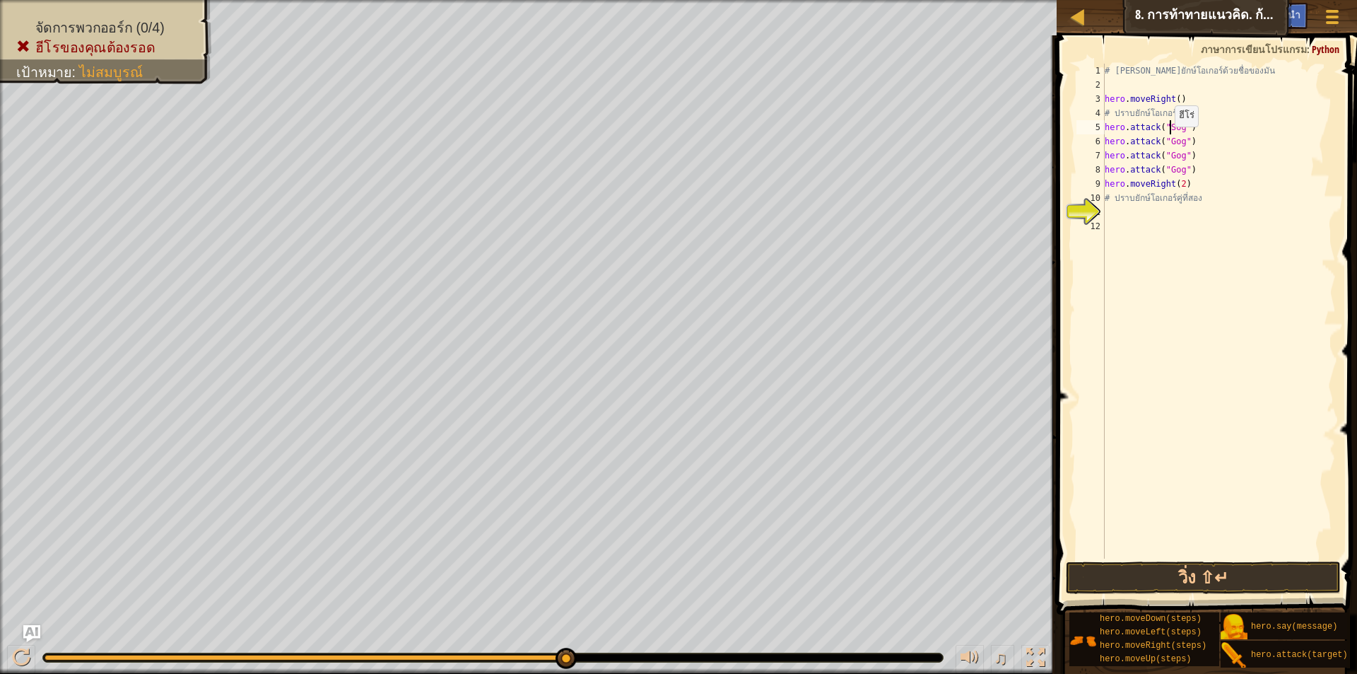
click at [1168, 141] on div "# เอาชนะยักษ์โอเกอร์ด้วยชื่อของมัน hero . moveRight ( ) # ปราบยักษ์โอเกอร์คู่แร…" at bounding box center [1219, 325] width 234 height 523
click at [1170, 143] on div "# เอาชนะยักษ์โอเกอร์ด้วยชื่อของมัน hero . moveRight ( ) # ปราบยักษ์โอเกอร์คู่แร…" at bounding box center [1219, 325] width 234 height 523
click at [1180, 158] on div "# เอาชนะยักษ์โอเกอร์ด้วยชื่อของมัน hero . moveRight ( ) # ปราบยักษ์โอเกอร์คู่แร…" at bounding box center [1219, 325] width 234 height 523
click at [1180, 170] on div "# เอาชนะยักษ์โอเกอร์ด้วยชื่อของมัน hero . moveRight ( ) # ปราบยักษ์โอเกอร์คู่แร…" at bounding box center [1219, 325] width 234 height 523
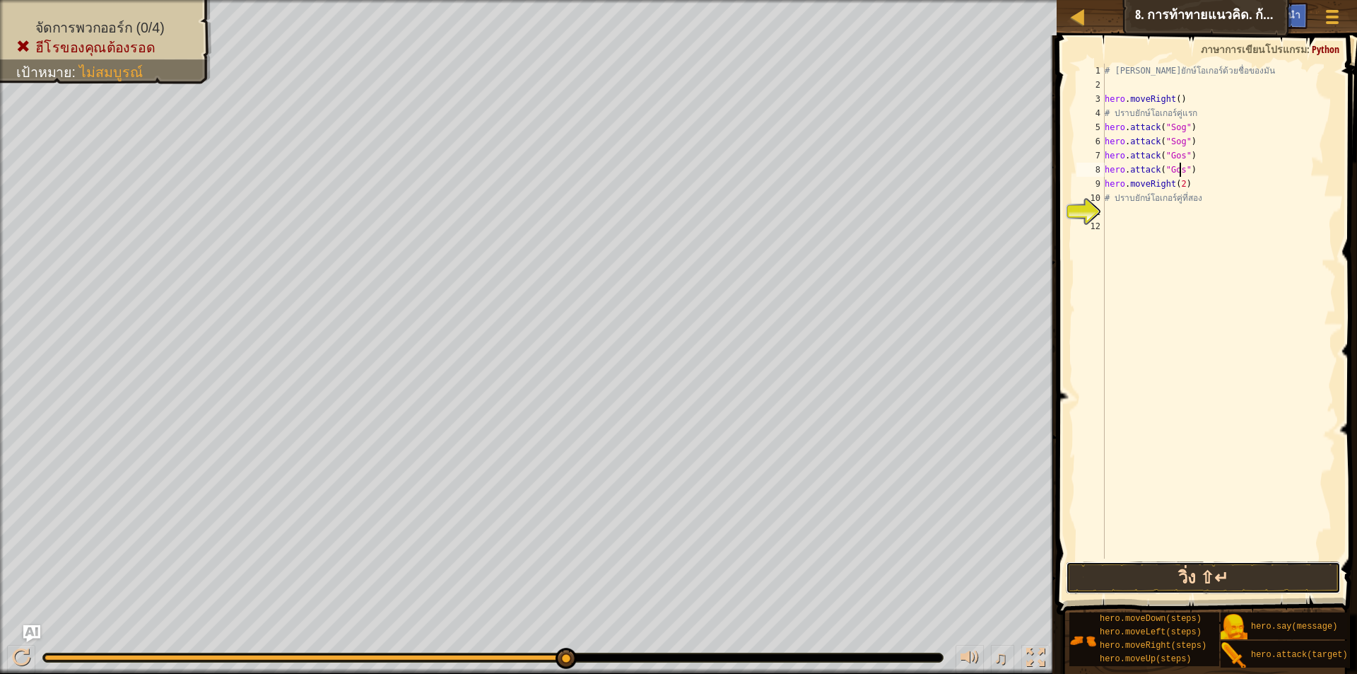
click at [1275, 581] on button "วิ่ง ⇧↵" at bounding box center [1203, 577] width 275 height 33
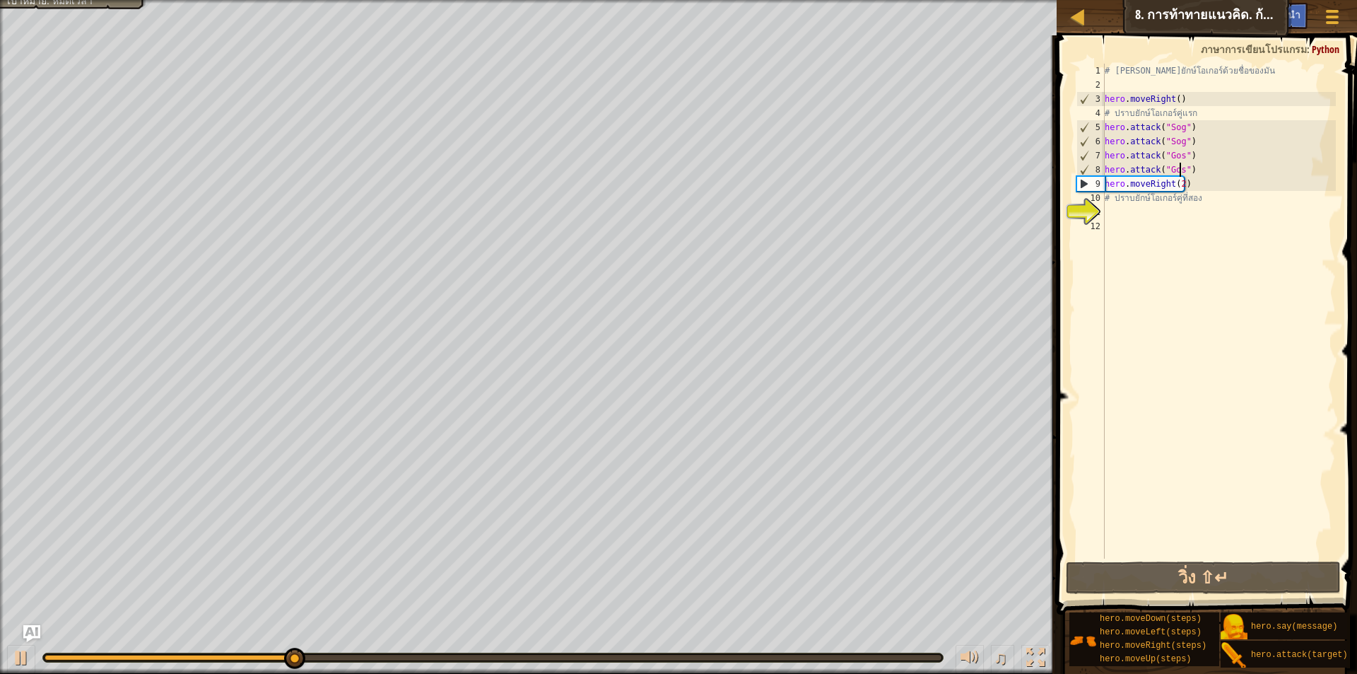
click at [1213, 197] on div "# เอาชนะยักษ์โอเกอร์ด้วยชื่อของมัน hero . moveRight ( ) # ปราบยักษ์โอเกอร์คู่แร…" at bounding box center [1219, 325] width 234 height 523
type textarea "# ปราบยักษ์โอเกอร์คู่ที่สอง"
click at [1196, 216] on div "# เอาชนะยักษ์โอเกอร์ด้วยชื่อของมัน hero . moveRight ( ) # ปราบยักษ์โอเกอร์คู่แร…" at bounding box center [1219, 325] width 234 height 523
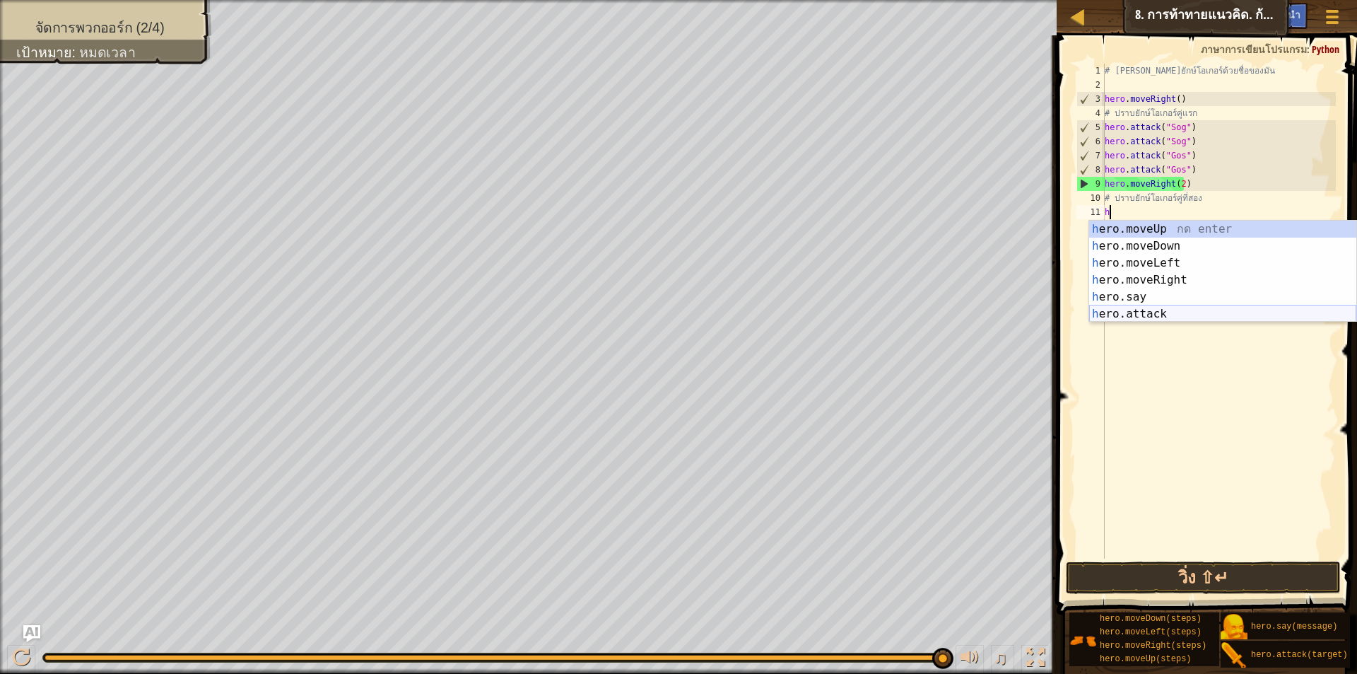
click at [1171, 309] on div "h ero.moveUp กด enter h ero.moveDown กด enter h ero.moveLeft กด enter h ero.mov…" at bounding box center [1222, 289] width 267 height 136
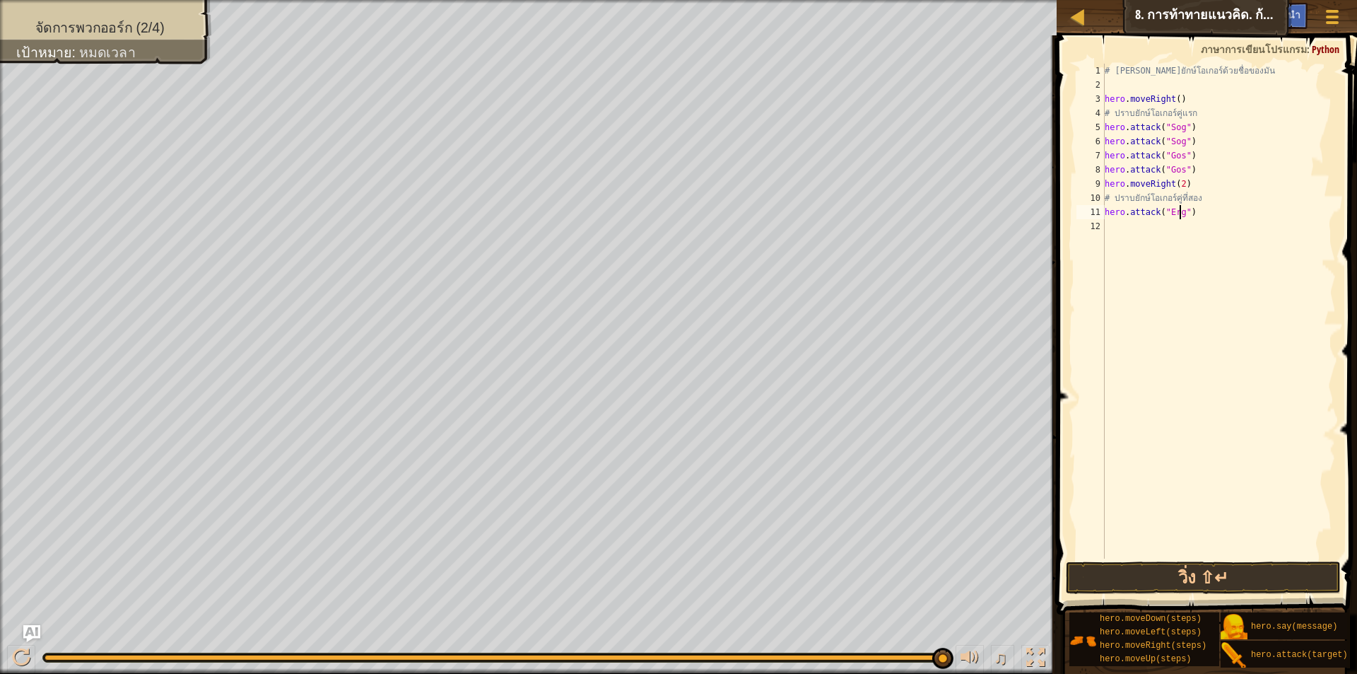
scroll to position [6, 6]
type textarea "hero.attack("Ergo")"
drag, startPoint x: 1109, startPoint y: 209, endPoint x: 1217, endPoint y: 217, distance: 107.8
click at [1217, 217] on div "# เอาชนะยักษ์โอเกอร์ด้วยชื่อของมัน hero . moveRight ( ) # ปราบยักษ์โอเกอร์คู่แร…" at bounding box center [1219, 325] width 234 height 523
click at [1153, 255] on div "# เอาชนะยักษ์โอเกอร์ด้วยชื่อของมัน hero . moveRight ( ) # ปราบยักษ์โอเกอร์คู่แร…" at bounding box center [1219, 325] width 234 height 523
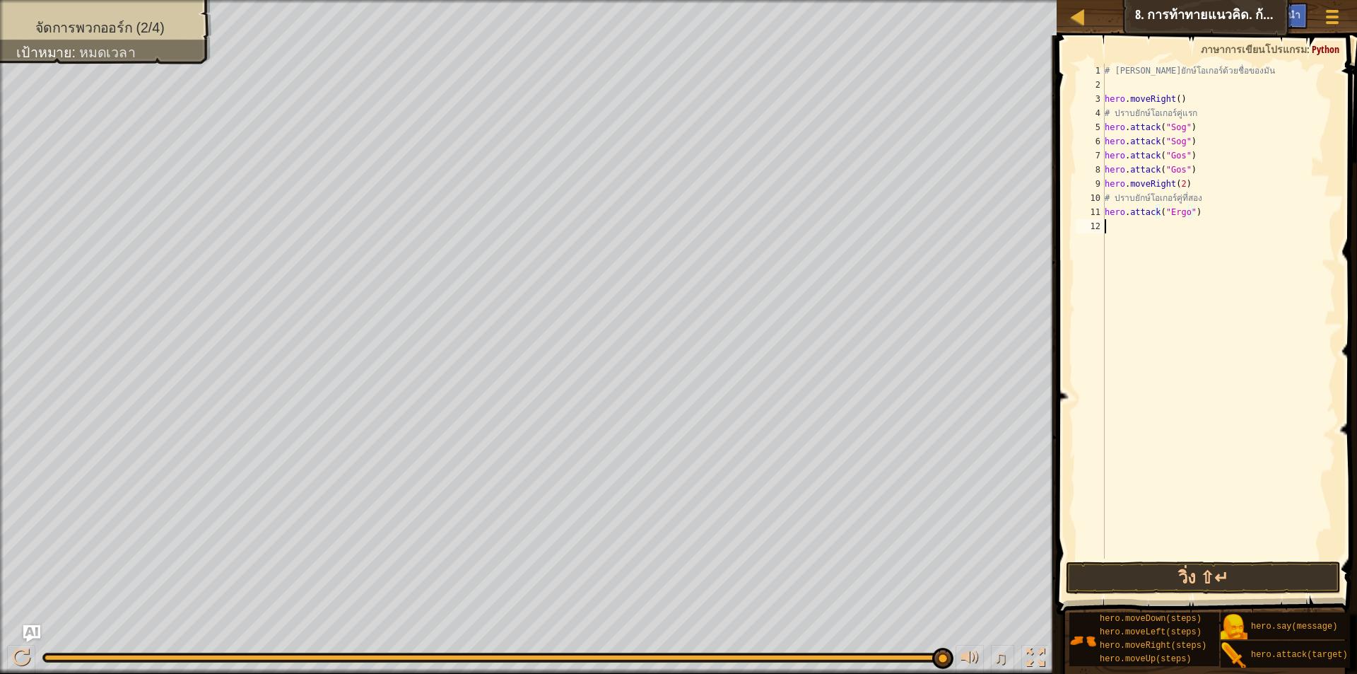
scroll to position [6, 0]
drag, startPoint x: 1106, startPoint y: 211, endPoint x: 1207, endPoint y: 213, distance: 100.4
click at [1207, 213] on div "# เอาชนะยักษ์โอเกอร์ด้วยชื่อของมัน hero . moveRight ( ) # ปราบยักษ์โอเกอร์คู่แร…" at bounding box center [1219, 325] width 234 height 523
type textarea "hero.attack("Ergo")"
click at [1133, 226] on div "# เอาชนะยักษ์โอเกอร์ด้วยชื่อของมัน hero . moveRight ( ) # ปราบยักษ์โอเกอร์คู่แร…" at bounding box center [1219, 325] width 234 height 523
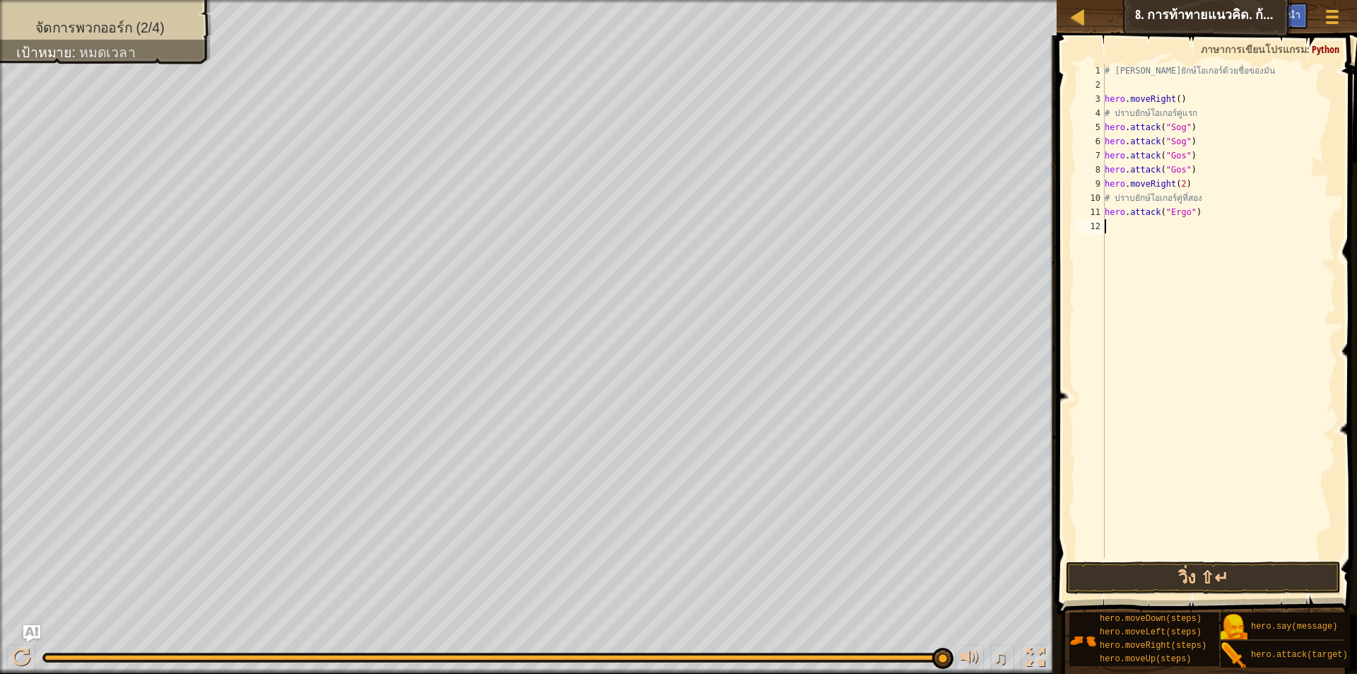
paste textarea "hero.attack("Ergo")"
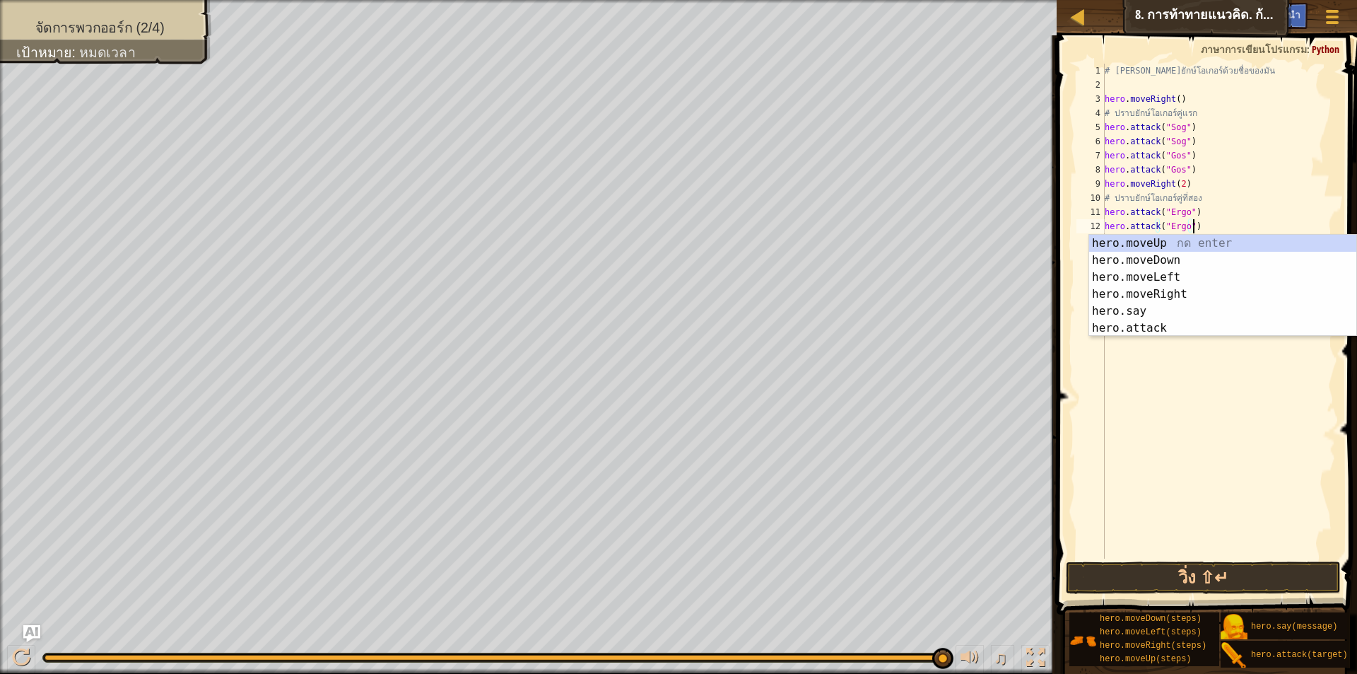
type textarea "hero.attack("Ergo")hero.moveUp()"
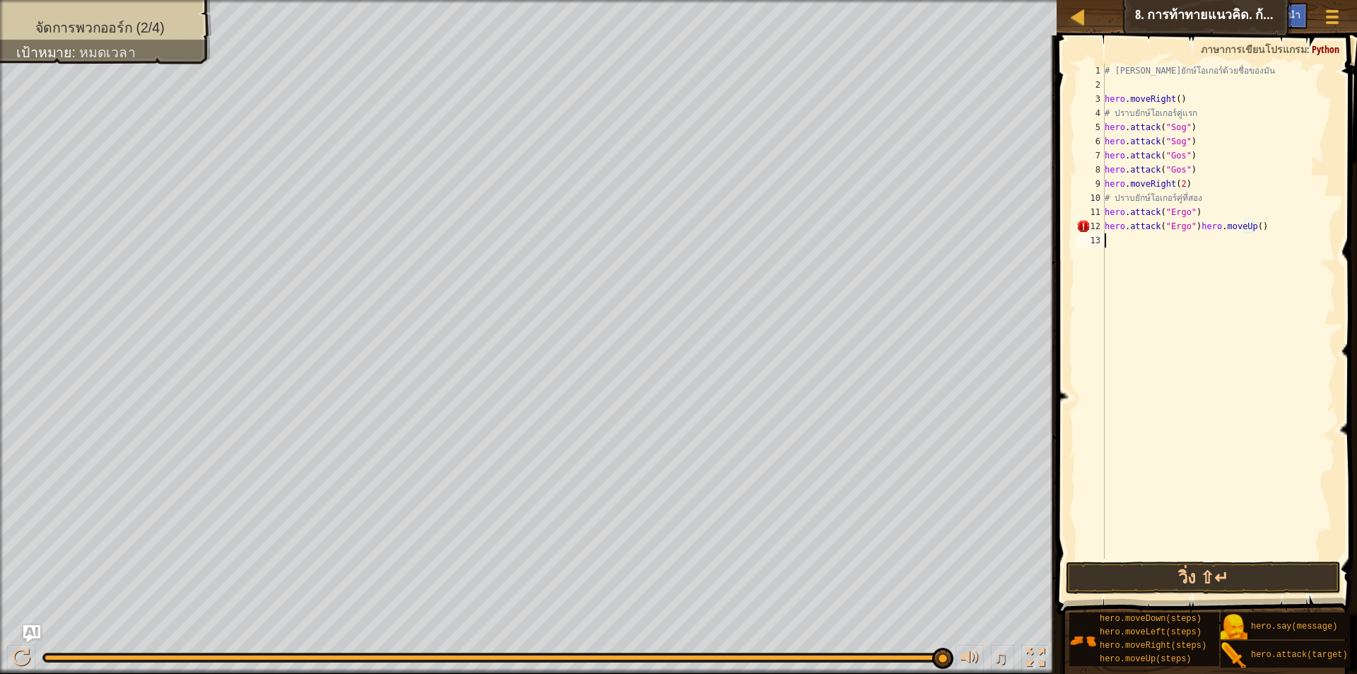
click at [1135, 241] on div "# เอาชนะยักษ์โอเกอร์ด้วยชื่อของมัน hero . moveRight ( ) # ปราบยักษ์โอเกอร์คู่แร…" at bounding box center [1219, 325] width 234 height 523
click at [1255, 227] on div "# เอาชนะยักษ์โอเกอร์ด้วยชื่อของมัน hero . moveRight ( ) # ปราบยักษ์โอเกอร์คู่แร…" at bounding box center [1219, 325] width 234 height 523
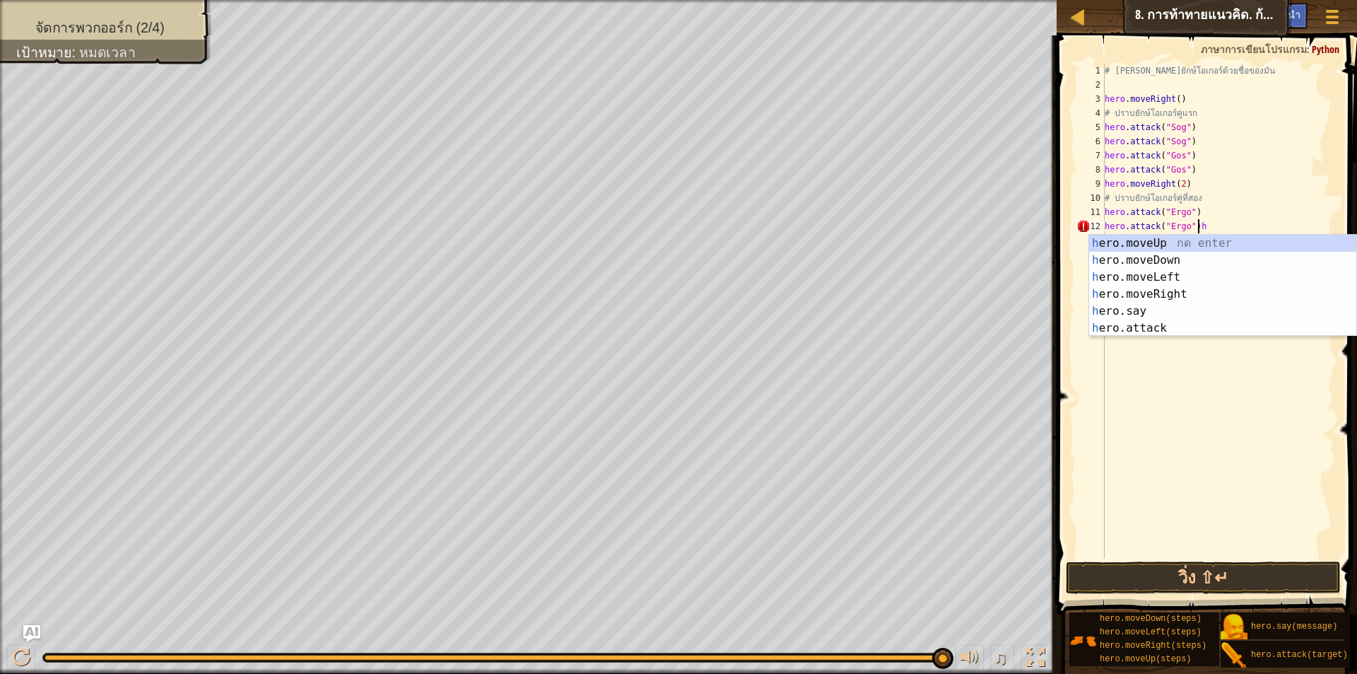
type textarea "hero.attack("Ergo")"
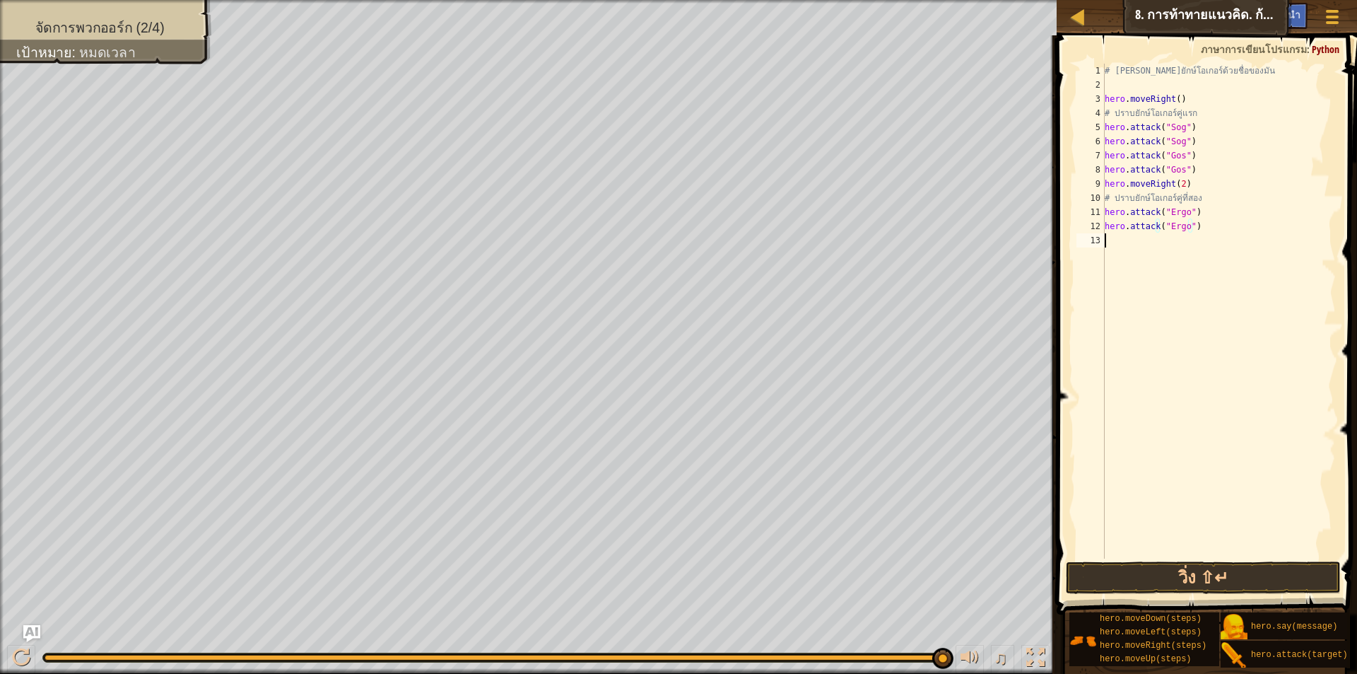
click at [1154, 241] on div "# เอาชนะยักษ์โอเกอร์ด้วยชื่อของมัน hero . moveRight ( ) # ปราบยักษ์โอเกอร์คู่แร…" at bounding box center [1219, 325] width 234 height 523
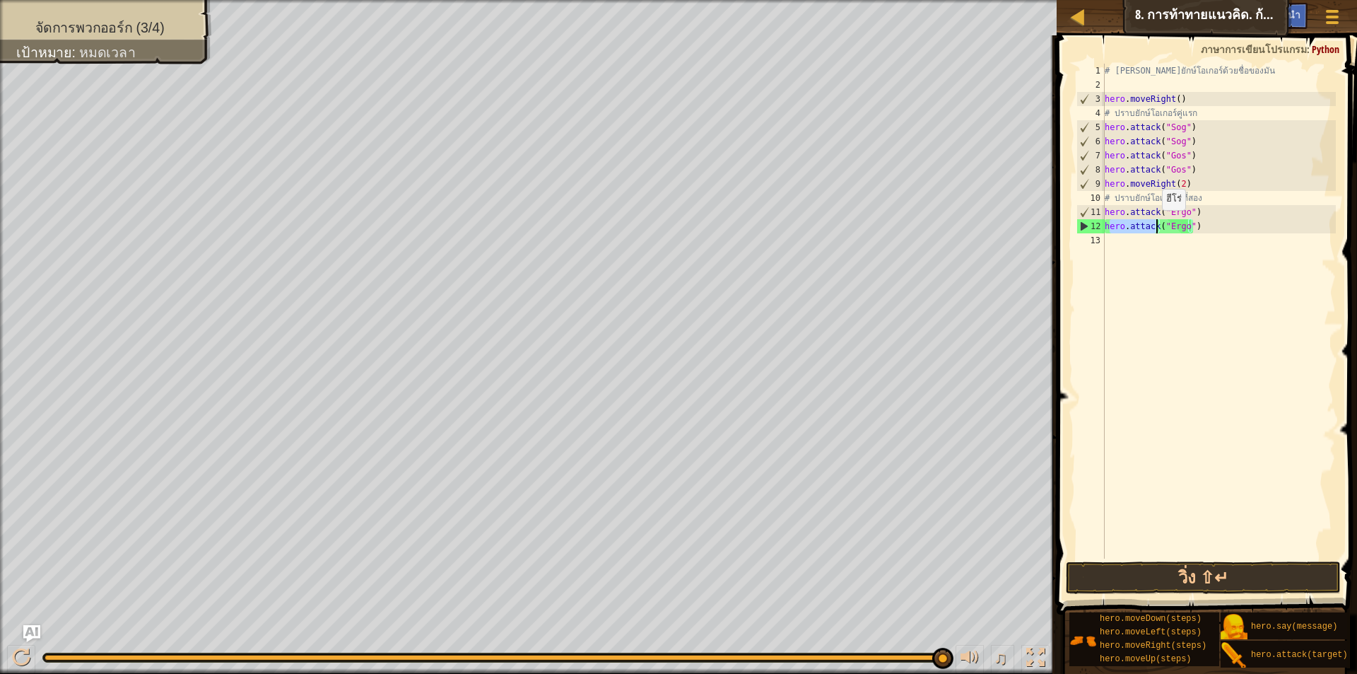
drag, startPoint x: 1108, startPoint y: 224, endPoint x: 1155, endPoint y: 224, distance: 47.4
click at [1155, 224] on div "# เอาชนะยักษ์โอเกอร์ด้วยชื่อของมัน hero . moveRight ( ) # ปราบยักษ์โอเกอร์คู่แร…" at bounding box center [1219, 325] width 234 height 523
type textarea "hero.attack("Ergo")"
click at [1154, 246] on div "# เอาชนะยักษ์โอเกอร์ด้วยชื่อของมัน hero . moveRight ( ) # ปราบยักษ์โอเกอร์คู่แร…" at bounding box center [1219, 325] width 234 height 523
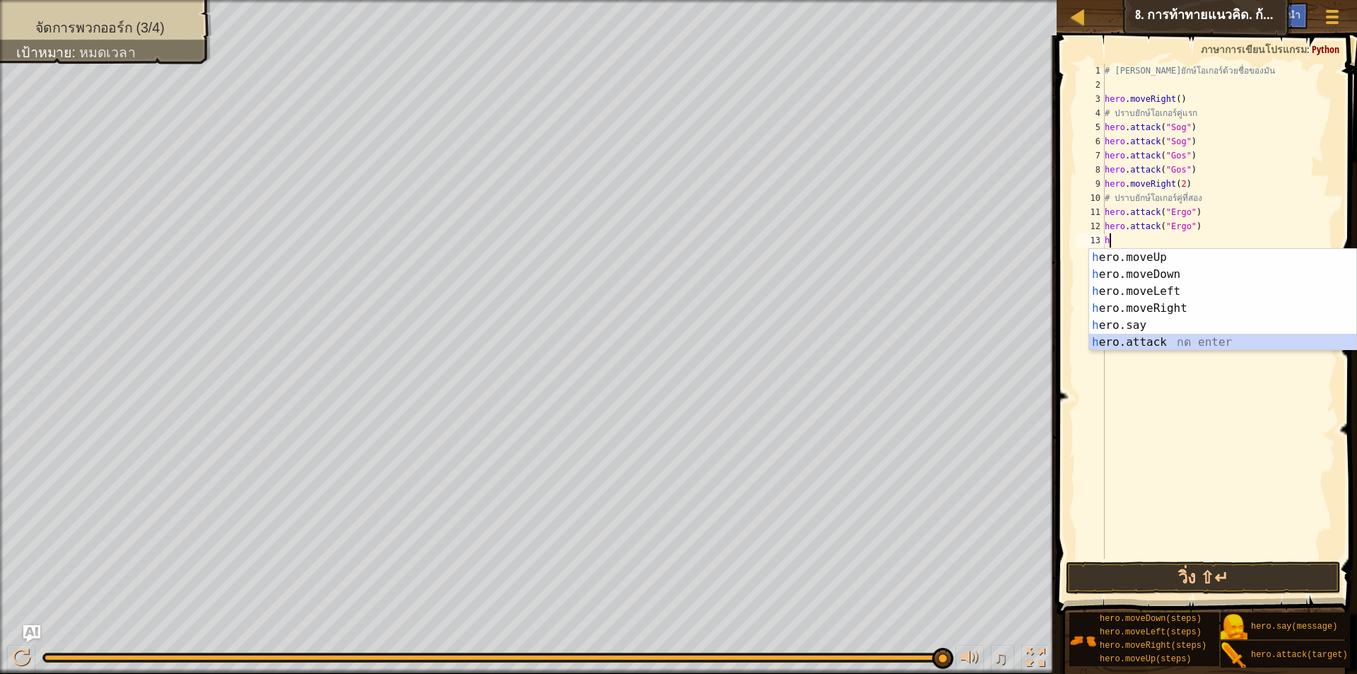
click at [1151, 341] on div "h ero.moveUp กด enter h ero.moveDown กด enter h ero.moveLeft กด enter h ero.mov…" at bounding box center [1222, 317] width 267 height 136
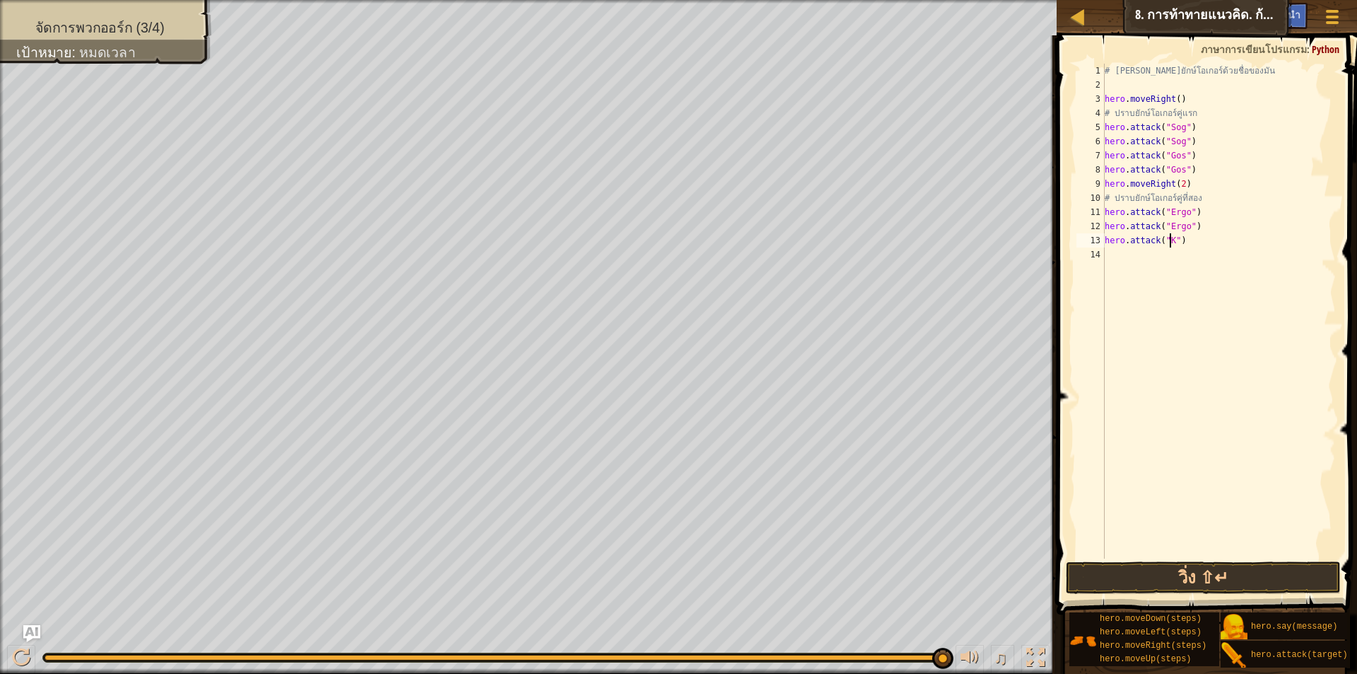
scroll to position [6, 6]
type textarea "hero.attack("Kro")"
drag, startPoint x: 1108, startPoint y: 238, endPoint x: 1125, endPoint y: 240, distance: 17.0
click at [1125, 240] on div "# เอาชนะยักษ์โอเกอร์ด้วยชื่อของมัน hero . moveRight ( ) # ปราบยักษ์โอเกอร์คู่แร…" at bounding box center [1219, 325] width 234 height 523
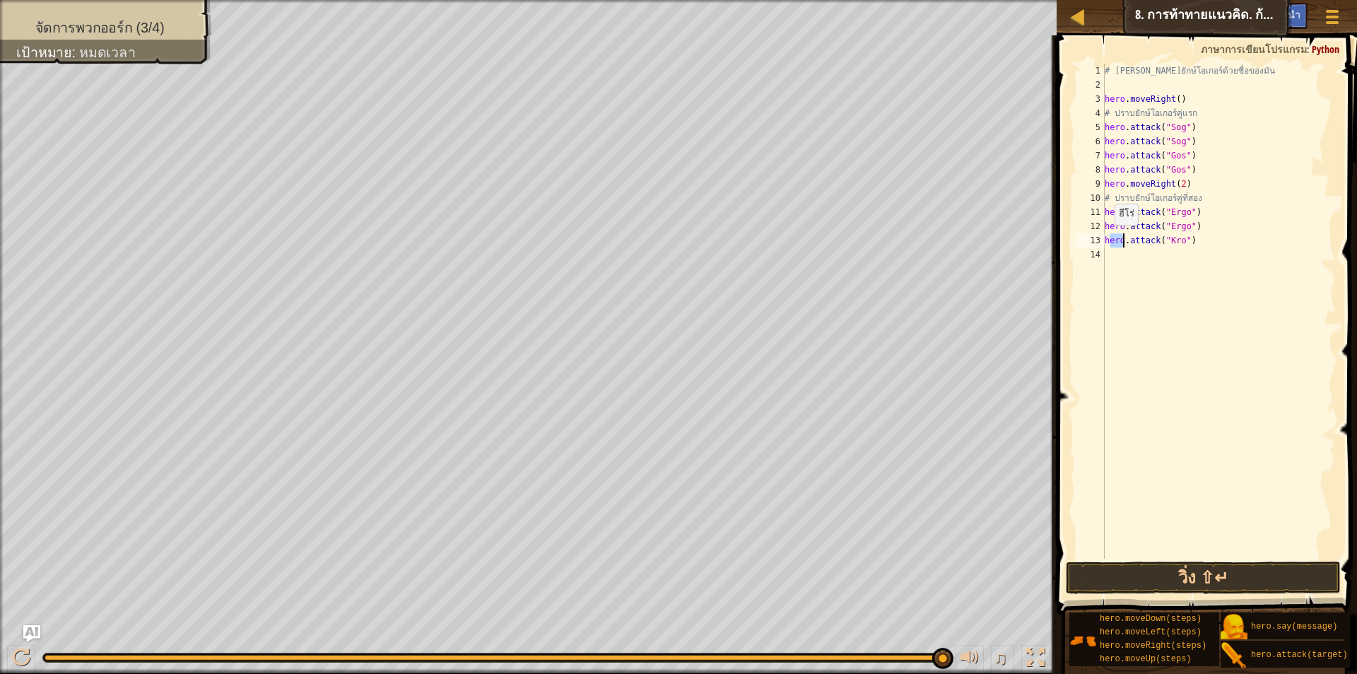
click at [1107, 238] on div "# เอาชนะยักษ์โอเกอร์ด้วยชื่อของมัน hero . moveRight ( ) # ปราบยักษ์โอเกอร์คู่แร…" at bounding box center [1219, 325] width 234 height 523
drag, startPoint x: 1107, startPoint y: 238, endPoint x: 1202, endPoint y: 240, distance: 94.7
click at [1202, 240] on div "# เอาชนะยักษ์โอเกอร์ด้วยชื่อของมัน hero . moveRight ( ) # ปราบยักษ์โอเกอร์คู่แร…" at bounding box center [1219, 325] width 234 height 523
click at [1136, 258] on div "# เอาชนะยักษ์โอเกอร์ด้วยชื่อของมัน hero . moveRight ( ) # ปราบยักษ์โอเกอร์คู่แร…" at bounding box center [1219, 325] width 234 height 523
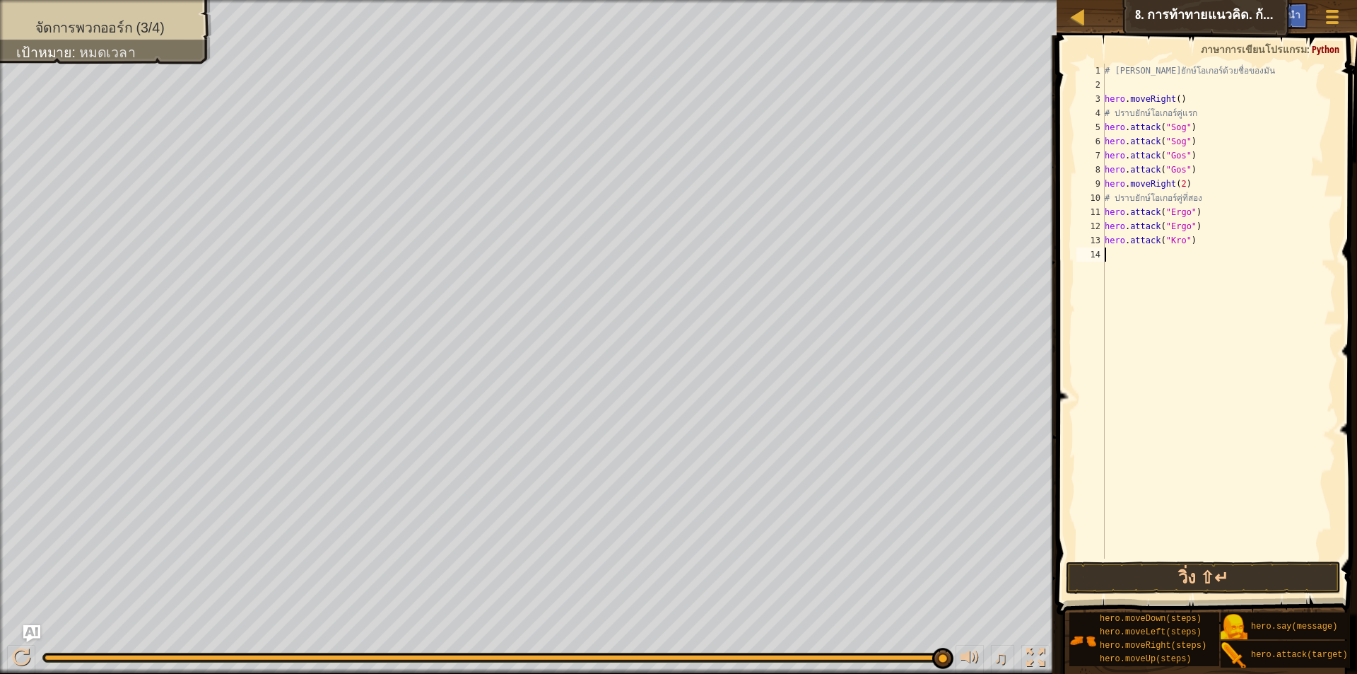
paste textarea "hero.attack("Kro")"
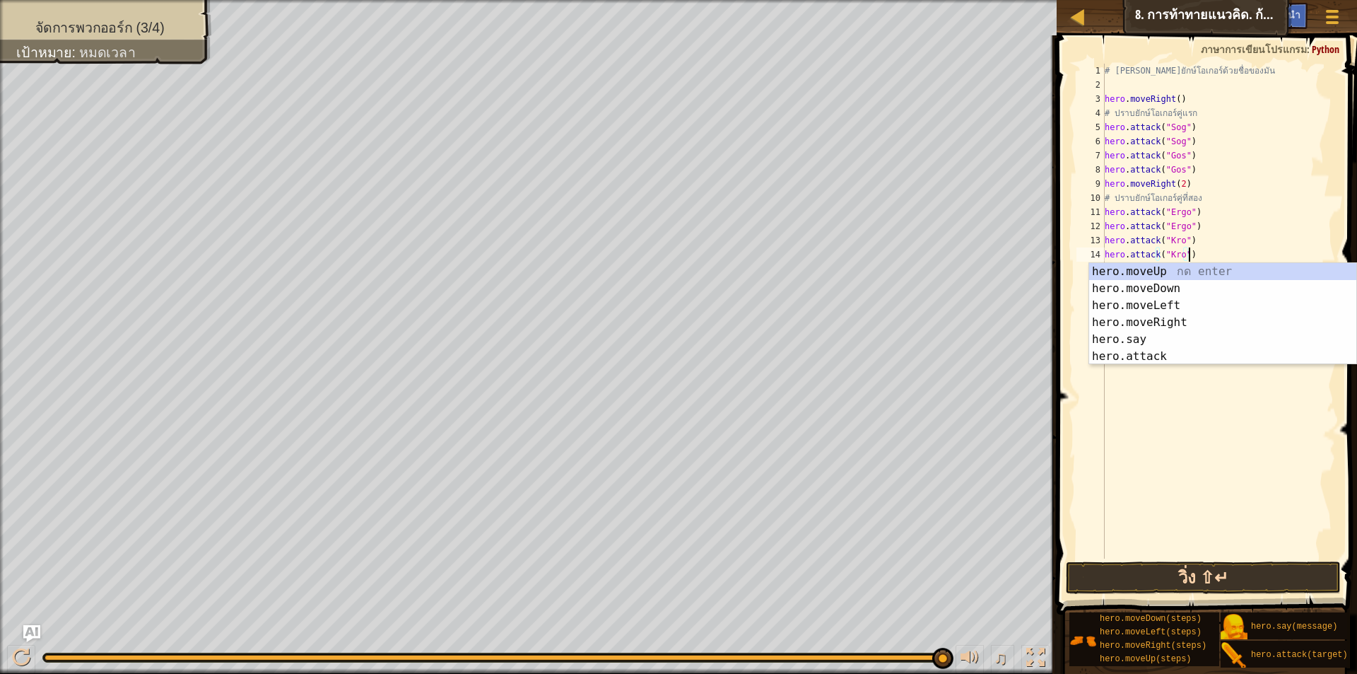
type textarea "hero.attack("Kro")"
click at [1224, 566] on button "วิ่ง ⇧↵" at bounding box center [1203, 577] width 275 height 33
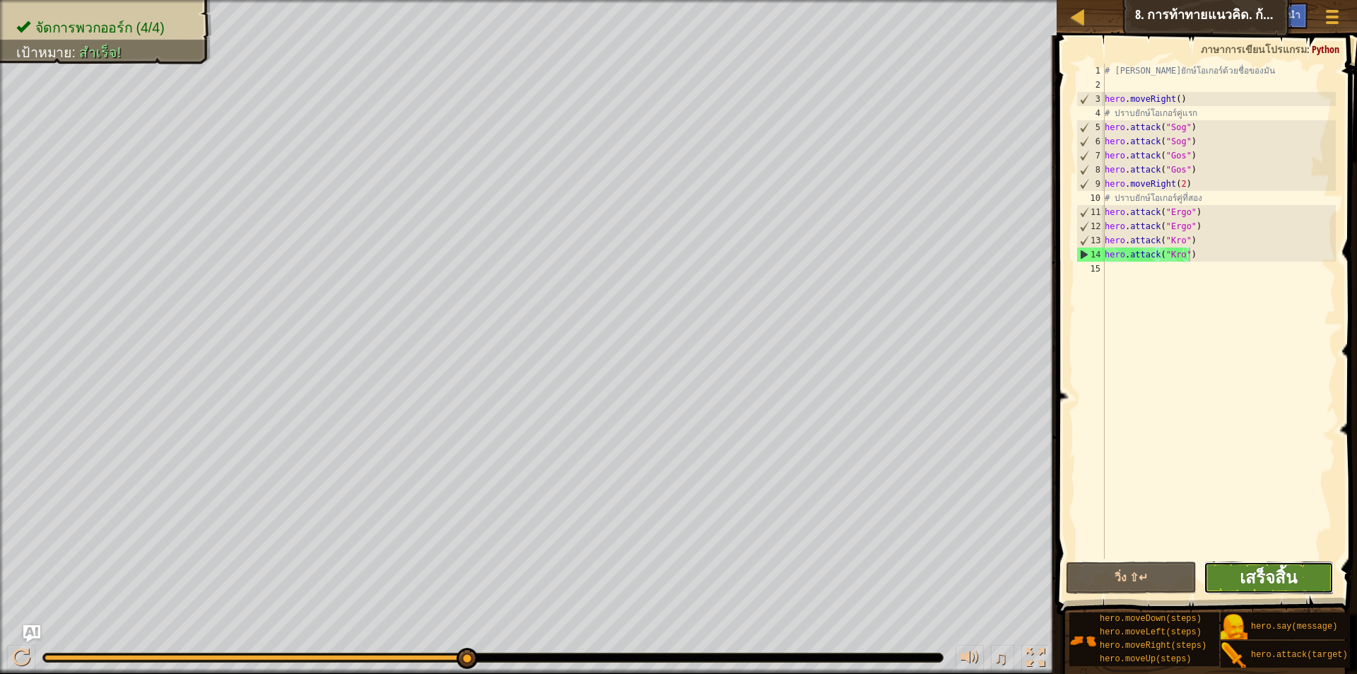
click at [1267, 575] on span "เสร็จสิ้น" at bounding box center [1268, 577] width 57 height 23
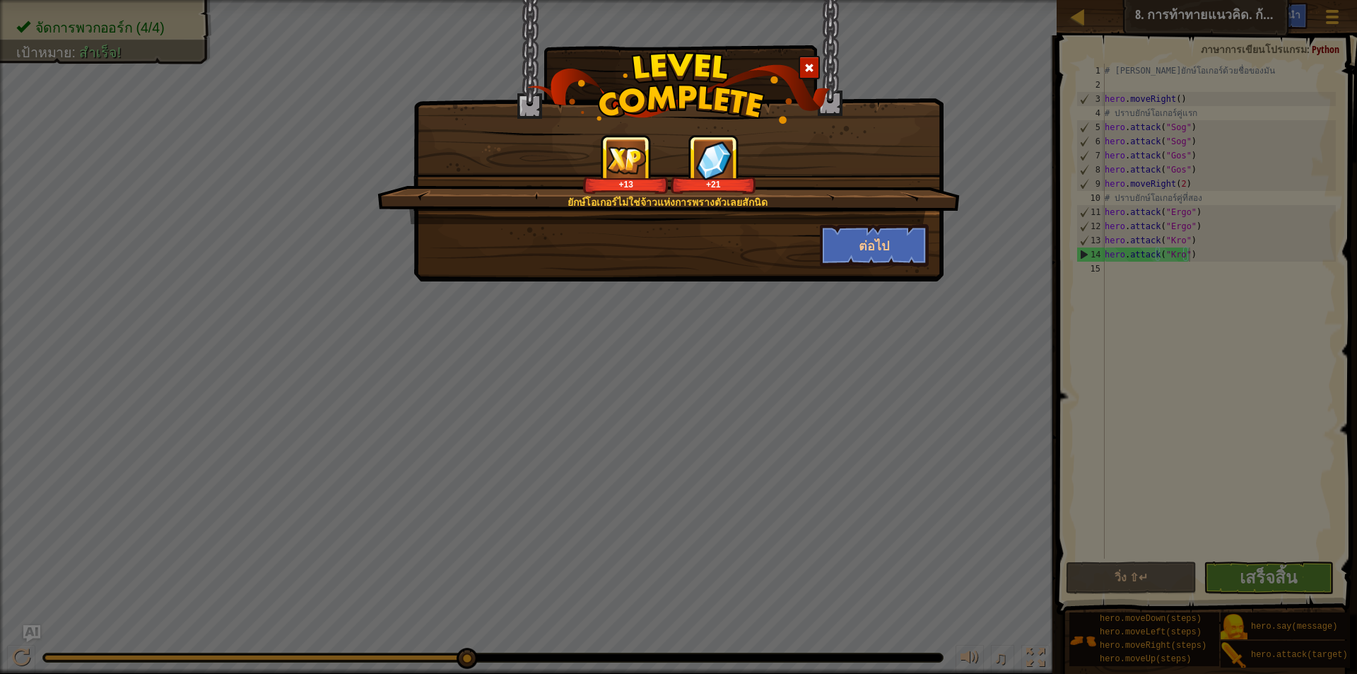
click at [811, 66] on span at bounding box center [809, 68] width 10 height 10
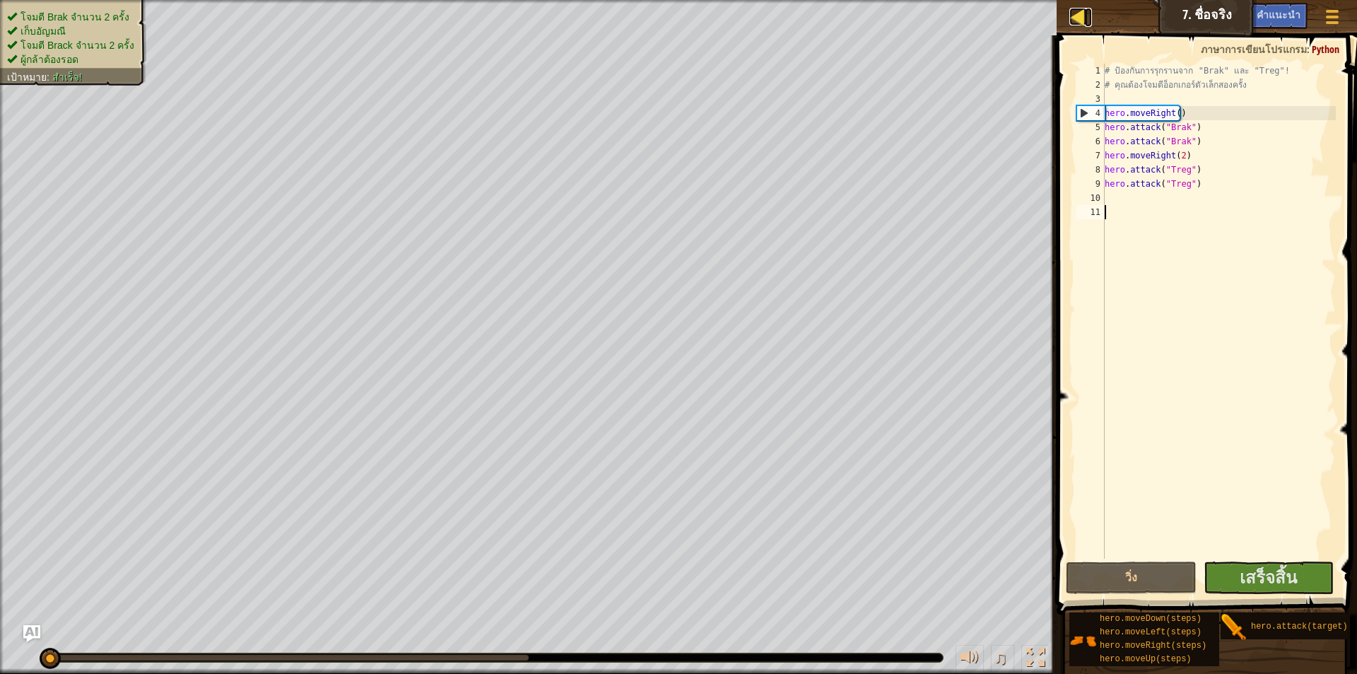
click at [1070, 18] on div at bounding box center [1079, 17] width 18 height 18
select select "th"
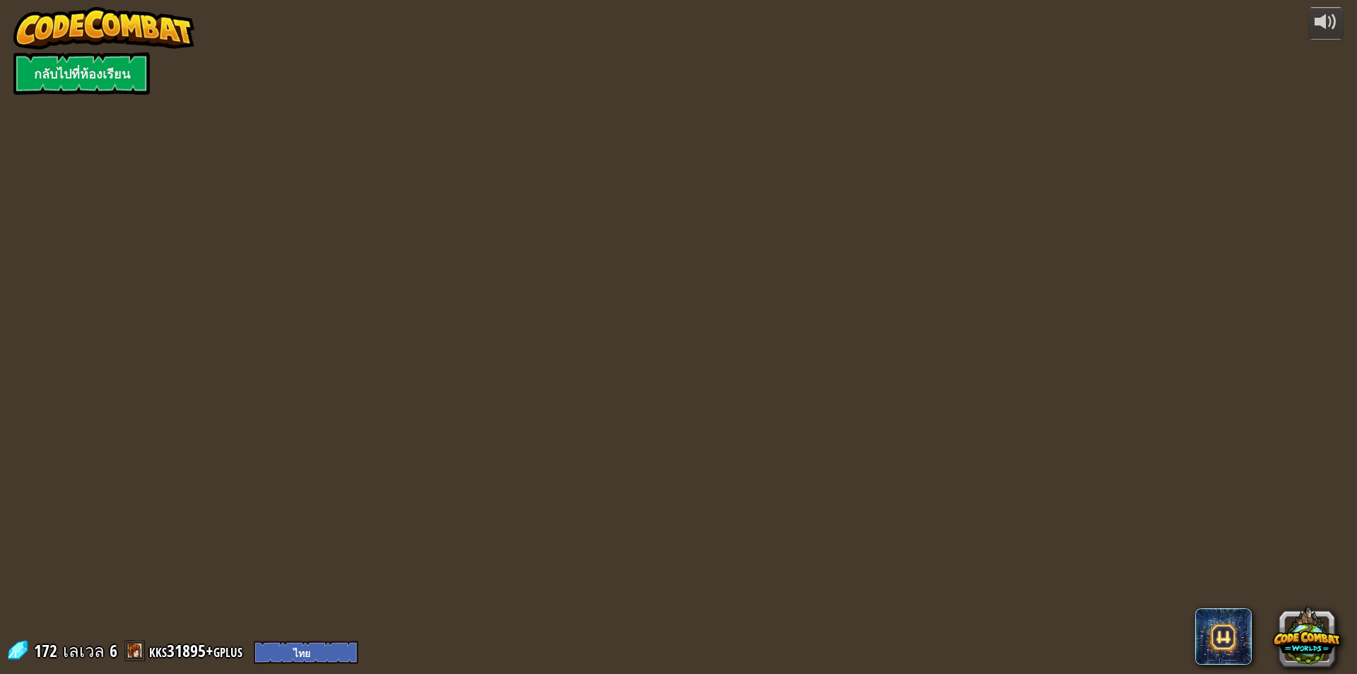
select select "th"
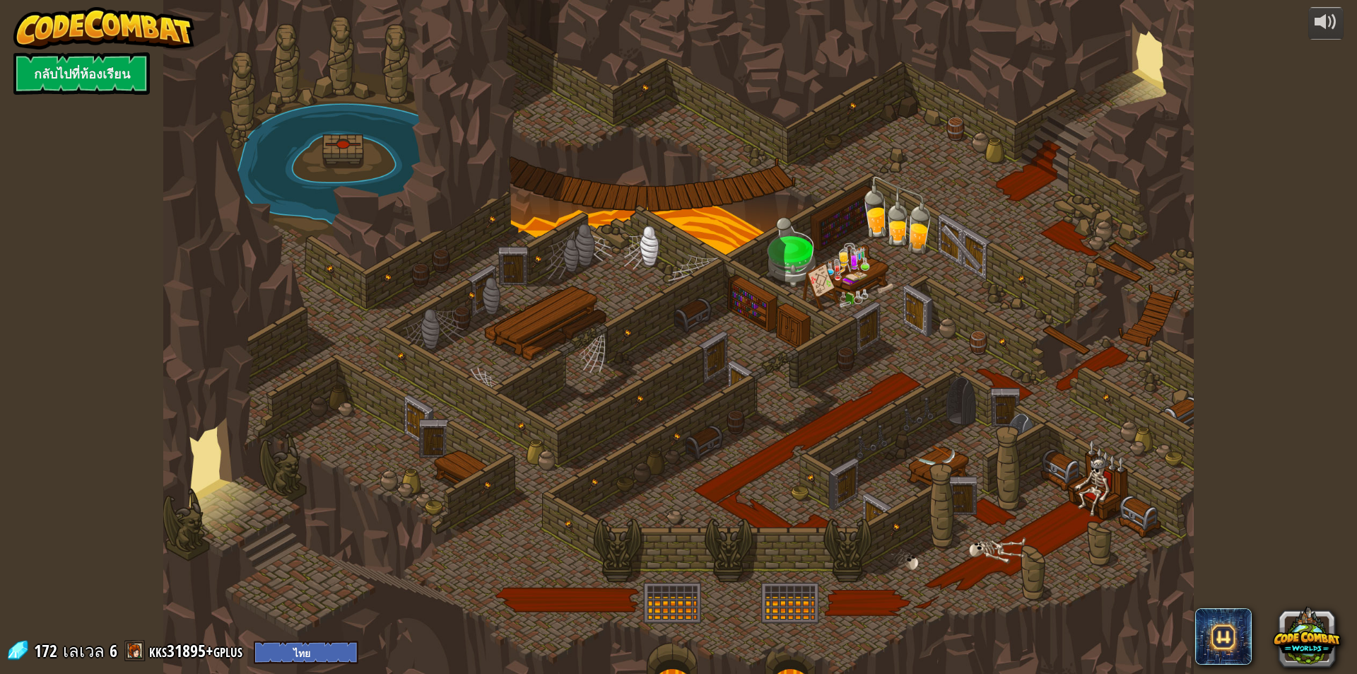
select select "th"
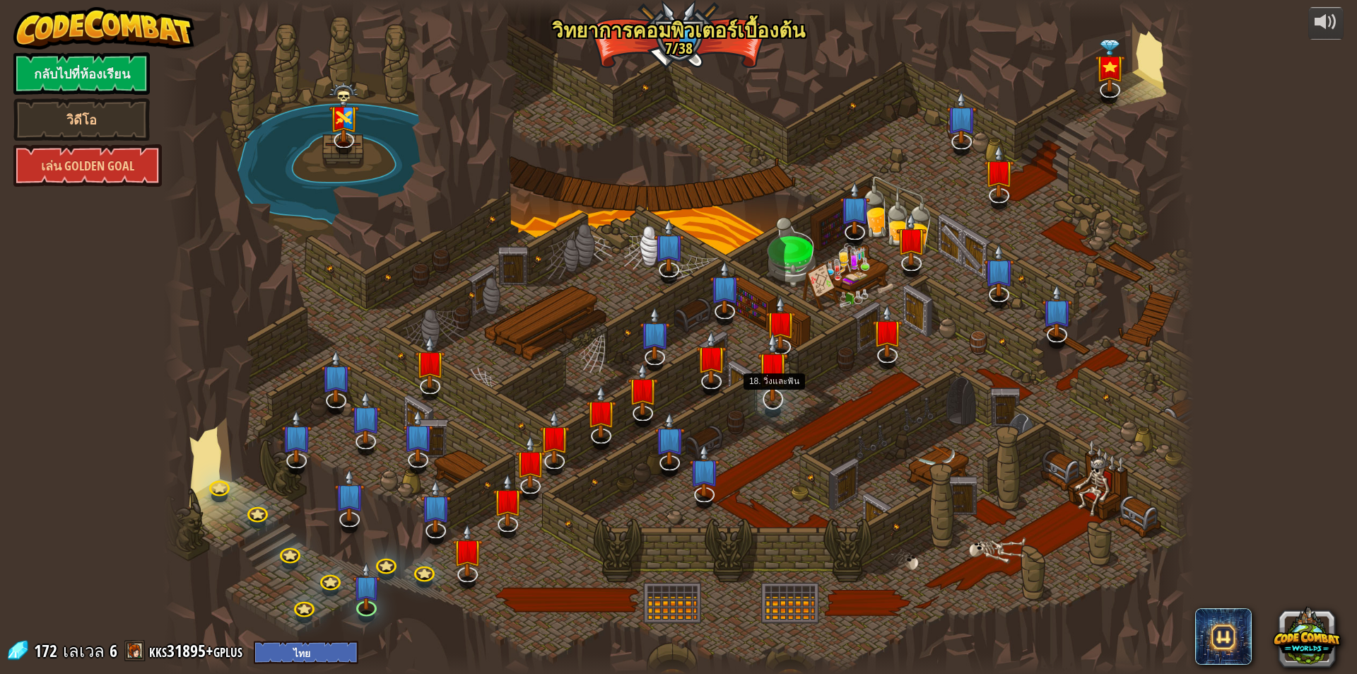
select select "th"
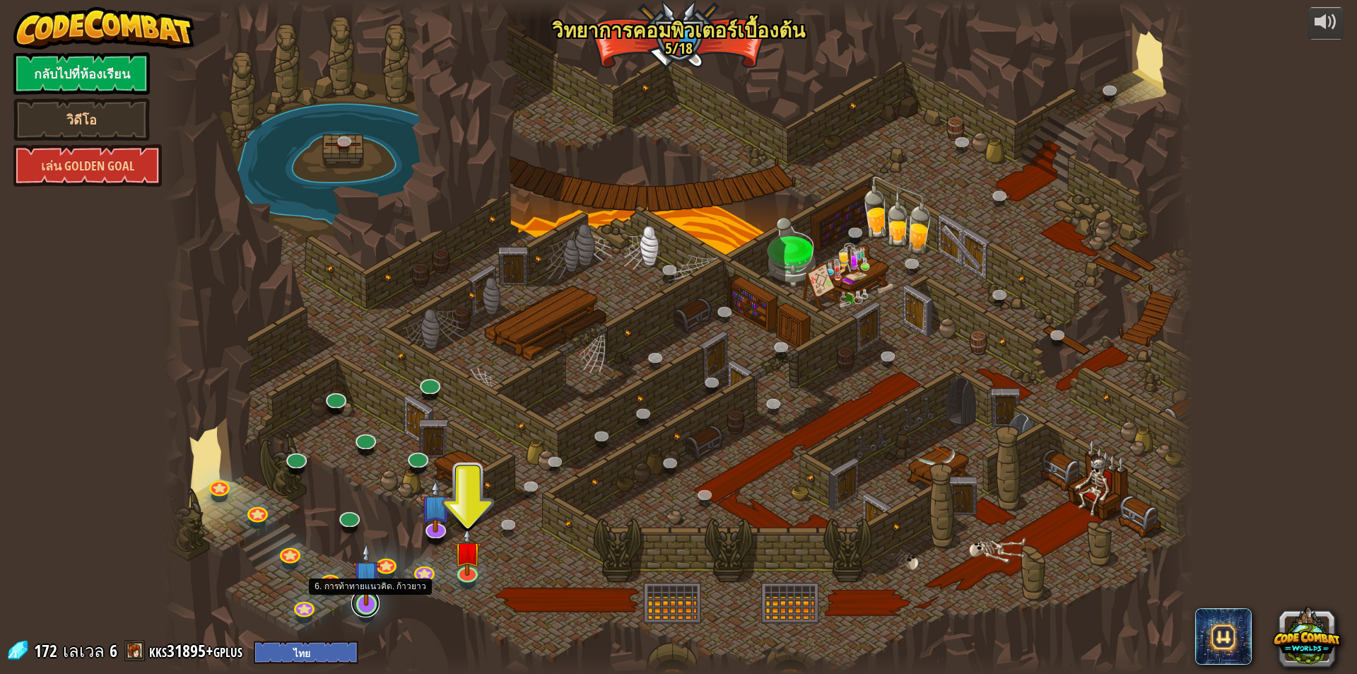
click at [358, 607] on link at bounding box center [365, 603] width 28 height 28
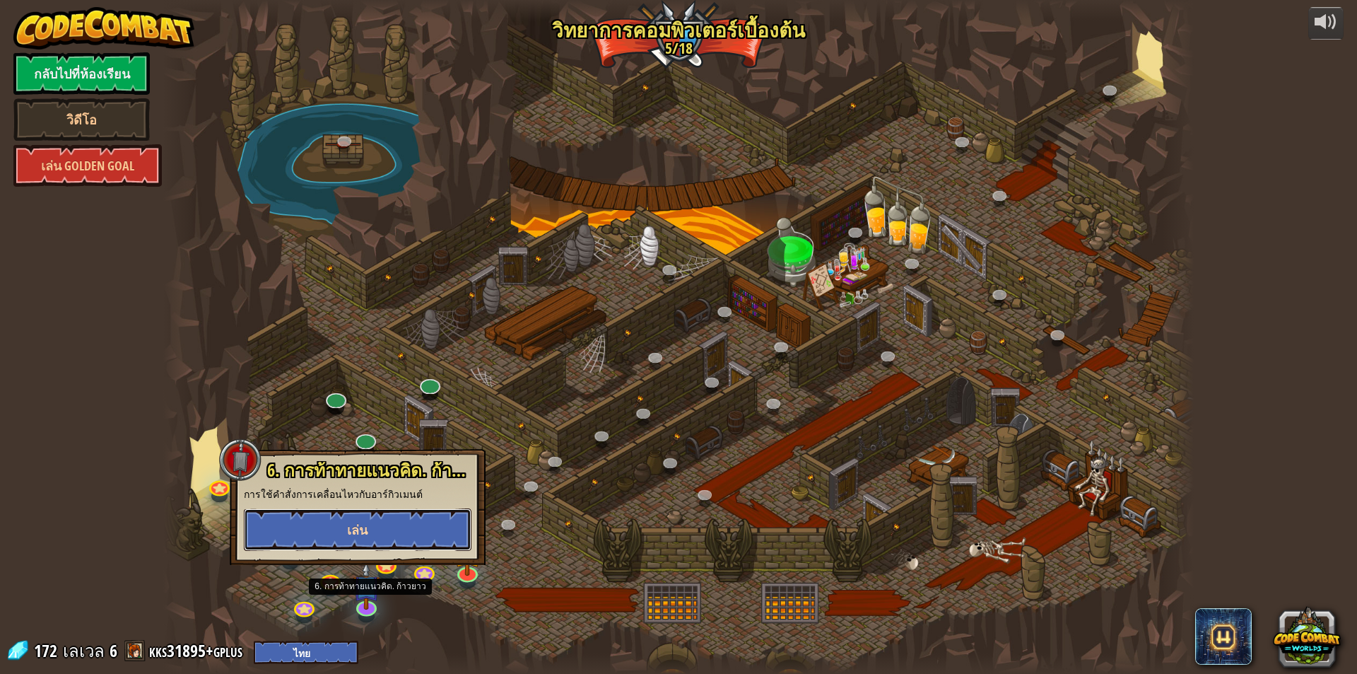
click at [411, 525] on button "เล่น" at bounding box center [358, 529] width 228 height 42
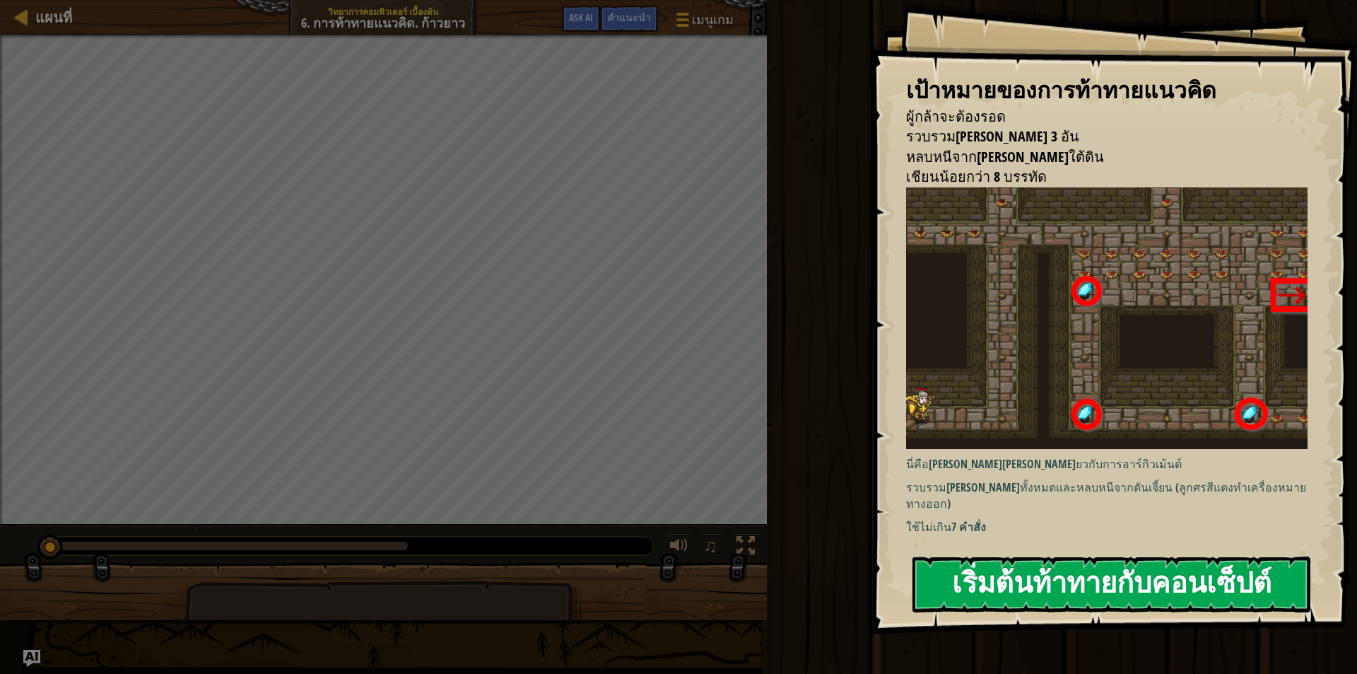
click at [1217, 578] on button "เริ่มต้นท้าทายกับคอนเซ็ปต์" at bounding box center [1112, 584] width 398 height 56
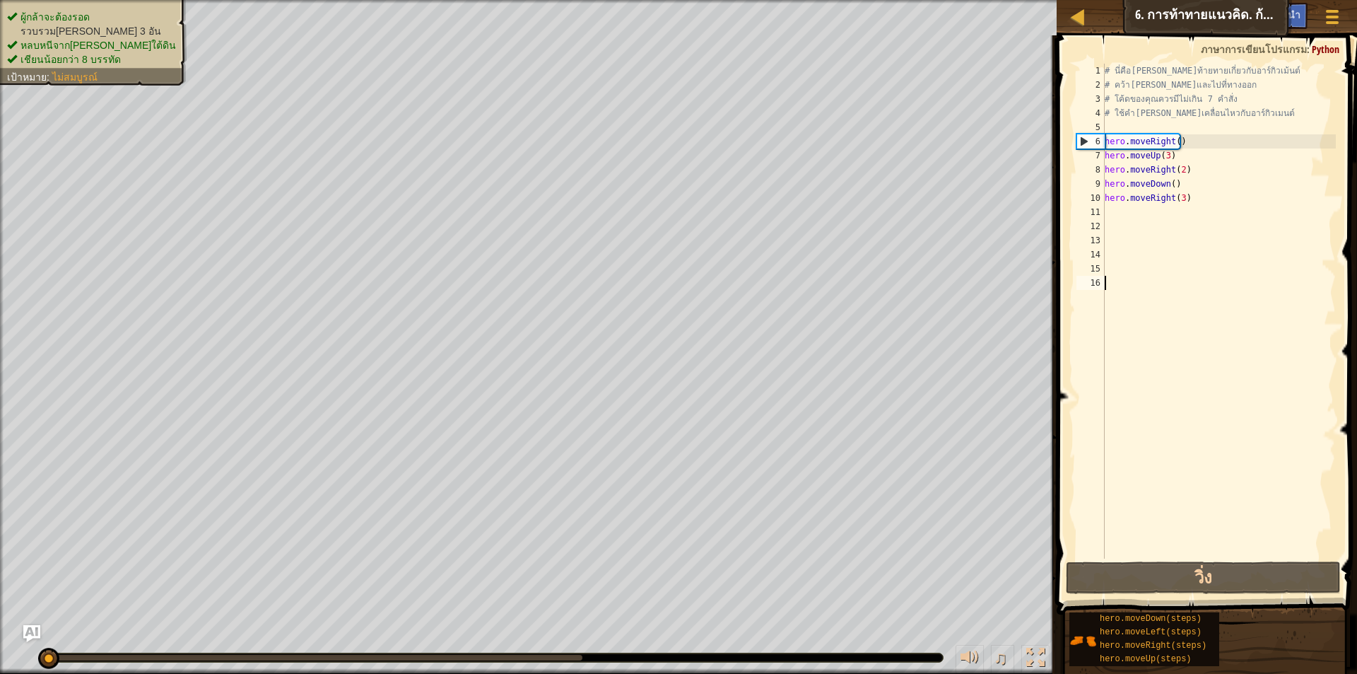
click at [1188, 204] on div "# นี่คือเลเวลท้ายทายเกี่ยวกับอาร์กิวเม้นต์ # คว้าอัญมณีและไปที่ทางออก # โค้ดของ…" at bounding box center [1219, 325] width 234 height 523
type textarea "h"
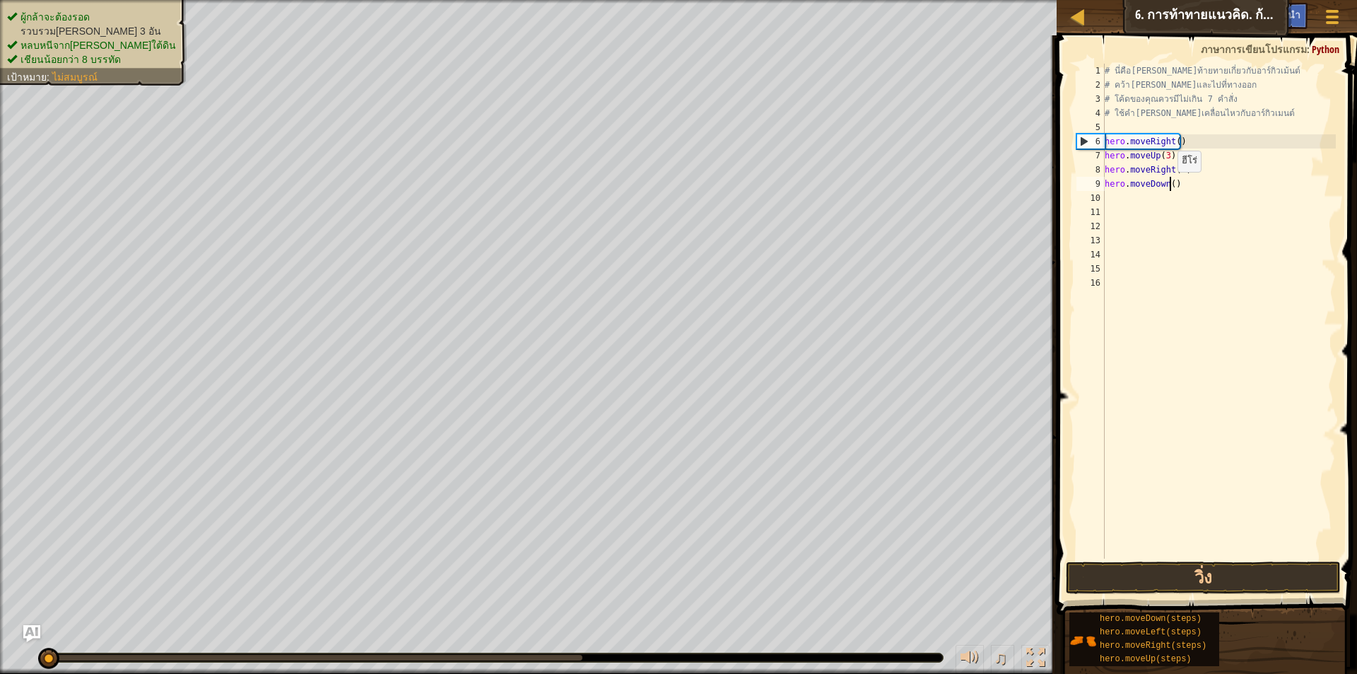
click at [1171, 185] on div "# นี่คือเลเวลท้ายทายเกี่ยวกับอาร์กิวเม้นต์ # คว้าอัญมณีและไปที่ทางออก # โค้ดของ…" at bounding box center [1219, 325] width 234 height 523
click at [1177, 183] on div "# นี่คือเลเวลท้ายทายเกี่ยวกับอาร์กิวเม้นต์ # คว้าอัญมณีและไปที่ทางออก # โค้ดของ…" at bounding box center [1219, 325] width 234 height 523
type textarea "h"
click at [1194, 167] on div "# นี่คือเลเวลท้ายทายเกี่ยวกับอาร์กิวเม้นต์ # คว้าอัญมณีและไปที่ทางออก # โค้ดของ…" at bounding box center [1219, 325] width 234 height 523
type textarea "h"
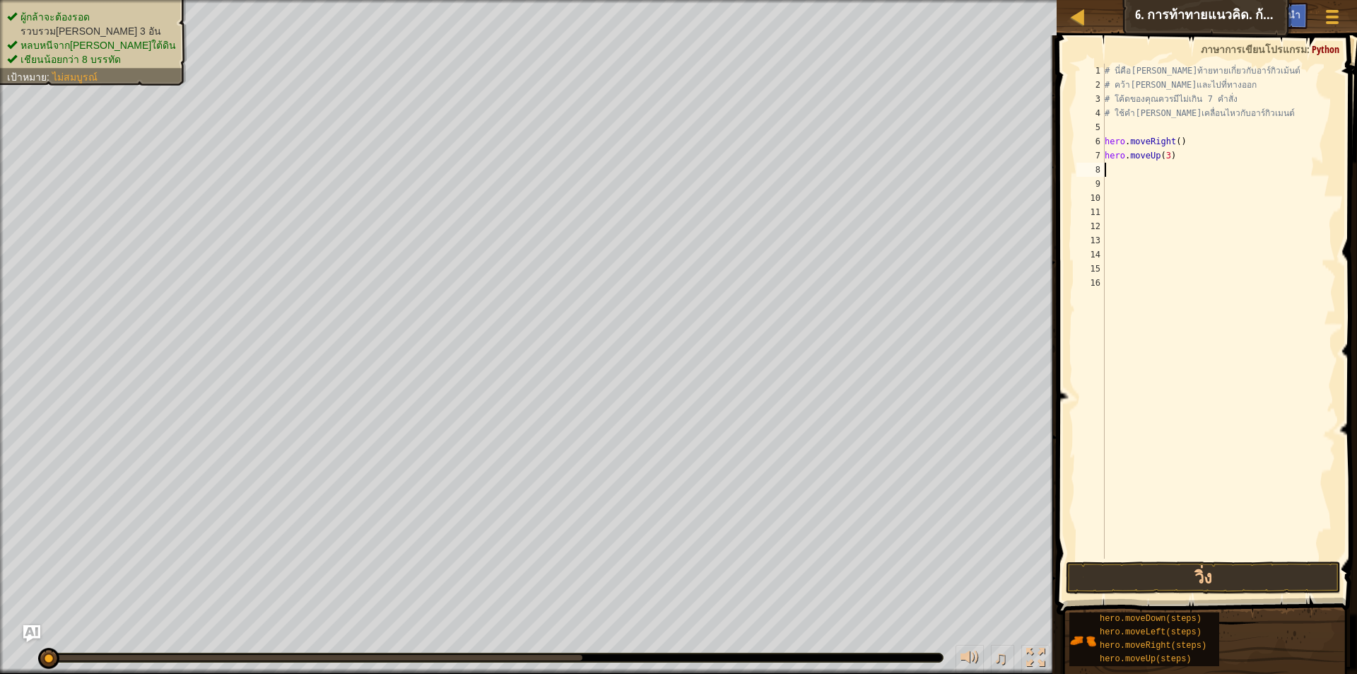
click at [1180, 154] on div "# นี่คือเลเวลท้ายทายเกี่ยวกับอาร์กิวเม้นต์ # คว้าอัญมณีและไปที่ทางออก # โค้ดของ…" at bounding box center [1219, 325] width 234 height 523
type textarea "hero.moveUp(3)"
click at [1166, 177] on div "# นี่คือเลเวลท้ายทายเกี่ยวกับอาร์กิวเม้นต์ # คว้าอัญมณีและไปที่ทางออก # โค้ดของ…" at bounding box center [1219, 325] width 234 height 523
click at [1156, 168] on div "# นี่คือเลเวลท้ายทายเกี่ยวกับอาร์กิวเม้นต์ # คว้าอัญมณีและไปที่ทางออก # โค้ดของ…" at bounding box center [1219, 325] width 234 height 523
type textarea "h"
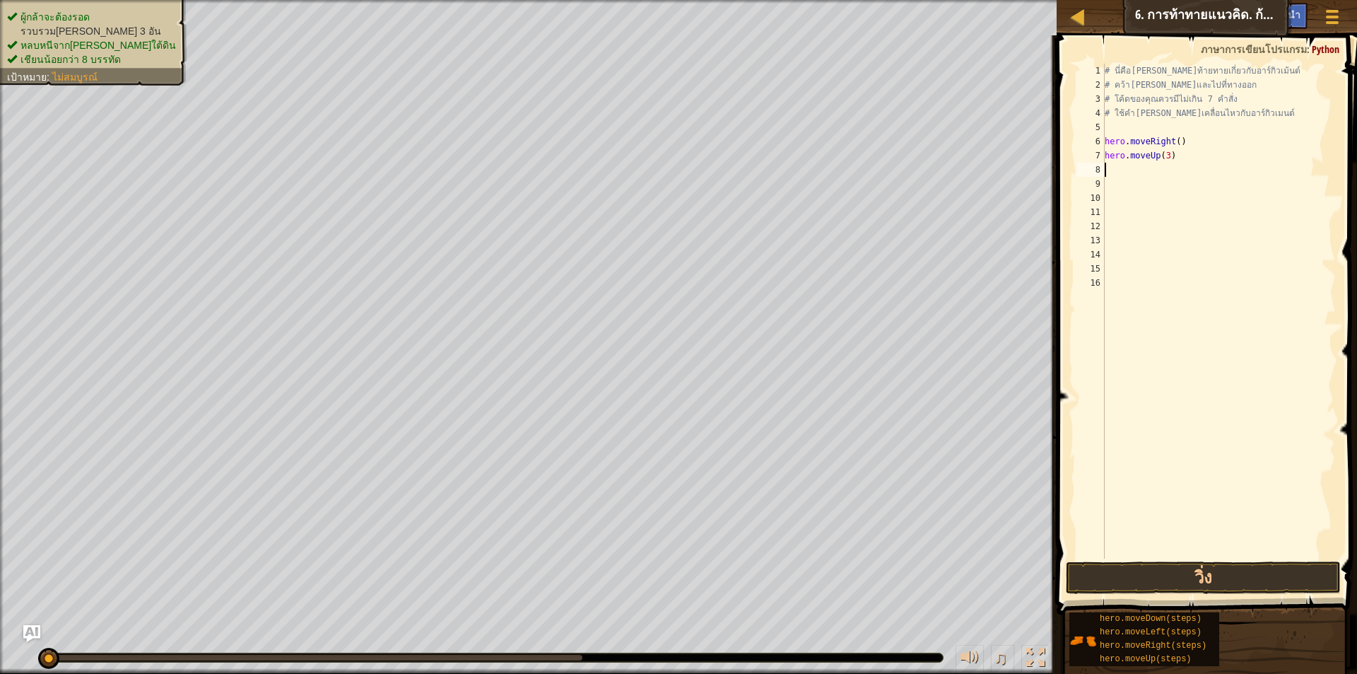
scroll to position [6, 0]
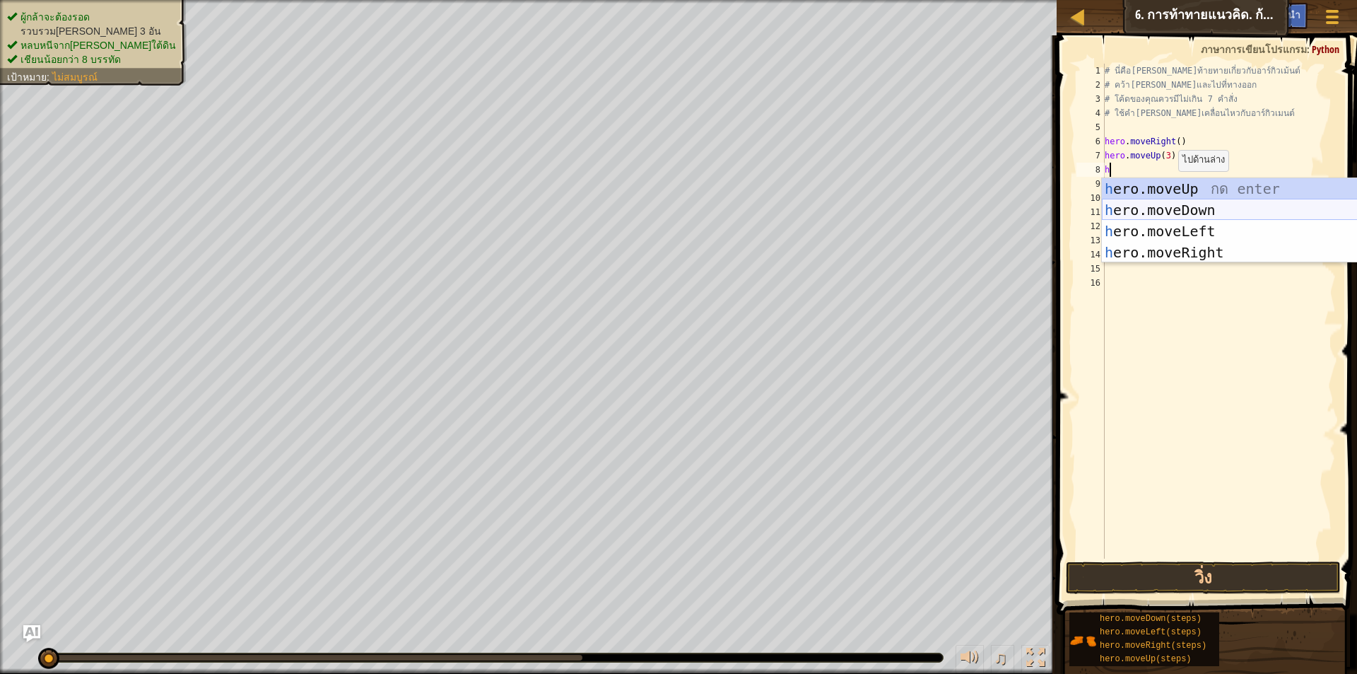
click at [1188, 208] on div "h ero.moveUp กด enter h ero.moveDown กด enter h ero.moveLeft กด enter h ero.mov…" at bounding box center [1235, 241] width 267 height 127
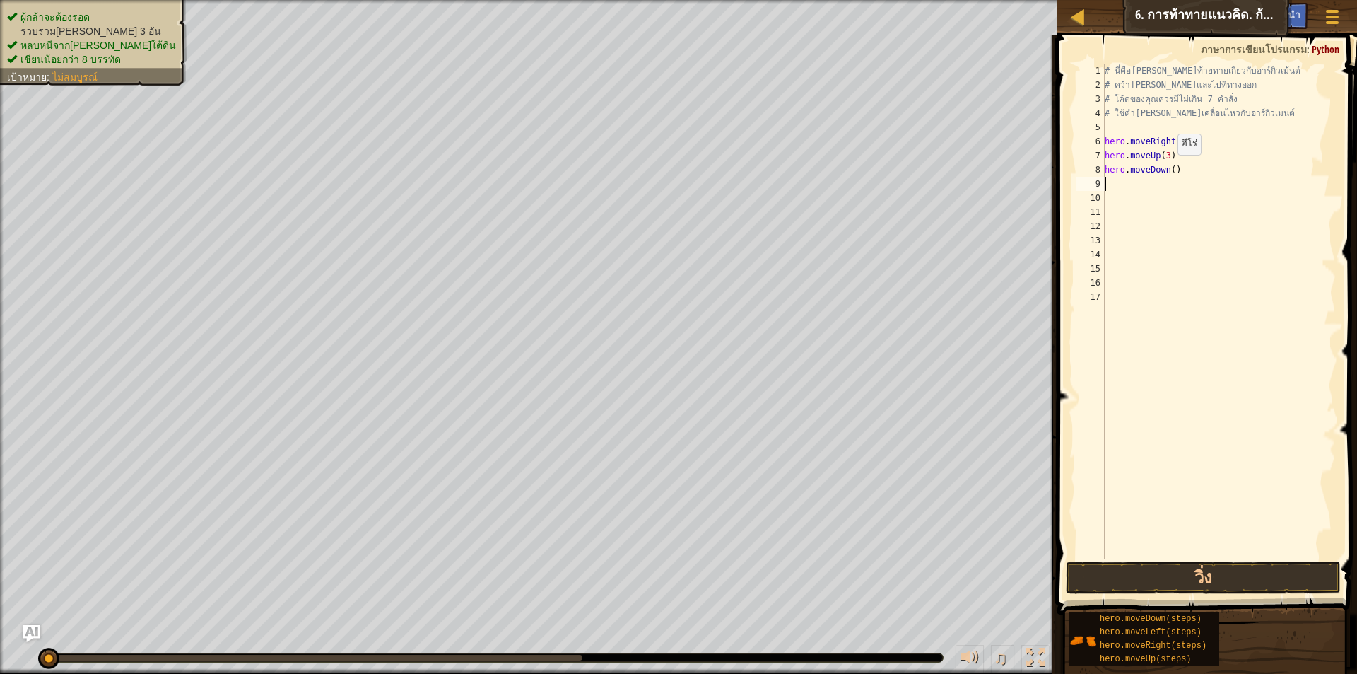
click at [1171, 168] on div "# นี่คือเลเวลท้ายทายเกี่ยวกับอาร์กิวเม้นต์ # คว้าอัญมณีและไปที่ทางออก # โค้ดของ…" at bounding box center [1219, 325] width 234 height 523
click at [1189, 165] on div "# นี่คือเลเวลท้ายทายเกี่ยวกับอาร์กิวเม้นต์ # คว้าอัญมณีและไปที่ทางออก # โค้ดของ…" at bounding box center [1219, 325] width 234 height 523
type textarea "h"
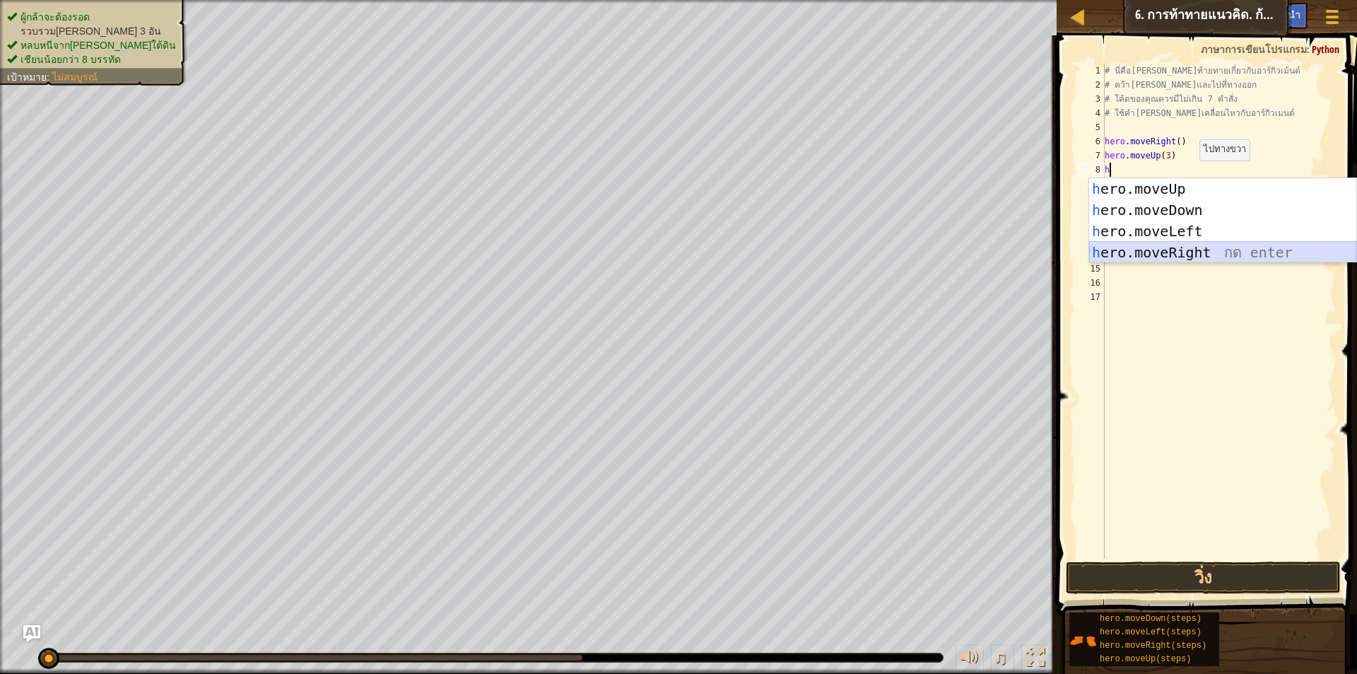
click at [1163, 255] on div "h ero.moveUp กด enter h ero.moveDown กด enter h ero.moveLeft กด enter h ero.mov…" at bounding box center [1222, 241] width 267 height 127
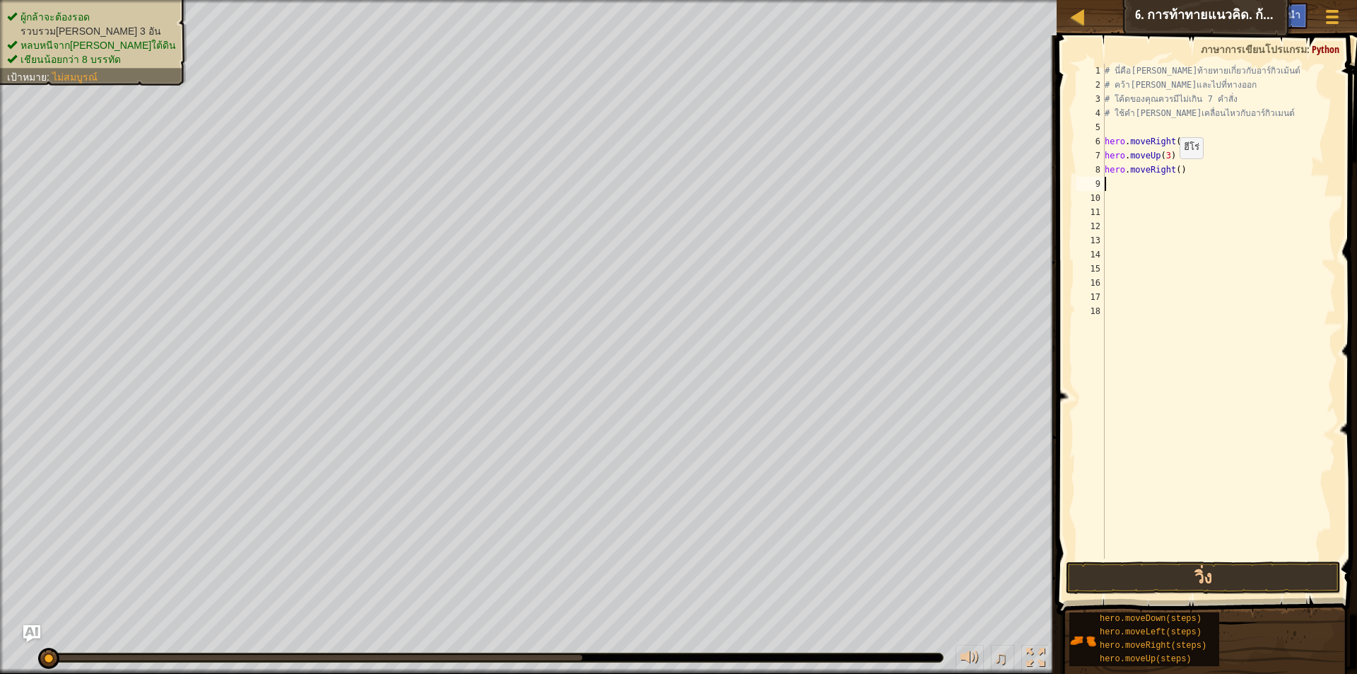
click at [1173, 173] on div "# นี่คือเลเวลท้ายทายเกี่ยวกับอาร์กิวเม้นต์ # คว้าอัญมณีและไปที่ทางออก # โค้ดของ…" at bounding box center [1219, 325] width 234 height 523
type textarea "hero.moveRight(2)"
click at [1173, 184] on div "# นี่คือเลเวลท้ายทายเกี่ยวกับอาร์กิวเม้นต์ # คว้าอัญมณีและไปที่ทางออก # โค้ดของ…" at bounding box center [1219, 325] width 234 height 523
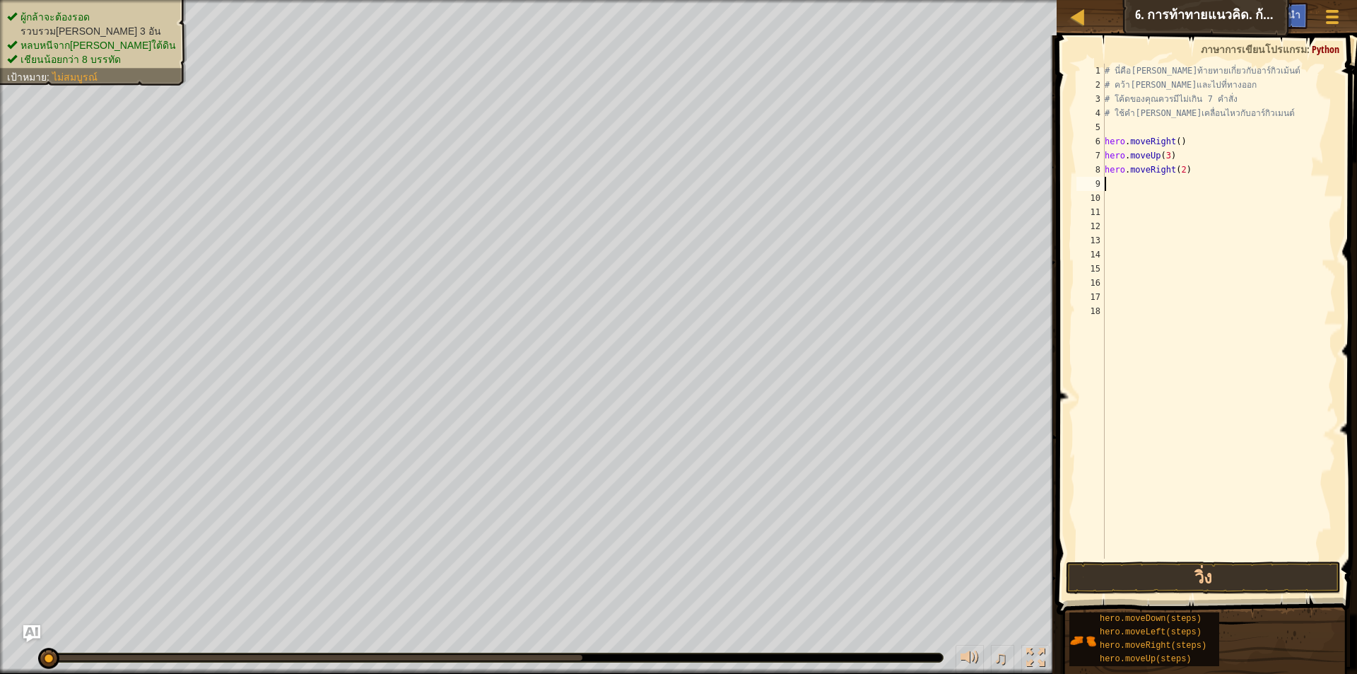
type textarea "h"
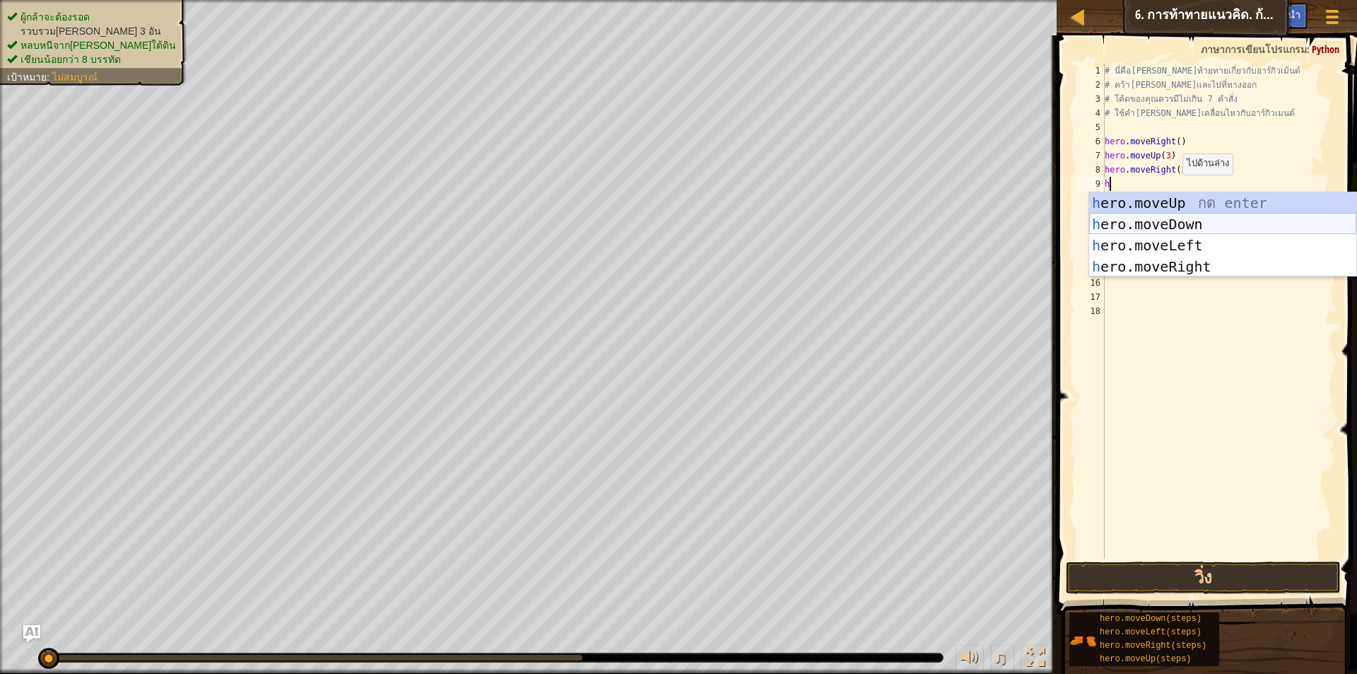
click at [1193, 223] on div "h ero.moveUp กด enter h ero.moveDown กด enter h ero.moveLeft กด enter h ero.mov…" at bounding box center [1222, 255] width 267 height 127
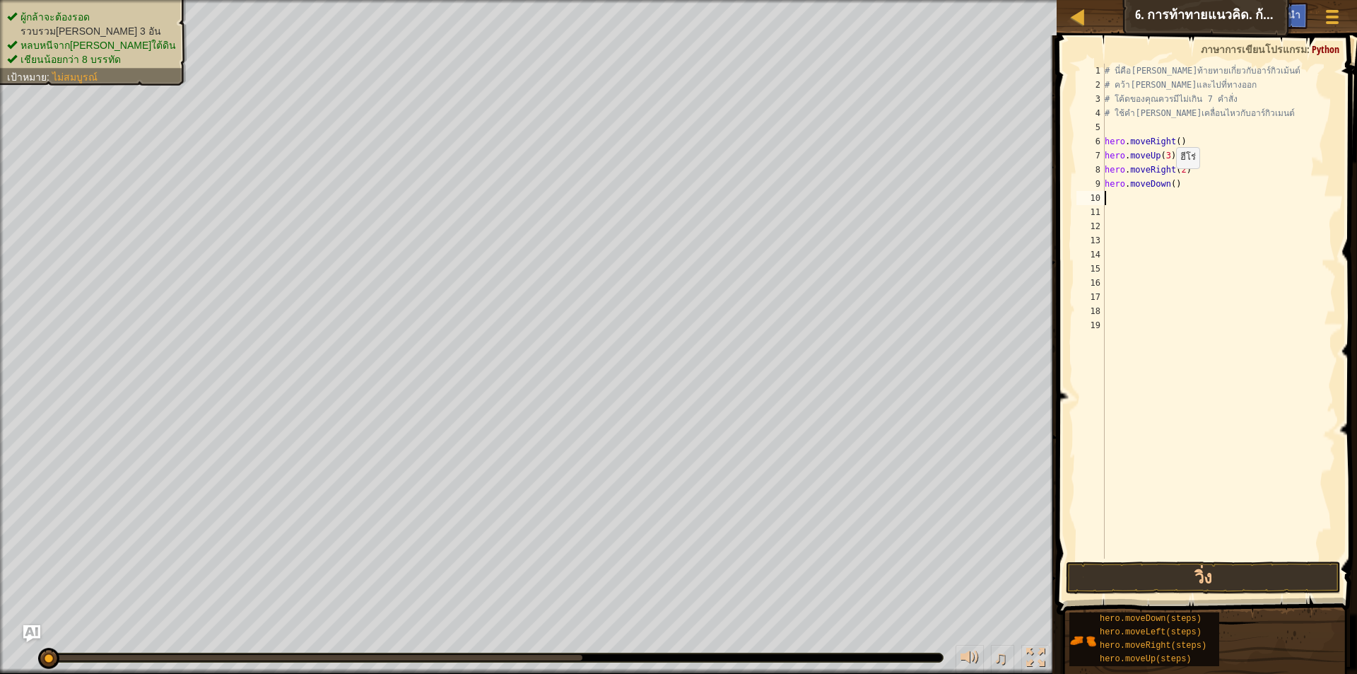
click at [1169, 182] on div "# นี่คือเลเวลท้ายทายเกี่ยวกับอาร์กิวเม้นต์ # คว้าอัญมณีและไปที่ทางออก # โค้ดของ…" at bounding box center [1219, 325] width 234 height 523
type textarea "hero.moveDown(3)"
click at [1130, 200] on div "# นี่คือเลเวลท้ายทายเกี่ยวกับอาร์กิวเม้นต์ # คว้าอัญมณีและไปที่ทางออก # โค้ดของ…" at bounding box center [1219, 325] width 234 height 523
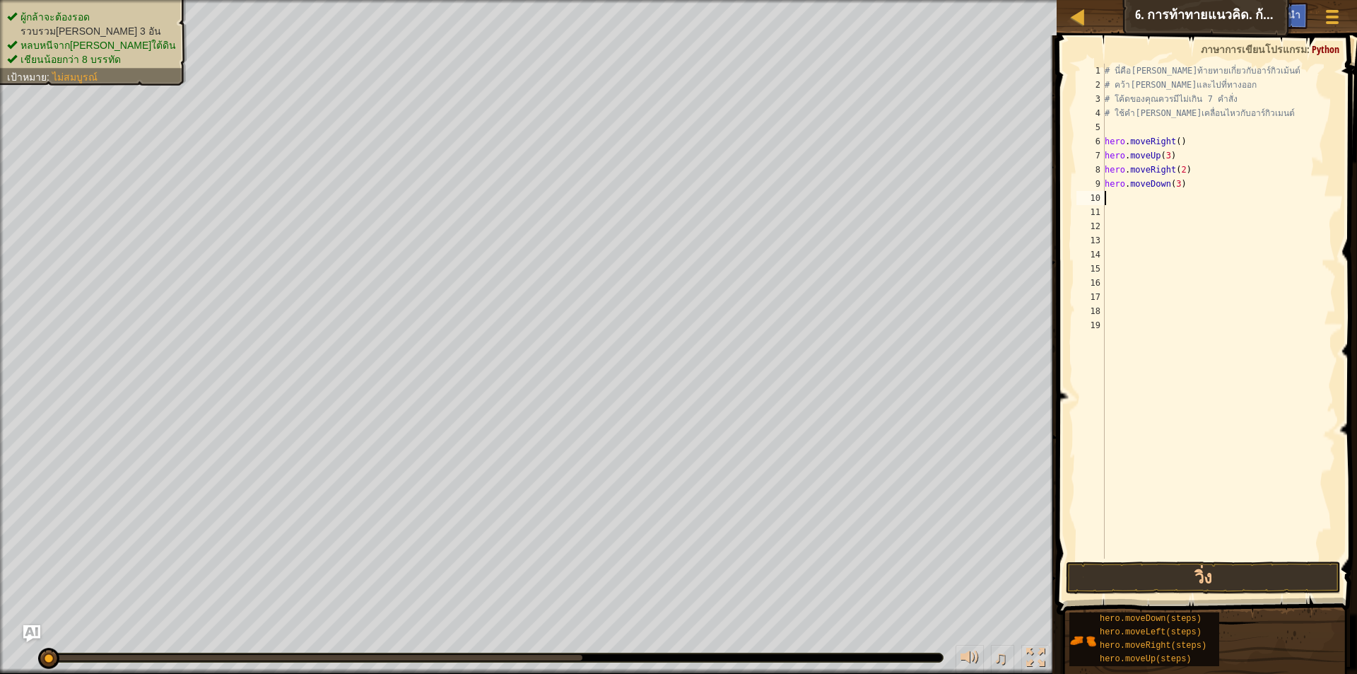
type textarea "h"
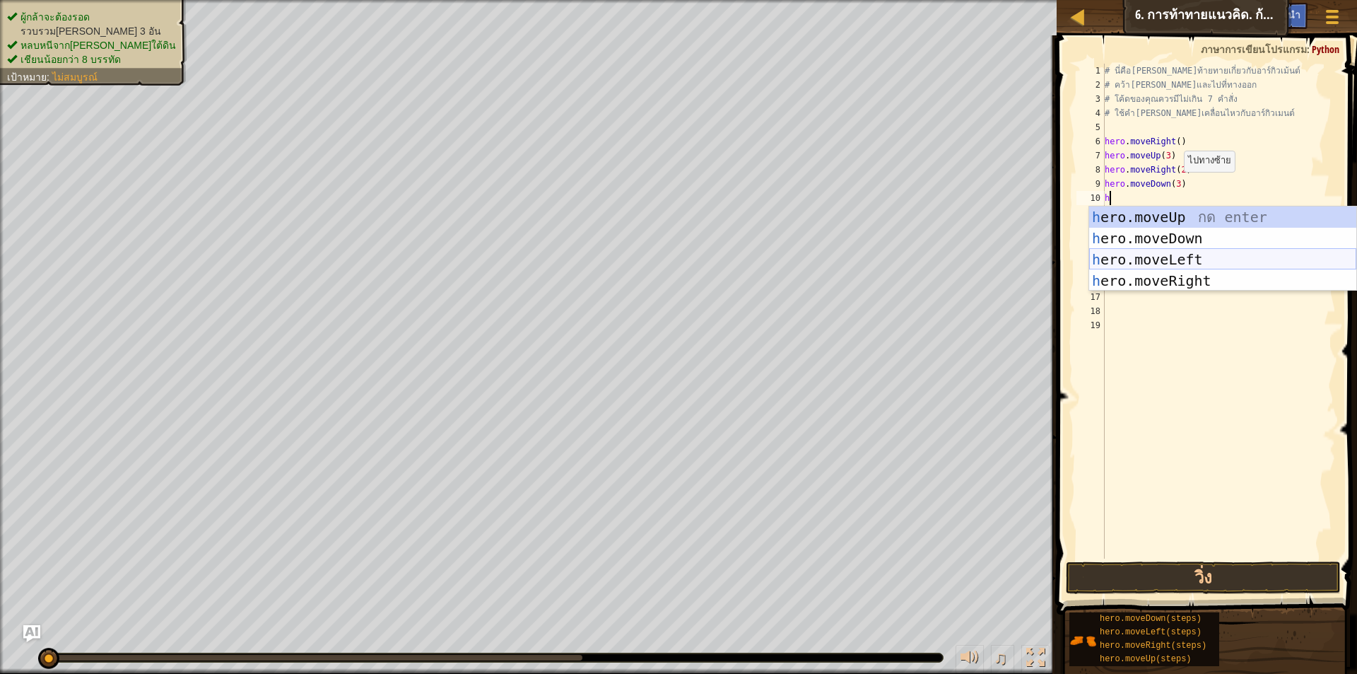
click at [1190, 251] on div "h ero.moveUp กด enter h ero.moveDown กด enter h ero.moveLeft กด enter h ero.mov…" at bounding box center [1222, 269] width 267 height 127
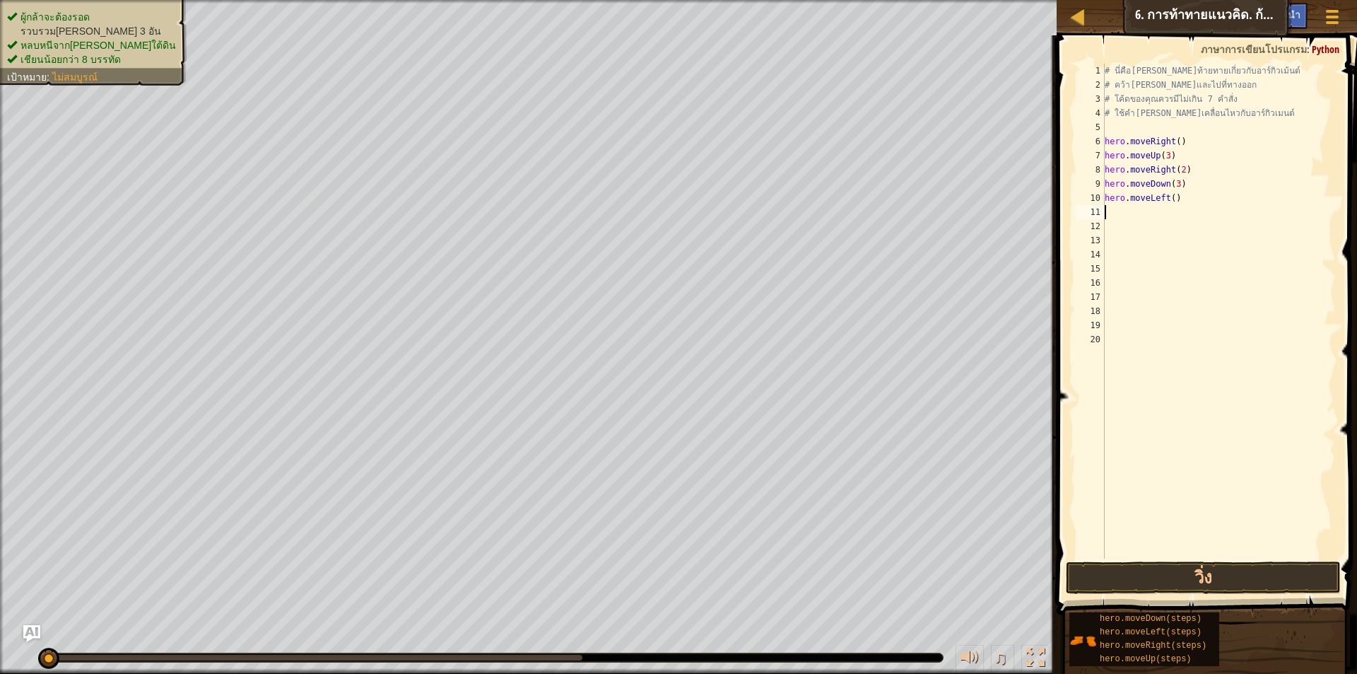
type textarea "h"
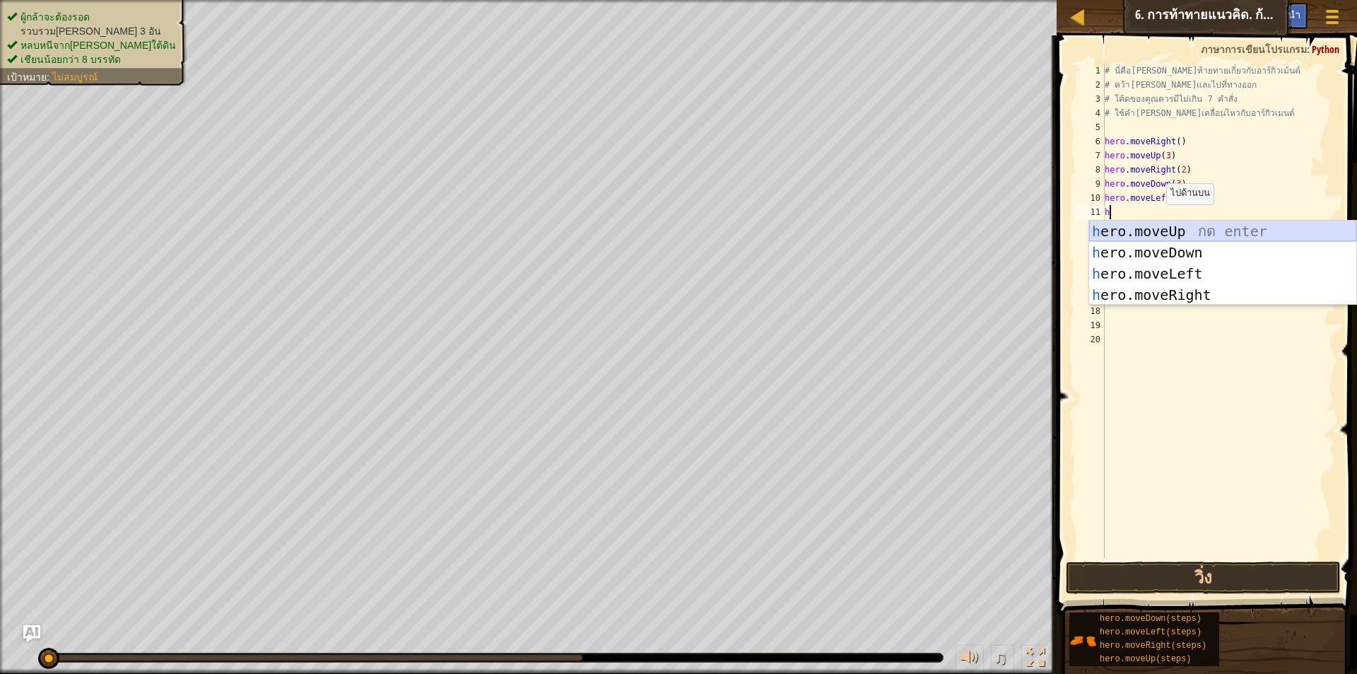
click at [1177, 228] on div "h ero.moveUp กด enter h ero.moveDown กด enter h ero.moveLeft กด enter h ero.mov…" at bounding box center [1222, 284] width 267 height 127
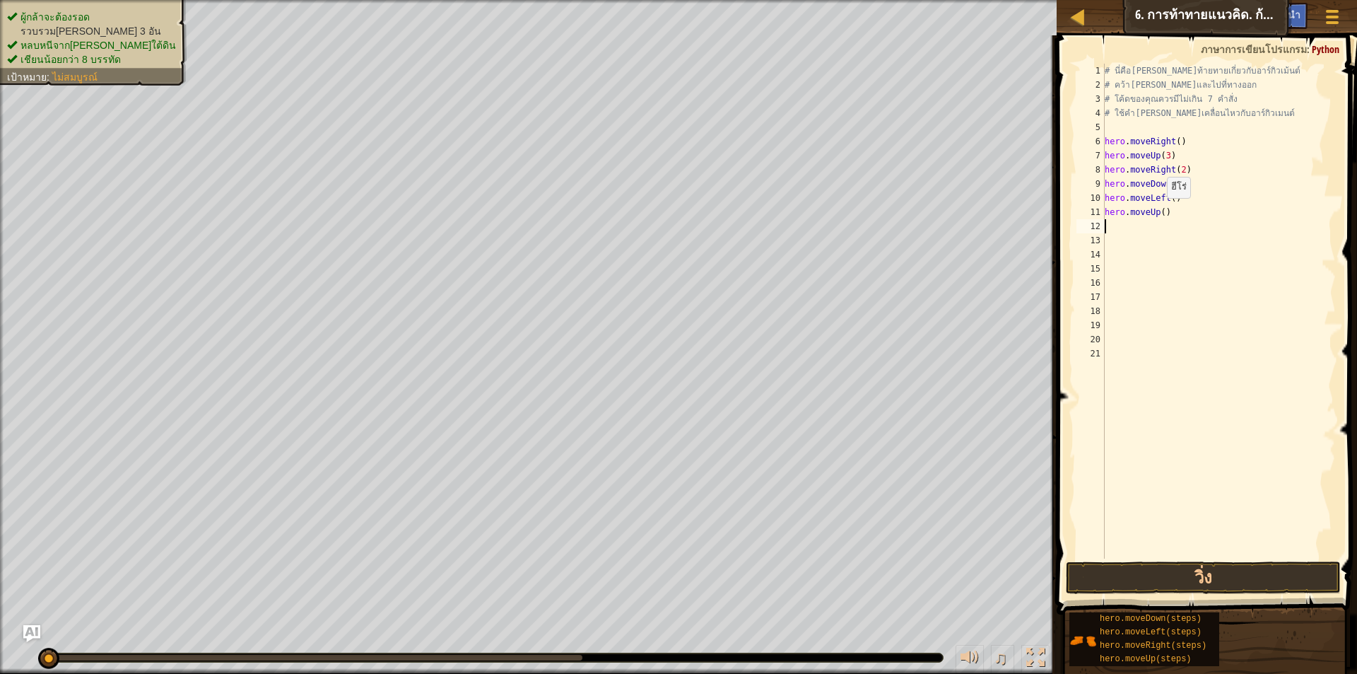
click at [1160, 212] on div "# นี่คือเลเวลท้ายทายเกี่ยวกับอาร์กิวเม้นต์ # คว้าอัญมณีและไปที่ทางออก # โค้ดของ…" at bounding box center [1219, 325] width 234 height 523
type textarea "hero.moveUp(2)"
click at [1145, 226] on div "# นี่คือเลเวลท้ายทายเกี่ยวกับอาร์กิวเม้นต์ # คว้าอัญมณีและไปที่ทางออก # โค้ดของ…" at bounding box center [1219, 325] width 234 height 523
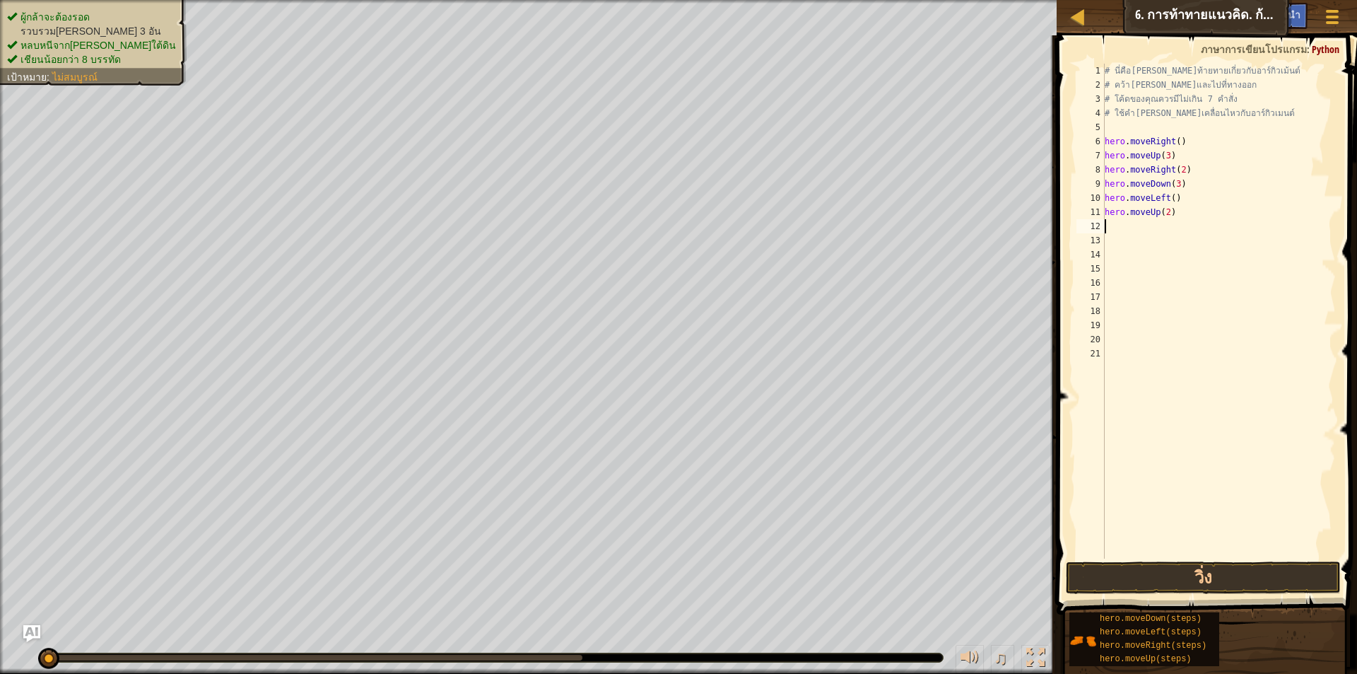
type textarea "h"
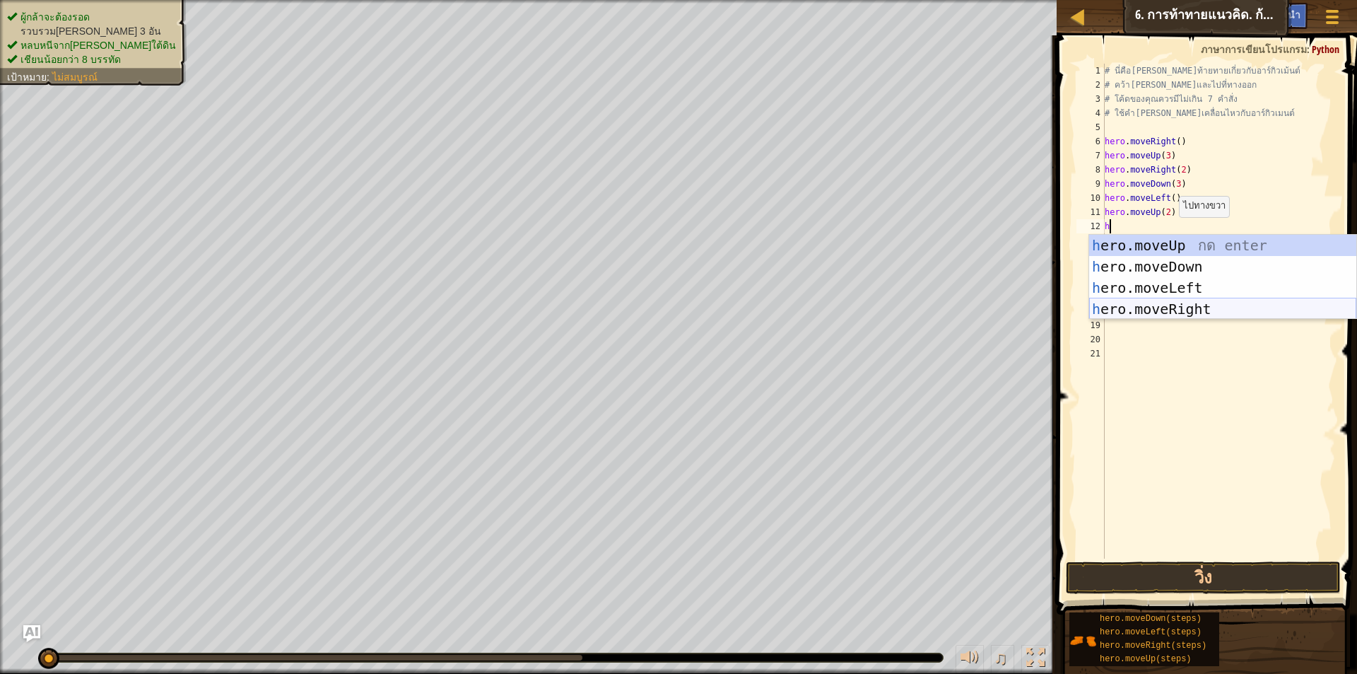
click at [1206, 307] on div "h ero.moveUp กด enter h ero.moveDown กด enter h ero.moveLeft กด enter h ero.mov…" at bounding box center [1222, 298] width 267 height 127
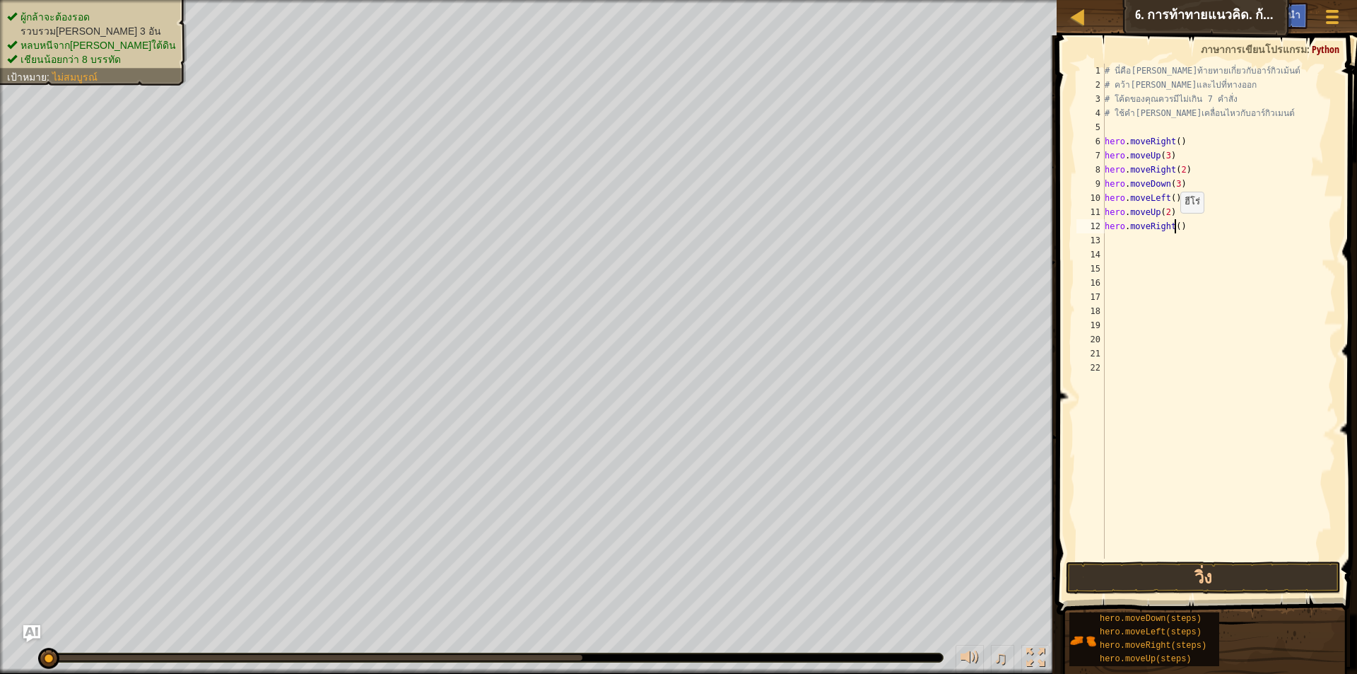
click at [1174, 227] on div "# นี่คือเลเวลท้ายทายเกี่ยวกับอาร์กิวเม้นต์ # คว้าอัญมณีและไปที่ทางออก # โค้ดของ…" at bounding box center [1219, 325] width 234 height 523
type textarea "hero.moveRight(4)"
click at [1297, 568] on button "วิ่ง" at bounding box center [1203, 577] width 275 height 33
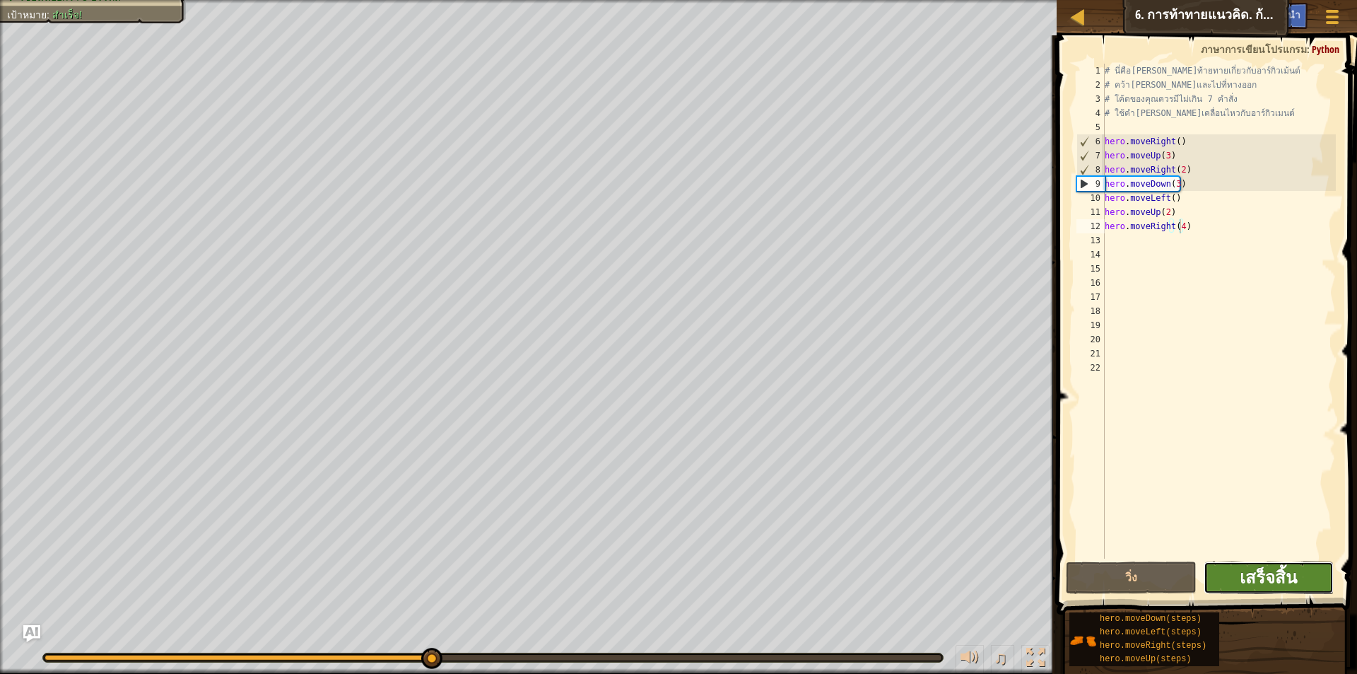
click at [1290, 570] on span "เสร็จสิ้น" at bounding box center [1268, 577] width 57 height 23
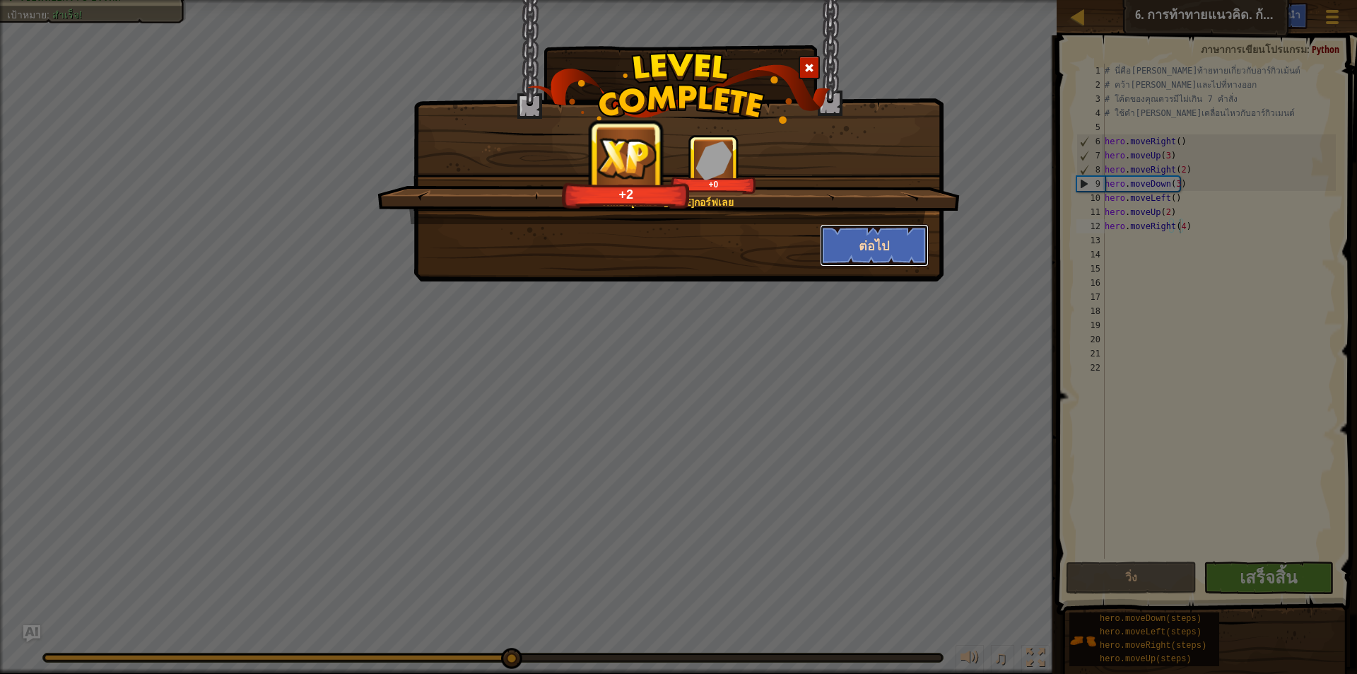
click at [884, 245] on button "ต่อไป" at bounding box center [875, 245] width 110 height 42
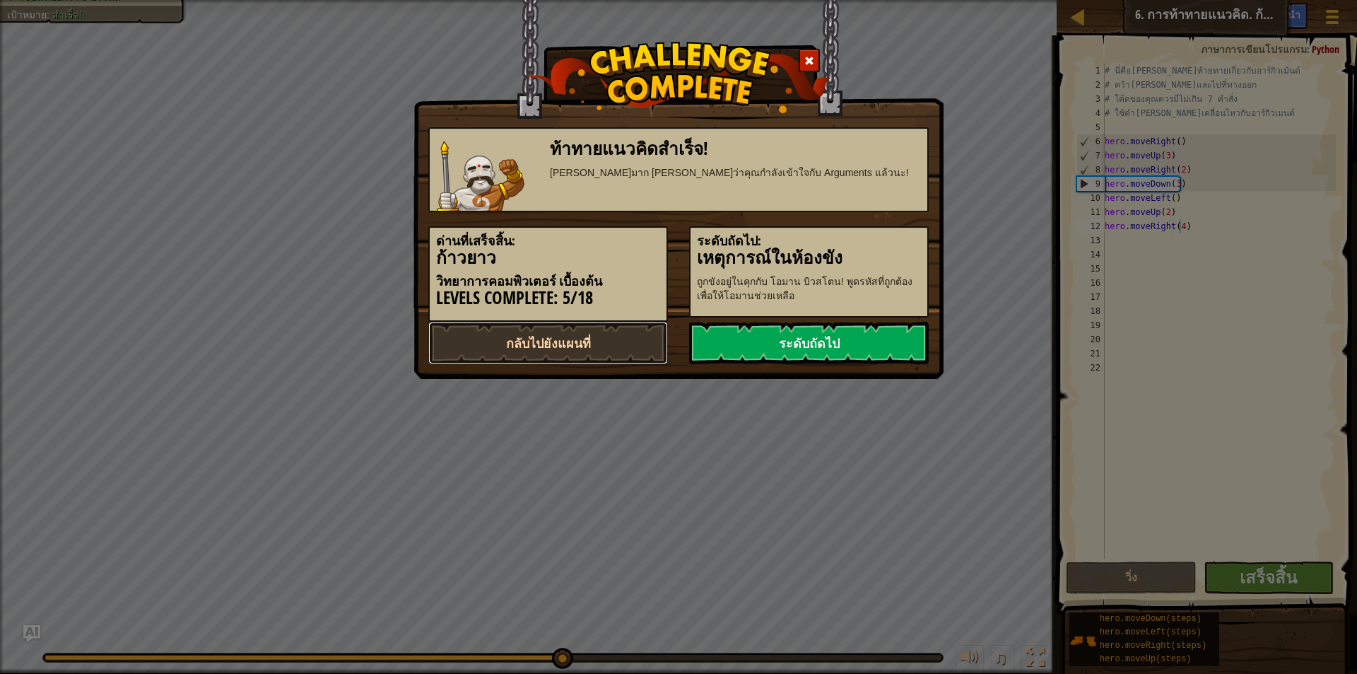
click at [545, 336] on link "กลับไปยังแผนที่" at bounding box center [548, 343] width 240 height 42
select select "th"
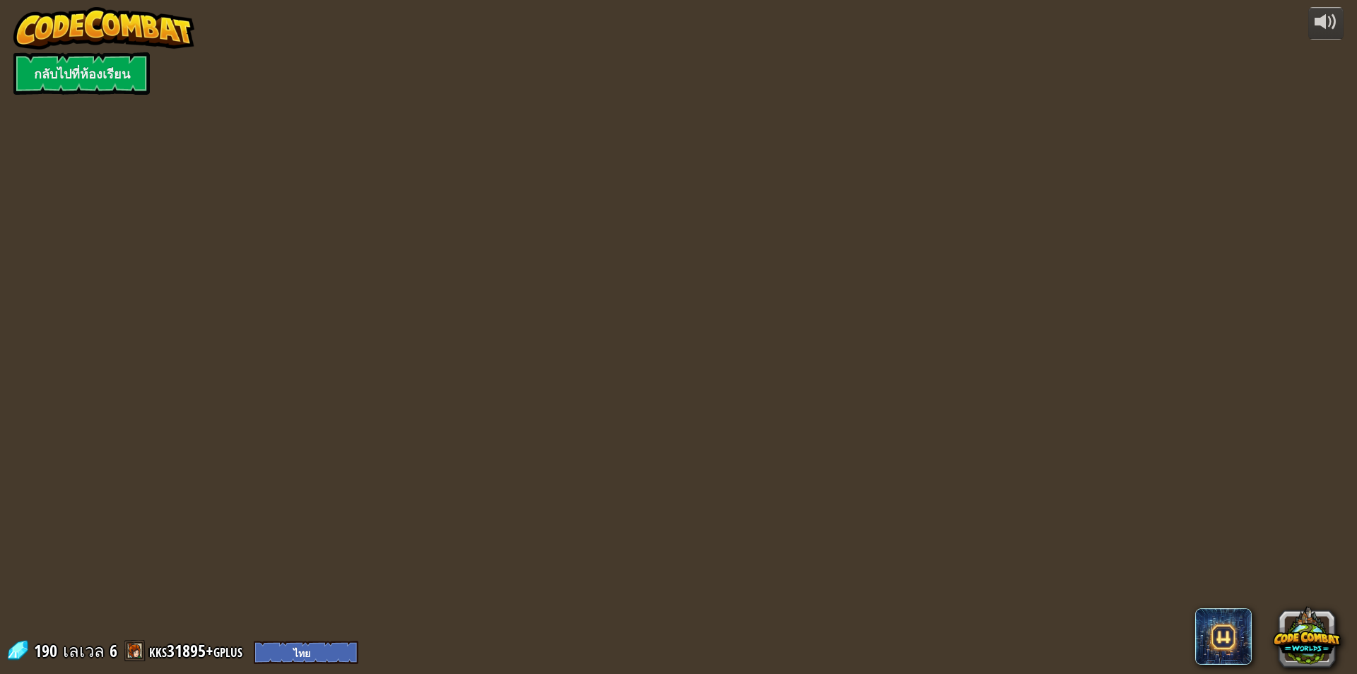
select select "th"
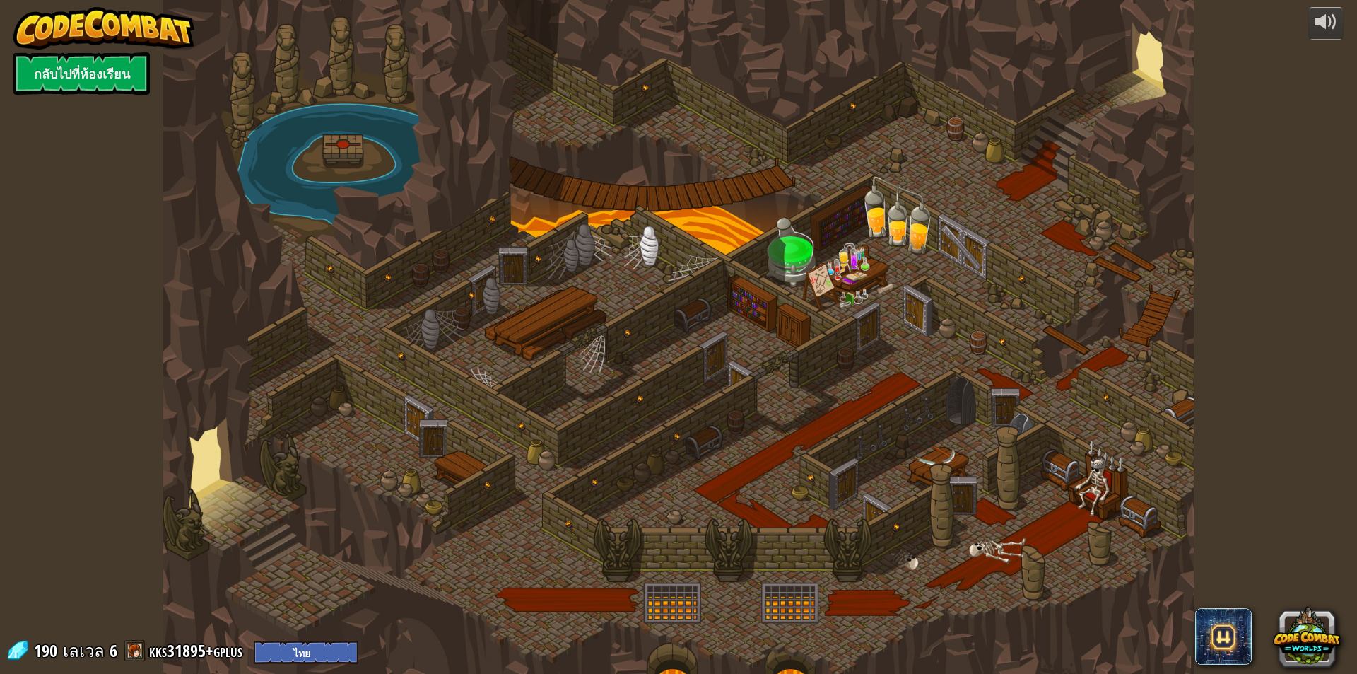
select select "th"
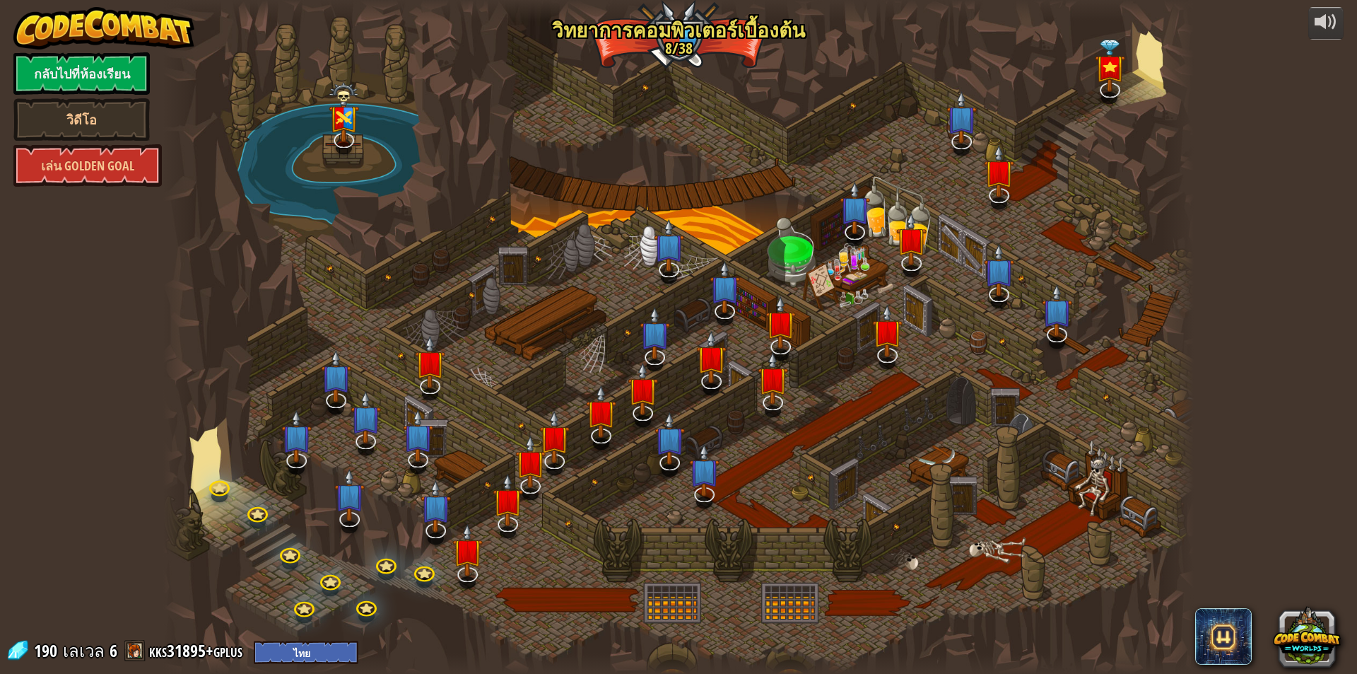
select select "th"
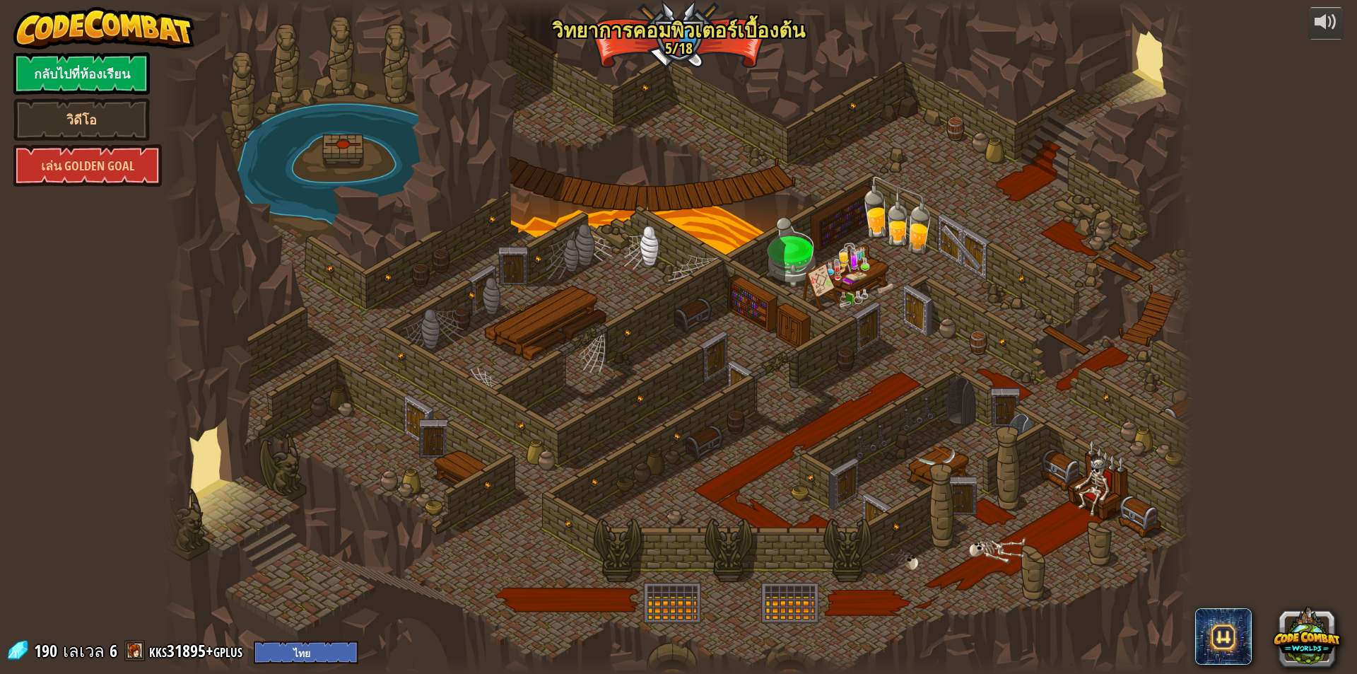
select select "th"
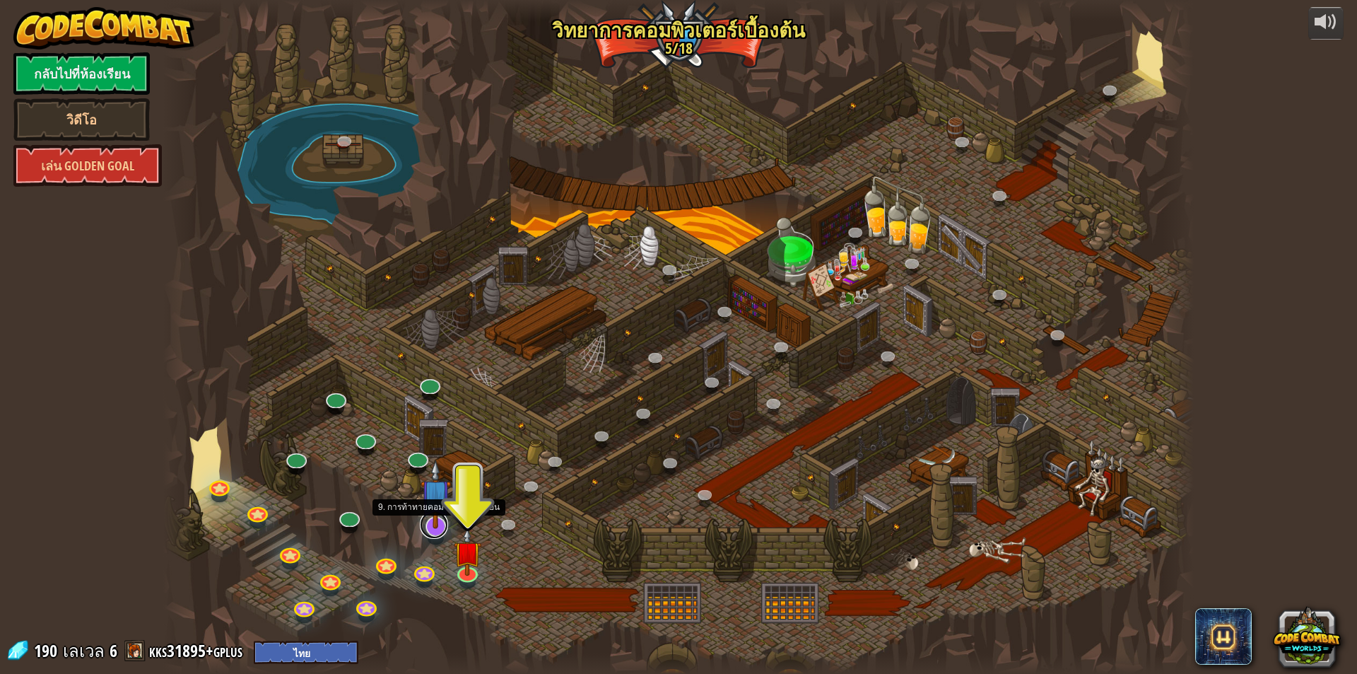
click at [438, 531] on link at bounding box center [434, 524] width 28 height 28
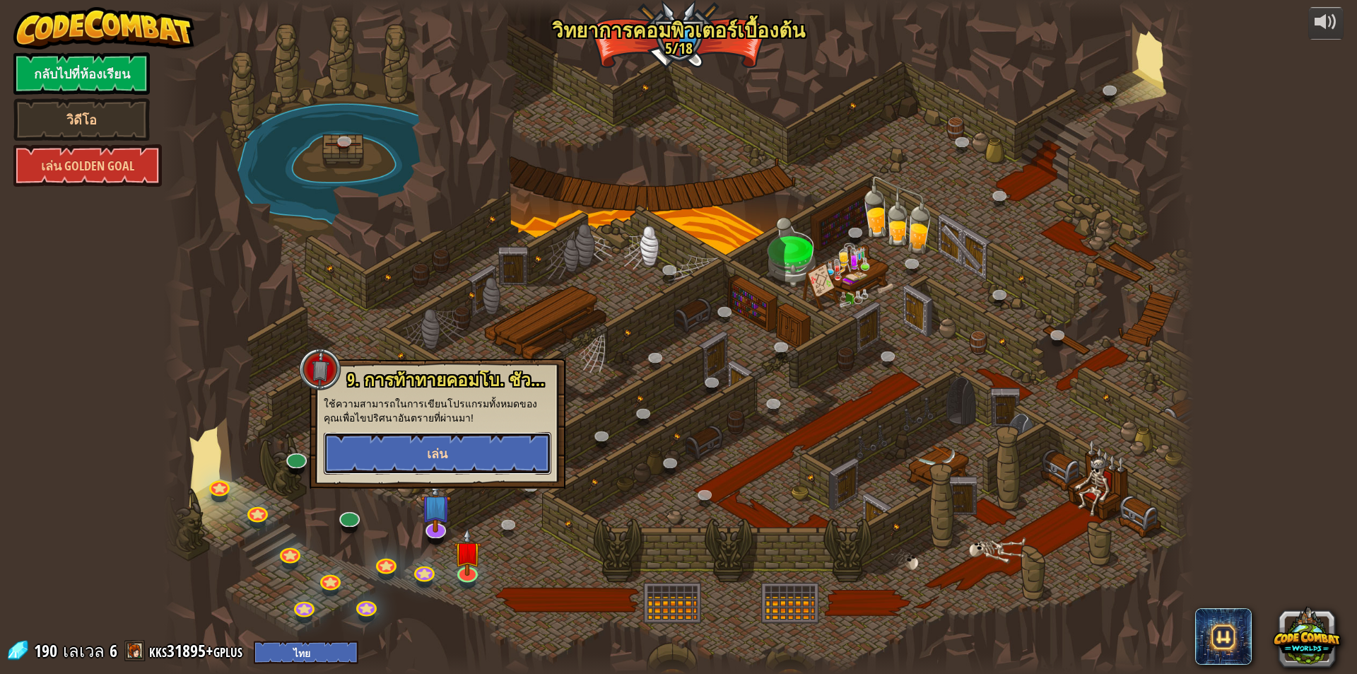
click at [472, 457] on button "เล่น" at bounding box center [438, 453] width 228 height 42
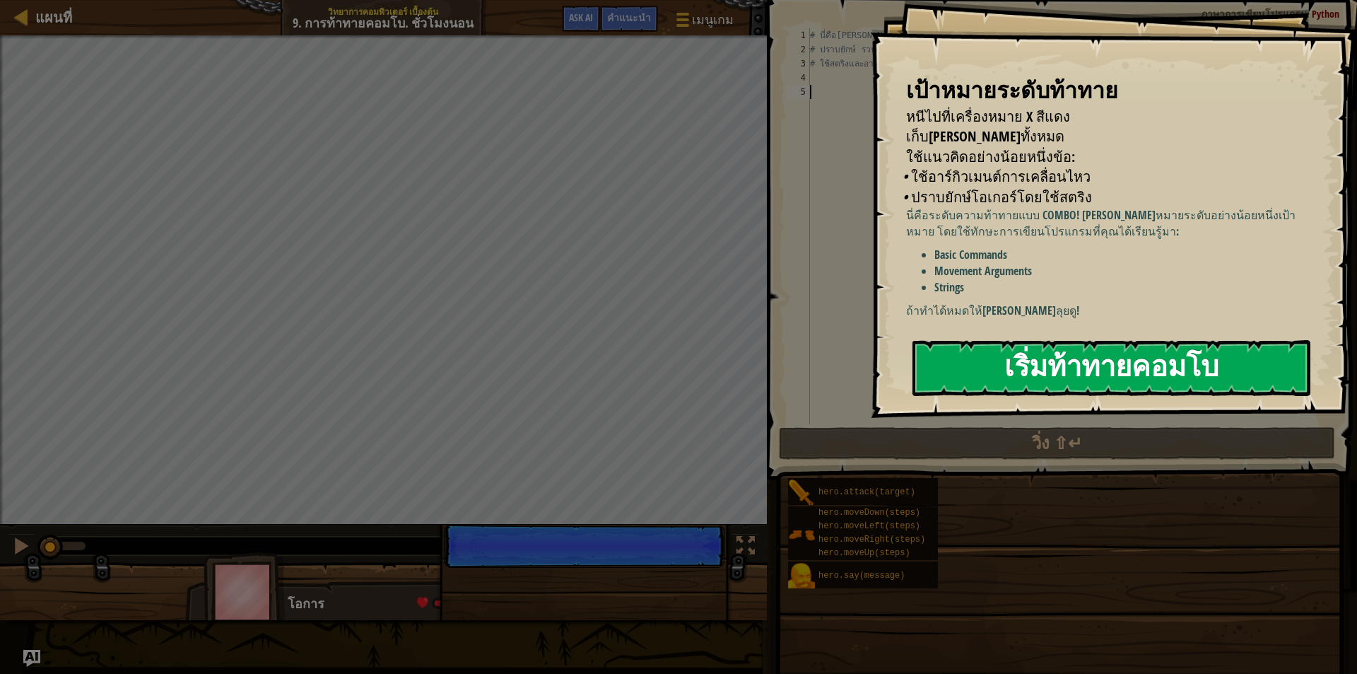
click at [1190, 360] on button "เริ่มท้าทายคอมโบ" at bounding box center [1112, 368] width 398 height 56
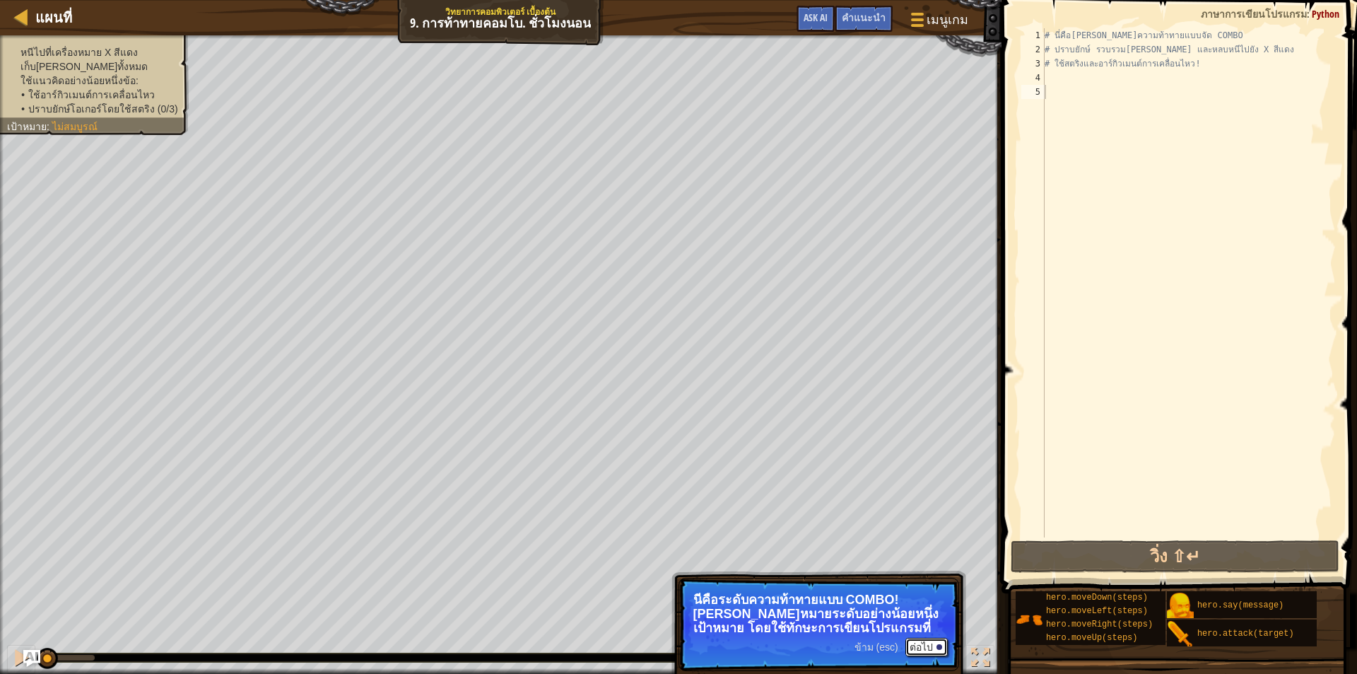
click at [935, 645] on button "ต่อไป" at bounding box center [927, 647] width 42 height 18
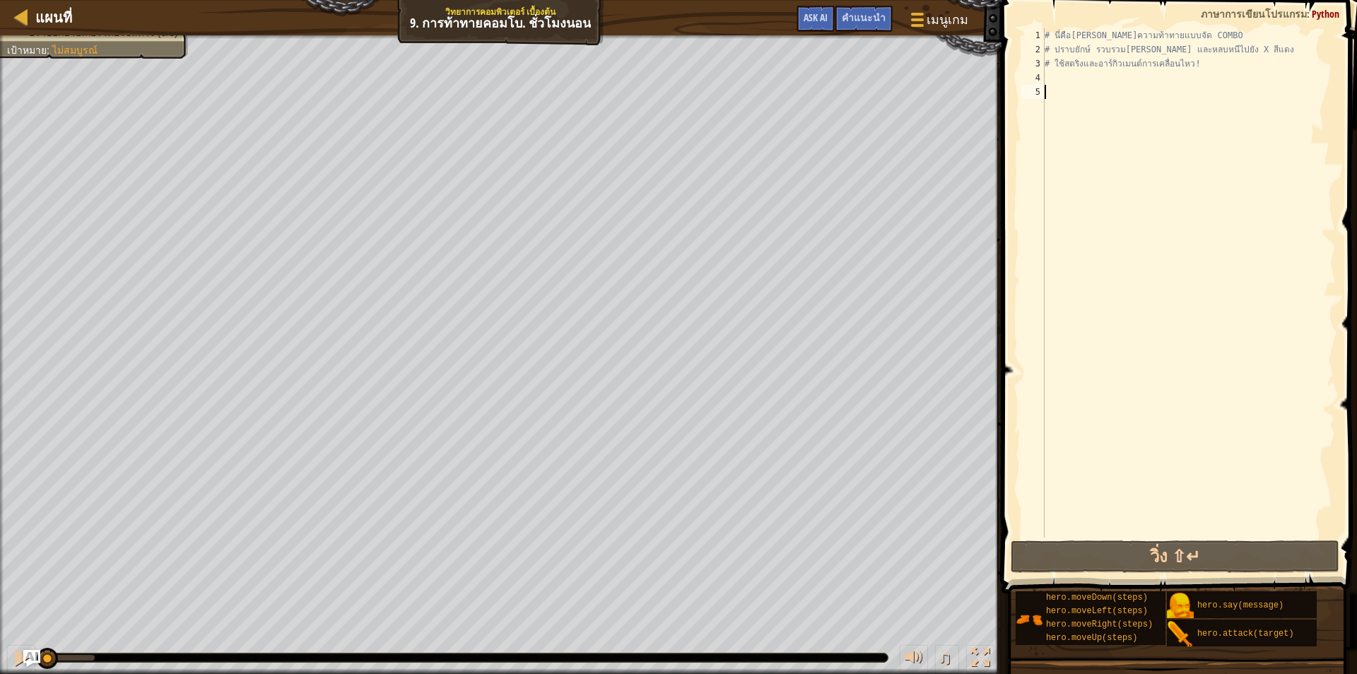
type textarea "h"
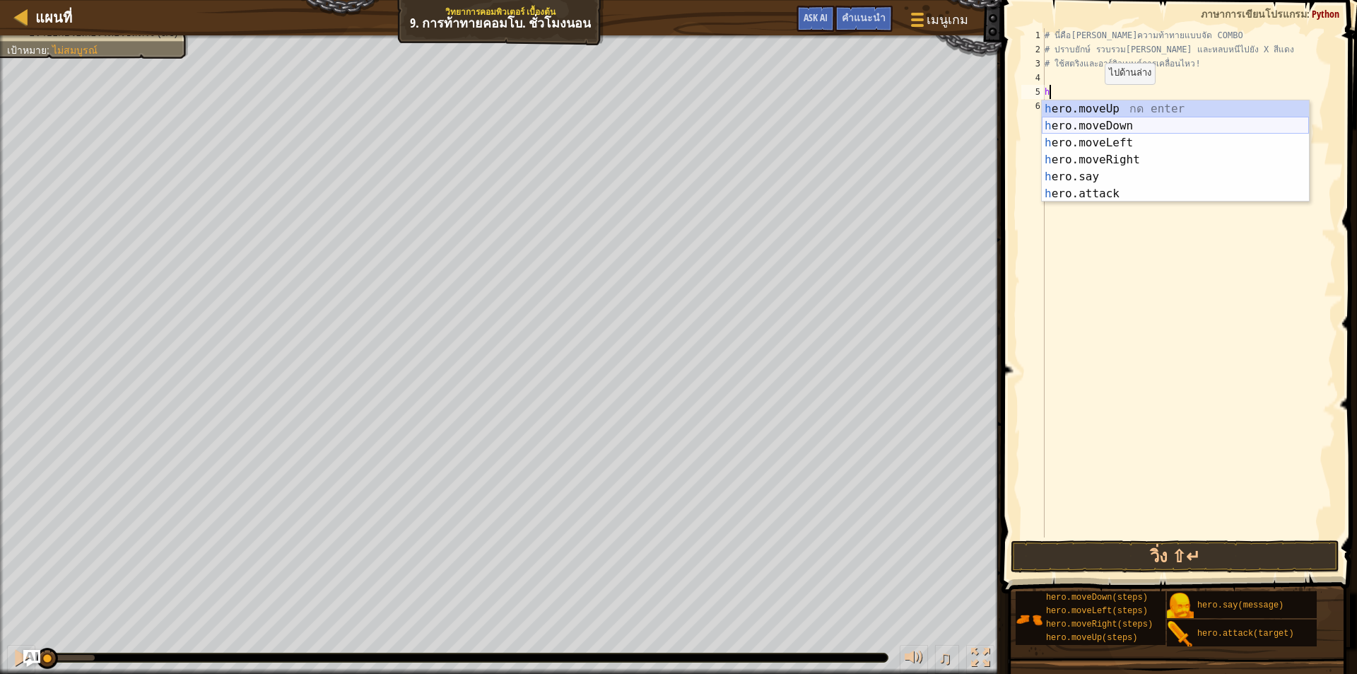
click at [1111, 124] on div "h ero.moveUp กด enter h ero.moveDown กด enter h ero.moveLeft กด enter h ero.mov…" at bounding box center [1175, 168] width 267 height 136
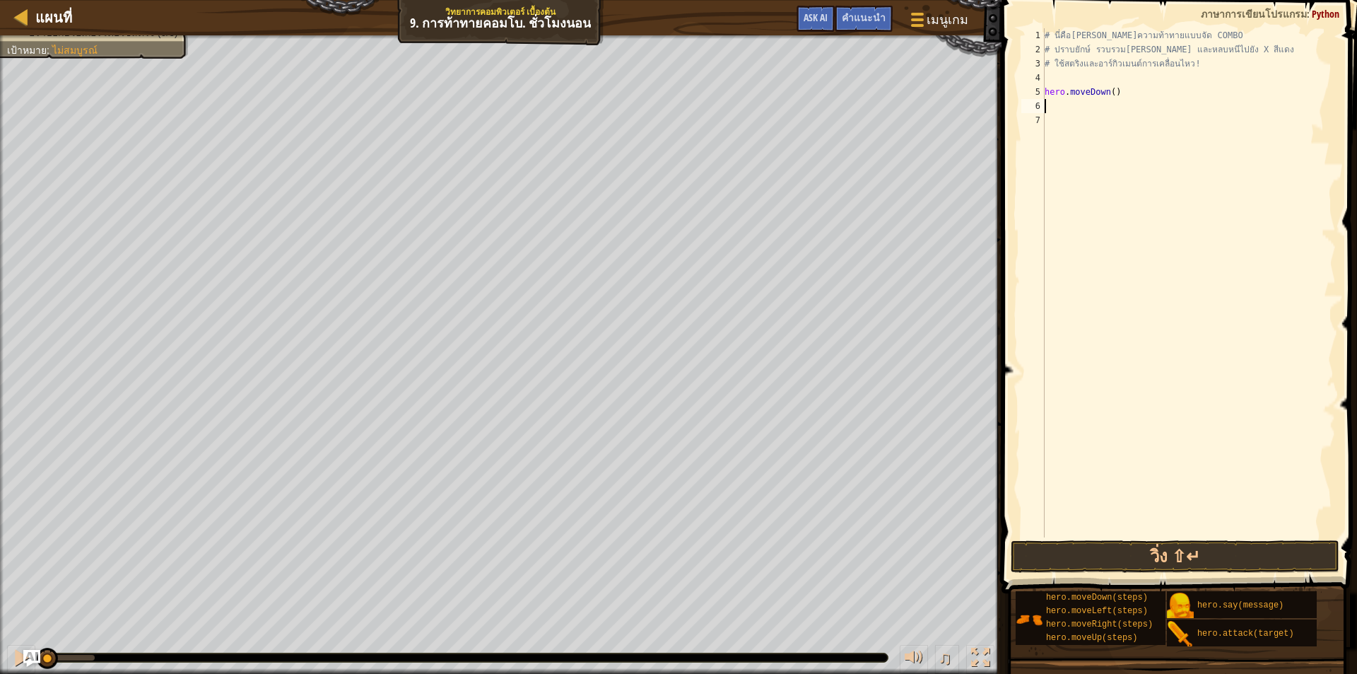
type textarea "h"
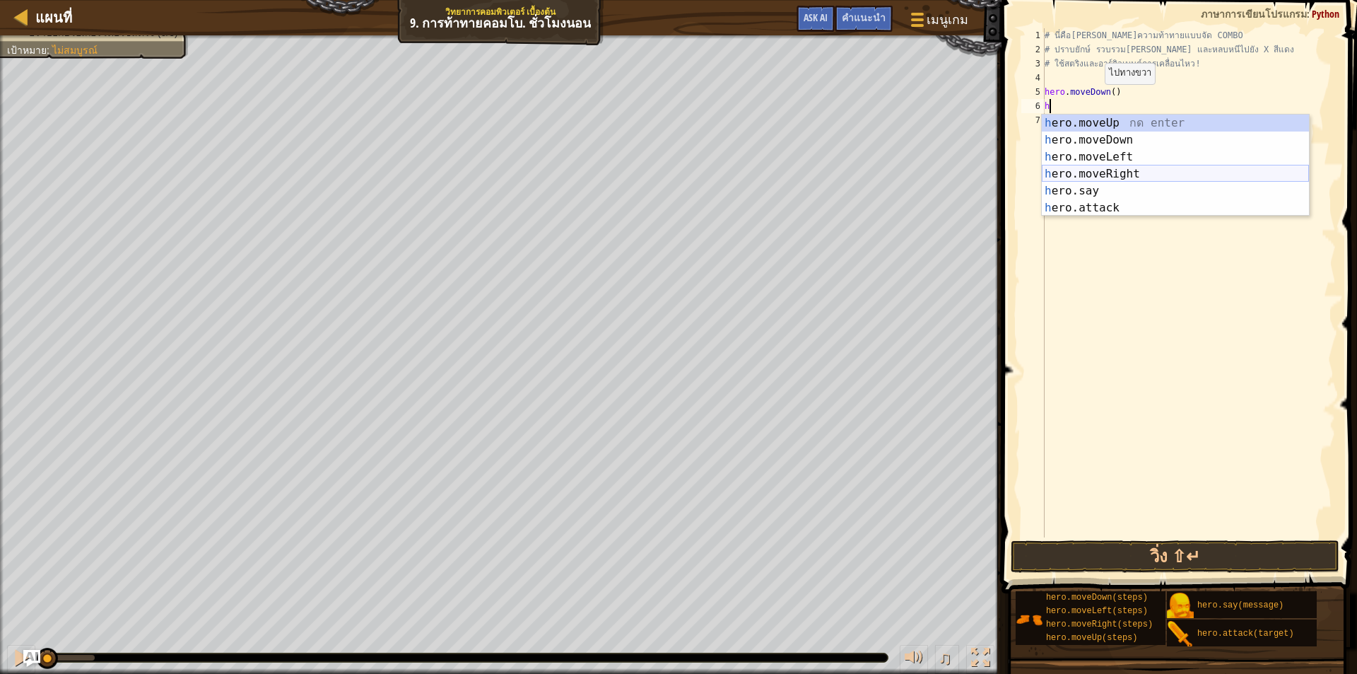
click at [1132, 176] on div "h ero.moveUp กด enter h ero.moveDown กด enter h ero.moveLeft กด enter h ero.mov…" at bounding box center [1175, 183] width 267 height 136
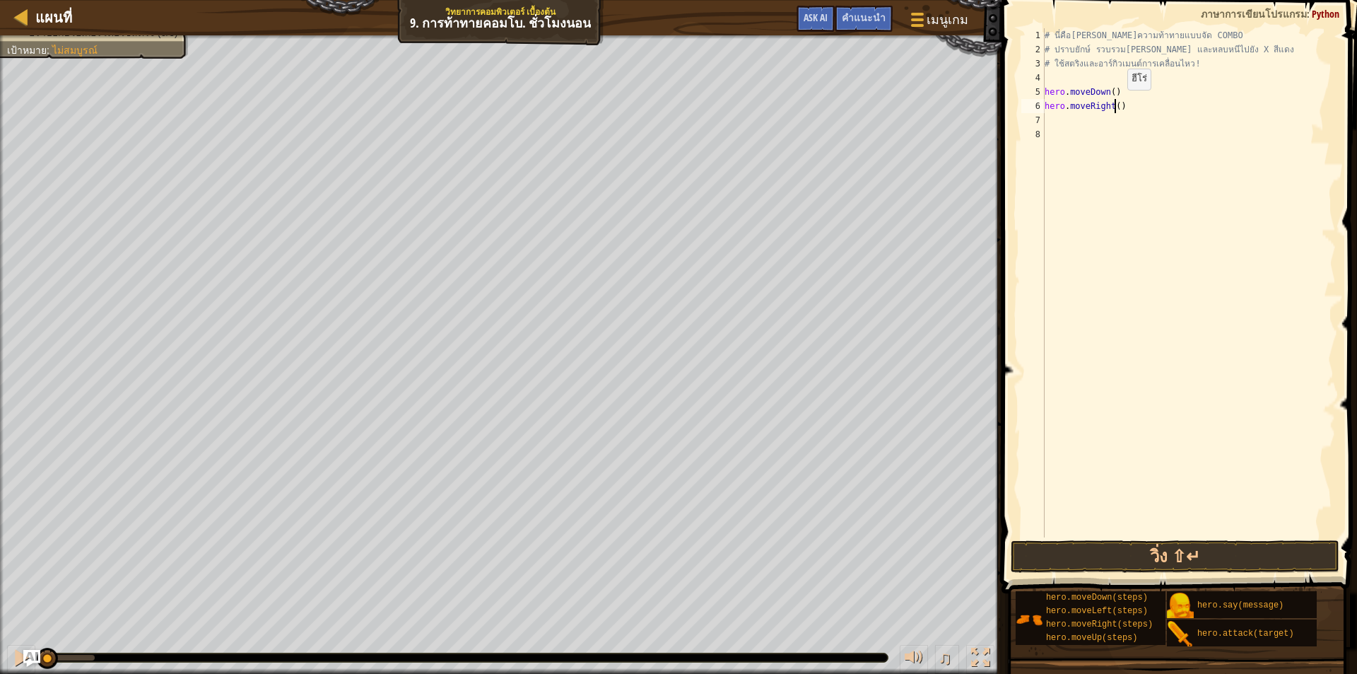
click at [1116, 104] on div "# นี่คือเลเวลความท้าทายแบบจัด COMBO # ปราบยักษ์ รวบรวมอัญมณี และหลบหนีไปยัง X ส…" at bounding box center [1189, 296] width 294 height 537
type textarea "hero.moveRight(2)"
click at [1088, 124] on div "# นี่คือเลเวลความท้าทายแบบจัด COMBO # ปราบยักษ์ รวบรวมอัญมณี และหลบหนีไปยัง X ส…" at bounding box center [1189, 296] width 294 height 537
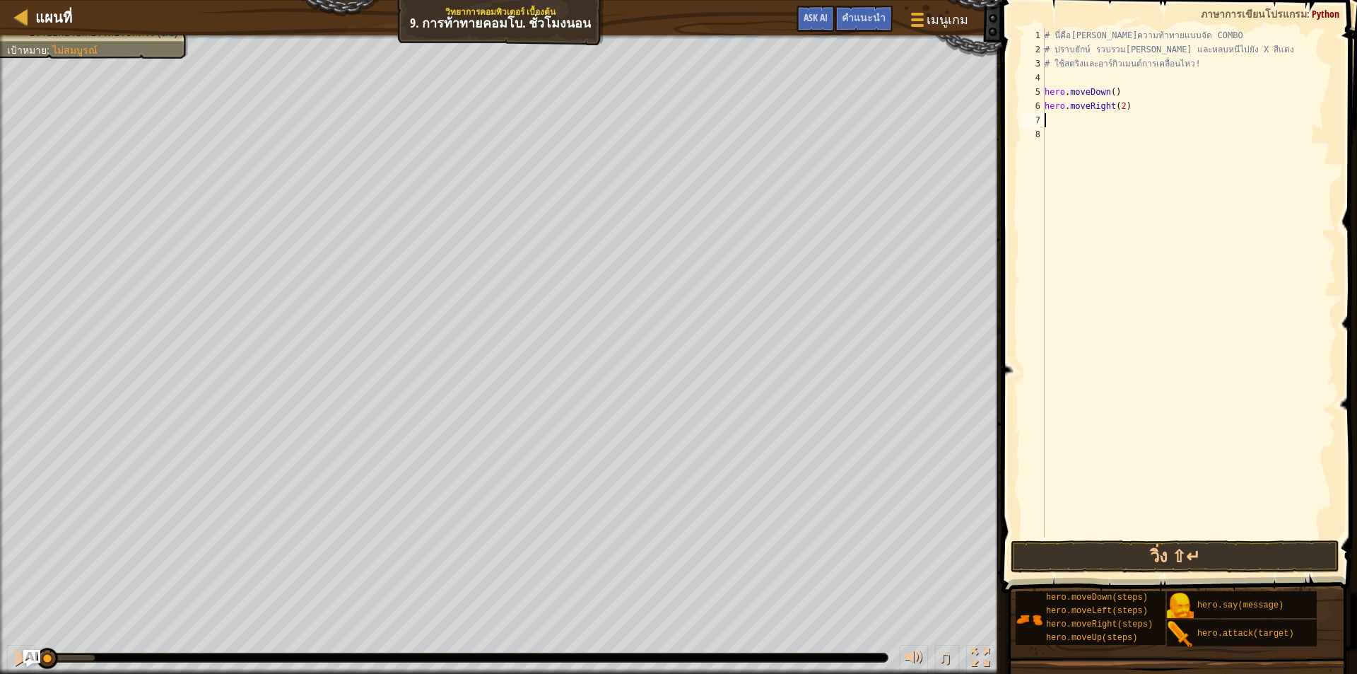
type textarea "h"
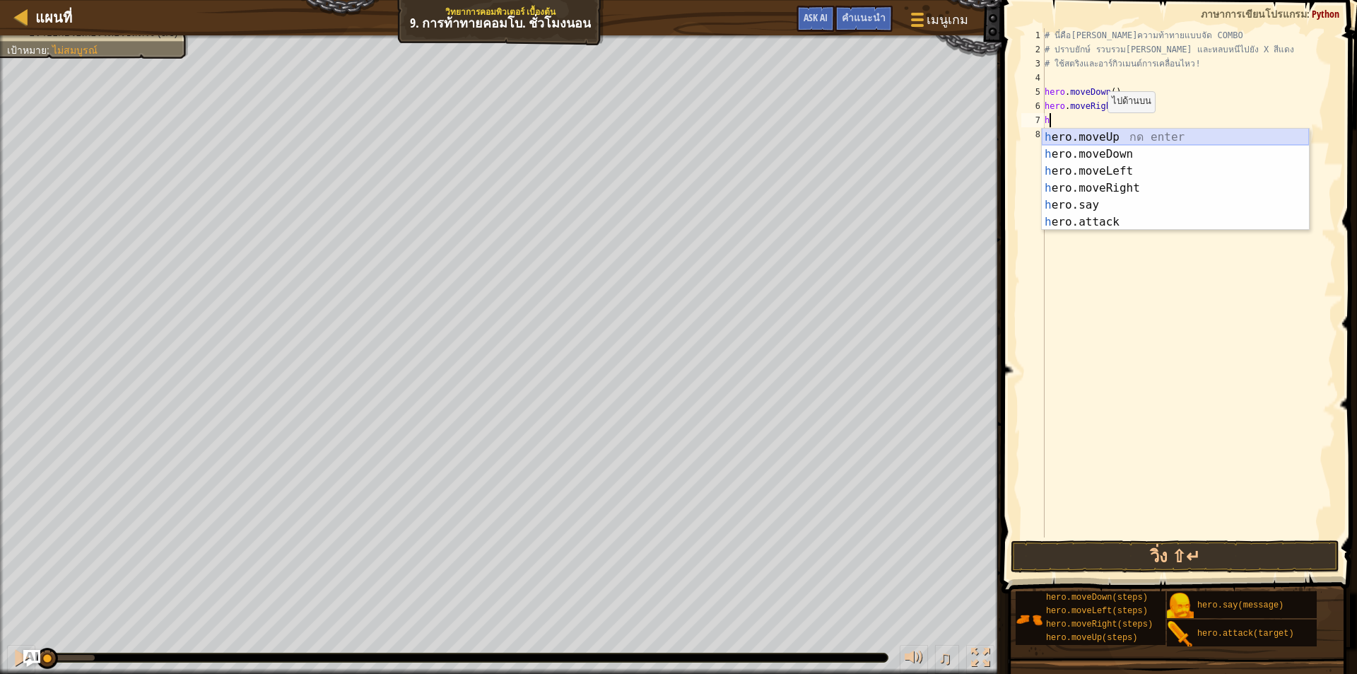
click at [1105, 130] on div "h ero.moveUp กด enter h ero.moveDown กด enter h ero.moveLeft กด enter h ero.mov…" at bounding box center [1175, 197] width 267 height 136
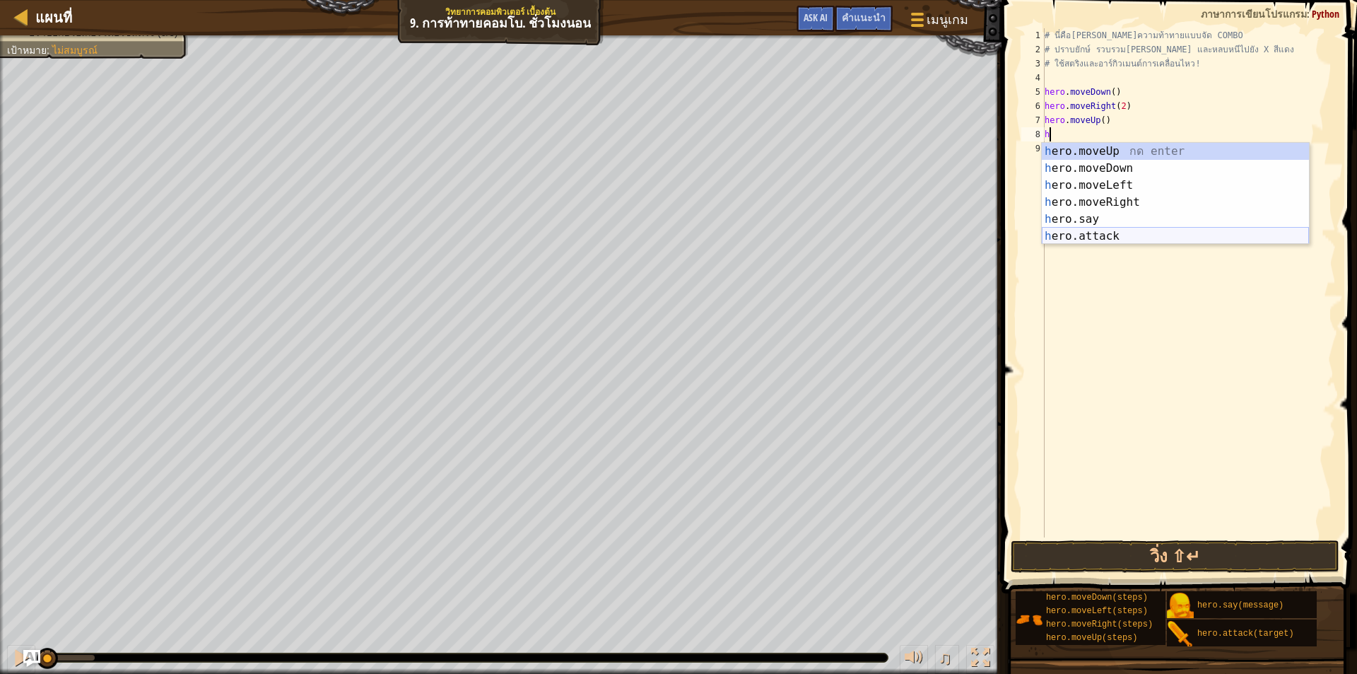
click at [1124, 231] on div "h ero.moveUp กด enter h ero.moveDown กด enter h ero.moveLeft กด enter h ero.mov…" at bounding box center [1175, 211] width 267 height 136
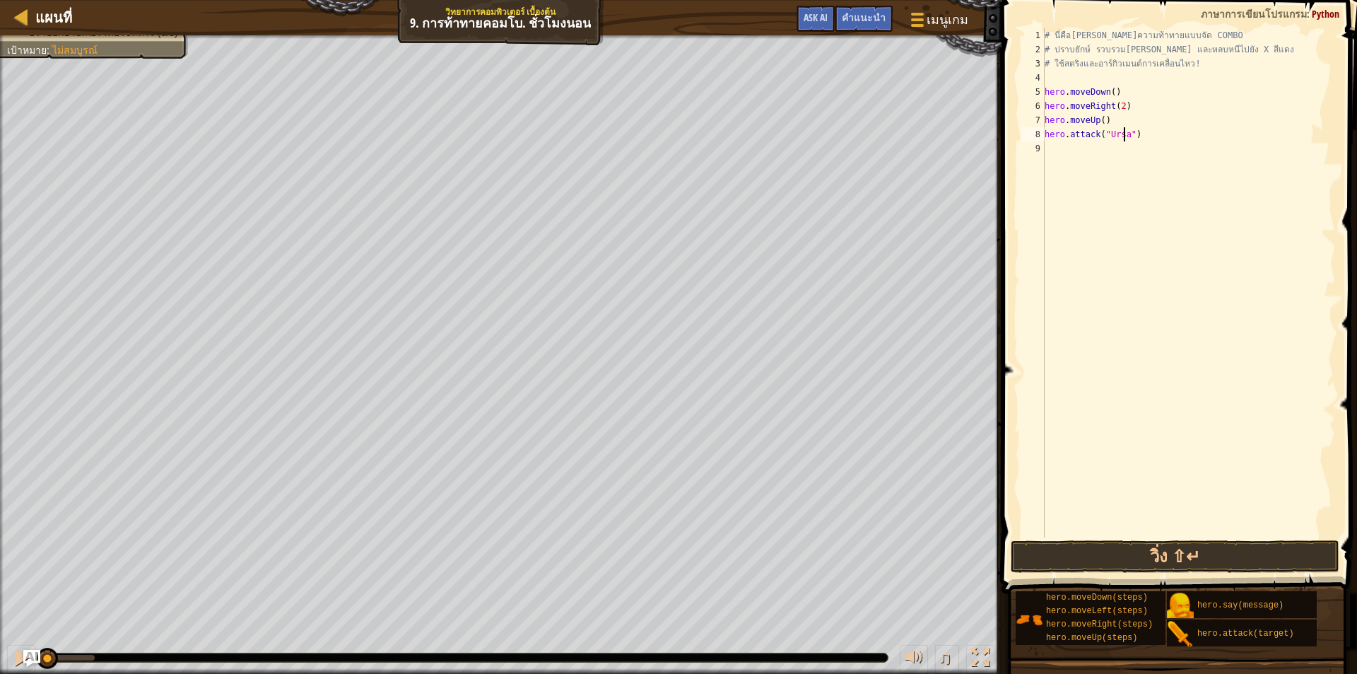
scroll to position [6, 6]
type textarea "hero.attack("Ursa")"
click at [1172, 551] on button "วิ่ง ⇧↵" at bounding box center [1175, 556] width 329 height 33
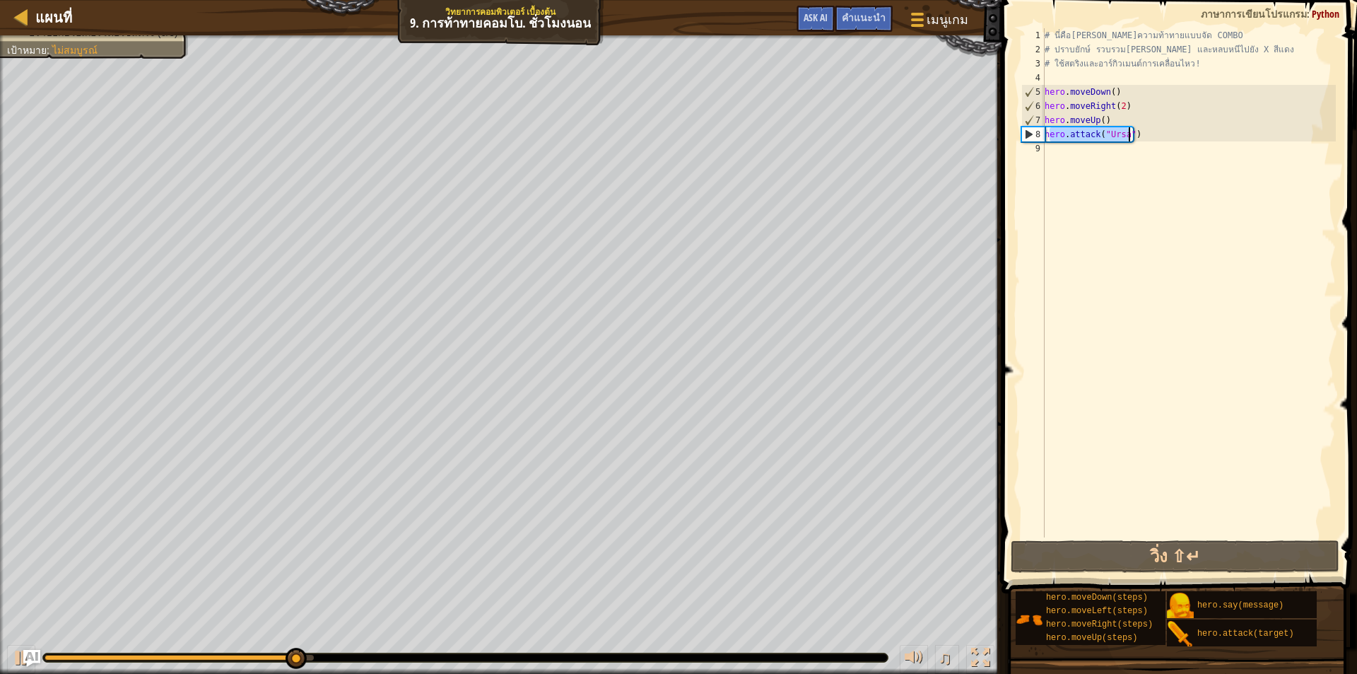
drag, startPoint x: 1047, startPoint y: 134, endPoint x: 1140, endPoint y: 131, distance: 93.3
click at [1140, 131] on div "# นี่คือเลเวลความท้าทายแบบจัด COMBO # ปราบยักษ์ รวบรวมอัญมณี และหลบหนีไปยัง X ส…" at bounding box center [1189, 296] width 294 height 537
click at [1149, 194] on div "# นี่คือเลเวลความท้าทายแบบจัด COMBO # ปราบยักษ์ รวบรวมอัญมณี และหลบหนีไปยัง X ส…" at bounding box center [1189, 296] width 294 height 537
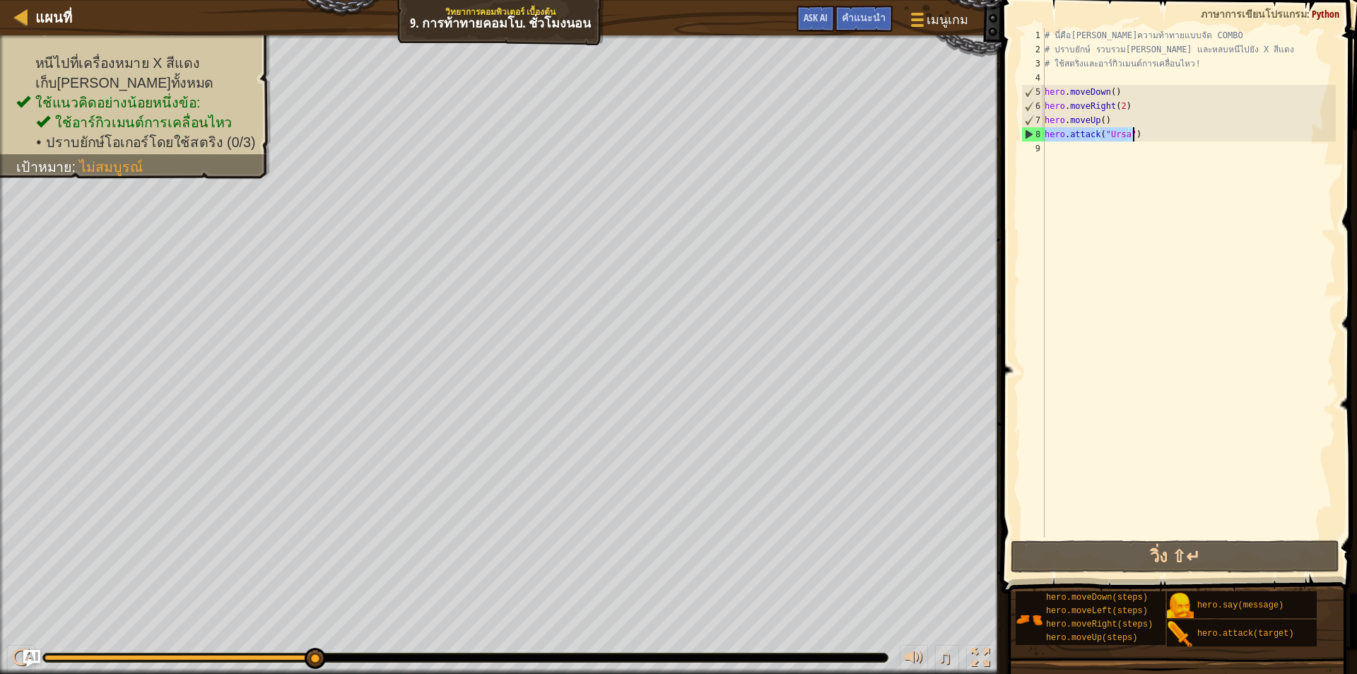
drag, startPoint x: 1045, startPoint y: 134, endPoint x: 1151, endPoint y: 134, distance: 106.0
click at [1151, 134] on div "# นี่คือเลเวลความท้าทายแบบจัด COMBO # ปราบยักษ์ รวบรวมอัญมณี และหลบหนีไปยัง X ส…" at bounding box center [1189, 296] width 294 height 537
type textarea "hero.attack("Ursa")"
click at [1075, 151] on div "# นี่คือเลเวลความท้าทายแบบจัด COMBO # ปราบยักษ์ รวบรวมอัญมณี และหลบหนีไปยัง X ส…" at bounding box center [1189, 296] width 294 height 537
paste textarea "hero.attack("Ursa")"
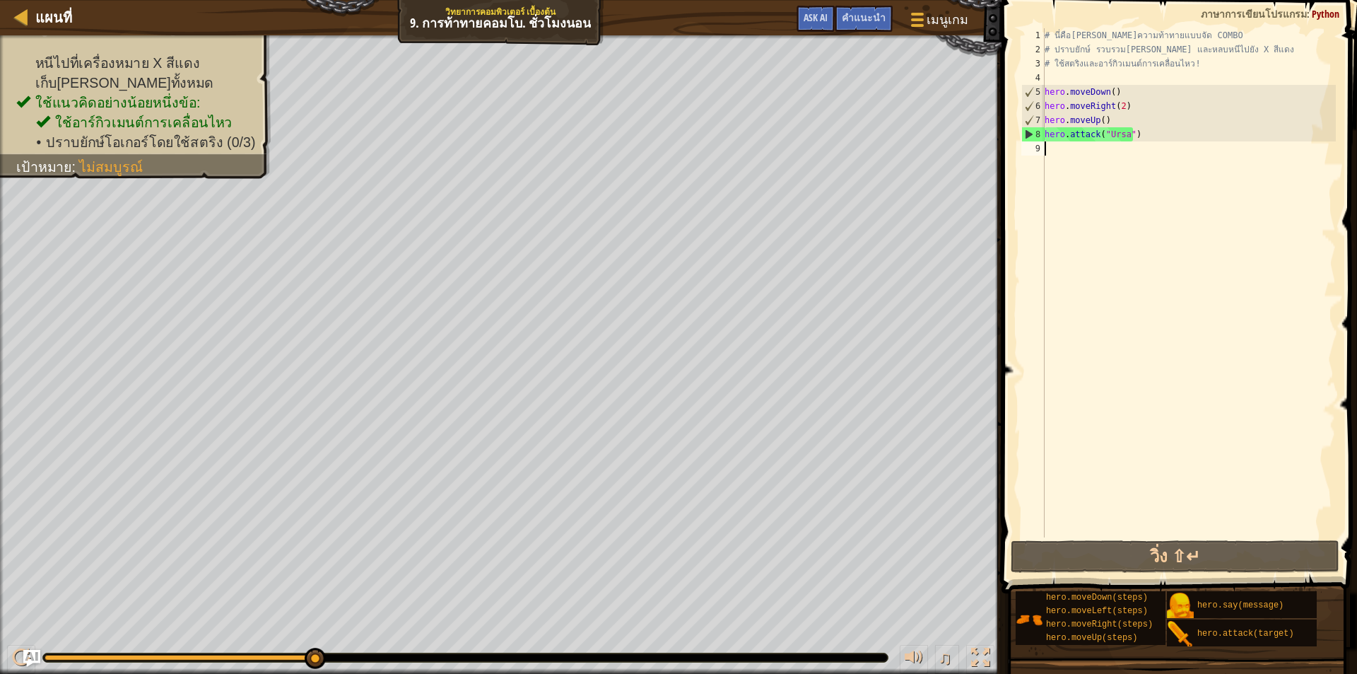
type textarea "hero.attack("Ursa")"
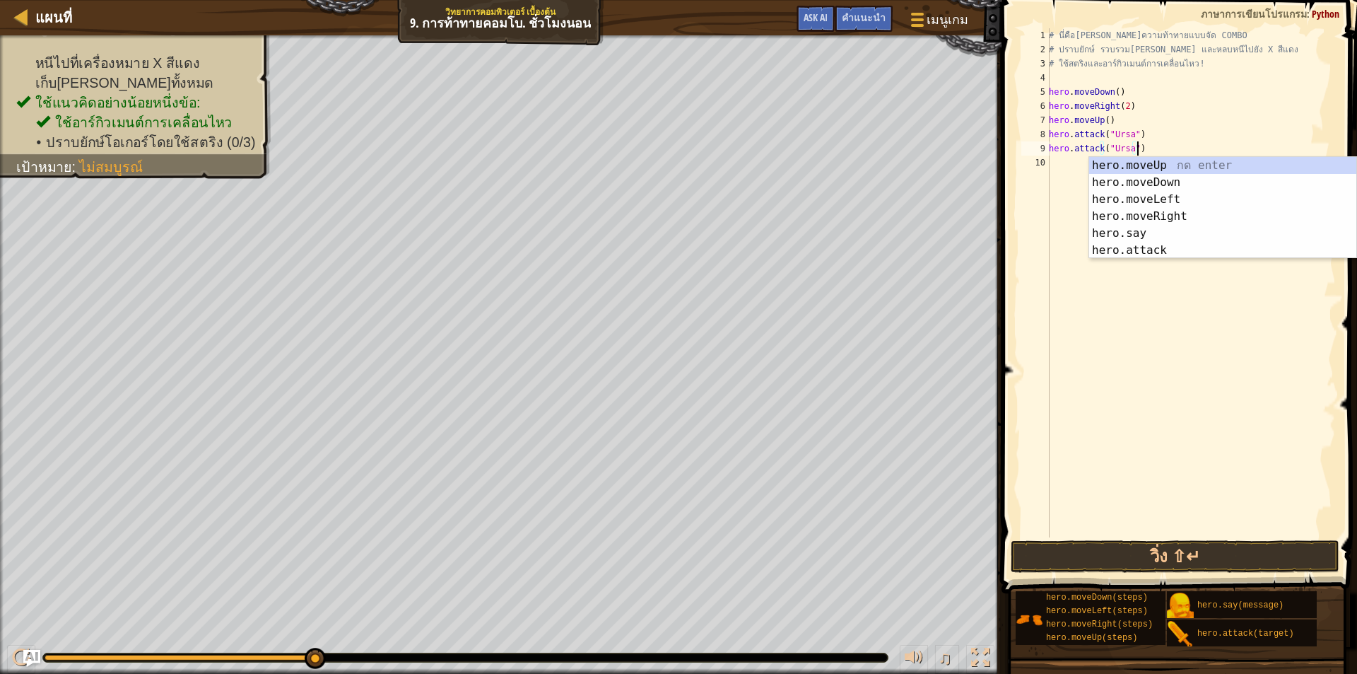
click at [1063, 164] on div "# นี่คือเลเวลความท้าทายแบบจัด COMBO # ปราบยักษ์ รวบรวมอัญมณี และหลบหนีไปยัง X ส…" at bounding box center [1191, 296] width 290 height 537
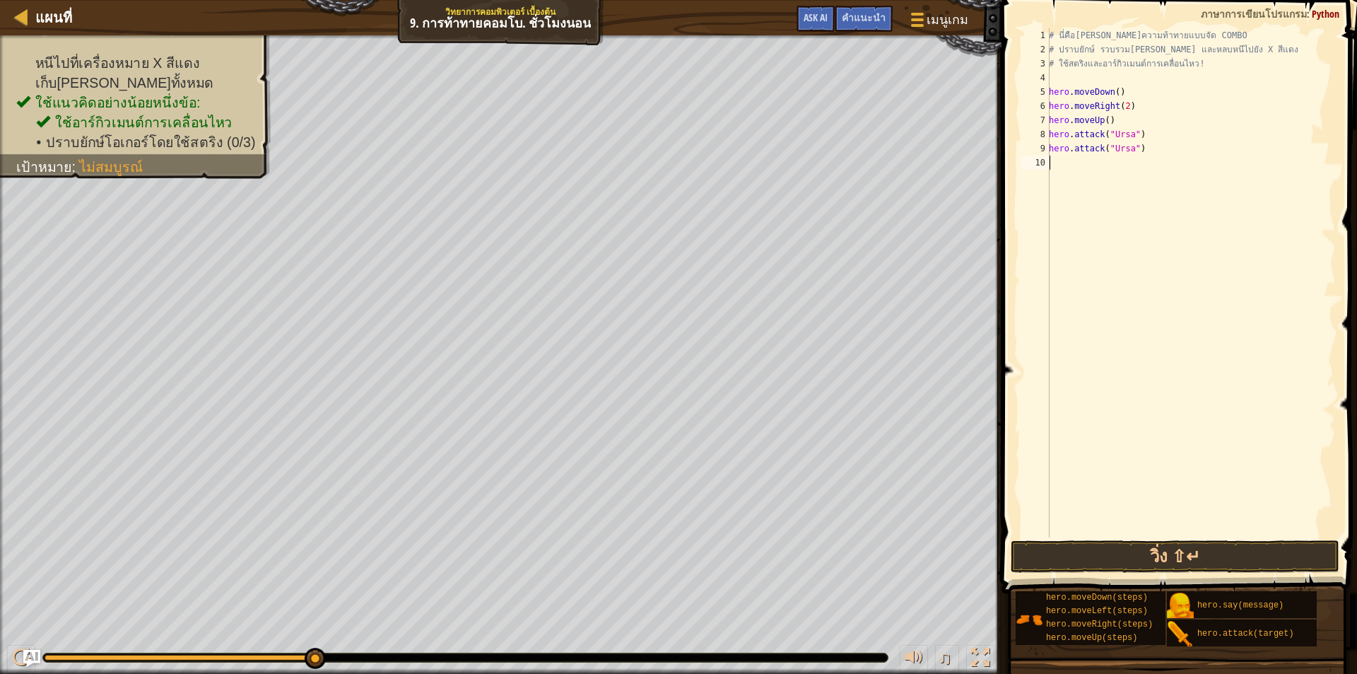
type textarea "h"
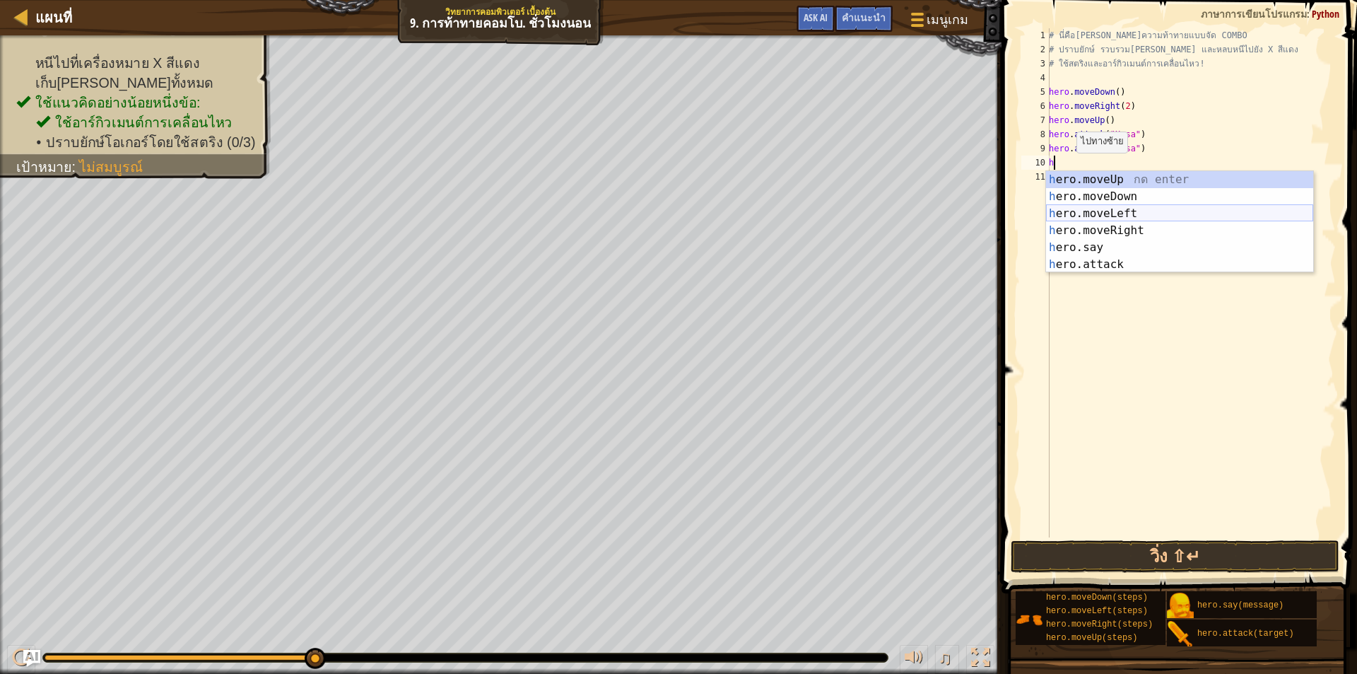
click at [1124, 216] on div "h ero.moveUp กด enter h ero.moveDown กด enter h ero.moveLeft กด enter h ero.mov…" at bounding box center [1179, 239] width 267 height 136
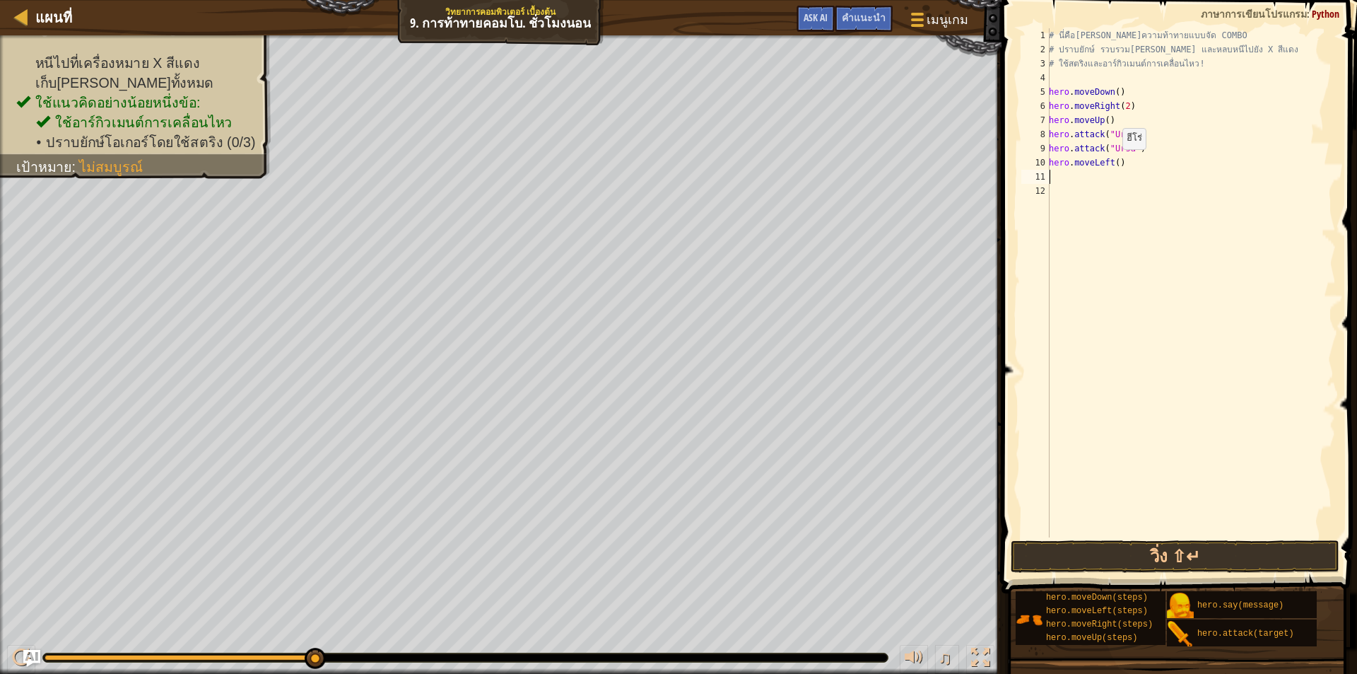
click at [1115, 163] on div "# นี่คือเลเวลความท้าทายแบบจัด COMBO # ปราบยักษ์ รวบรวมอัญมณี และหลบหนีไปยัง X ส…" at bounding box center [1191, 296] width 290 height 537
type textarea "hero.moveLeft(2)"
click at [1092, 185] on div "# นี่คือเลเวลความท้าทายแบบจัด COMBO # ปราบยักษ์ รวบรวมอัญมณี และหลบหนีไปยัง X ส…" at bounding box center [1191, 296] width 290 height 537
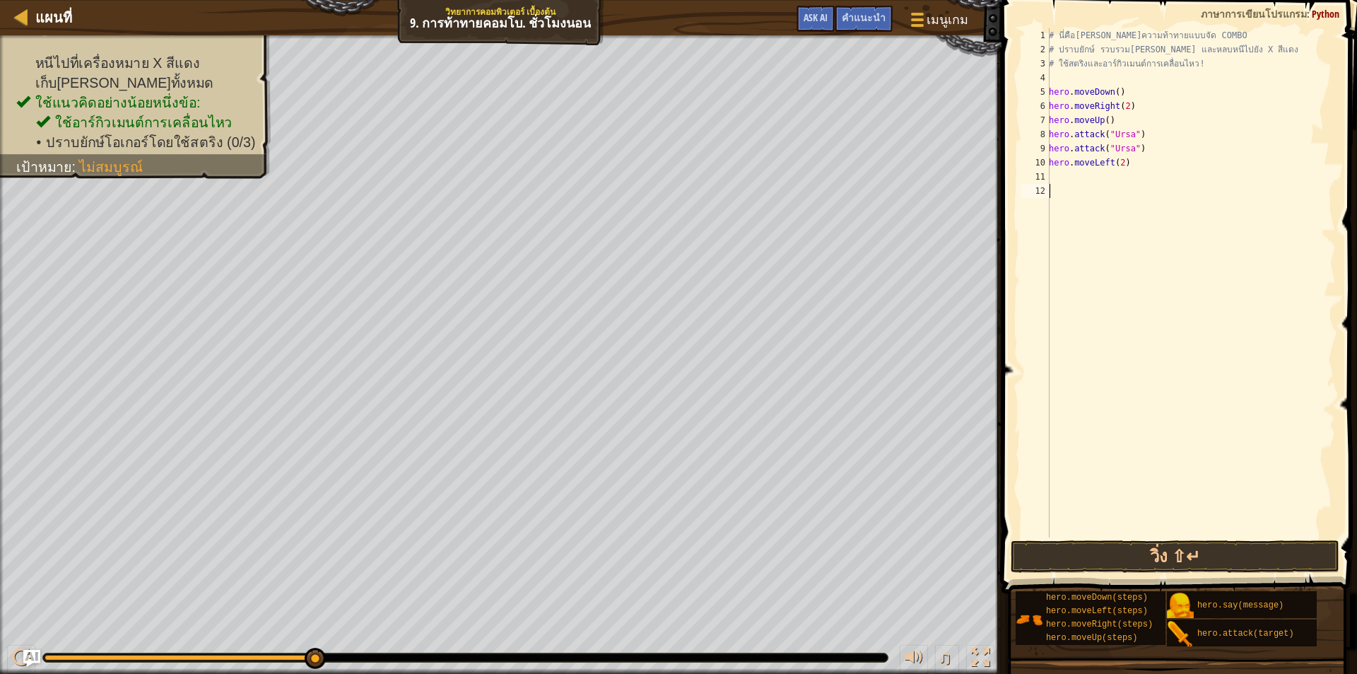
click at [1094, 177] on div "# นี่คือเลเวลความท้าทายแบบจัด COMBO # ปราบยักษ์ รวบรวมอัญมณี และหลบหนีไปยัง X ส…" at bounding box center [1191, 296] width 290 height 537
type textarea "h"
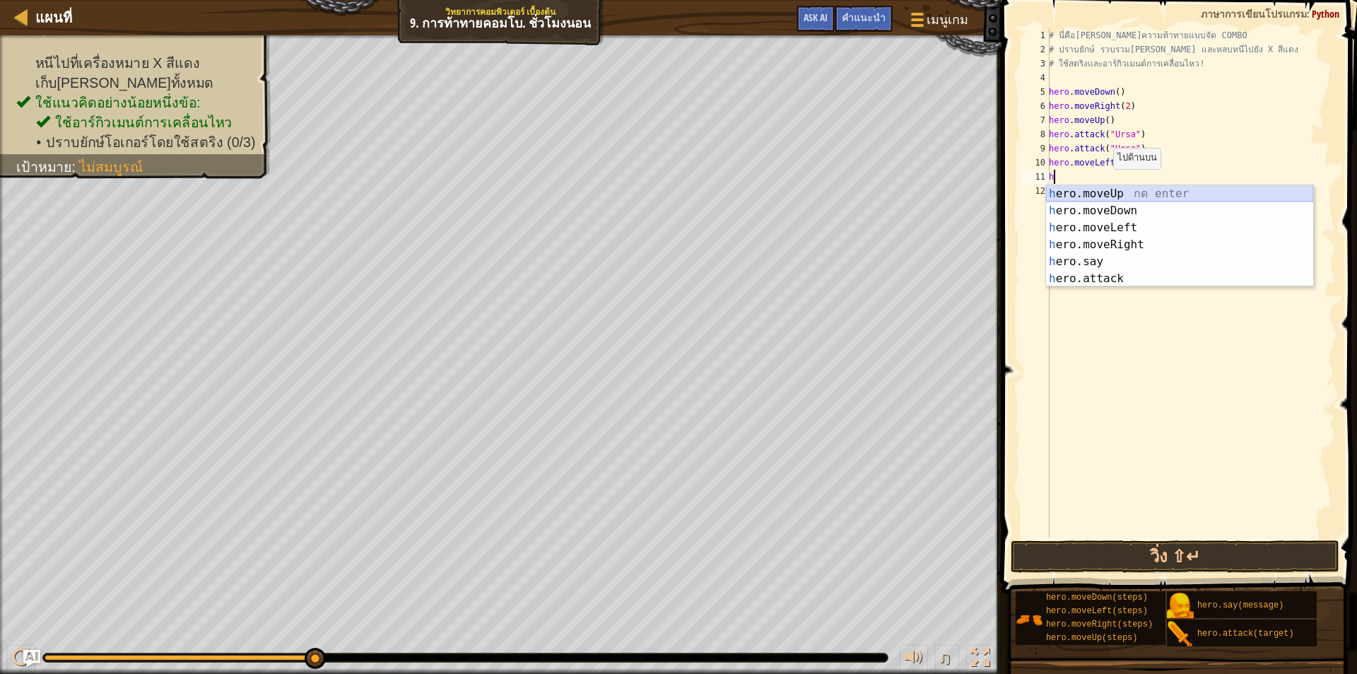
click at [1105, 190] on div "h ero.moveUp กด enter h ero.moveDown กด enter h ero.moveLeft กด enter h ero.mov…" at bounding box center [1179, 253] width 267 height 136
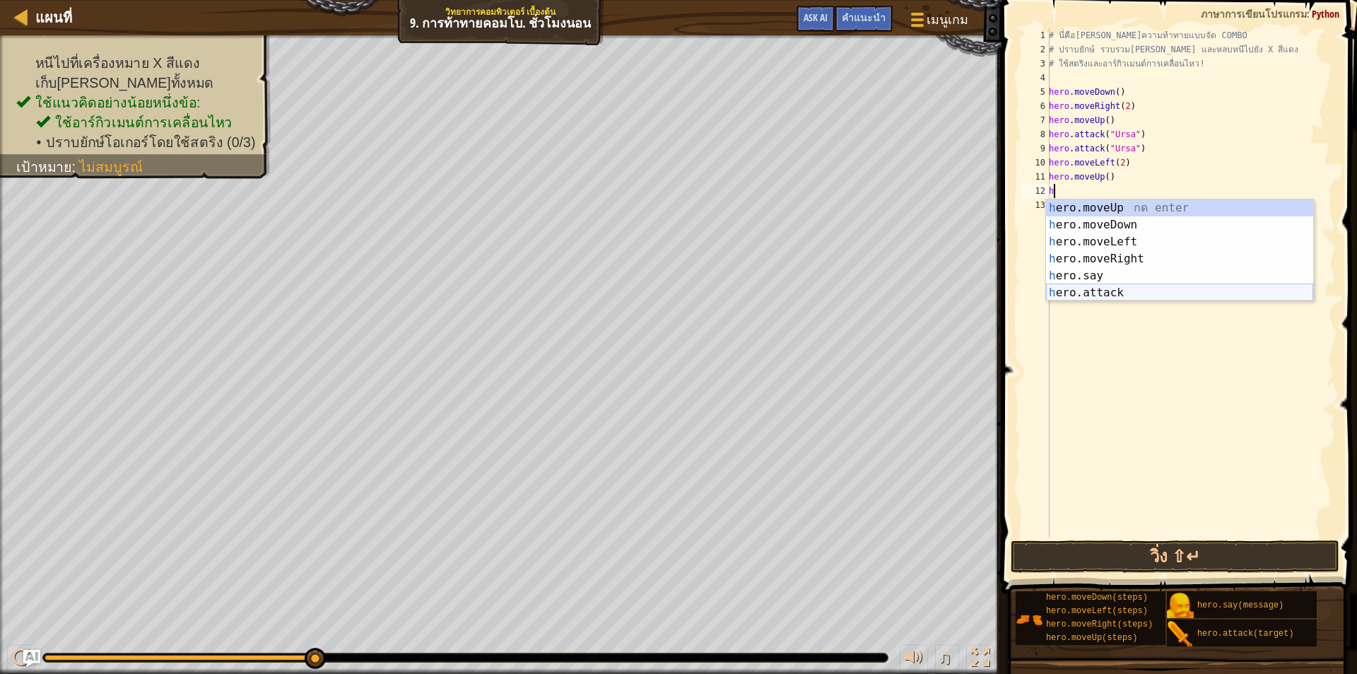
click at [1120, 290] on div "h ero.moveUp กด enter h ero.moveDown กด enter h ero.moveLeft กด enter h ero.mov…" at bounding box center [1179, 267] width 267 height 136
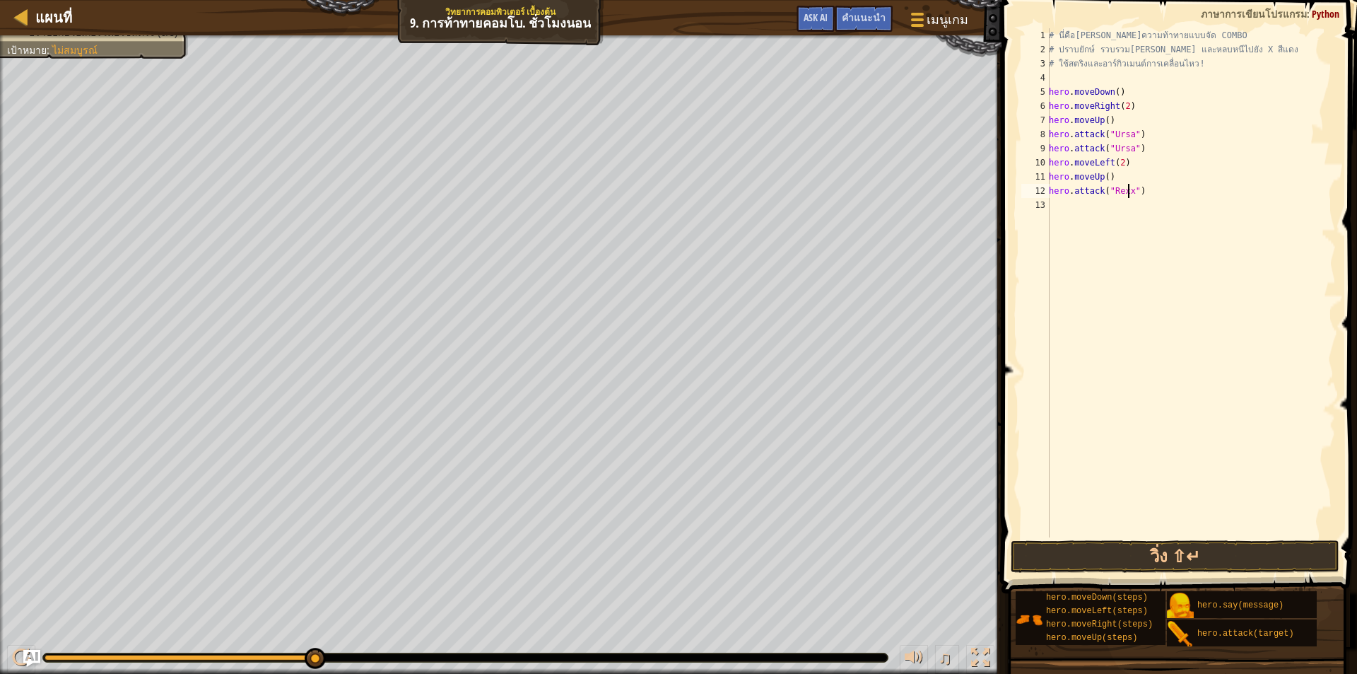
scroll to position [6, 6]
type textarea "hero.attack("Rexxar")"
drag, startPoint x: 1050, startPoint y: 191, endPoint x: 1168, endPoint y: 192, distance: 118.1
click at [1168, 192] on div "# นี่คือเลเวลความท้าทายแบบจัด COMBO # ปราบยักษ์ รวบรวมอัญมณี และหลบหนีไปยัง X ส…" at bounding box center [1191, 296] width 290 height 537
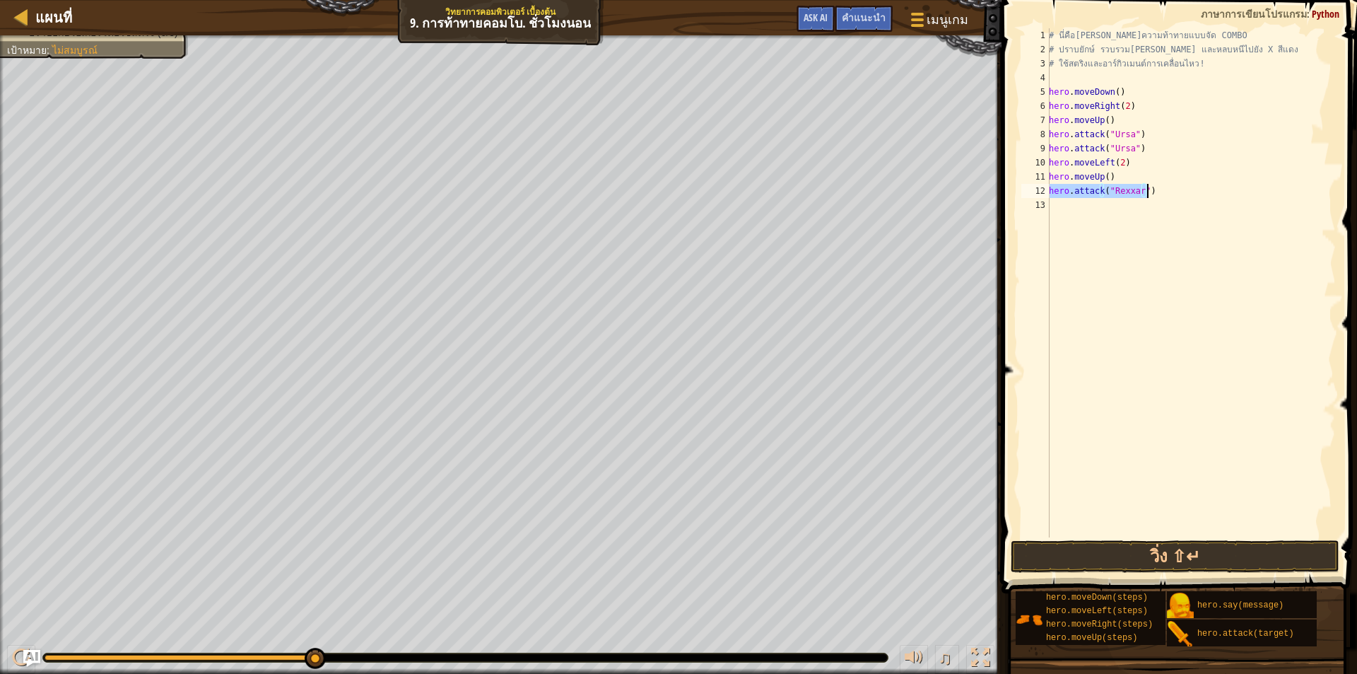
click at [1077, 206] on div "# นี่คือเลเวลความท้าทายแบบจัด COMBO # ปราบยักษ์ รวบรวมอัญมณี และหลบหนีไปยัง X ส…" at bounding box center [1191, 296] width 290 height 537
paste textarea "hero.attack("Rexxar")"
type textarea "hero.attack("Rexxar")"
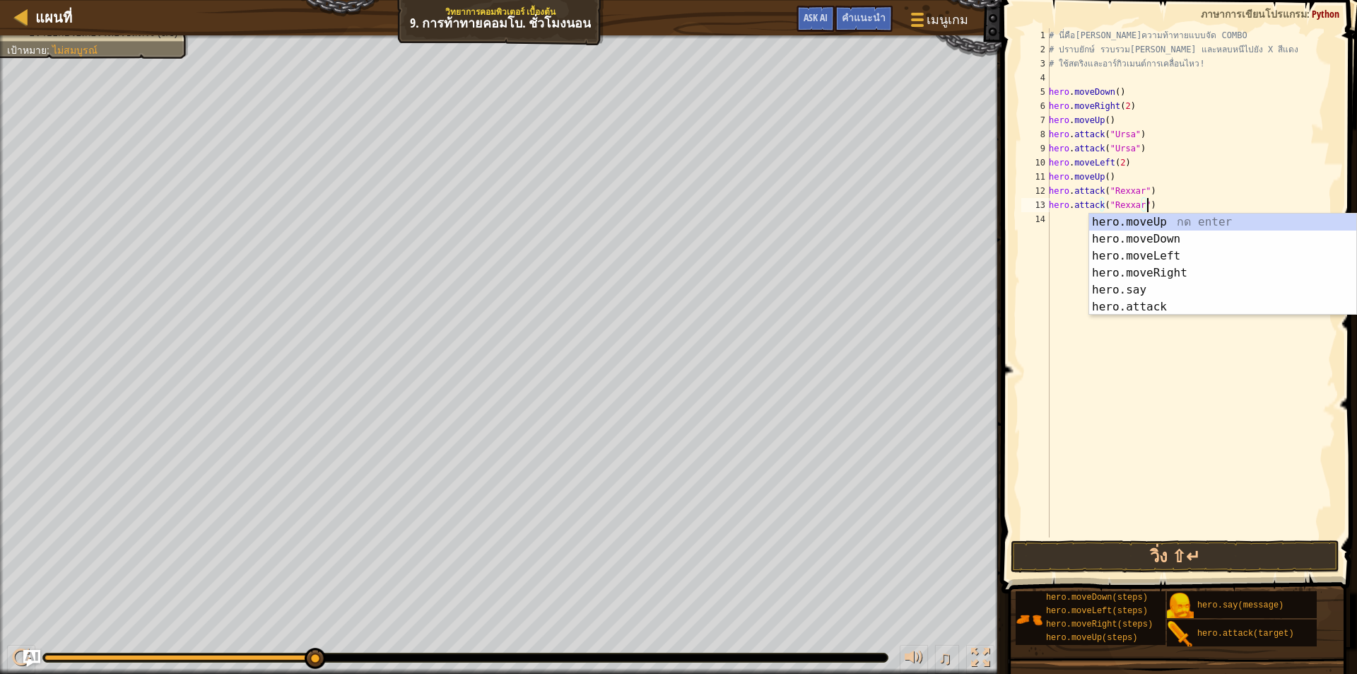
click at [1067, 221] on div "# นี่คือเลเวลความท้าทายแบบจัด COMBO # ปราบยักษ์ รวบรวมอัญมณี และหลบหนีไปยัง X ส…" at bounding box center [1191, 296] width 290 height 537
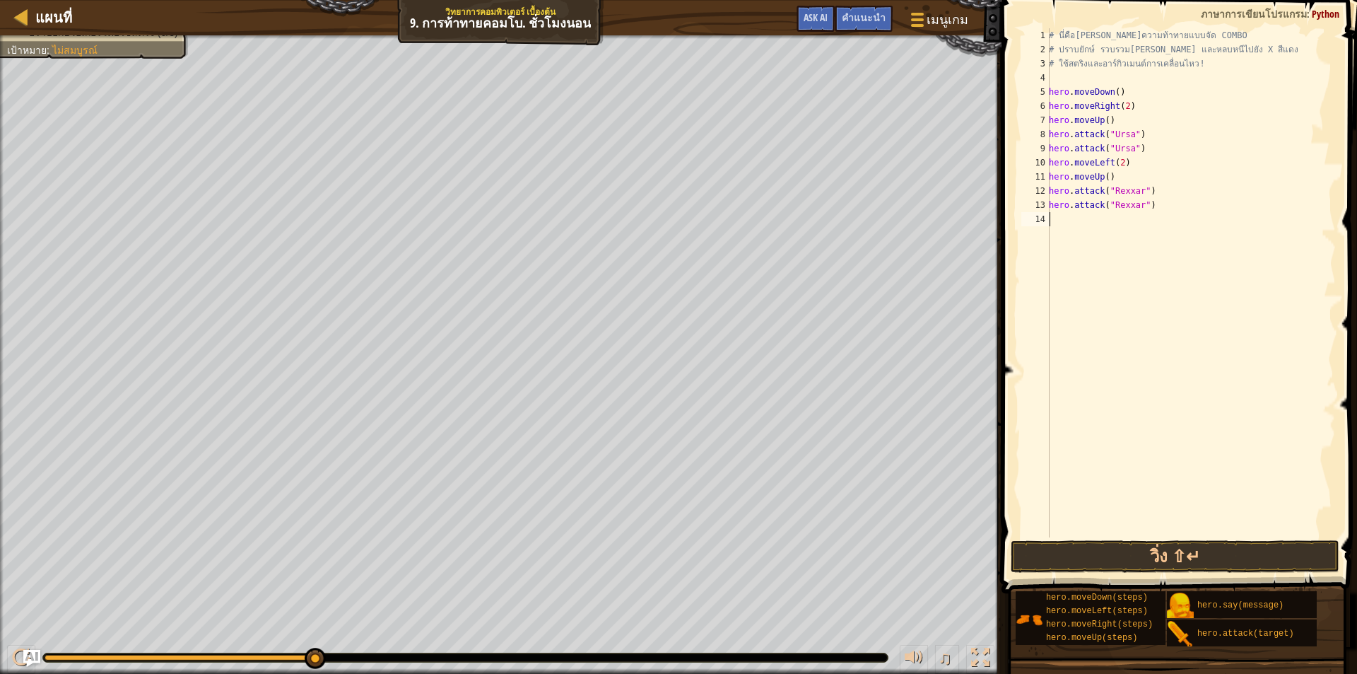
type textarea "h"
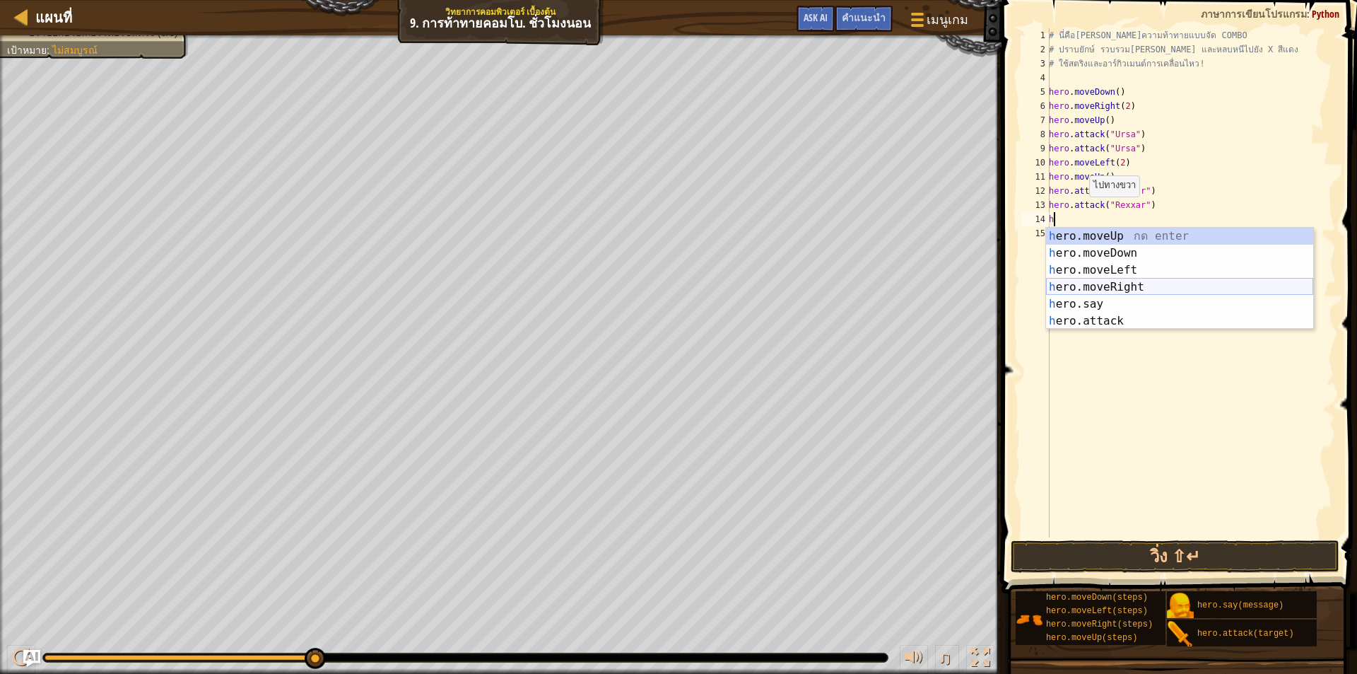
click at [1123, 287] on div "h ero.moveUp กด enter h ero.moveDown กด enter h ero.moveLeft กด enter h ero.mov…" at bounding box center [1179, 296] width 267 height 136
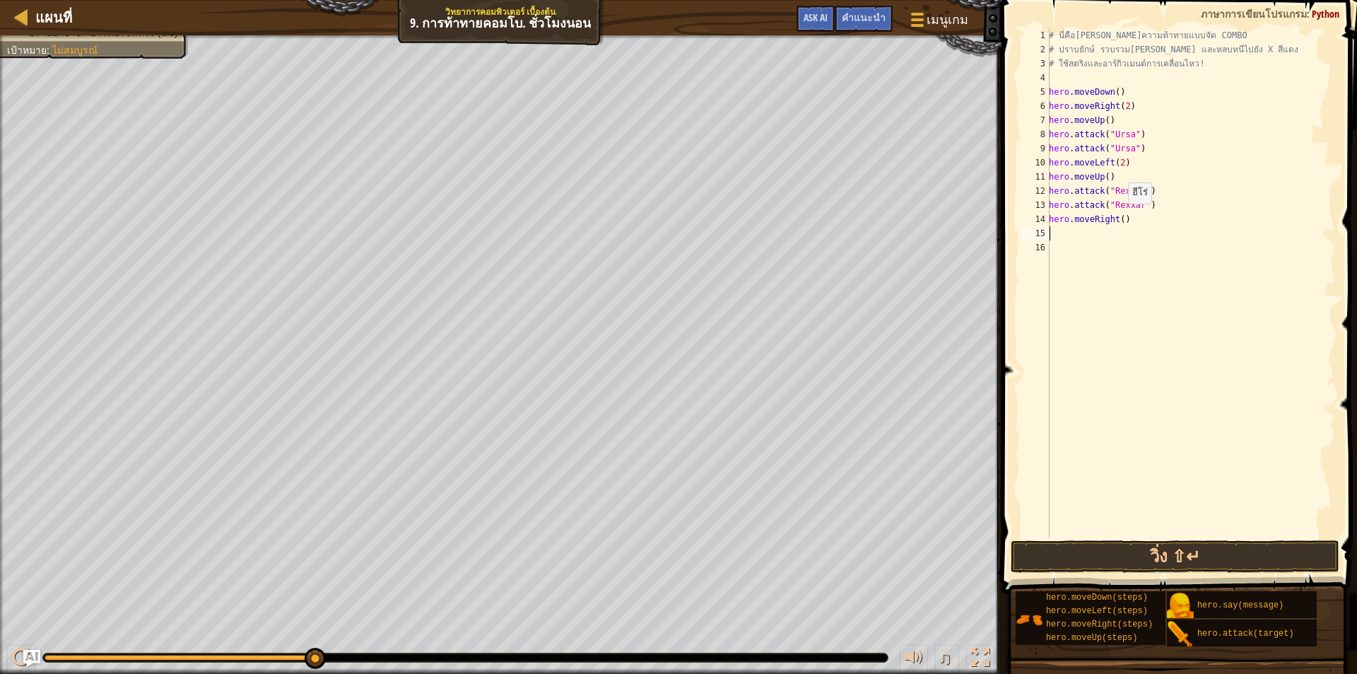
click at [1120, 217] on div "# นี่คือเลเวลความท้าทายแบบจัด COMBO # ปราบยักษ์ รวบรวมอัญมณี และหลบหนีไปยัง X ส…" at bounding box center [1191, 296] width 290 height 537
type textarea "hero.moveRight()"
click at [1104, 236] on div "# นี่คือเลเวลความท้าทายแบบจัด COMBO # ปราบยักษ์ รวบรวมอัญมณี และหลบหนีไปยัง X ส…" at bounding box center [1191, 296] width 290 height 537
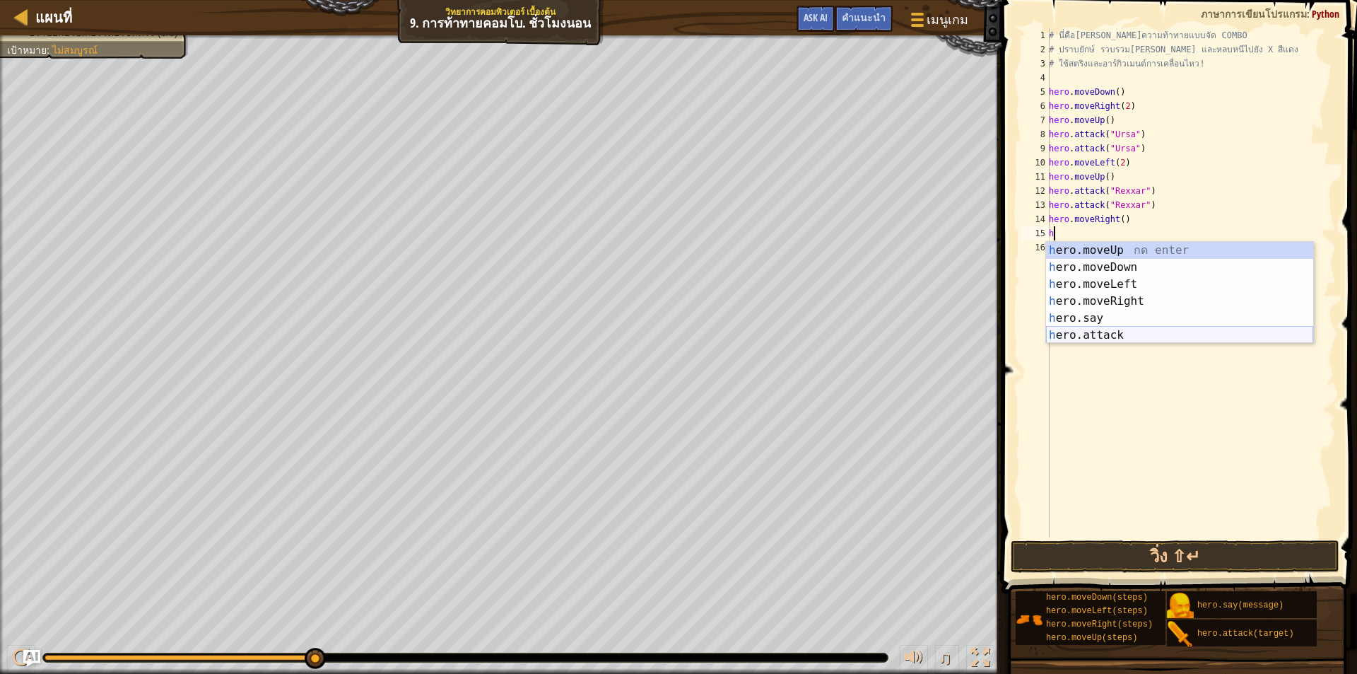
click at [1105, 334] on div "h ero.moveUp กด enter h ero.moveDown กด enter h ero.moveLeft กด enter h ero.mov…" at bounding box center [1179, 310] width 267 height 136
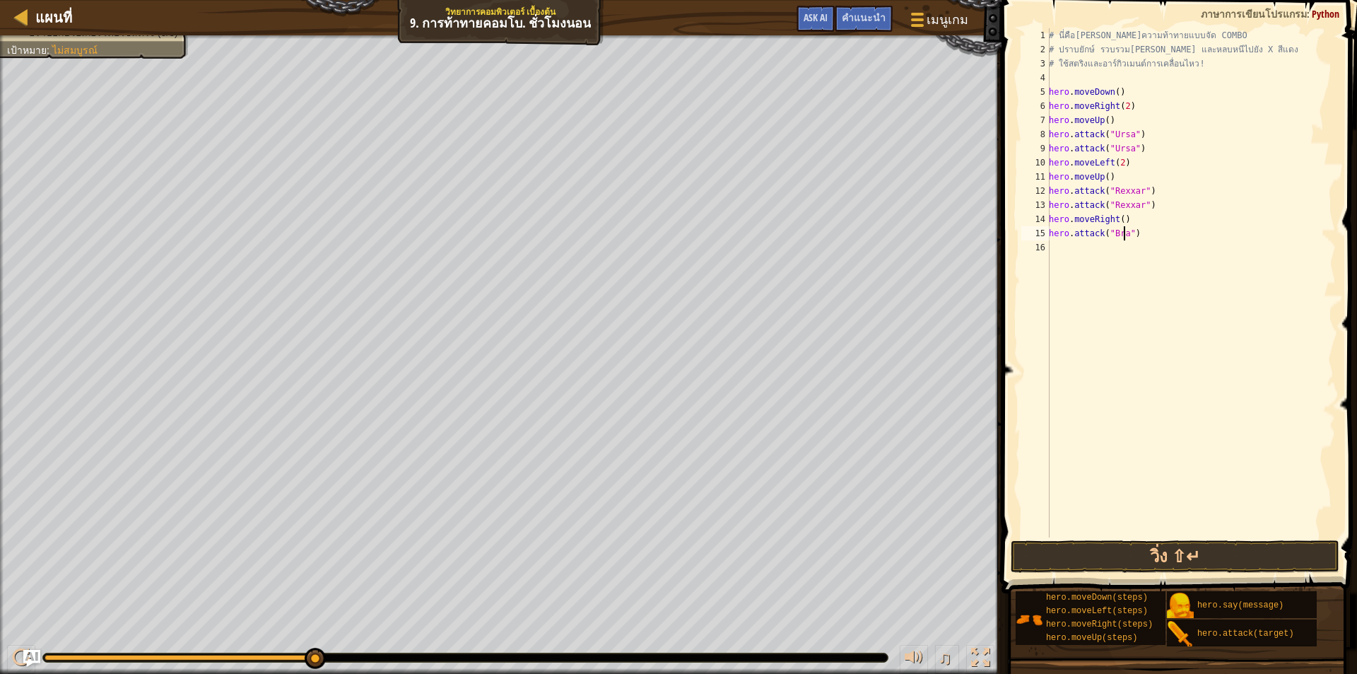
scroll to position [6, 6]
type textarea "hero.attack("Brack")"
drag, startPoint x: 1050, startPoint y: 235, endPoint x: 1181, endPoint y: 235, distance: 130.8
click at [1181, 235] on div "# นี่คือเลเวลความท้าทายแบบจัด COMBO # ปราบยักษ์ รวบรวมอัญมณี และหลบหนีไปยัง X ส…" at bounding box center [1191, 296] width 290 height 537
click at [1077, 247] on div "# นี่คือเลเวลความท้าทายแบบจัด COMBO # ปราบยักษ์ รวบรวมอัญมณี และหลบหนีไปยัง X ส…" at bounding box center [1191, 296] width 290 height 537
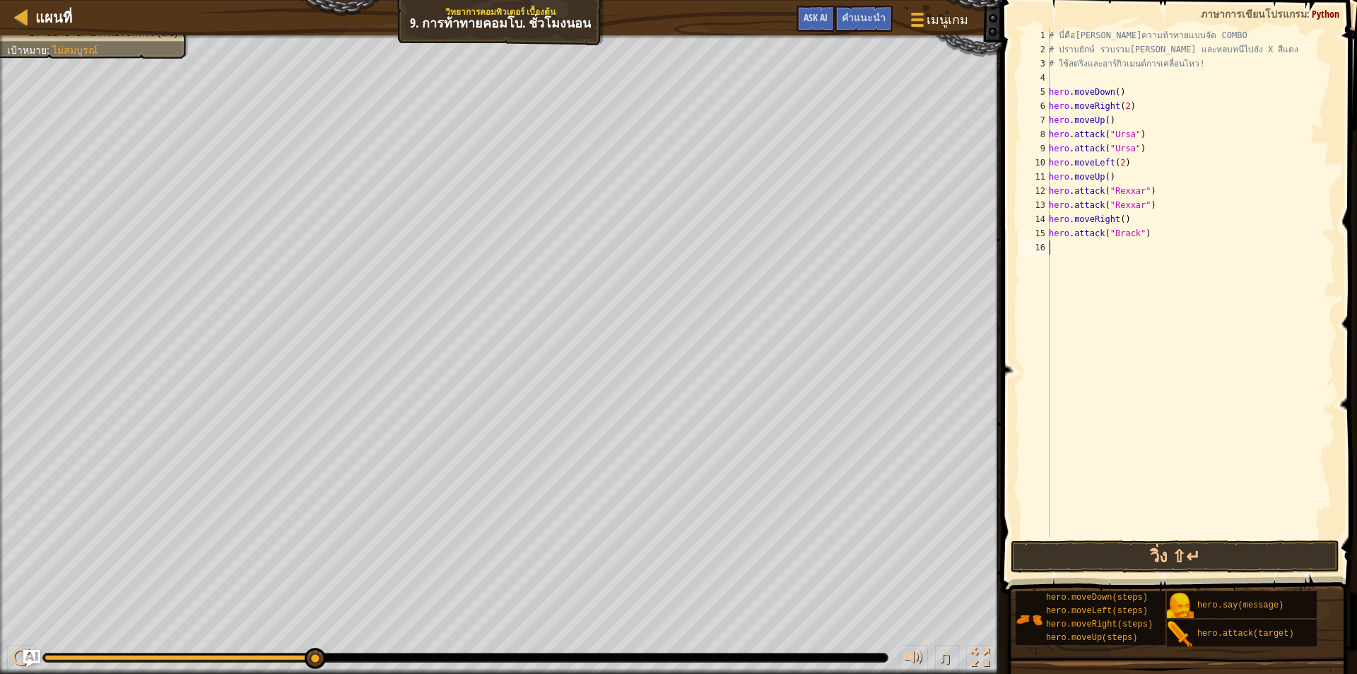
scroll to position [6, 0]
paste textarea "hero.attack("Brack")"
type textarea "hero.attack("Brack")"
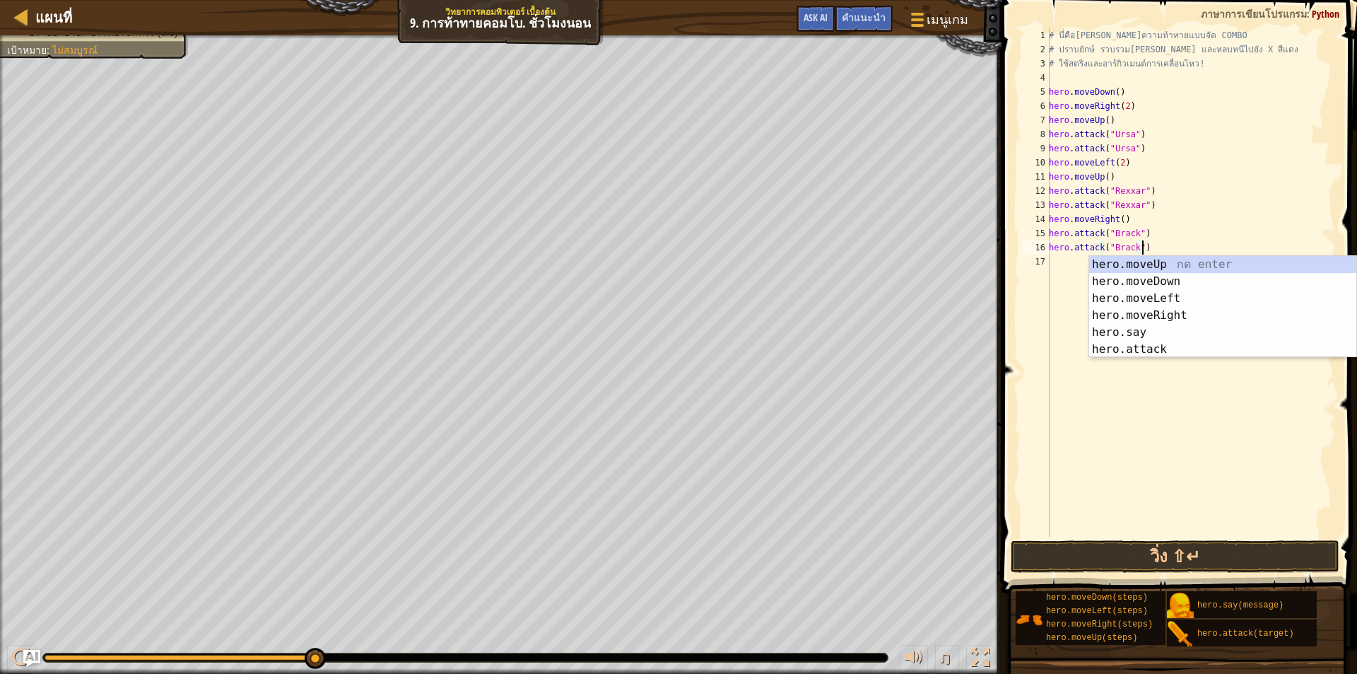
click at [1055, 262] on div "# นี่คือเลเวลความท้าทายแบบจัด COMBO # ปราบยักษ์ รวบรวมอัญมณี และหลบหนีไปยัง X ส…" at bounding box center [1191, 296] width 290 height 537
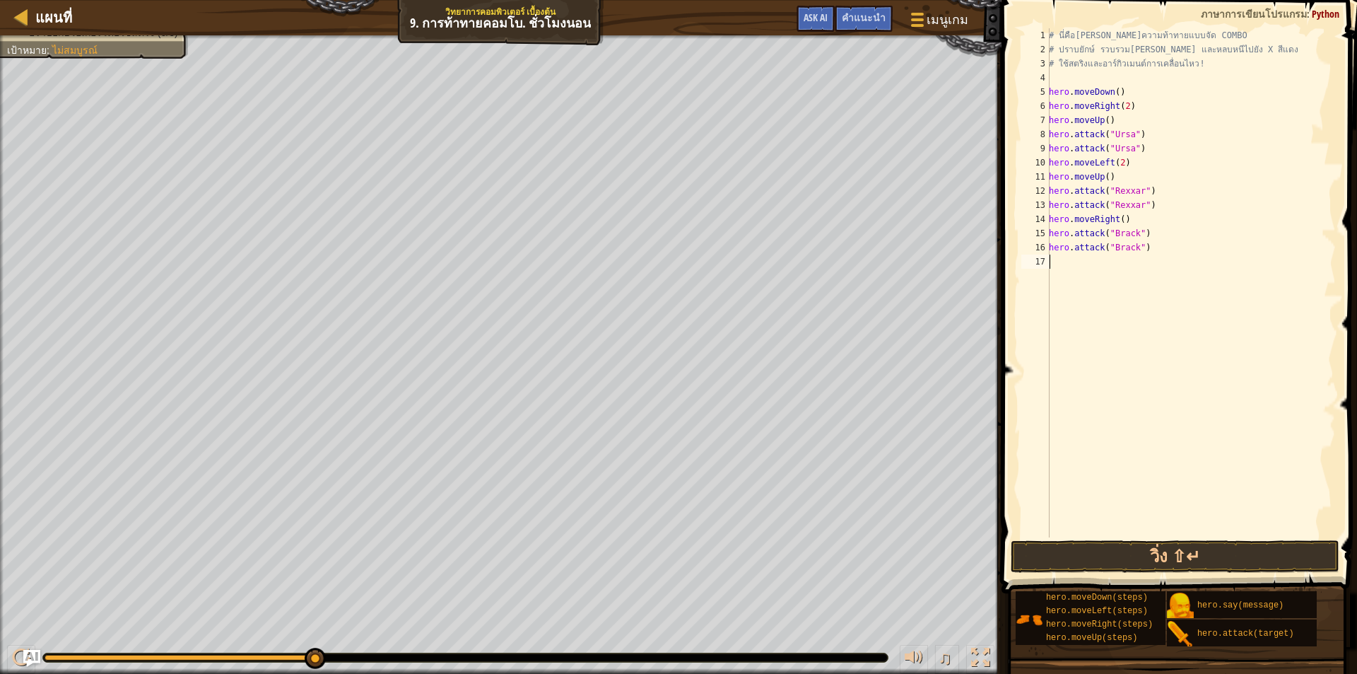
type textarea "h"
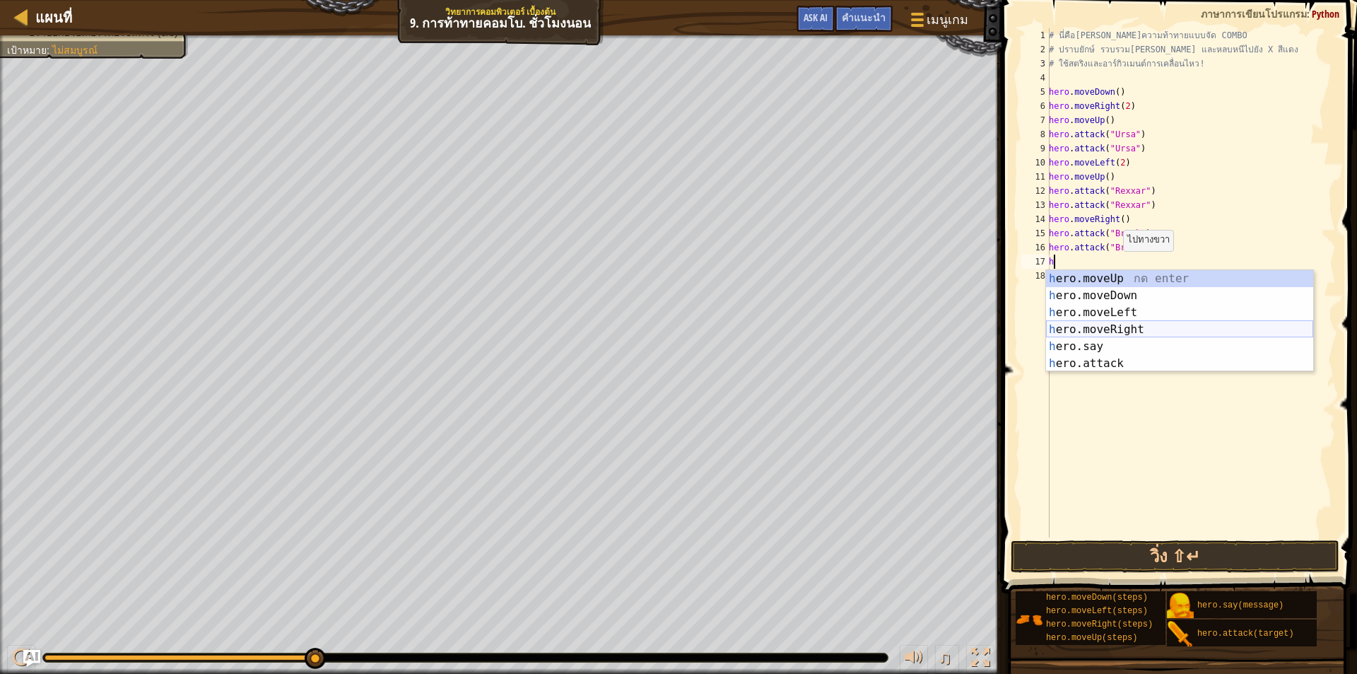
click at [1137, 330] on div "h ero.moveUp กด enter h ero.moveDown กด enter h ero.moveLeft กด enter h ero.mov…" at bounding box center [1179, 338] width 267 height 136
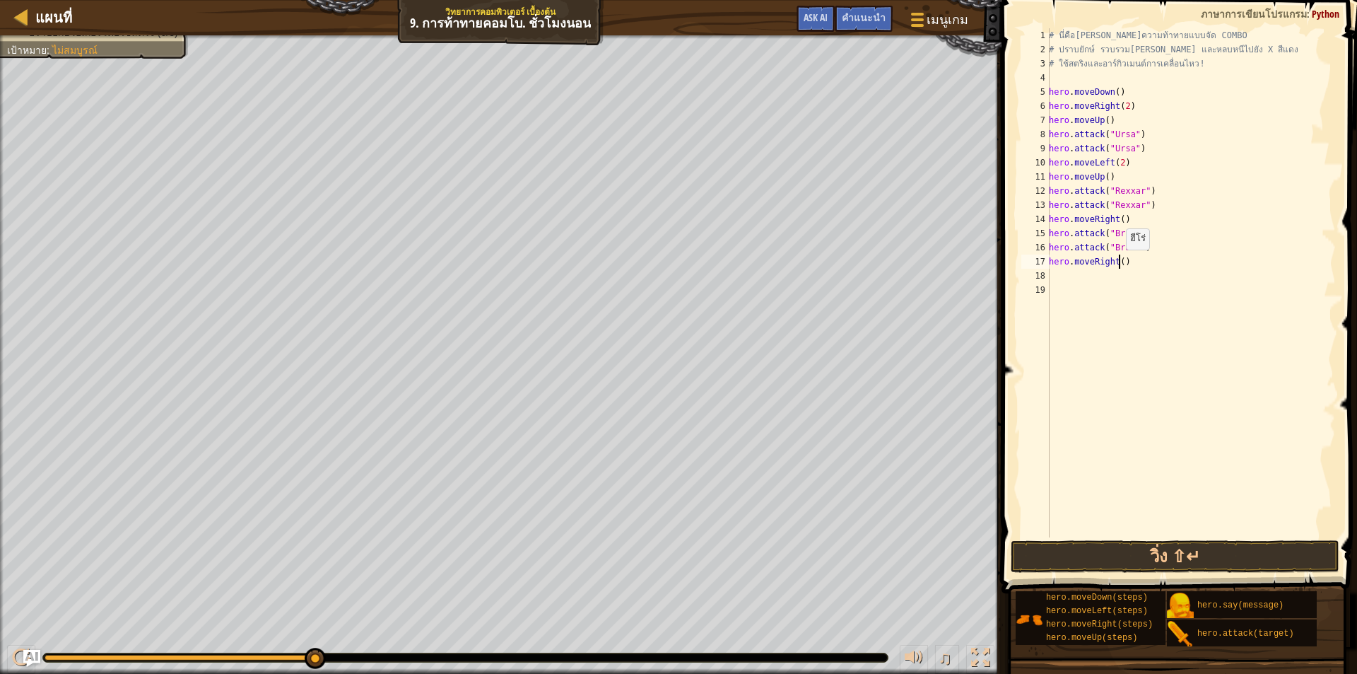
click at [1118, 264] on div "# นี่คือเลเวลความท้าทายแบบจัด COMBO # ปราบยักษ์ รวบรวมอัญมณี และหลบหนีไปยัง X ส…" at bounding box center [1191, 296] width 290 height 537
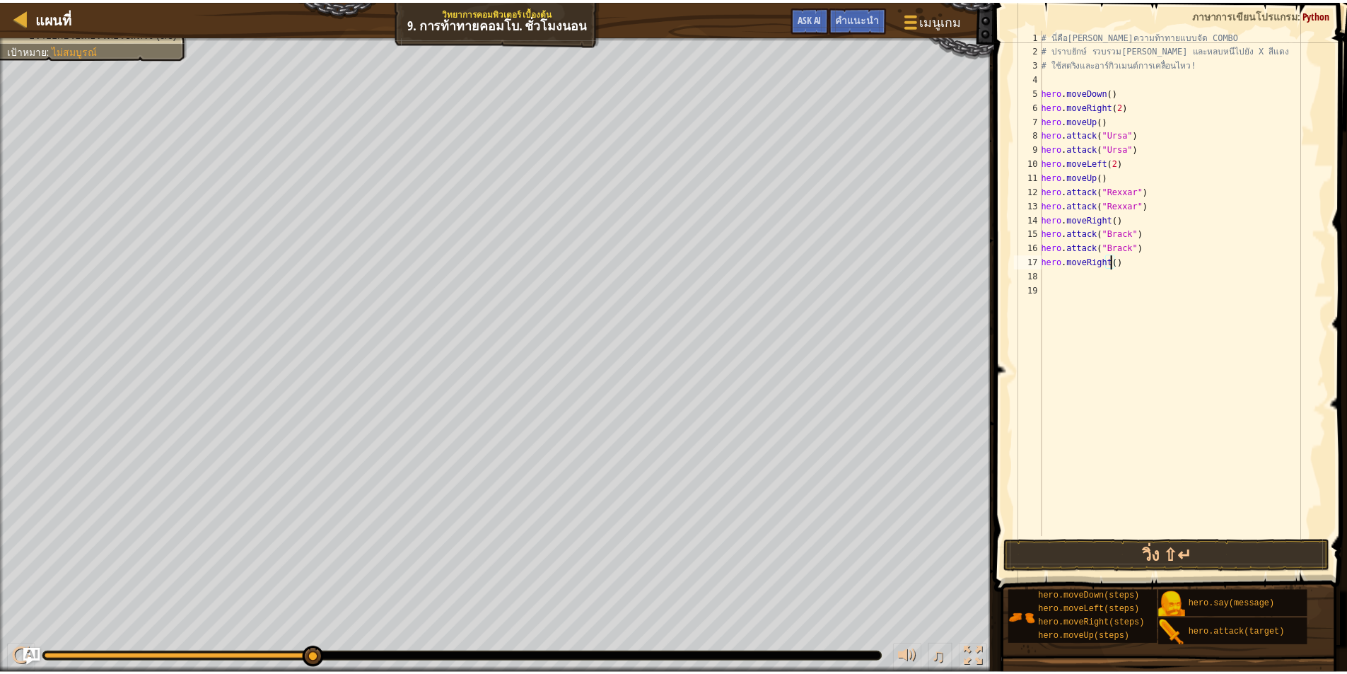
scroll to position [6, 6]
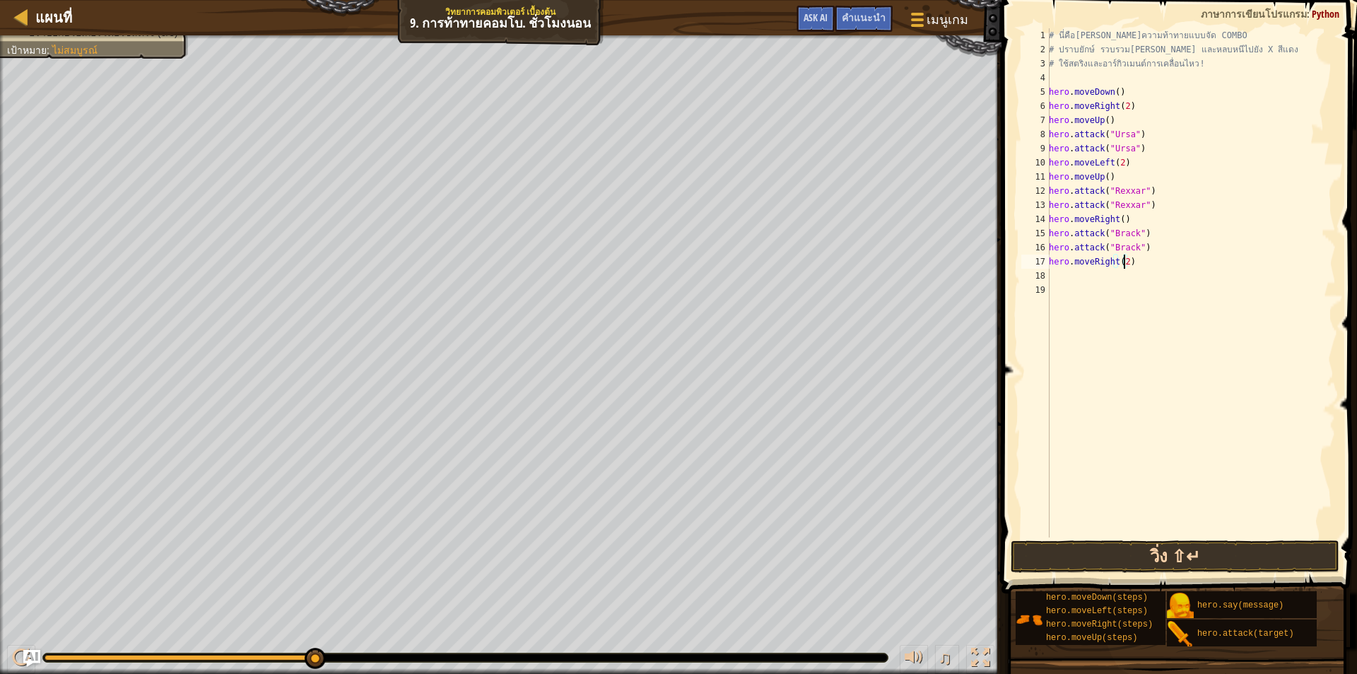
type textarea "hero.moveRight(2)"
click at [1169, 552] on button "วิ่ง ⇧↵" at bounding box center [1175, 556] width 329 height 33
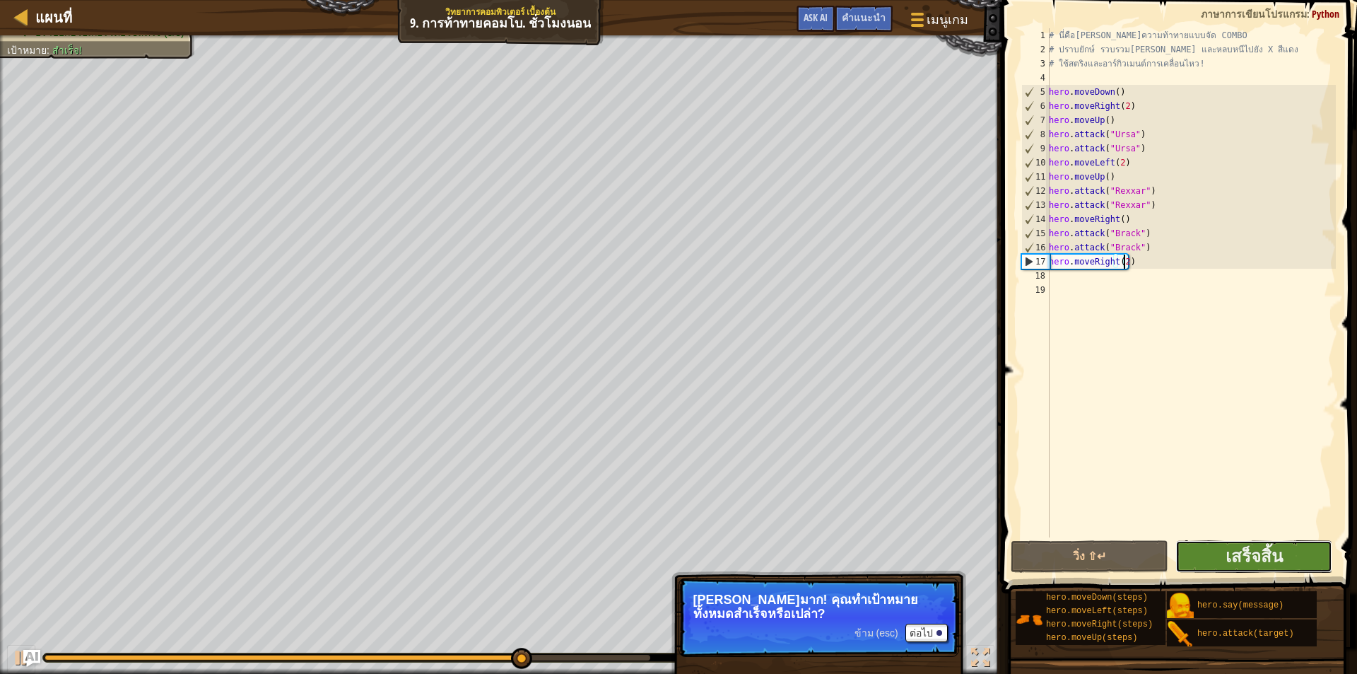
click at [1301, 563] on button "เสร็จสิ้น" at bounding box center [1255, 556] width 158 height 33
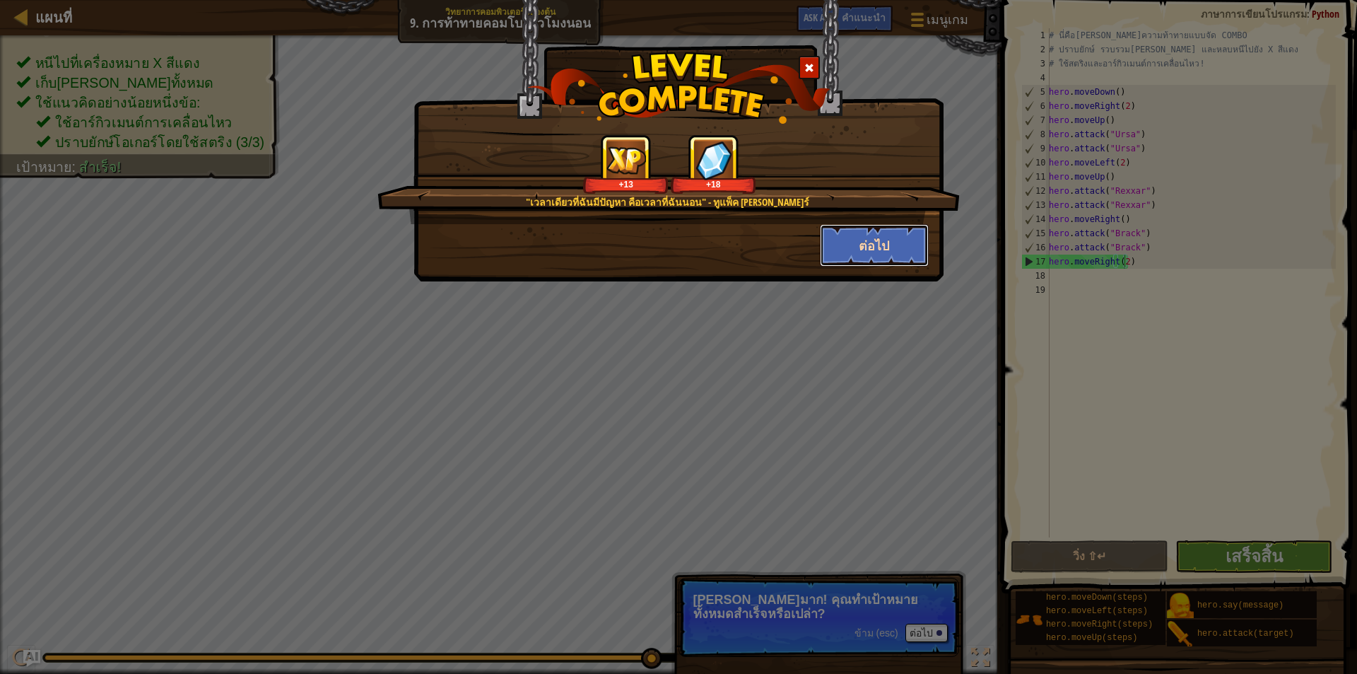
click at [907, 248] on button "ต่อไป" at bounding box center [875, 245] width 110 height 42
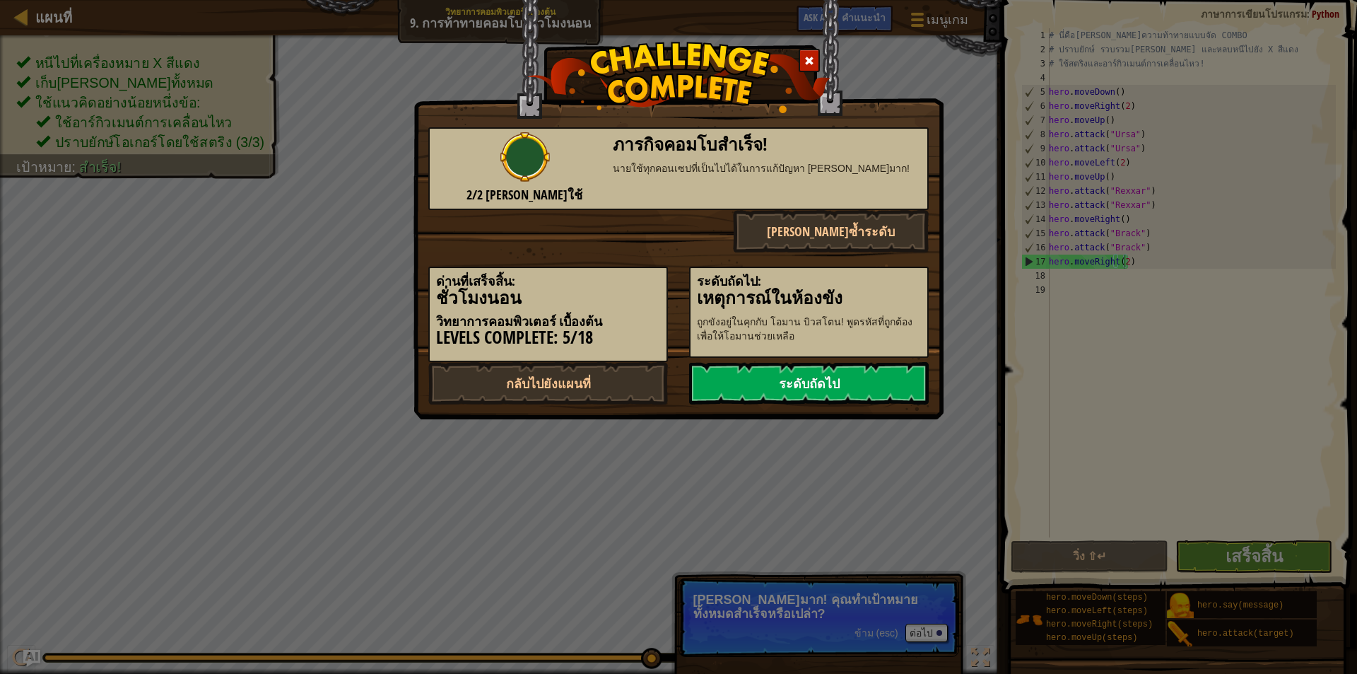
click at [859, 379] on link "ระดับถัดไป" at bounding box center [809, 383] width 240 height 42
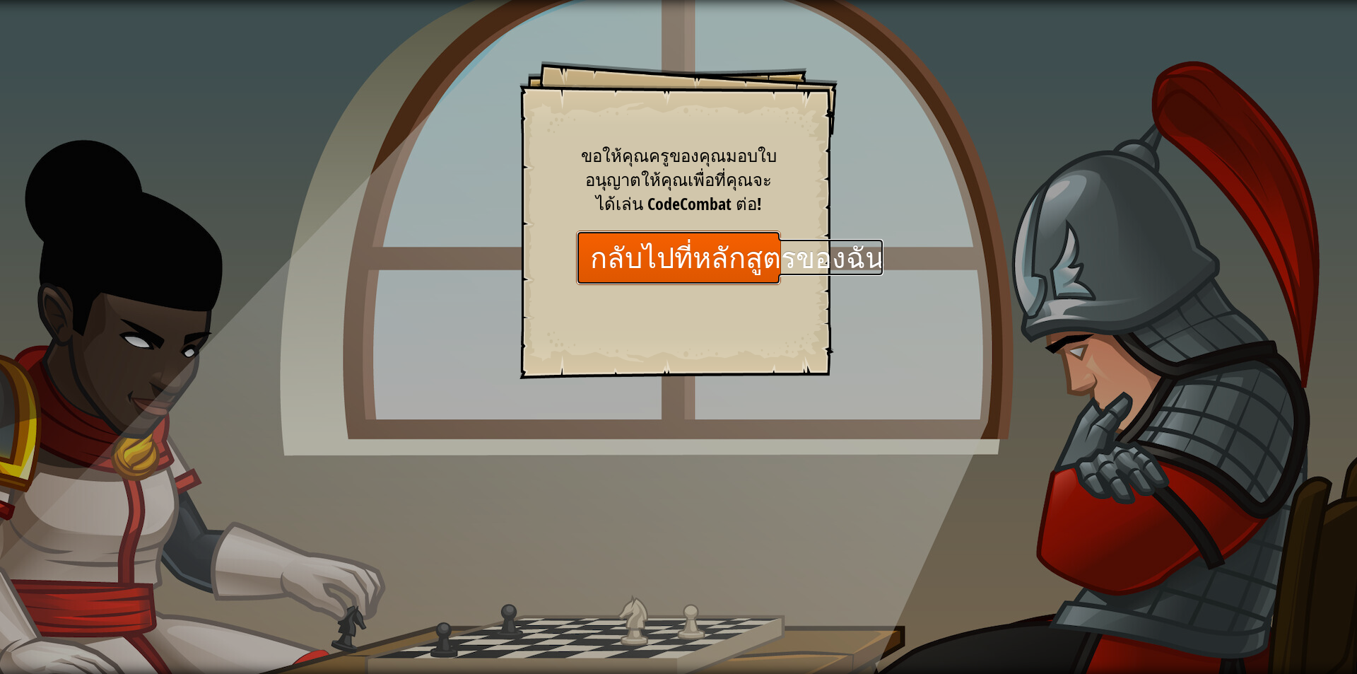
click at [691, 263] on link "กลับไปที่หลักสูตรของฉัน" at bounding box center [678, 257] width 205 height 54
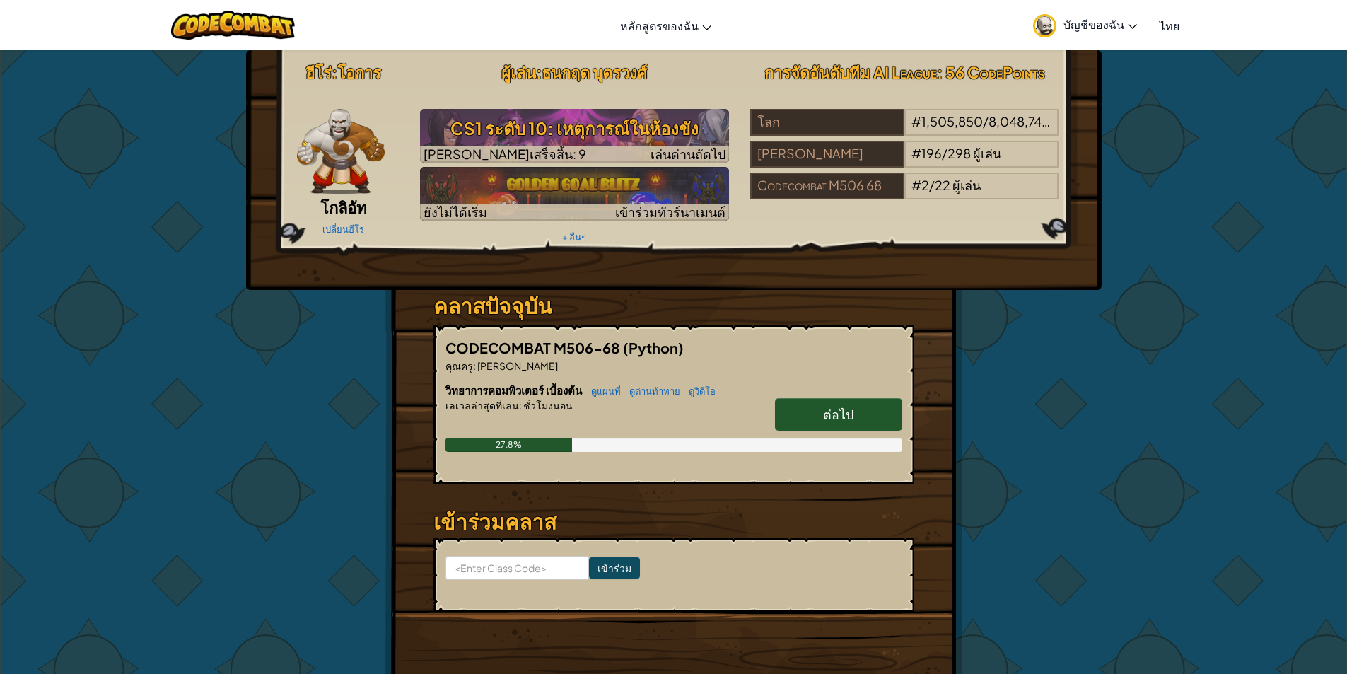
click at [810, 403] on link "ต่อไป" at bounding box center [838, 414] width 127 height 33
select select "th"
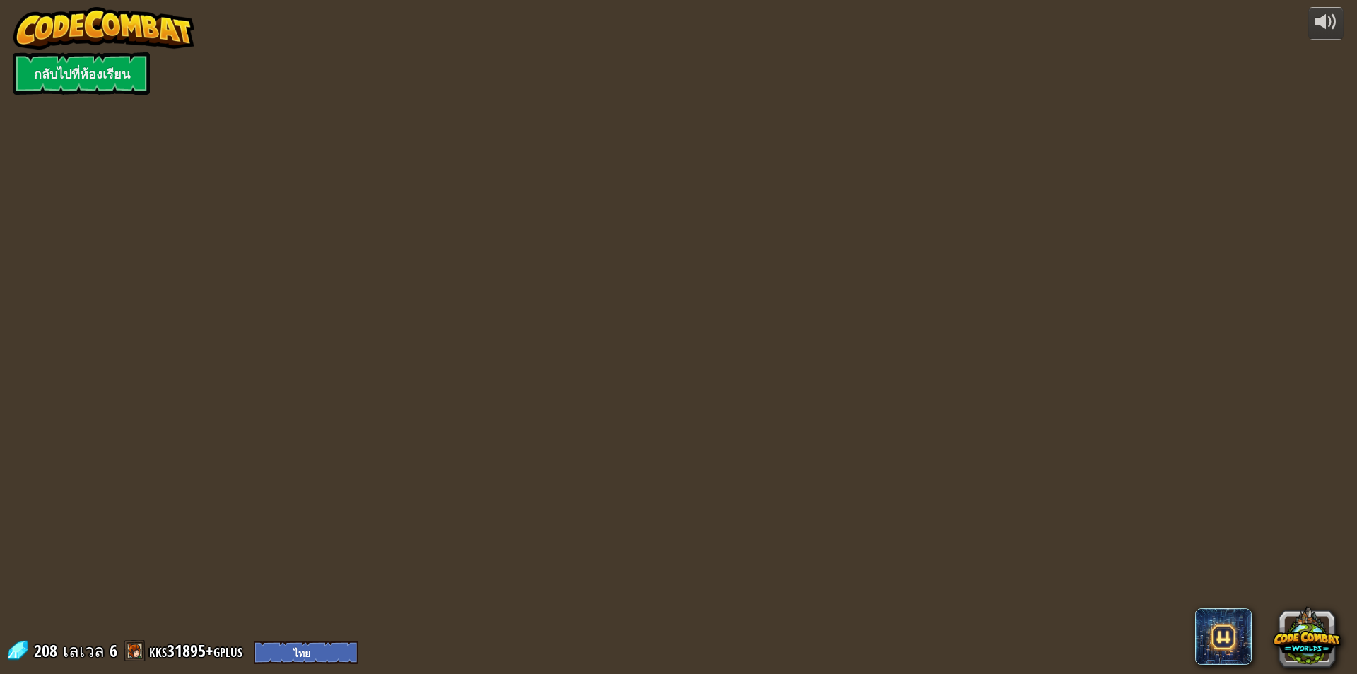
select select "th"
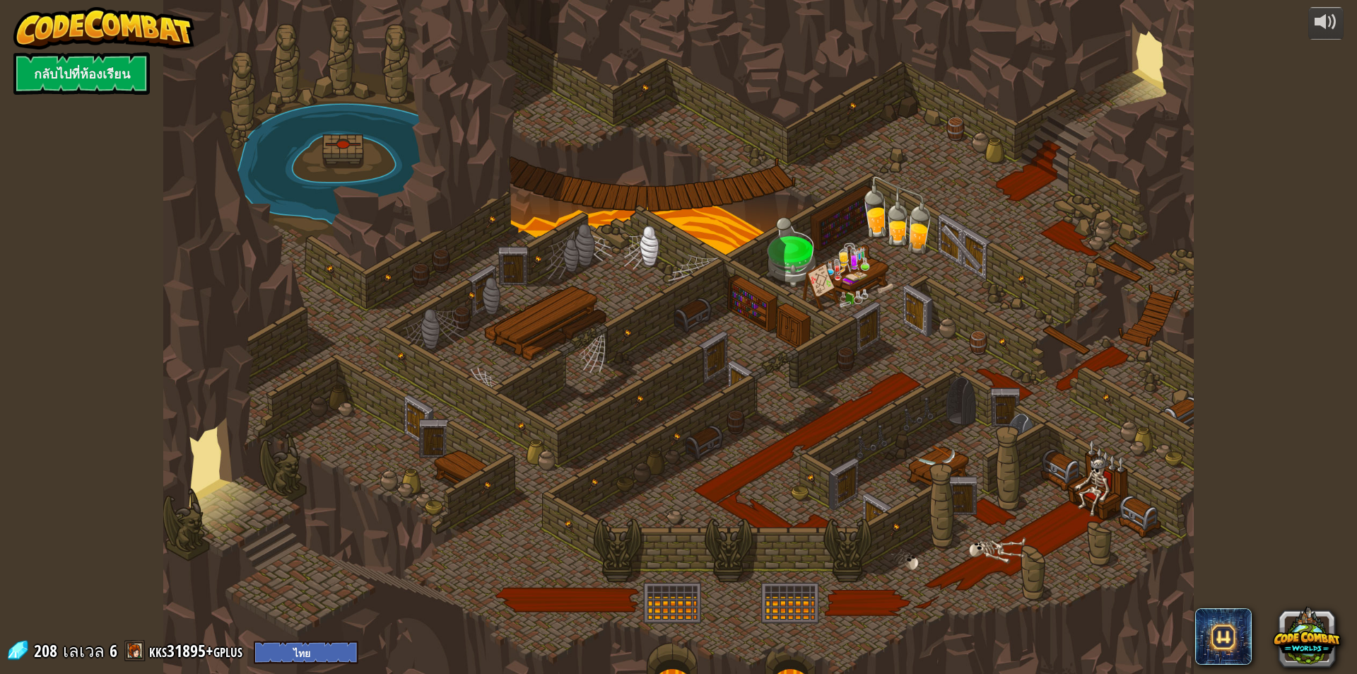
select select "th"
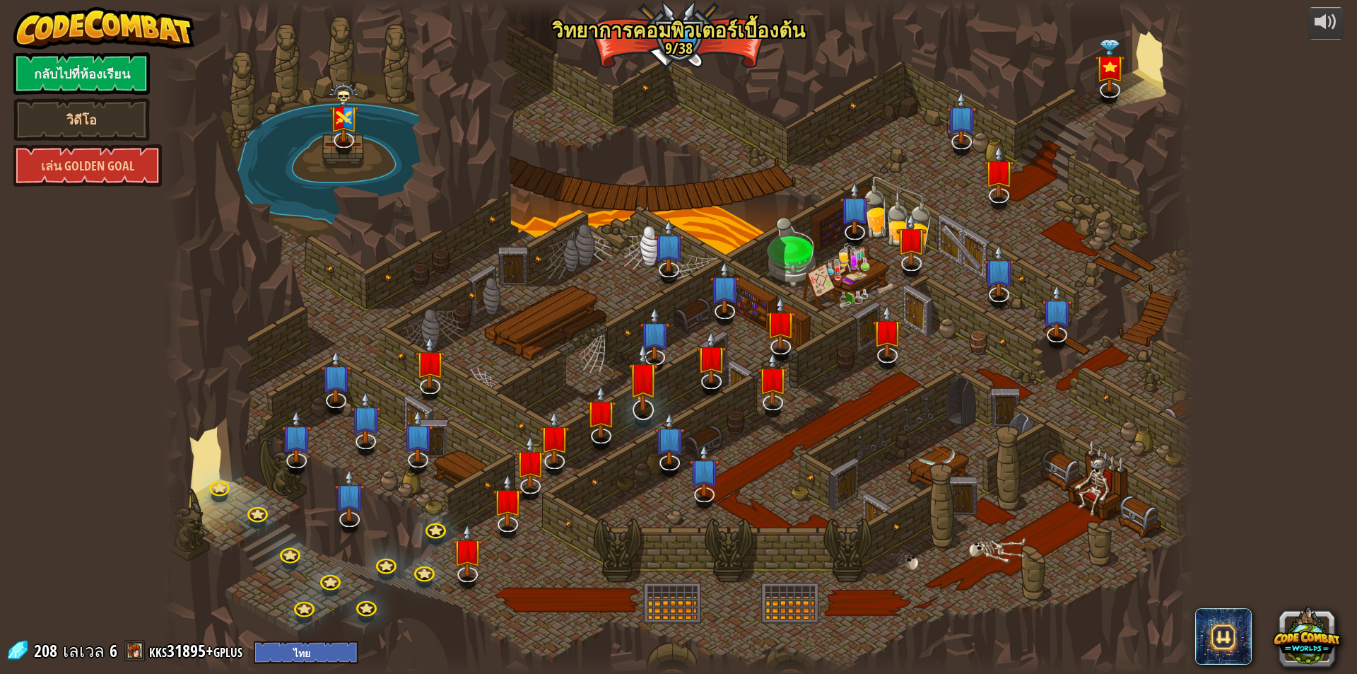
select select "th"
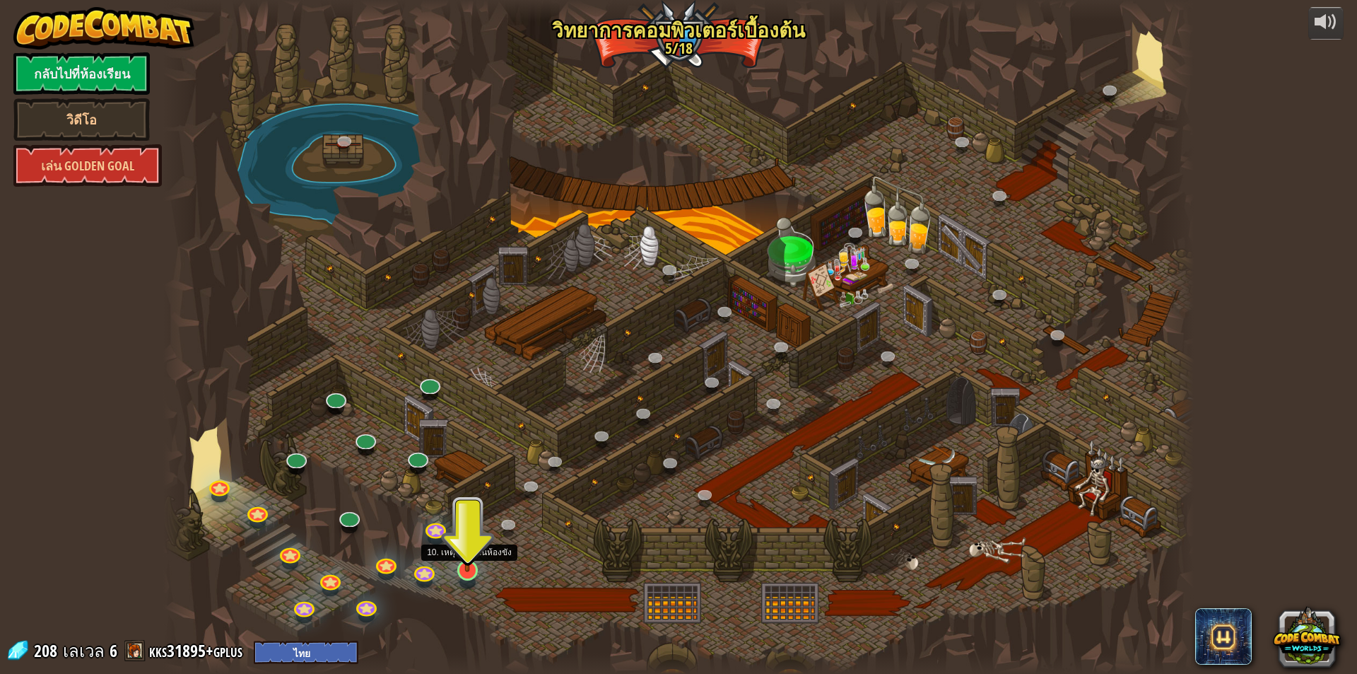
click at [473, 570] on img at bounding box center [468, 540] width 28 height 64
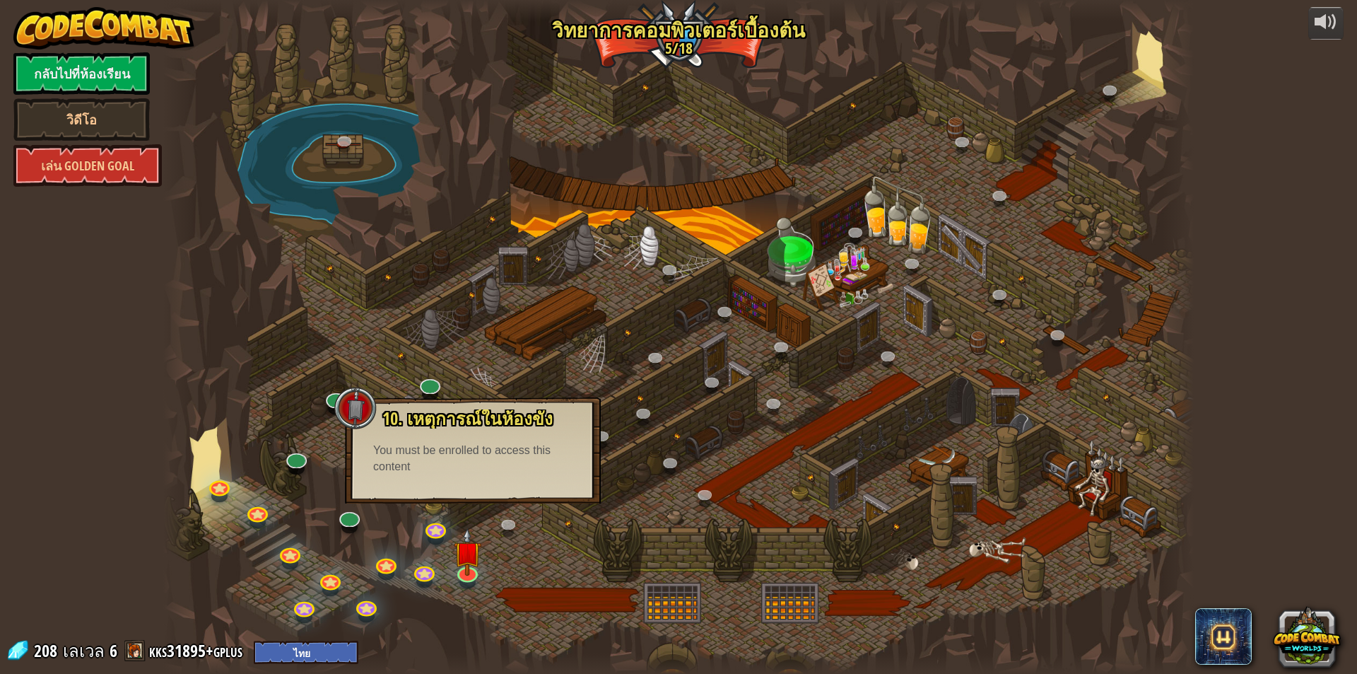
click at [486, 481] on div "10. เหตุการณ์ในห้องขัง ถูกขังอยู่ในคุกกับ โอมาน บิวสโตน! พูดรหัสที่ถูกต้องเพื่อ…" at bounding box center [473, 450] width 256 height 106
click at [472, 539] on img at bounding box center [468, 540] width 28 height 64
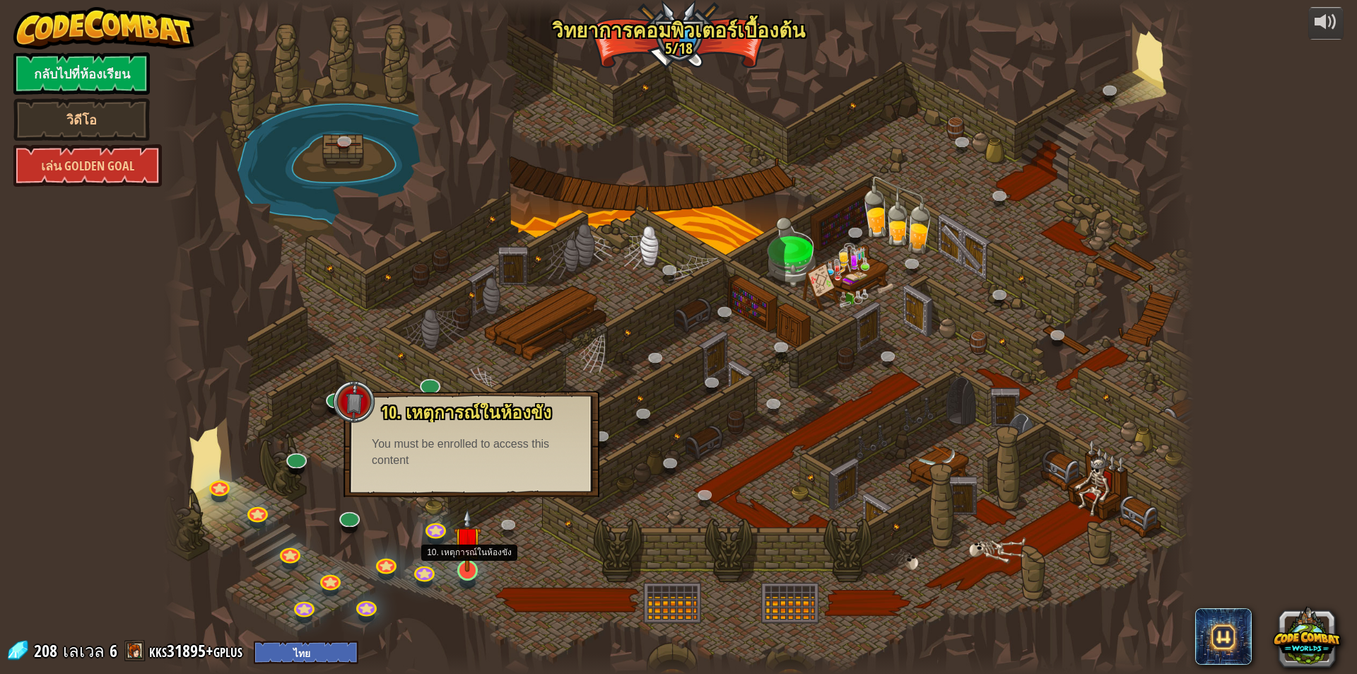
click at [473, 537] on img at bounding box center [468, 540] width 28 height 64
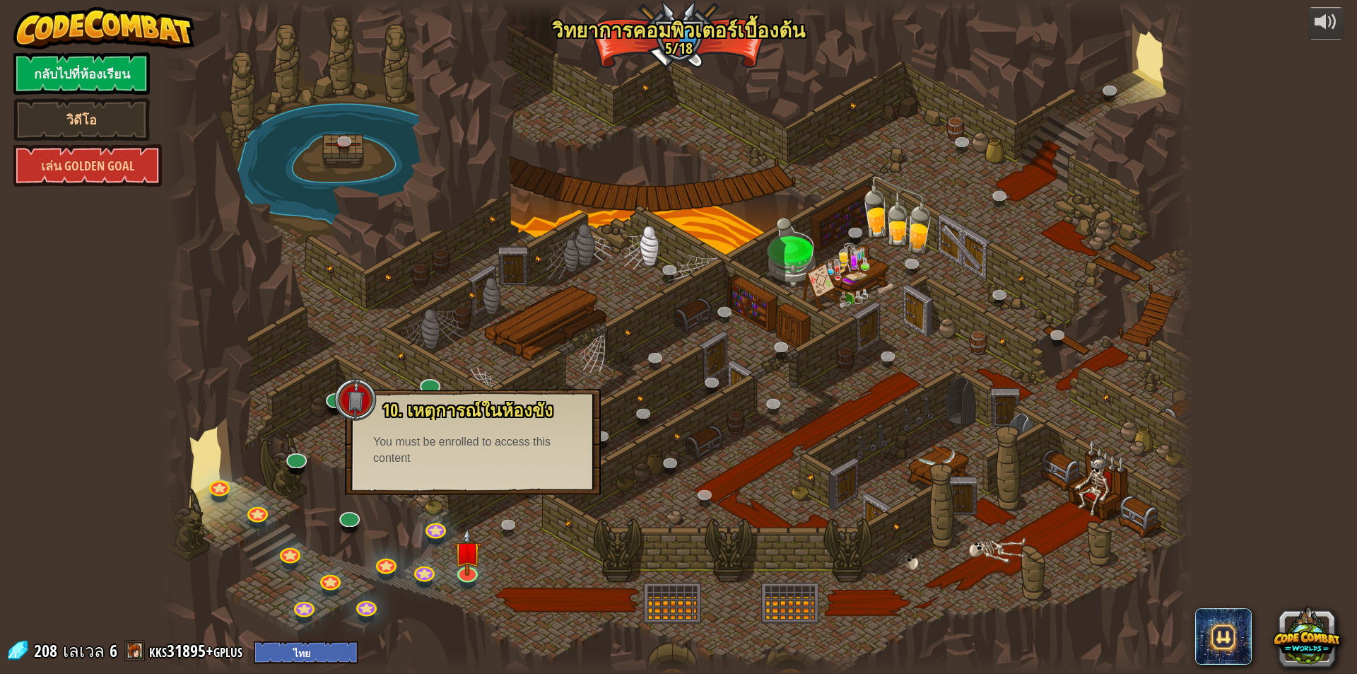
click at [517, 549] on div at bounding box center [678, 337] width 1031 height 674
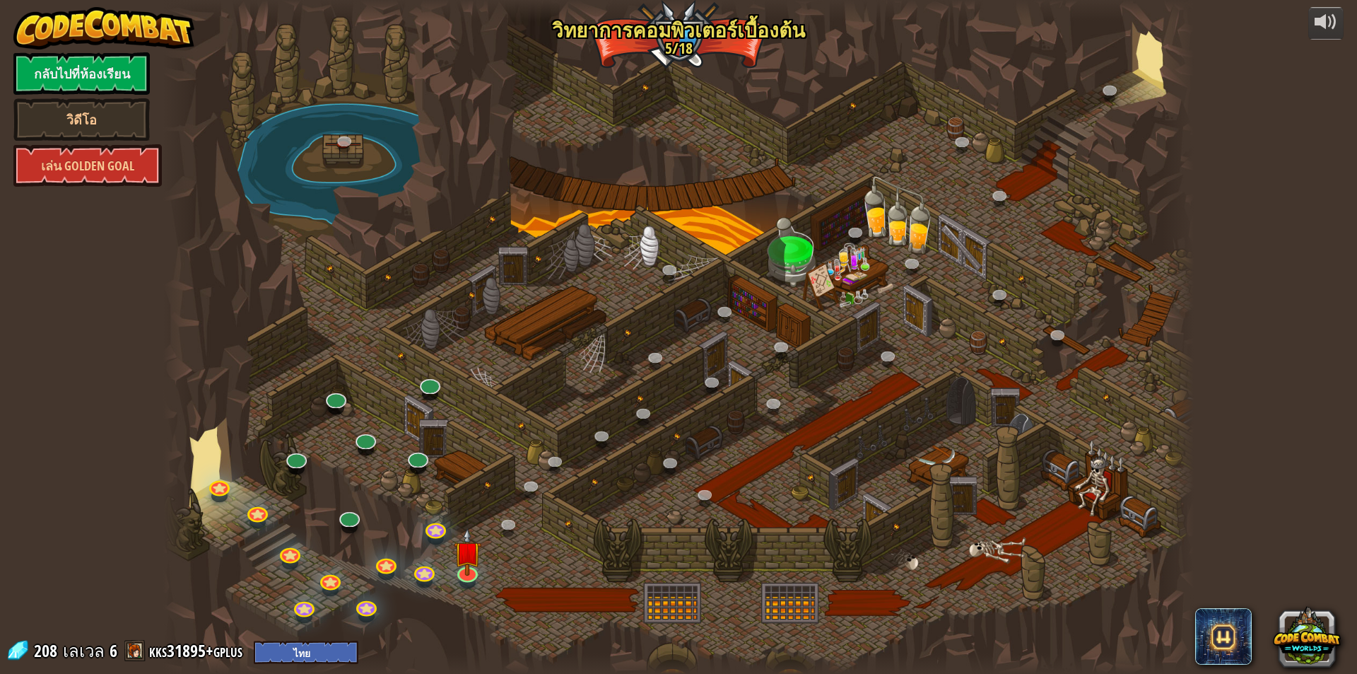
click at [653, 62] on div at bounding box center [678, 337] width 1031 height 674
click at [86, 72] on link "กลับไปที่ห้องเรียน" at bounding box center [81, 73] width 136 height 42
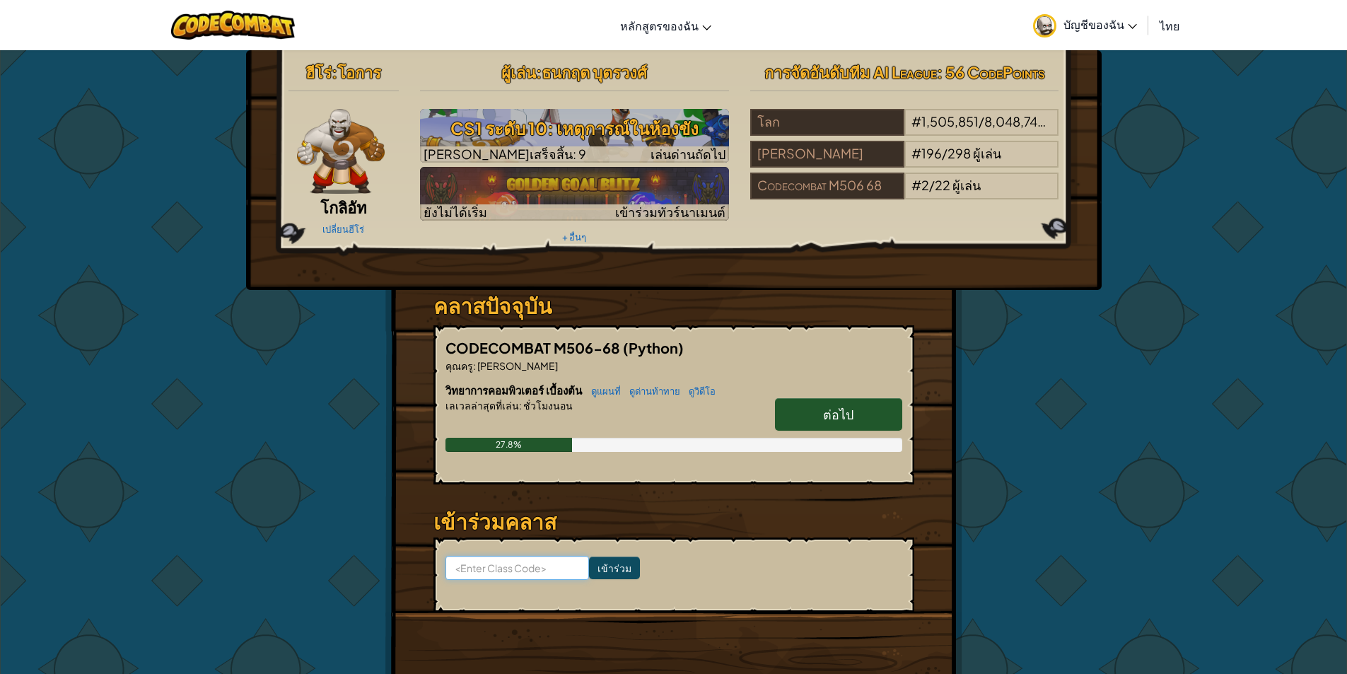
click at [522, 564] on input at bounding box center [517, 568] width 144 height 24
paste input "WaterShelfFire"
type input "WaterShelfFire"
click at [614, 566] on input "เข้าร่วม" at bounding box center [614, 567] width 51 height 23
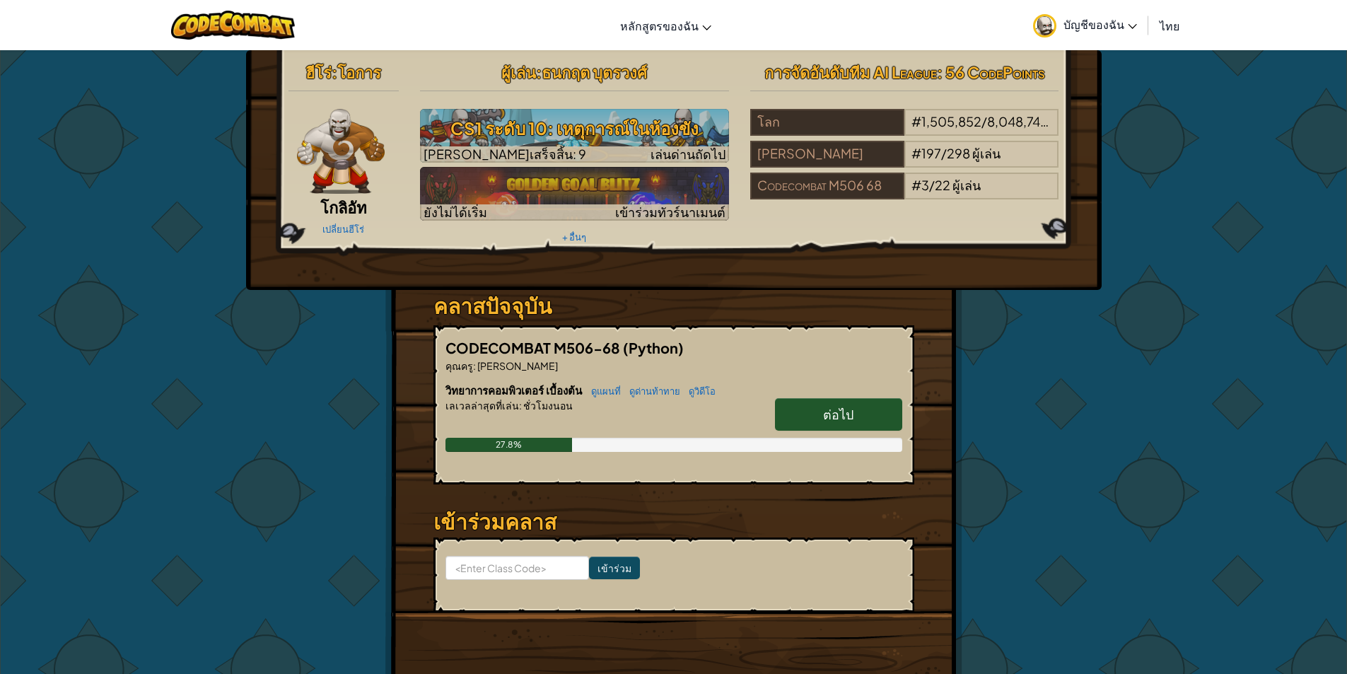
click at [846, 410] on span "ต่อไป" at bounding box center [838, 414] width 30 height 16
select select "th"
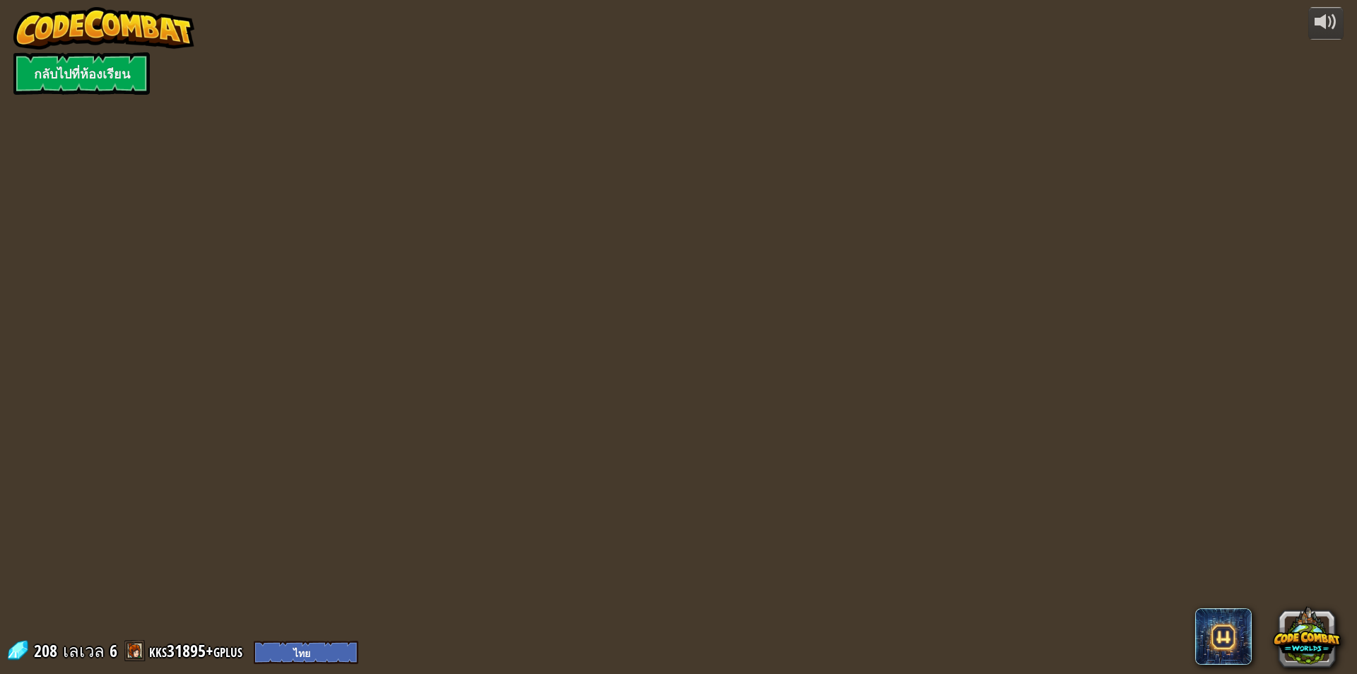
select select "th"
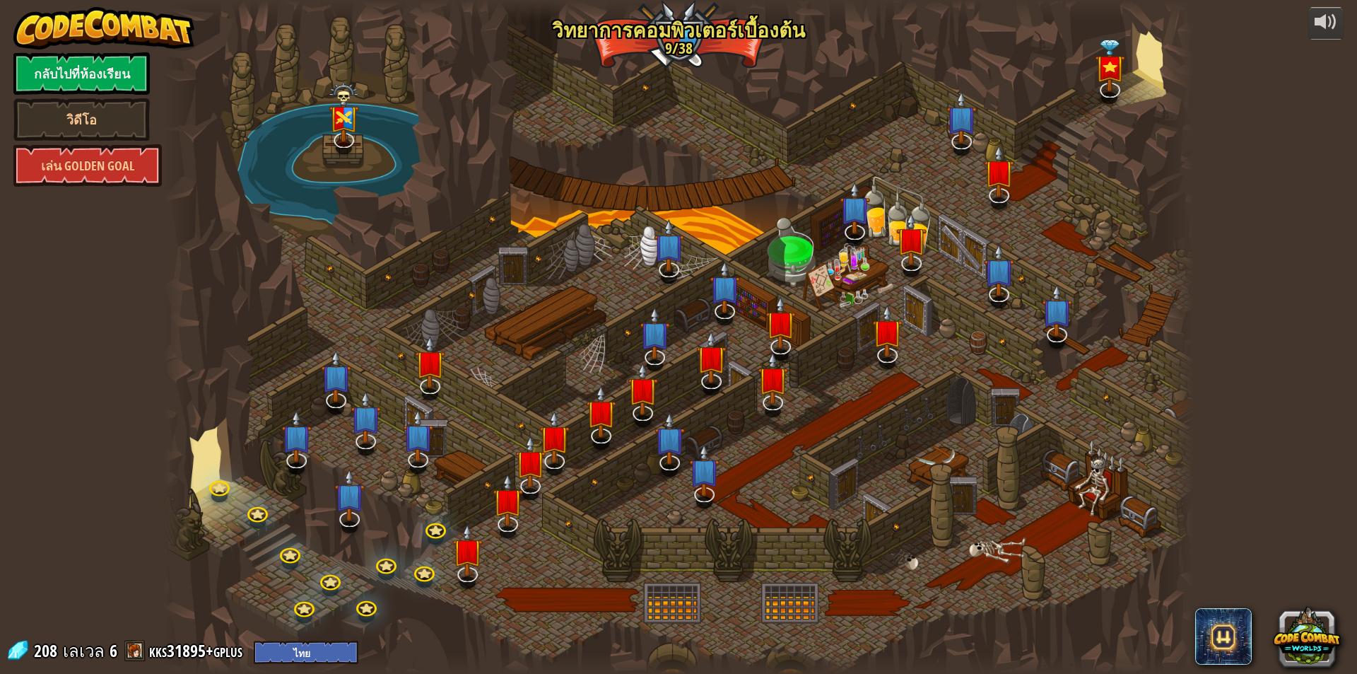
select select "th"
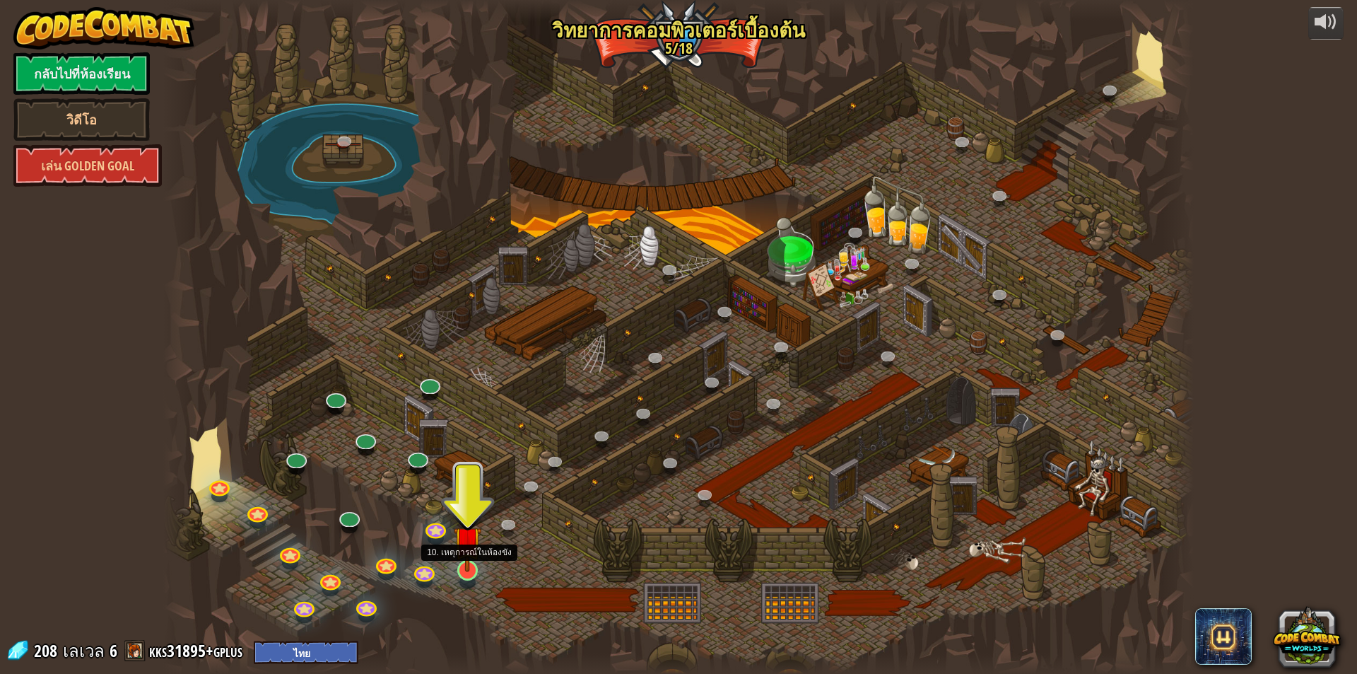
click at [472, 566] on img at bounding box center [468, 540] width 28 height 64
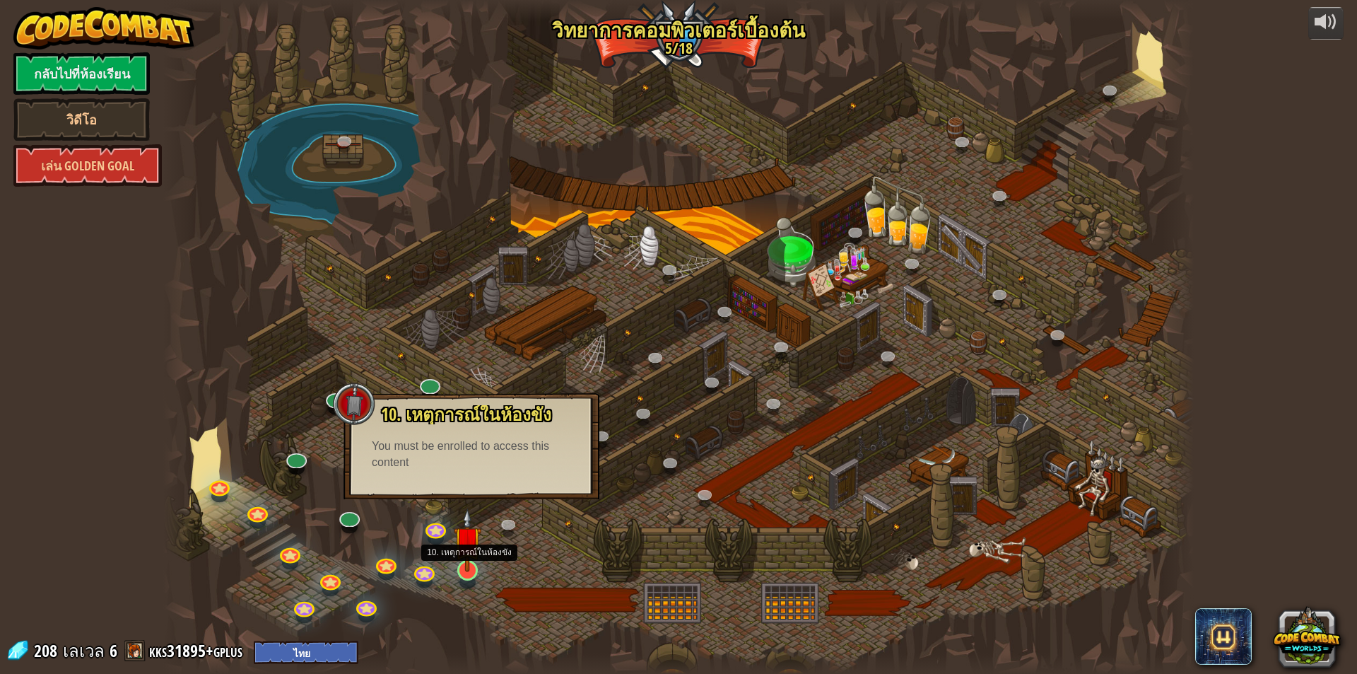
click at [466, 569] on img at bounding box center [468, 540] width 28 height 64
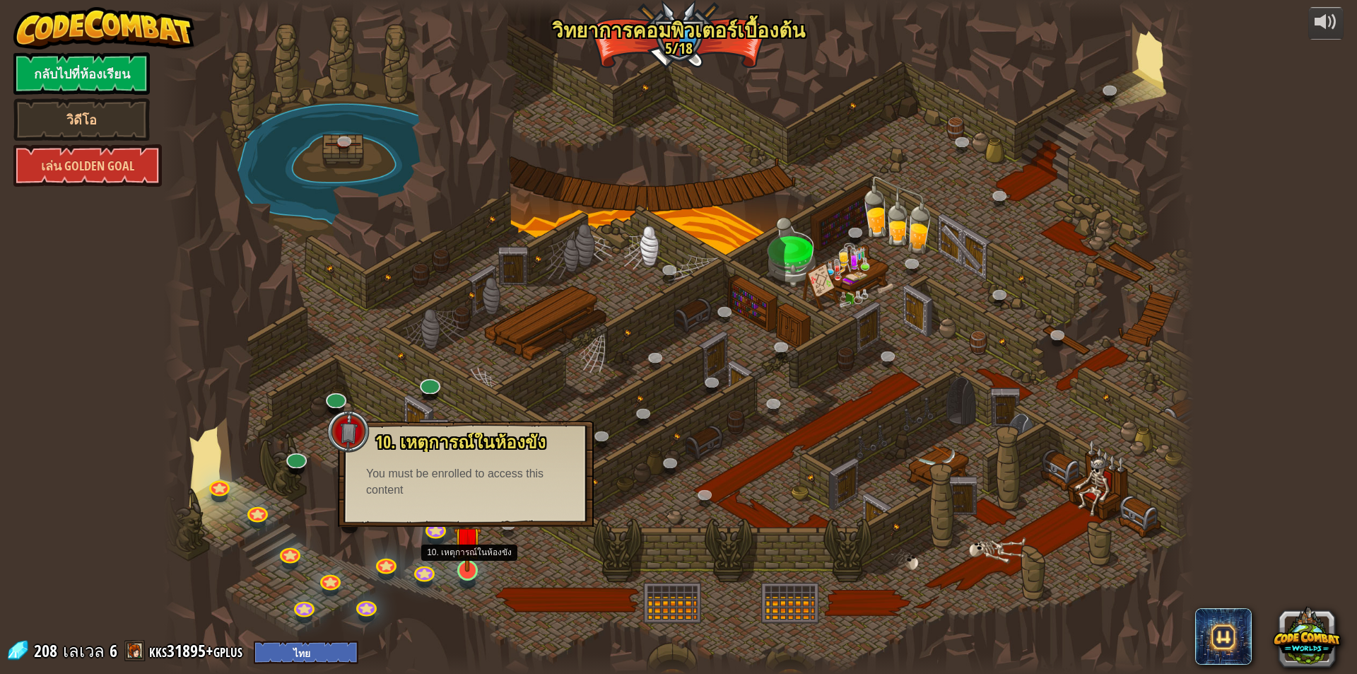
click at [468, 569] on img at bounding box center [468, 540] width 28 height 64
click at [505, 556] on div at bounding box center [678, 337] width 1031 height 674
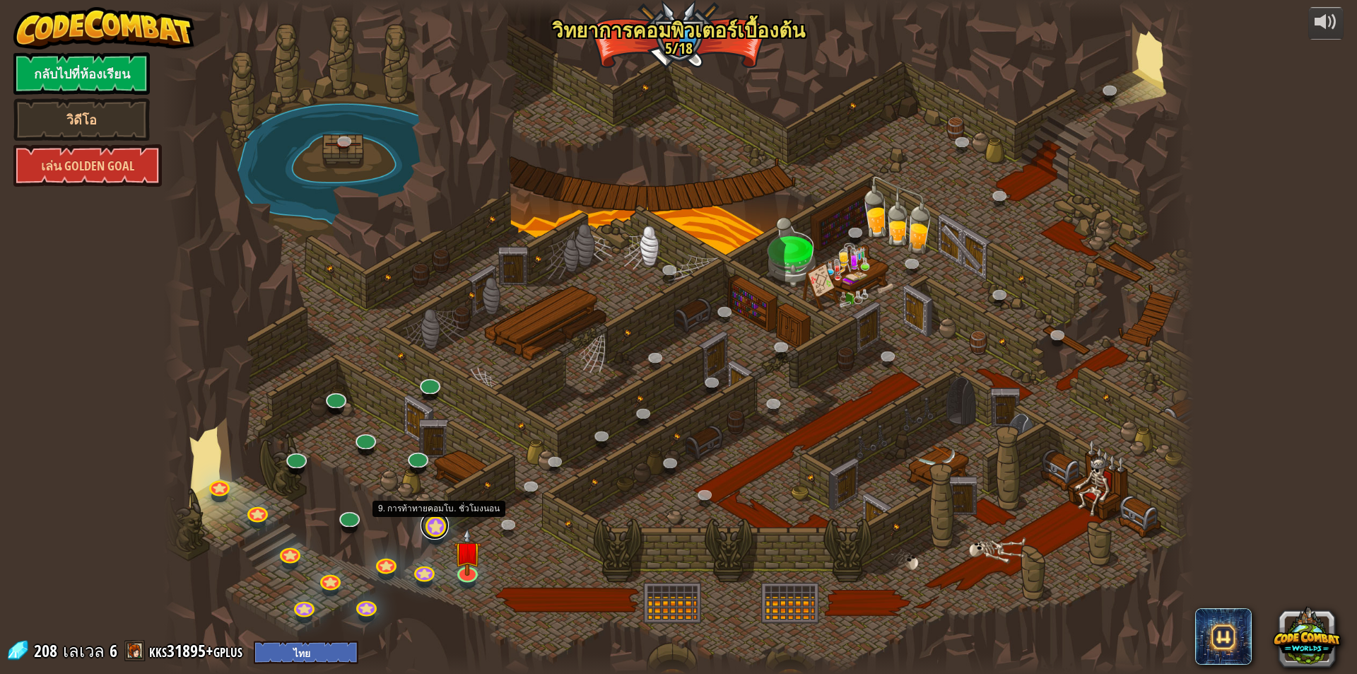
click at [438, 531] on link at bounding box center [435, 525] width 28 height 28
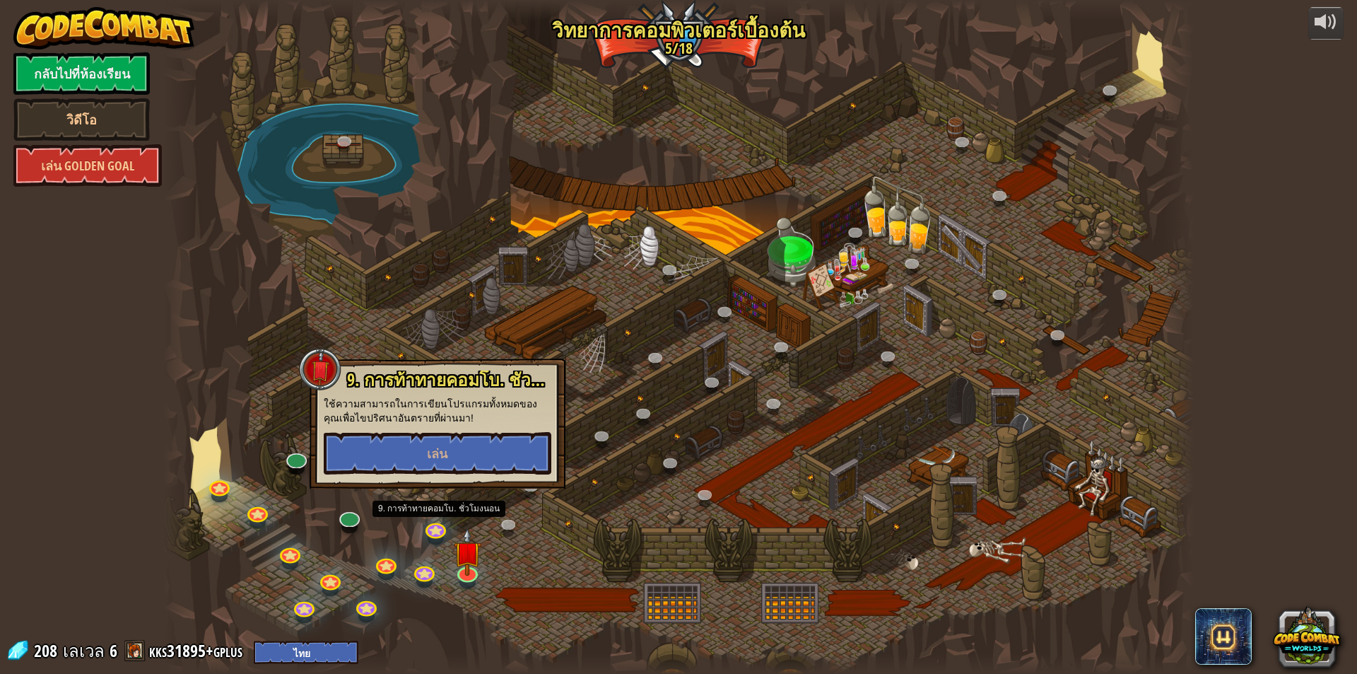
click at [513, 562] on div at bounding box center [678, 337] width 1031 height 674
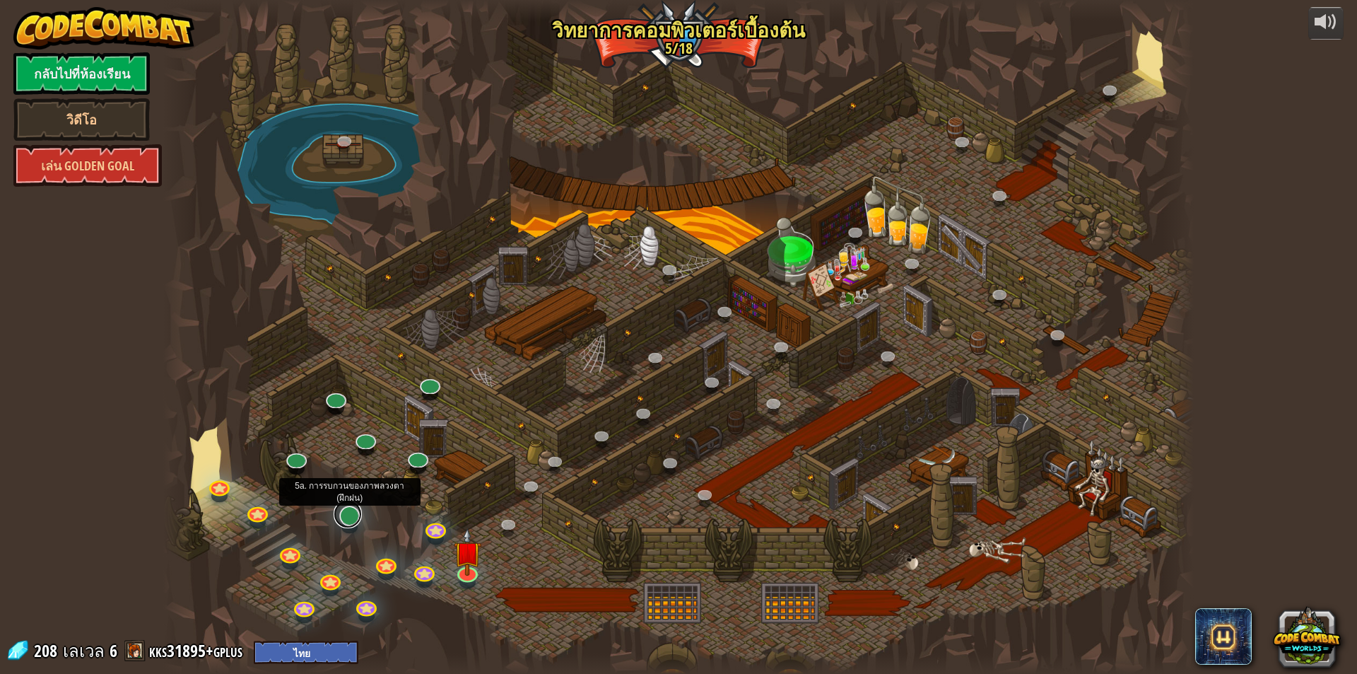
click at [336, 518] on link at bounding box center [348, 514] width 28 height 28
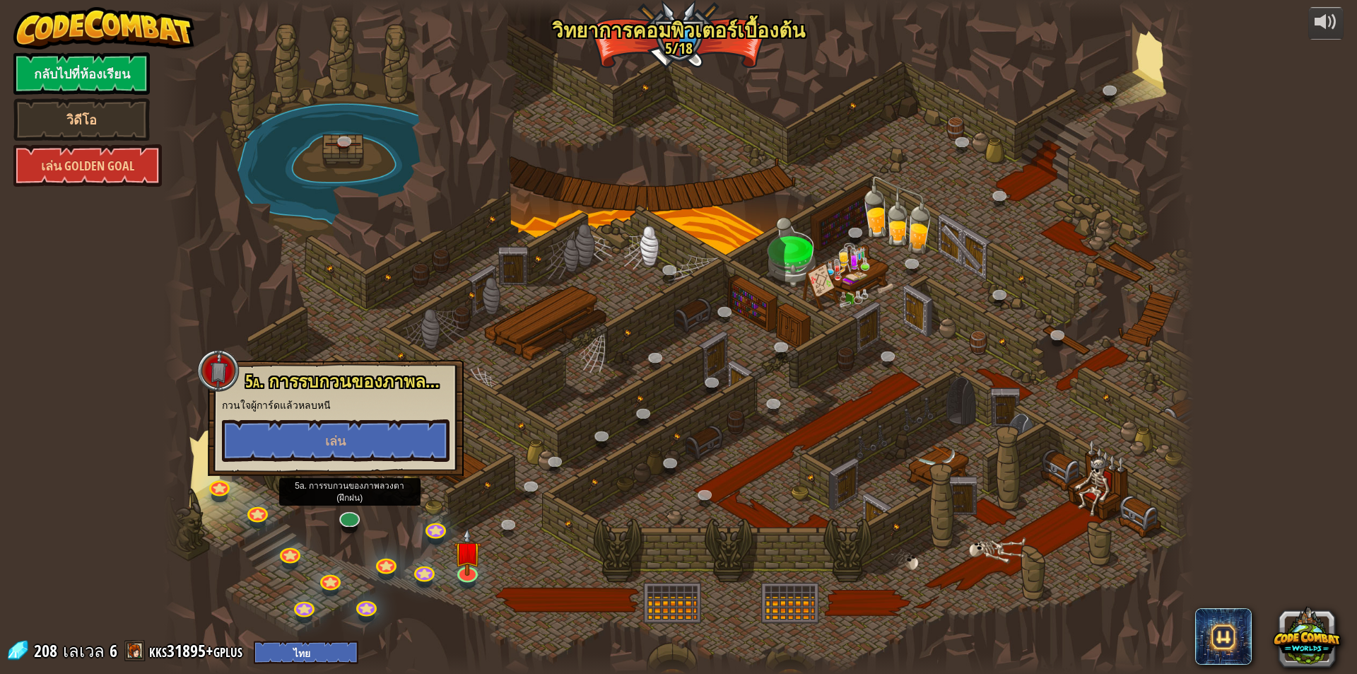
click at [377, 528] on div at bounding box center [678, 337] width 1031 height 674
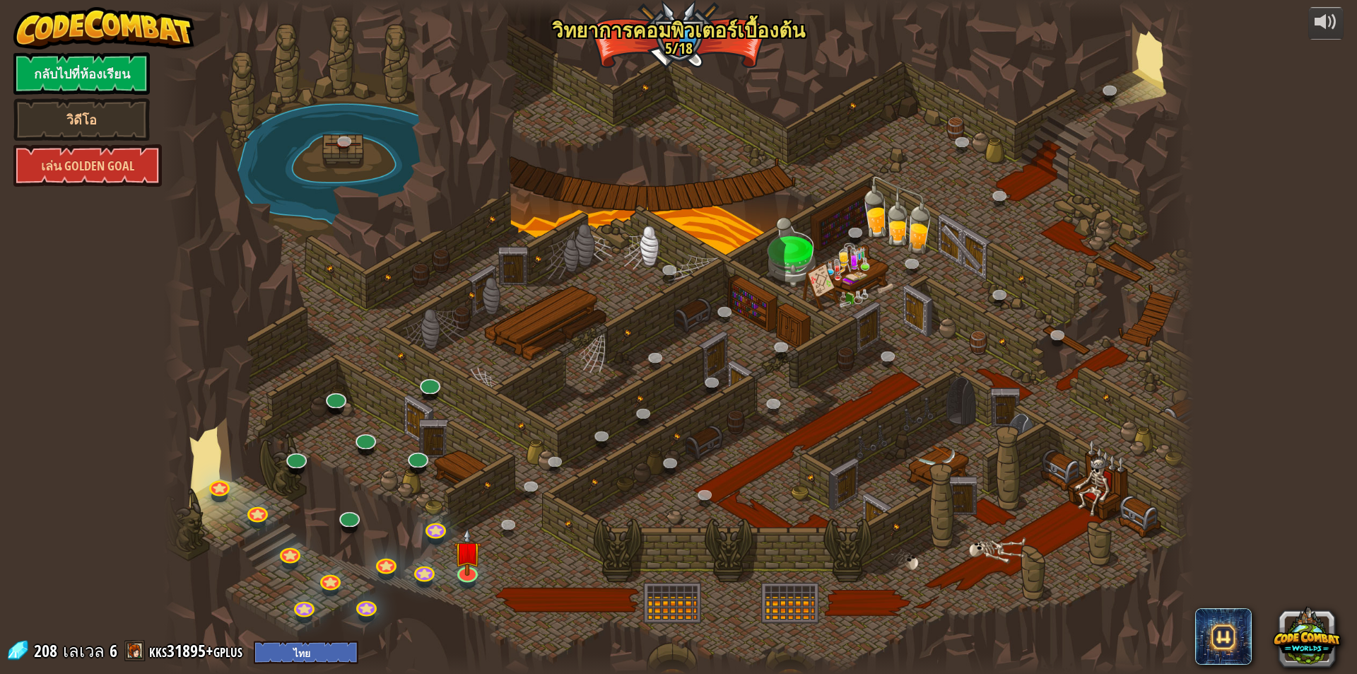
click at [680, 597] on div at bounding box center [678, 337] width 1031 height 674
click at [351, 517] on link at bounding box center [348, 514] width 28 height 28
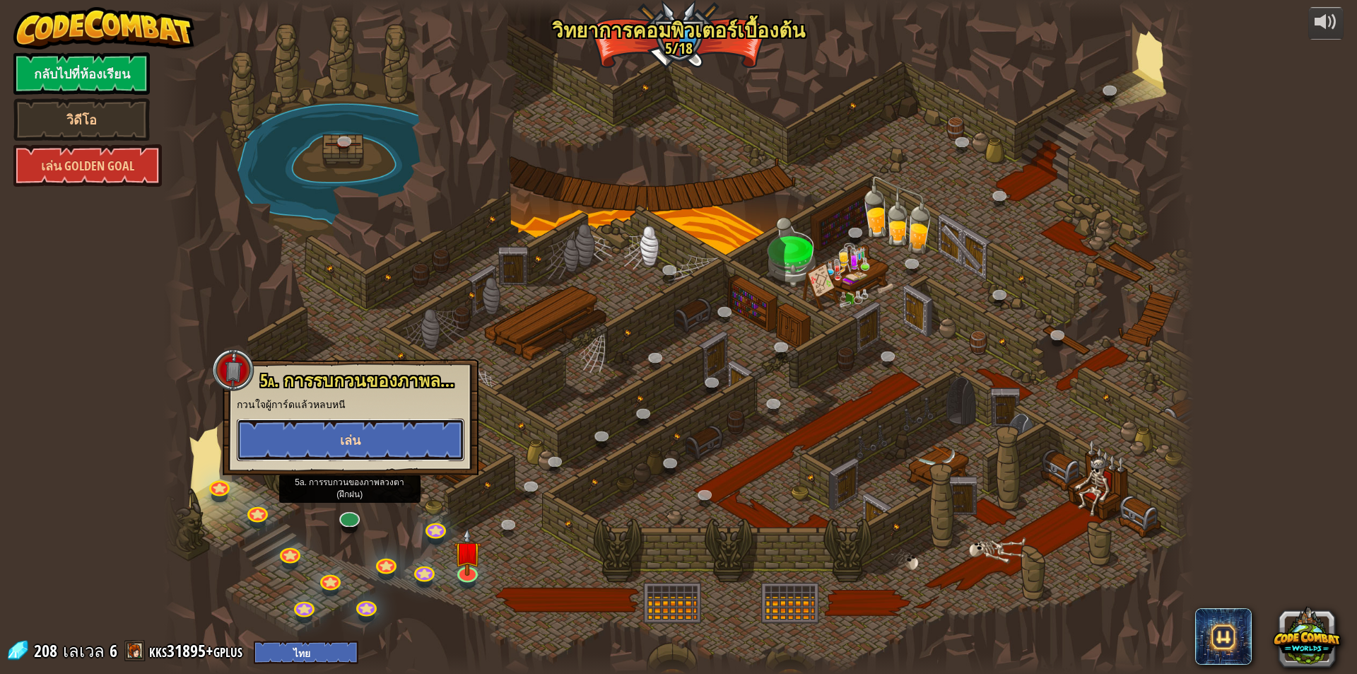
click at [378, 435] on button "เล่น" at bounding box center [351, 439] width 228 height 42
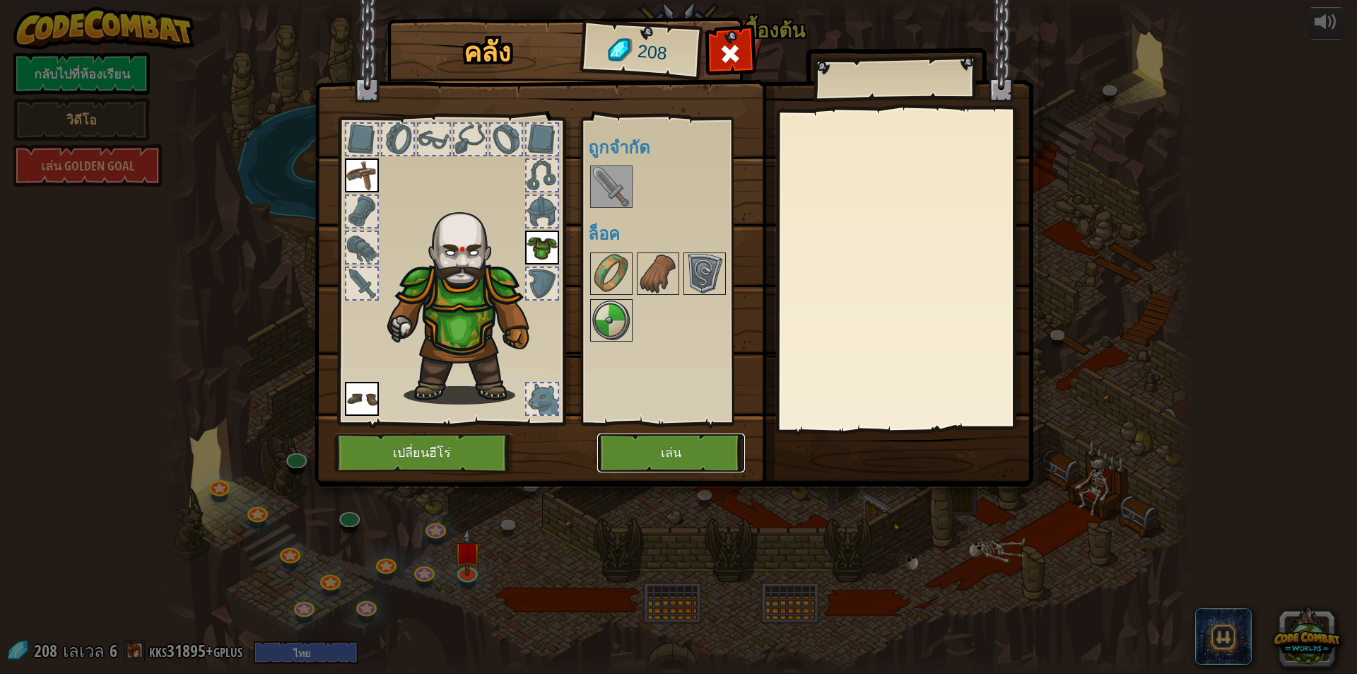
click at [694, 455] on button "เล่น" at bounding box center [671, 452] width 148 height 39
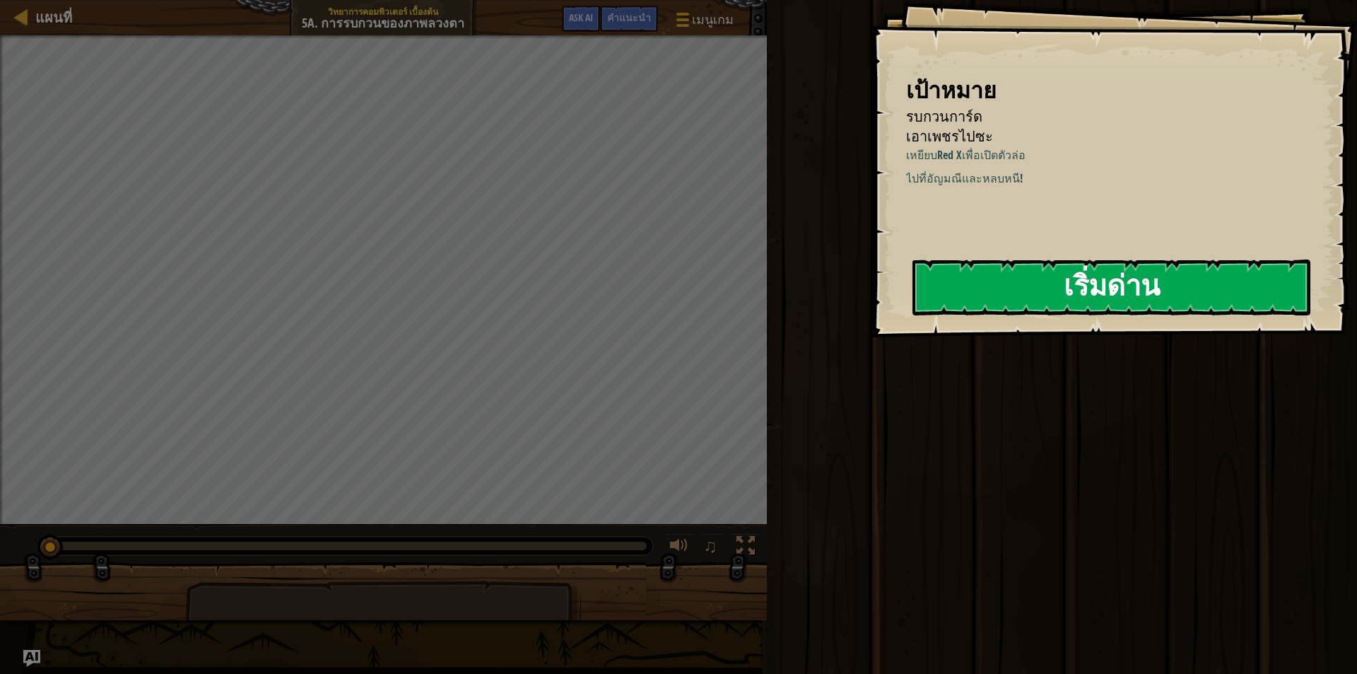
drag, startPoint x: 1089, startPoint y: 283, endPoint x: 1102, endPoint y: 275, distance: 15.3
click at [1089, 281] on button "เริ่มด่าน" at bounding box center [1112, 287] width 398 height 56
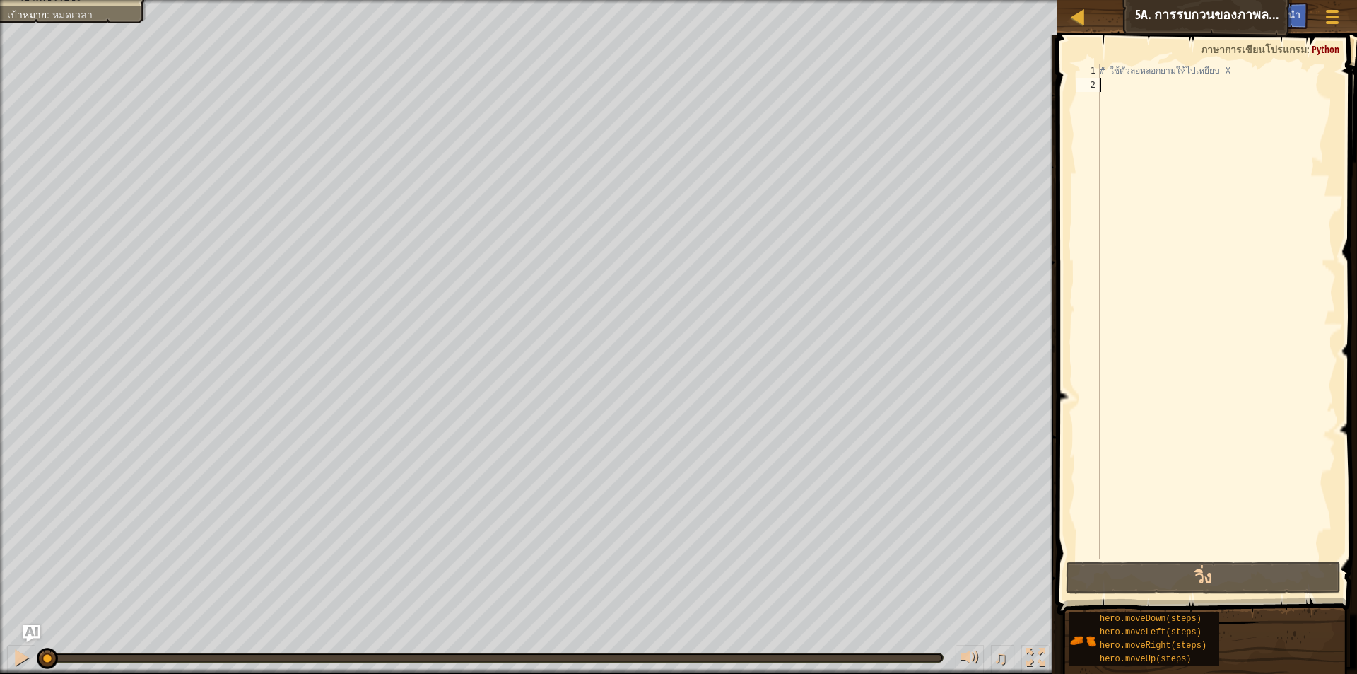
type textarea "h"
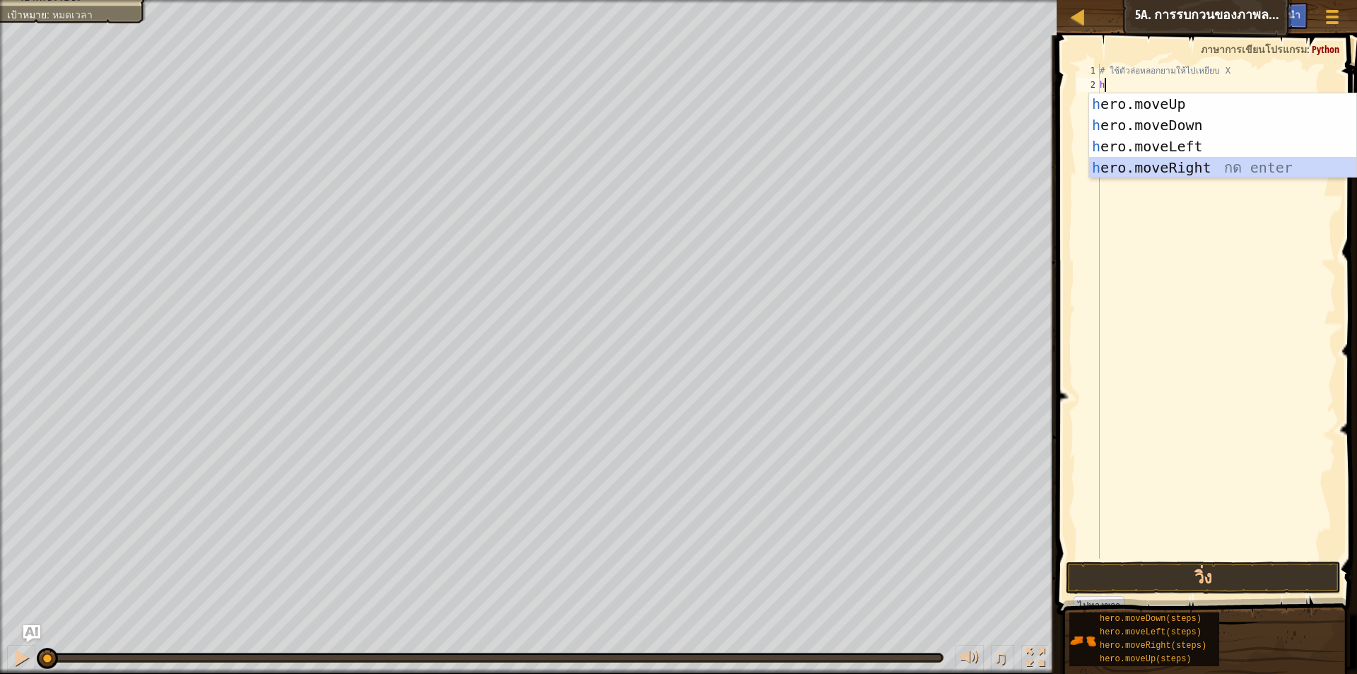
click at [1195, 166] on div "h ero.moveUp กด enter h ero.moveDown กด enter h ero.moveLeft กด enter h ero.mov…" at bounding box center [1222, 156] width 267 height 127
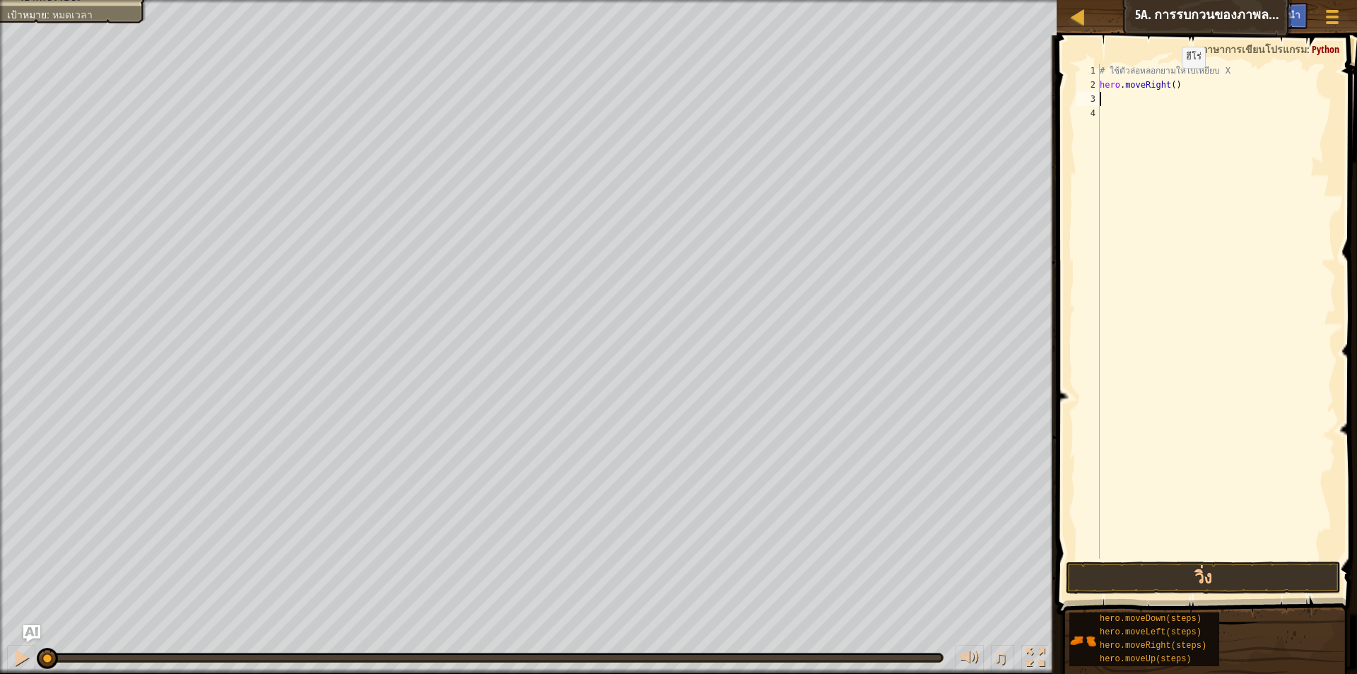
click at [1170, 82] on div "# ใช้ตัวล่อหลอกยามให้ไปเหยียบ X hero . moveRight ( )" at bounding box center [1216, 325] width 239 height 523
type textarea "hero.moveRight()"
click at [1140, 100] on div "# ใช้ตัวล่อหลอกยามให้ไปเหยียบ X hero . moveRight ( )" at bounding box center [1216, 325] width 239 height 523
type textarea "h"
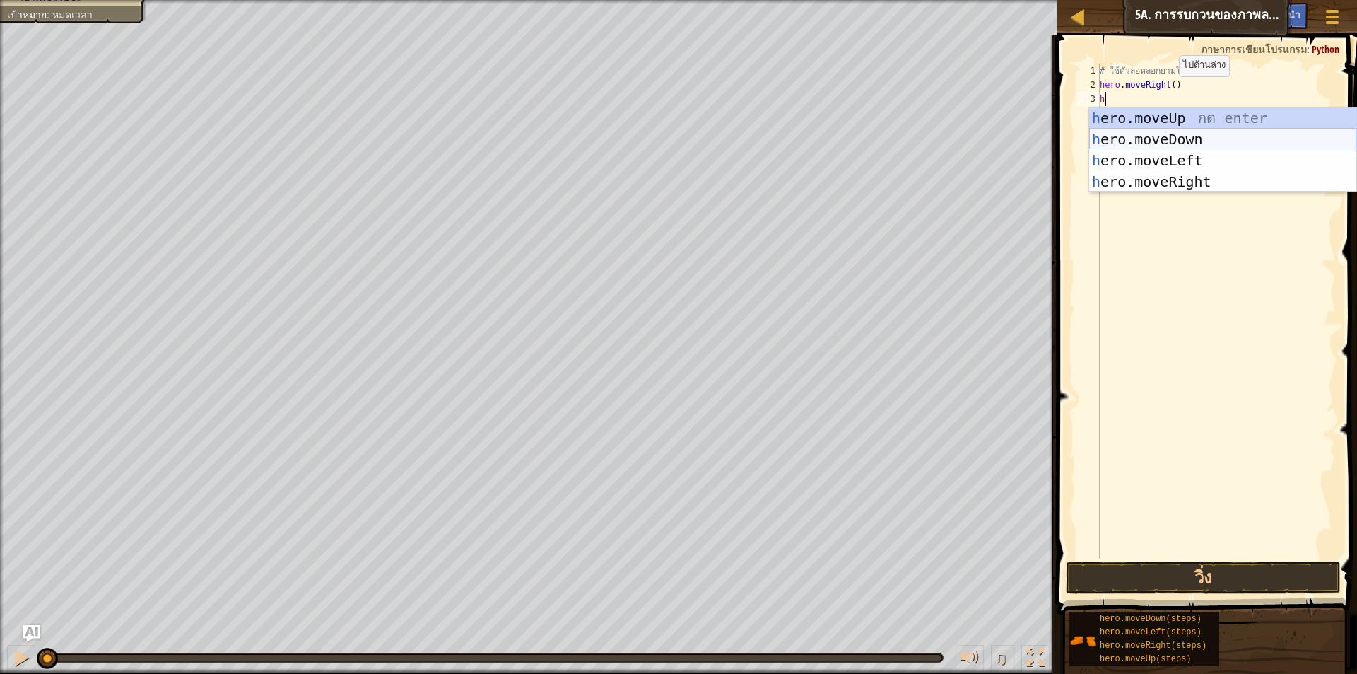
click at [1169, 136] on div "h ero.moveUp กด enter h ero.moveDown กด enter h ero.moveLeft กด enter h ero.mov…" at bounding box center [1222, 170] width 267 height 127
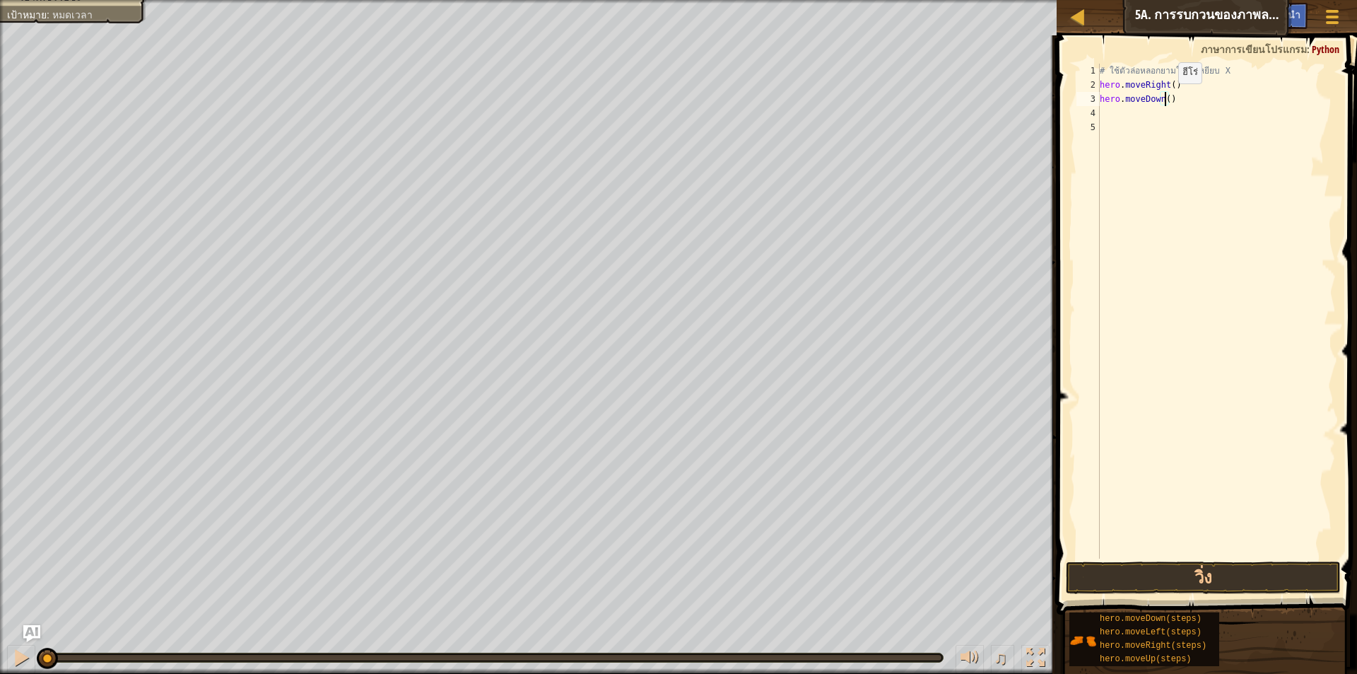
click at [1166, 98] on div "# ใช้ตัวล่อหลอกยามให้ไปเหยียบ X hero . moveRight ( ) hero . moveDown ( )" at bounding box center [1216, 325] width 239 height 523
type textarea "hero.moveDown(2)"
click at [1111, 112] on div "# ใช้ตัวล่อหลอกยามให้ไปเหยียบ X hero . moveRight ( ) hero . moveDown ( 2 )" at bounding box center [1216, 325] width 239 height 523
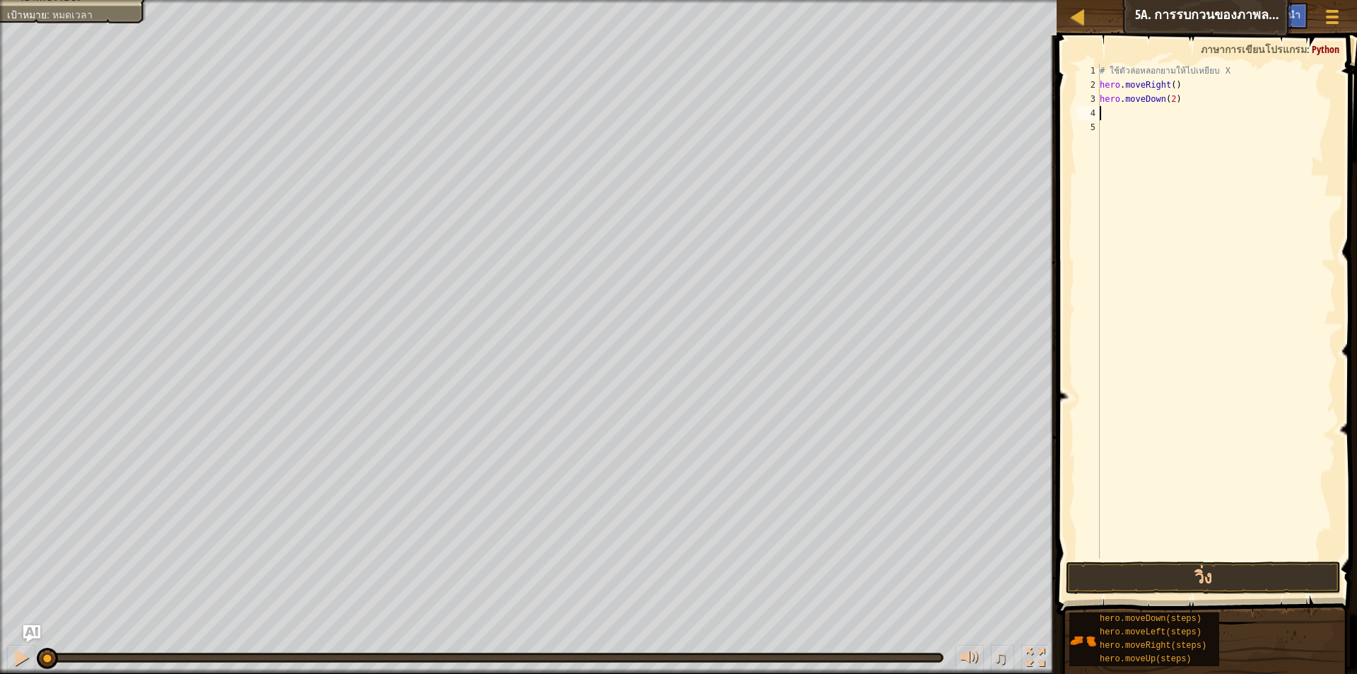
type textarea "h"
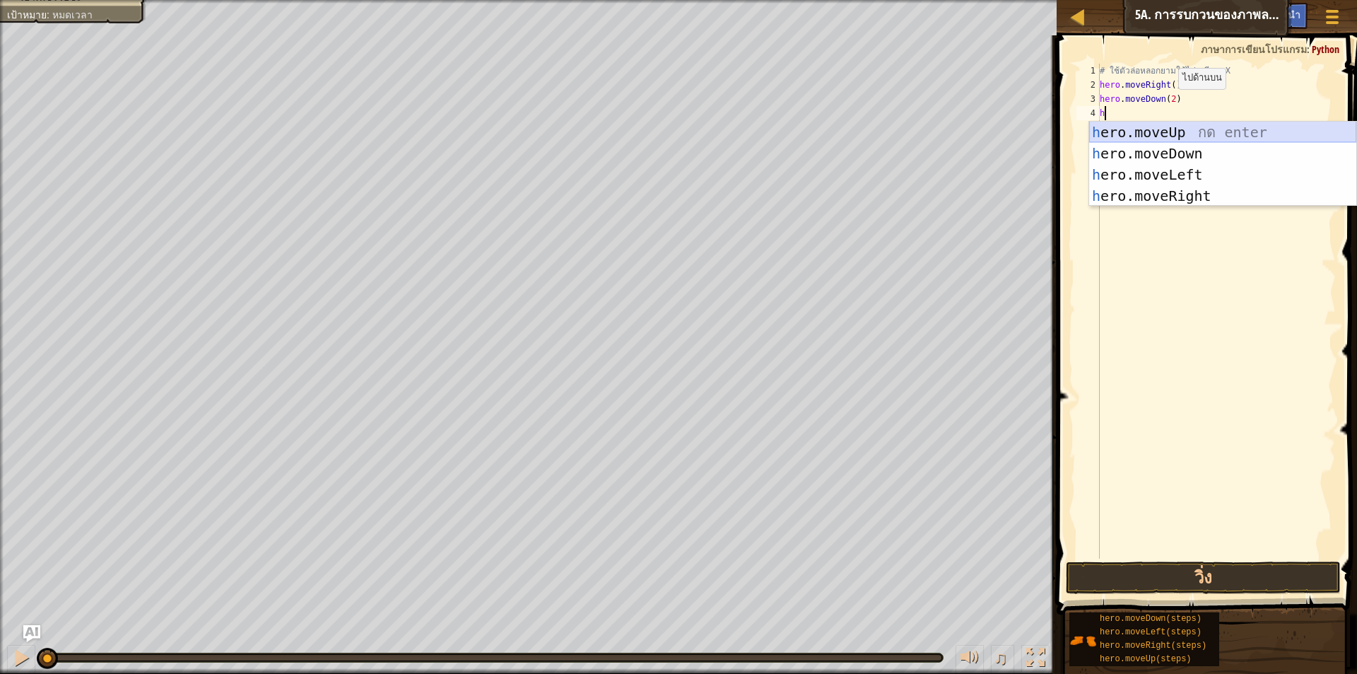
click at [1166, 127] on div "h ero.moveUp กด enter h ero.moveDown กด enter h ero.moveLeft กด enter h ero.mov…" at bounding box center [1222, 185] width 267 height 127
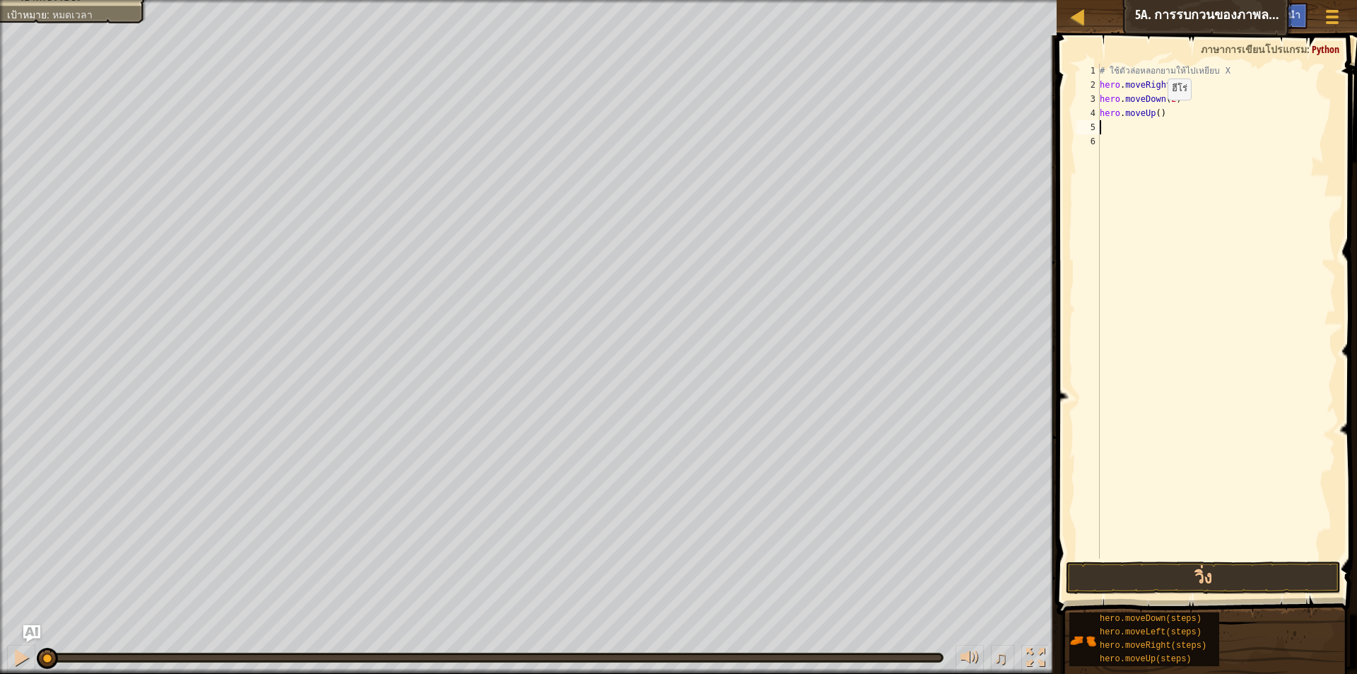
click at [1156, 115] on div "# ใช้ตัวล่อหลอกยามให้ไปเหยียบ X hero . moveRight ( ) hero . moveDown ( 2 ) hero…" at bounding box center [1216, 325] width 239 height 523
type textarea "hero.moveUp(2)"
click at [1123, 129] on div "# ใช้ตัวล่อหลอกยามให้ไปเหยียบ X hero . moveRight ( ) hero . moveDown ( 2 ) hero…" at bounding box center [1216, 325] width 239 height 523
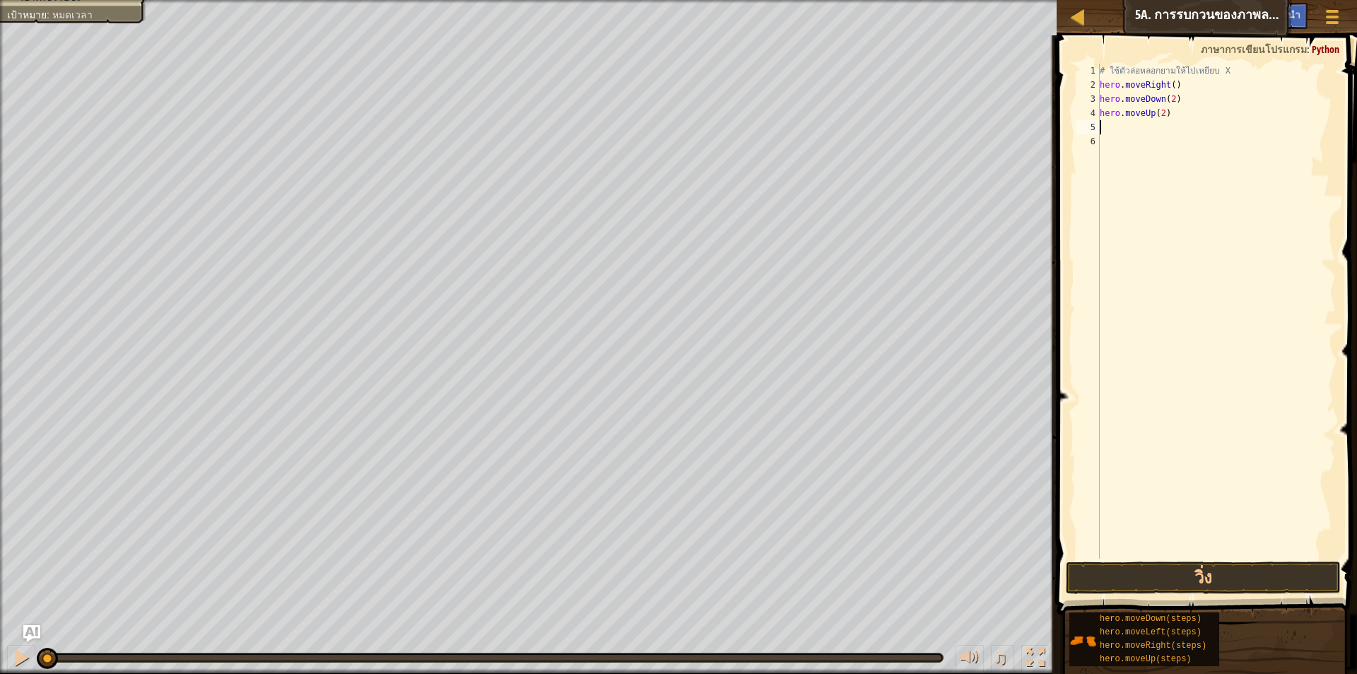
type textarea "h"
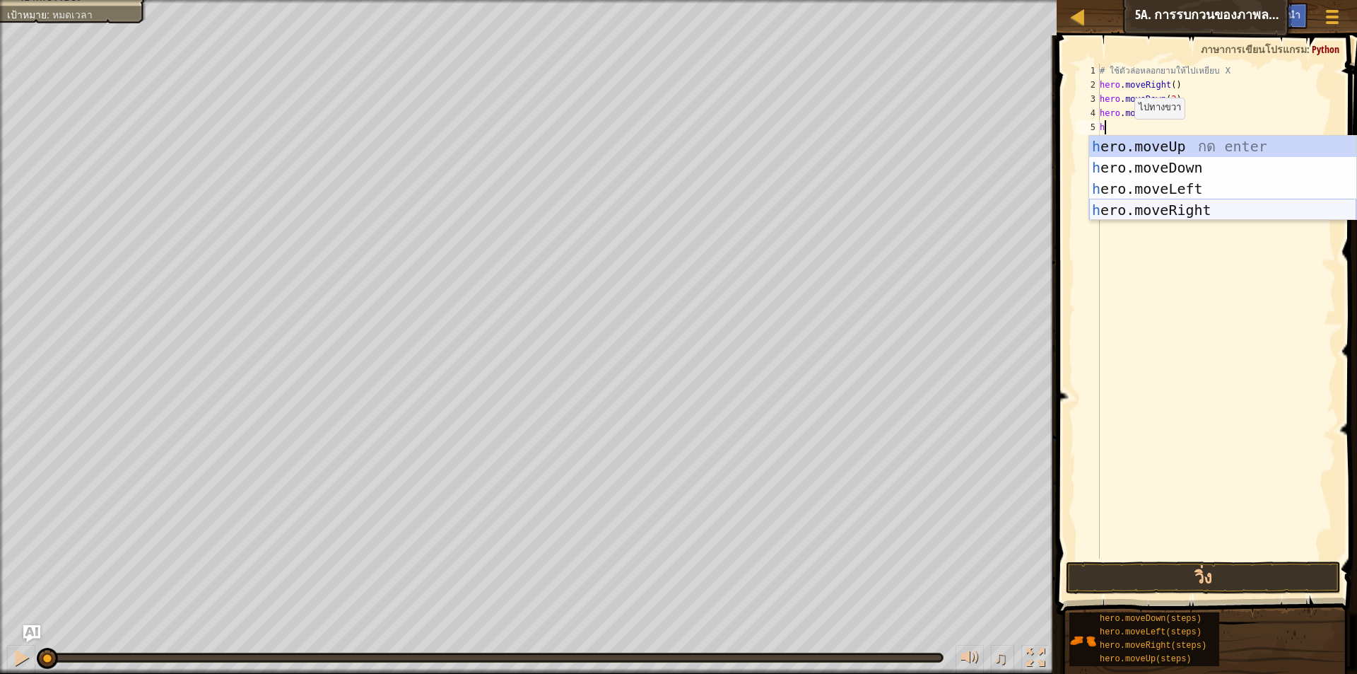
click at [1159, 212] on div "h ero.moveUp กด enter h ero.moveDown กด enter h ero.moveLeft กด enter h ero.mov…" at bounding box center [1222, 199] width 267 height 127
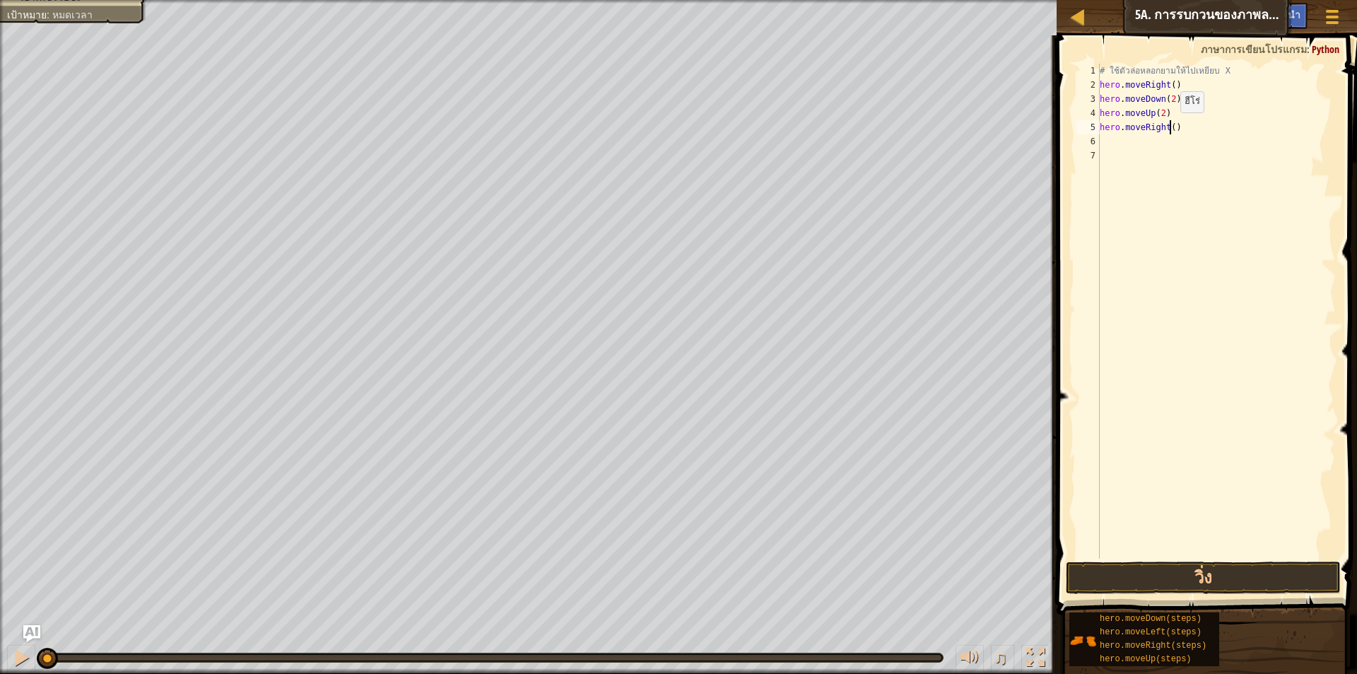
click at [1169, 127] on div "# ใช้ตัวล่อหลอกยามให้ไปเหยียบ X hero . moveRight ( ) hero . moveDown ( 2 ) hero…" at bounding box center [1216, 325] width 239 height 523
type textarea "hero.moveRight(3)"
click at [1260, 580] on button "วิ่ง" at bounding box center [1203, 577] width 275 height 33
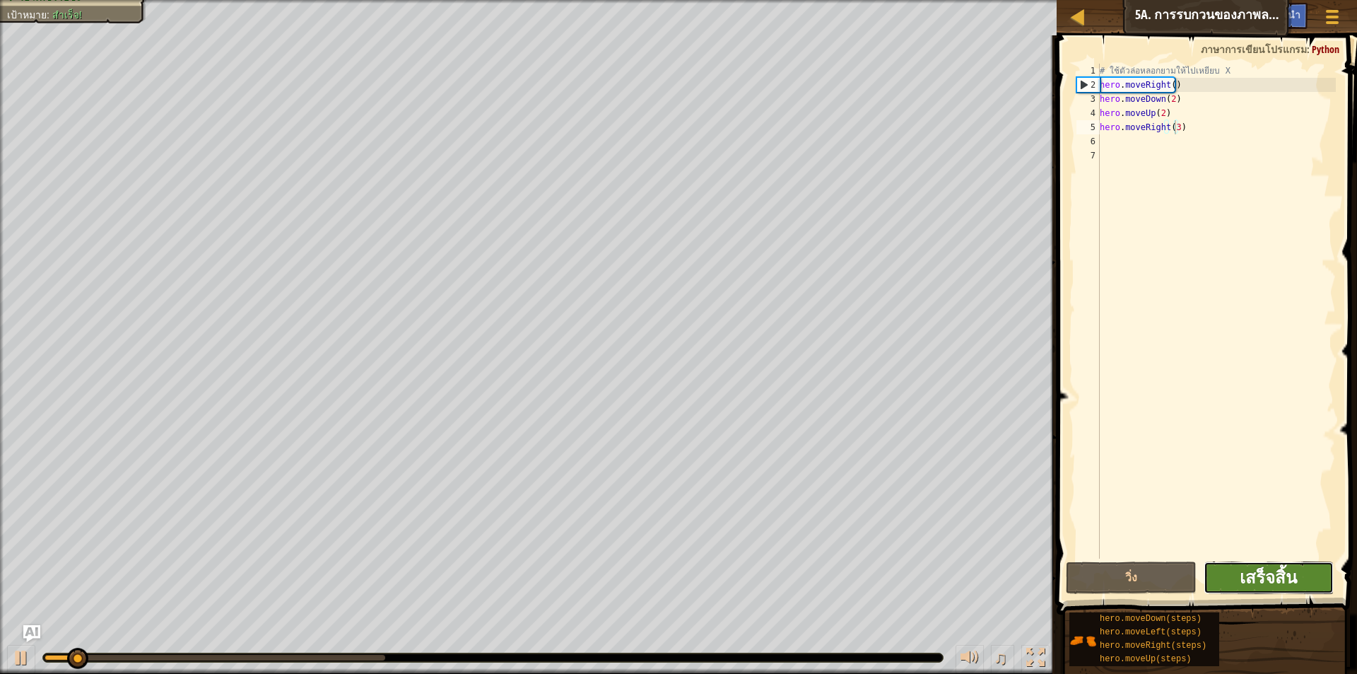
click at [1288, 585] on span "เสร็จสิ้น" at bounding box center [1268, 577] width 57 height 23
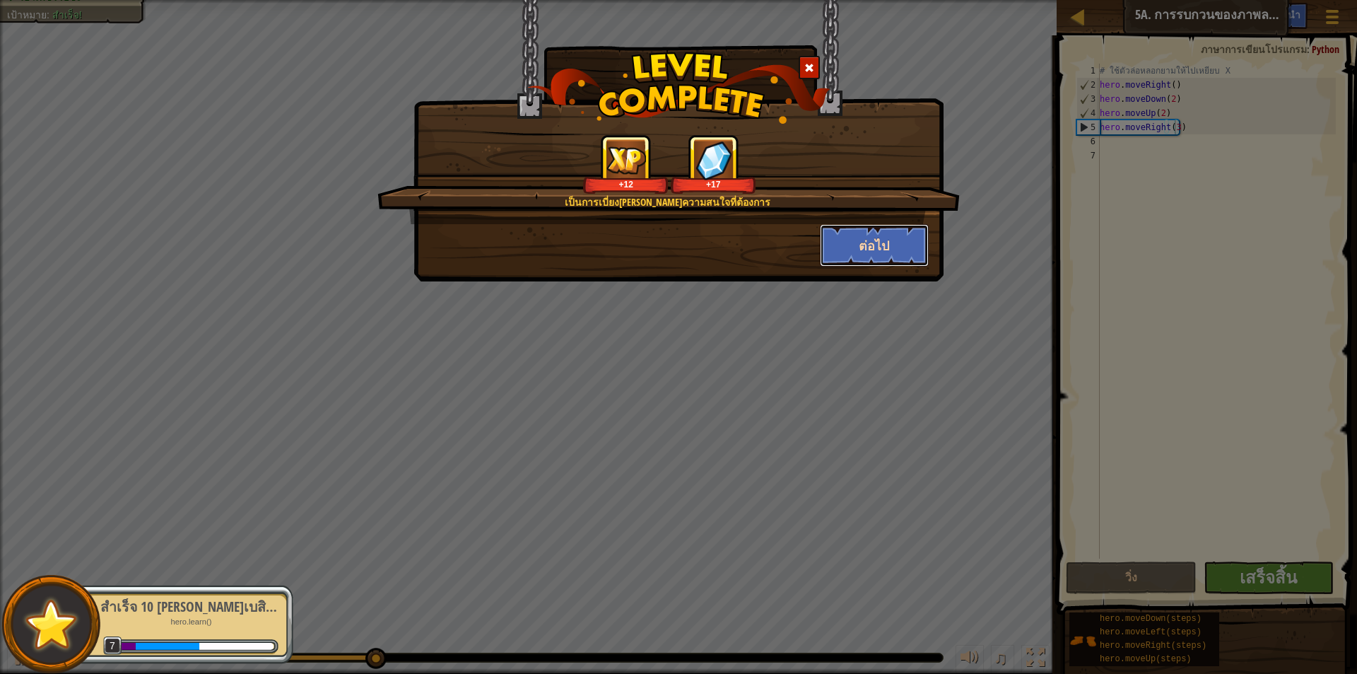
click at [870, 258] on button "ต่อไป" at bounding box center [875, 245] width 110 height 42
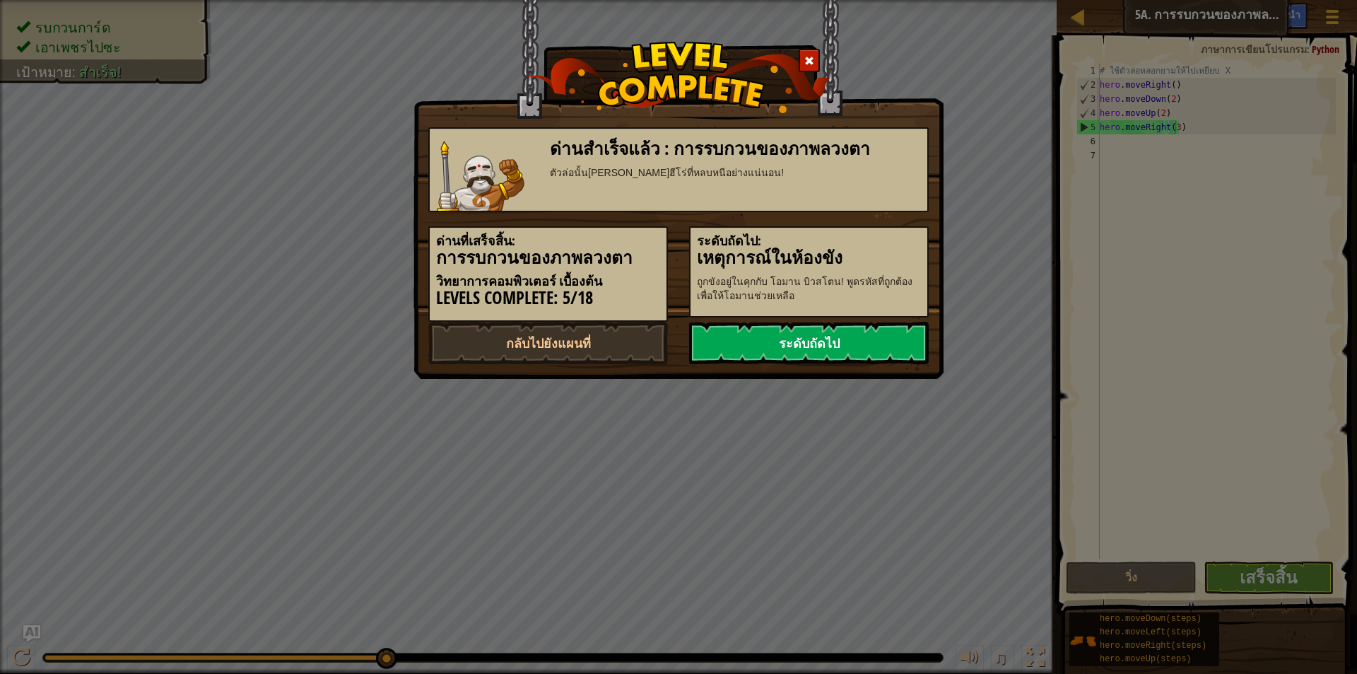
click at [867, 355] on link "ระดับถัดไป" at bounding box center [809, 343] width 240 height 42
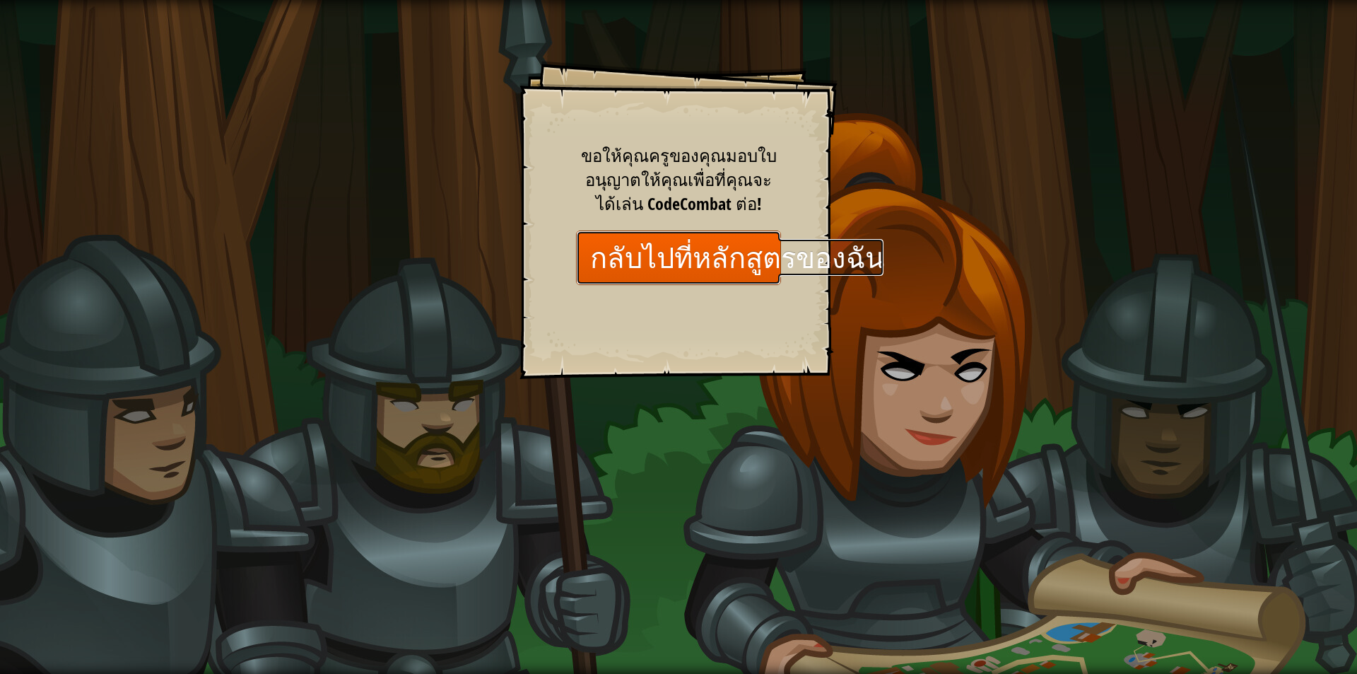
click at [723, 257] on link "กลับไปที่หลักสูตรของฉัน" at bounding box center [678, 257] width 205 height 54
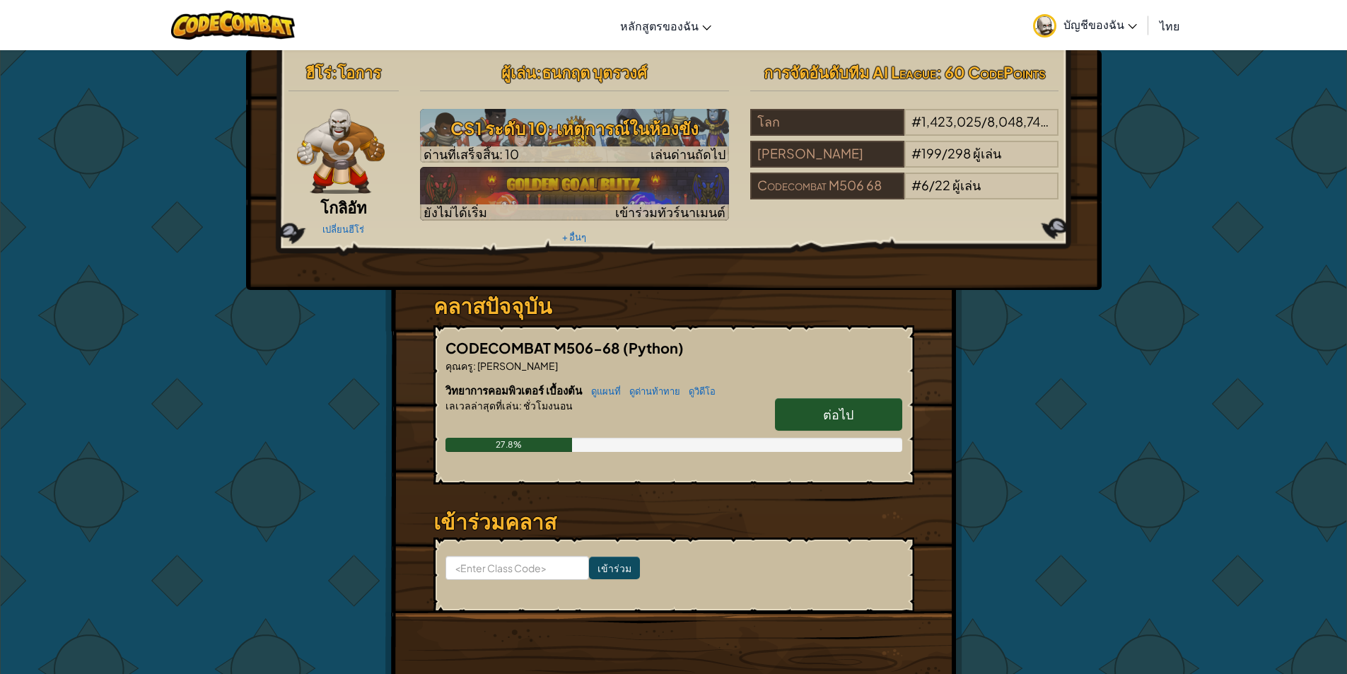
click at [859, 416] on link "ต่อไป" at bounding box center [838, 414] width 127 height 33
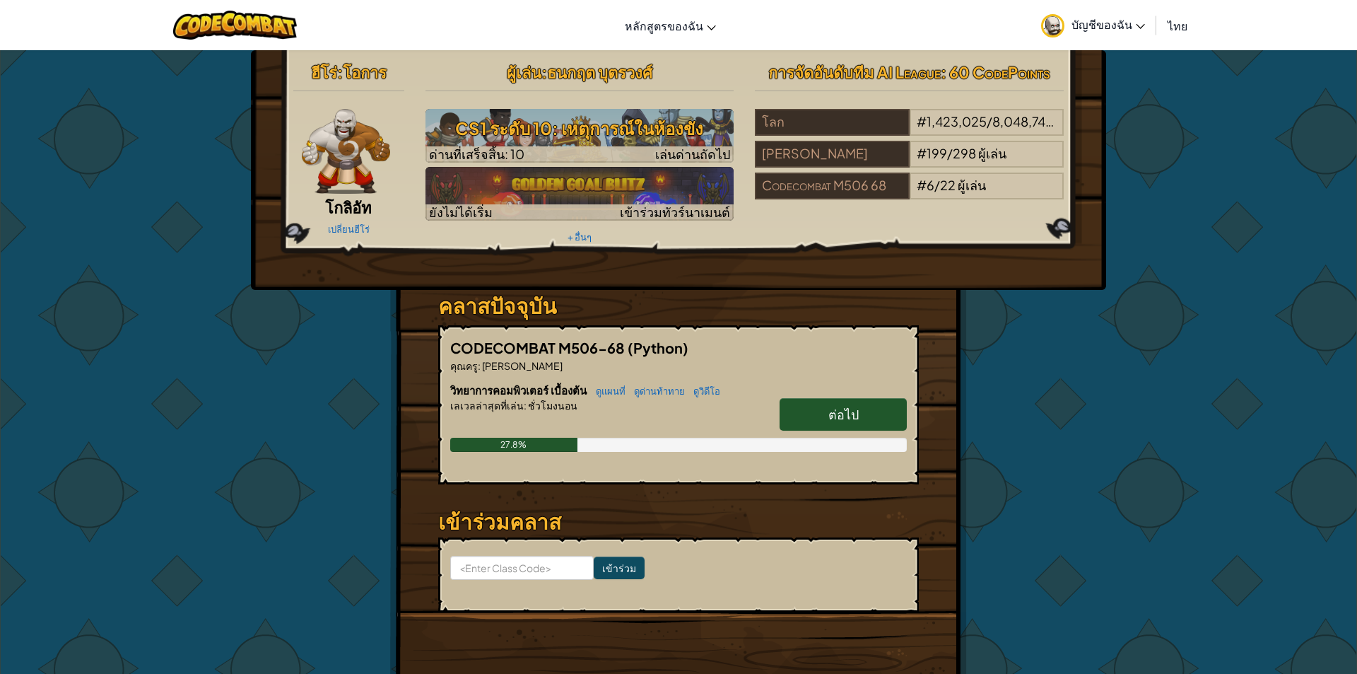
select select "th"
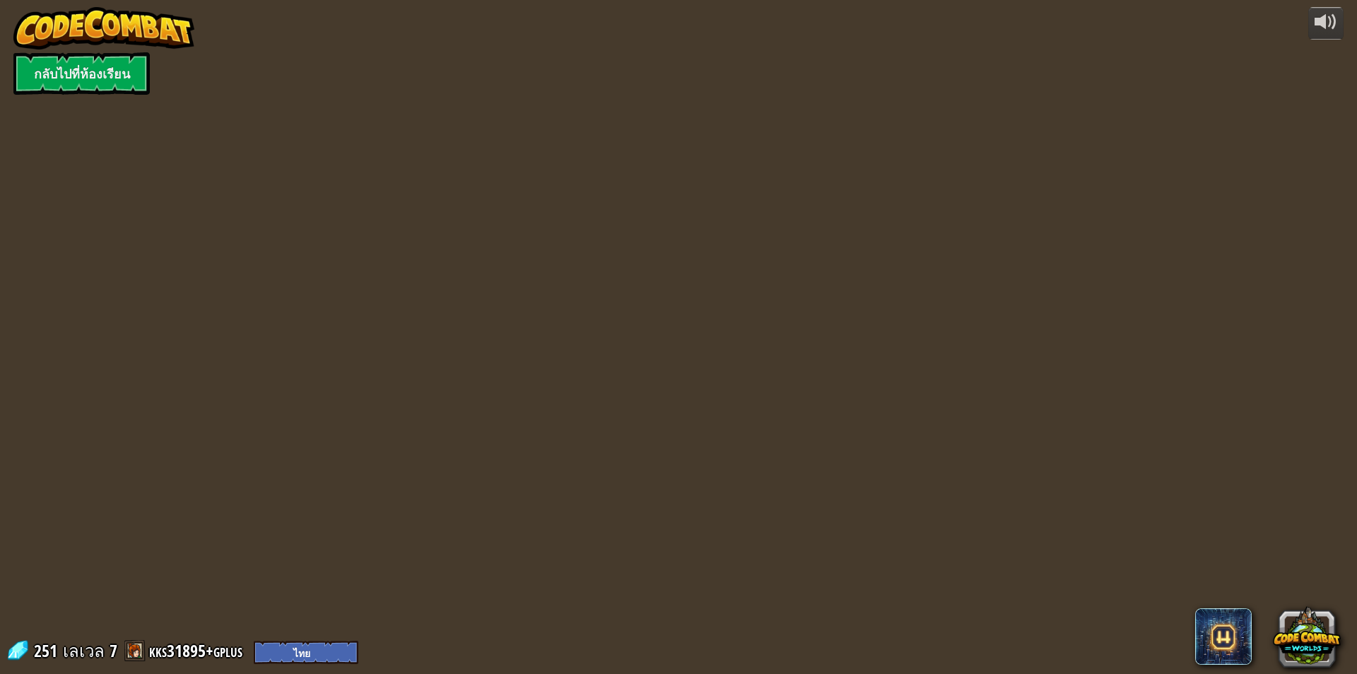
select select "th"
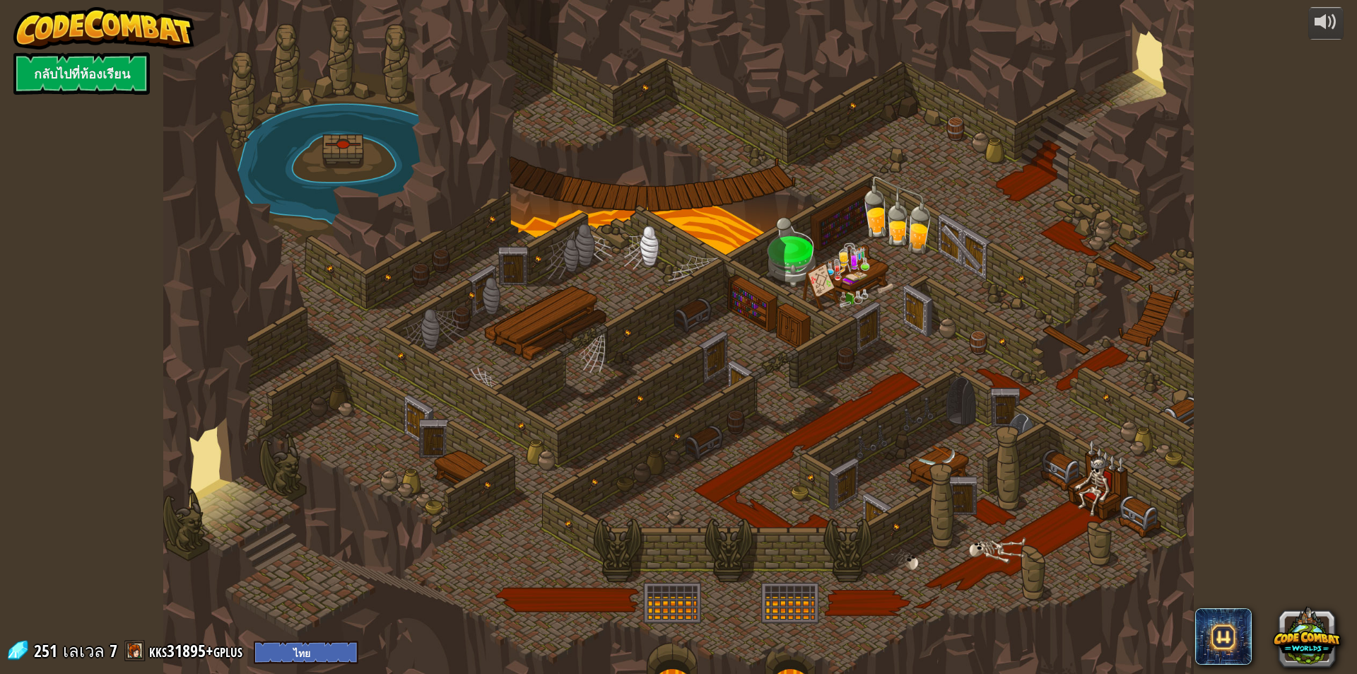
select select "th"
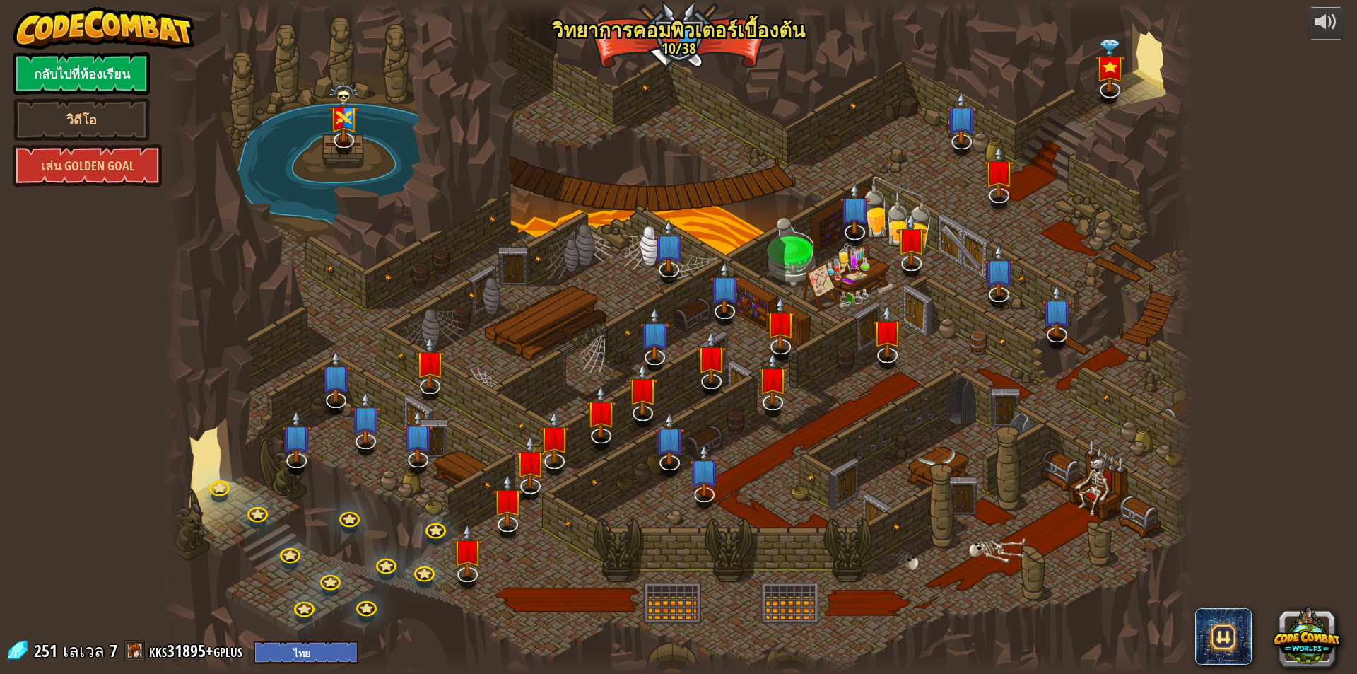
select select "th"
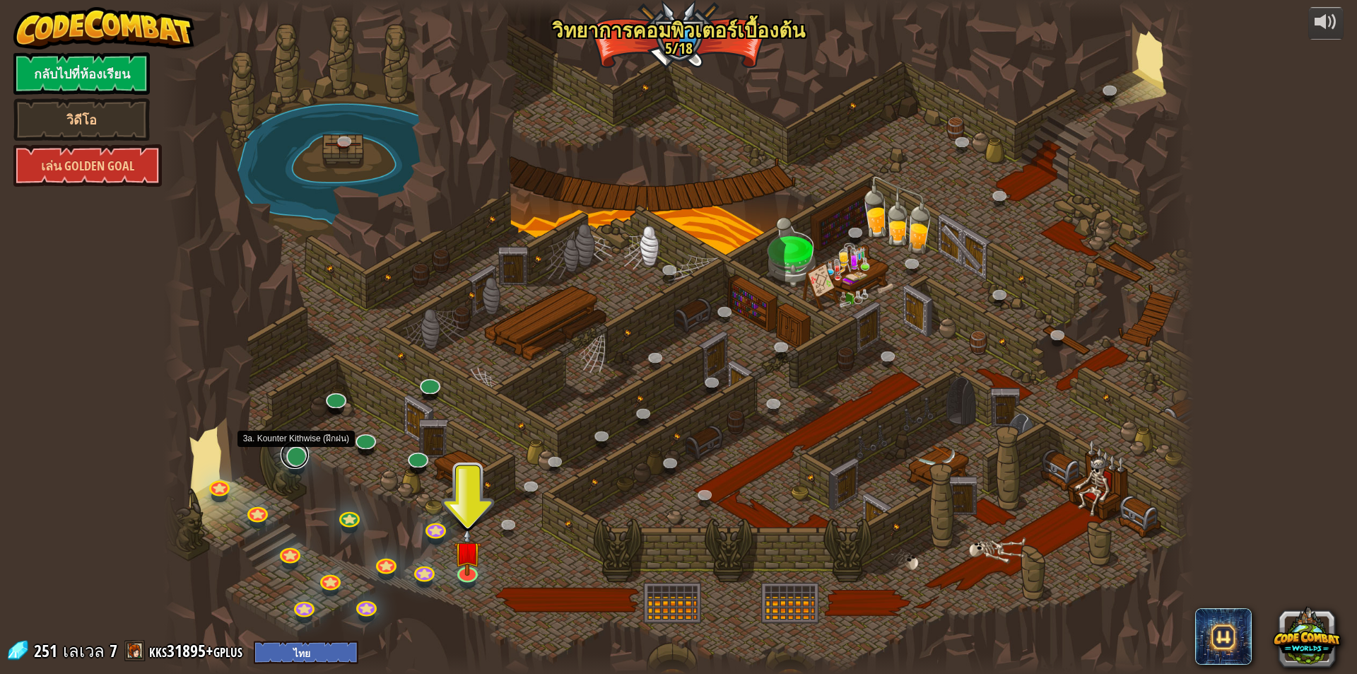
click at [297, 458] on link at bounding box center [295, 454] width 28 height 28
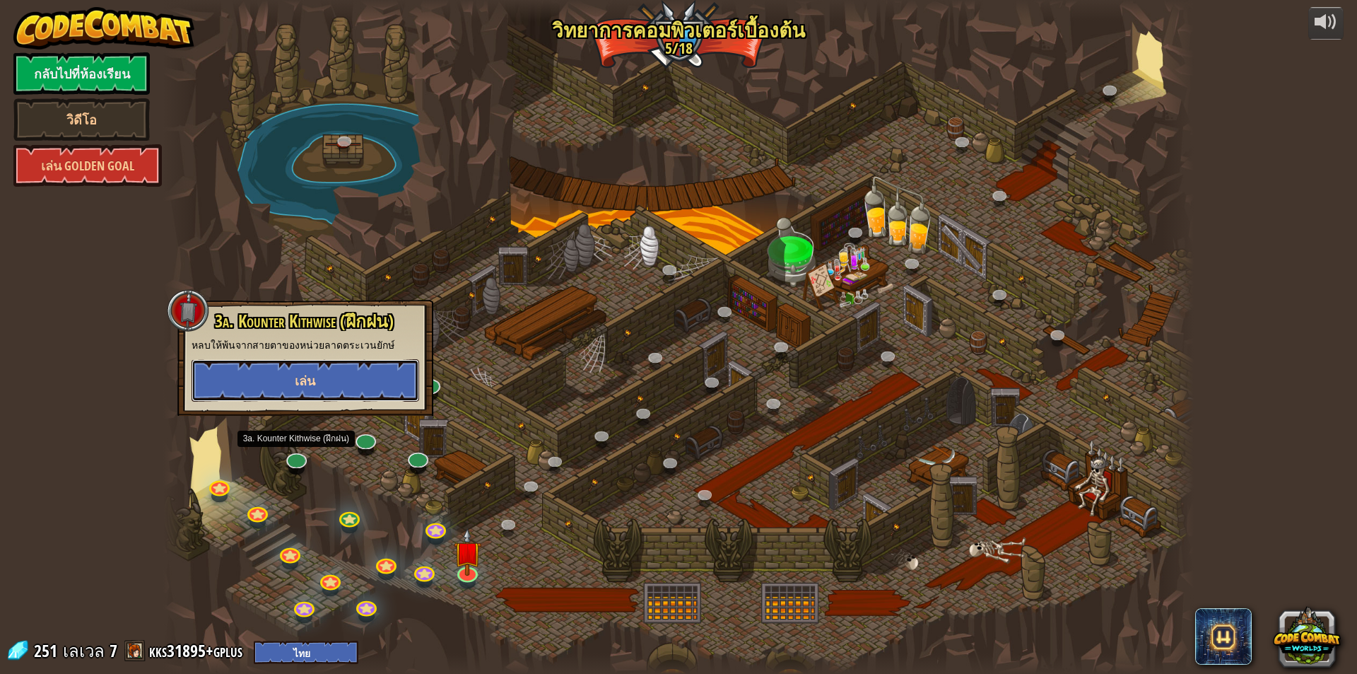
click at [342, 383] on button "เล่น" at bounding box center [306, 380] width 228 height 42
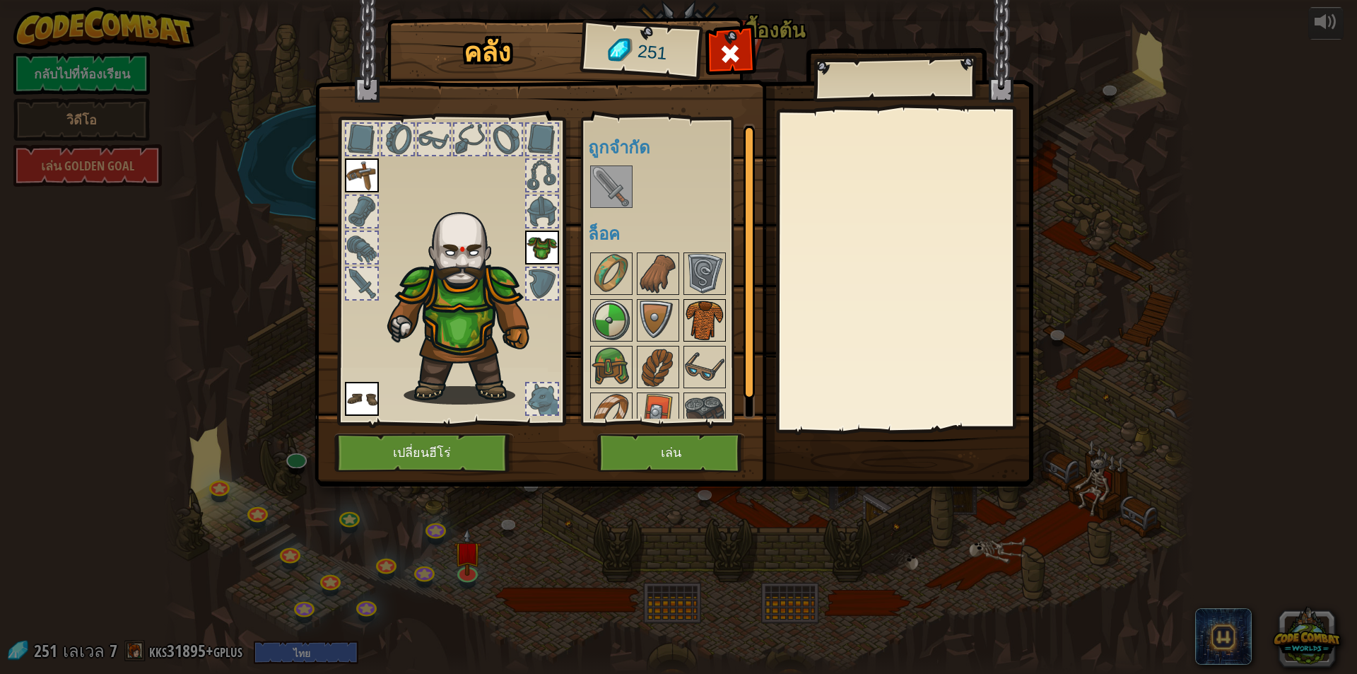
click at [718, 312] on img at bounding box center [705, 320] width 40 height 40
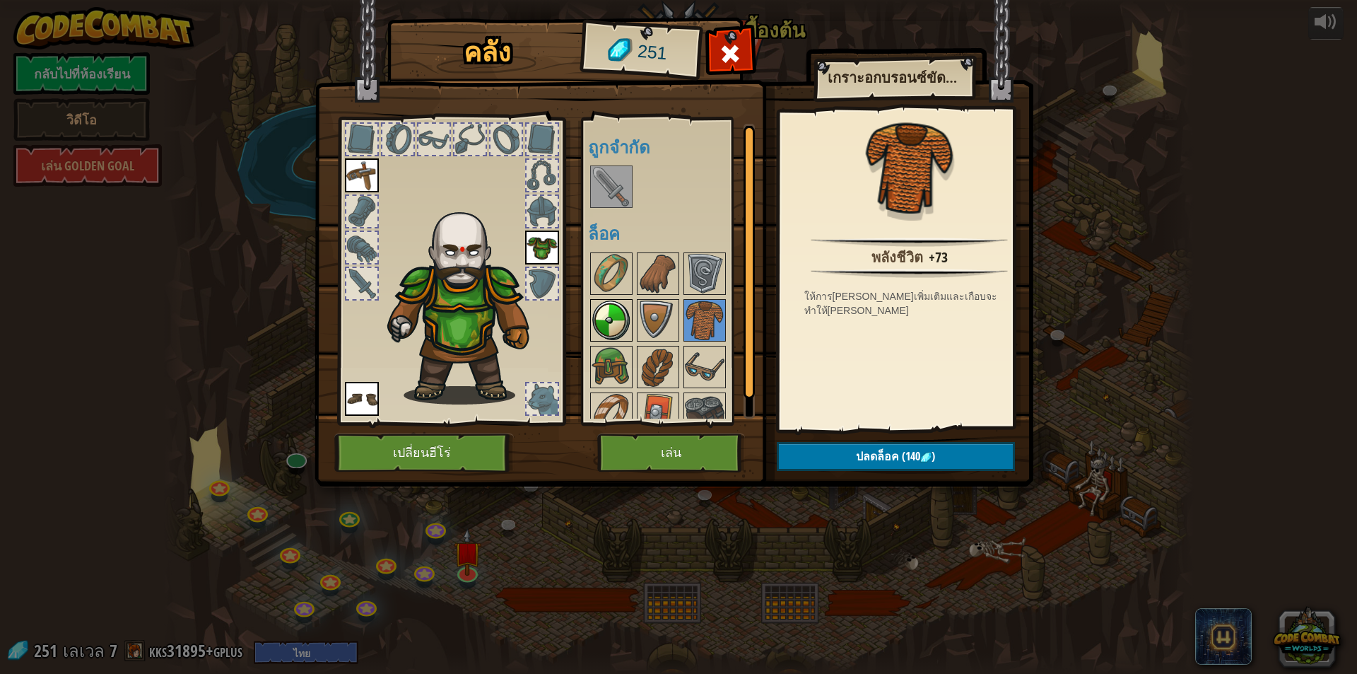
click at [604, 305] on img at bounding box center [612, 320] width 40 height 40
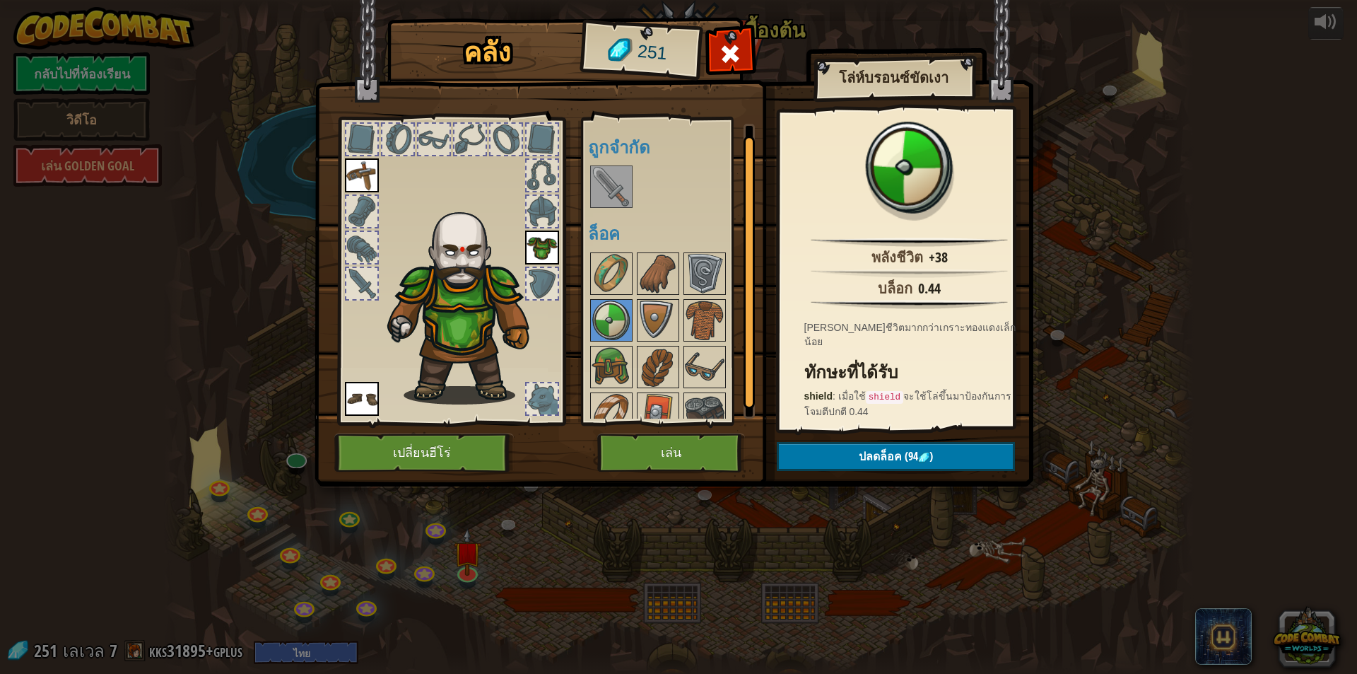
scroll to position [18, 0]
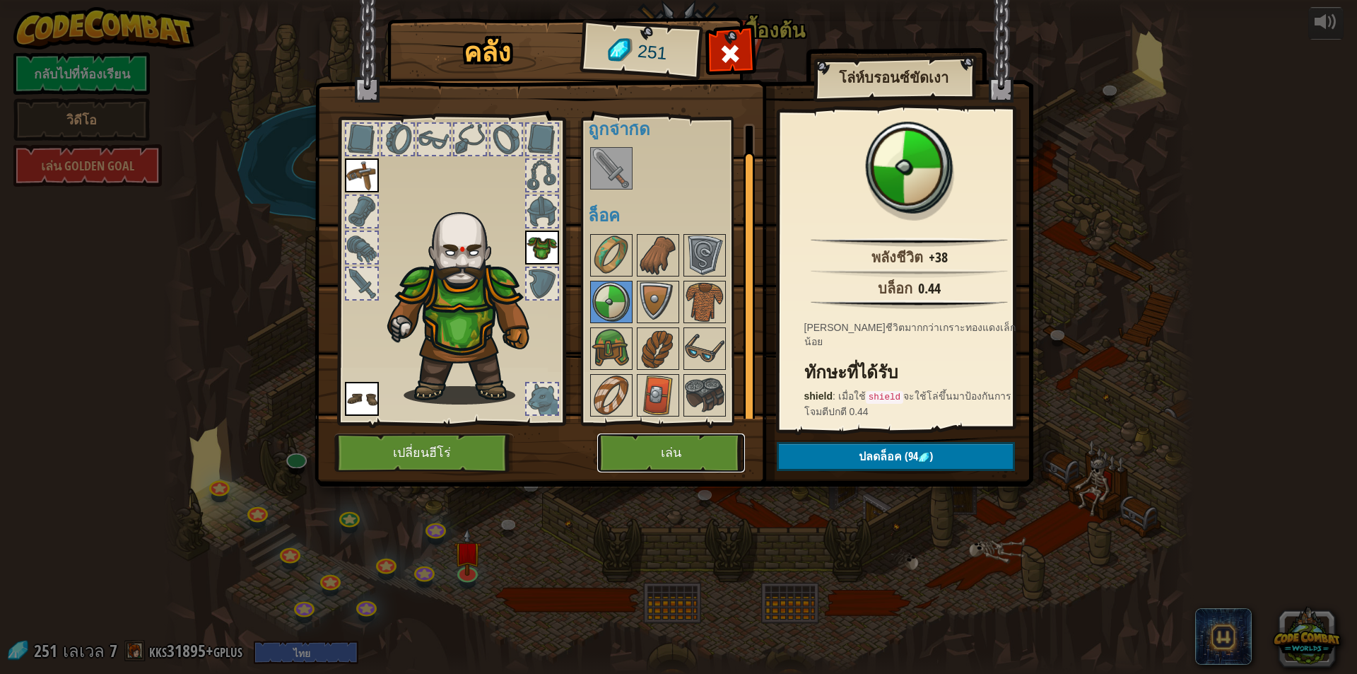
click at [705, 452] on button "เล่น" at bounding box center [671, 452] width 148 height 39
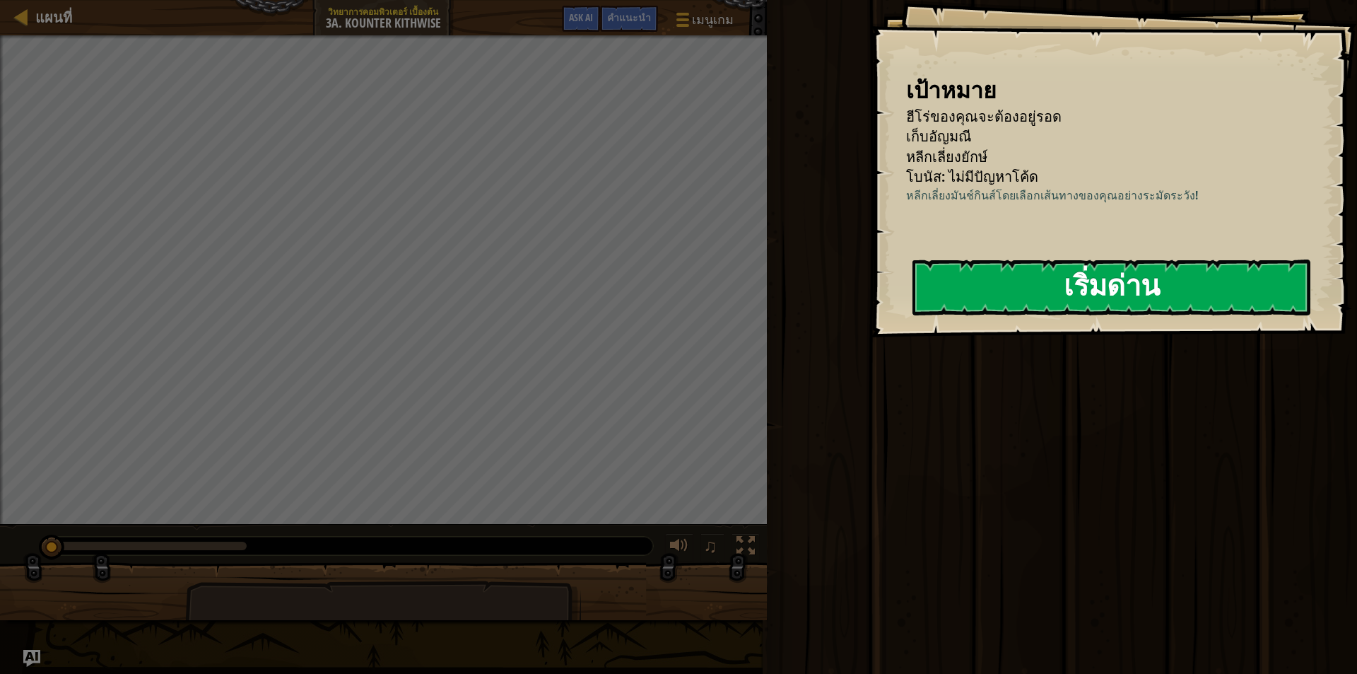
click at [1044, 286] on button "เริ่มด่าน" at bounding box center [1112, 287] width 398 height 56
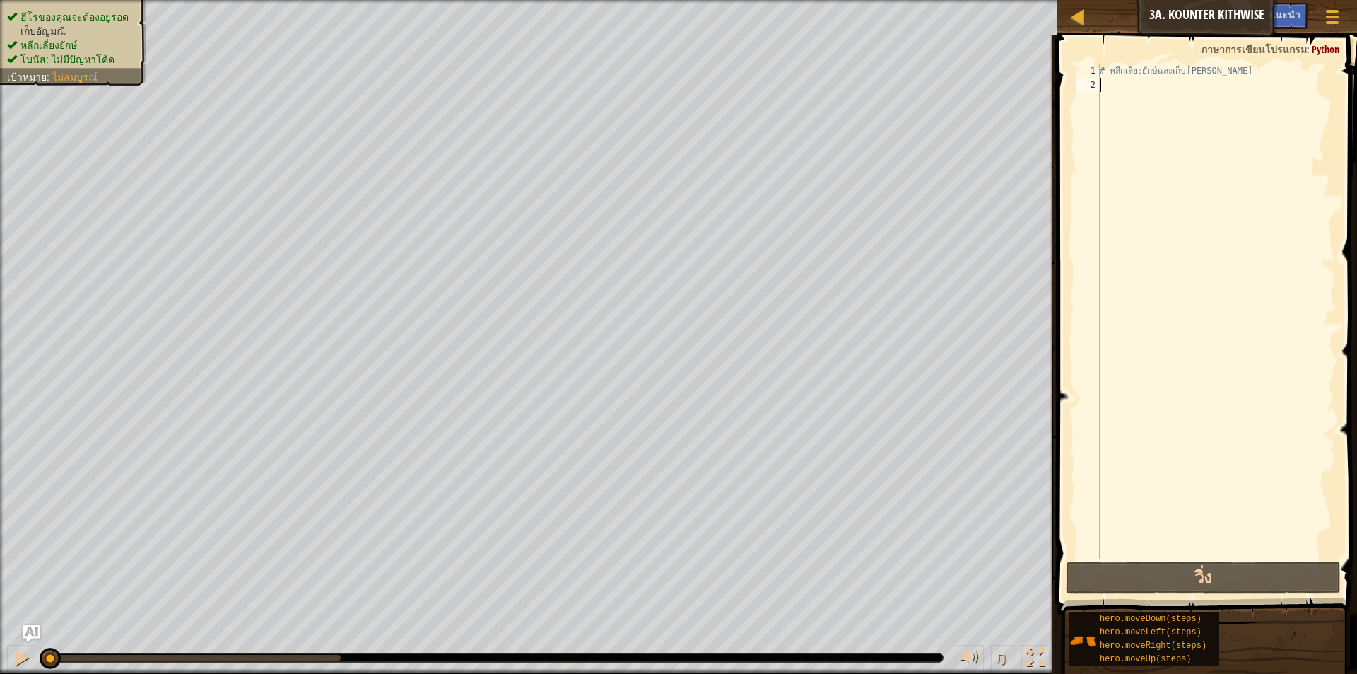
type textarea "h"
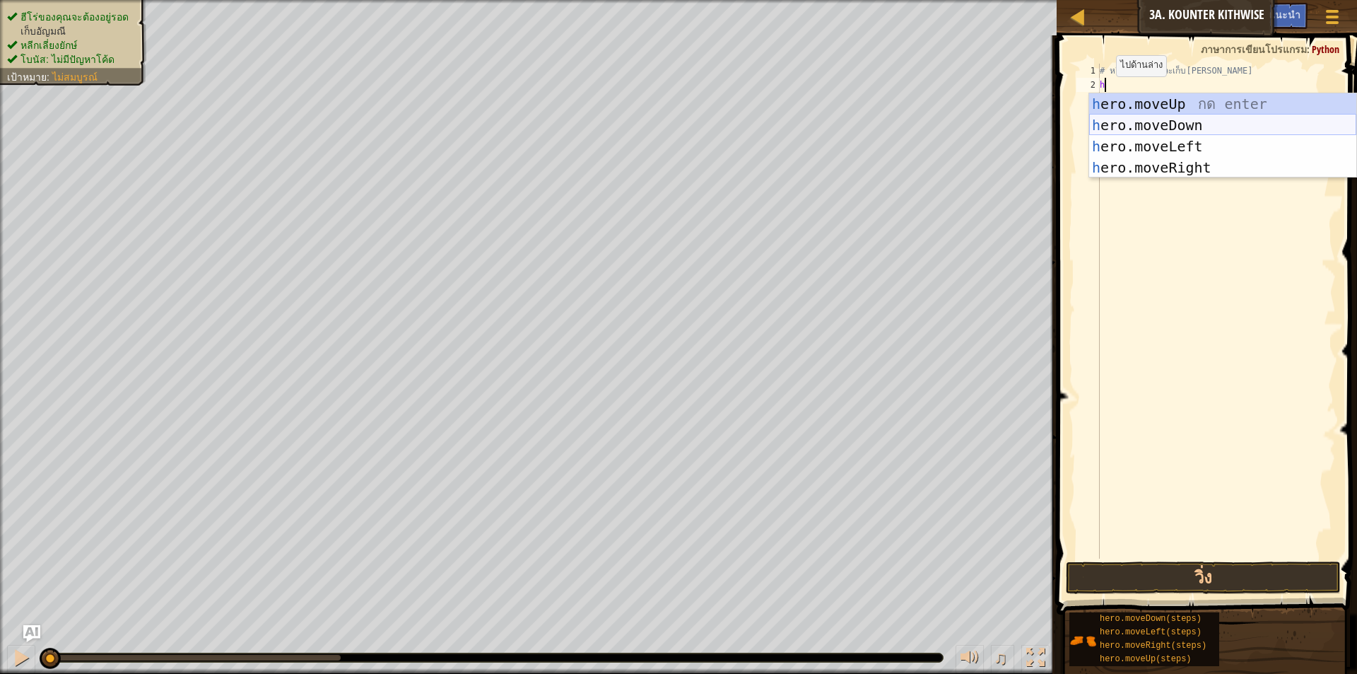
click at [1183, 122] on div "h ero.moveUp กด enter h ero.moveDown กด enter h ero.moveLeft กด enter h ero.mov…" at bounding box center [1222, 156] width 267 height 127
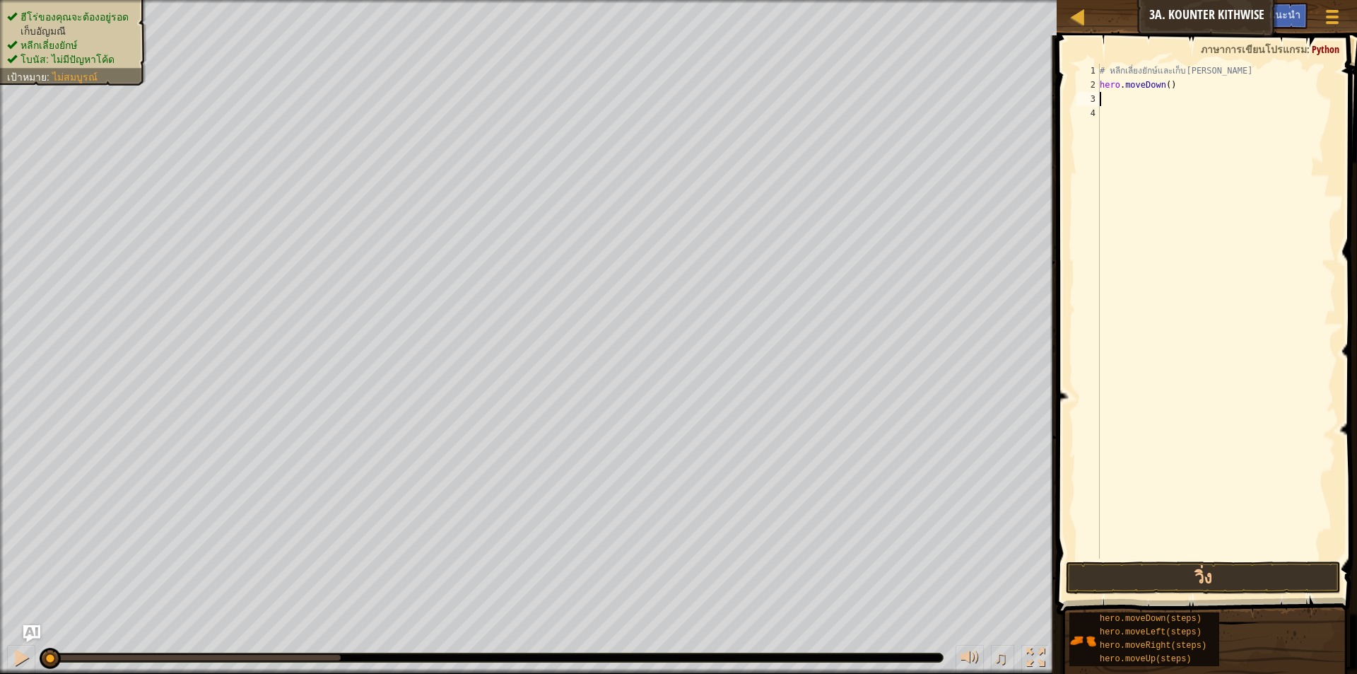
type textarea "h"
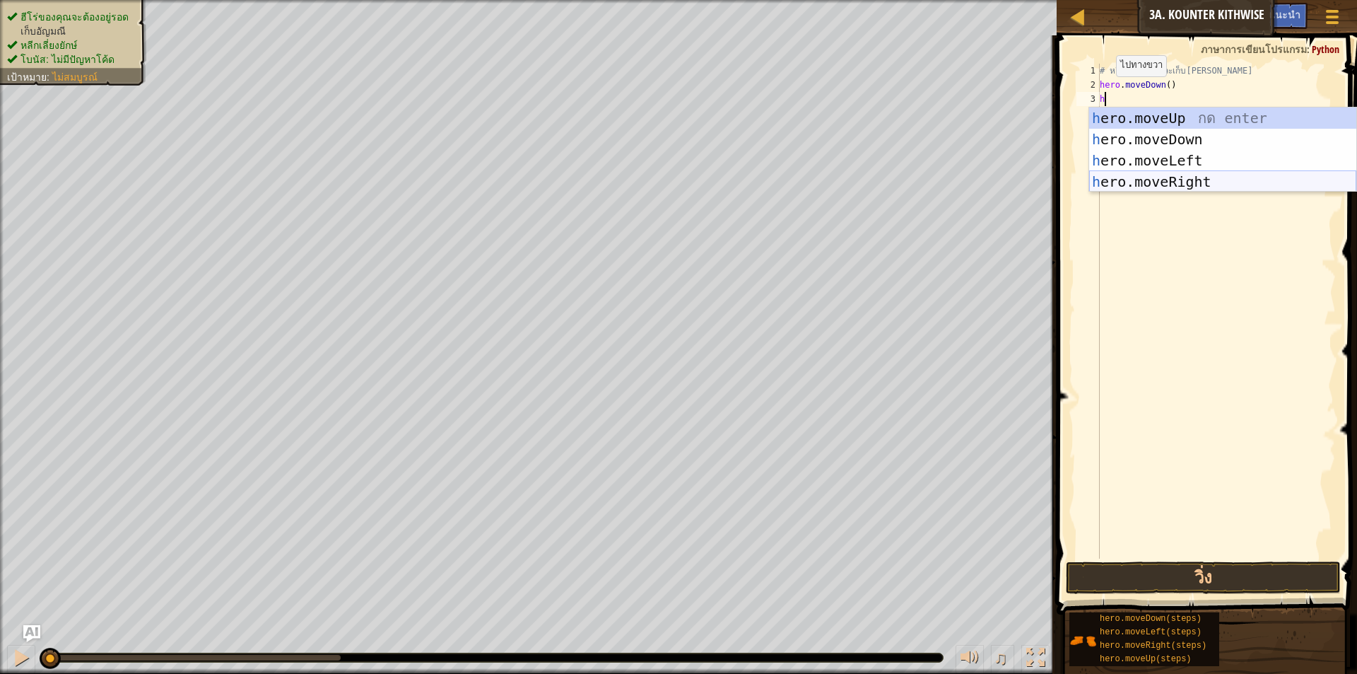
click at [1193, 179] on div "h ero.moveUp กด enter h ero.moveDown กด enter h ero.moveLeft กด enter h ero.mov…" at bounding box center [1222, 170] width 267 height 127
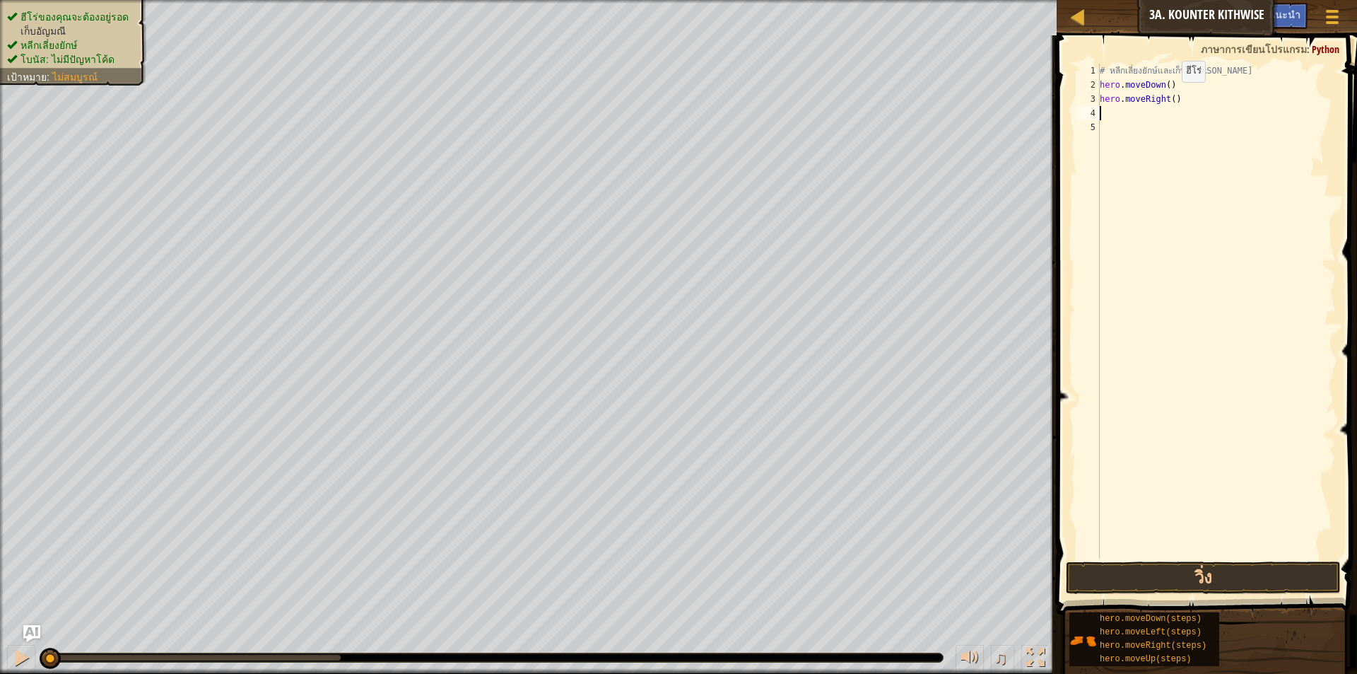
click at [1169, 93] on div "# หลีกเลี่ยงยักษ์และเก็บอัญมณี hero . moveDown ( ) hero . moveRight ( )" at bounding box center [1216, 325] width 239 height 523
click at [1202, 566] on button "วิ่ง" at bounding box center [1203, 577] width 275 height 33
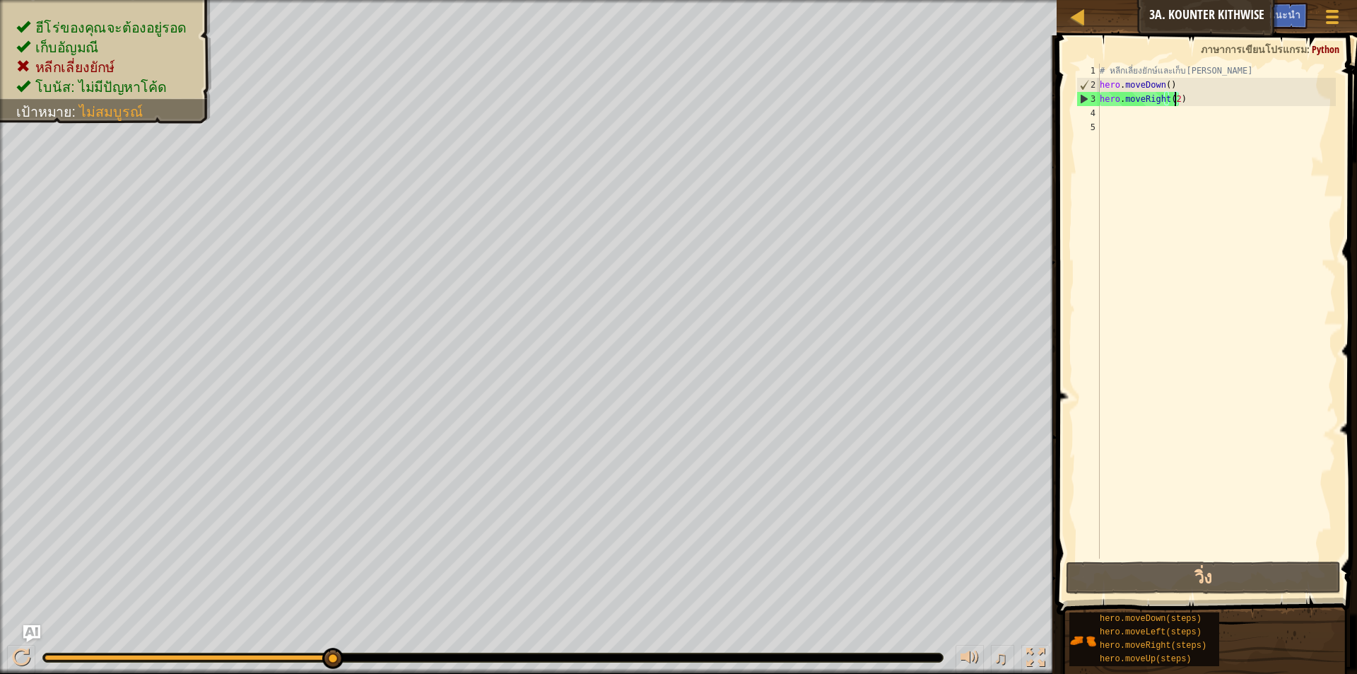
click at [1183, 101] on div "# หลีกเลี่ยงยักษ์และเก็บอัญมณี hero . moveDown ( ) hero . moveRight ( 2 )" at bounding box center [1216, 325] width 239 height 523
type textarea "h"
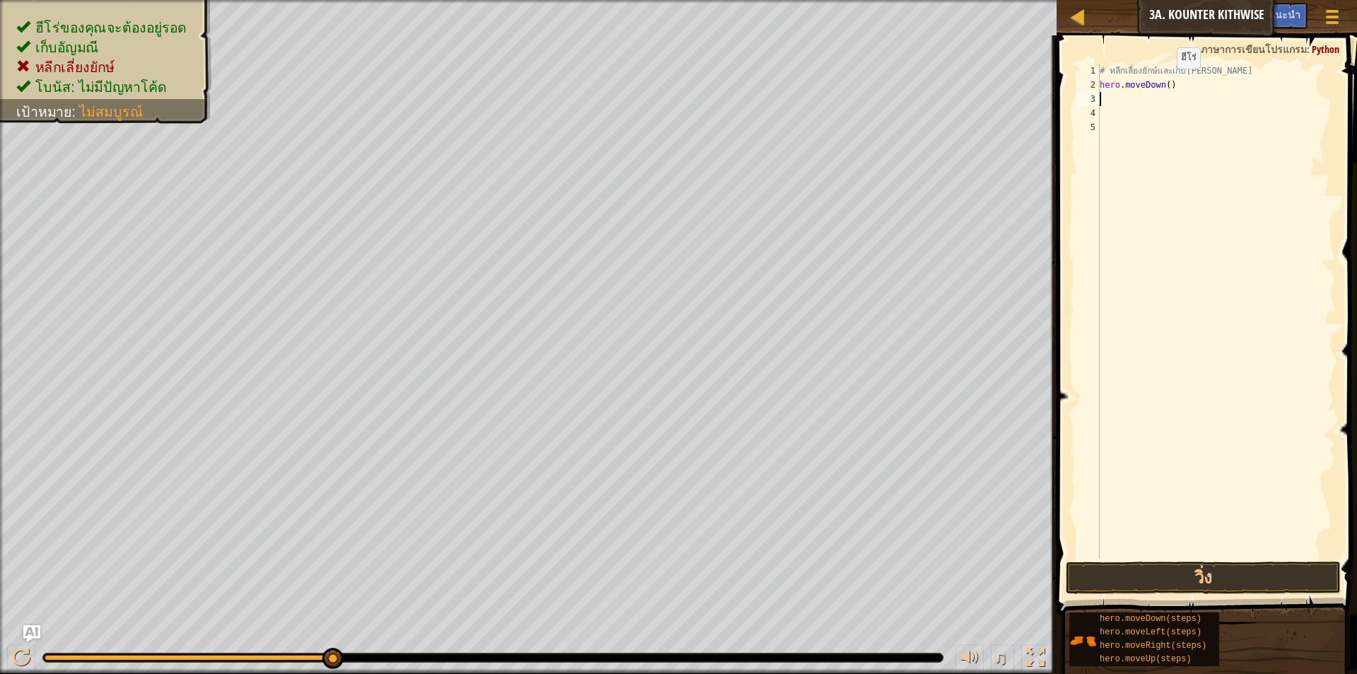
click at [1165, 83] on div "# หลีกเลี่ยงยักษ์และเก็บอัญมณี hero . moveDown ( )" at bounding box center [1216, 325] width 239 height 523
type textarea "hero.moveDown(2)"
click at [1137, 102] on div "# หลีกเลี่ยงยักษ์และเก็บอัญมณี hero . moveDown ( 2 )" at bounding box center [1216, 325] width 239 height 523
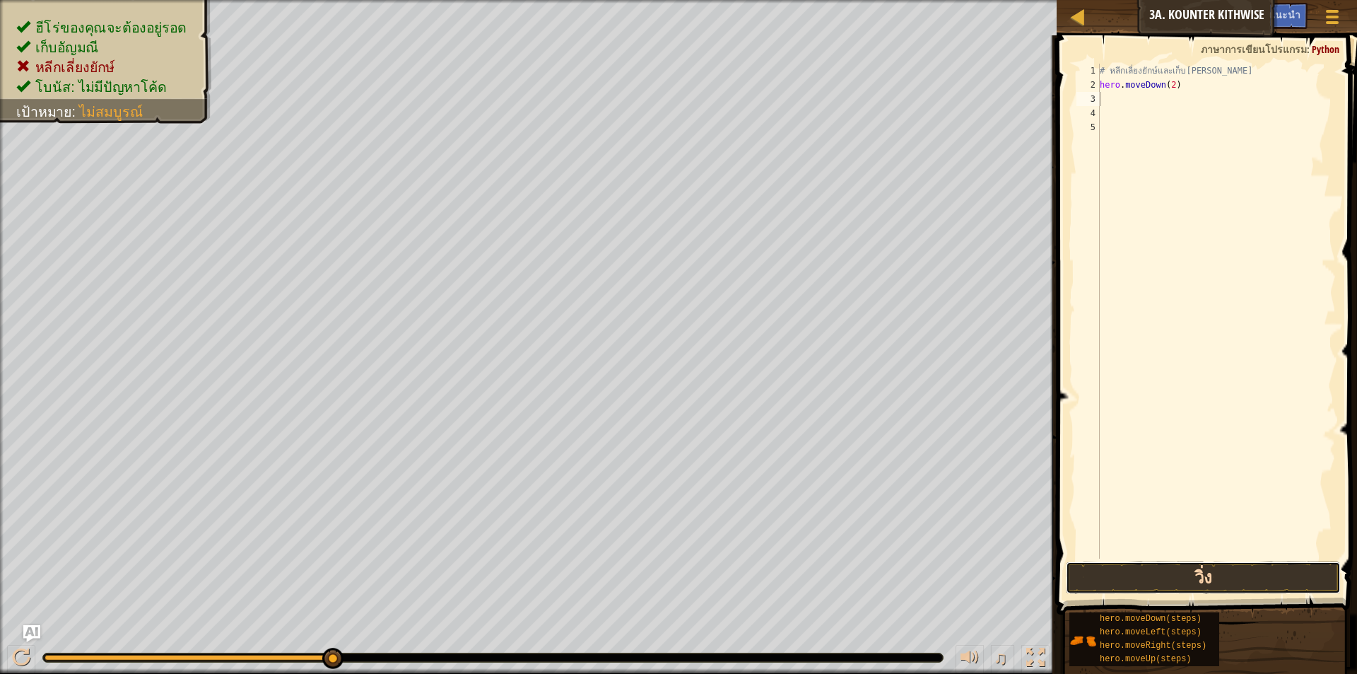
click at [1214, 575] on button "วิ่ง" at bounding box center [1203, 577] width 275 height 33
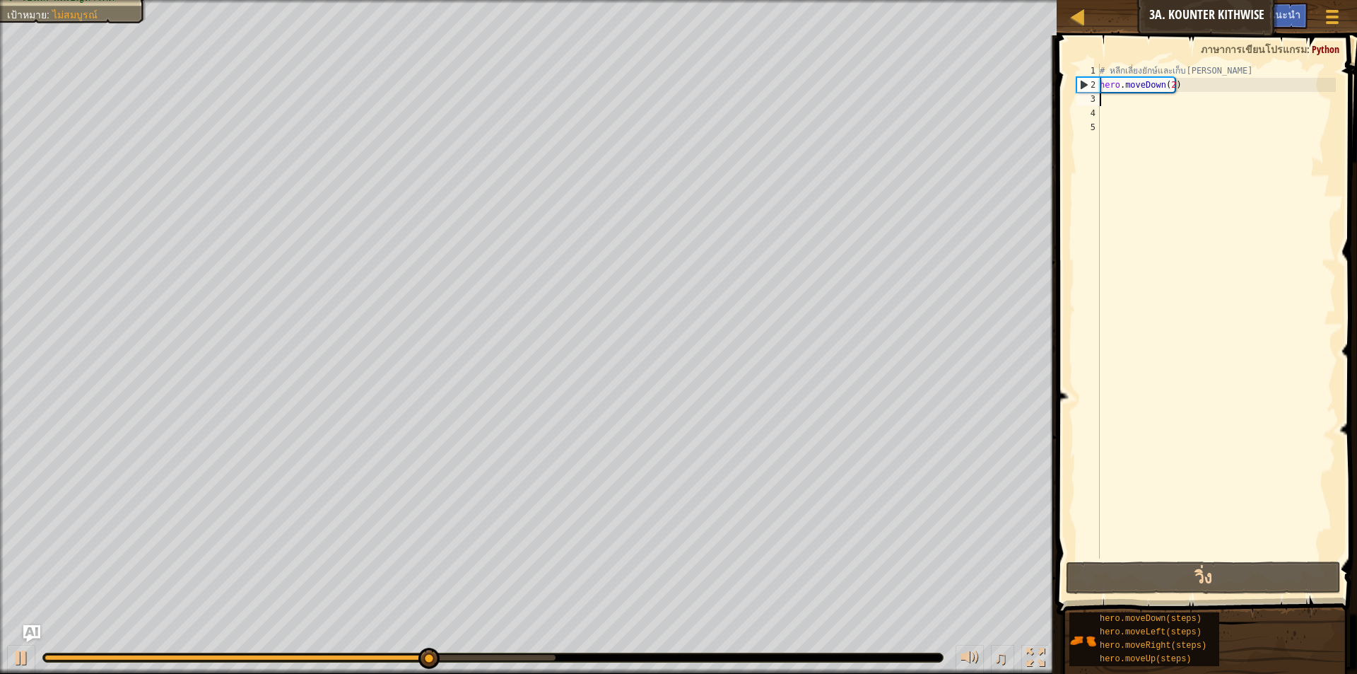
type textarea "h"
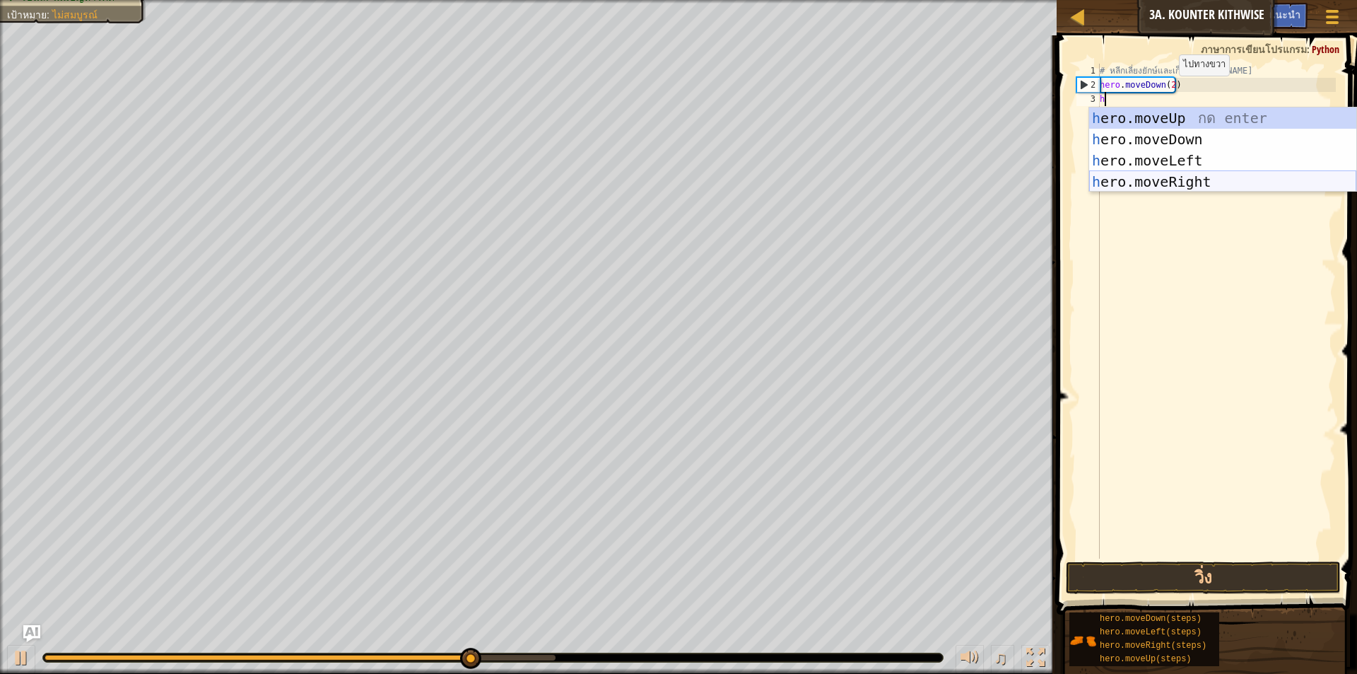
click at [1176, 184] on div "h ero.moveUp กด enter h ero.moveDown กด enter h ero.moveLeft กด enter h ero.mov…" at bounding box center [1222, 170] width 267 height 127
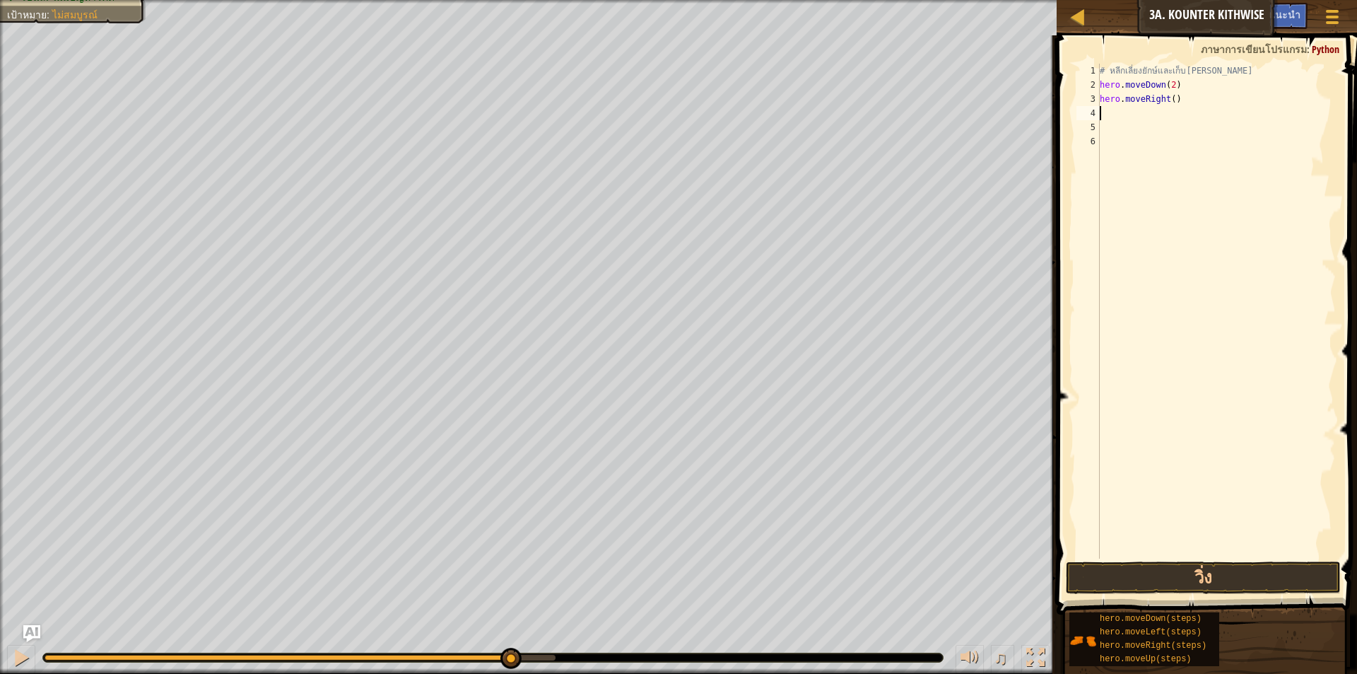
type textarea "h"
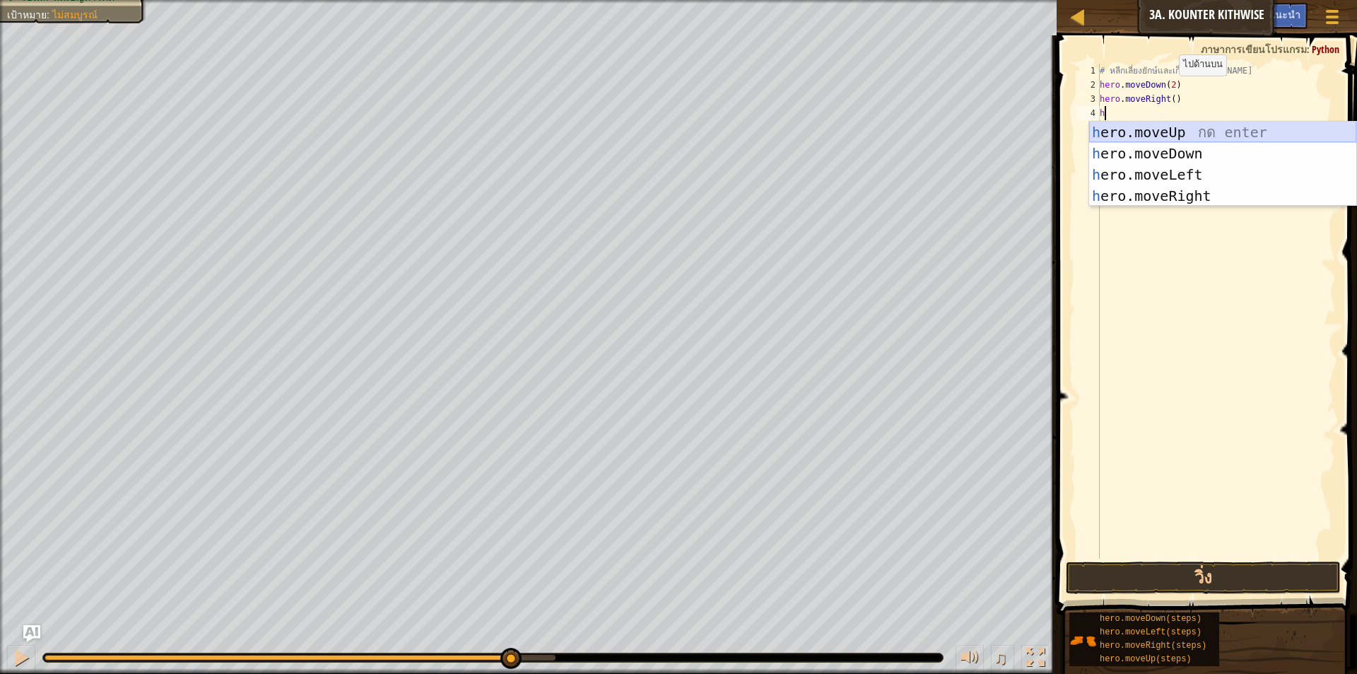
click at [1166, 127] on div "h ero.moveUp กด enter h ero.moveDown กด enter h ero.moveLeft กด enter h ero.mov…" at bounding box center [1222, 185] width 267 height 127
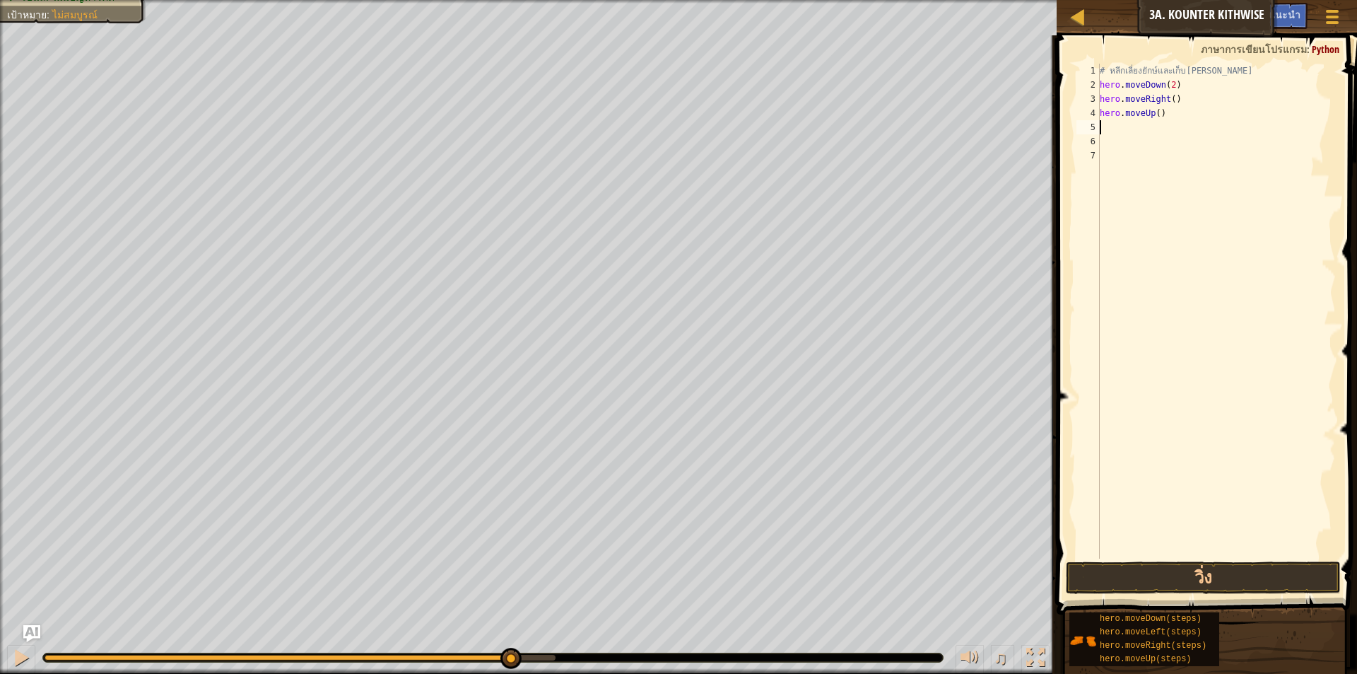
type textarea "h"
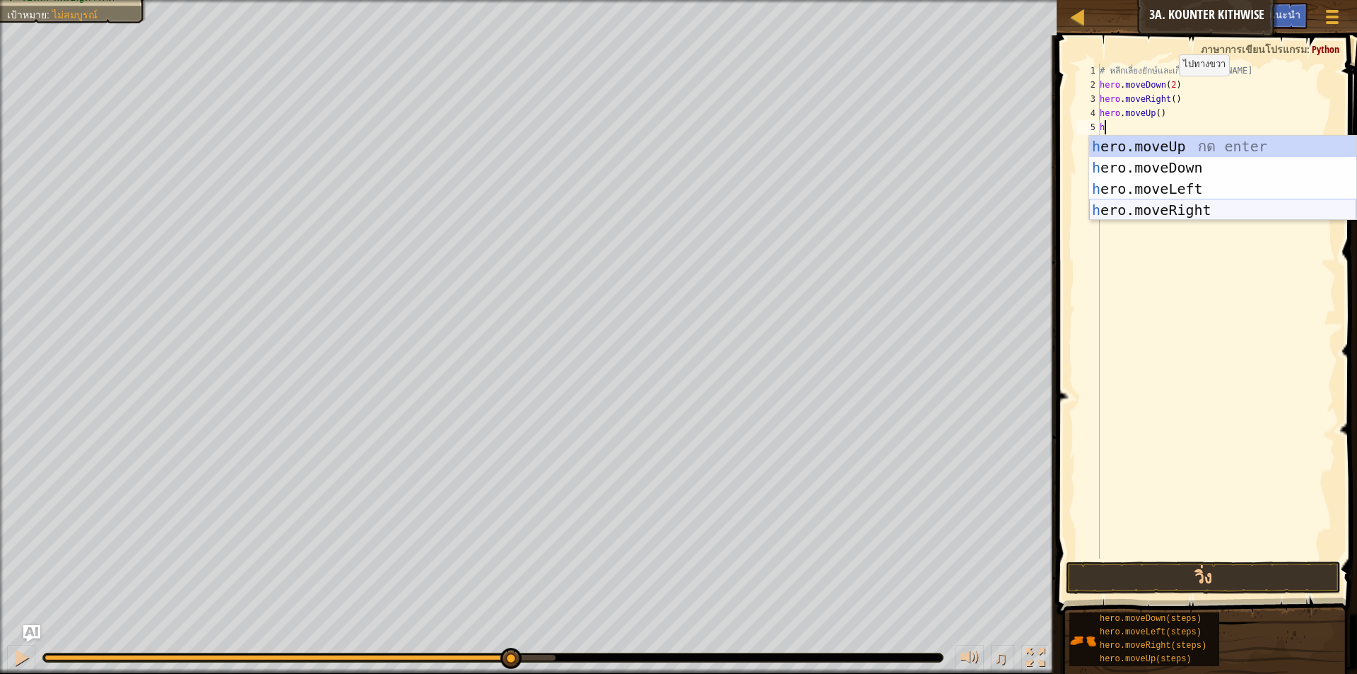
click at [1190, 210] on div "h ero.moveUp กด enter h ero.moveDown กด enter h ero.moveLeft กด enter h ero.mov…" at bounding box center [1222, 199] width 267 height 127
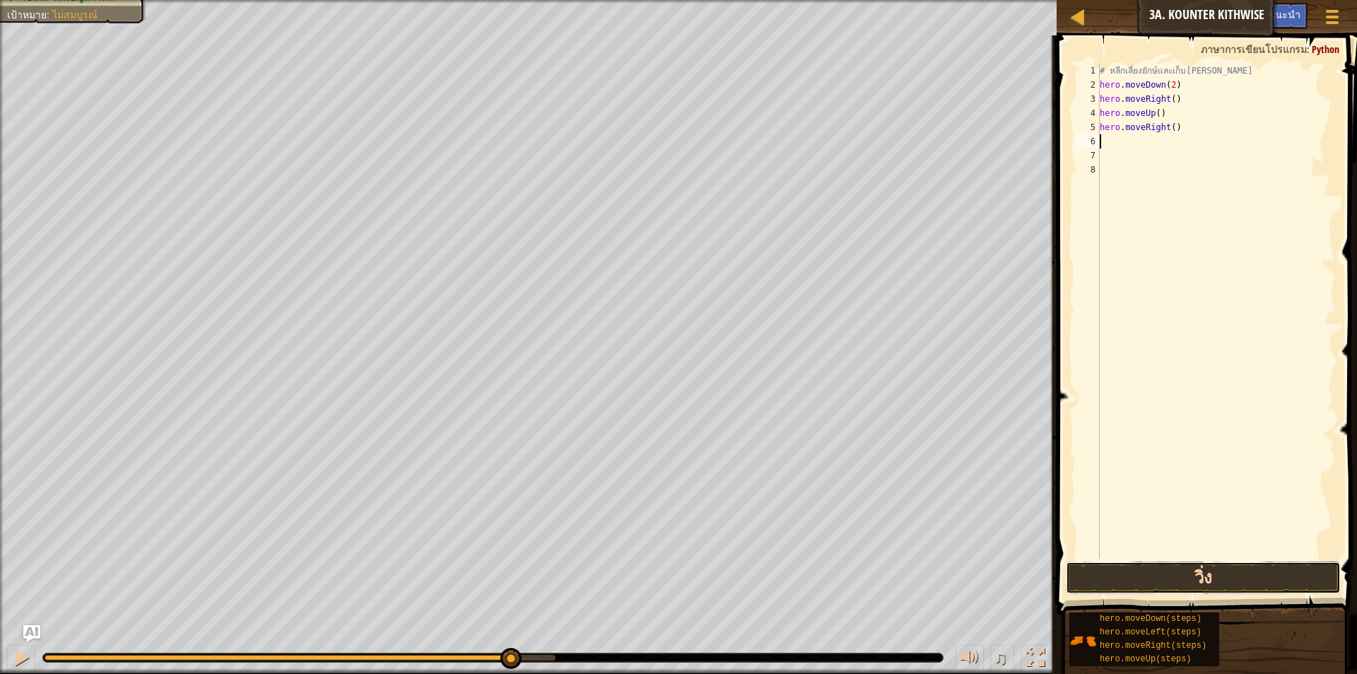
click at [1249, 573] on button "วิ่ง" at bounding box center [1203, 577] width 275 height 33
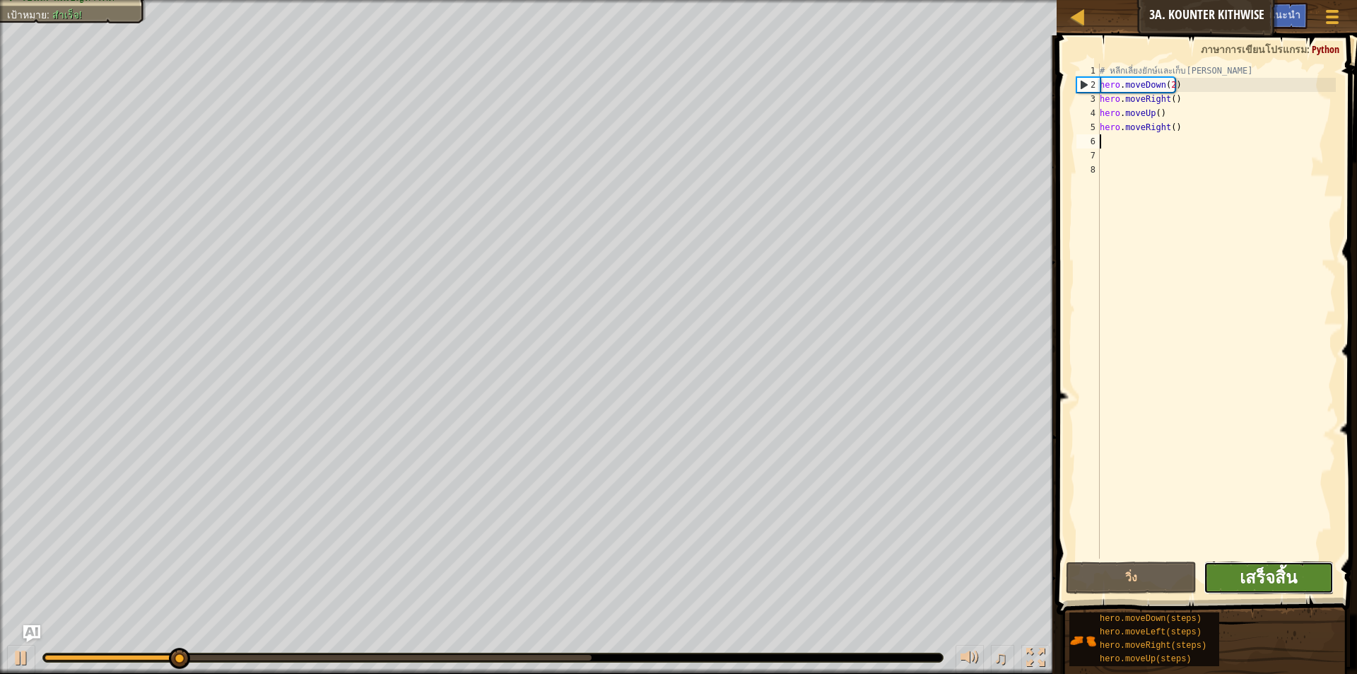
click at [1271, 583] on span "เสร็จสิ้น" at bounding box center [1268, 577] width 57 height 23
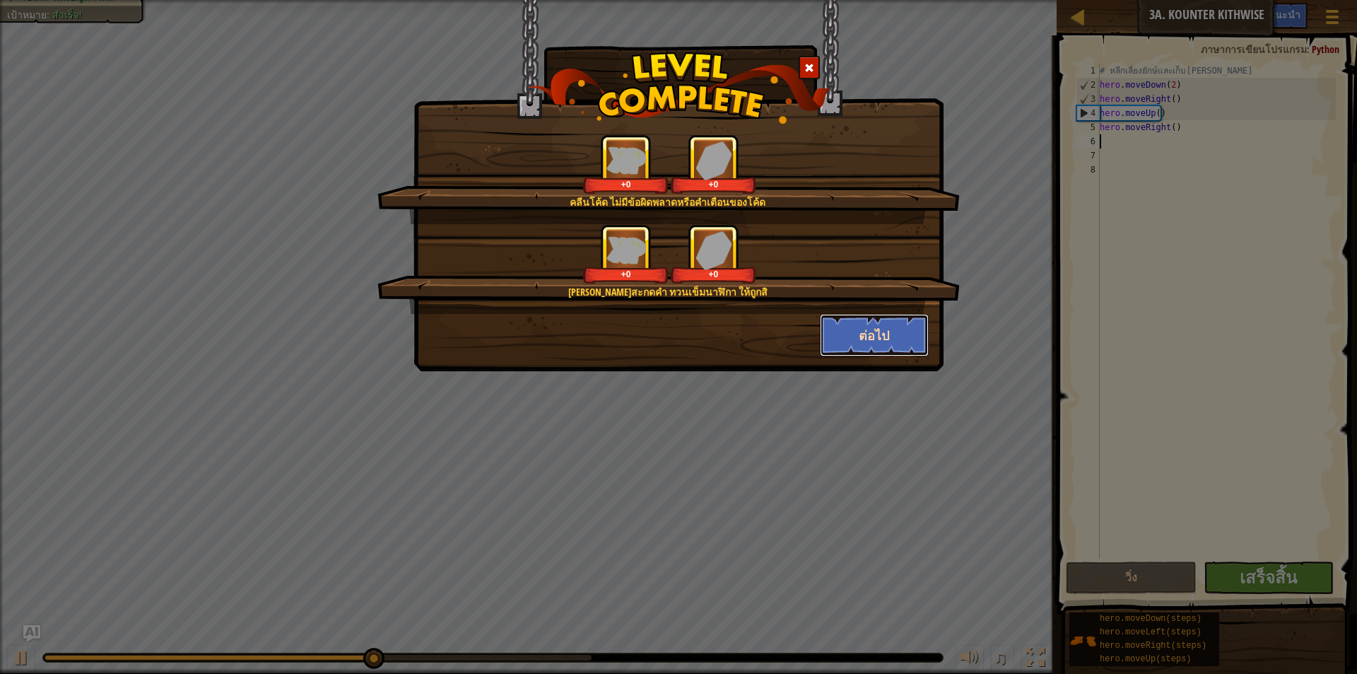
click at [879, 323] on button "ต่อไป" at bounding box center [875, 335] width 110 height 42
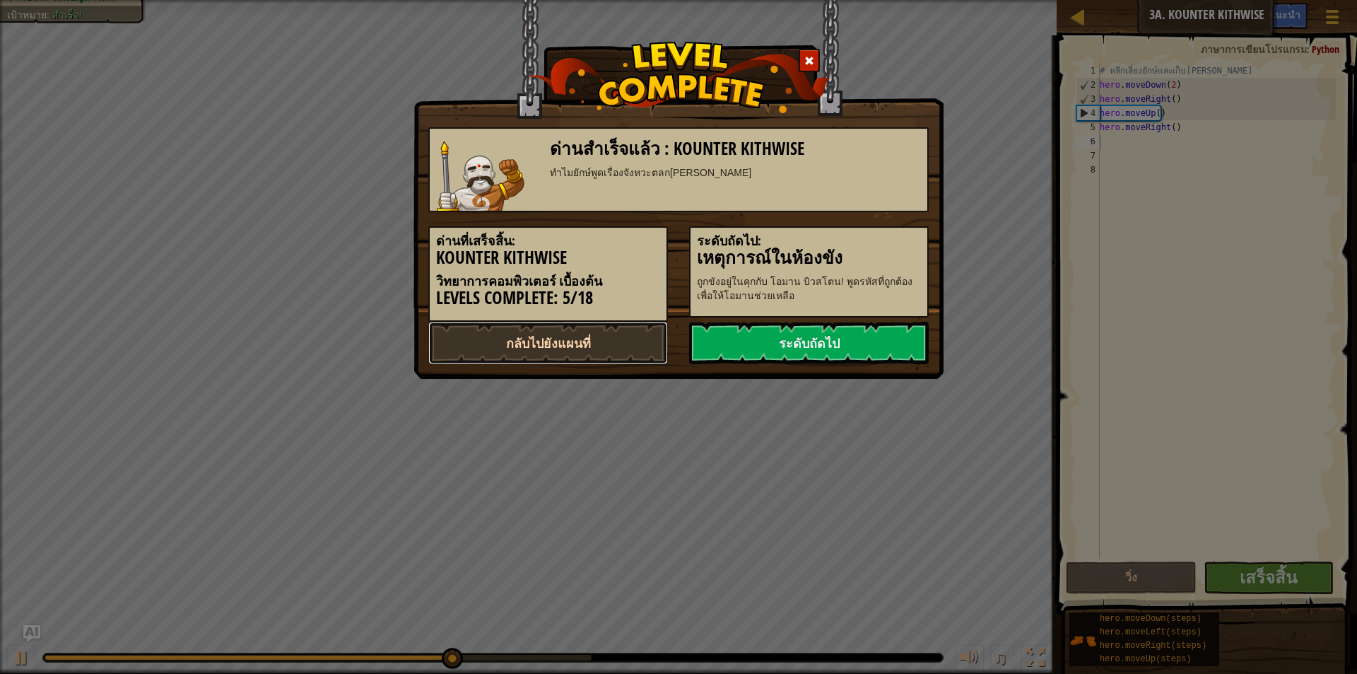
click at [535, 336] on link "กลับไปยังแผนที่" at bounding box center [548, 343] width 240 height 42
select select "th"
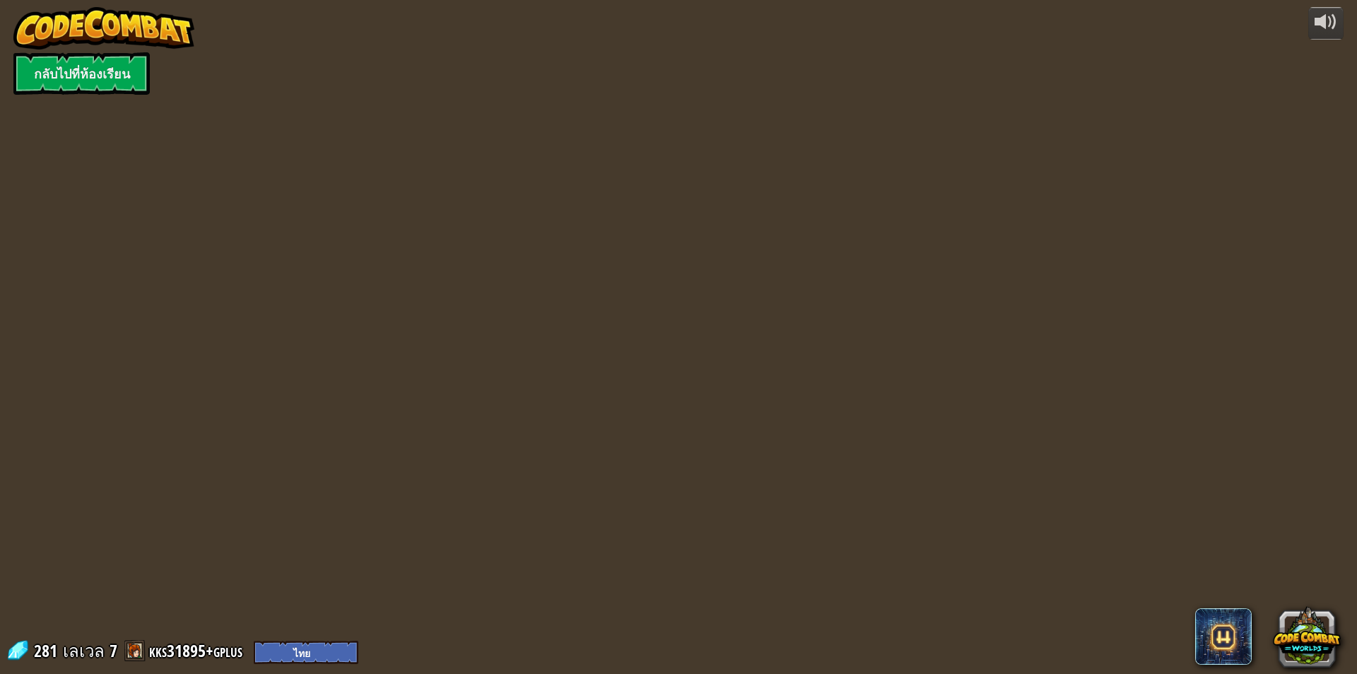
select select "th"
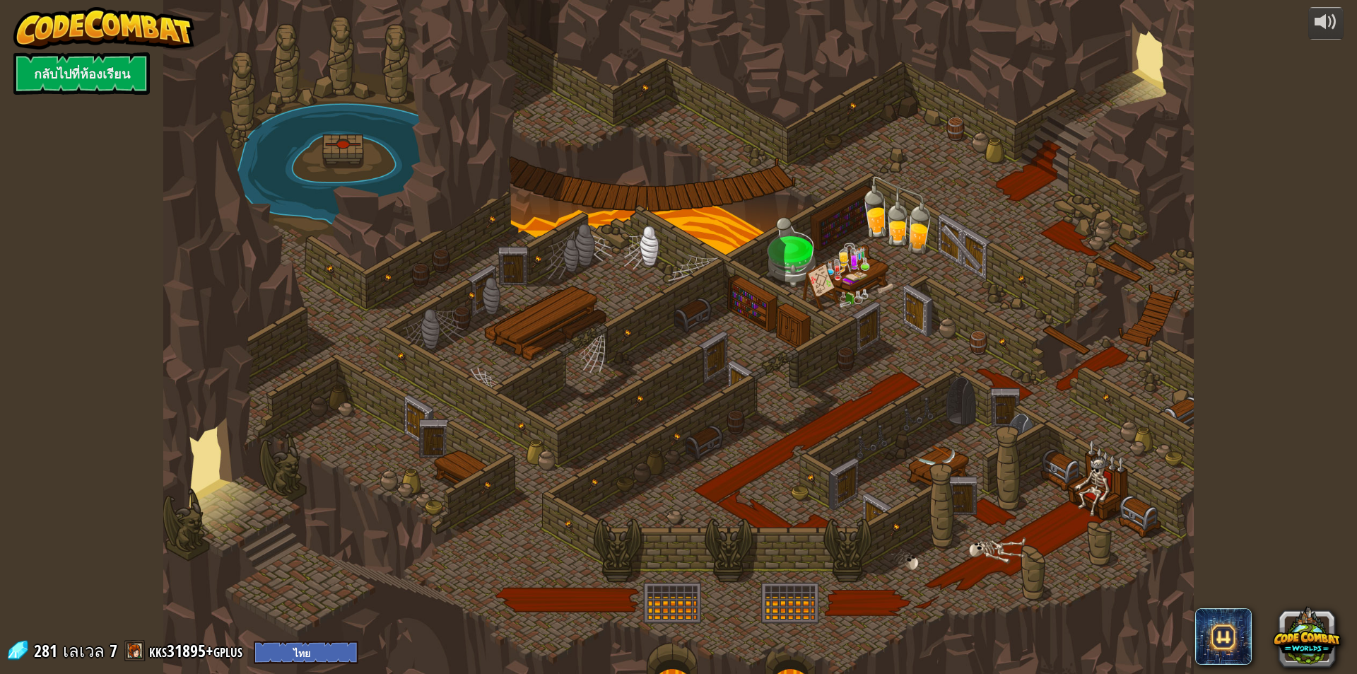
select select "th"
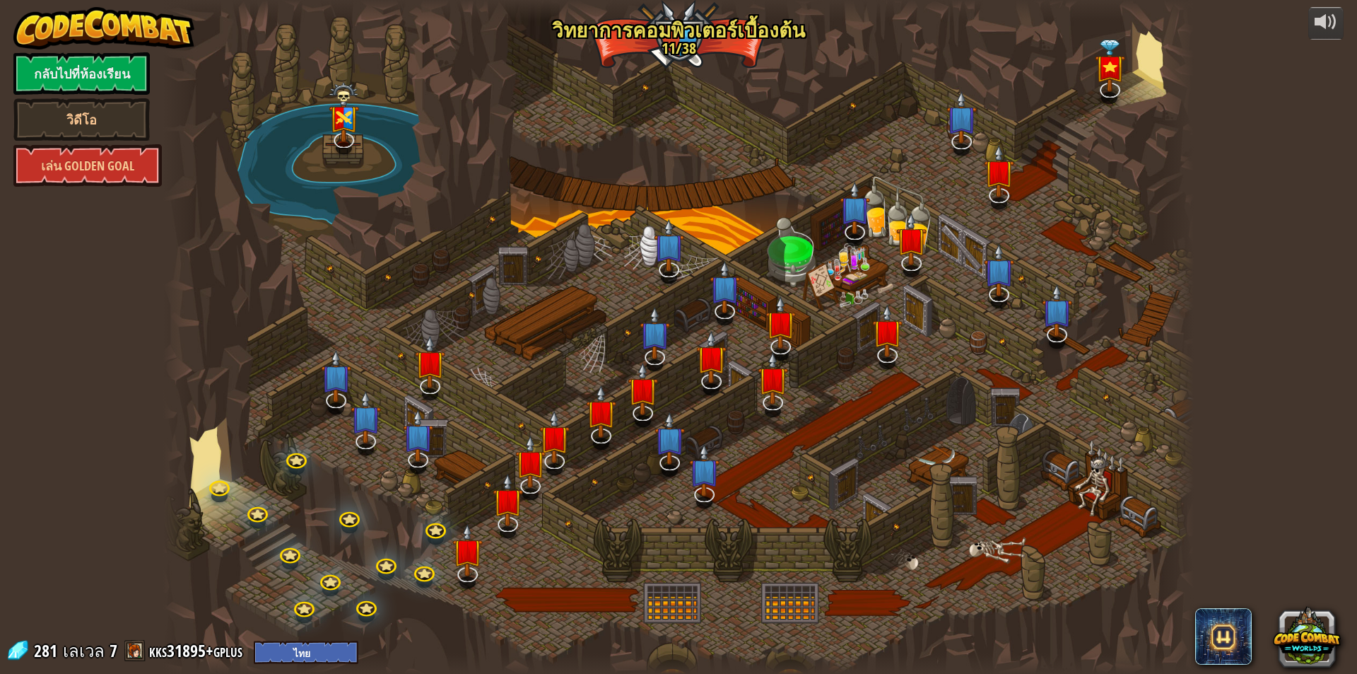
select select "th"
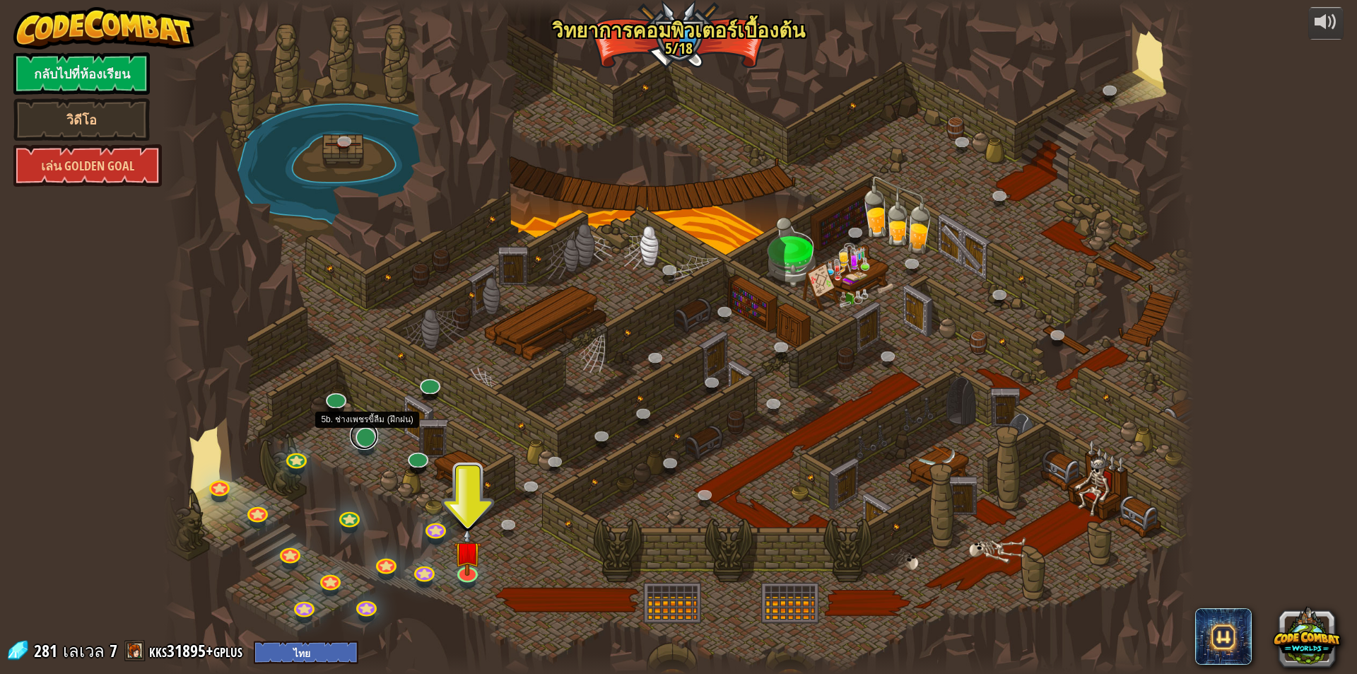
click at [370, 438] on link at bounding box center [364, 435] width 28 height 28
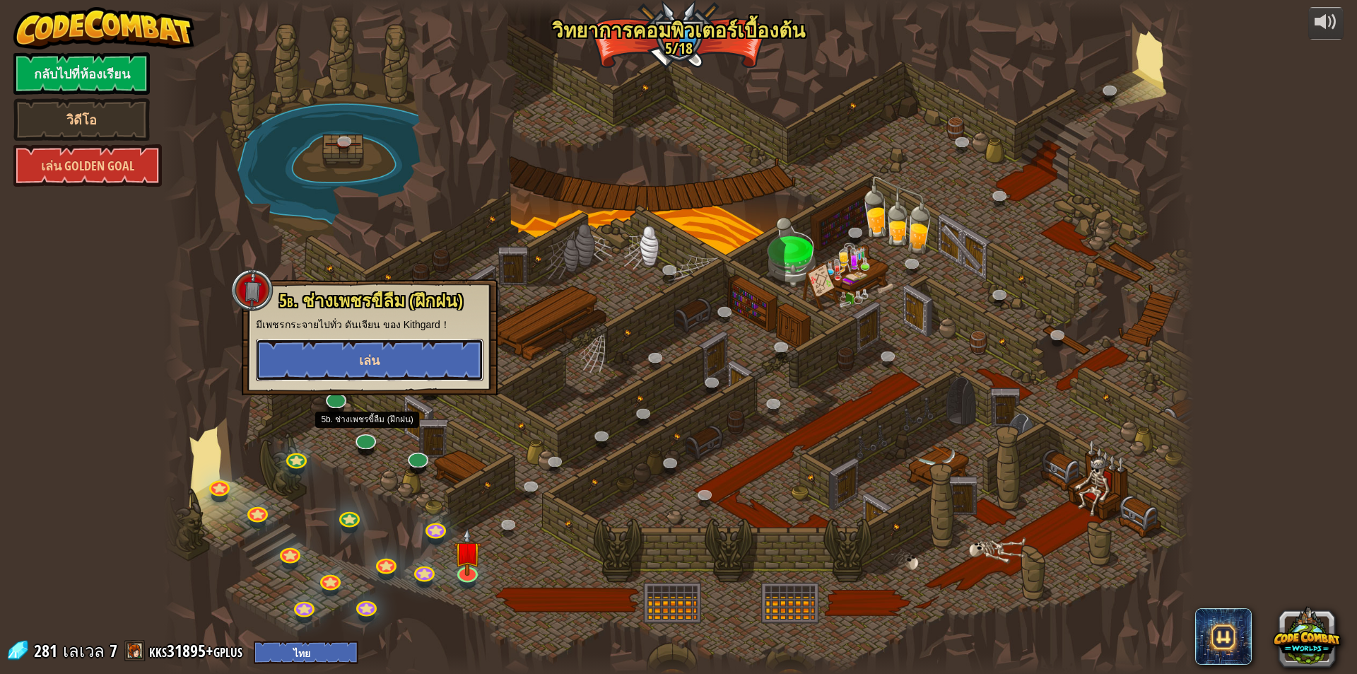
click at [416, 357] on button "เล่น" at bounding box center [370, 360] width 228 height 42
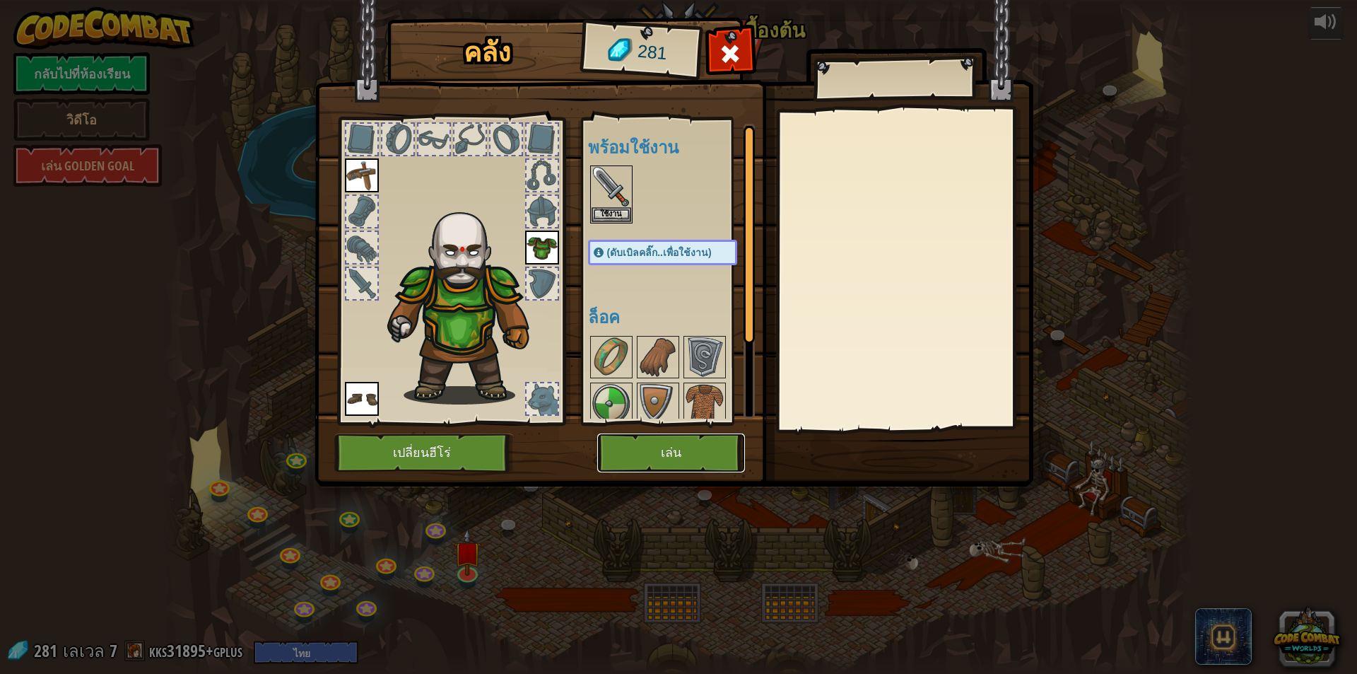
click at [677, 450] on button "เล่น" at bounding box center [671, 452] width 148 height 39
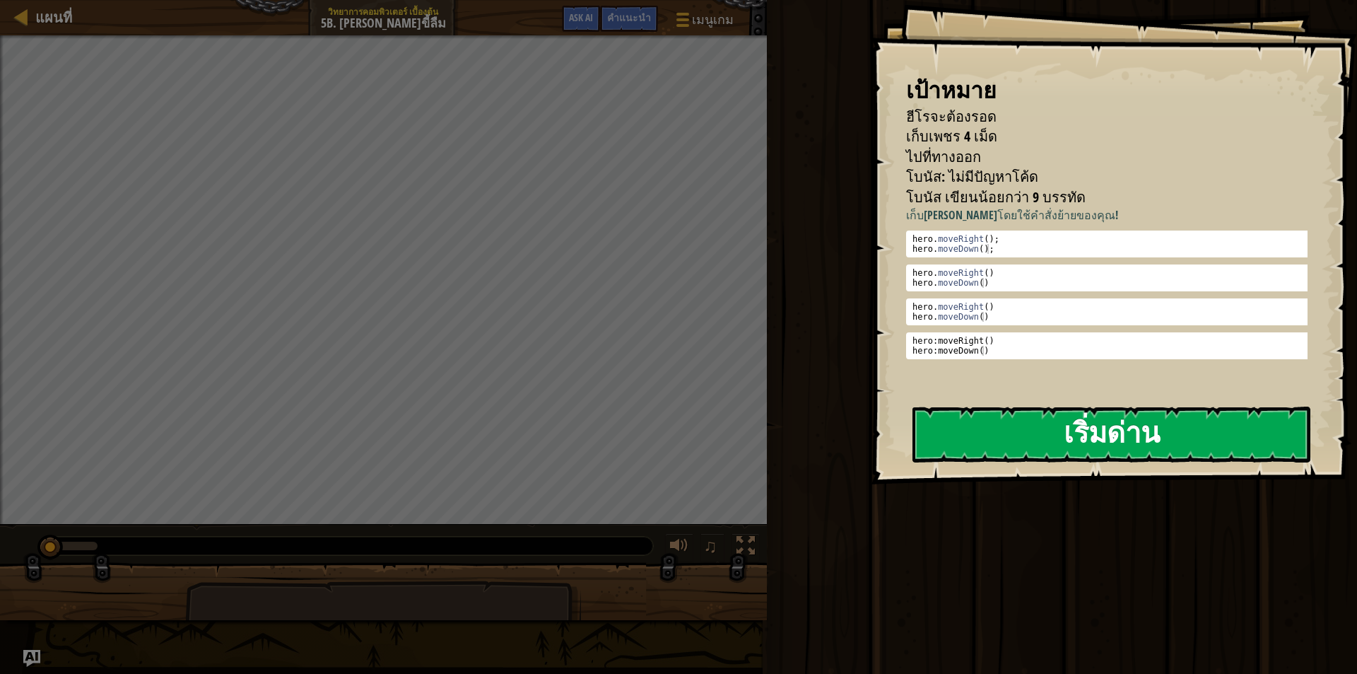
click at [1073, 443] on button "เริ่มด่าน" at bounding box center [1112, 434] width 398 height 56
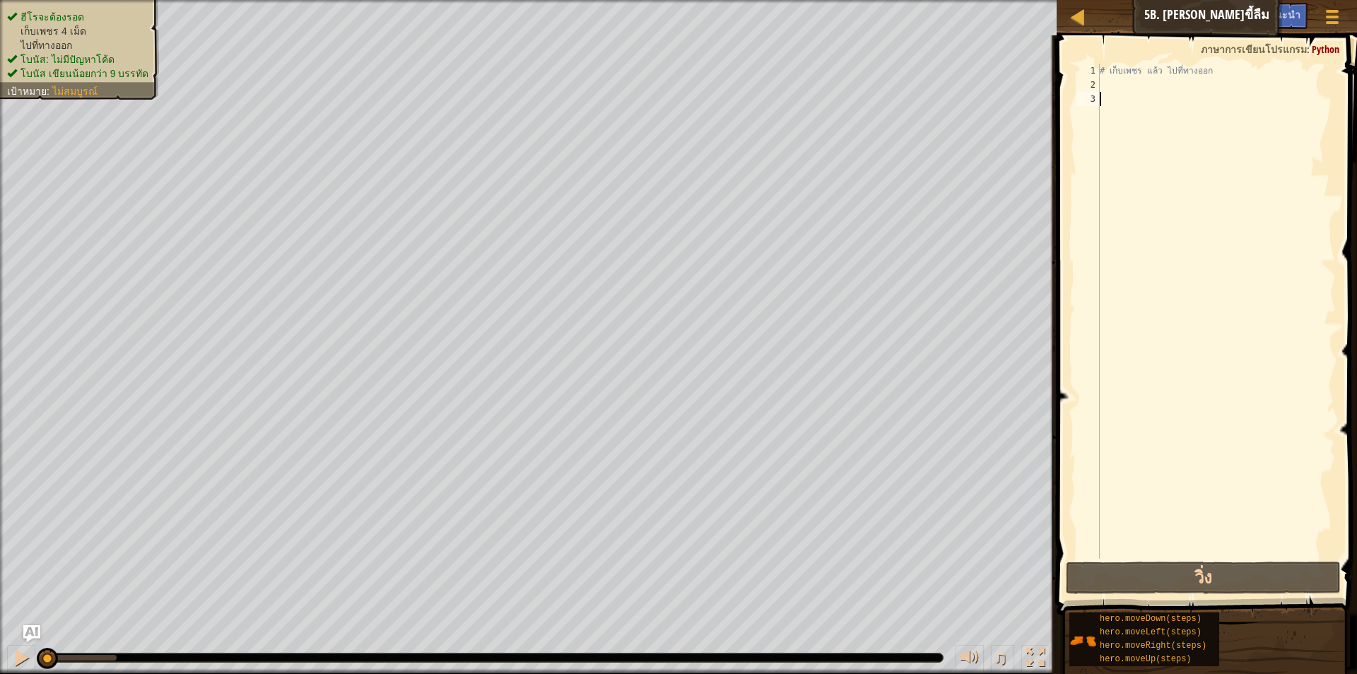
click at [1116, 86] on div "# เก็บเพชร แล้ว ไปที่ทางออก" at bounding box center [1216, 325] width 239 height 523
type textarea "h"
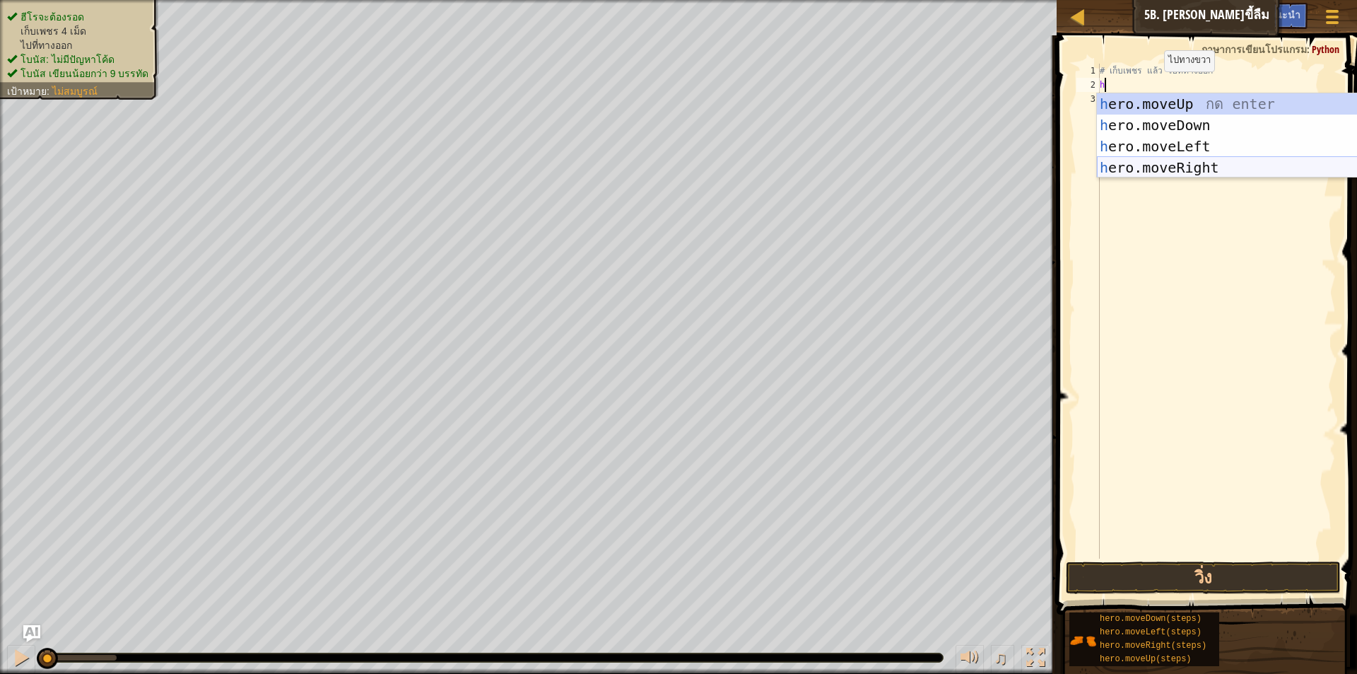
click at [1173, 163] on div "h ero.moveUp กด enter h ero.moveDown กด enter h ero.moveLeft กด enter h ero.mov…" at bounding box center [1230, 156] width 267 height 127
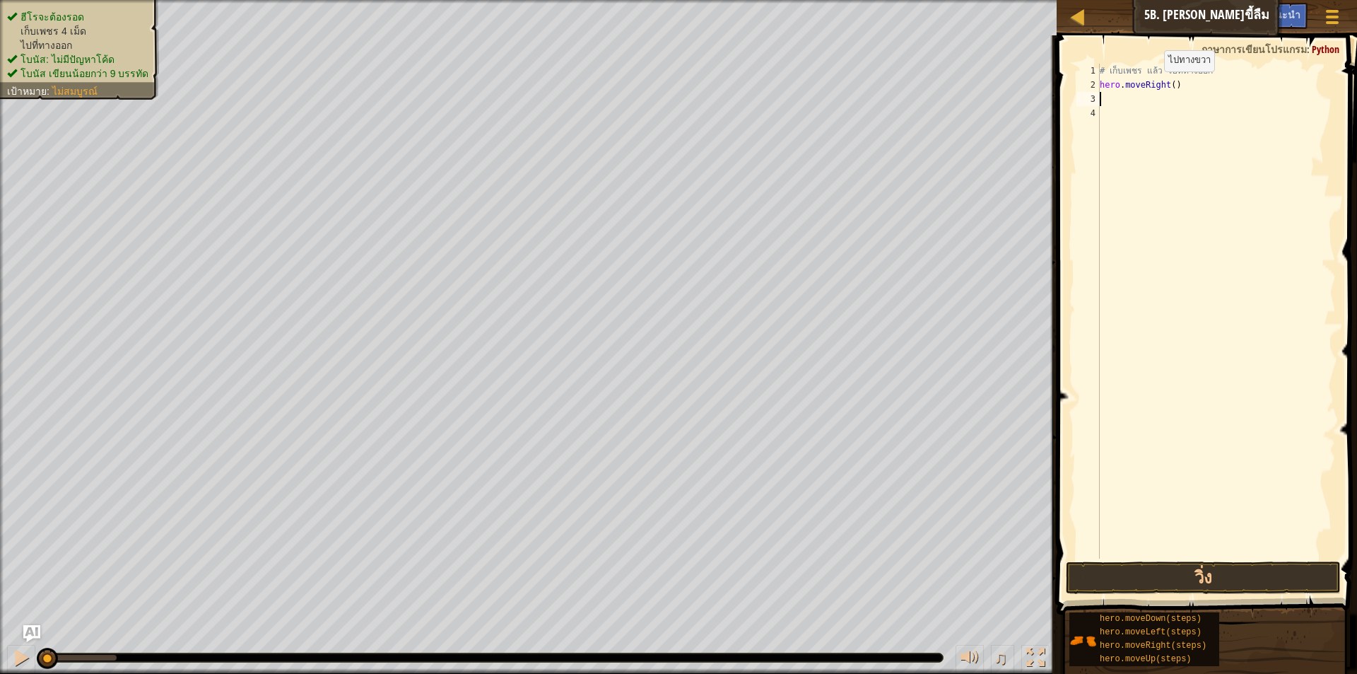
type textarea "h"
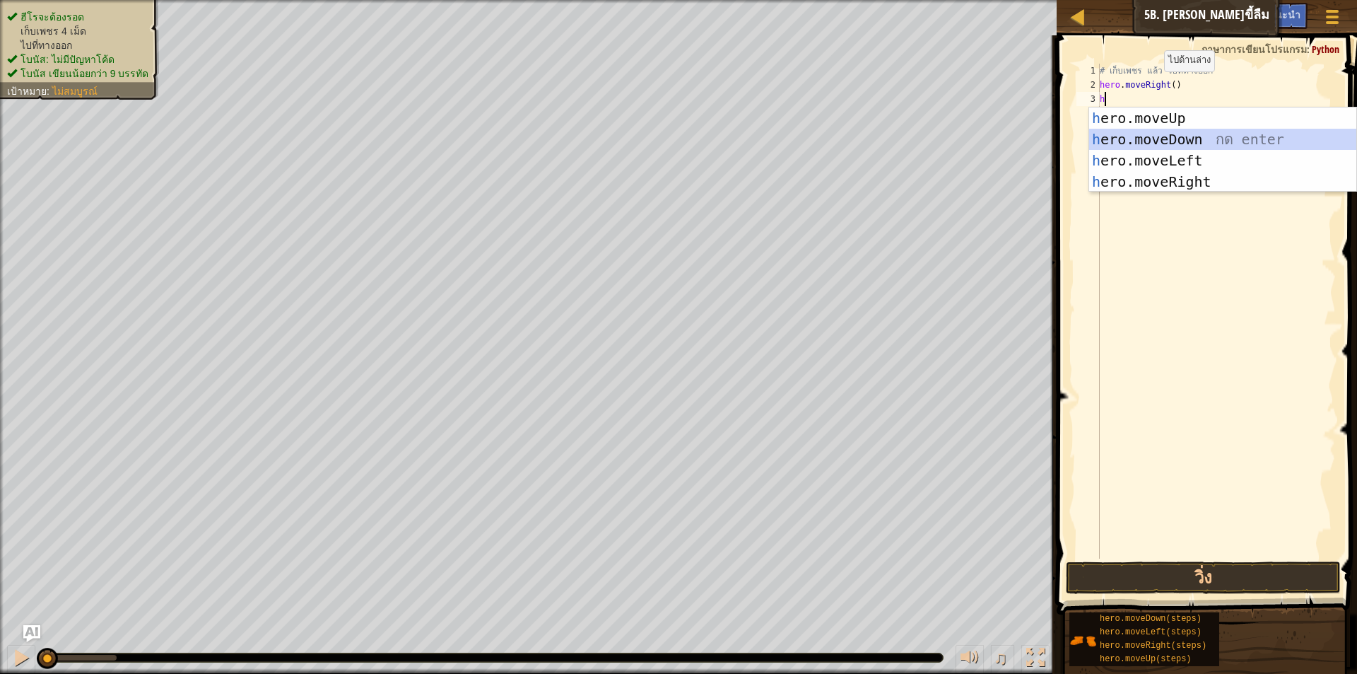
click at [1176, 139] on div "h ero.moveUp กด enter h ero.moveDown กด enter h ero.moveLeft กด enter h ero.mov…" at bounding box center [1222, 170] width 267 height 127
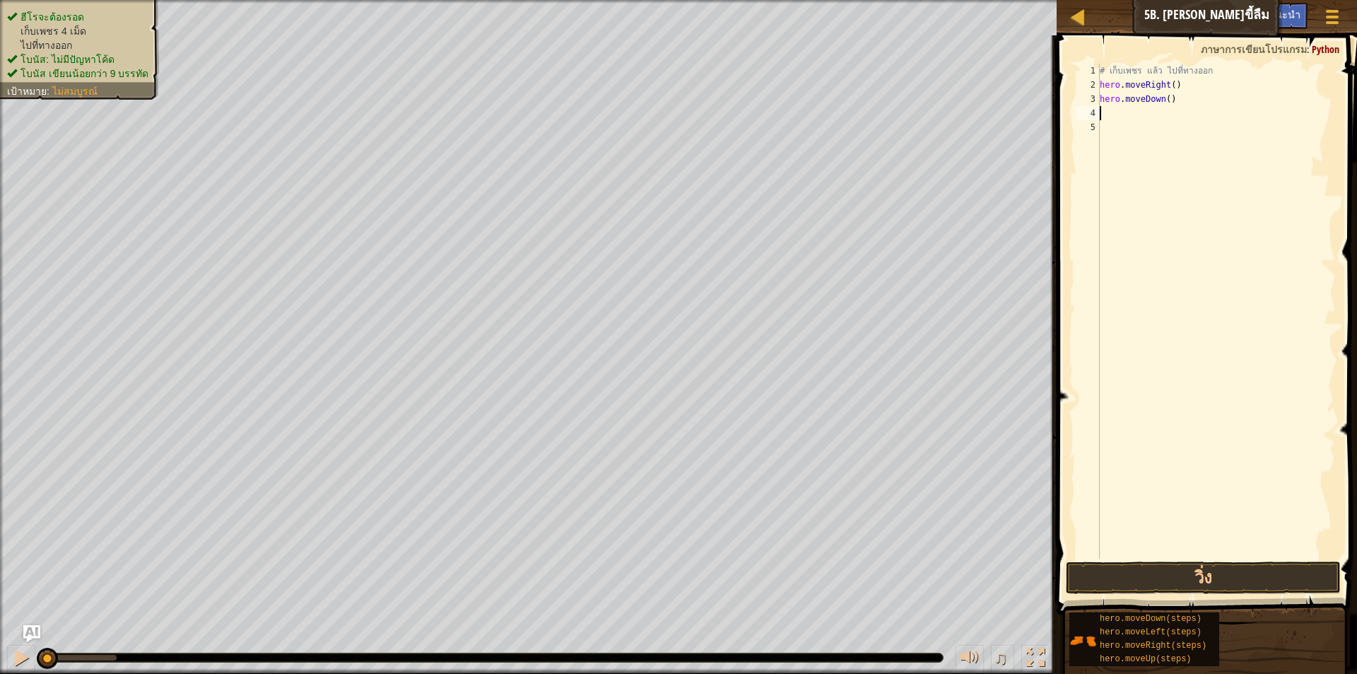
type textarea "h"
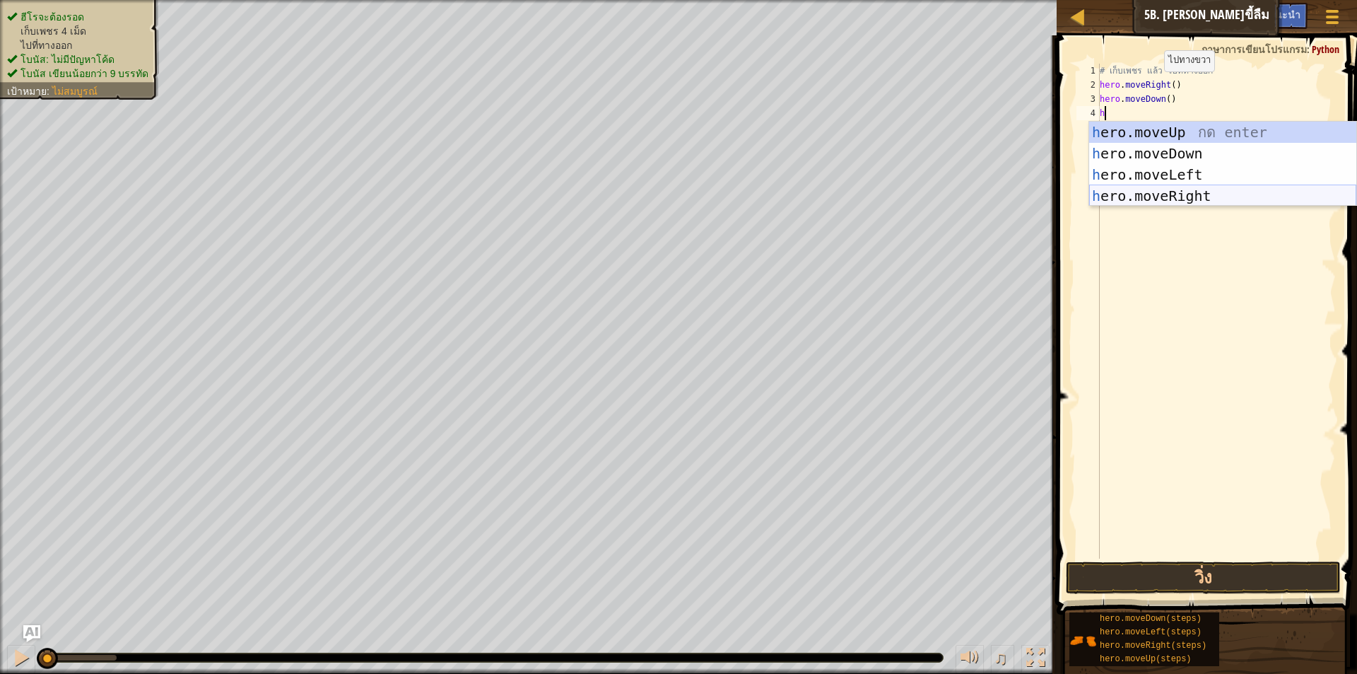
click at [1195, 192] on div "h ero.moveUp กด enter h ero.moveDown กด enter h ero.moveLeft กด enter h ero.mov…" at bounding box center [1222, 185] width 267 height 127
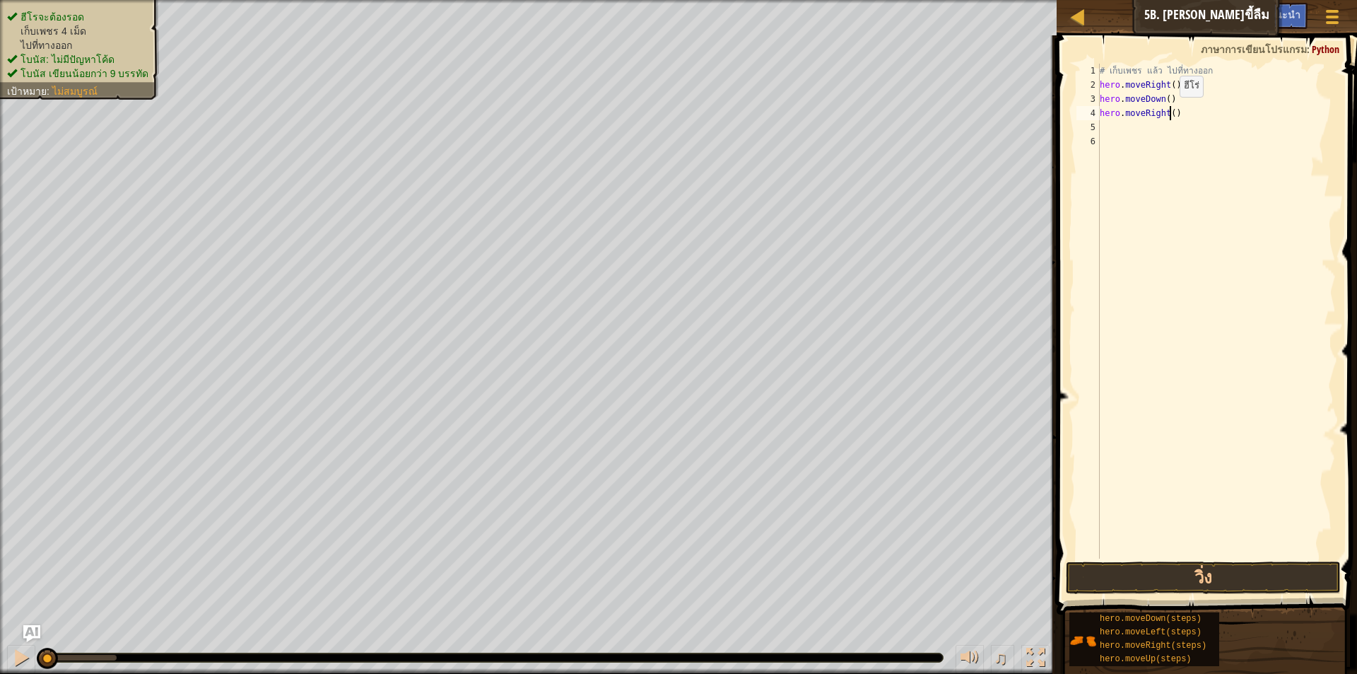
click at [1168, 111] on div "# เก็บเพชร แล้ว ไปที่ทางออก hero . moveRight ( ) hero . moveDown ( ) hero . mov…" at bounding box center [1216, 325] width 239 height 523
type textarea "hero.moveRight(2)"
click at [1120, 132] on div "# เก็บเพชร แล้ว ไปที่ทางออก hero . moveRight ( ) hero . moveDown ( ) hero . mov…" at bounding box center [1216, 325] width 239 height 523
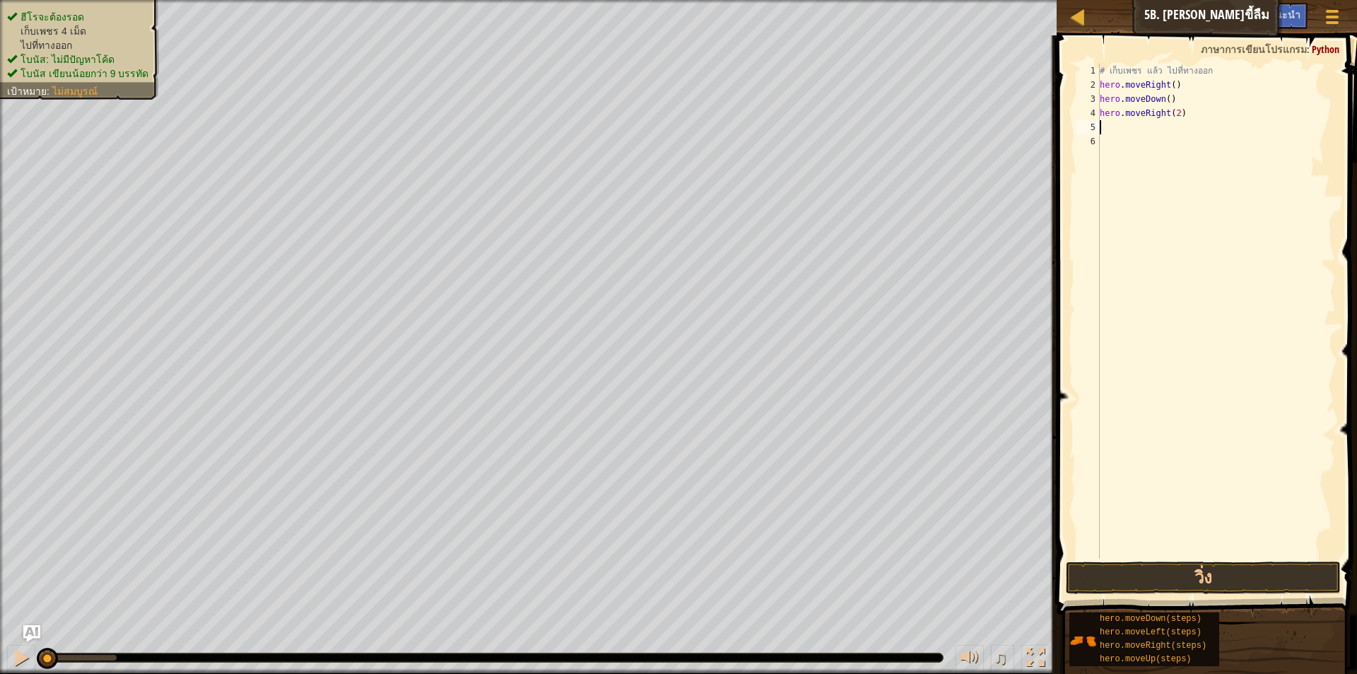
type textarea "h"
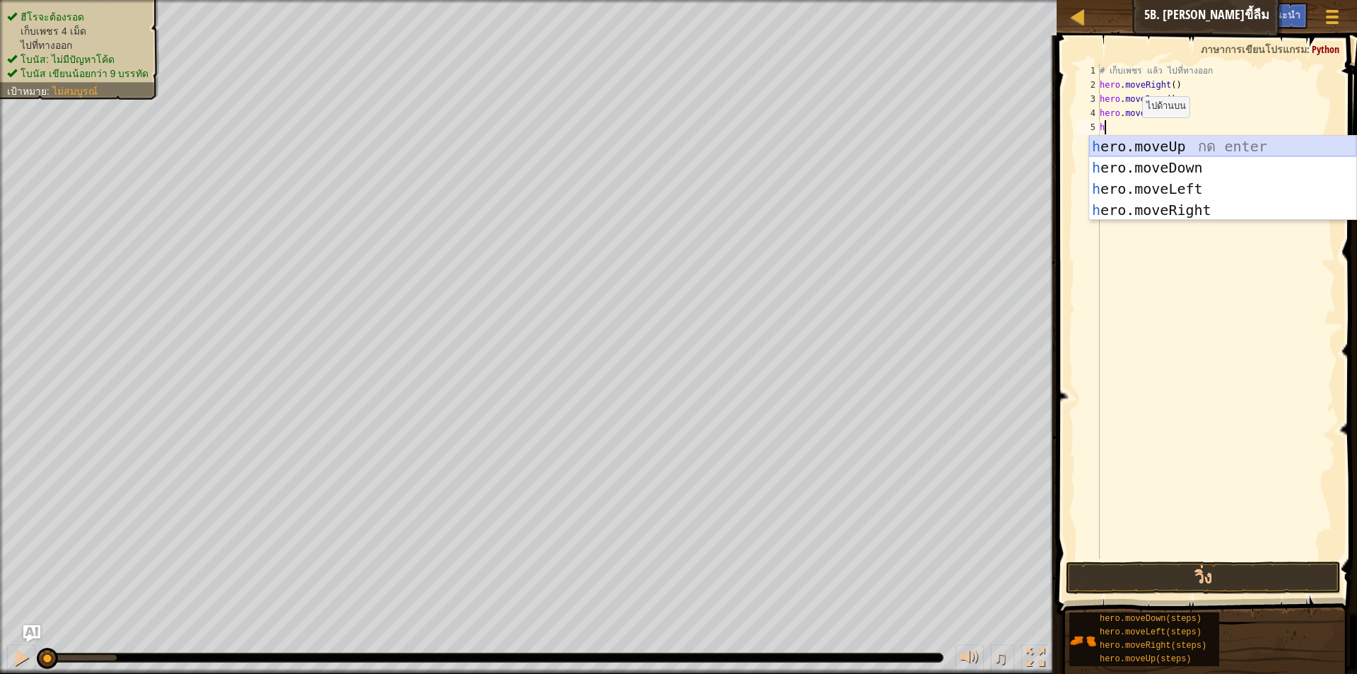
click at [1158, 145] on div "h ero.moveUp กด enter h ero.moveDown กด enter h ero.moveLeft กด enter h ero.mov…" at bounding box center [1222, 199] width 267 height 127
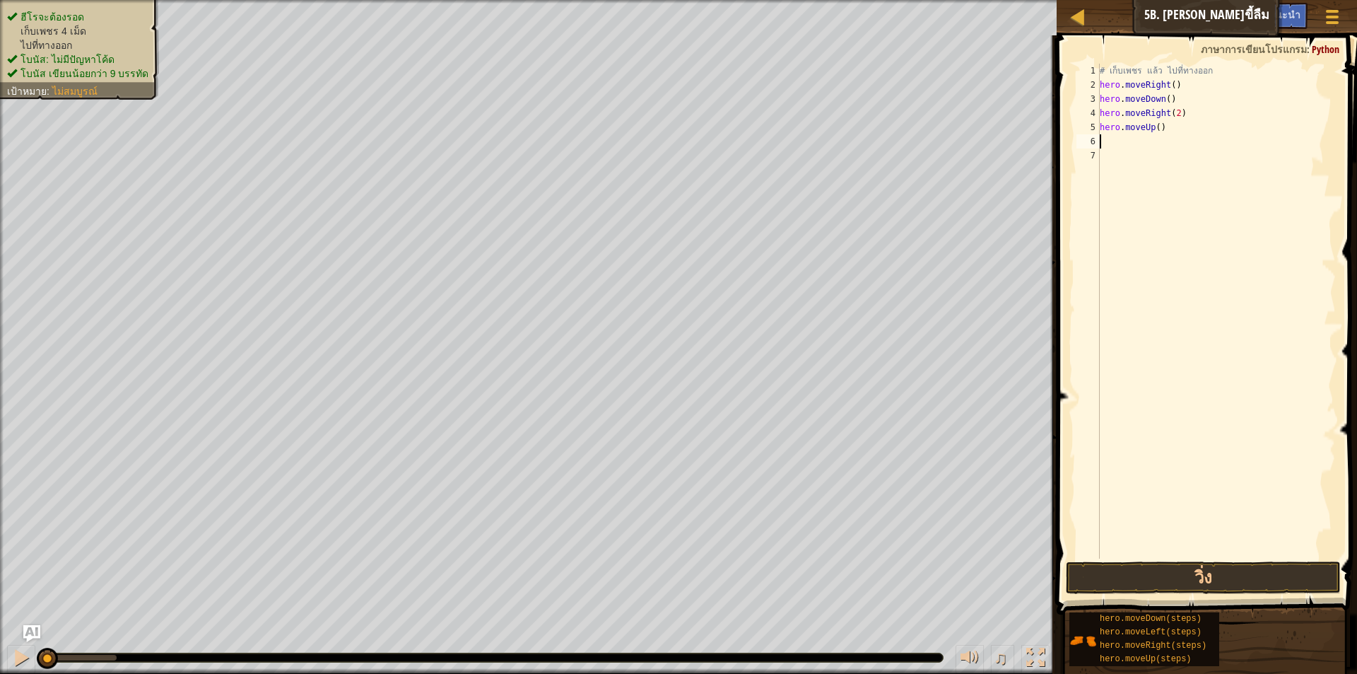
type textarea "h"
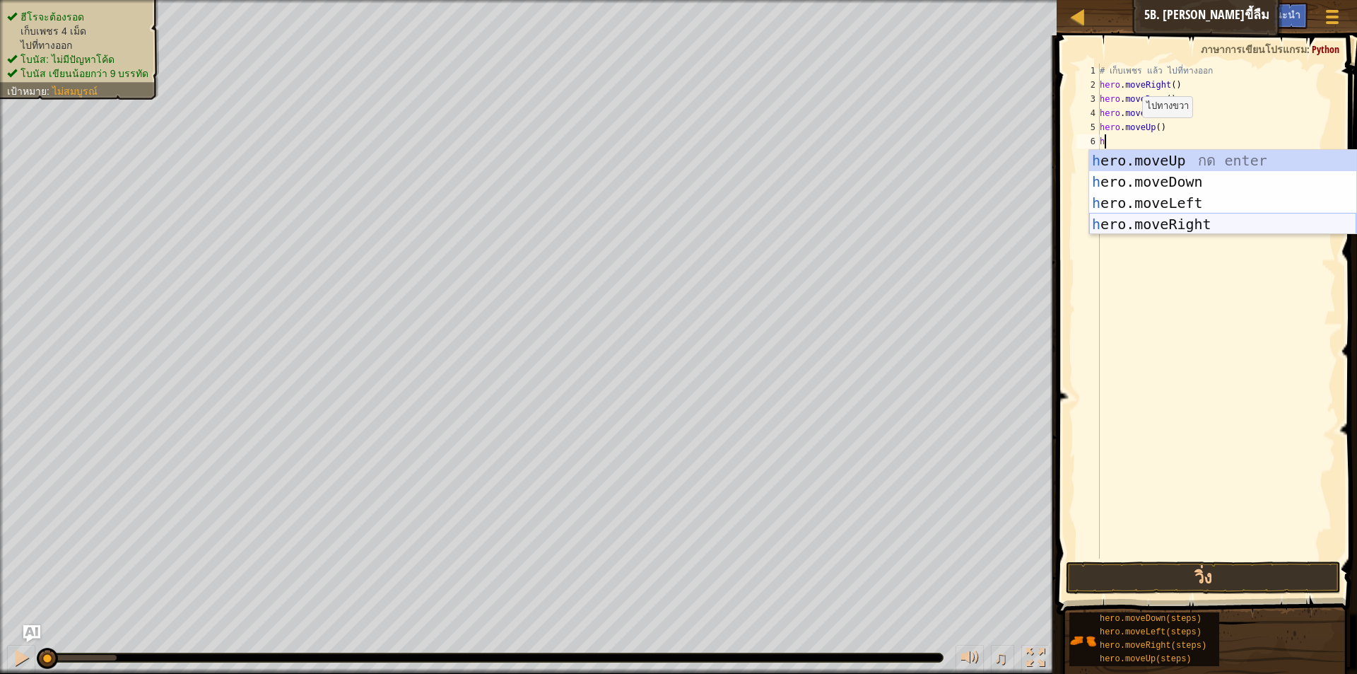
click at [1202, 224] on div "h ero.moveUp กด enter h ero.moveDown กด enter h ero.moveLeft กด enter h ero.mov…" at bounding box center [1222, 213] width 267 height 127
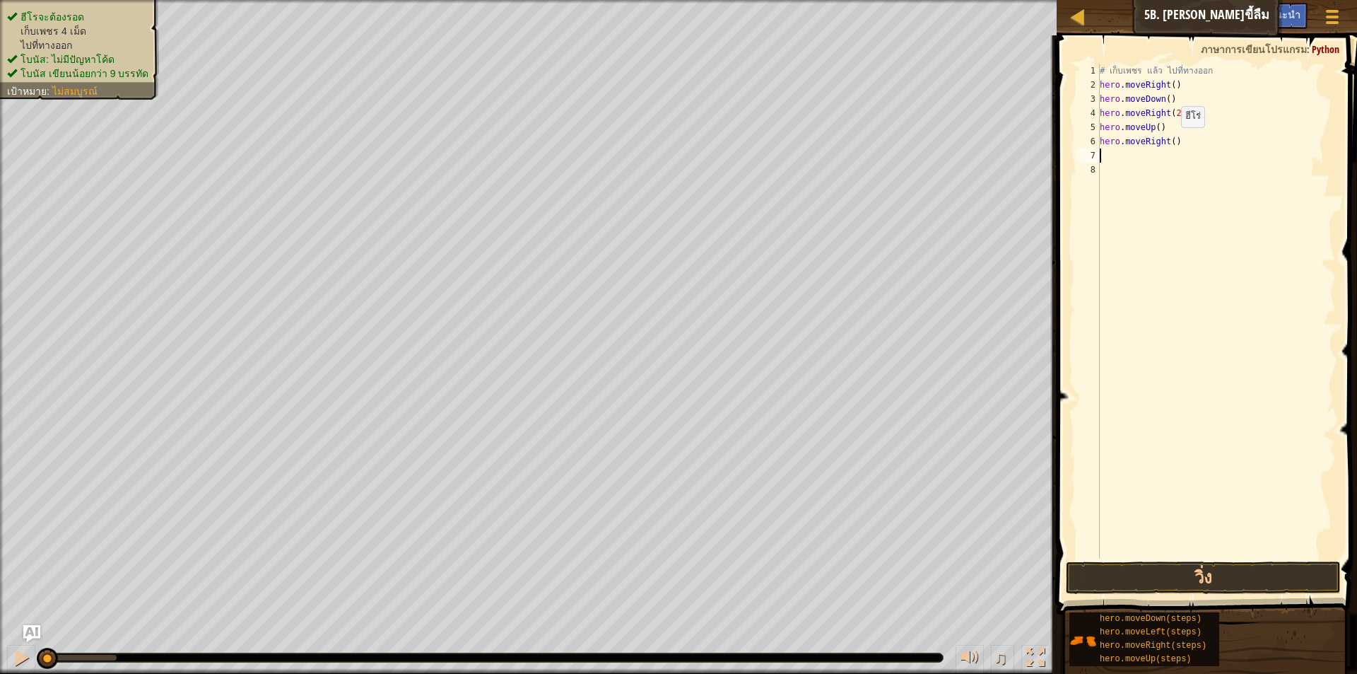
click at [1169, 141] on div "# เก็บเพชร แล้ว ไปที่ทางออก hero . moveRight ( ) hero . moveDown ( ) hero . mov…" at bounding box center [1216, 325] width 239 height 523
type textarea "hero.moveRight(2)"
click at [1256, 572] on button "วิ่ง" at bounding box center [1203, 577] width 275 height 33
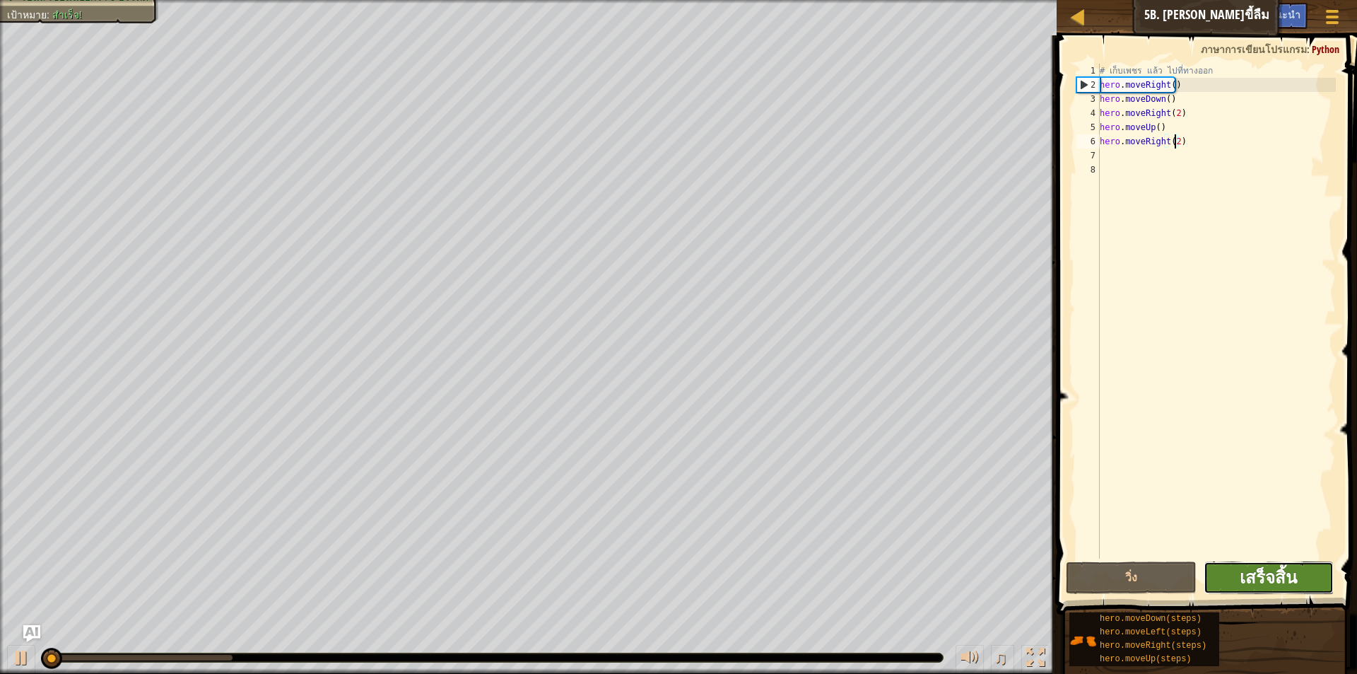
click at [1282, 569] on span "เสร็จสิ้น" at bounding box center [1268, 577] width 57 height 23
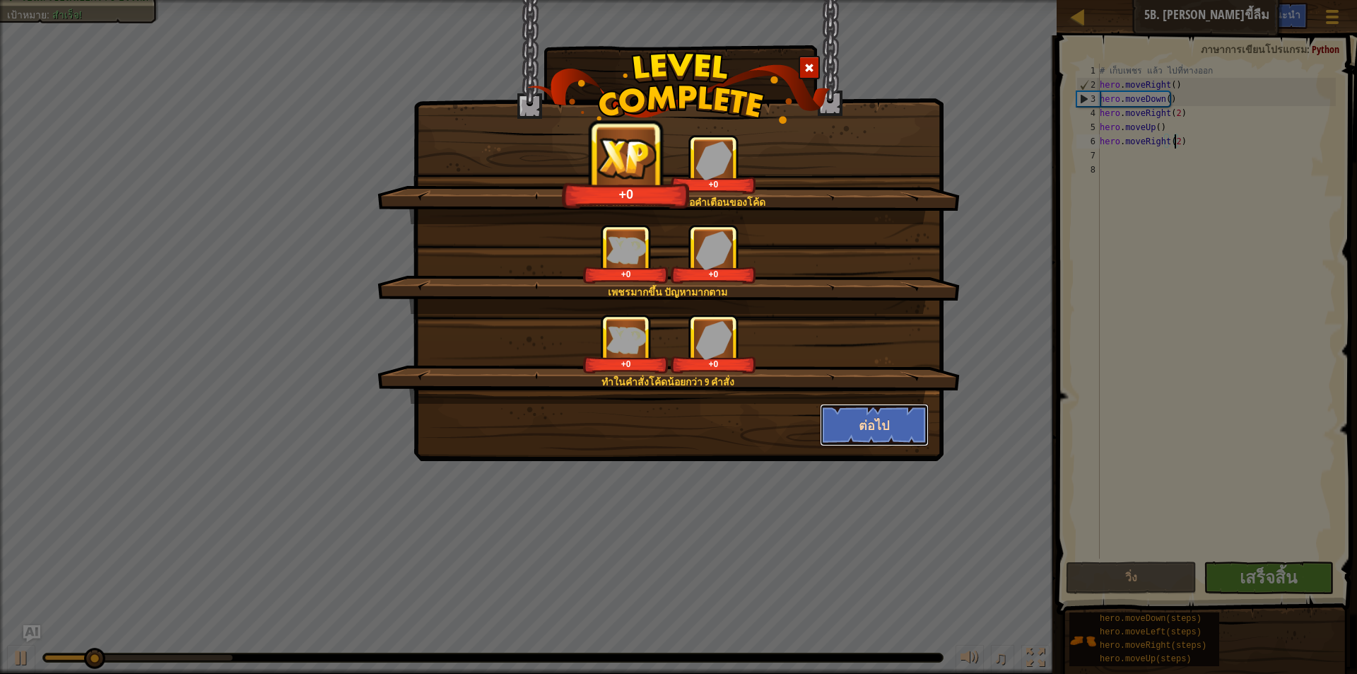
click at [885, 419] on button "ต่อไป" at bounding box center [875, 425] width 110 height 42
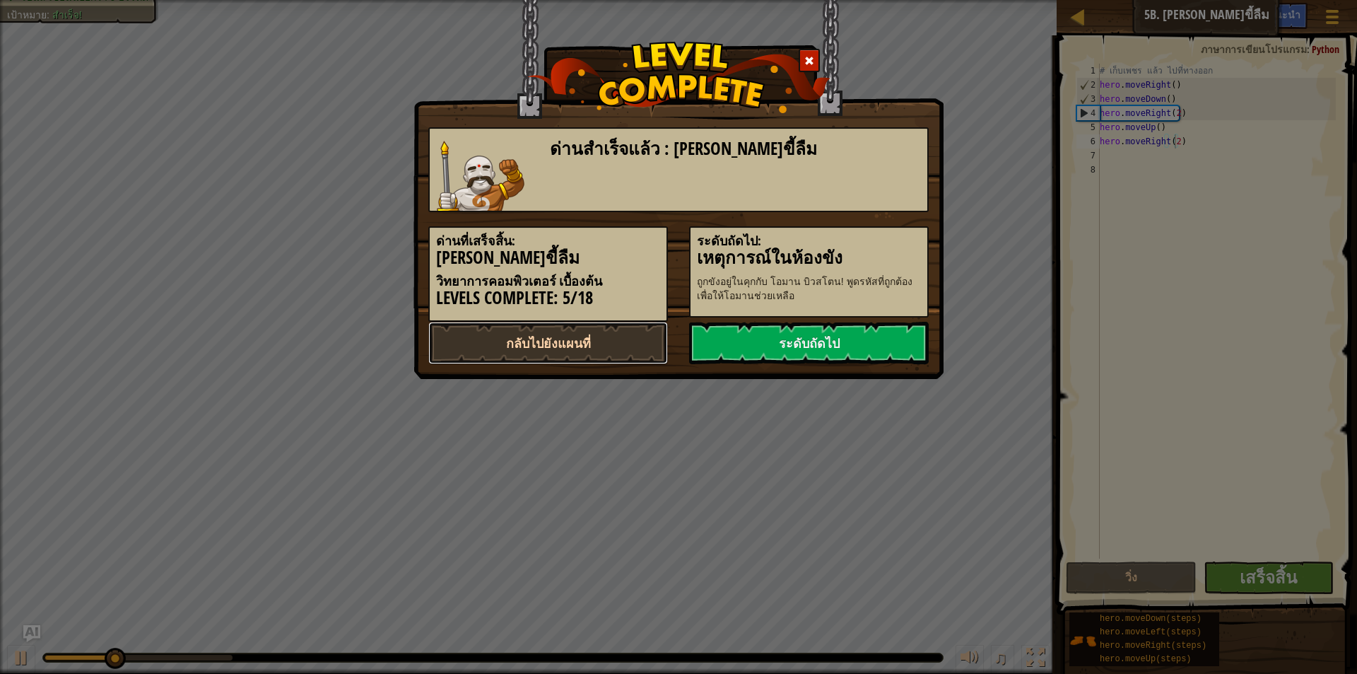
click at [563, 334] on link "กลับไปยังแผนที่" at bounding box center [548, 343] width 240 height 42
select select "th"
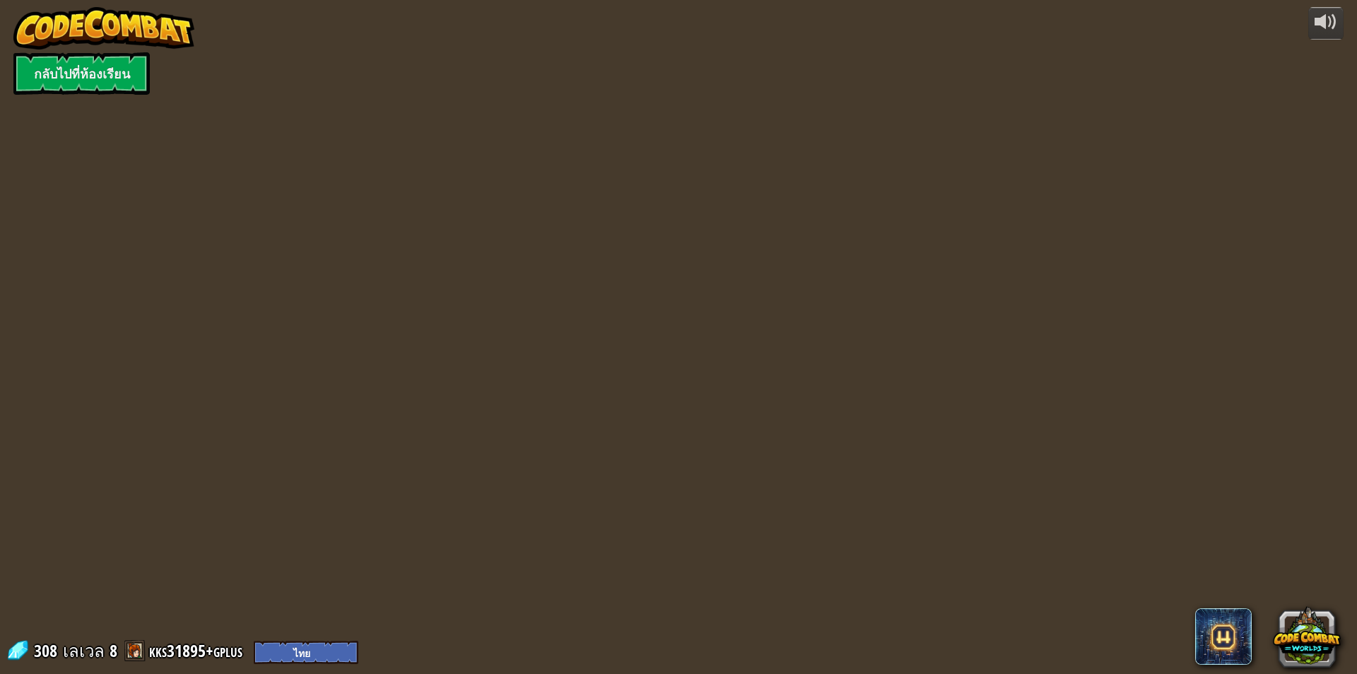
select select "th"
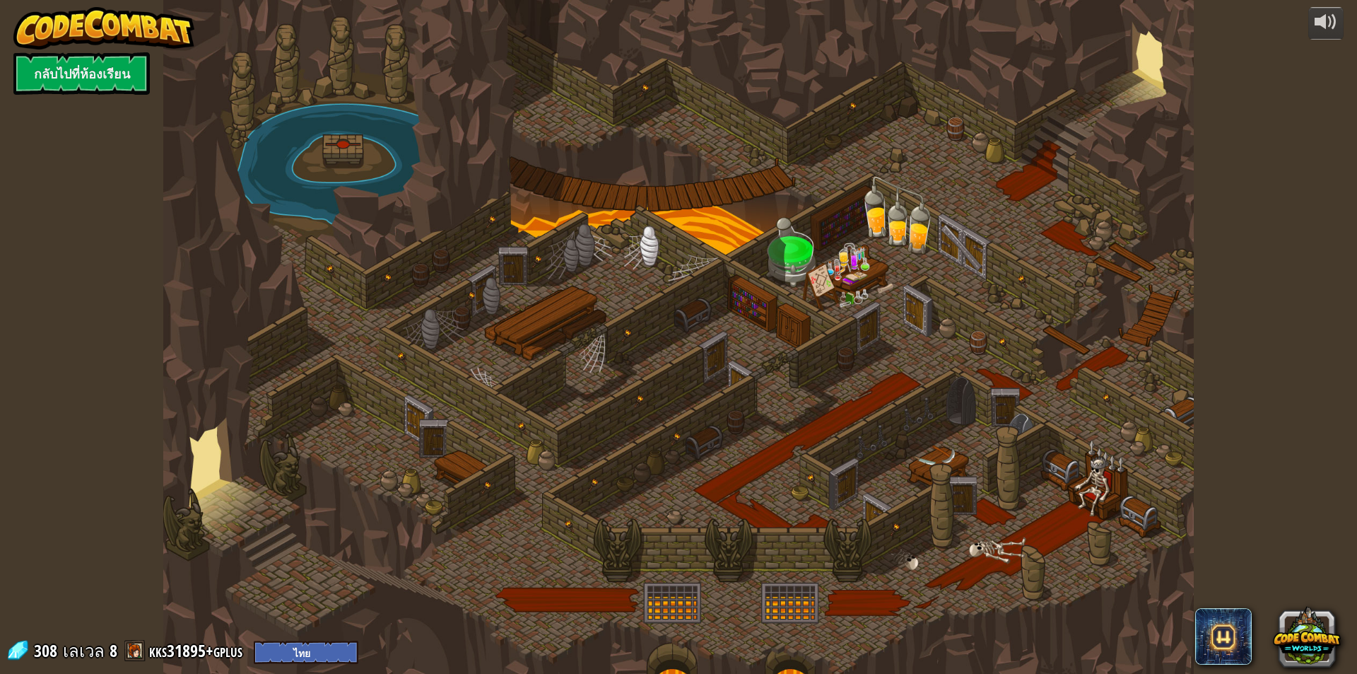
select select "th"
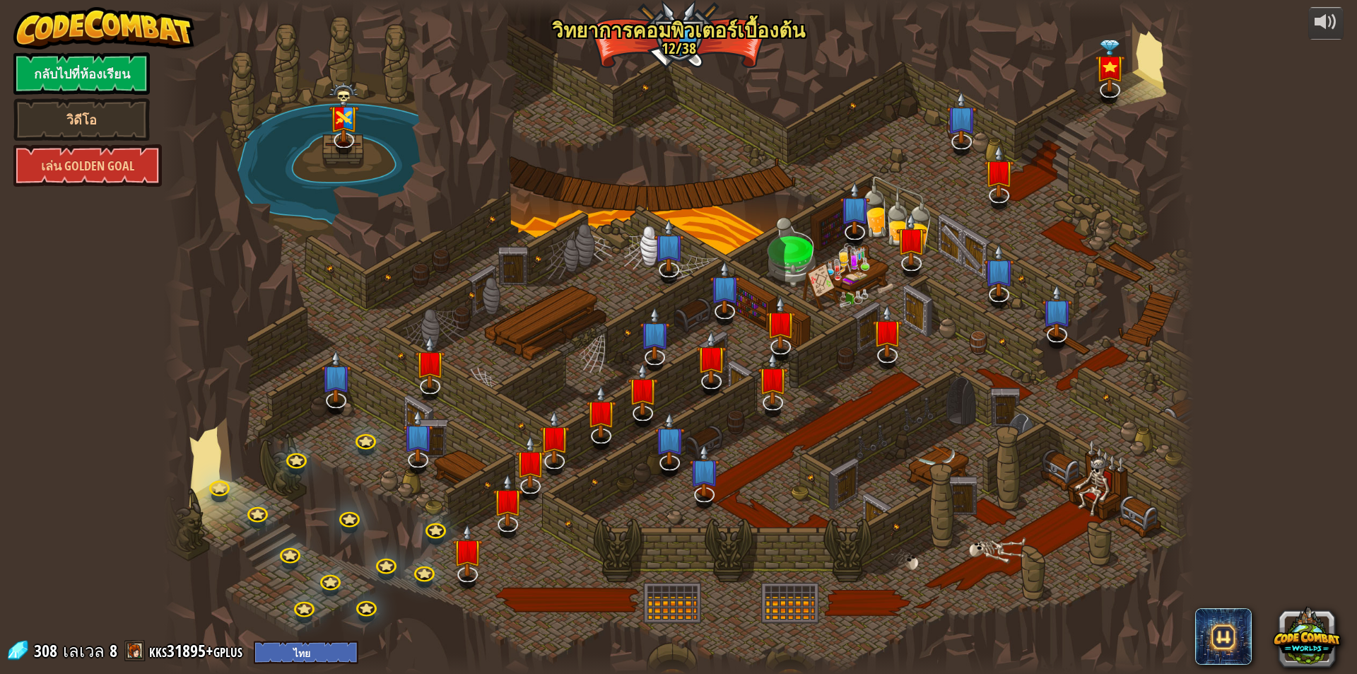
select select "th"
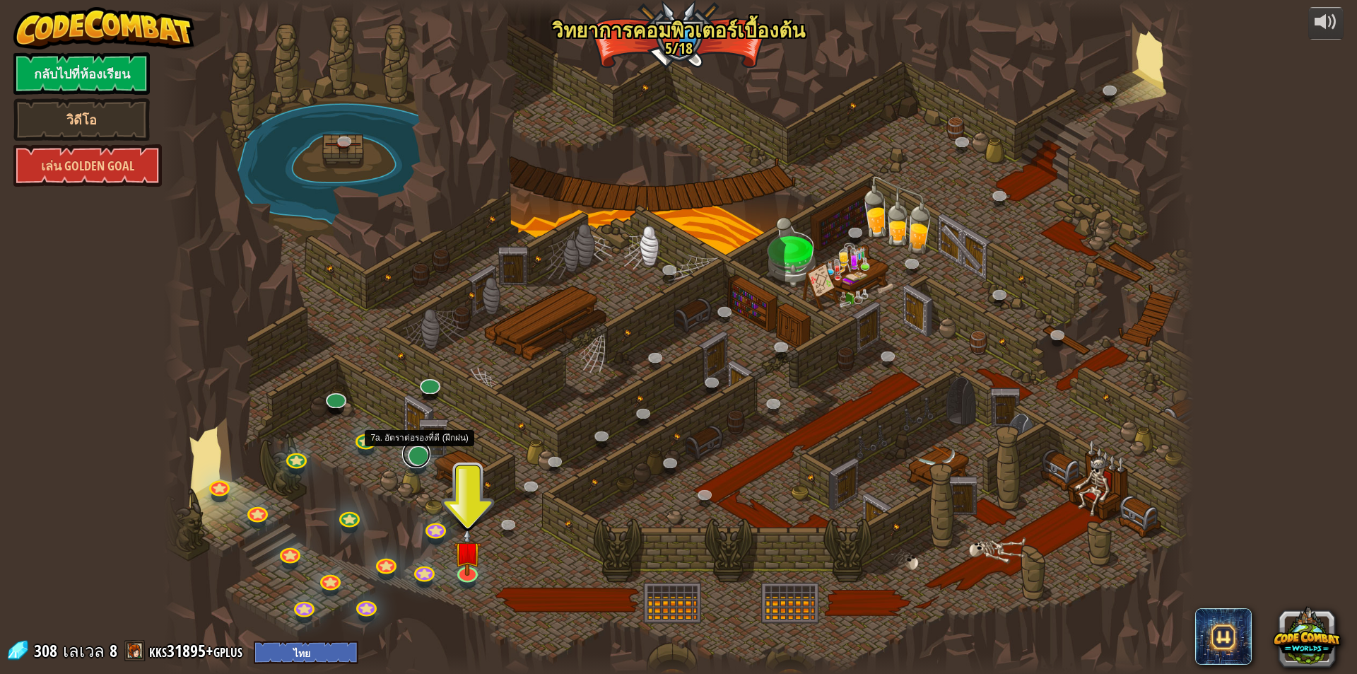
click at [415, 458] on link at bounding box center [416, 454] width 28 height 28
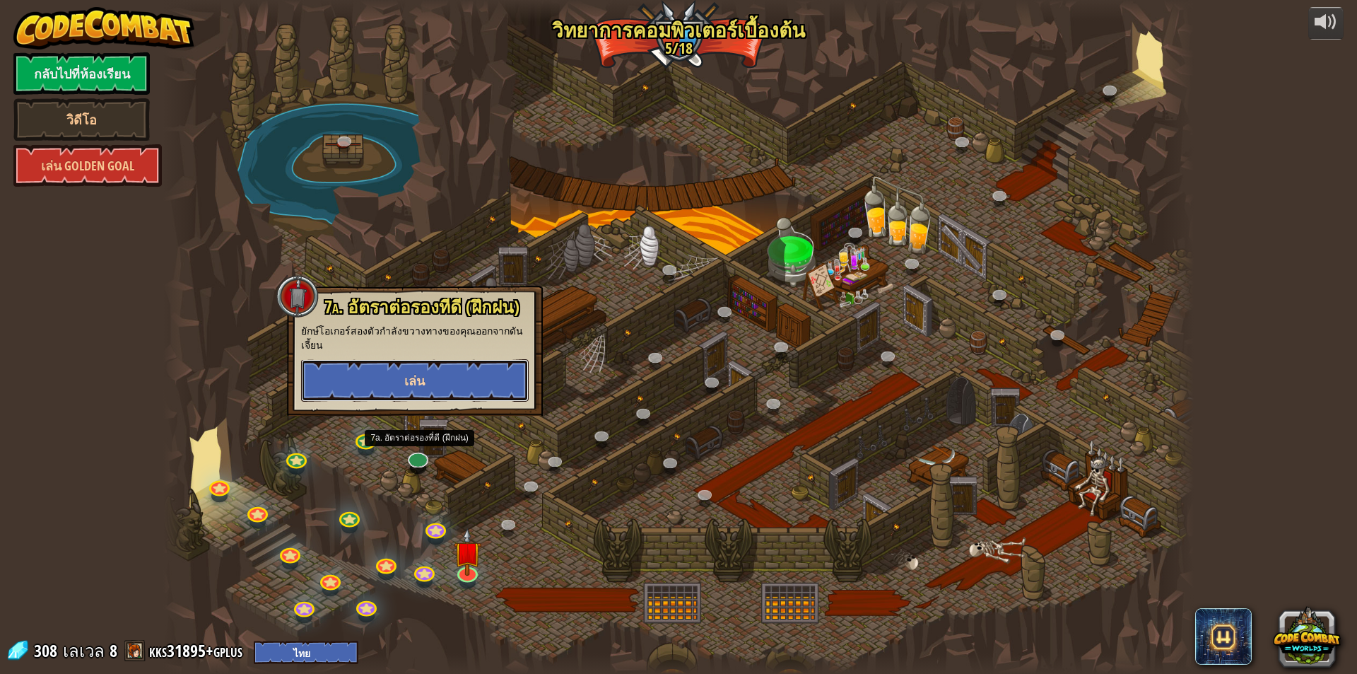
click at [440, 373] on button "เล่น" at bounding box center [415, 380] width 228 height 42
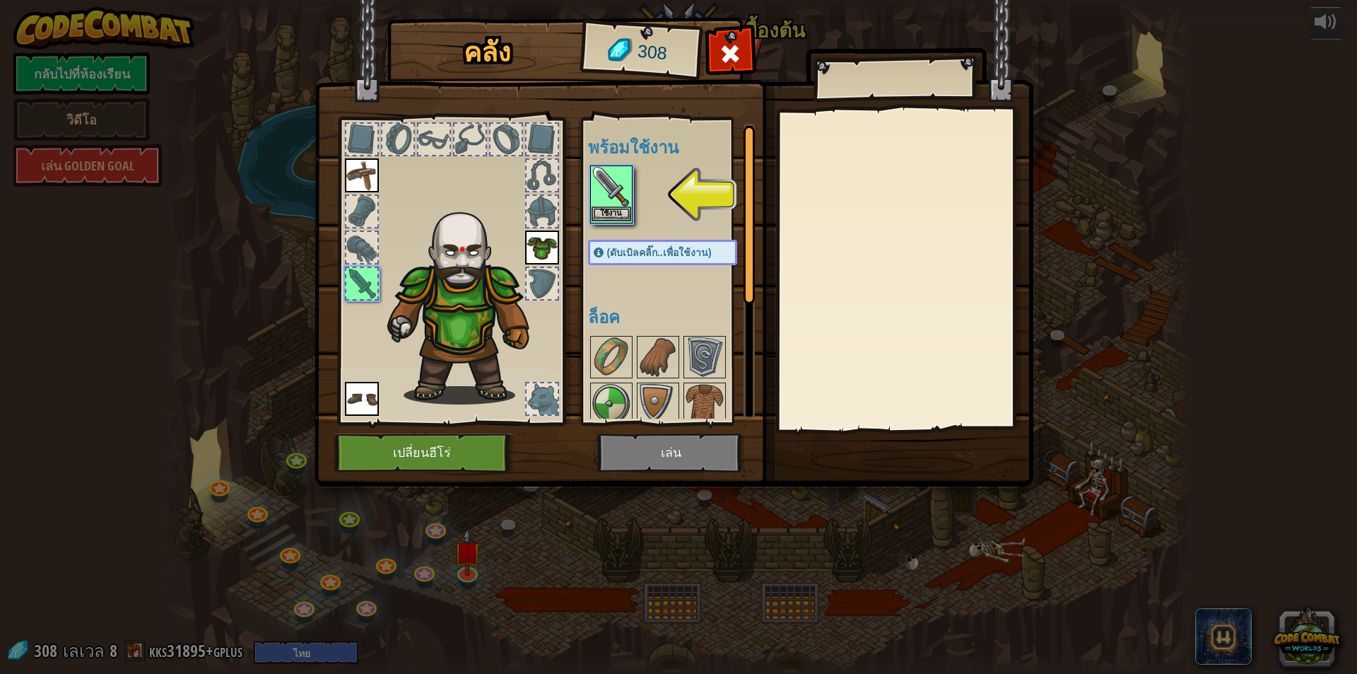
click at [602, 187] on img at bounding box center [612, 187] width 40 height 40
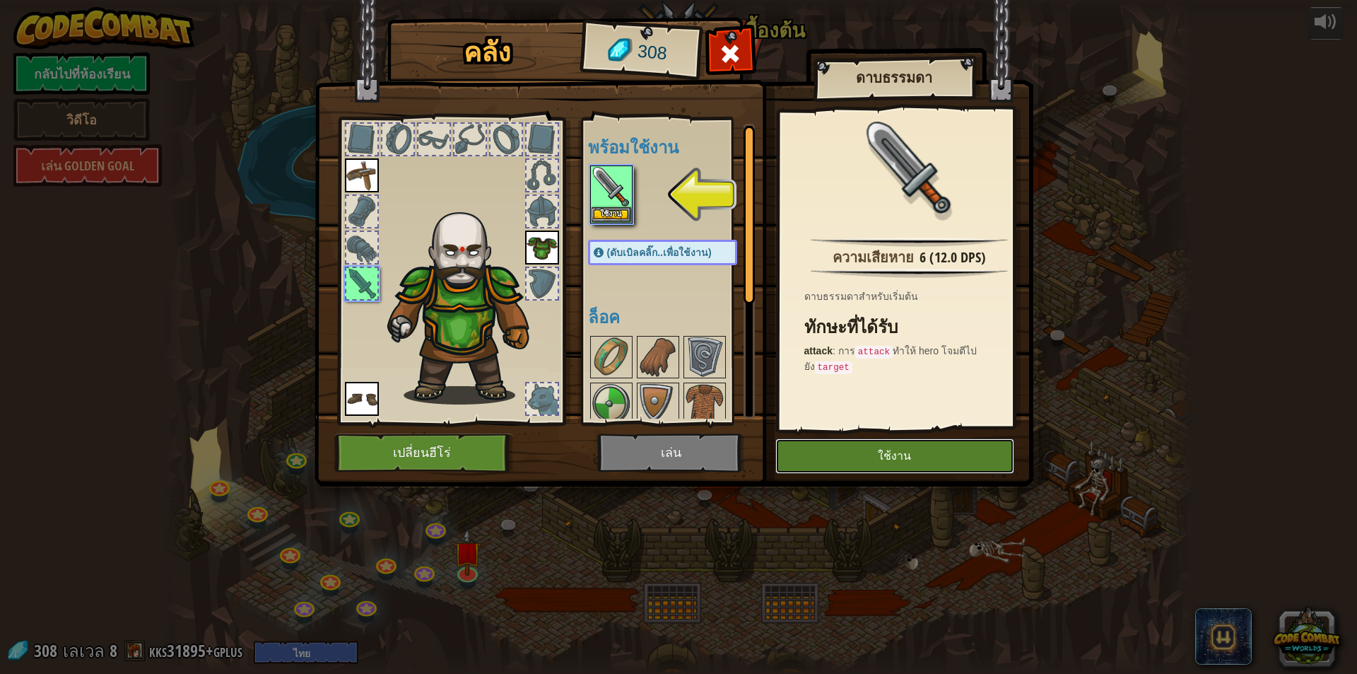
click at [911, 453] on button "ใช้งาน" at bounding box center [894, 455] width 239 height 35
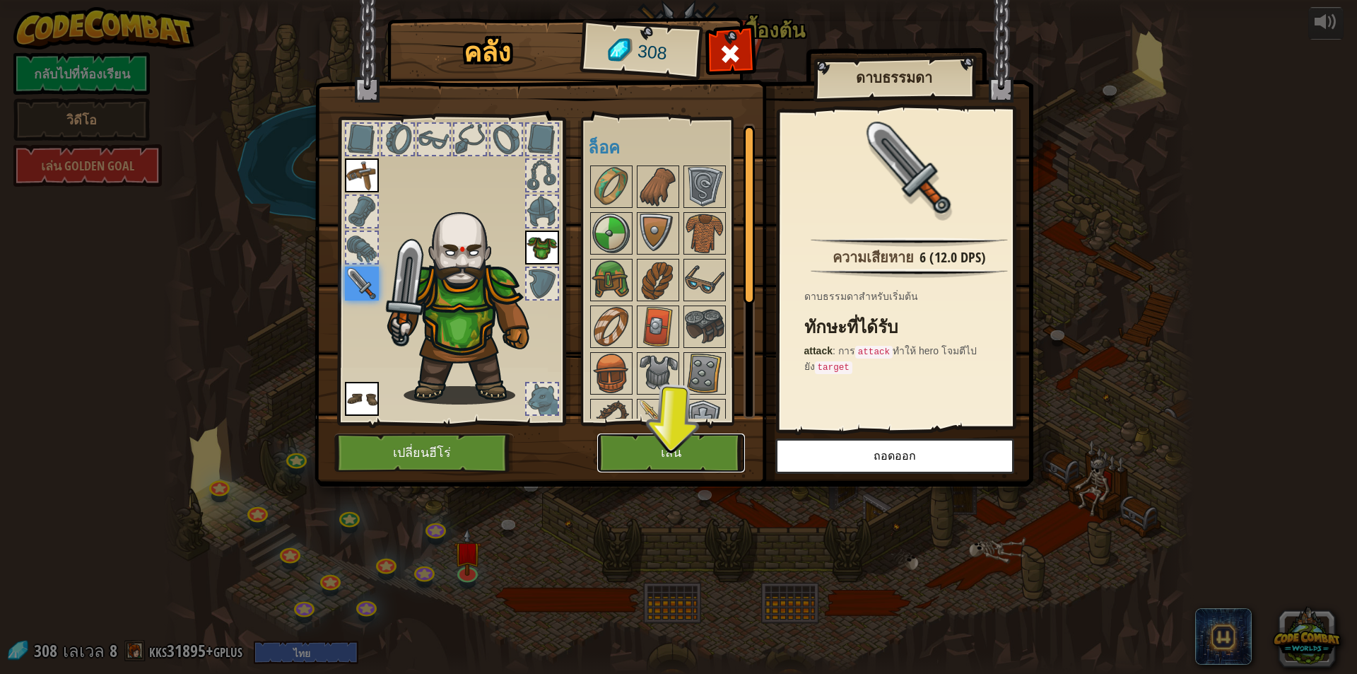
click at [703, 452] on button "เล่น" at bounding box center [671, 452] width 148 height 39
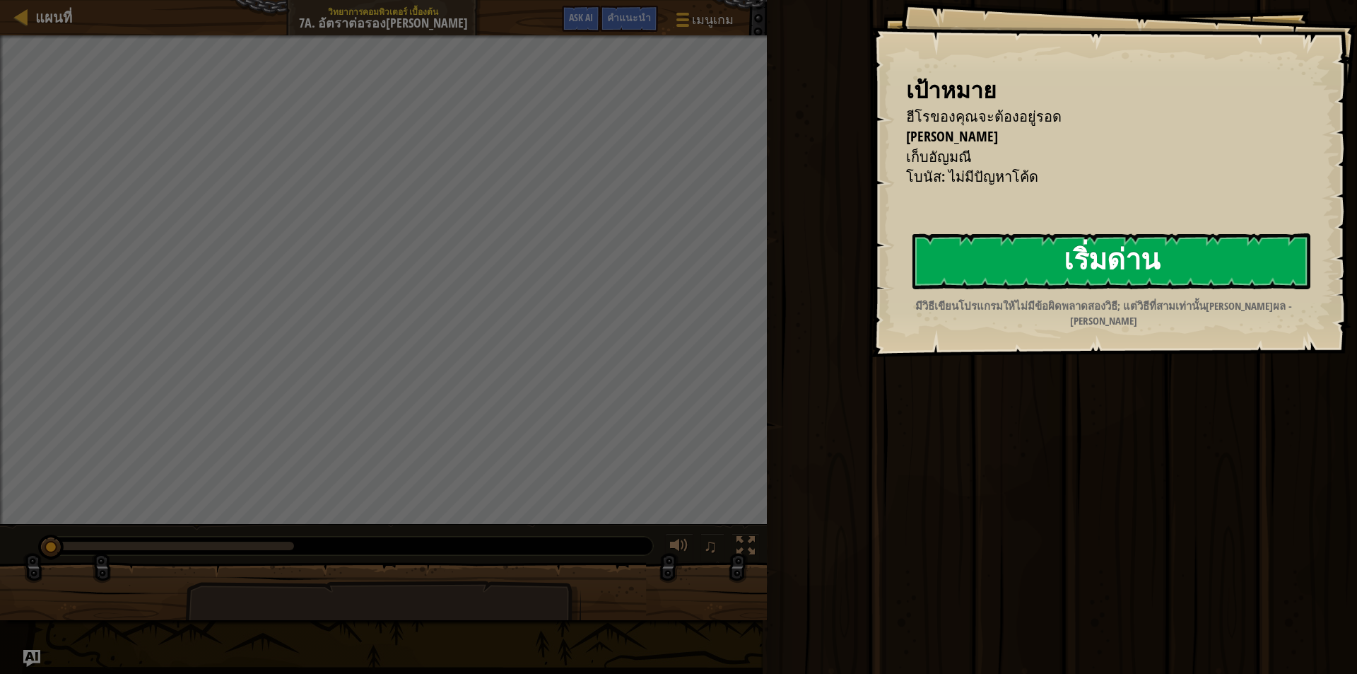
click at [1169, 268] on button "เริ่มด่าน" at bounding box center [1112, 261] width 398 height 56
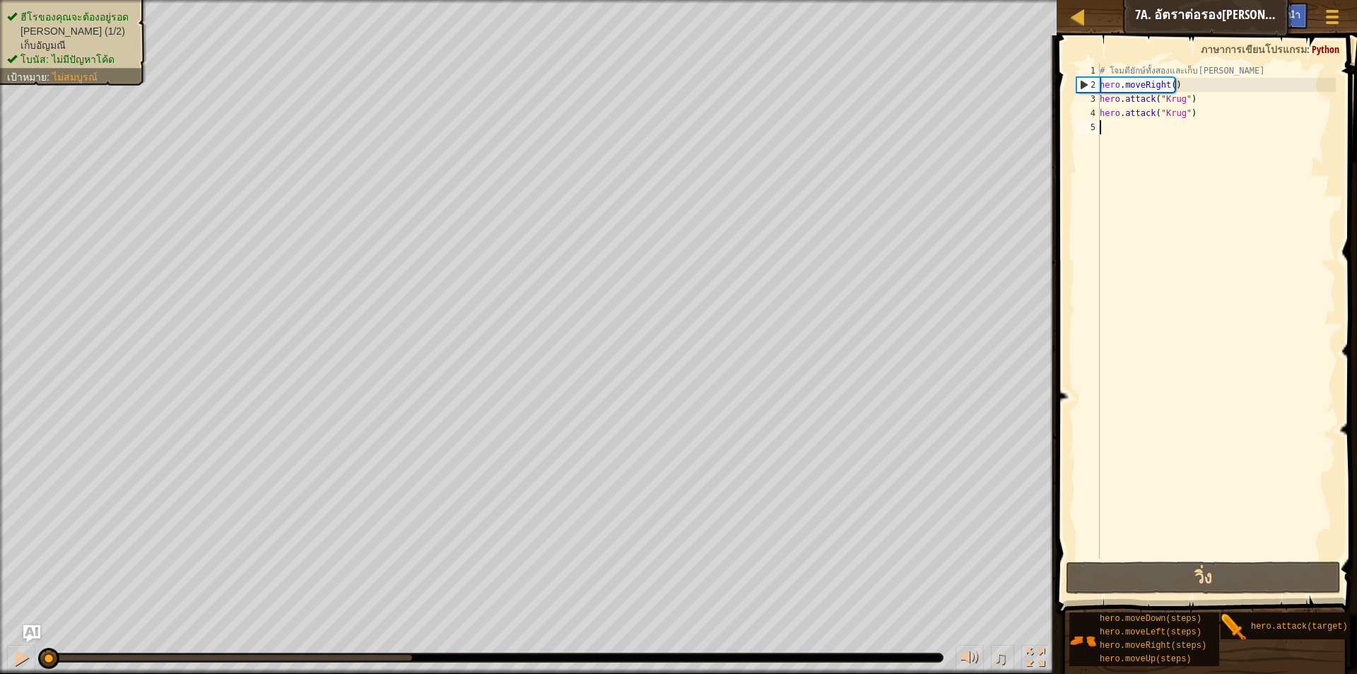
type textarea "h"
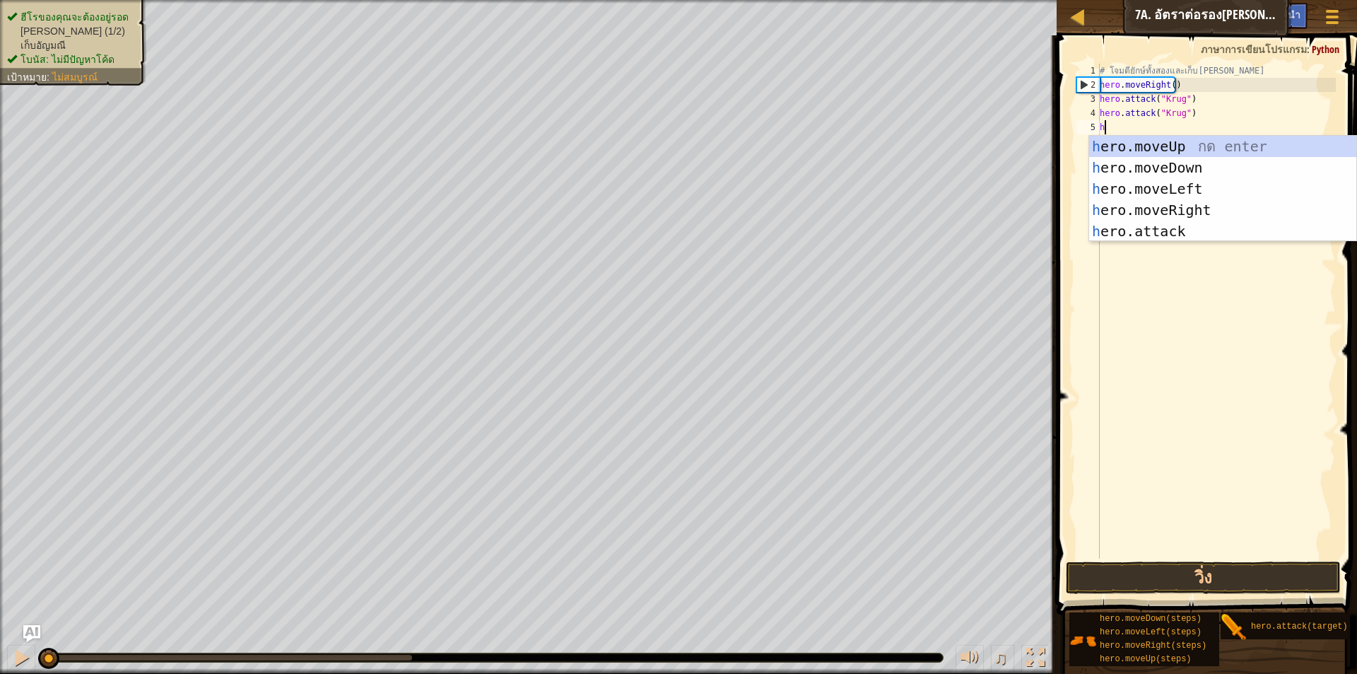
scroll to position [6, 0]
click at [1166, 213] on div "h ero.moveUp กด enter h ero.moveDown กด enter h ero.moveLeft กด enter h ero.mov…" at bounding box center [1222, 210] width 267 height 148
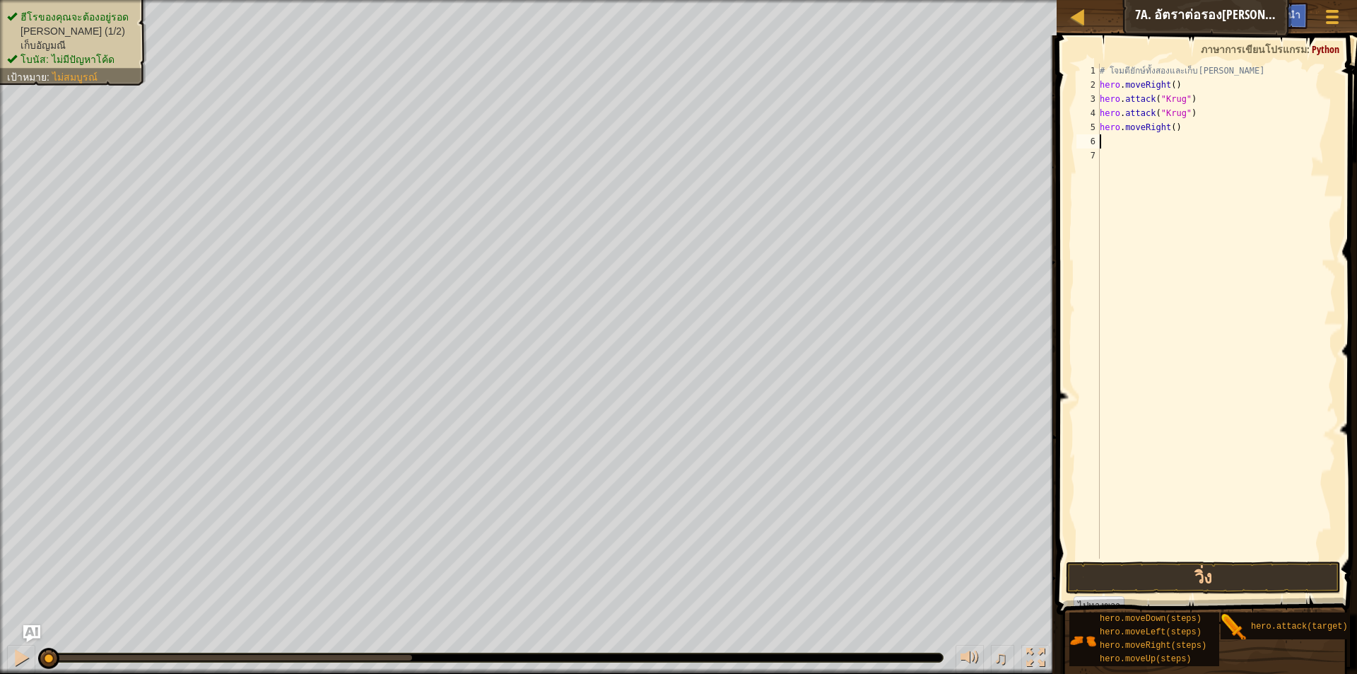
type textarea "h"
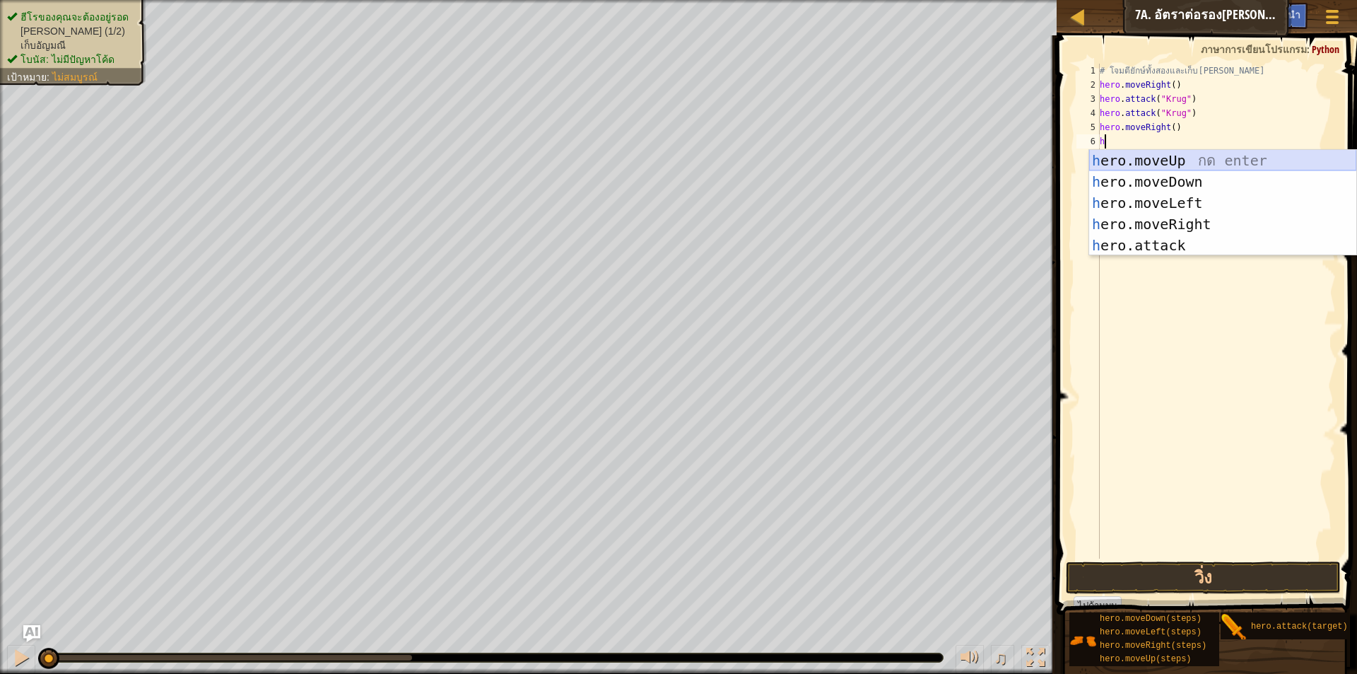
click at [1168, 162] on div "h ero.moveUp กด enter h ero.moveDown กด enter h ero.moveLeft กด enter h ero.mov…" at bounding box center [1222, 224] width 267 height 148
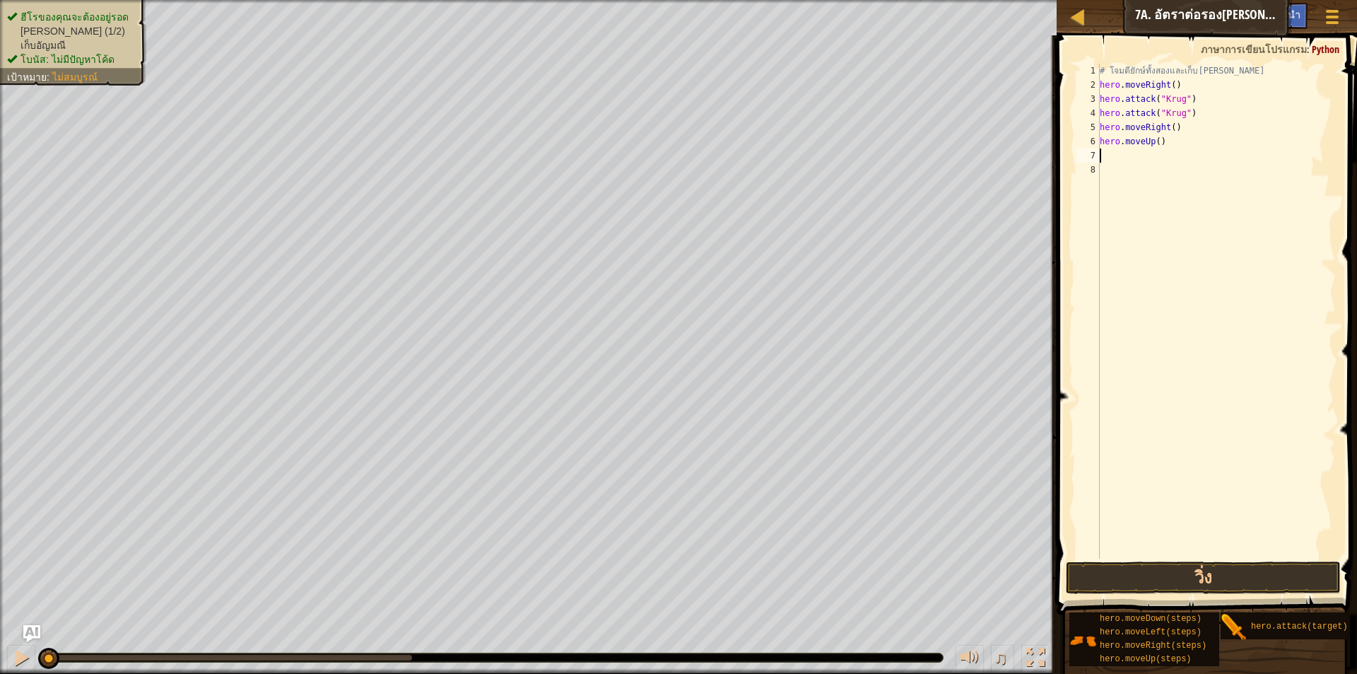
type textarea "h"
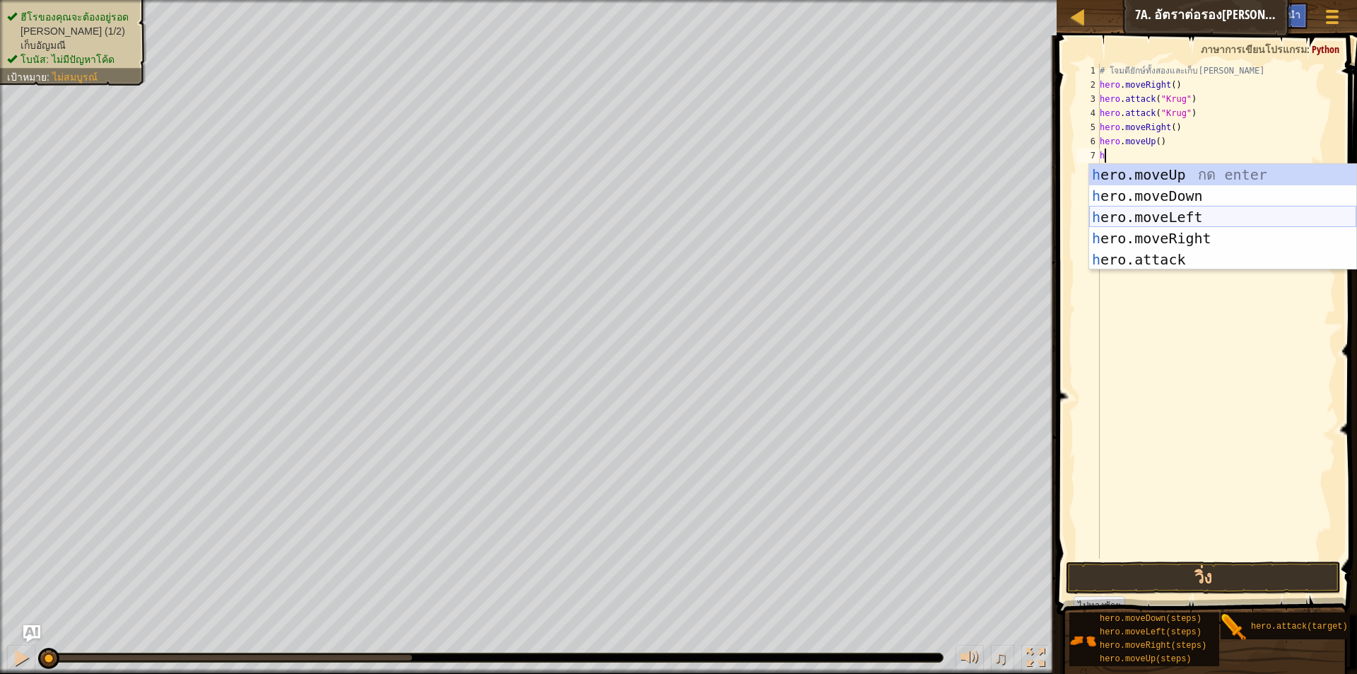
click at [1173, 214] on div "h ero.moveUp กด enter h ero.moveDown กด enter h ero.moveLeft กด enter h ero.mov…" at bounding box center [1222, 238] width 267 height 148
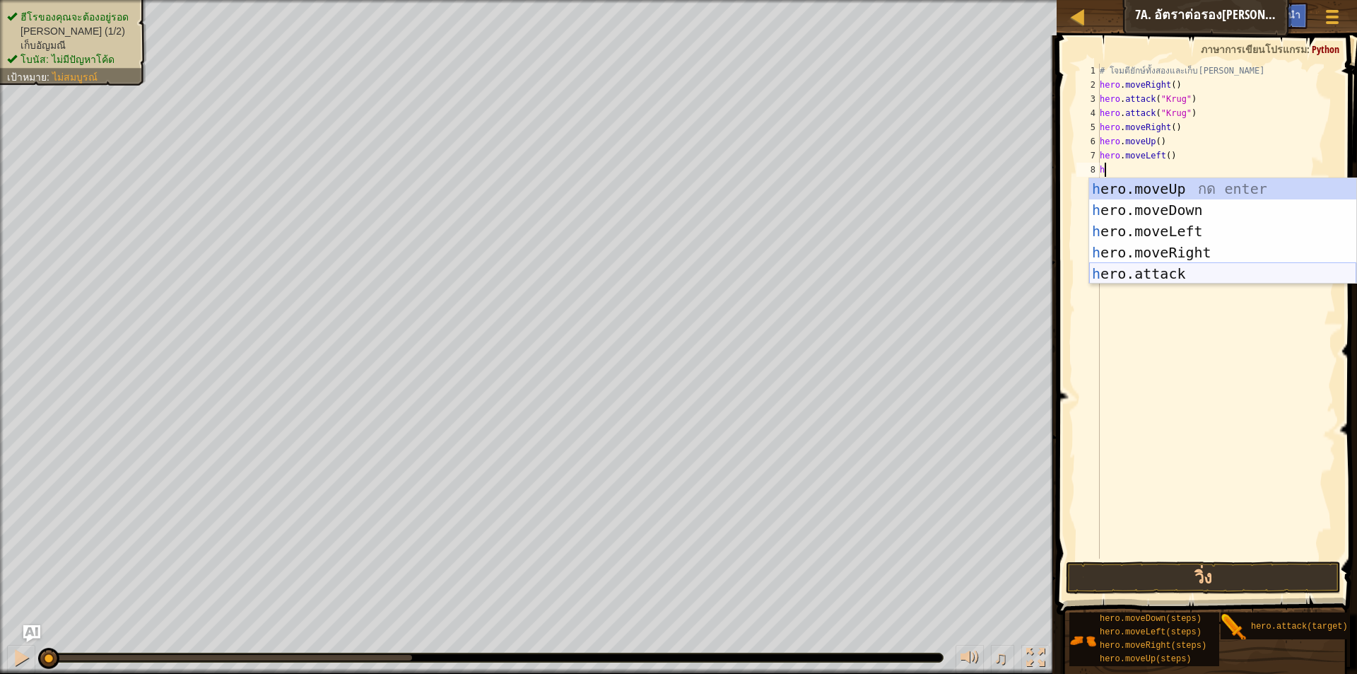
click at [1180, 272] on div "h ero.moveUp กด enter h ero.moveDown กด enter h ero.moveLeft กด enter h ero.mov…" at bounding box center [1222, 252] width 267 height 148
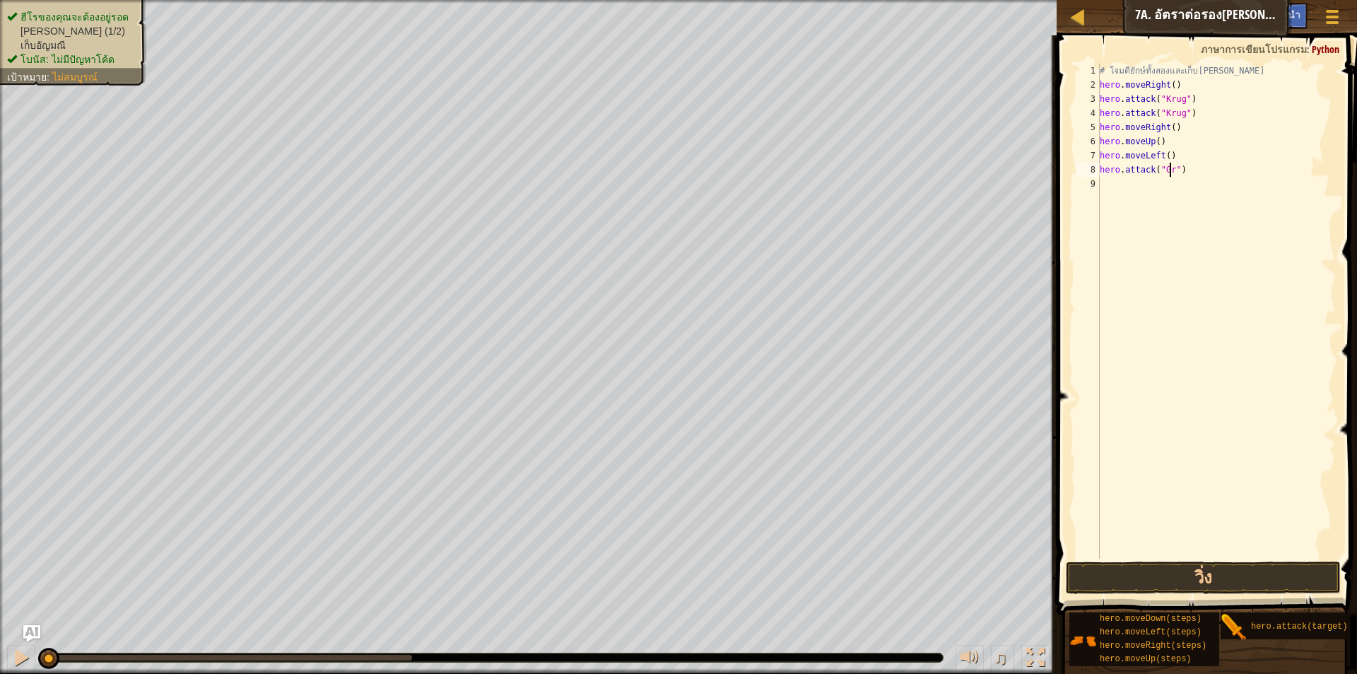
scroll to position [6, 6]
type textarea "hero.attack("Grump")"
drag, startPoint x: 1101, startPoint y: 170, endPoint x: 1219, endPoint y: 172, distance: 118.1
click at [1219, 172] on div "# โจมตียักษ์ทั้งสองและเก็บอัญมณี hero . moveRight ( ) hero . attack ( "Krug" ) …" at bounding box center [1216, 325] width 239 height 523
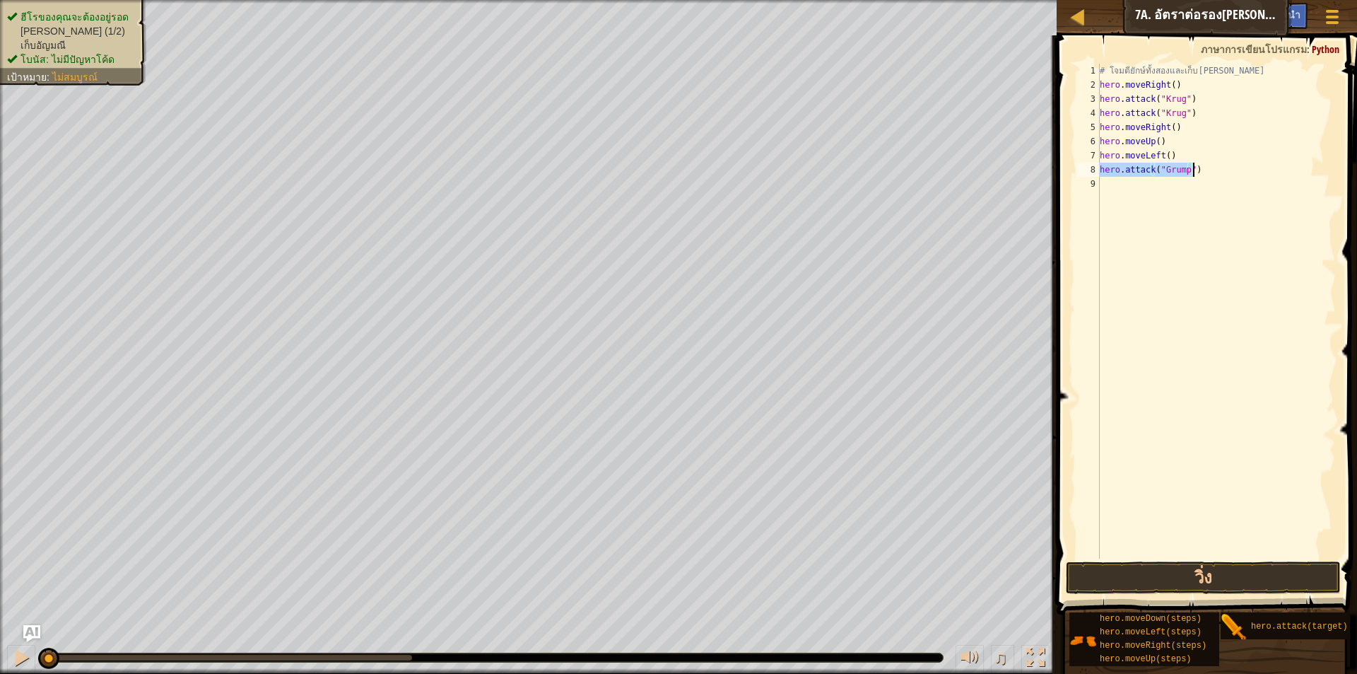
click at [1146, 187] on div "# โจมตียักษ์ทั้งสองและเก็บอัญมณี hero . moveRight ( ) hero . attack ( "Krug" ) …" at bounding box center [1216, 325] width 239 height 523
type textarea "hero.attack("Grump")"
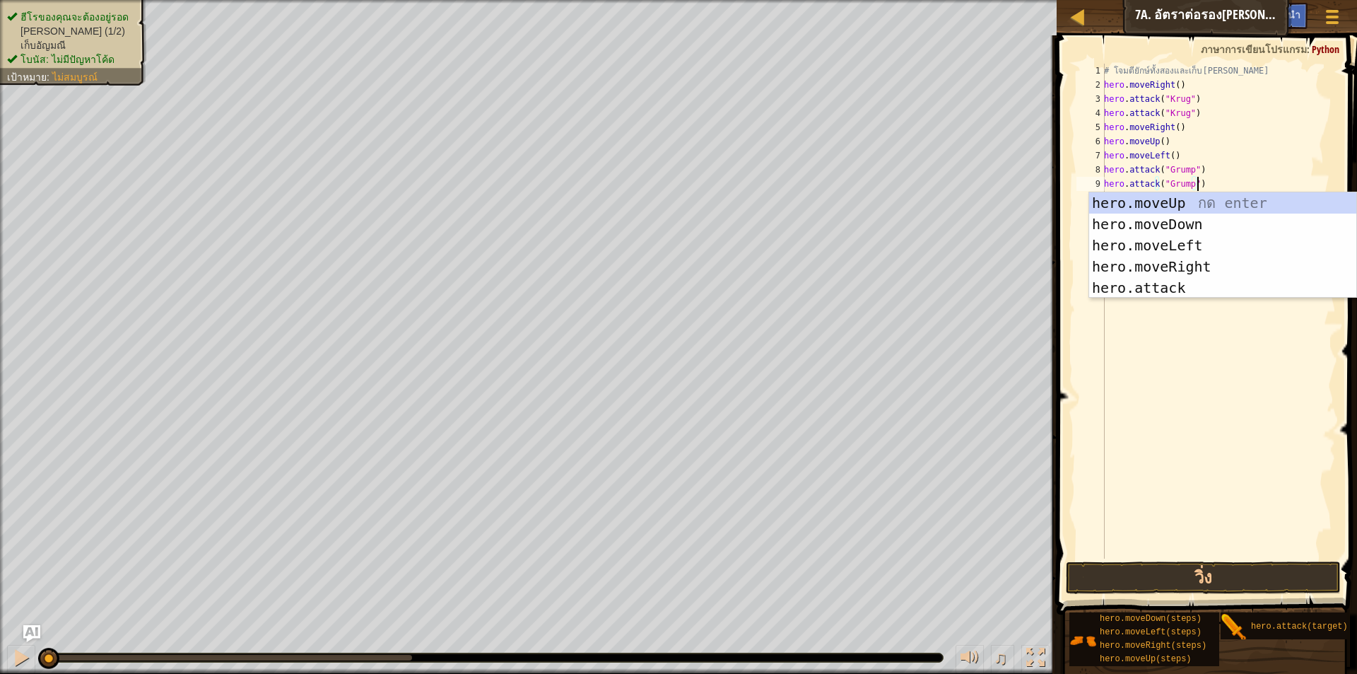
click at [1255, 182] on div "# โจมตียักษ์ทั้งสองและเก็บอัญมณี hero . moveRight ( ) hero . attack ( "Krug" ) …" at bounding box center [1218, 325] width 235 height 523
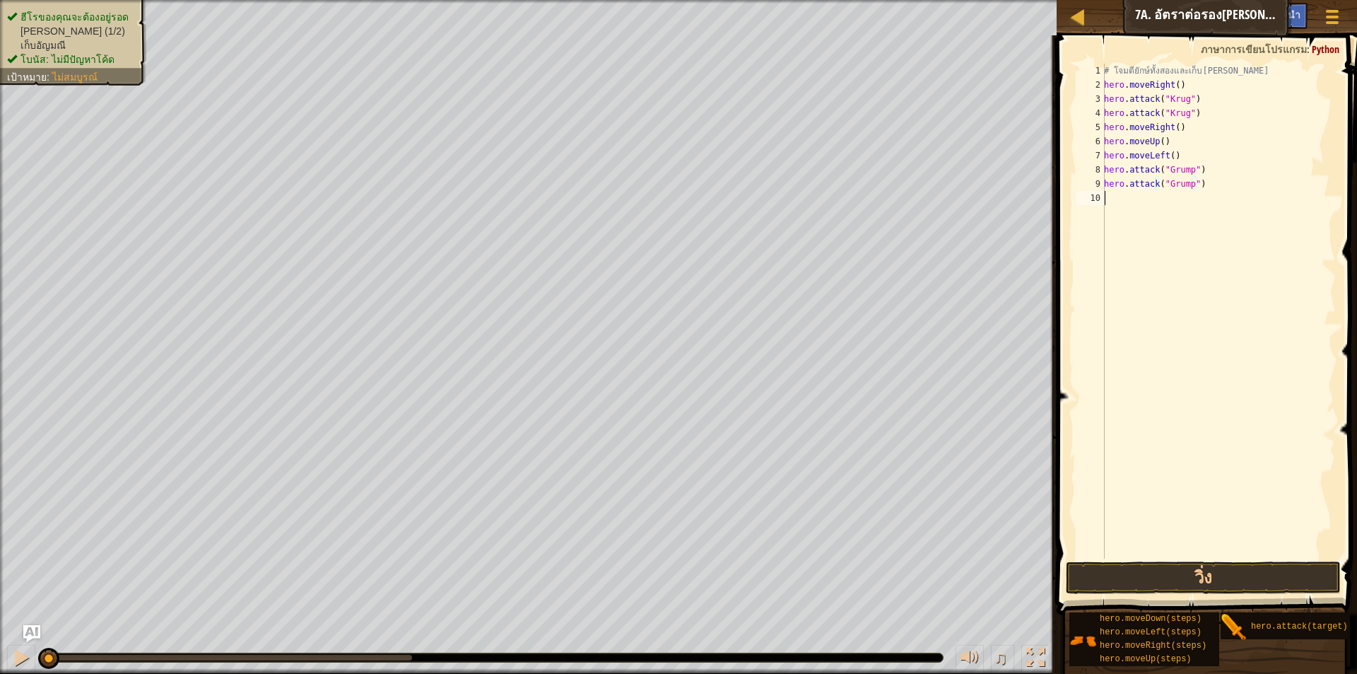
click at [1190, 197] on div "# โจมตียักษ์ทั้งสองและเก็บอัญมณี hero . moveRight ( ) hero . attack ( "Krug" ) …" at bounding box center [1218, 325] width 235 height 523
type textarea "h"
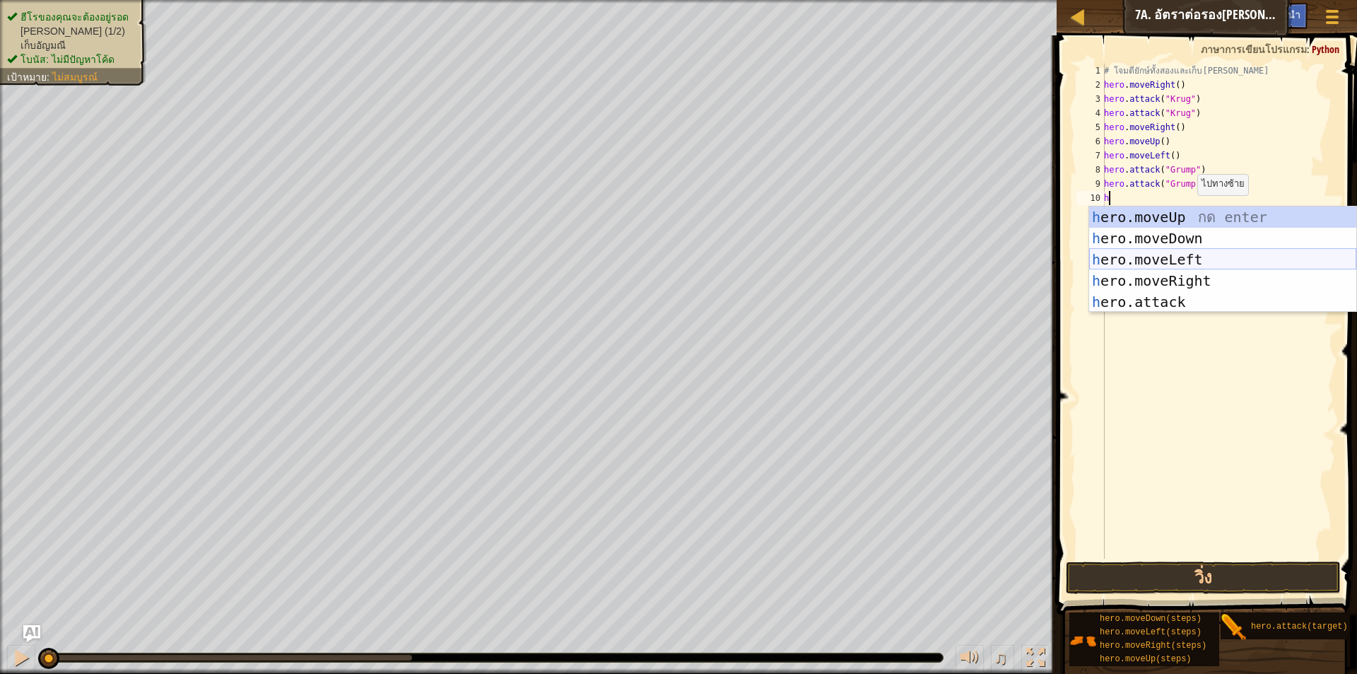
click at [1186, 256] on div "h ero.moveUp กด enter h ero.moveDown กด enter h ero.moveLeft กด enter h ero.mov…" at bounding box center [1222, 280] width 267 height 148
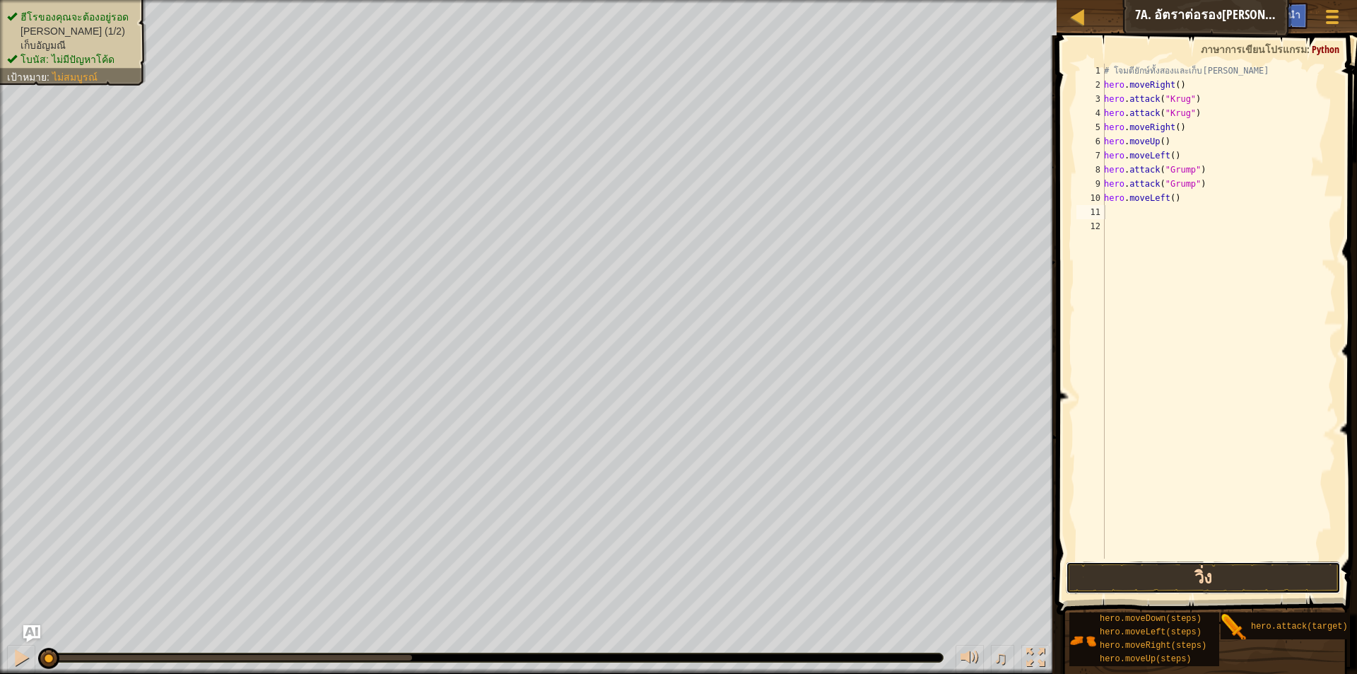
click at [1204, 573] on button "วิ่ง" at bounding box center [1203, 577] width 275 height 33
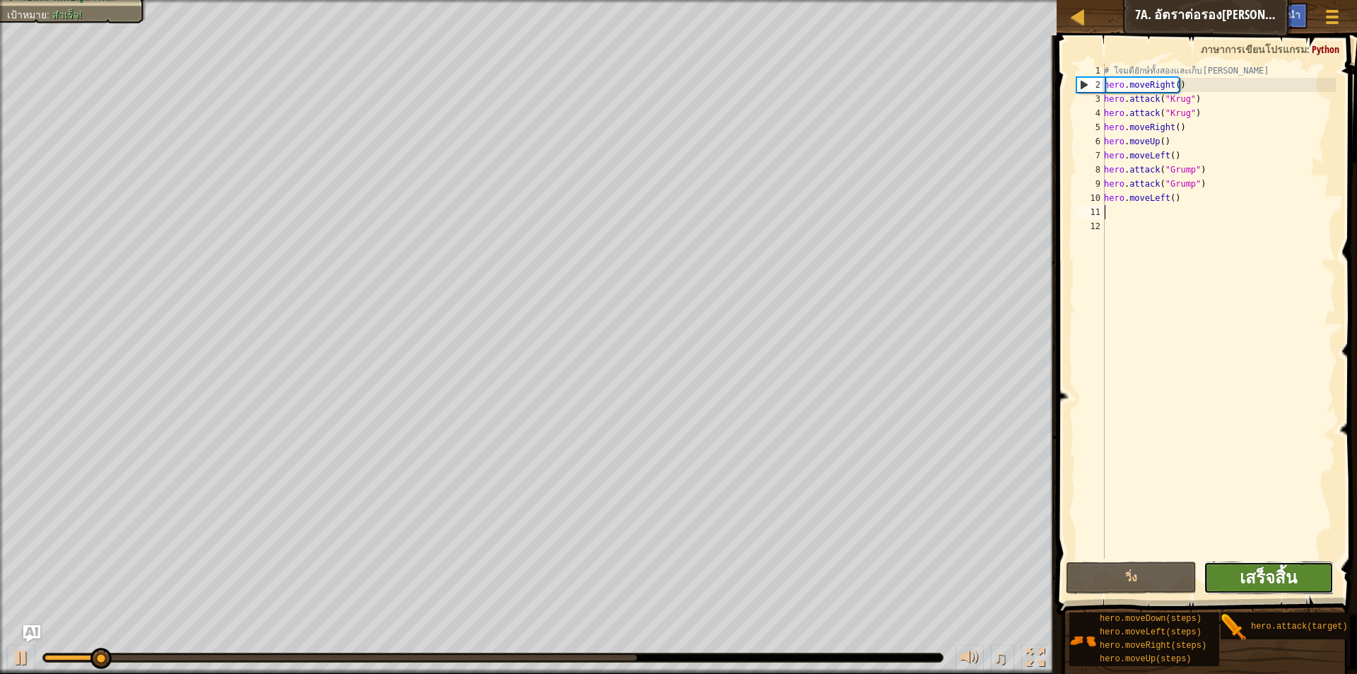
click at [1281, 580] on span "เสร็จสิ้น" at bounding box center [1268, 577] width 57 height 23
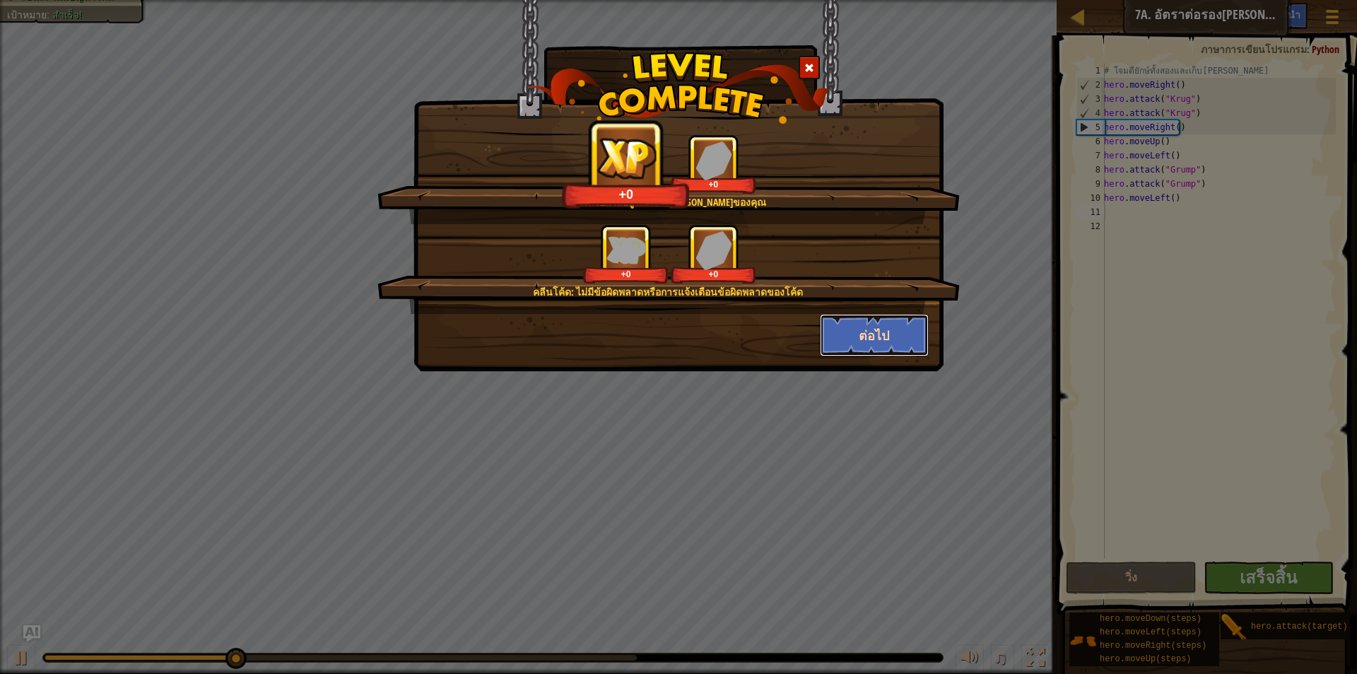
click at [874, 353] on button "ต่อไป" at bounding box center [875, 335] width 110 height 42
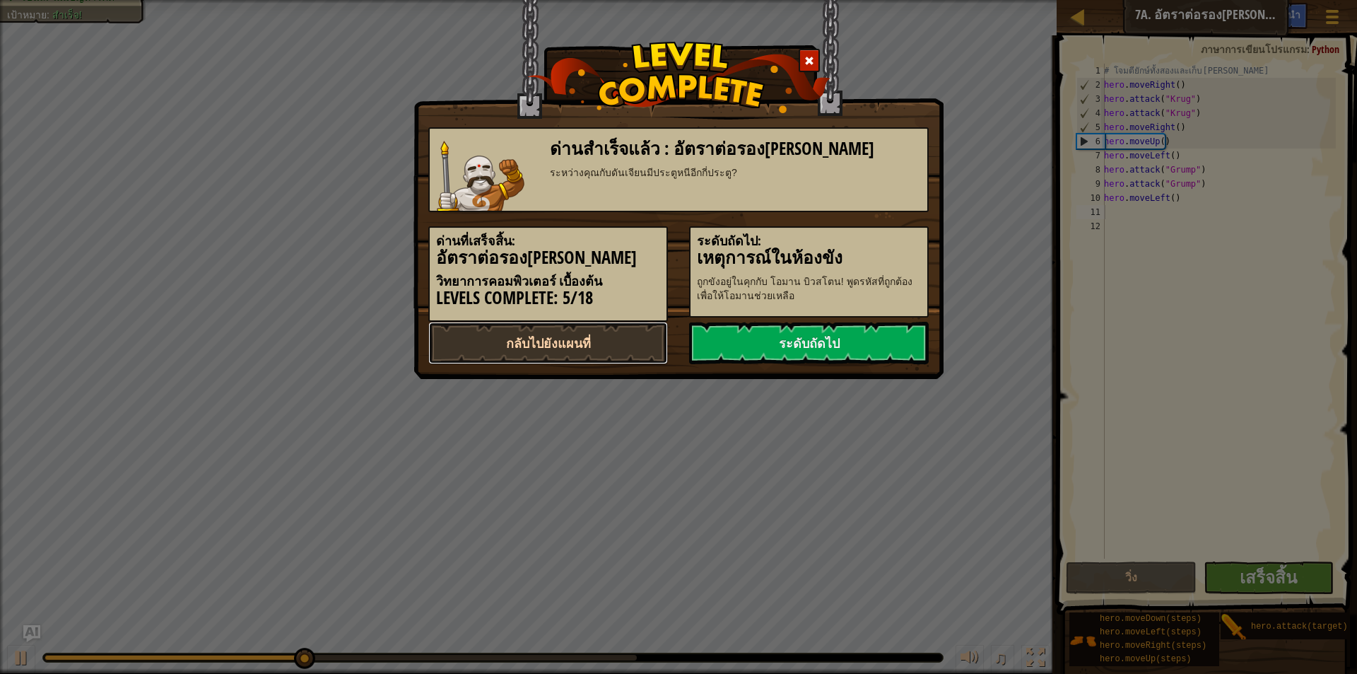
click at [597, 337] on link "กลับไปยังแผนที่" at bounding box center [548, 343] width 240 height 42
select select "th"
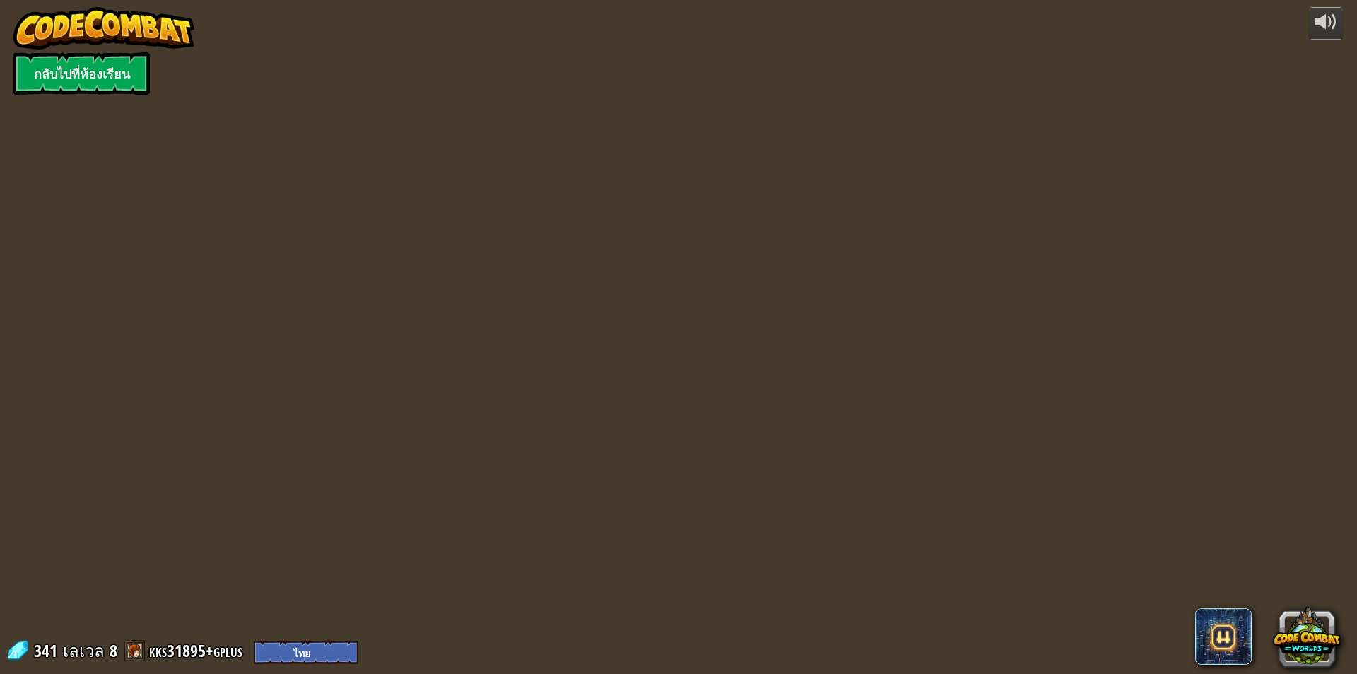
select select "th"
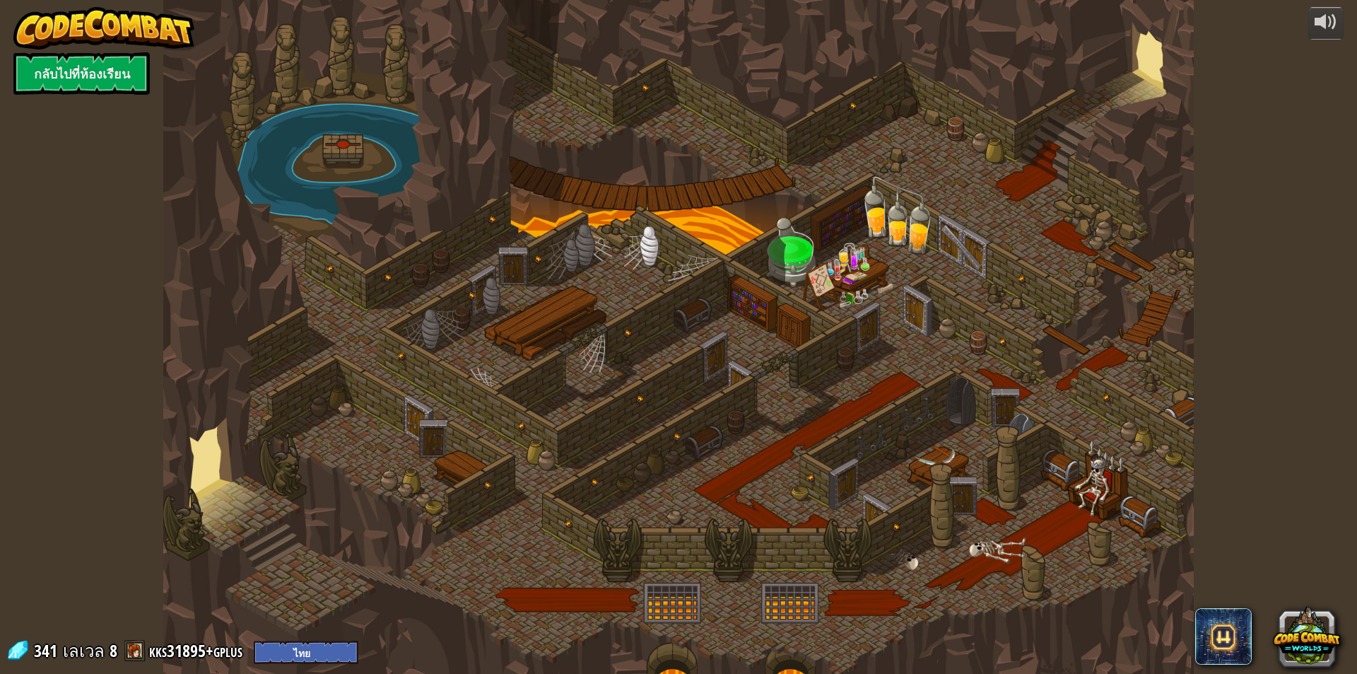
select select "th"
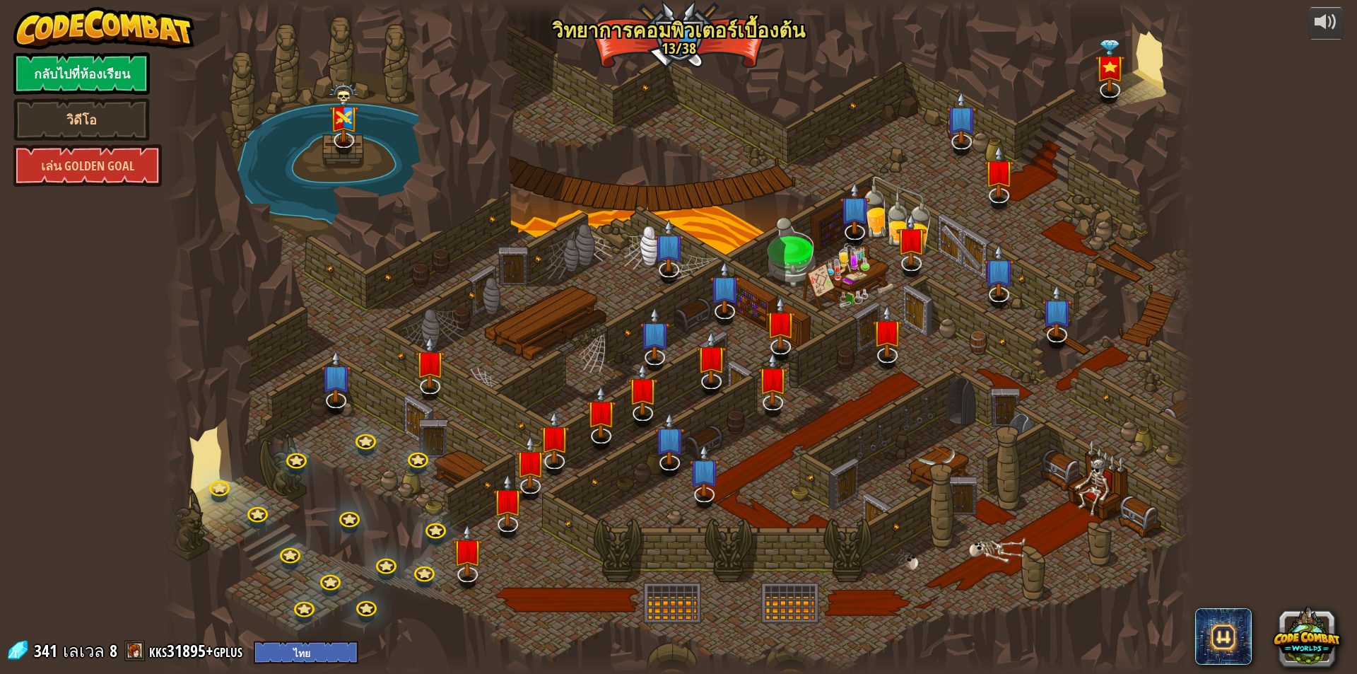
select select "th"
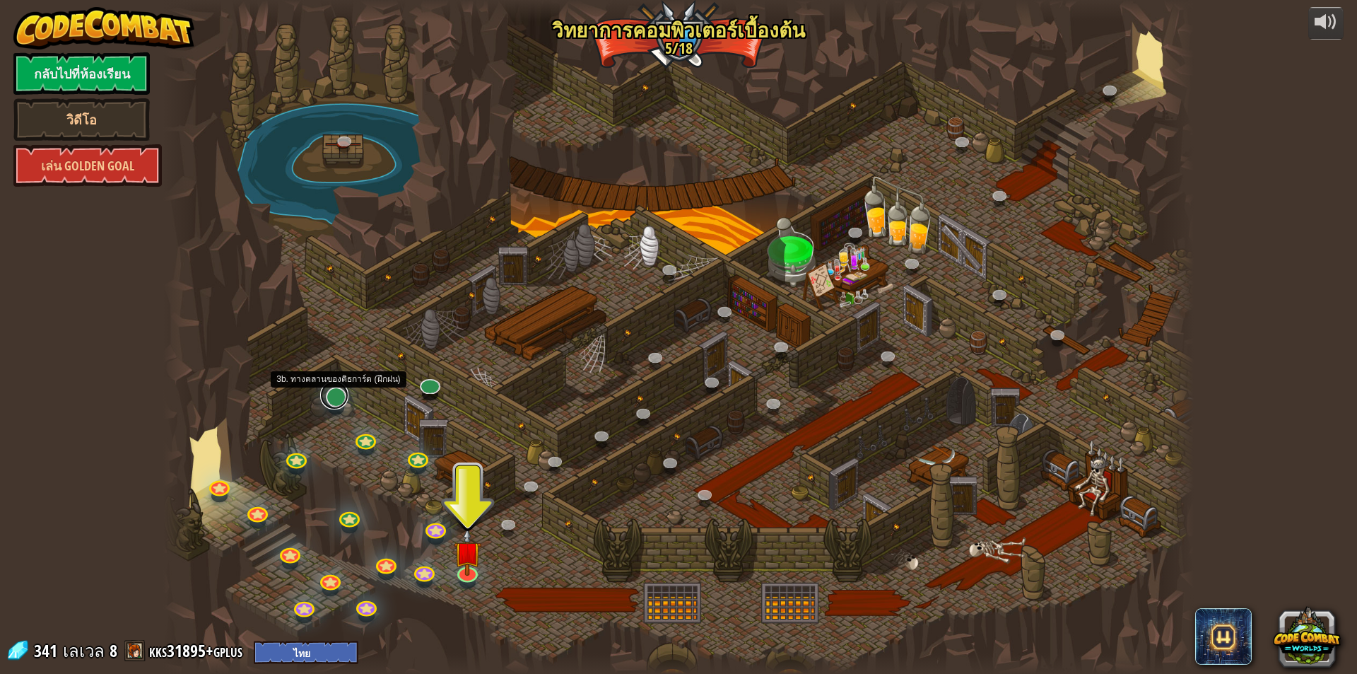
click at [339, 396] on link at bounding box center [334, 395] width 28 height 28
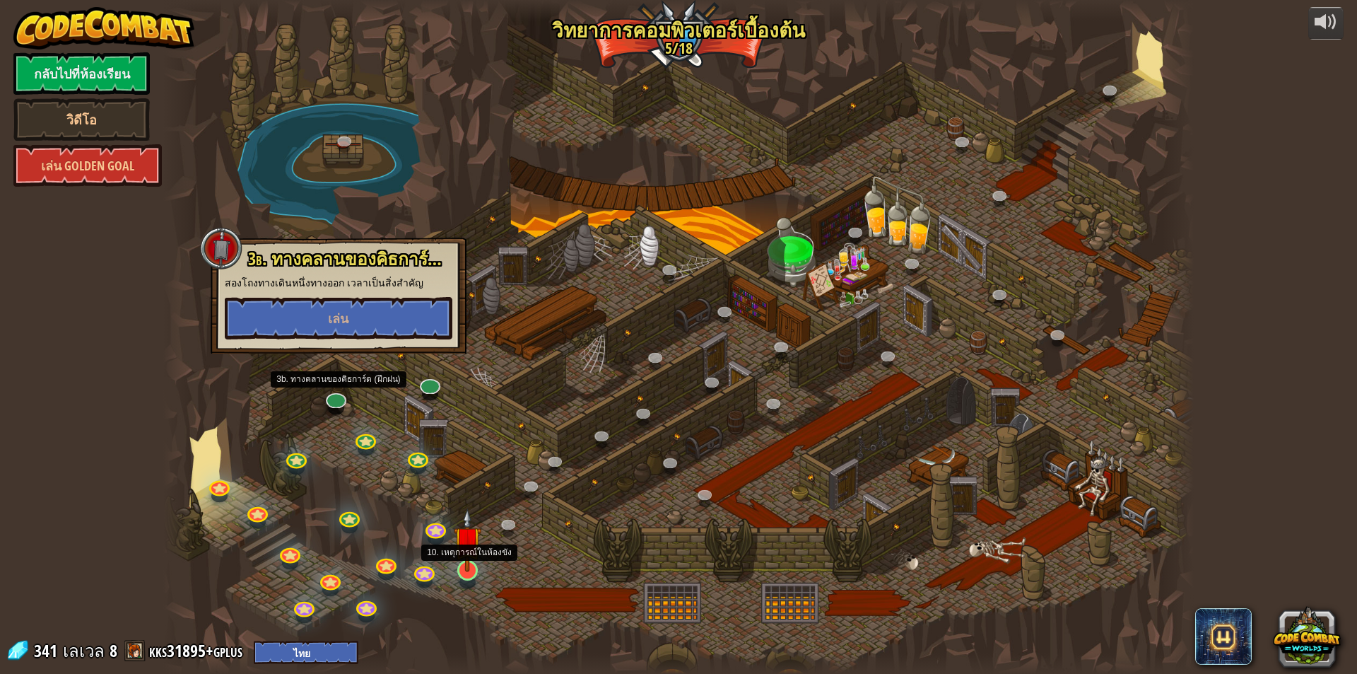
click at [455, 572] on img at bounding box center [468, 540] width 28 height 64
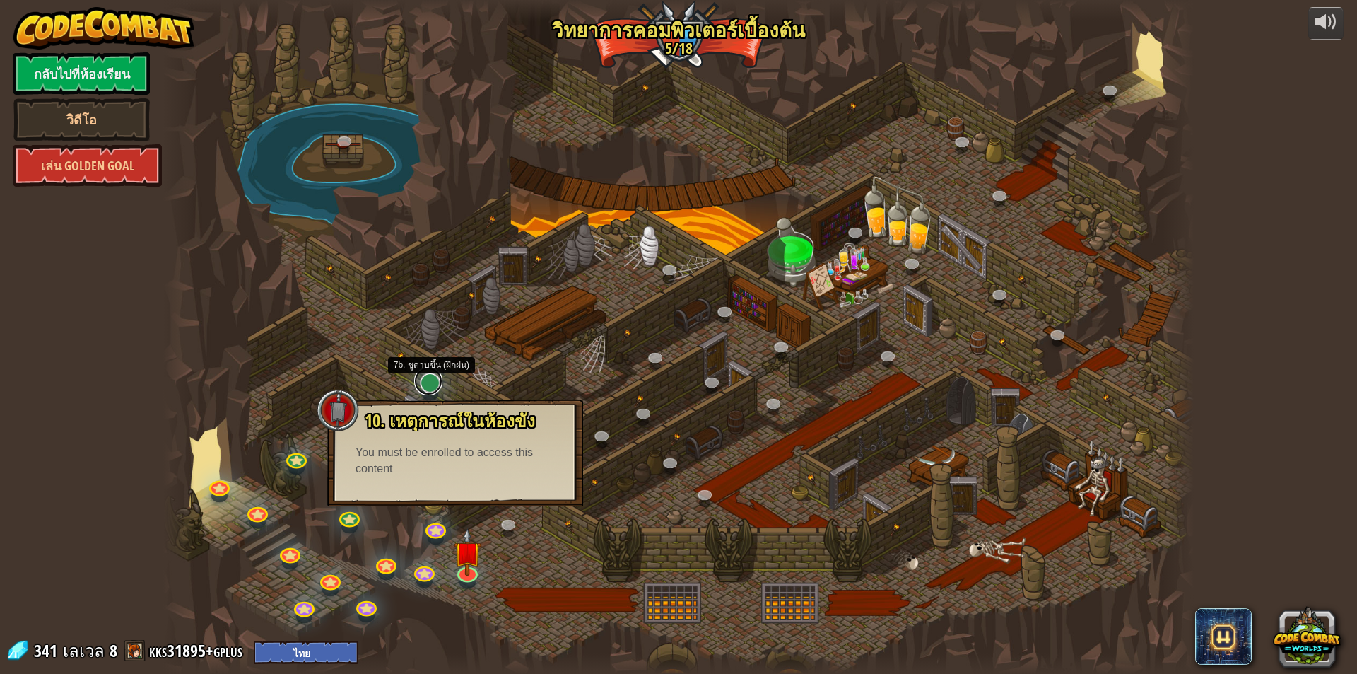
click at [433, 383] on link at bounding box center [428, 381] width 28 height 28
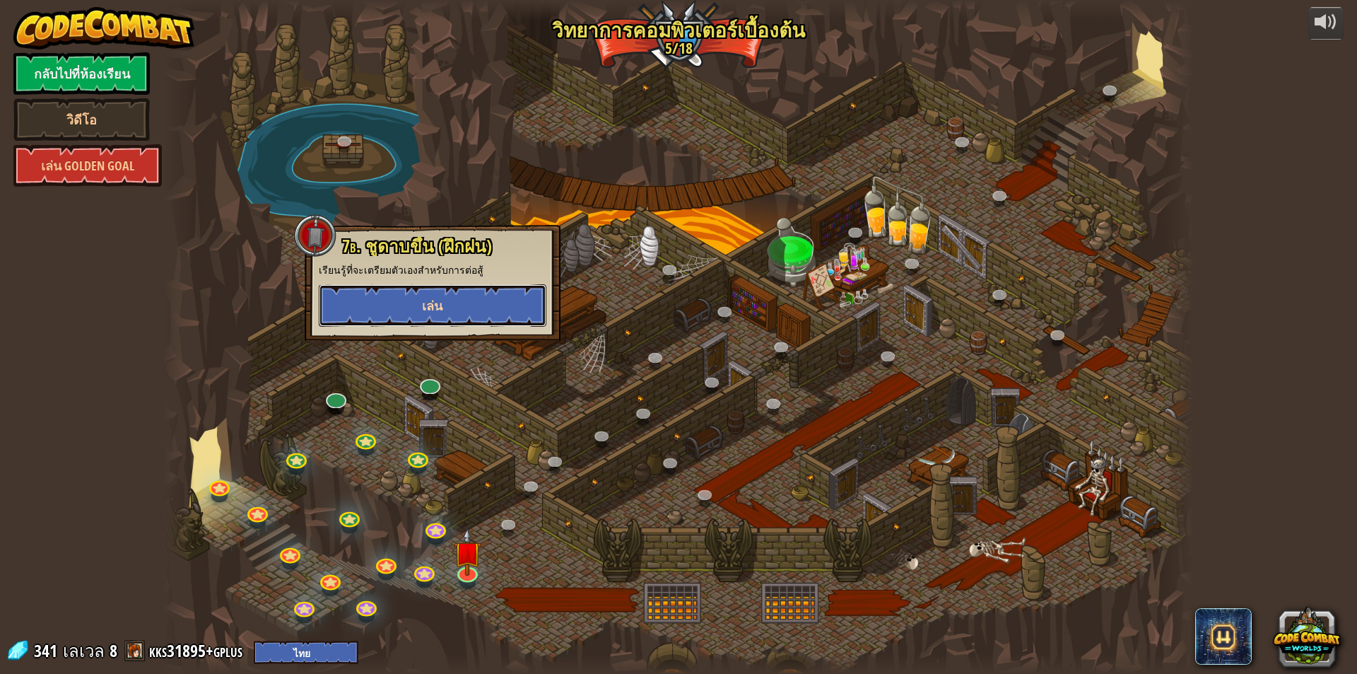
click at [477, 309] on button "เล่น" at bounding box center [433, 305] width 228 height 42
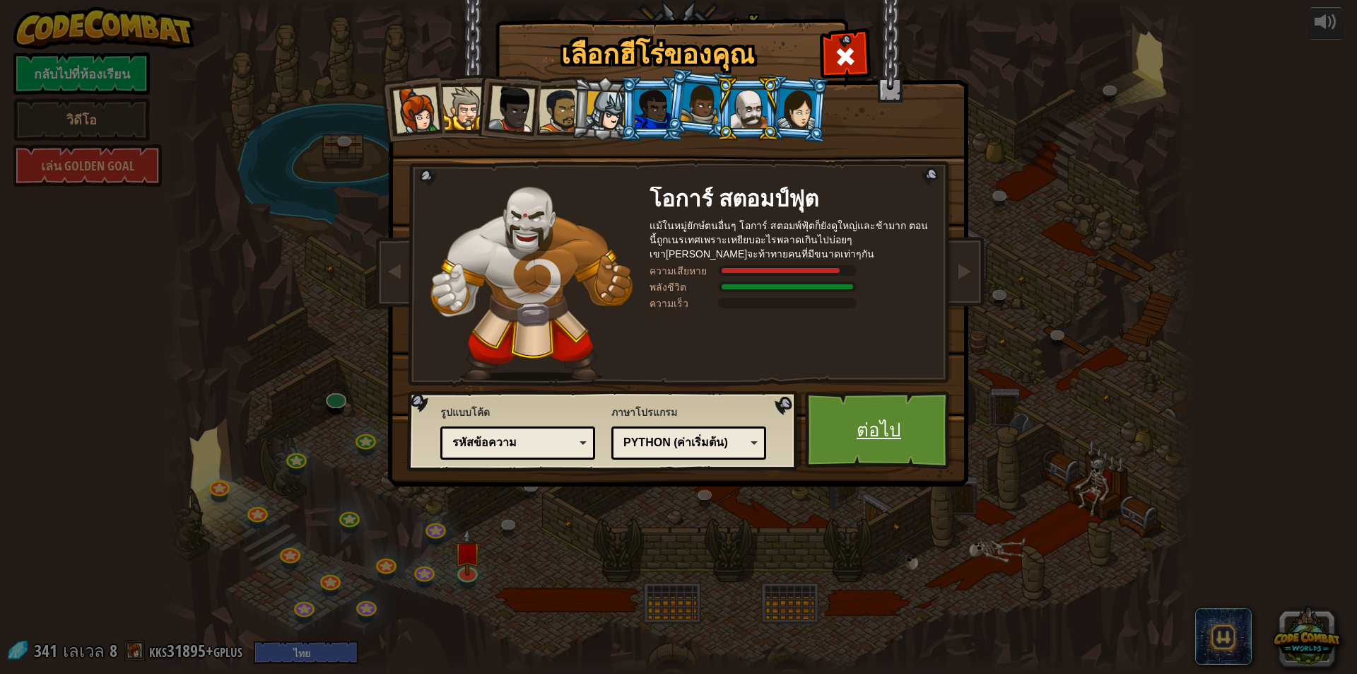
click at [886, 428] on link "ต่อไป" at bounding box center [879, 430] width 148 height 78
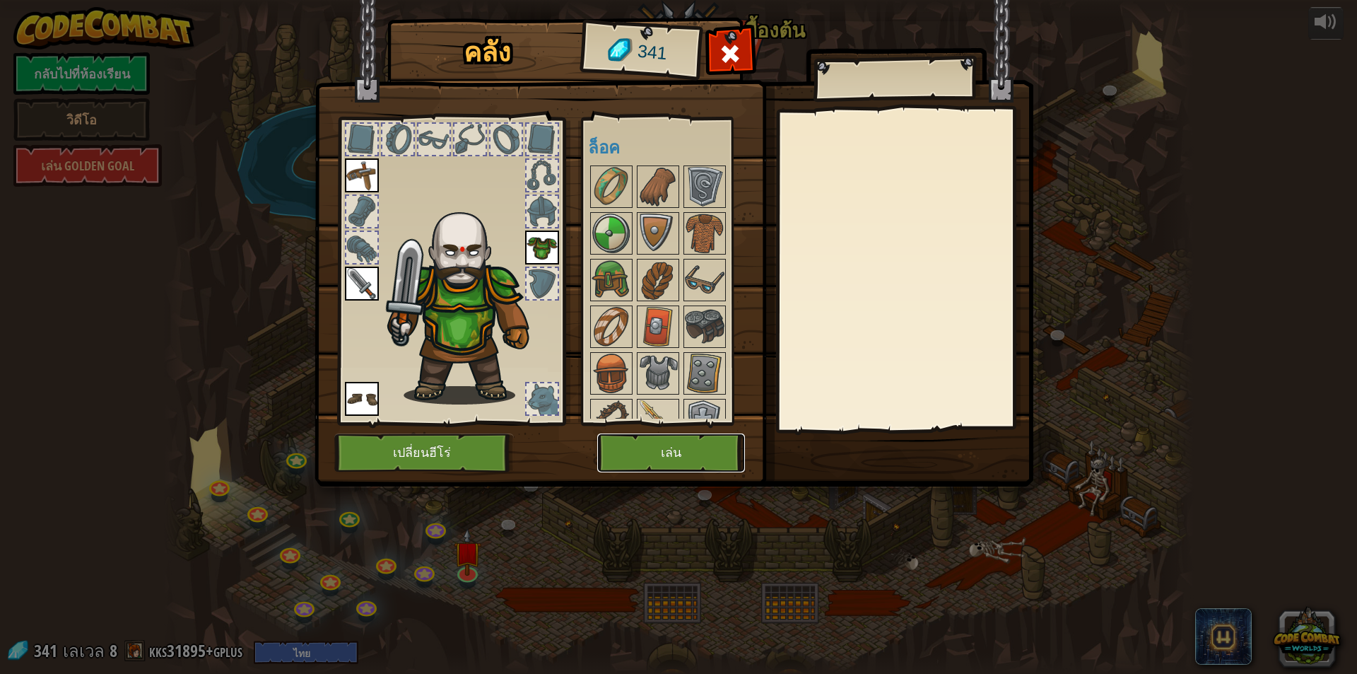
click at [666, 450] on button "เล่น" at bounding box center [671, 452] width 148 height 39
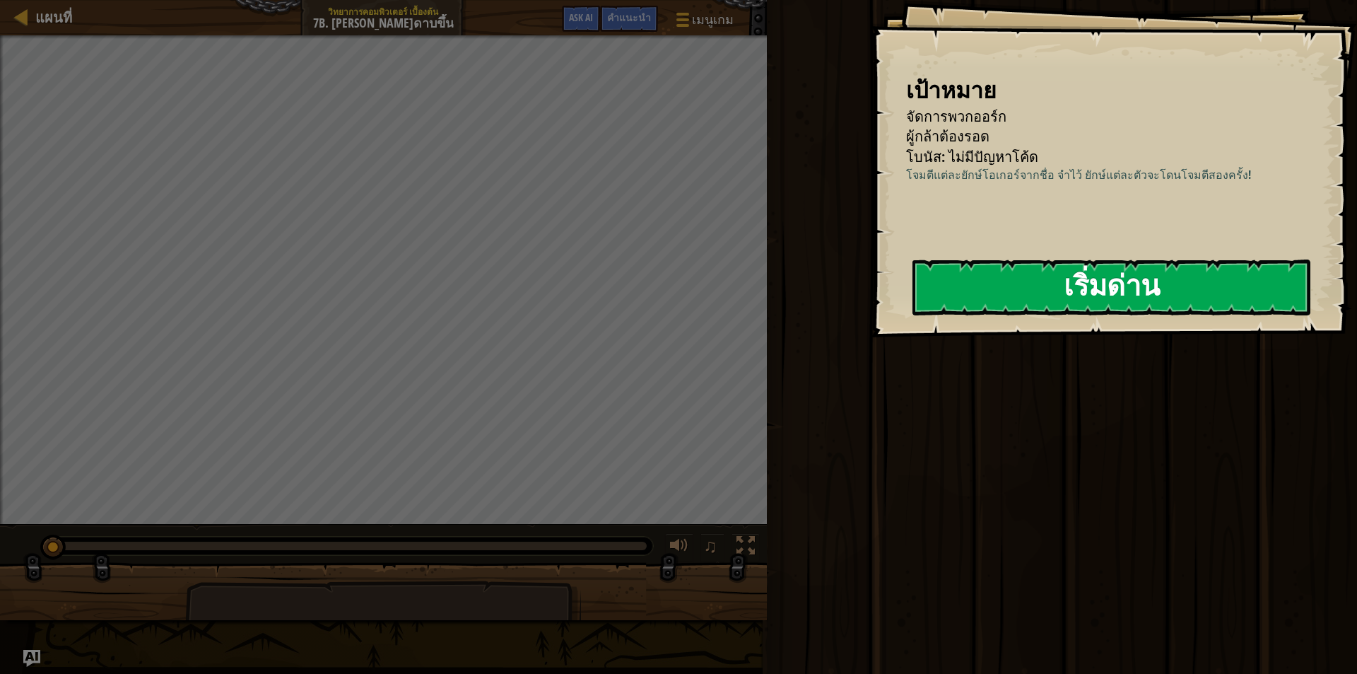
click at [1041, 261] on button "เริ่มด่าน" at bounding box center [1112, 287] width 398 height 56
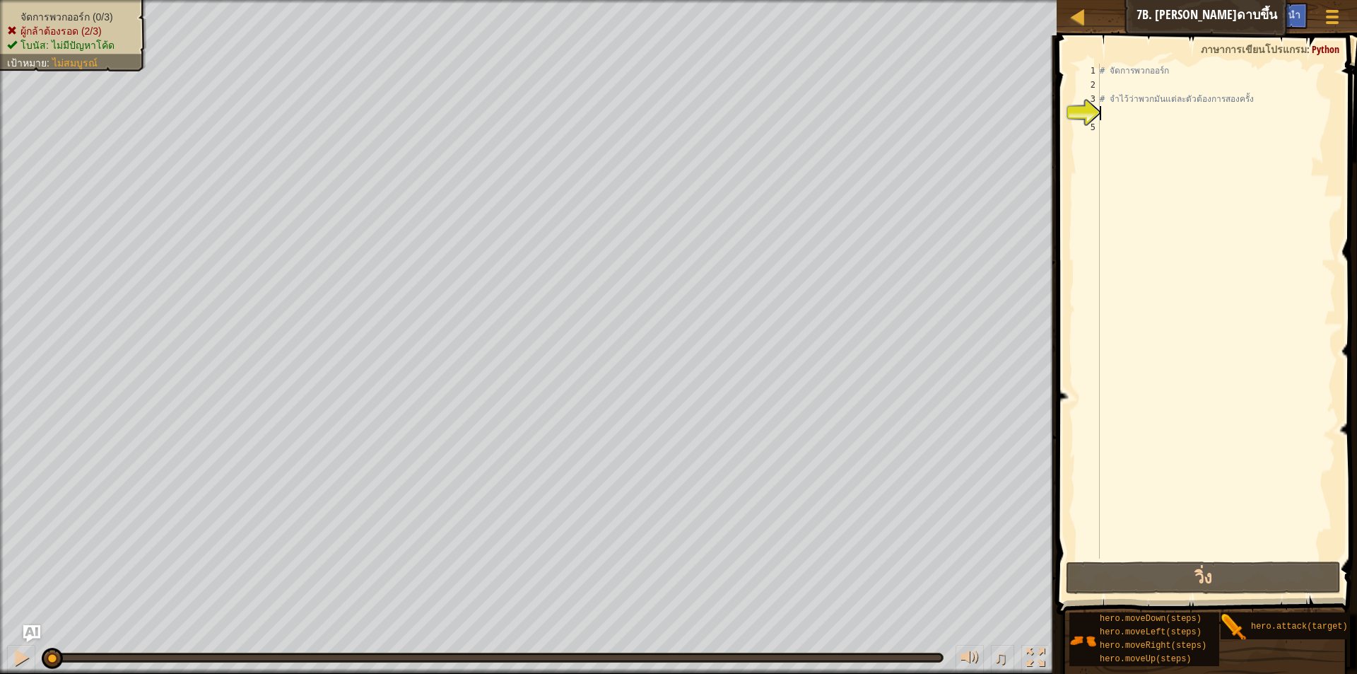
type textarea "h"
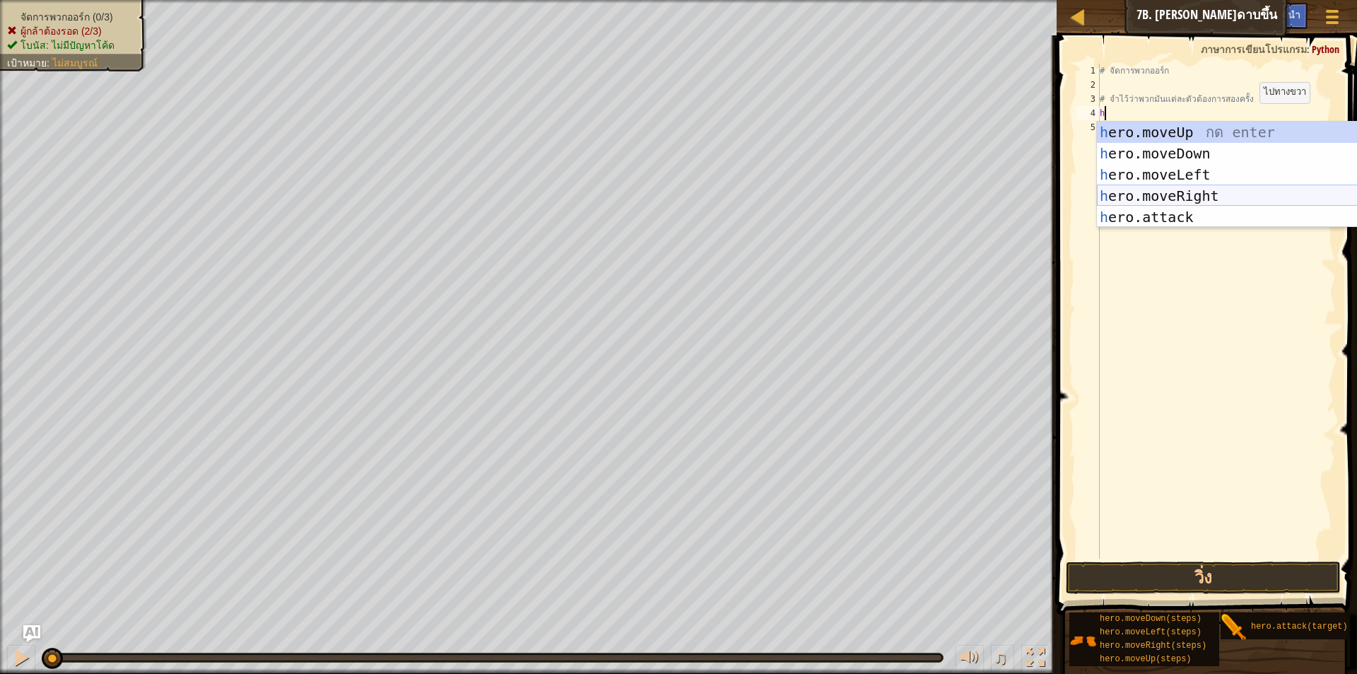
click at [1205, 187] on div "h ero.moveUp กด enter h ero.moveDown กด enter h ero.moveLeft กด enter h ero.mov…" at bounding box center [1230, 196] width 267 height 148
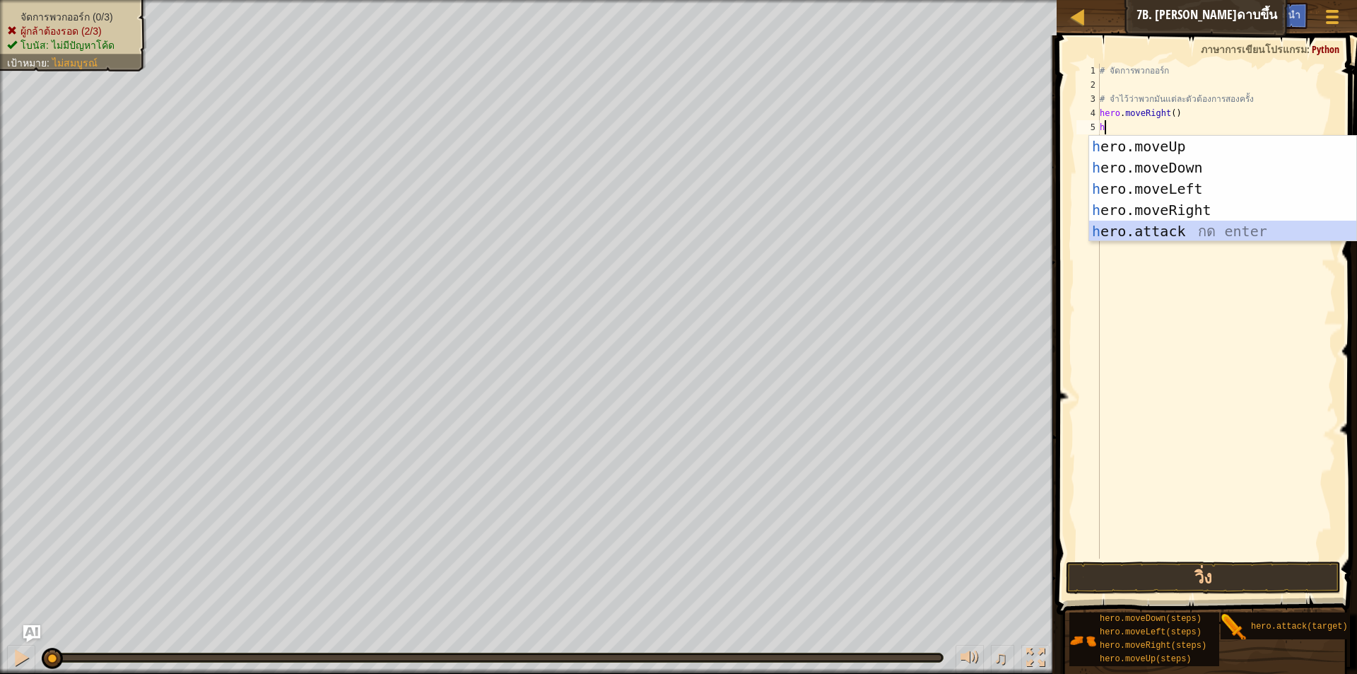
click at [1181, 237] on div "h ero.moveUp กด enter h ero.moveDown กด enter h ero.moveLeft กด enter h ero.mov…" at bounding box center [1222, 210] width 267 height 148
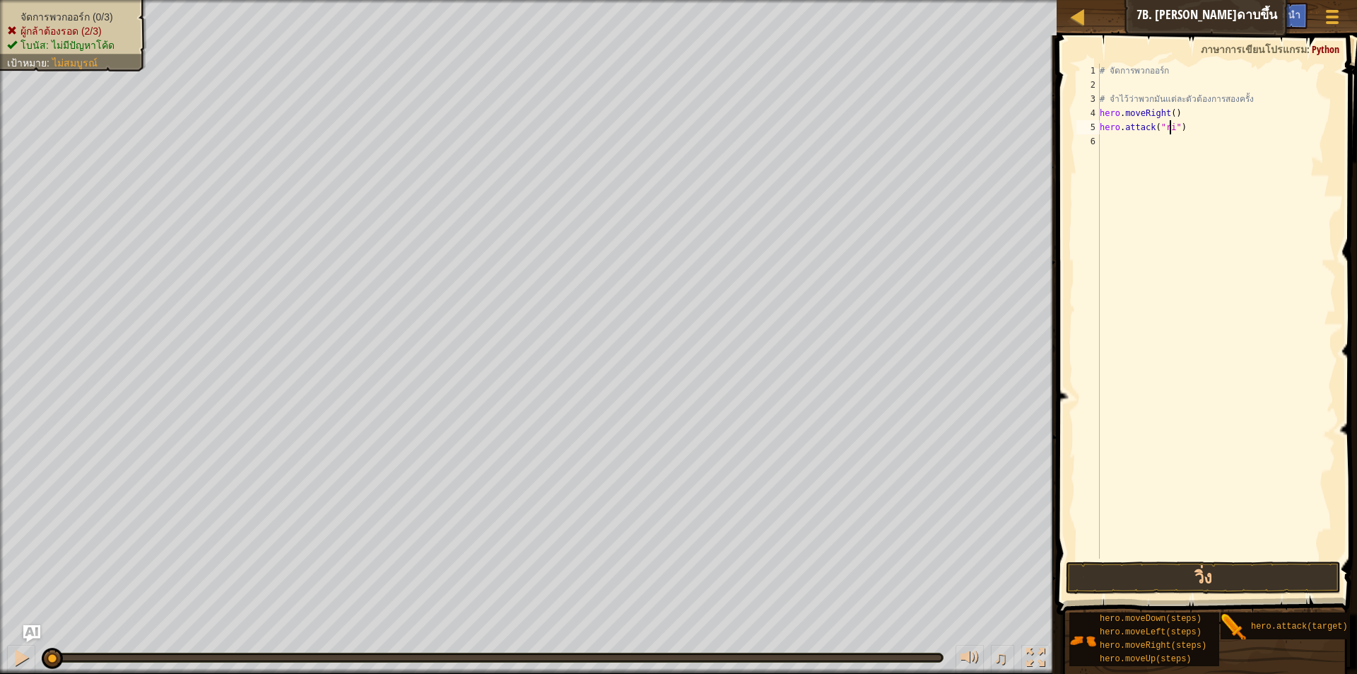
scroll to position [6, 6]
click at [1163, 129] on div "# จัดการพวกออร์ก # จำไว้ว่าพวกมันแต่ละตัวต้องการสองครั้ง hero . moveRight ( ) h…" at bounding box center [1216, 325] width 239 height 523
click at [1164, 129] on div "# จัดการพวกออร์ก # จำไว้ว่าพวกมันแต่ละตัวต้องการสองครั้ง hero . moveRight ( ) h…" at bounding box center [1216, 311] width 239 height 495
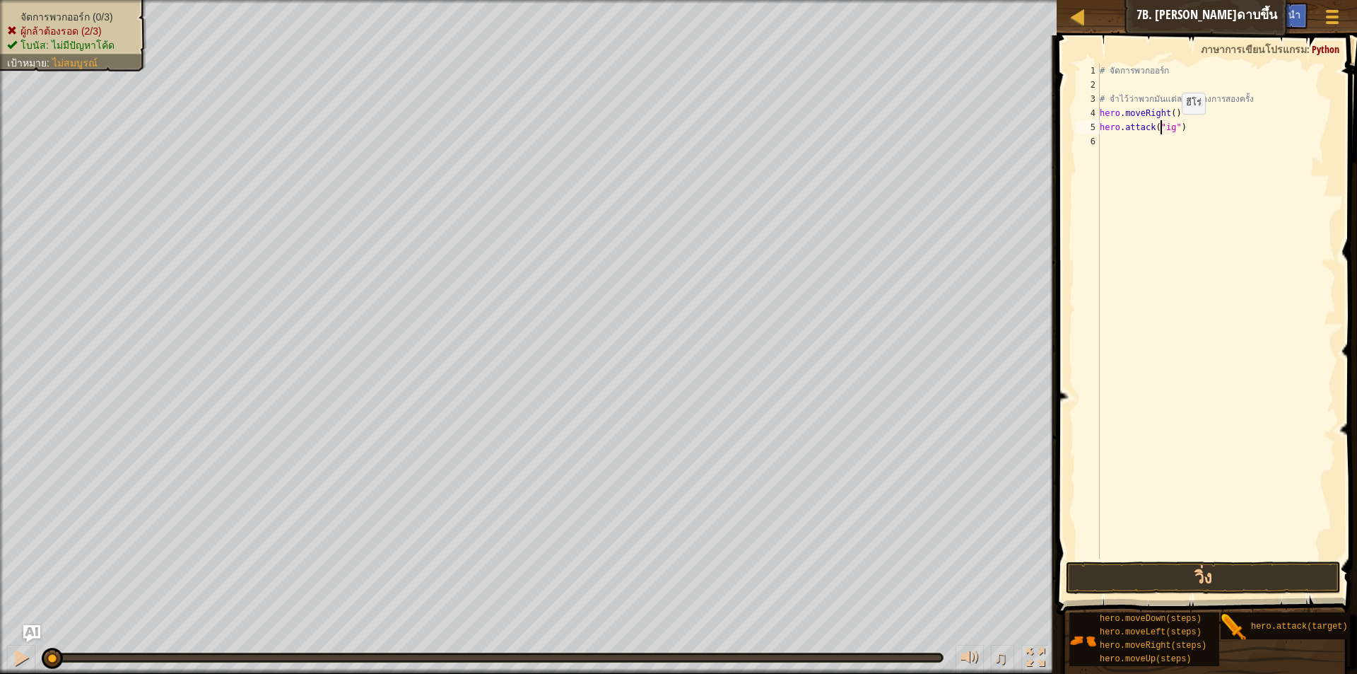
type textarea "hero.attack("Rig")"
drag, startPoint x: 1104, startPoint y: 124, endPoint x: 1186, endPoint y: 131, distance: 82.3
click at [1186, 131] on div "# จัดการพวกออร์ก # จำไว้ว่าพวกมันแต่ละตัวต้องการสองครั้ง hero . moveRight ( ) h…" at bounding box center [1216, 325] width 239 height 523
click at [1180, 169] on div "# จัดการพวกออร์ก # จำไว้ว่าพวกมันแต่ละตัวต้องการสองครั้ง hero . moveRight ( ) h…" at bounding box center [1216, 325] width 239 height 523
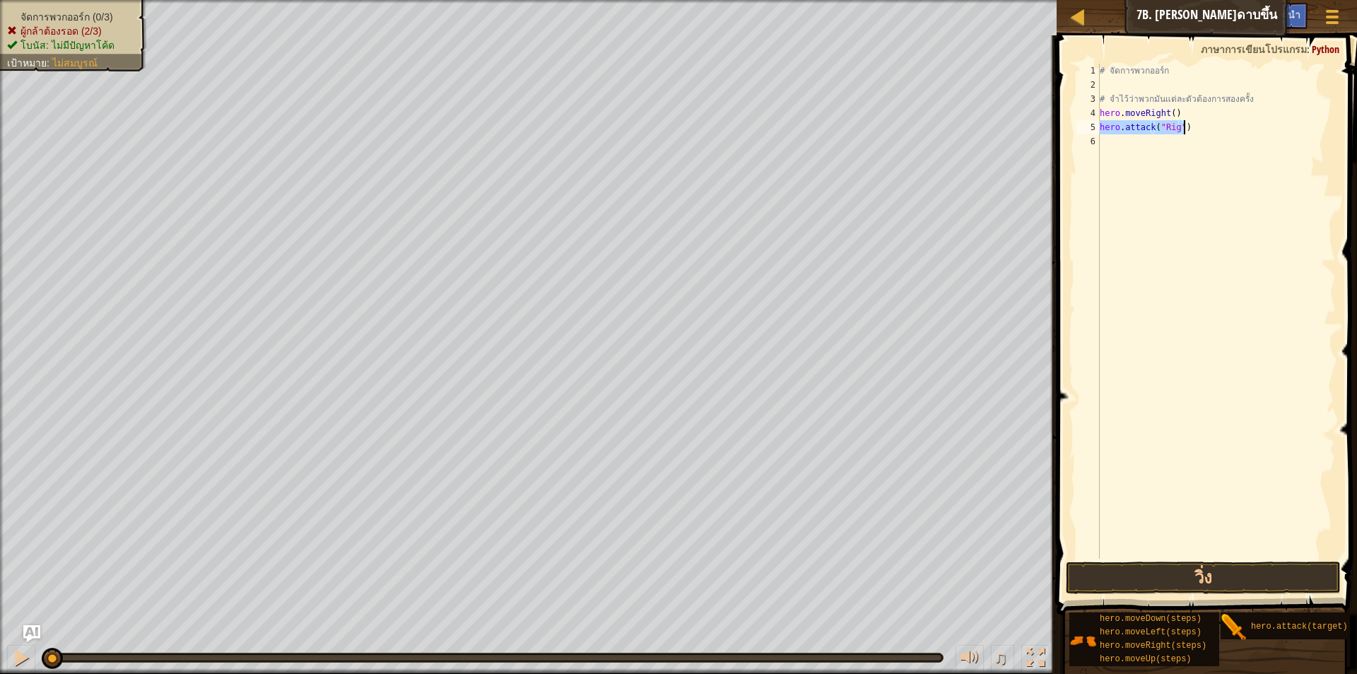
drag, startPoint x: 1101, startPoint y: 128, endPoint x: 1191, endPoint y: 131, distance: 89.8
click at [1191, 131] on div "# จัดการพวกออร์ก # จำไว้ว่าพวกมันแต่ละตัวต้องการสองครั้ง hero . moveRight ( ) h…" at bounding box center [1216, 325] width 239 height 523
type textarea "hero.attack("Rig")"
click at [1137, 144] on div "# จัดการพวกออร์ก # จำไว้ว่าพวกมันแต่ละตัวต้องการสองครั้ง hero . moveRight ( ) h…" at bounding box center [1216, 325] width 239 height 523
paste textarea "hero.attack("Rig")"
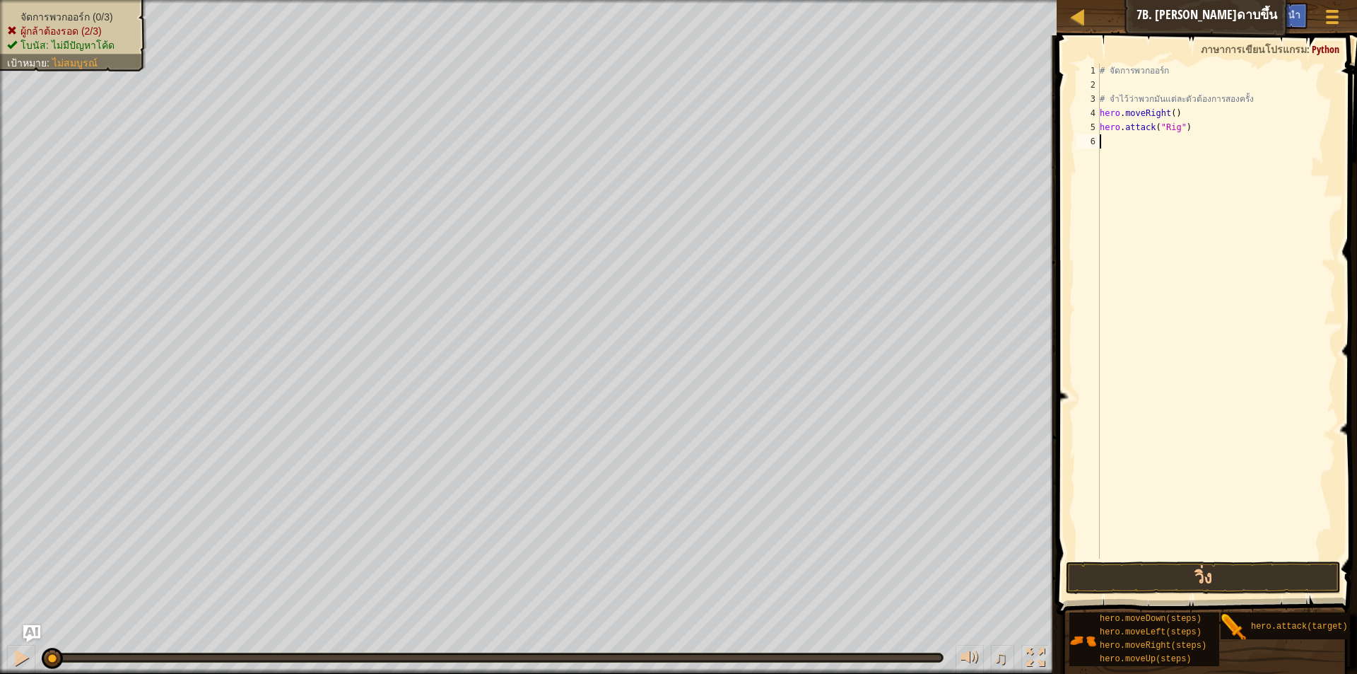
type textarea "hero.attack("Rig")"
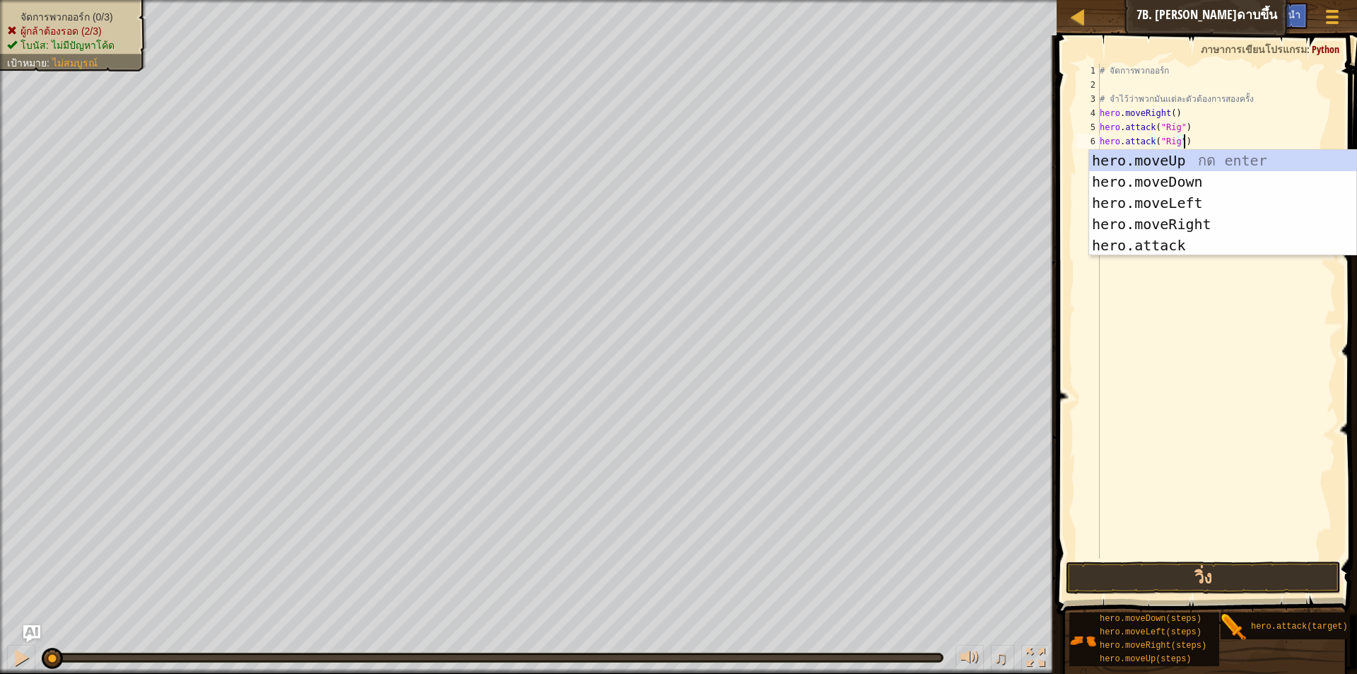
click at [1231, 134] on div "# จัดการพวกออร์ก # จำไว้ว่าพวกมันแต่ละตัวต้องการสองครั้ง hero . moveRight ( ) h…" at bounding box center [1216, 325] width 239 height 523
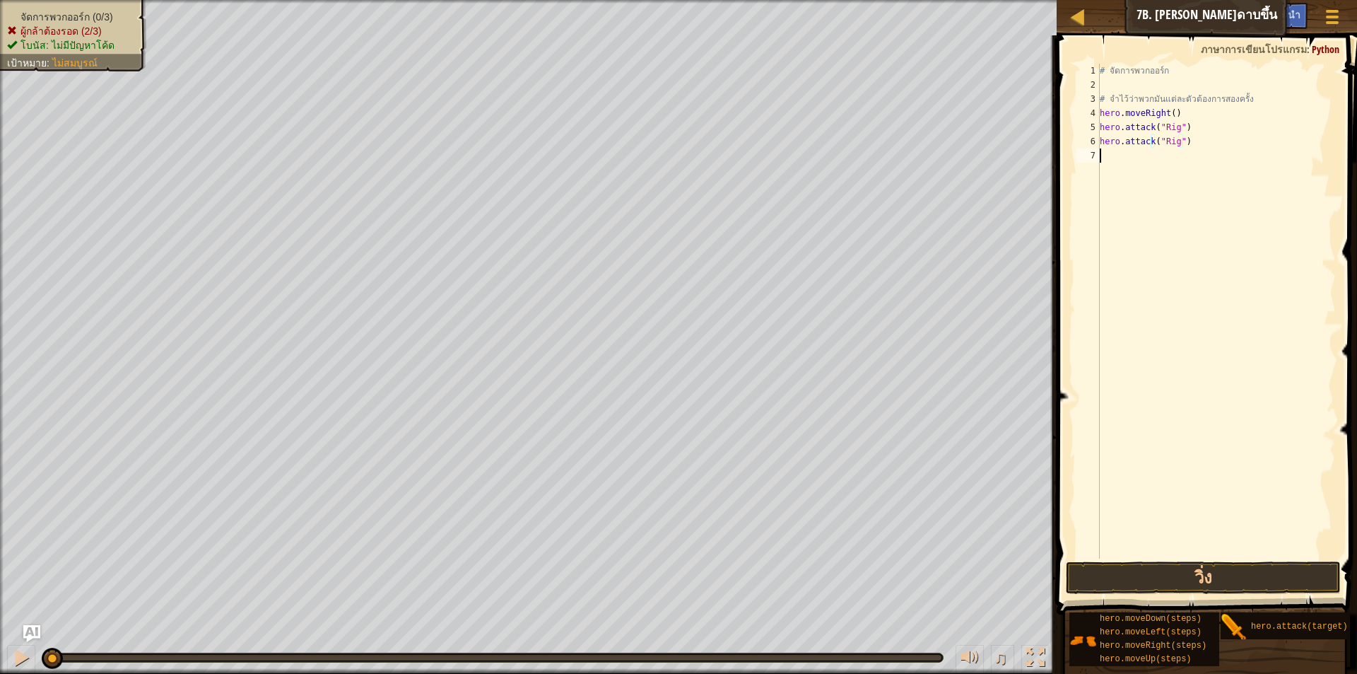
click at [1186, 159] on div "# จัดการพวกออร์ก # จำไว้ว่าพวกมันแต่ละตัวต้องการสองครั้ง hero . moveRight ( ) h…" at bounding box center [1216, 325] width 239 height 523
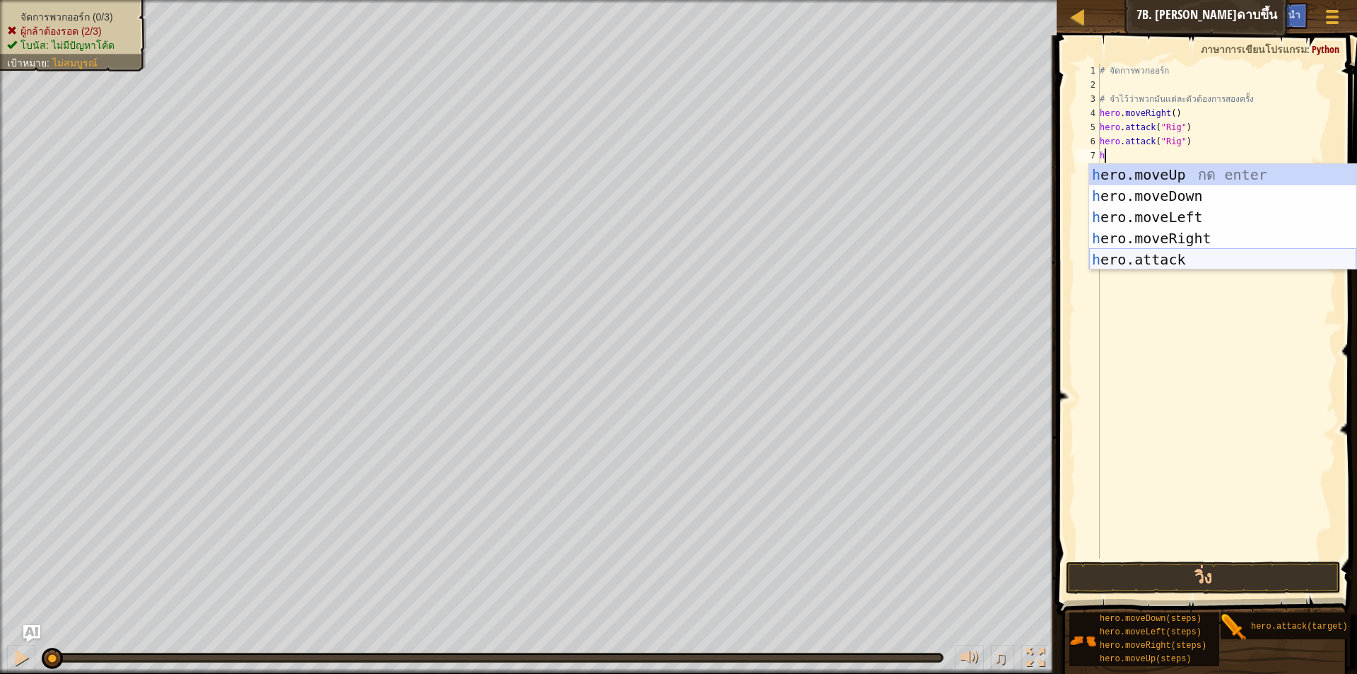
click at [1183, 262] on div "h ero.moveUp กด enter h ero.moveDown กด enter h ero.moveLeft กด enter h ero.mov…" at bounding box center [1222, 238] width 267 height 148
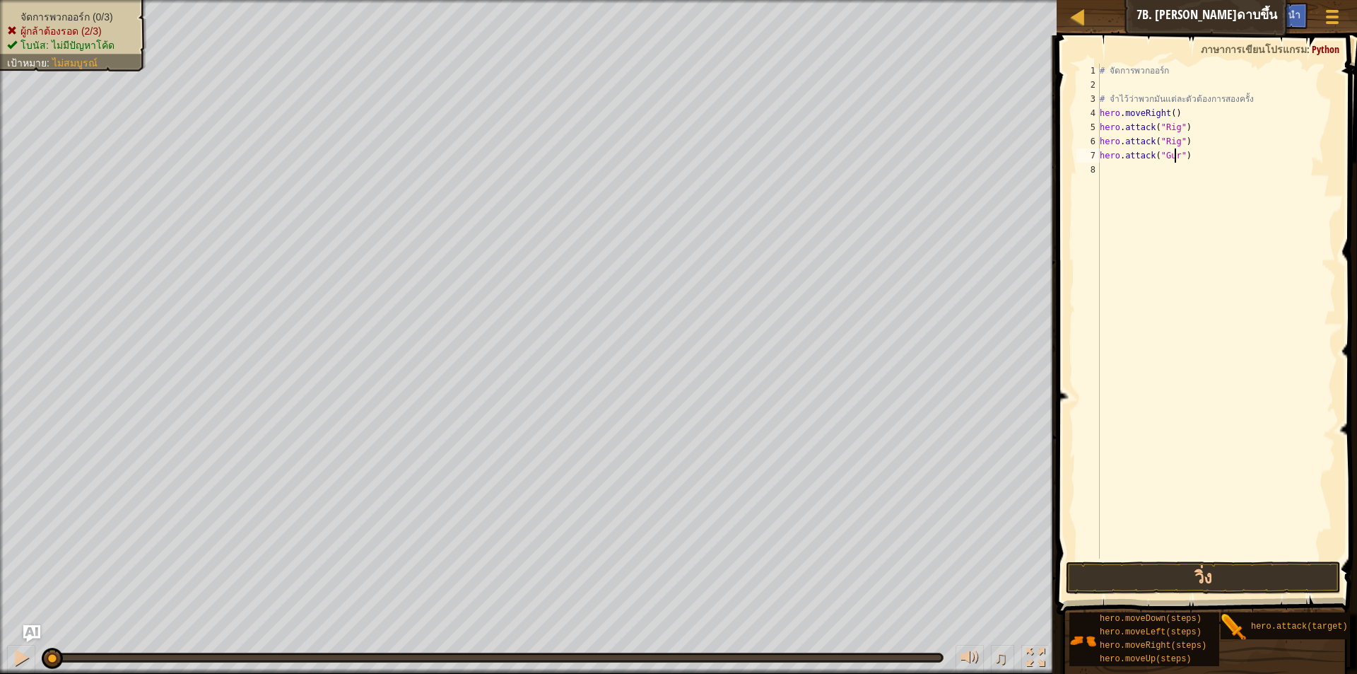
scroll to position [6, 6]
type textarea "hero.attack("Gurt")"
drag, startPoint x: 1101, startPoint y: 151, endPoint x: 1215, endPoint y: 156, distance: 113.9
click at [1215, 156] on div "# จัดการพวกออร์ก # จำไว้ว่าพวกมันแต่ละตัวต้องการสองครั้ง hero . moveRight ( ) h…" at bounding box center [1216, 325] width 239 height 523
click at [1158, 174] on div "# จัดการพวกออร์ก # จำไว้ว่าพวกมันแต่ละตัวต้องการสองครั้ง hero . moveRight ( ) h…" at bounding box center [1216, 325] width 239 height 523
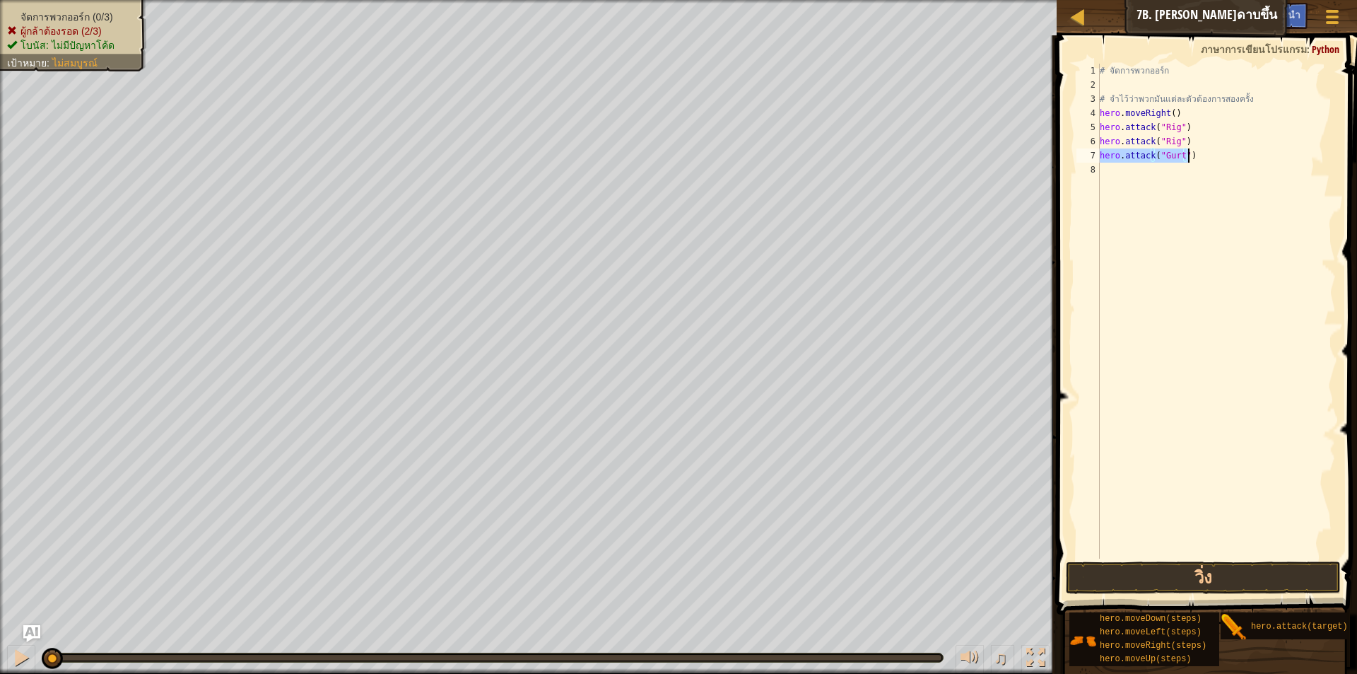
scroll to position [6, 0]
paste textarea "hero.attack("Gurt")"
type textarea "hero.attack("Gurt")"
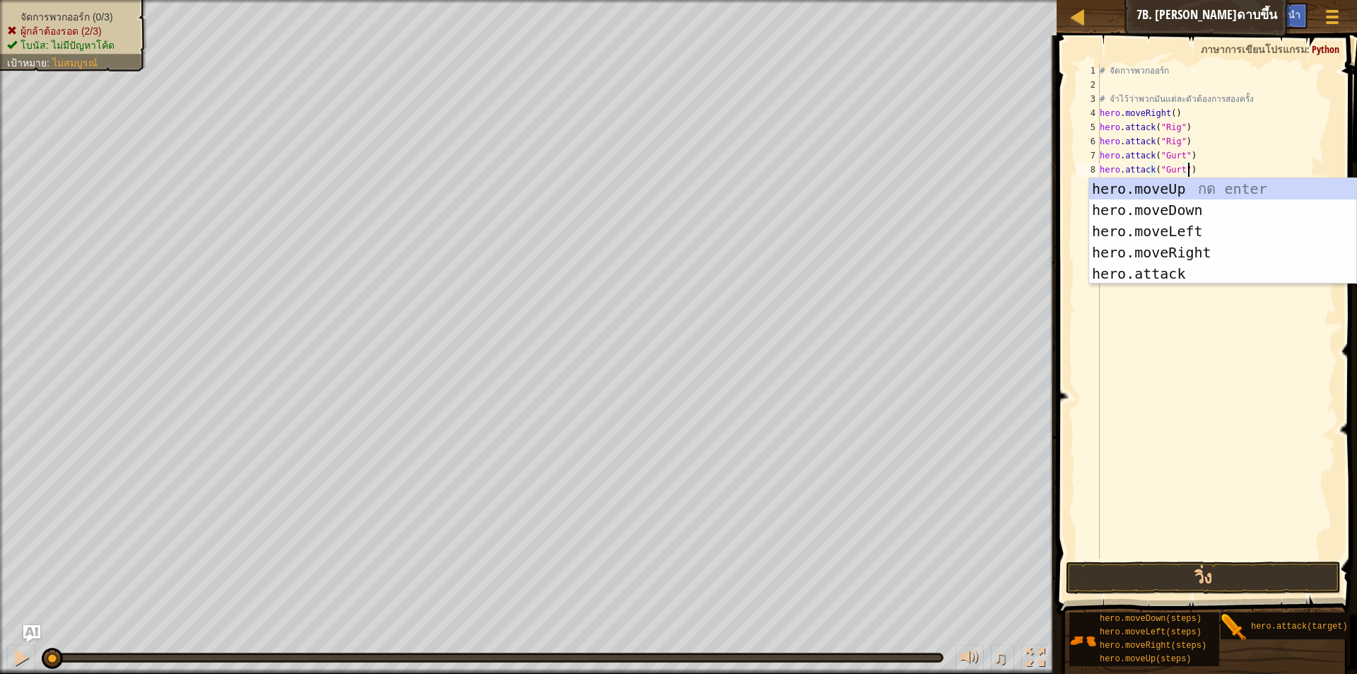
click at [1212, 162] on div "# จัดการพวกออร์ก # จำไว้ว่าพวกมันแต่ละตัวต้องการสองครั้ง hero . moveRight ( ) h…" at bounding box center [1216, 325] width 239 height 523
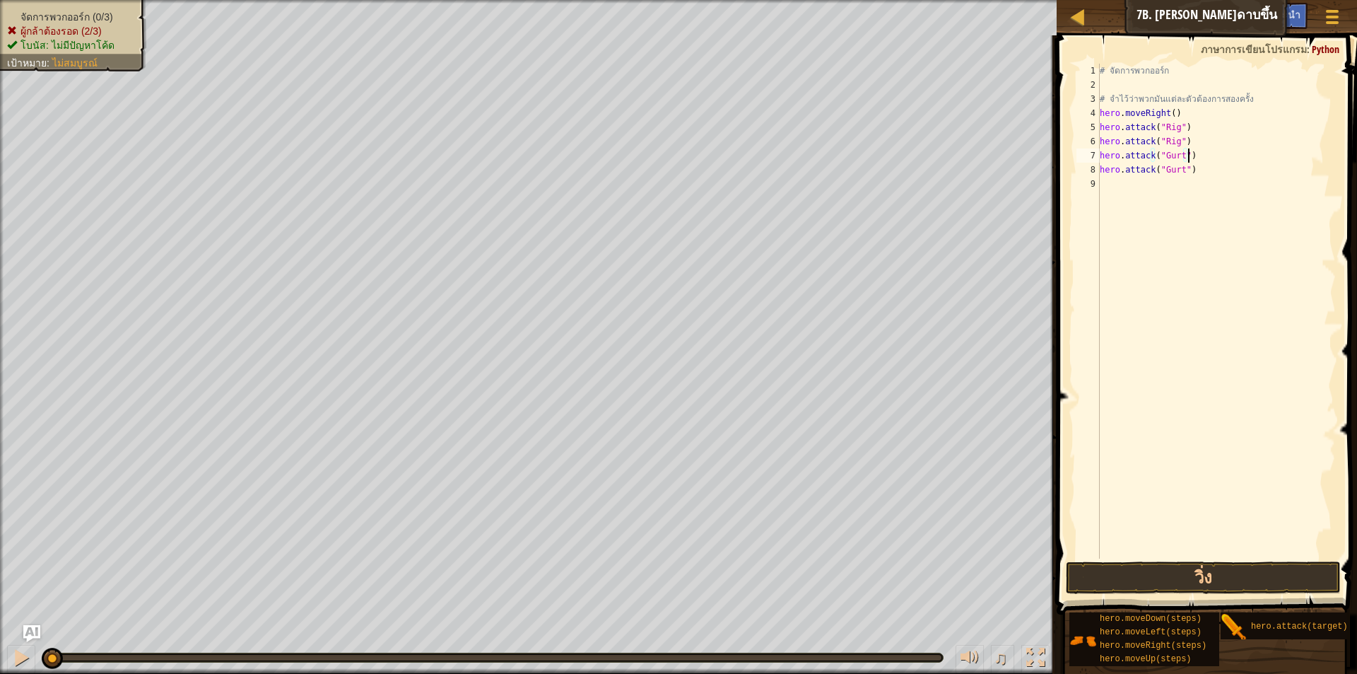
click at [1205, 170] on div "# จัดการพวกออร์ก # จำไว้ว่าพวกมันแต่ละตัวต้องการสองครั้ง hero . moveRight ( ) h…" at bounding box center [1216, 325] width 239 height 523
click at [1159, 183] on div "# จัดการพวกออร์ก # จำไว้ว่าพวกมันแต่ละตัวต้องการสองครั้ง hero . moveRight ( ) h…" at bounding box center [1216, 325] width 239 height 523
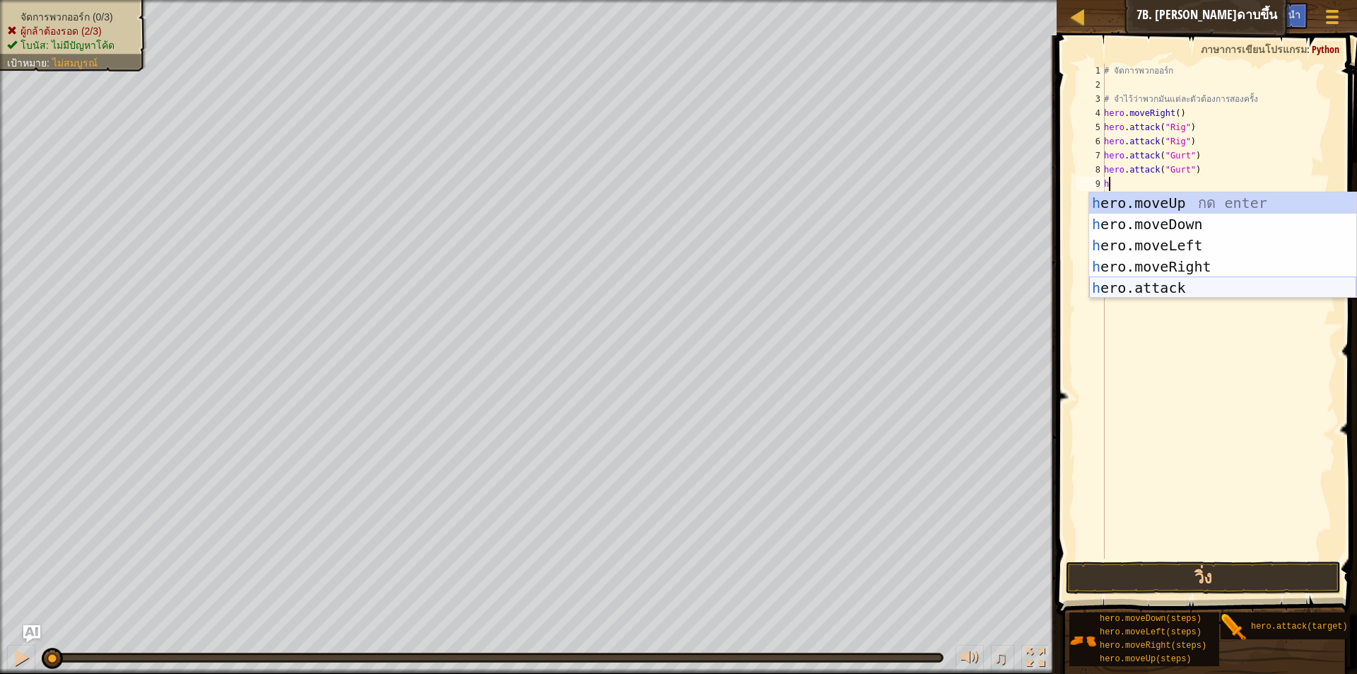
click at [1153, 285] on div "h ero.moveUp กด enter h ero.moveDown กด enter h ero.moveLeft กด enter h ero.mov…" at bounding box center [1222, 266] width 267 height 148
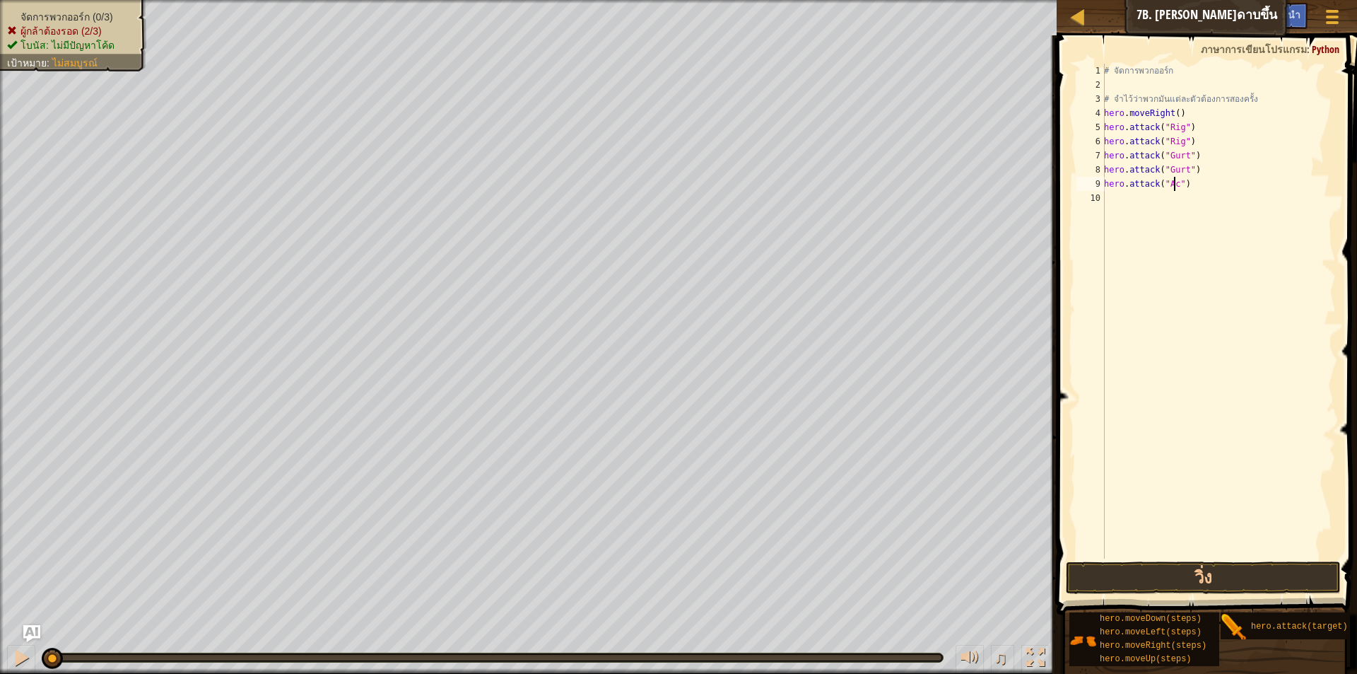
scroll to position [6, 6]
drag, startPoint x: 1107, startPoint y: 182, endPoint x: 1140, endPoint y: 182, distance: 33.2
click at [1140, 182] on div "# จัดการพวกออร์ก # จำไว้ว่าพวกมันแต่ละตัวต้องการสองครั้ง hero . moveRight ( ) h…" at bounding box center [1218, 325] width 235 height 523
click at [1111, 179] on div "# จัดการพวกออร์ก # จำไว้ว่าพวกมันแต่ละตัวต้องการสองครั้ง hero . moveRight ( ) h…" at bounding box center [1218, 311] width 235 height 495
click at [1105, 182] on div "hero.attack("Ack") 1 2 3 4 5 6 7 8 9 10 # จัดการพวกออร์ก # จำไว้ว่าพวกมันแต่ละต…" at bounding box center [1205, 311] width 262 height 495
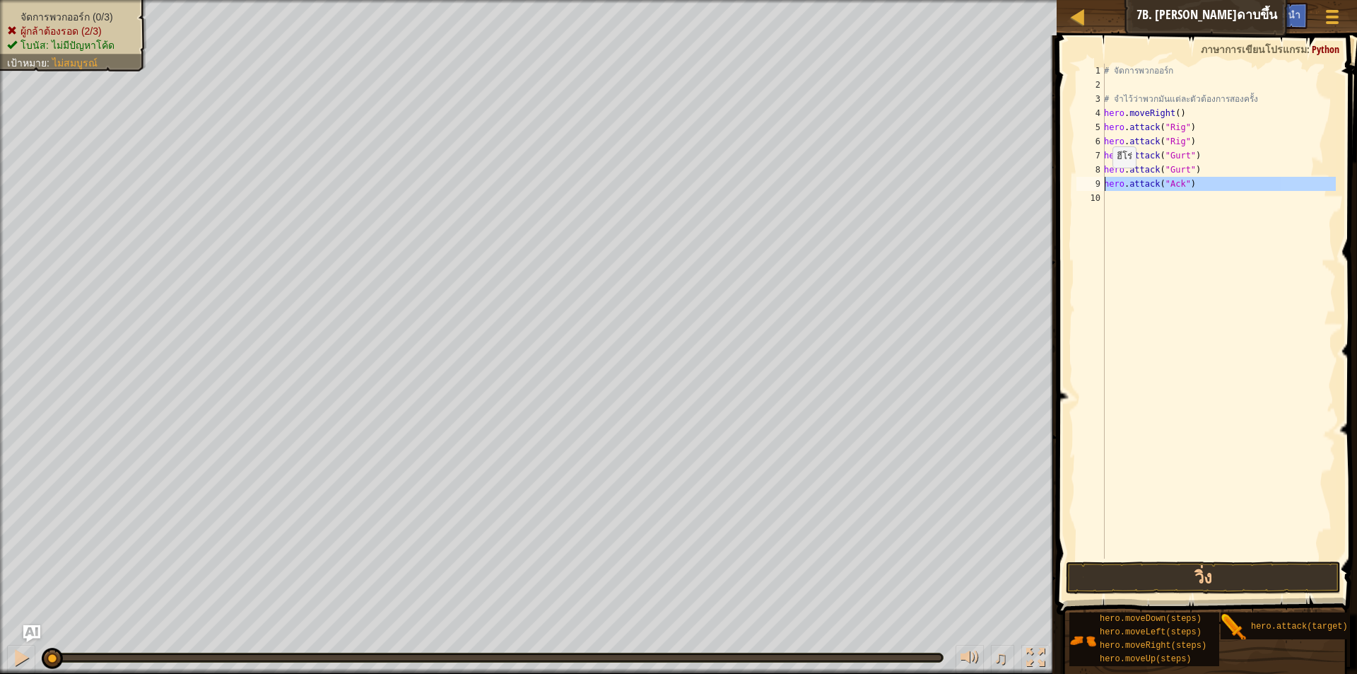
type textarea "hero.attack("Ack")"
click at [1118, 223] on div "# จัดการพวกออร์ก # จำไว้ว่าพวกมันแต่ละตัวต้องการสองครั้ง hero . moveRight ( ) h…" at bounding box center [1218, 325] width 235 height 523
drag, startPoint x: 1107, startPoint y: 182, endPoint x: 1129, endPoint y: 182, distance: 21.9
click at [1129, 182] on div "# จัดการพวกออร์ก # จำไว้ว่าพวกมันแต่ละตัวต้องการสองครั้ง hero . moveRight ( ) h…" at bounding box center [1218, 325] width 235 height 523
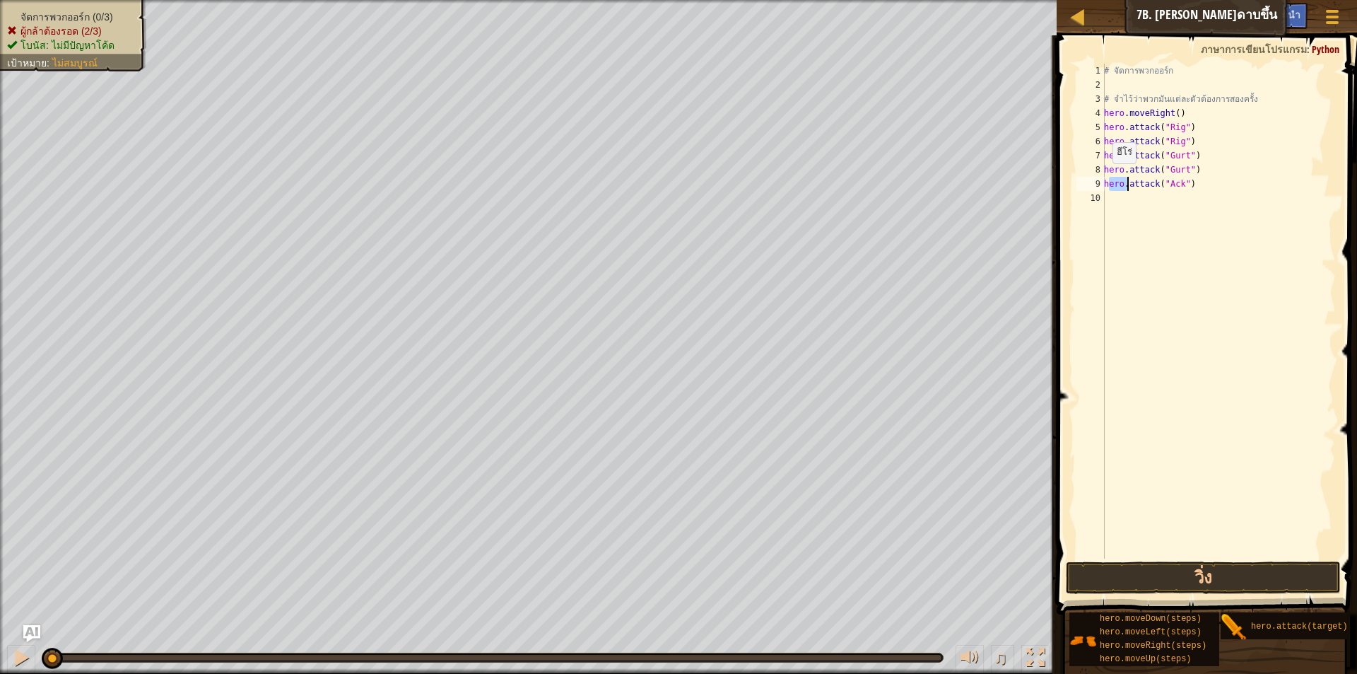
click at [1104, 178] on div "9" at bounding box center [1091, 184] width 28 height 14
type textarea "hero.attack("Ack")"
drag, startPoint x: 1106, startPoint y: 183, endPoint x: 1201, endPoint y: 183, distance: 95.4
click at [1201, 183] on div "# จัดการพวกออร์ก # จำไว้ว่าพวกมันแต่ละตัวต้องการสองครั้ง hero . moveRight ( ) h…" at bounding box center [1218, 325] width 235 height 523
click at [1149, 198] on div "# จัดการพวกออร์ก # จำไว้ว่าพวกมันแต่ละตัวต้องการสองครั้ง hero . moveRight ( ) h…" at bounding box center [1218, 325] width 235 height 523
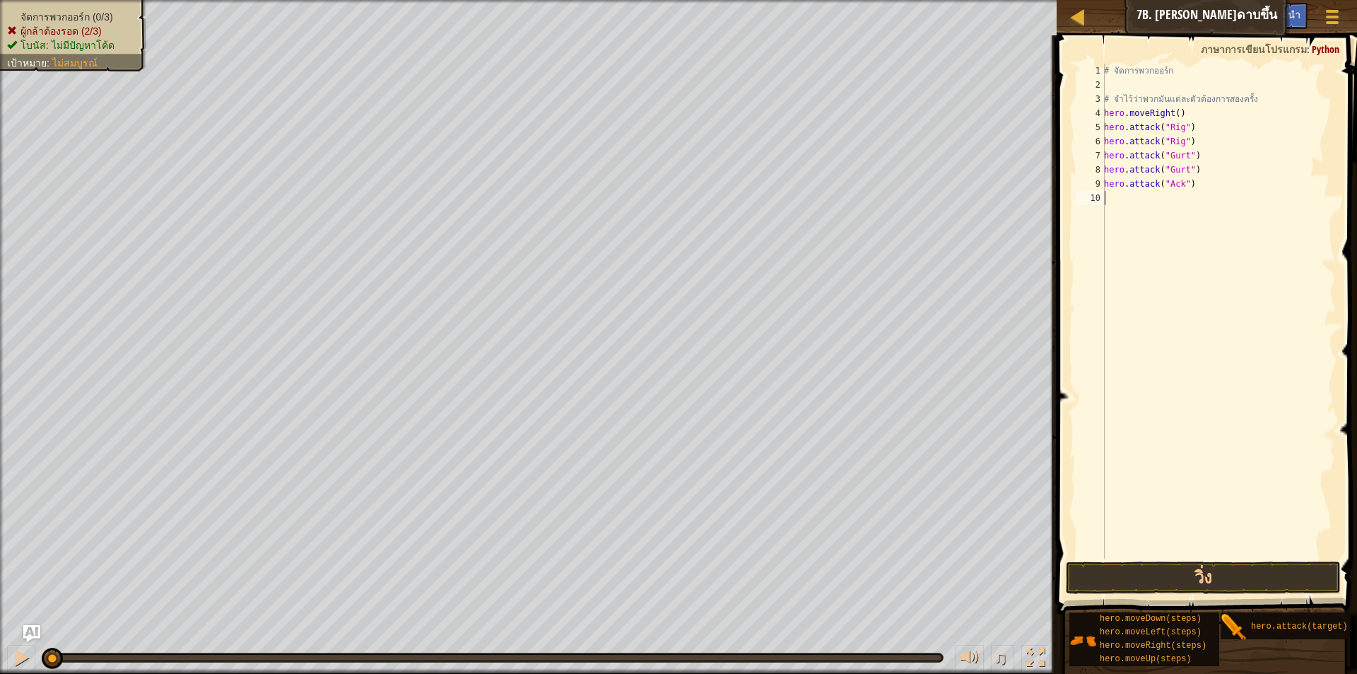
paste textarea "hero.attack("Ack")"
type textarea "hero.attack("Ack")"
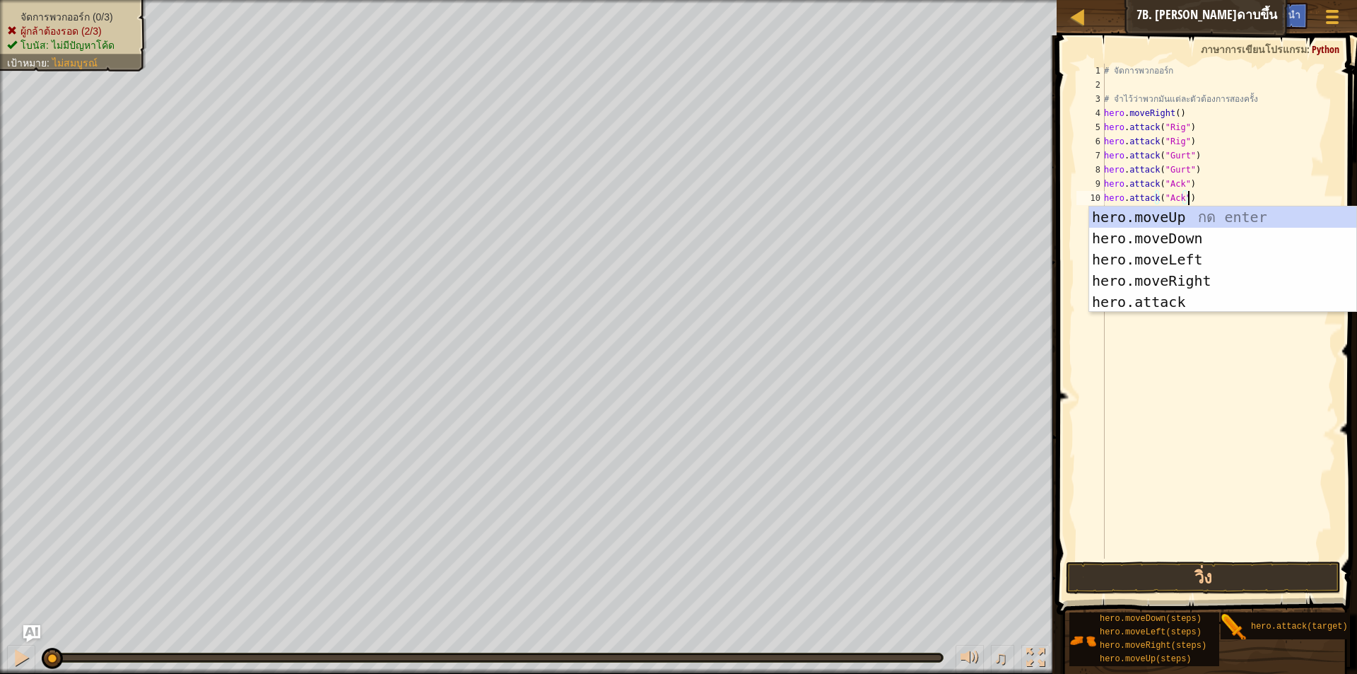
click at [1239, 196] on div "# จัดการพวกออร์ก # จำไว้ว่าพวกมันแต่ละตัวต้องการสองครั้ง hero . moveRight ( ) h…" at bounding box center [1218, 325] width 235 height 523
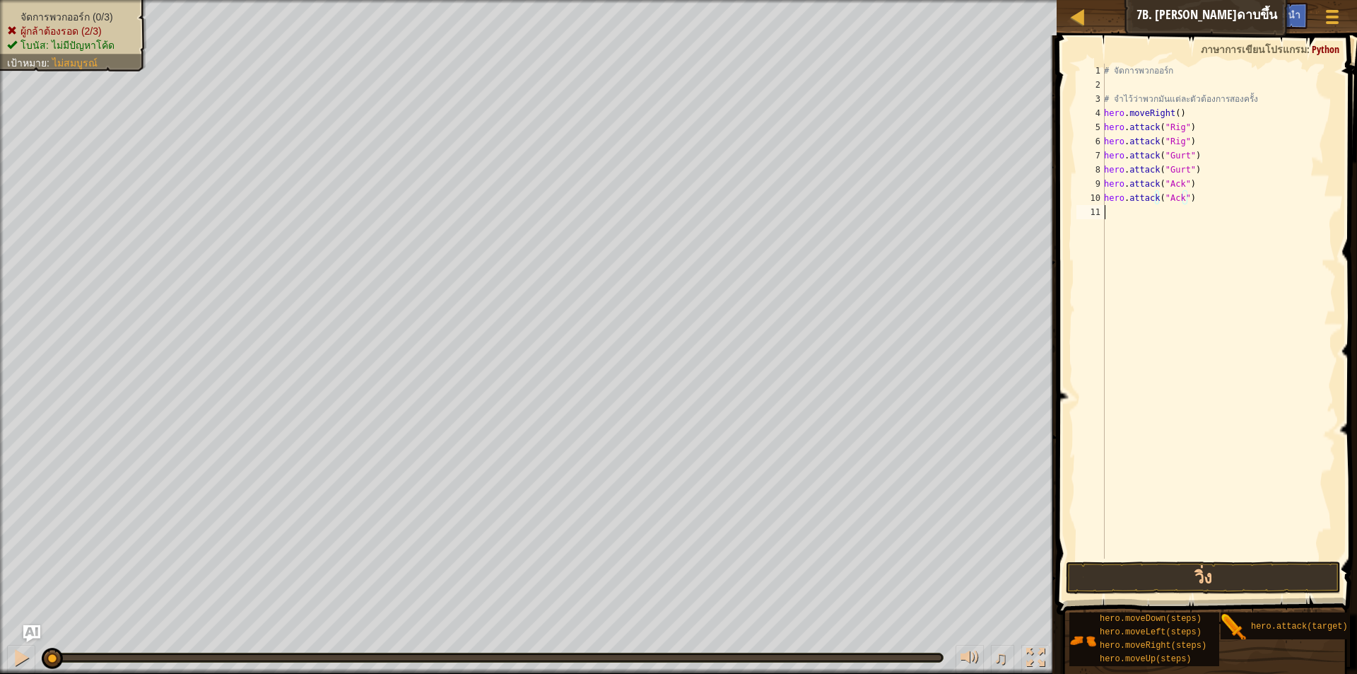
click at [1196, 214] on div "# จัดการพวกออร์ก # จำไว้ว่าพวกมันแต่ละตัวต้องการสองครั้ง hero . moveRight ( ) h…" at bounding box center [1218, 325] width 235 height 523
type textarea "h"
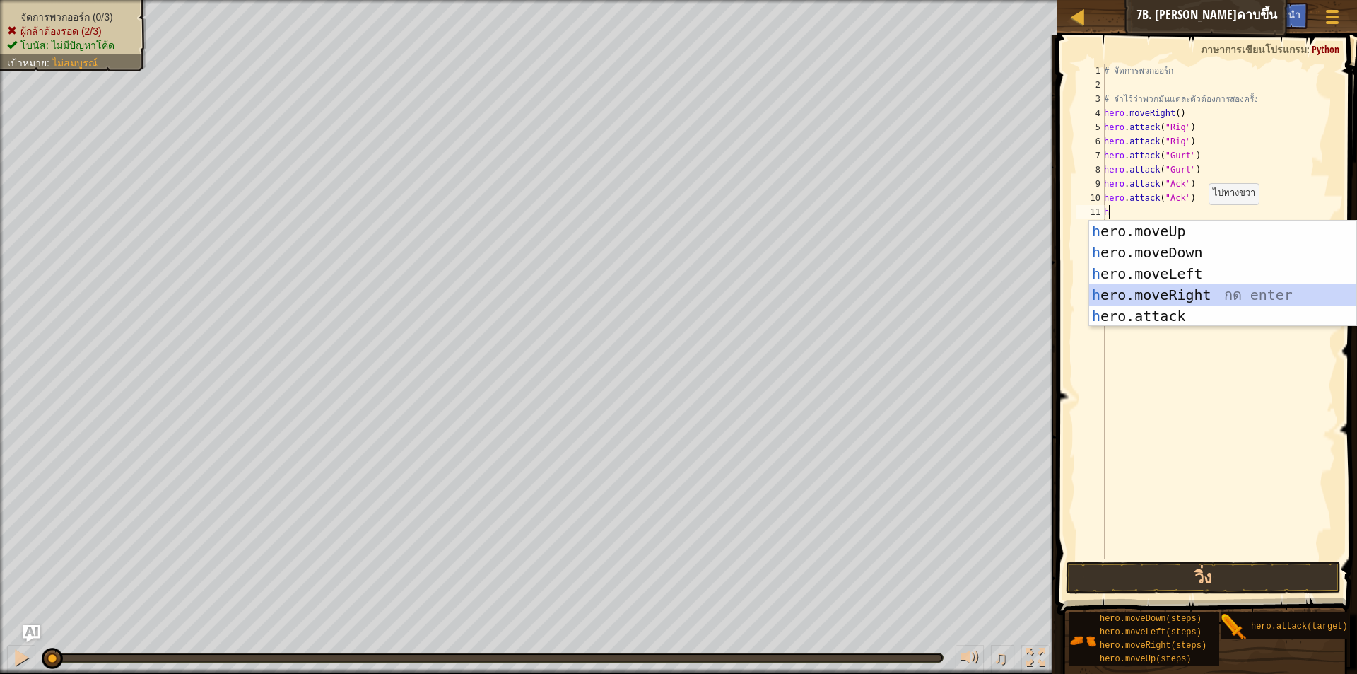
click at [1200, 291] on div "h ero.moveUp กด enter h ero.moveDown กด enter h ero.moveLeft กด enter h ero.mov…" at bounding box center [1222, 295] width 267 height 148
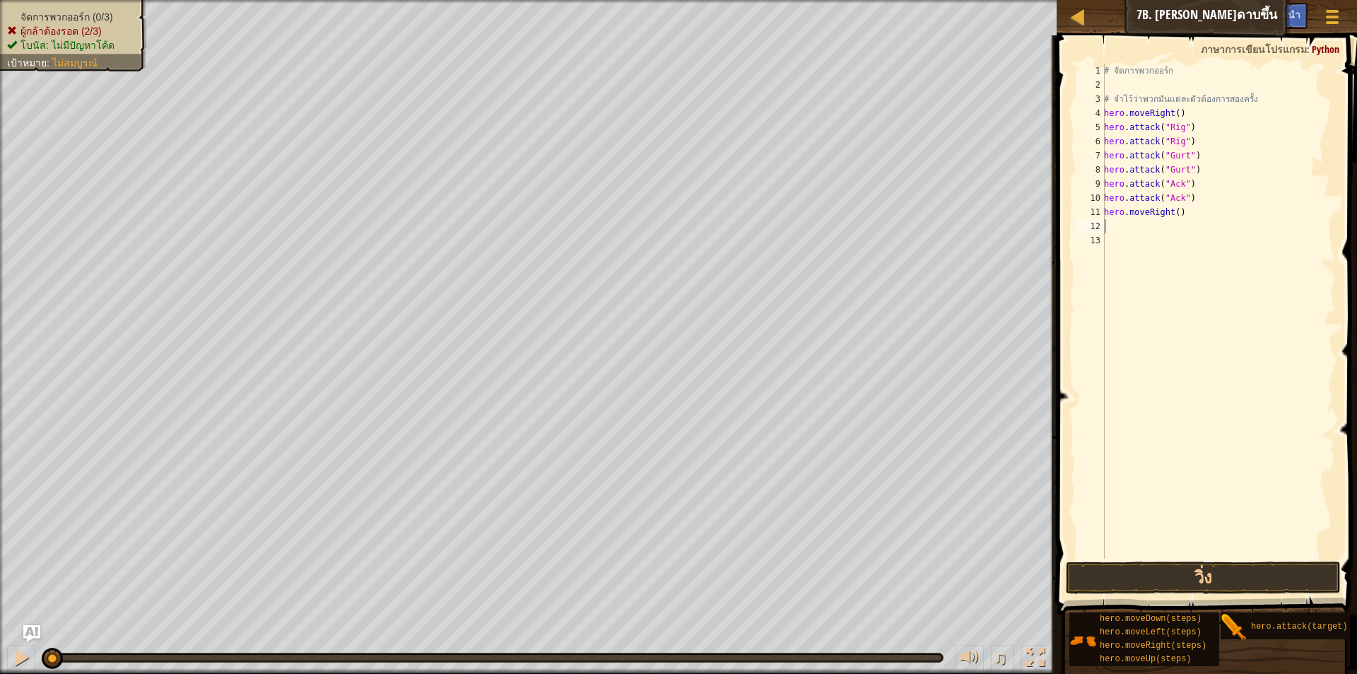
click at [1264, 558] on div "1 2 3 4 5 6 7 8 9 10 11 12 13 # จัดการพวกออร์ก # จำไว้ว่าพวกมันแต่ละตัวต้องการส…" at bounding box center [1205, 352] width 305 height 621
click at [1254, 582] on button "วิ่ง" at bounding box center [1203, 577] width 275 height 33
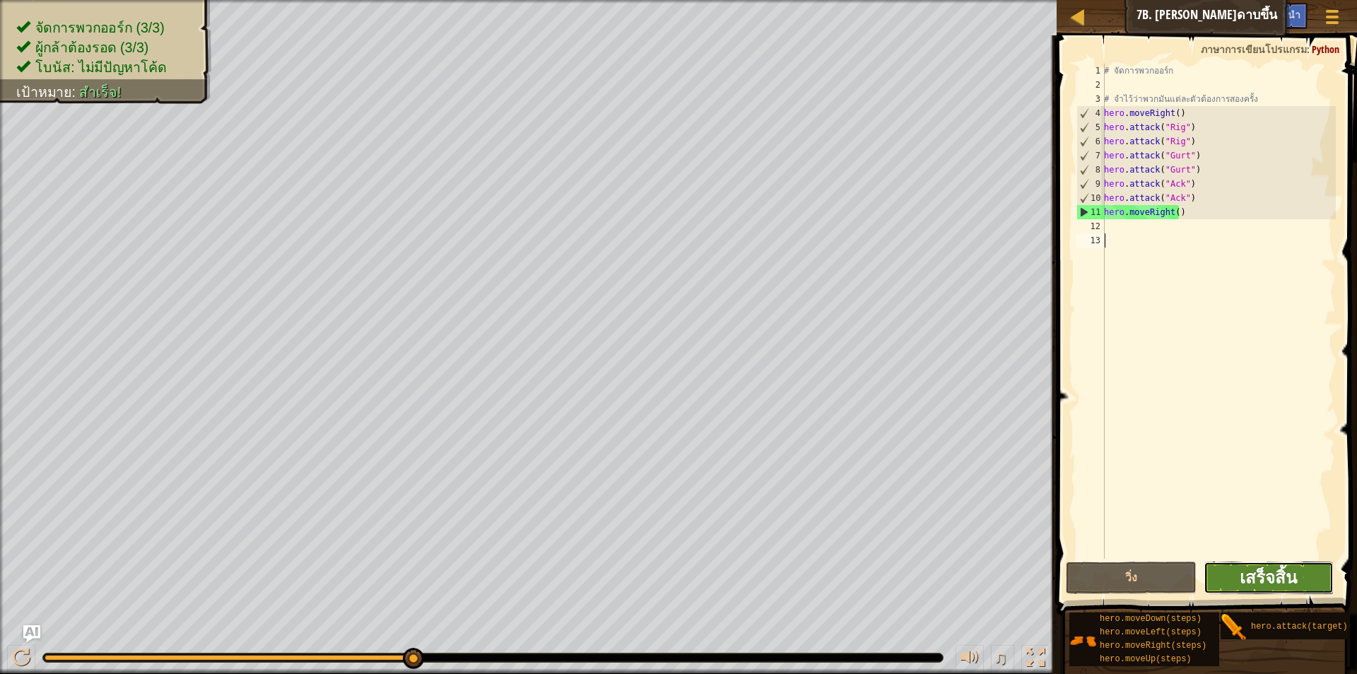
click at [1266, 585] on span "เสร็จสิ้น" at bounding box center [1268, 577] width 57 height 23
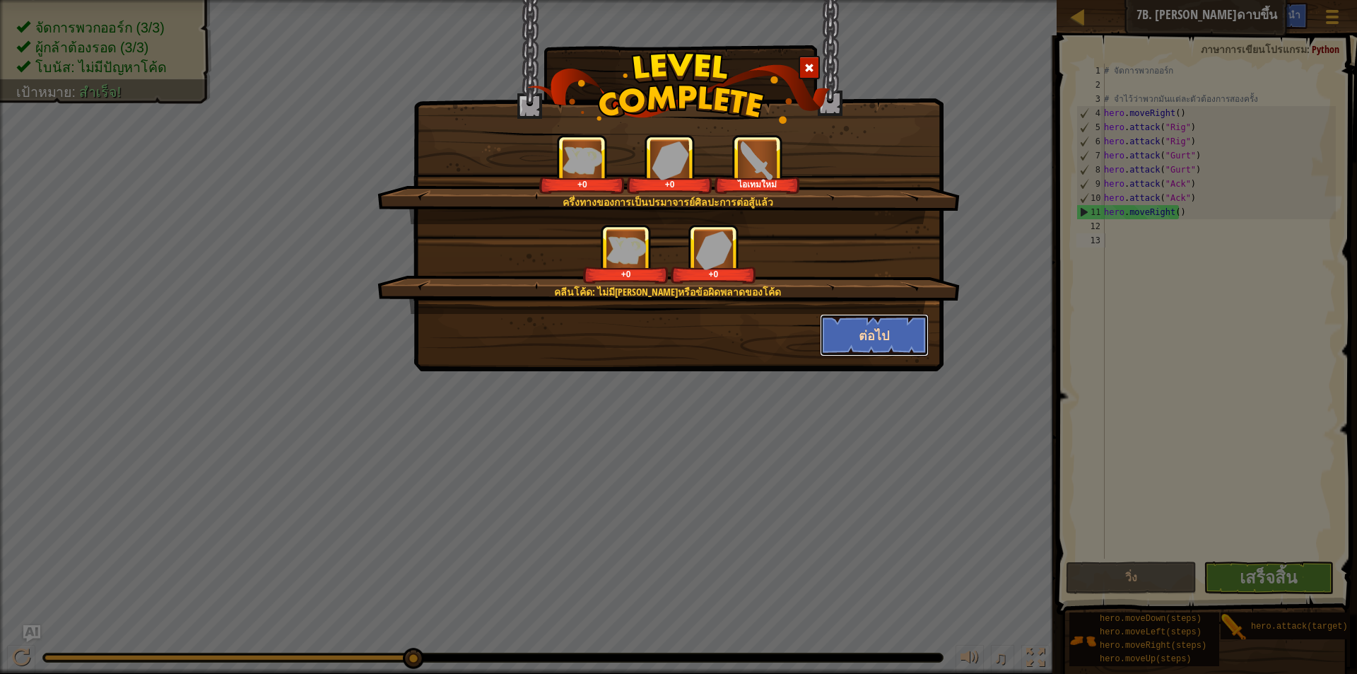
click at [861, 341] on button "ต่อไป" at bounding box center [875, 335] width 110 height 42
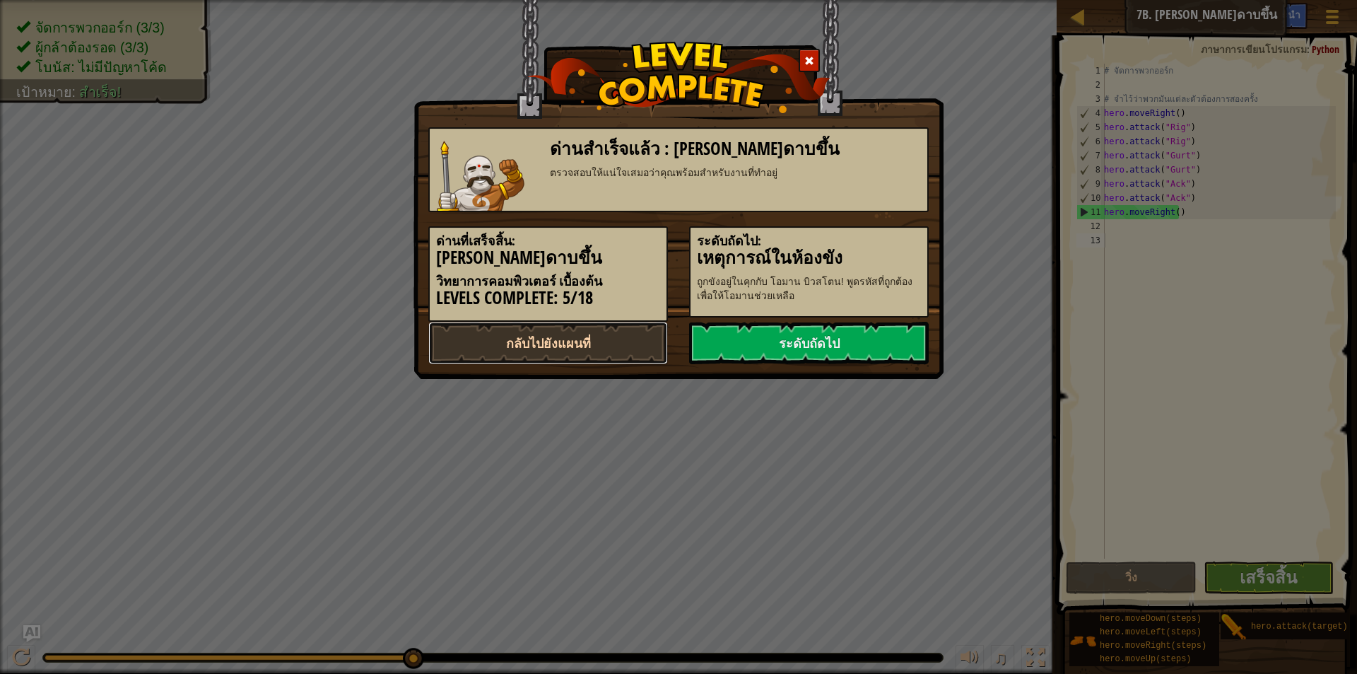
click at [612, 345] on link "กลับไปยังแผนที่" at bounding box center [548, 343] width 240 height 42
select select "th"
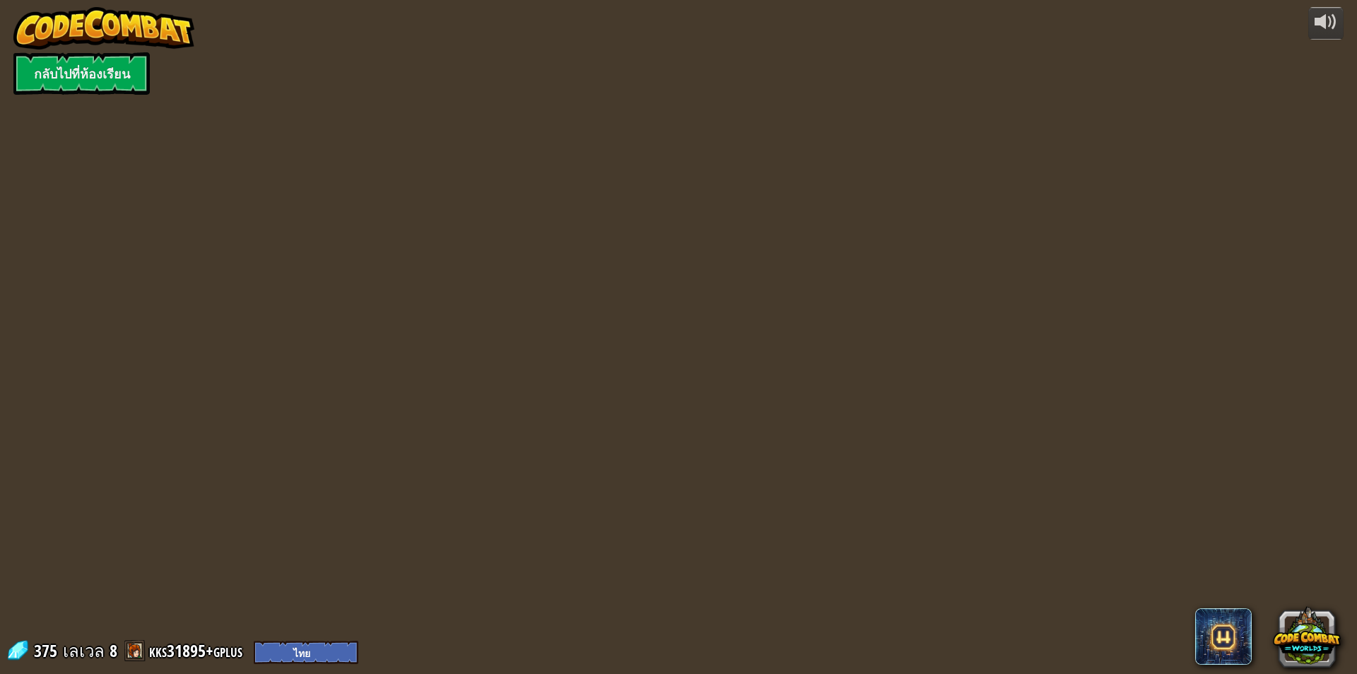
select select "th"
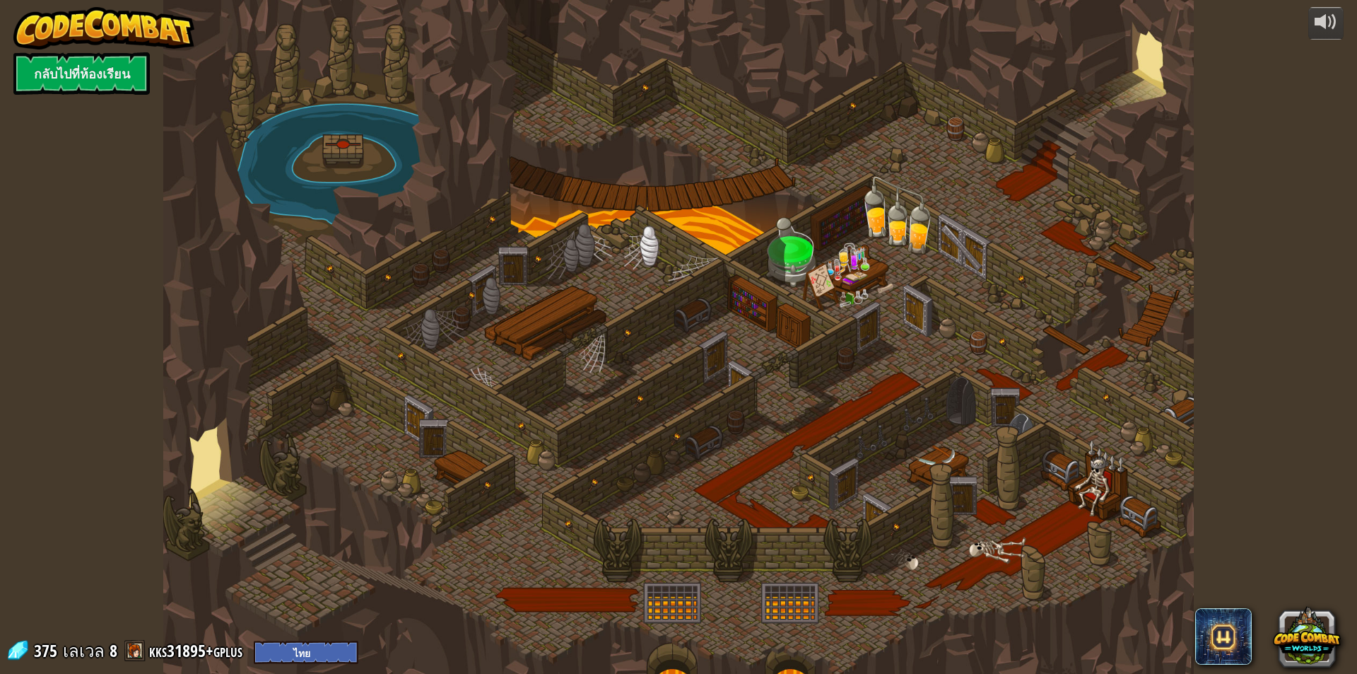
select select "th"
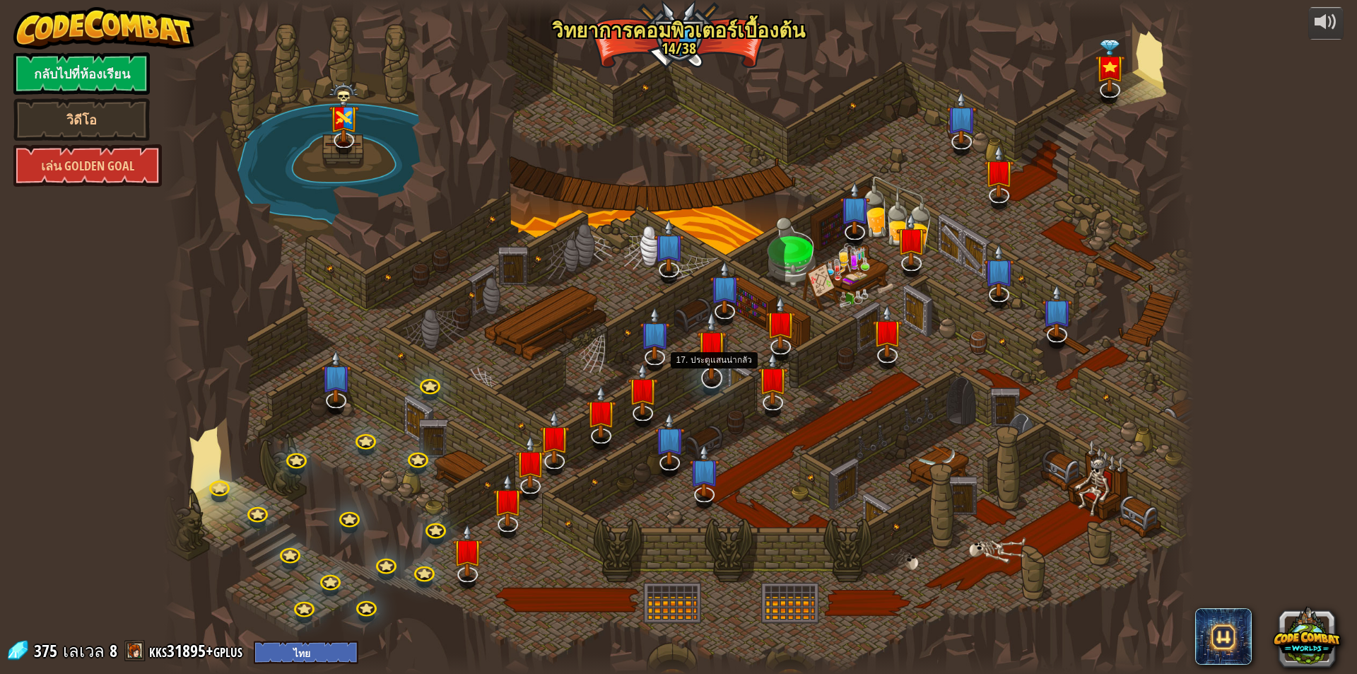
select select "th"
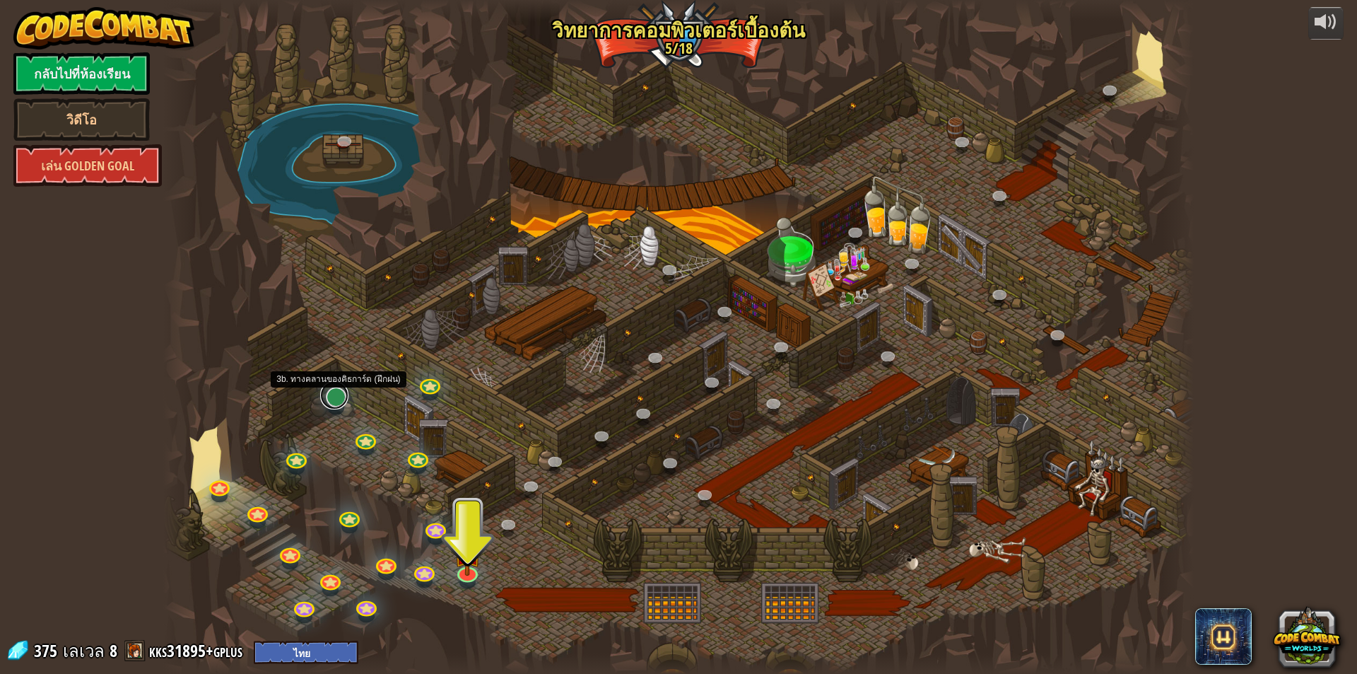
click at [336, 399] on link at bounding box center [334, 395] width 28 height 28
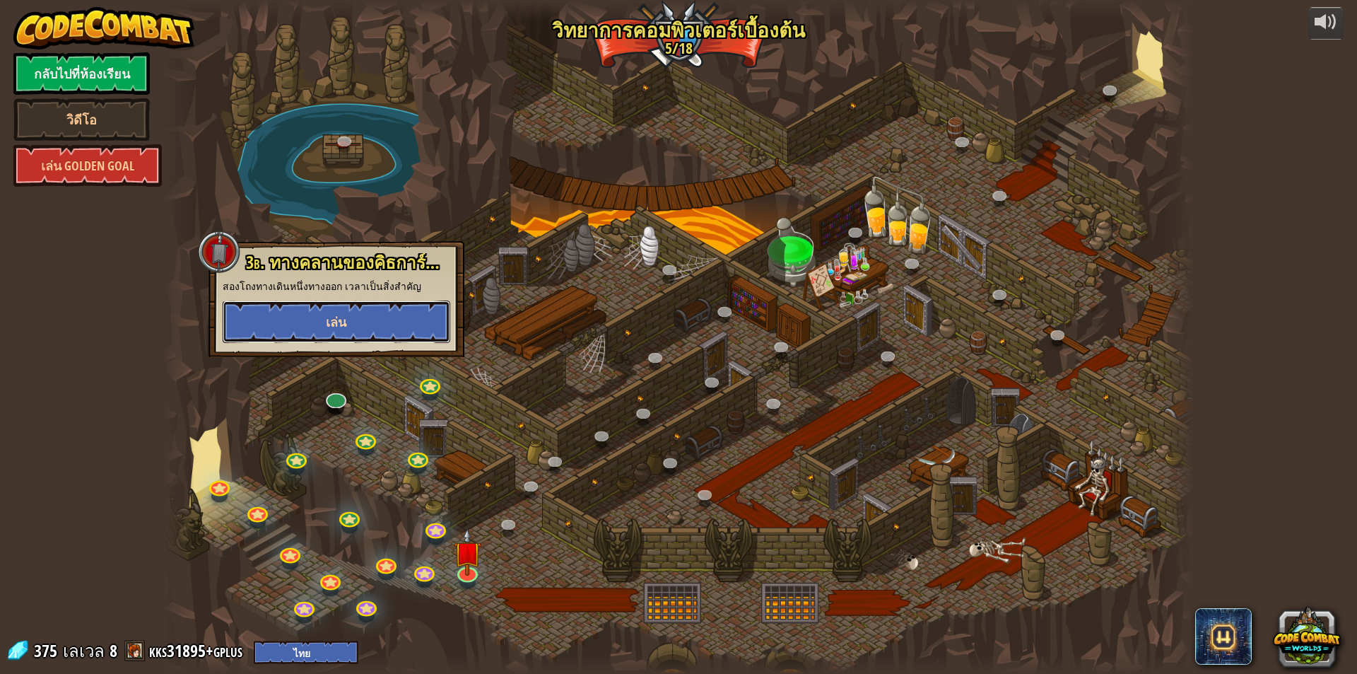
click at [408, 332] on button "เล่น" at bounding box center [337, 321] width 228 height 42
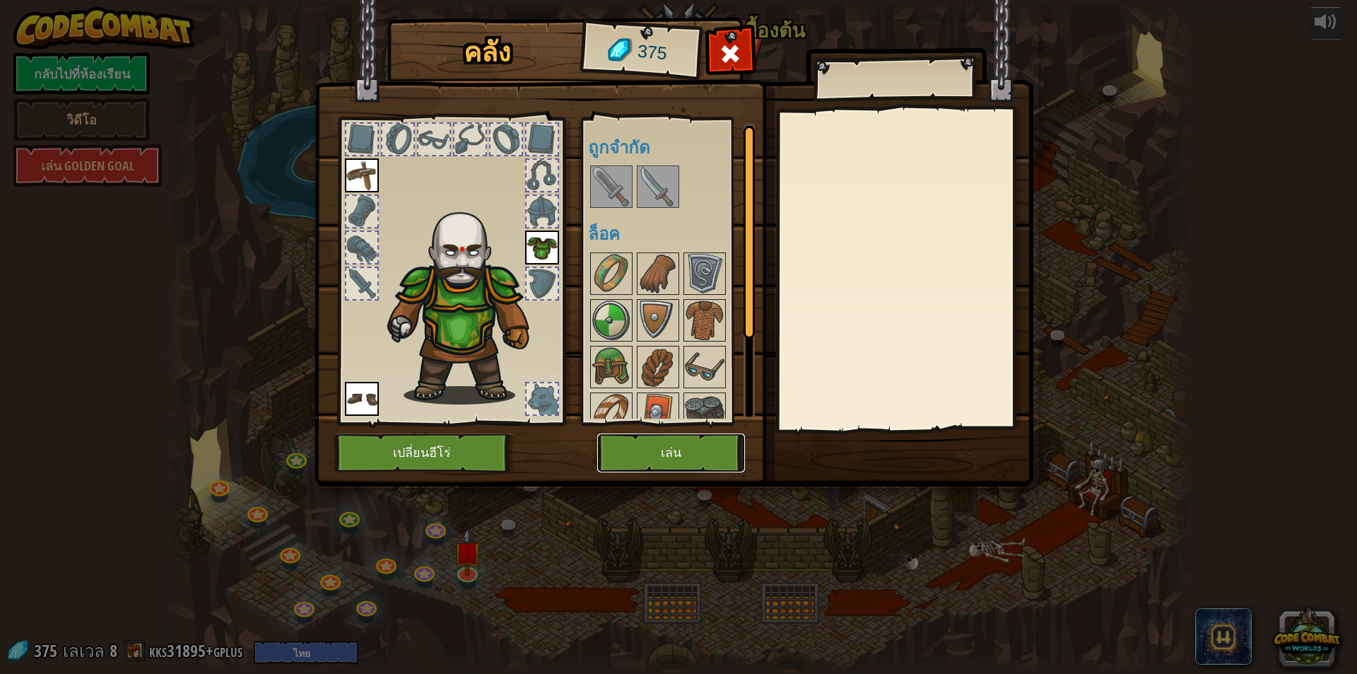
click at [643, 451] on button "เล่น" at bounding box center [671, 452] width 148 height 39
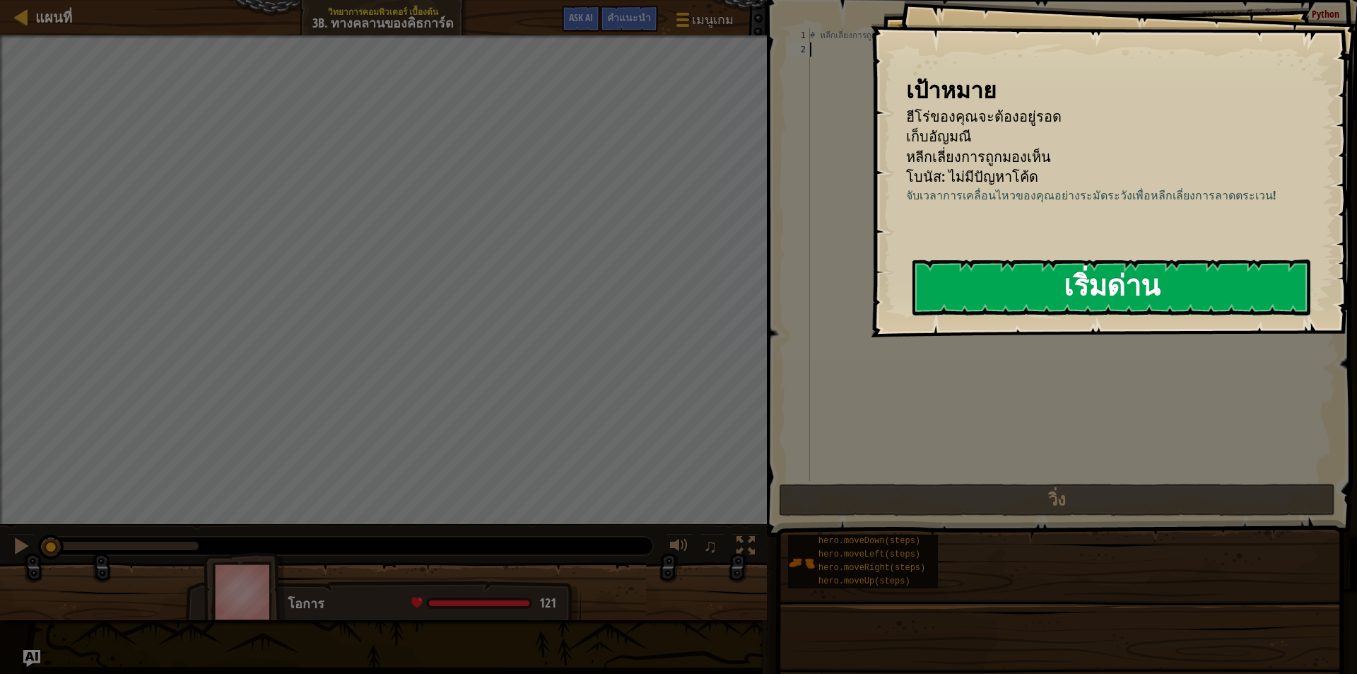
click at [993, 293] on button "เริ่มด่าน" at bounding box center [1112, 287] width 398 height 56
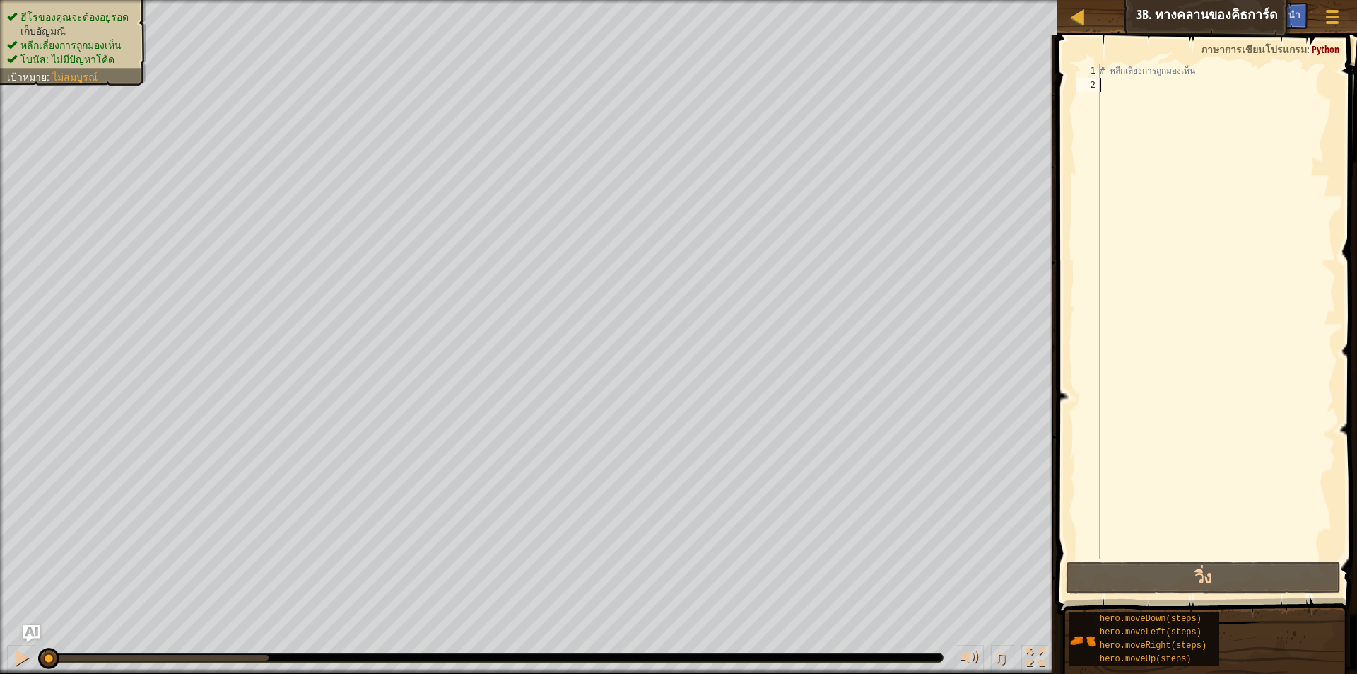
type textarea "h"
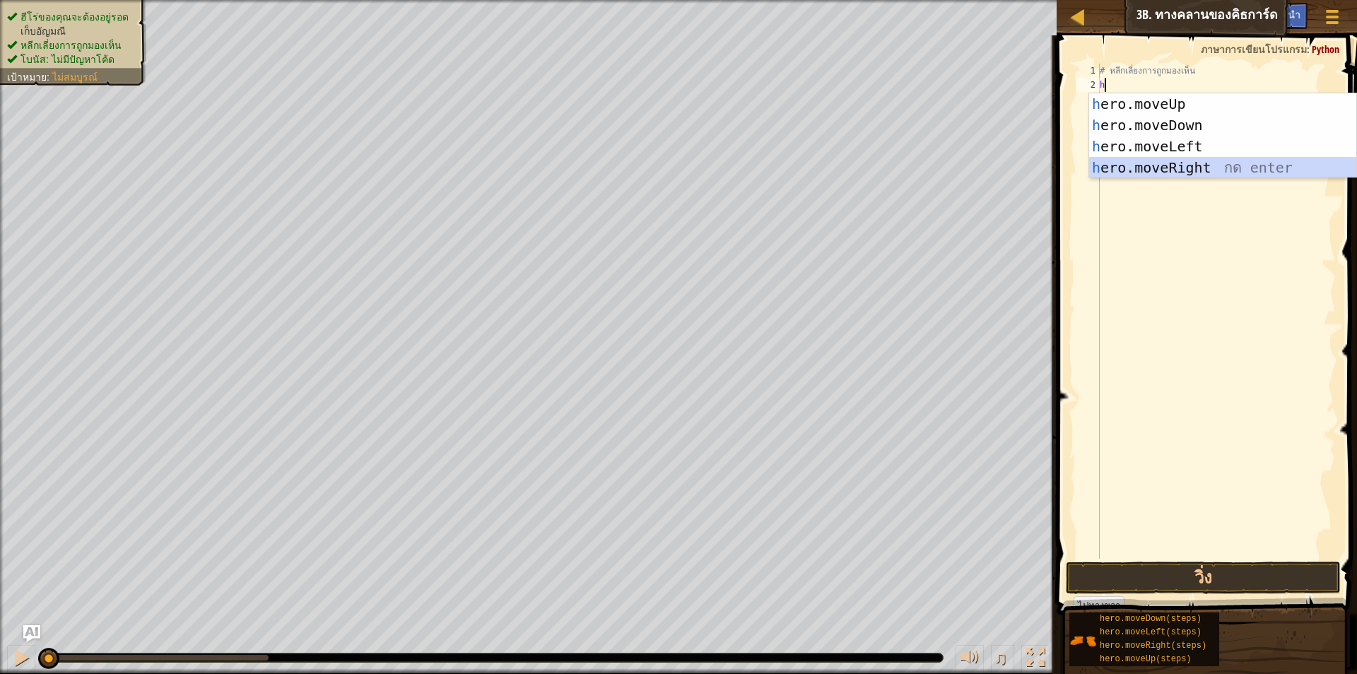
click at [1160, 161] on div "h ero.moveUp กด enter h ero.moveDown กด enter h ero.moveLeft กด enter h ero.mov…" at bounding box center [1222, 156] width 267 height 127
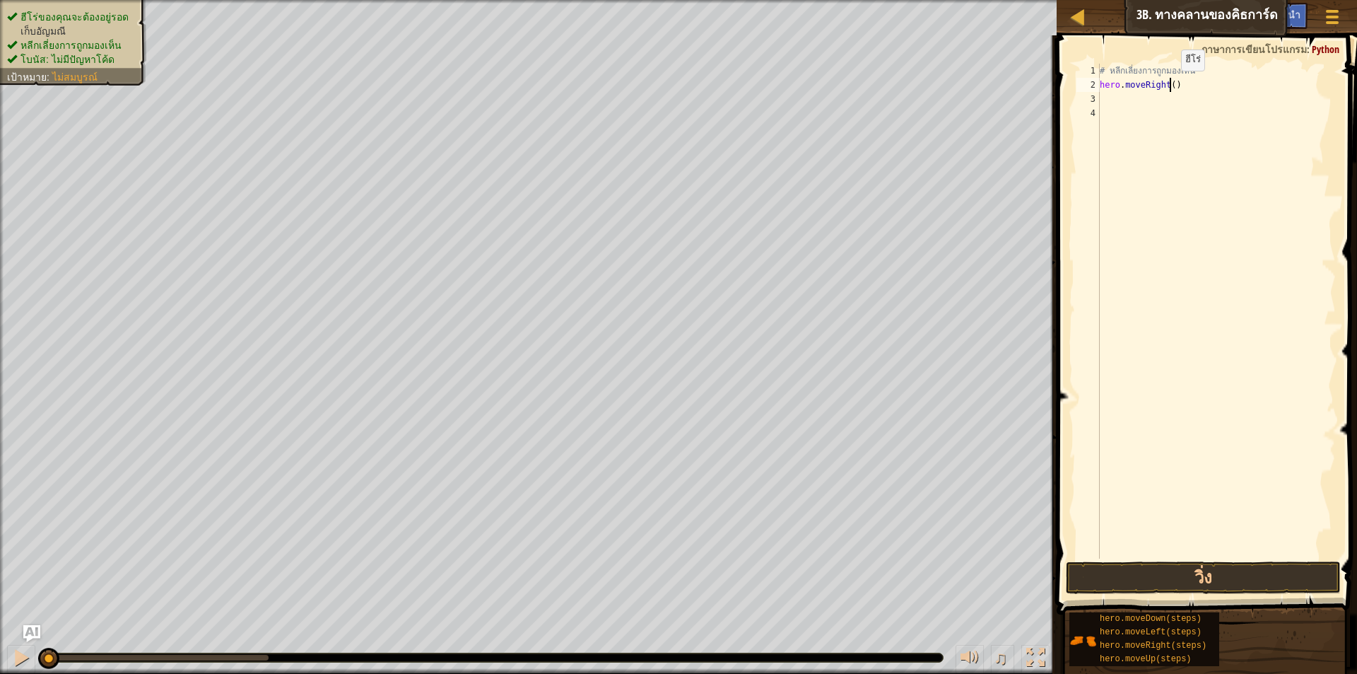
click at [1169, 85] on div "# หลีกเลี่ยงการถูกมองเห็น hero . moveRight ( )" at bounding box center [1216, 325] width 239 height 523
type textarea "hero.moveRight(2)"
click at [1231, 573] on button "วิ่ง" at bounding box center [1203, 577] width 275 height 33
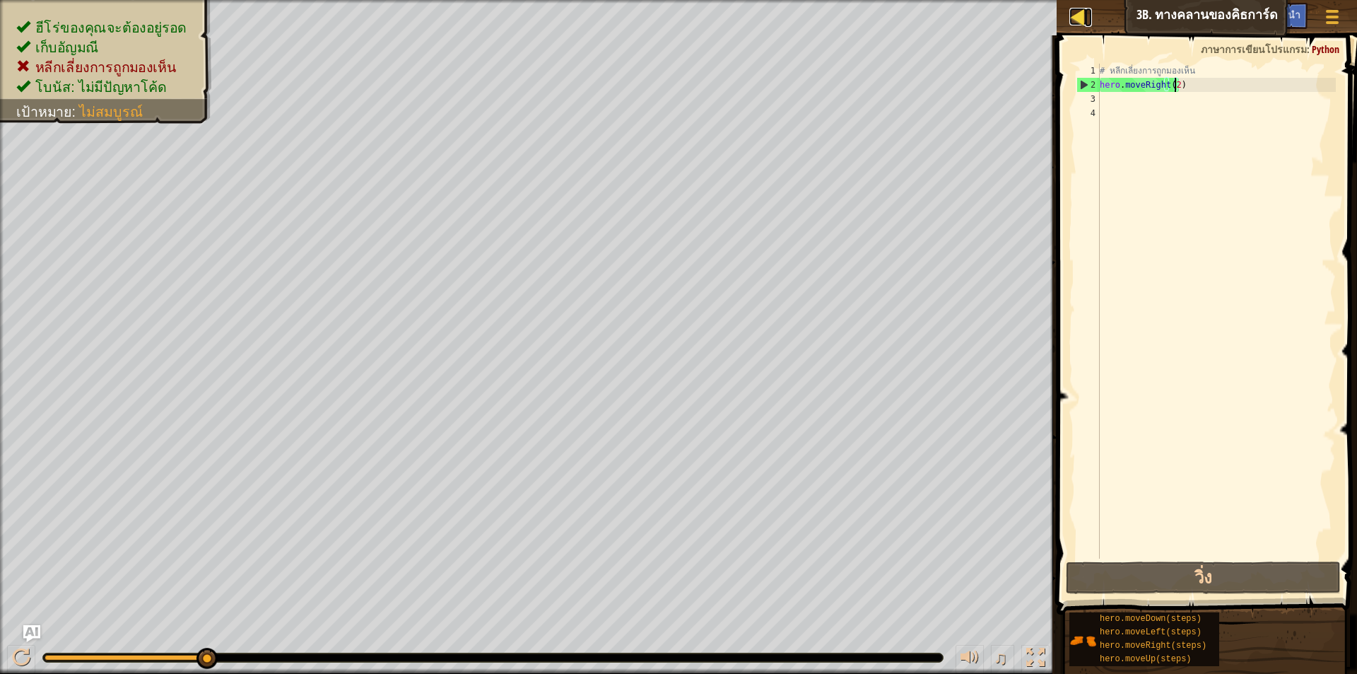
click at [1080, 21] on div at bounding box center [1079, 17] width 18 height 18
select select "th"
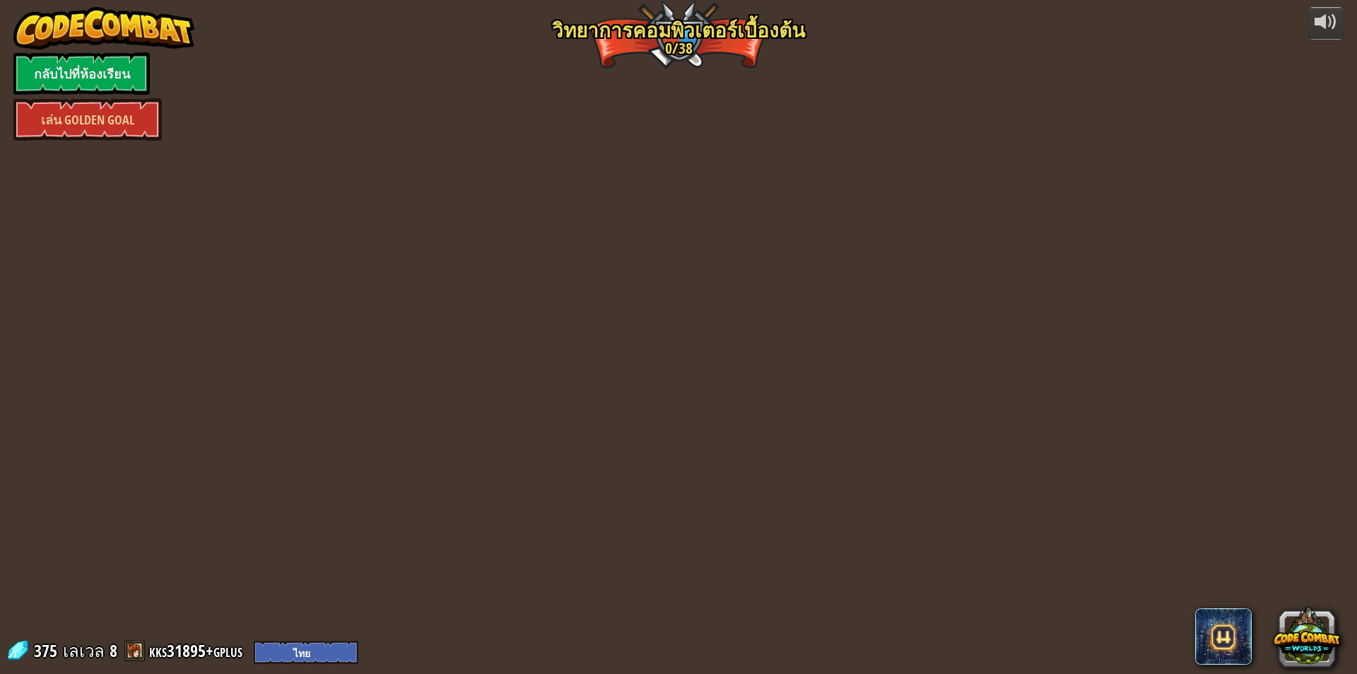
select select "th"
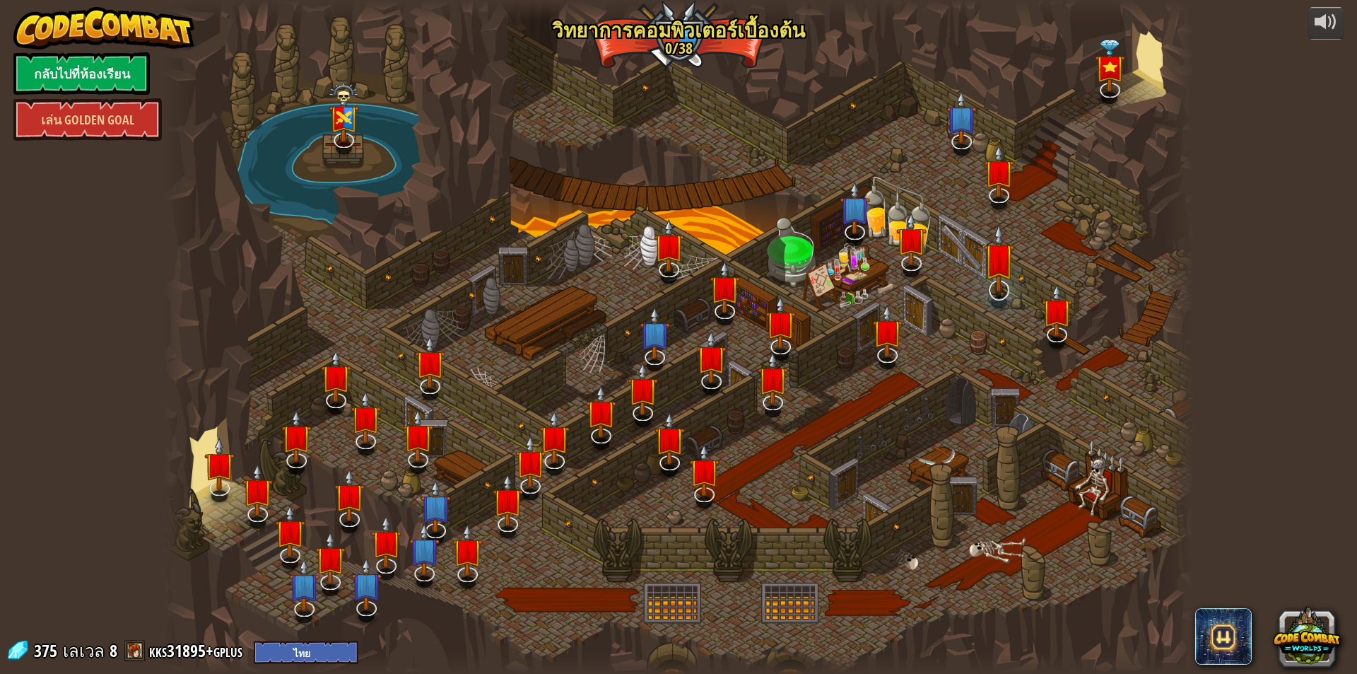
select select "th"
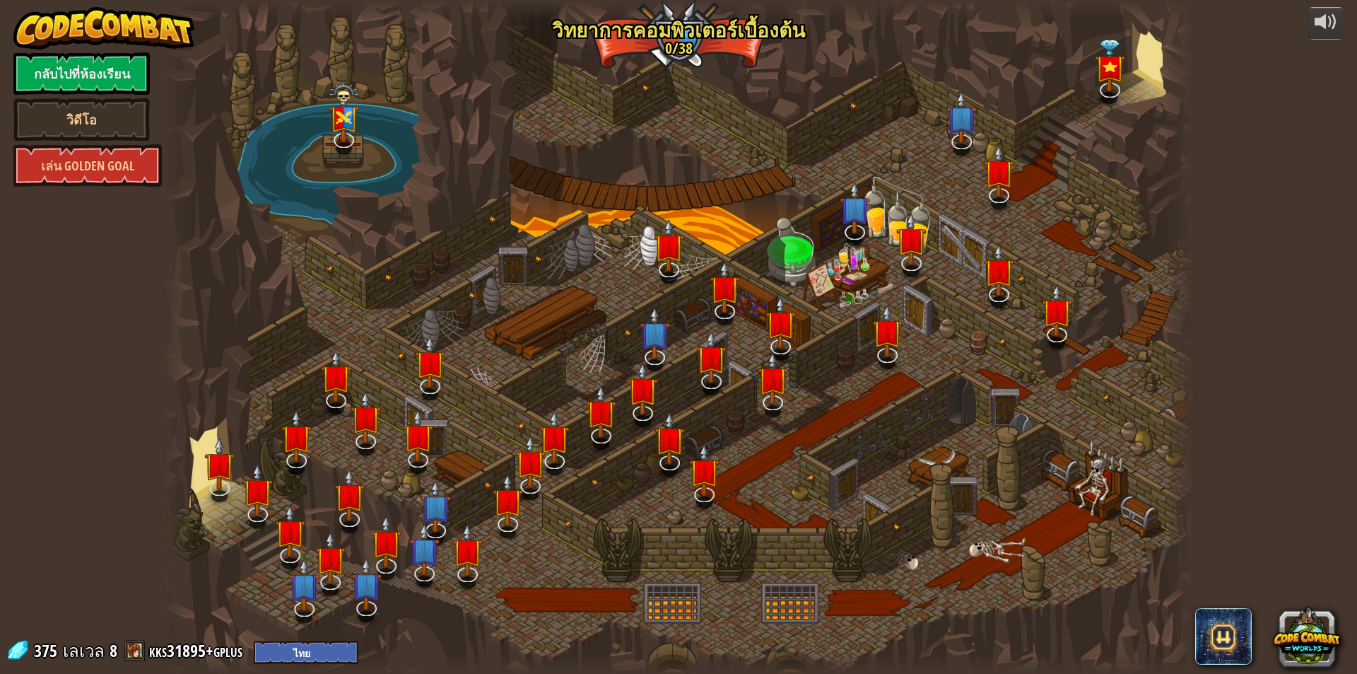
select select "th"
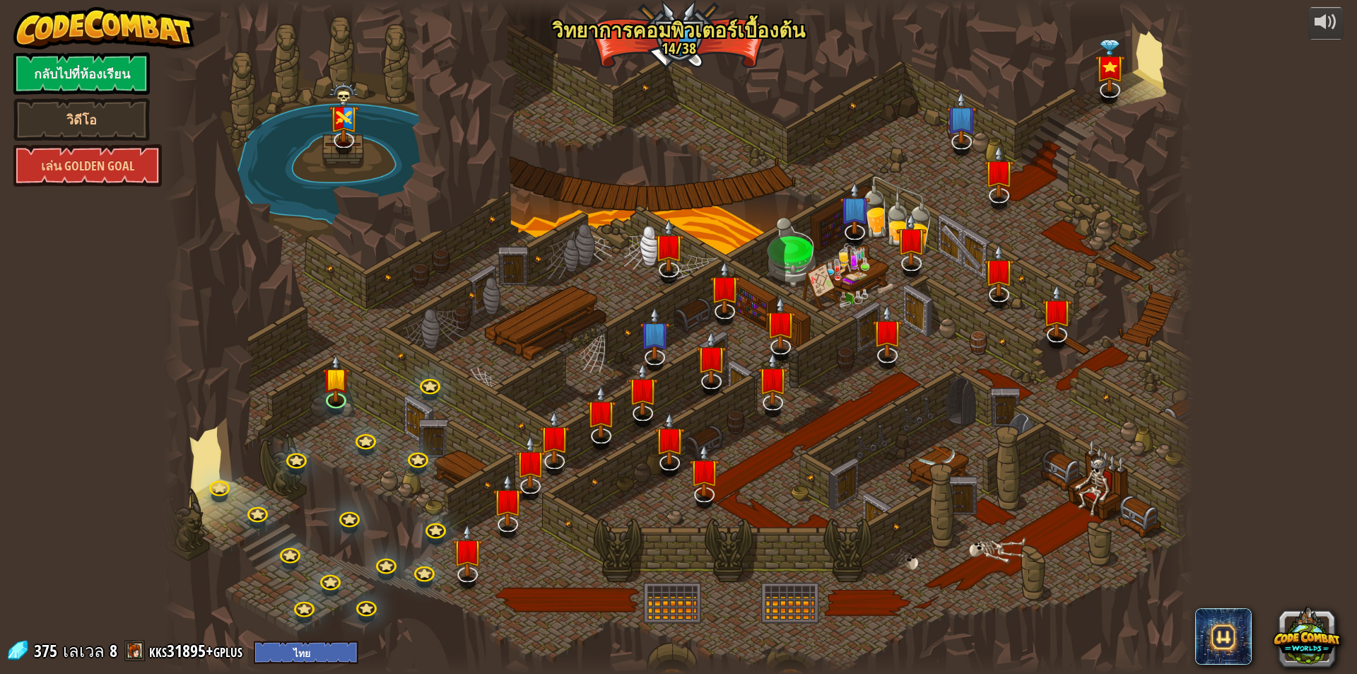
select select "th"
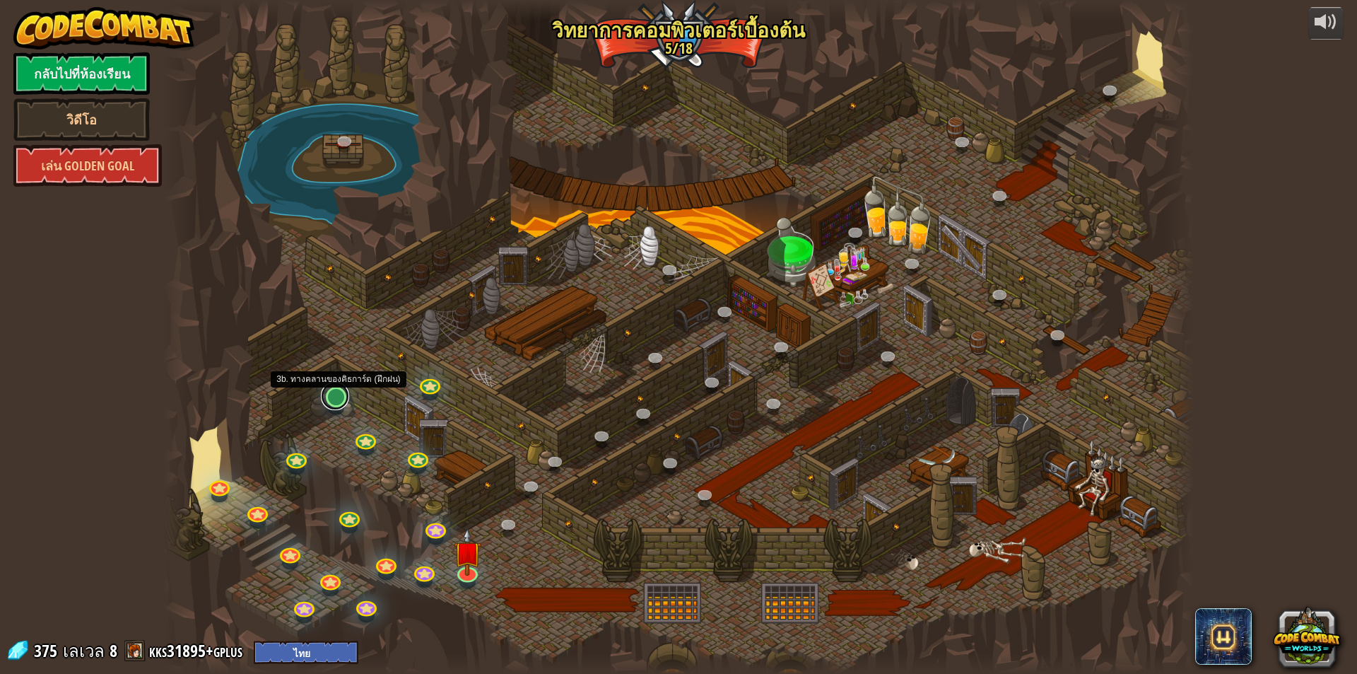
click at [338, 396] on link at bounding box center [335, 396] width 28 height 28
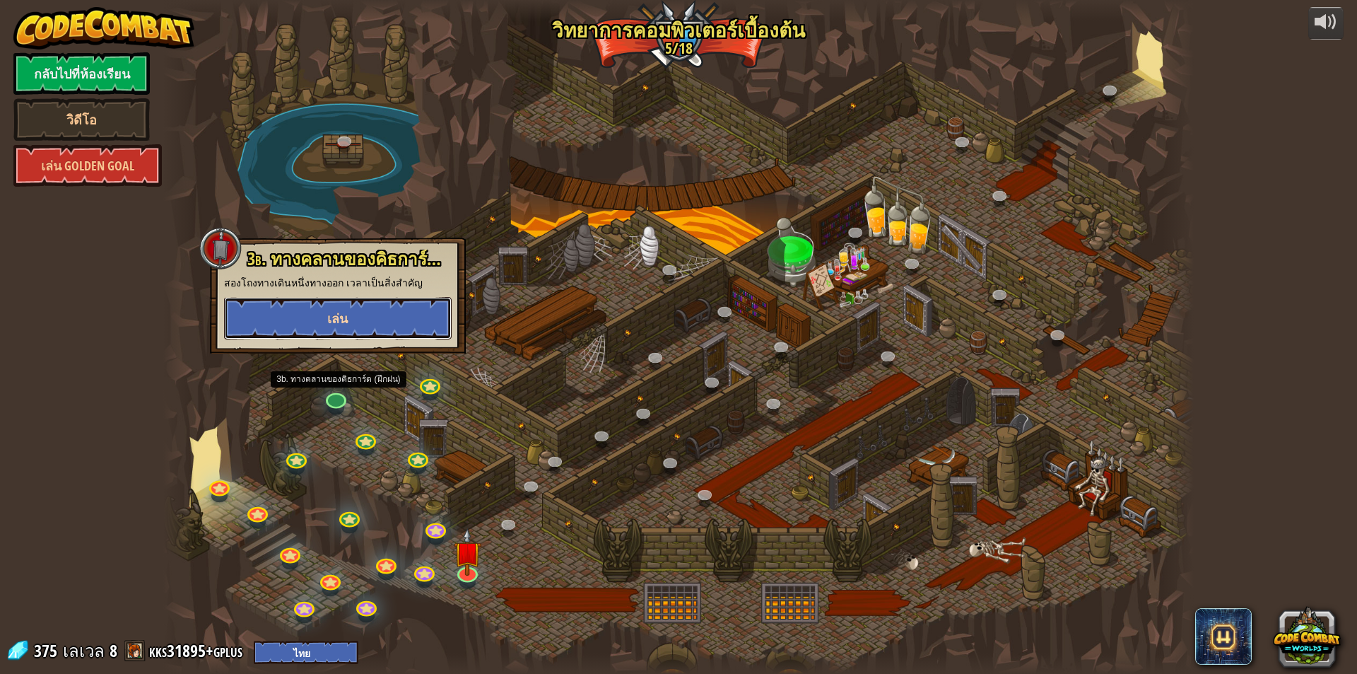
click at [409, 318] on button "เล่น" at bounding box center [338, 318] width 228 height 42
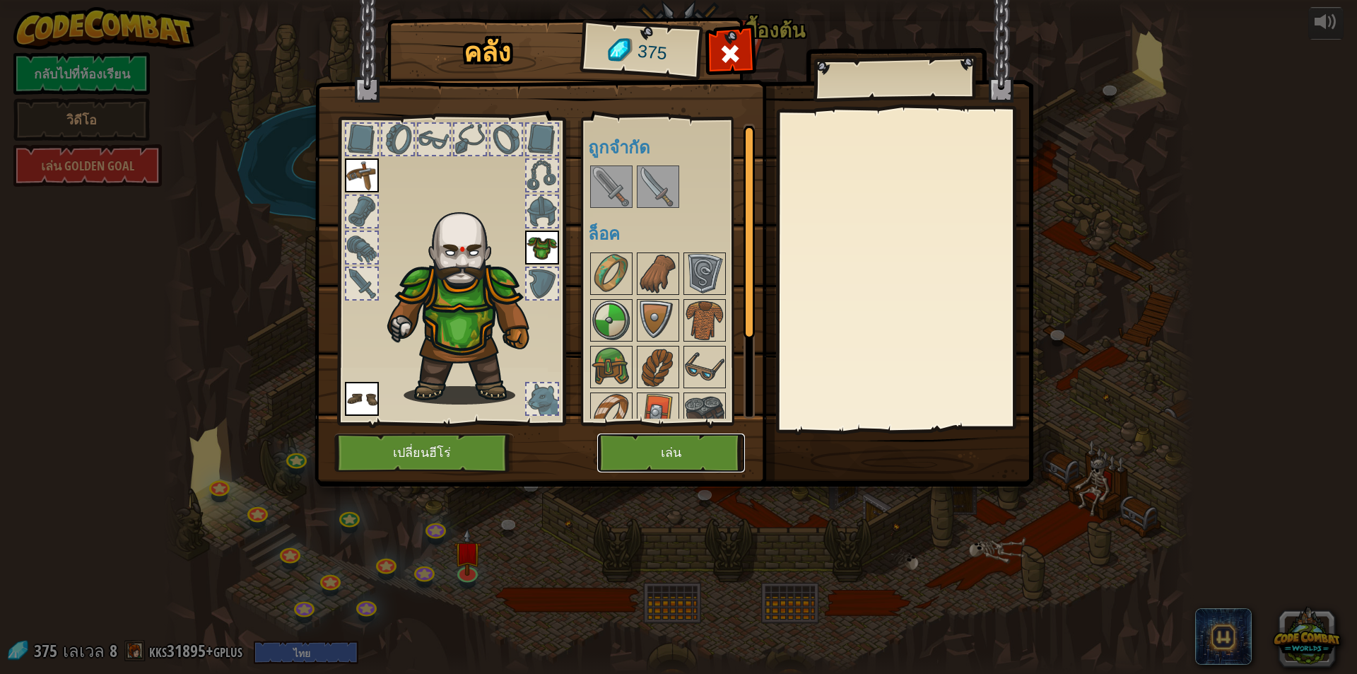
click at [633, 463] on button "เล่น" at bounding box center [671, 452] width 148 height 39
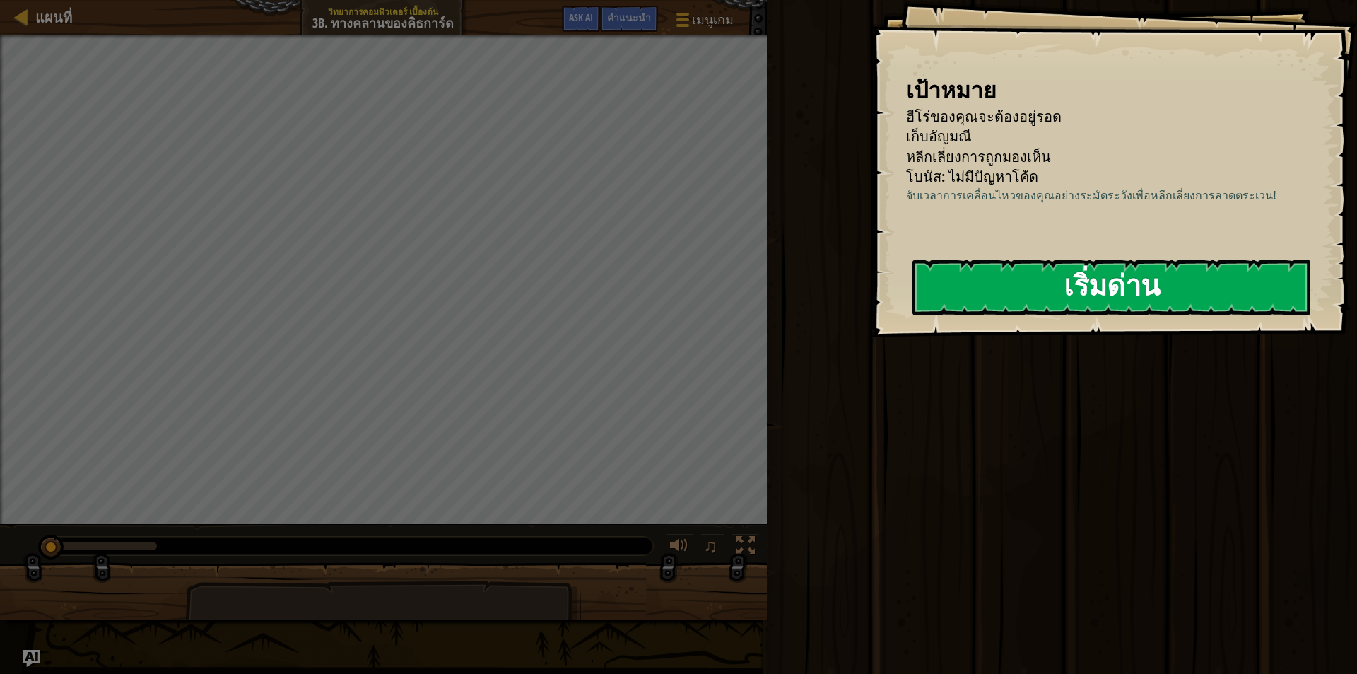
click at [1003, 281] on button "เริ่มด่าน" at bounding box center [1112, 287] width 398 height 56
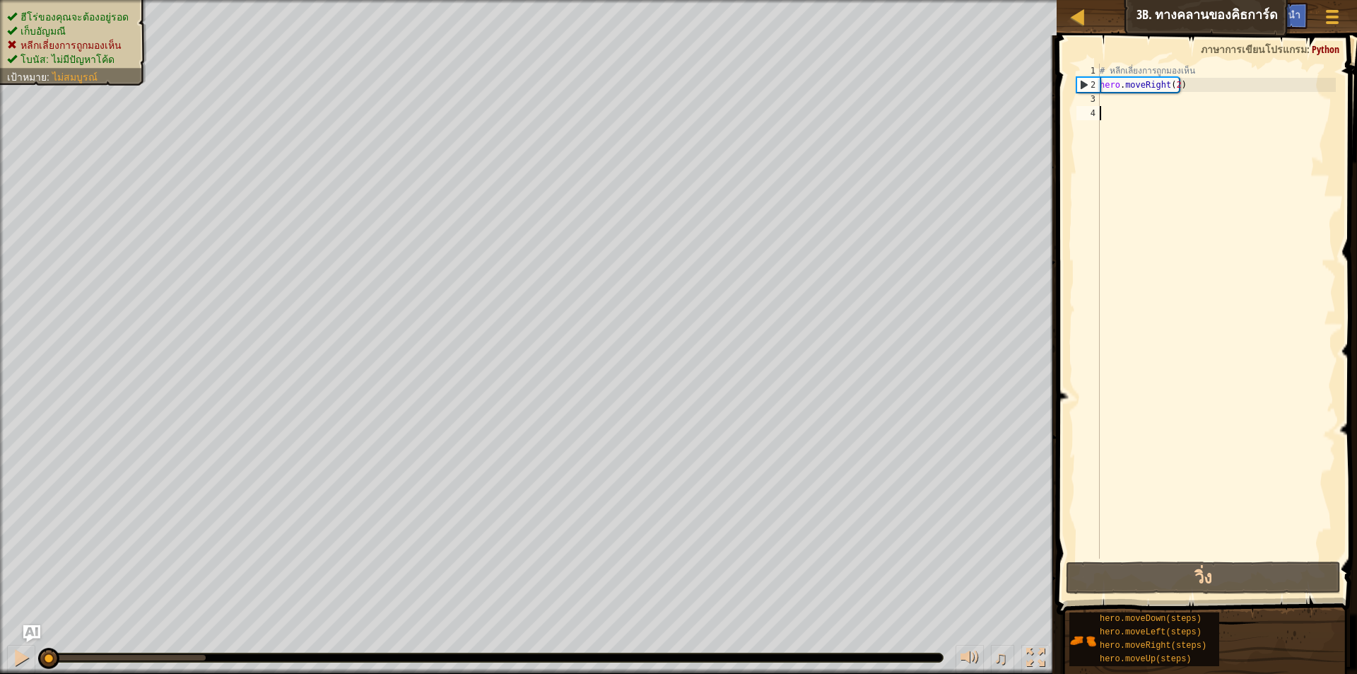
click at [1134, 104] on div "# หลีกเลี่ยงการถูกมองเห็น hero . moveRight ( 2 )" at bounding box center [1216, 325] width 239 height 523
click at [1175, 81] on div "# หลีกเลี่ยงการถูกมองเห็น hero . moveRight ( 2 )" at bounding box center [1216, 325] width 239 height 523
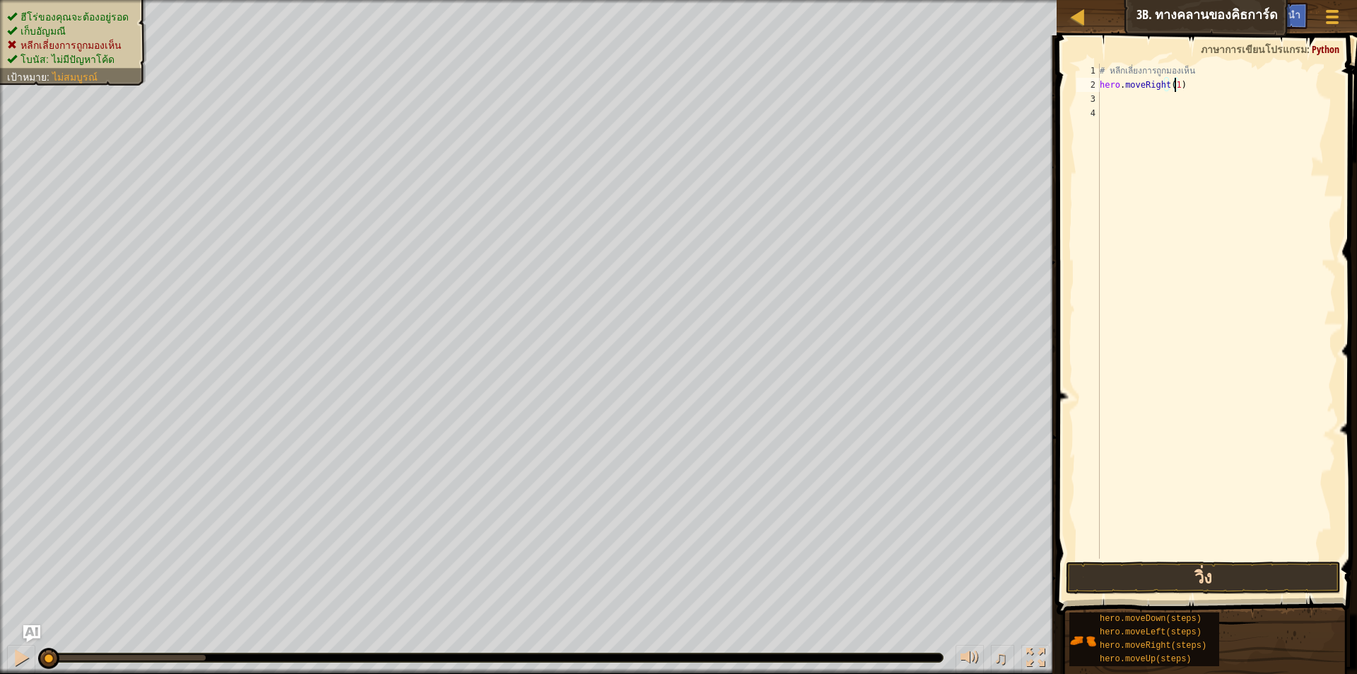
type textarea "hero.moveRight(1)"
click at [1203, 568] on button "วิ่ง" at bounding box center [1203, 577] width 275 height 33
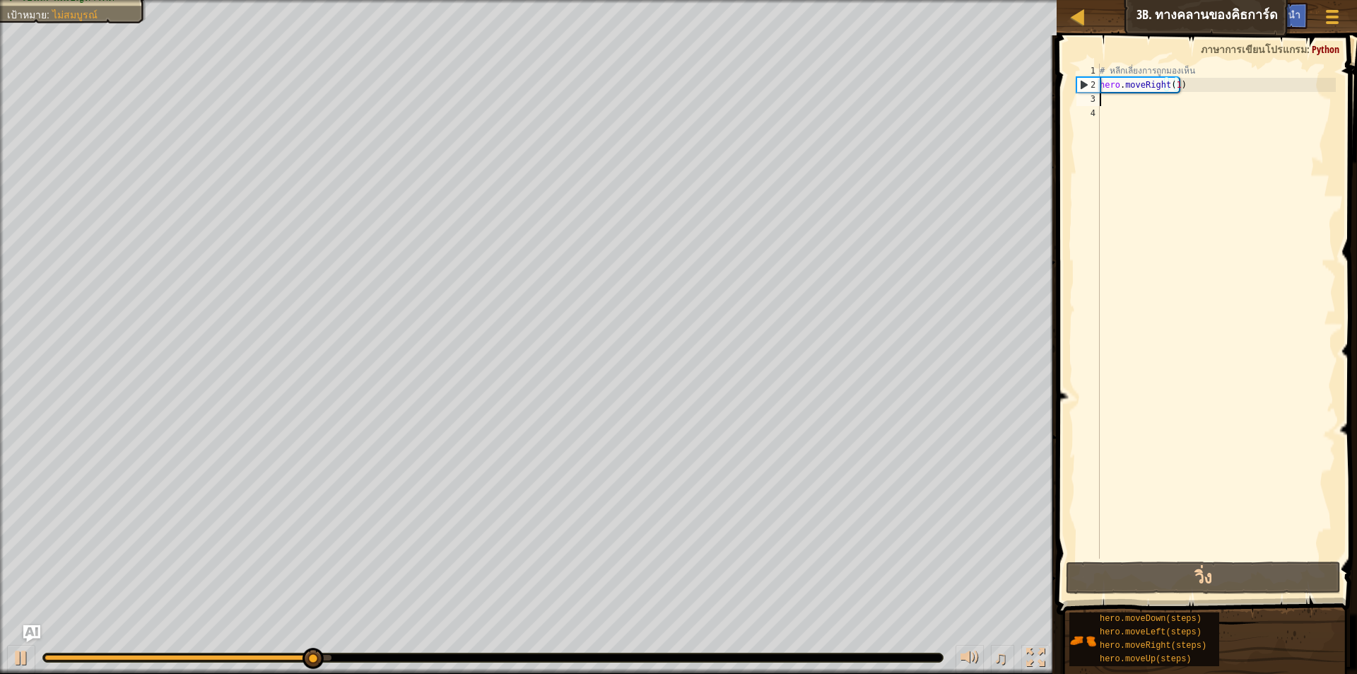
click at [1135, 103] on div "# หลีกเลี่ยงการถูกมองเห็น hero . moveRight ( 1 )" at bounding box center [1216, 325] width 239 height 523
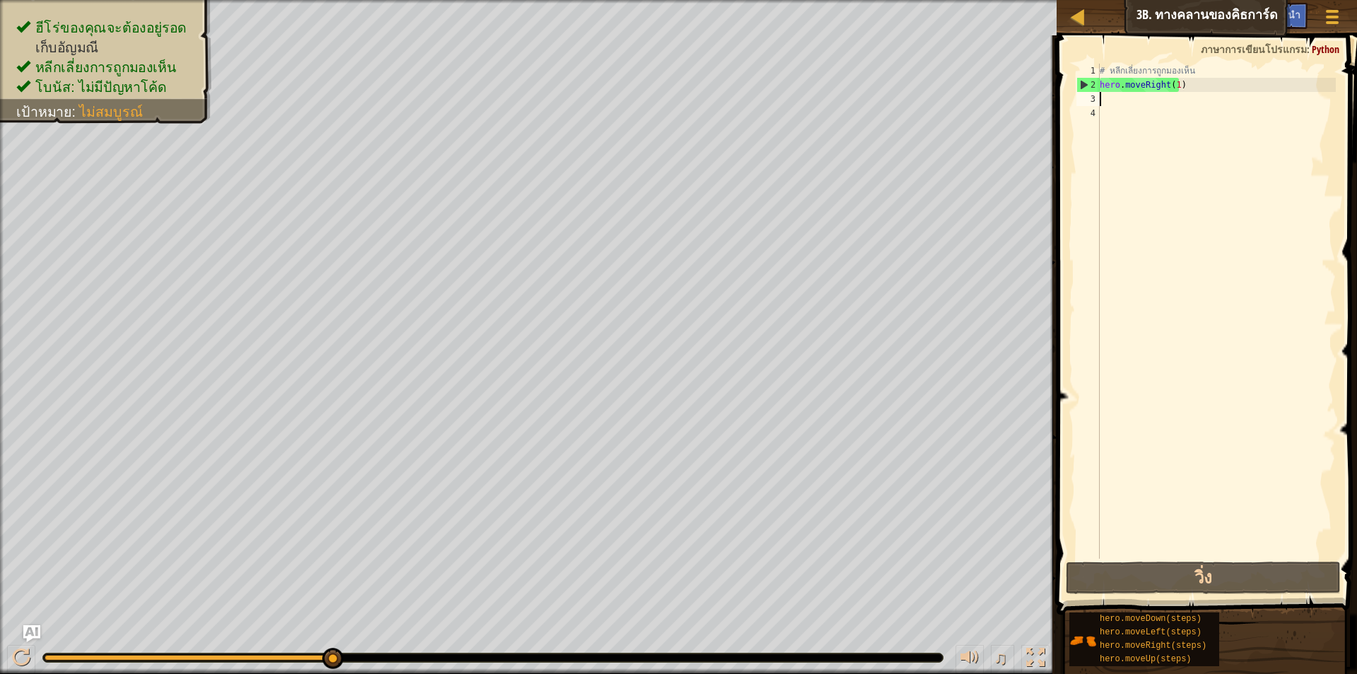
type textarea "h"
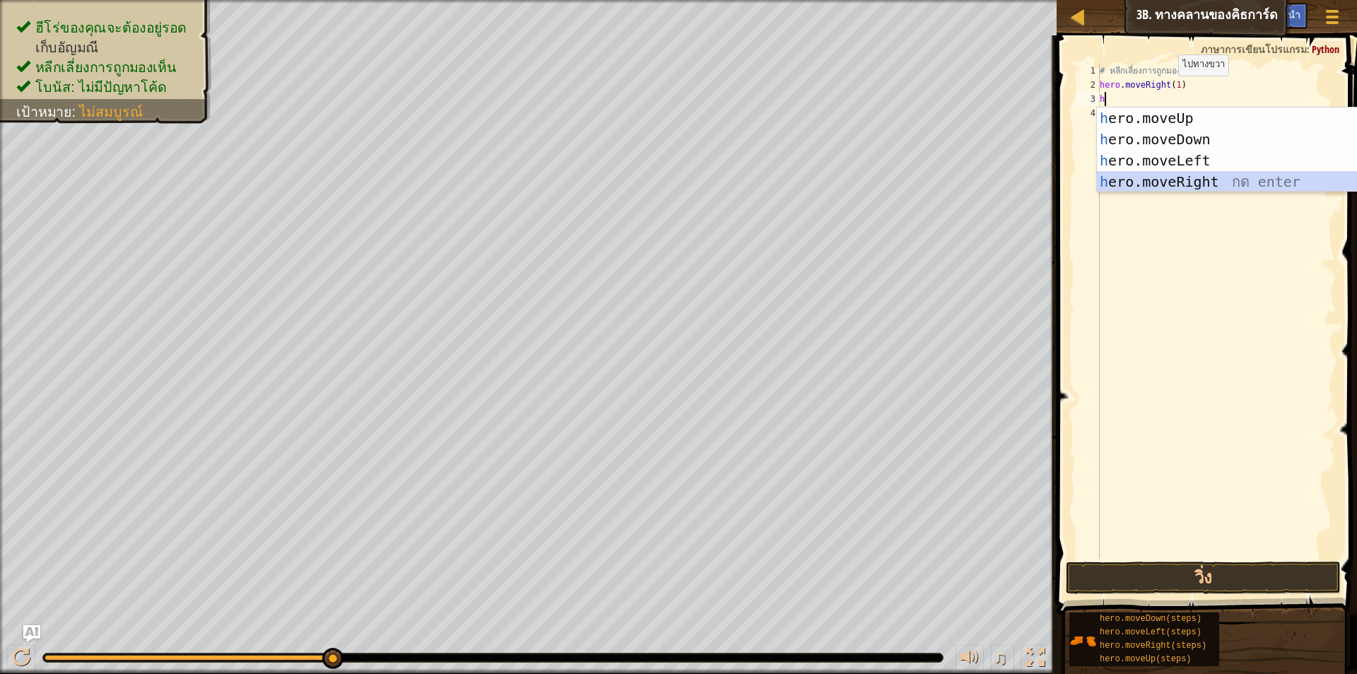
click at [1198, 188] on div "h ero.moveUp กด enter h ero.moveDown กด enter h ero.moveLeft กด enter h ero.mov…" at bounding box center [1230, 170] width 267 height 127
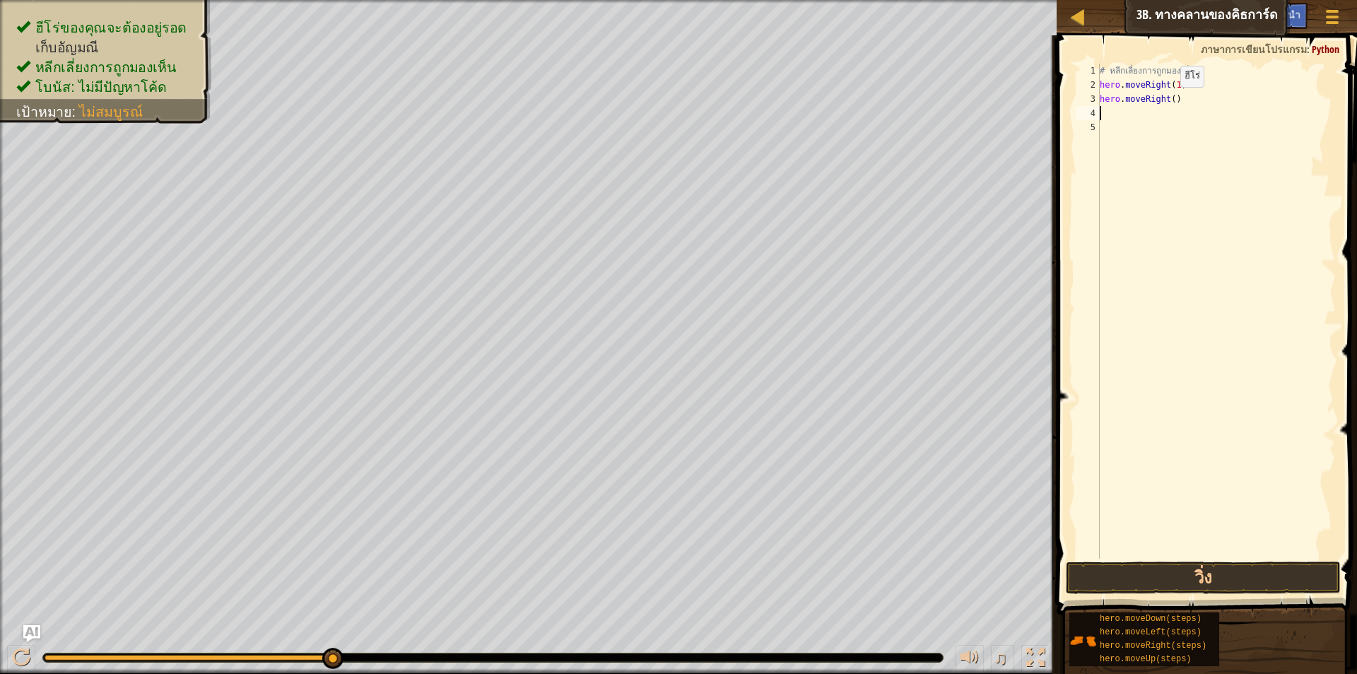
click at [1169, 101] on div "# หลีกเลี่ยงการถูกมองเห็น hero . moveRight ( 1 ) hero . moveRight ( )" at bounding box center [1216, 325] width 239 height 523
click at [1275, 577] on button "วิ่ง" at bounding box center [1203, 577] width 275 height 33
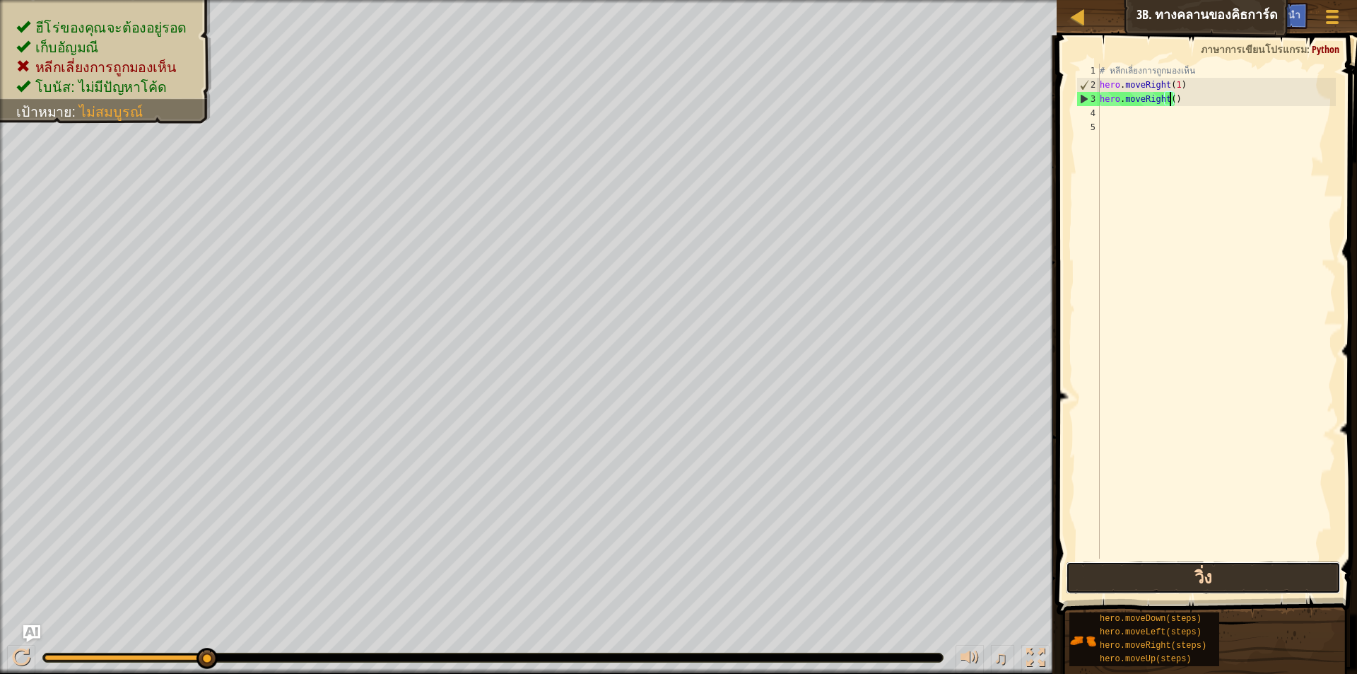
click at [1282, 575] on button "วิ่ง" at bounding box center [1203, 577] width 275 height 33
click at [1197, 100] on div "# หลีกเลี่ยงการถูกมองเห็น hero . moveRight ( 1 ) hero . moveRight ( )" at bounding box center [1216, 325] width 239 height 523
type textarea "h"
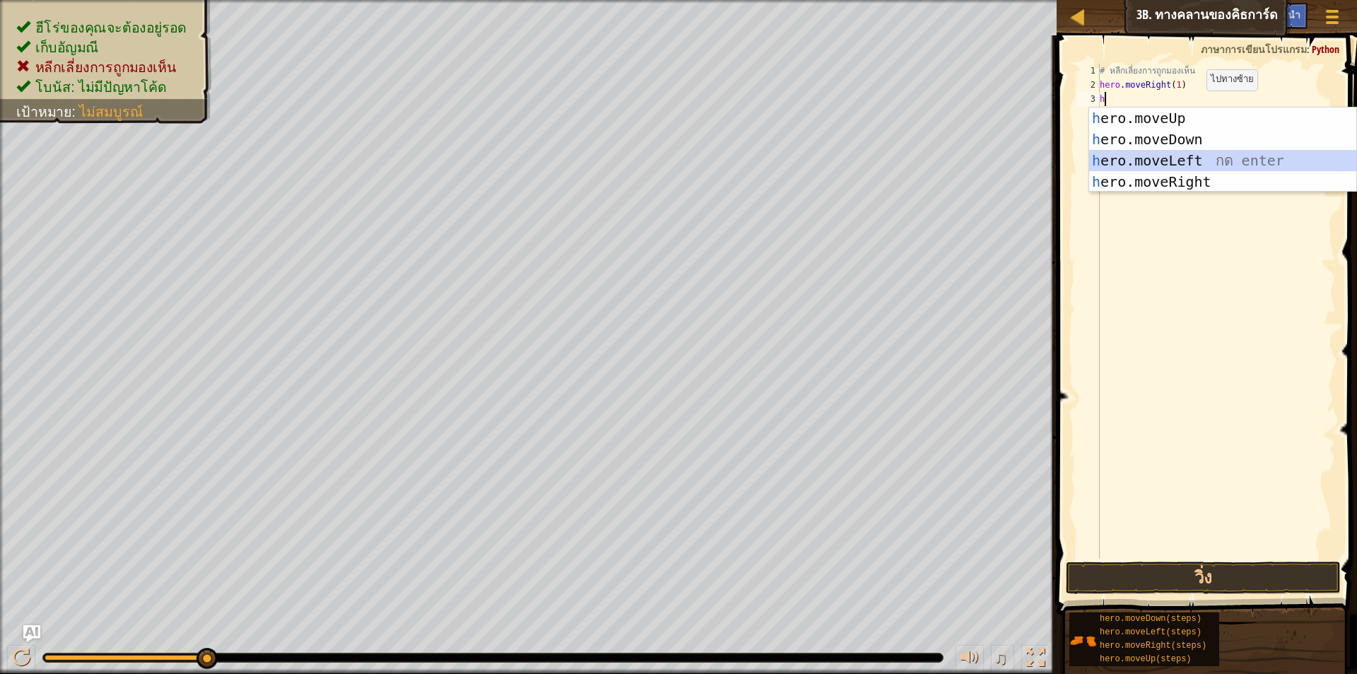
click at [1181, 154] on div "h ero.moveUp กด enter h ero.moveDown กด enter h ero.moveLeft กด enter h ero.mov…" at bounding box center [1222, 170] width 267 height 127
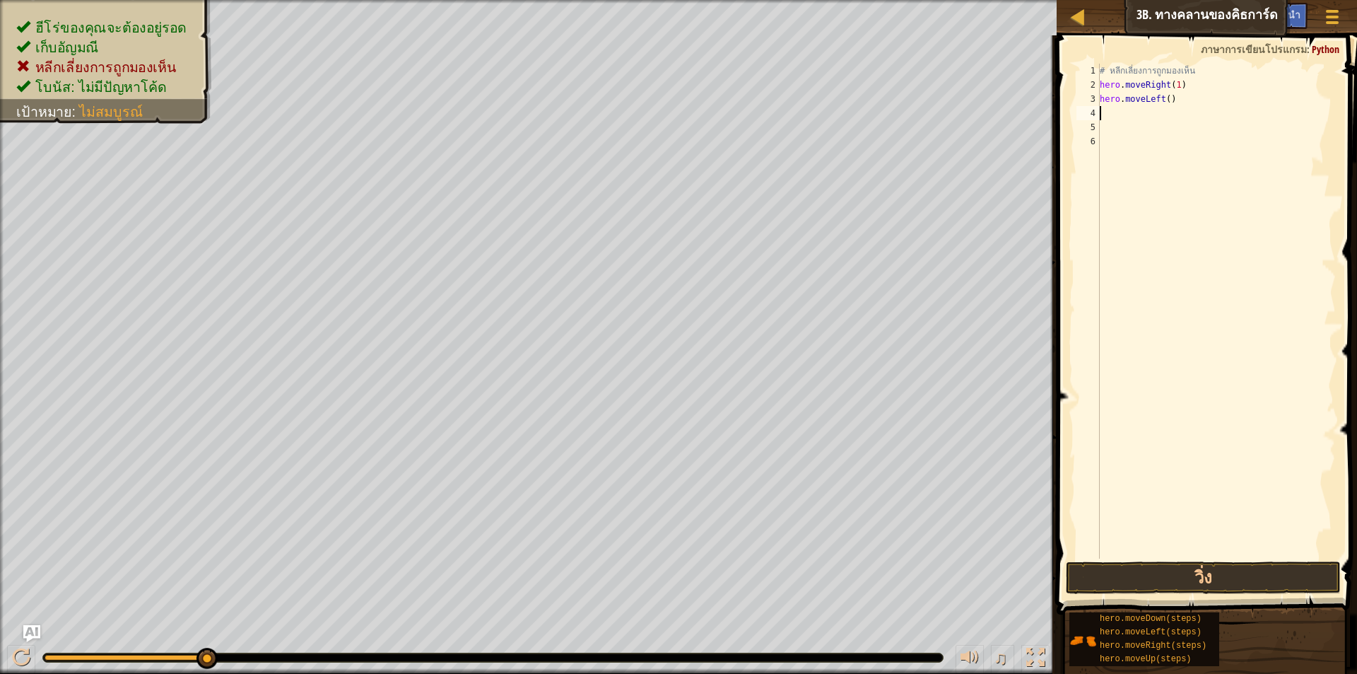
click at [1164, 117] on div "# หลีกเลี่ยงการถูกมองเห็น hero . moveRight ( 1 ) hero . moveLeft ( )" at bounding box center [1216, 325] width 239 height 523
type textarea "h"
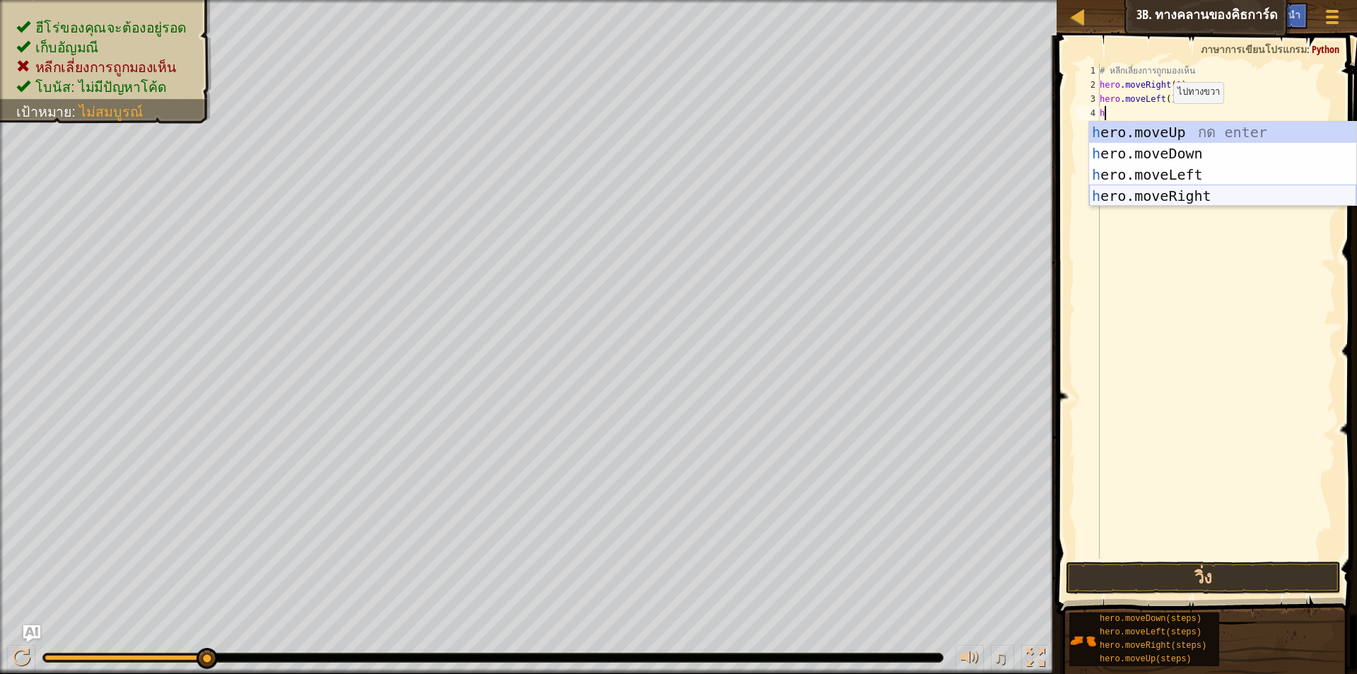
click at [1209, 195] on div "h ero.moveUp กด enter h ero.moveDown กด enter h ero.moveLeft กด enter h ero.mov…" at bounding box center [1222, 185] width 267 height 127
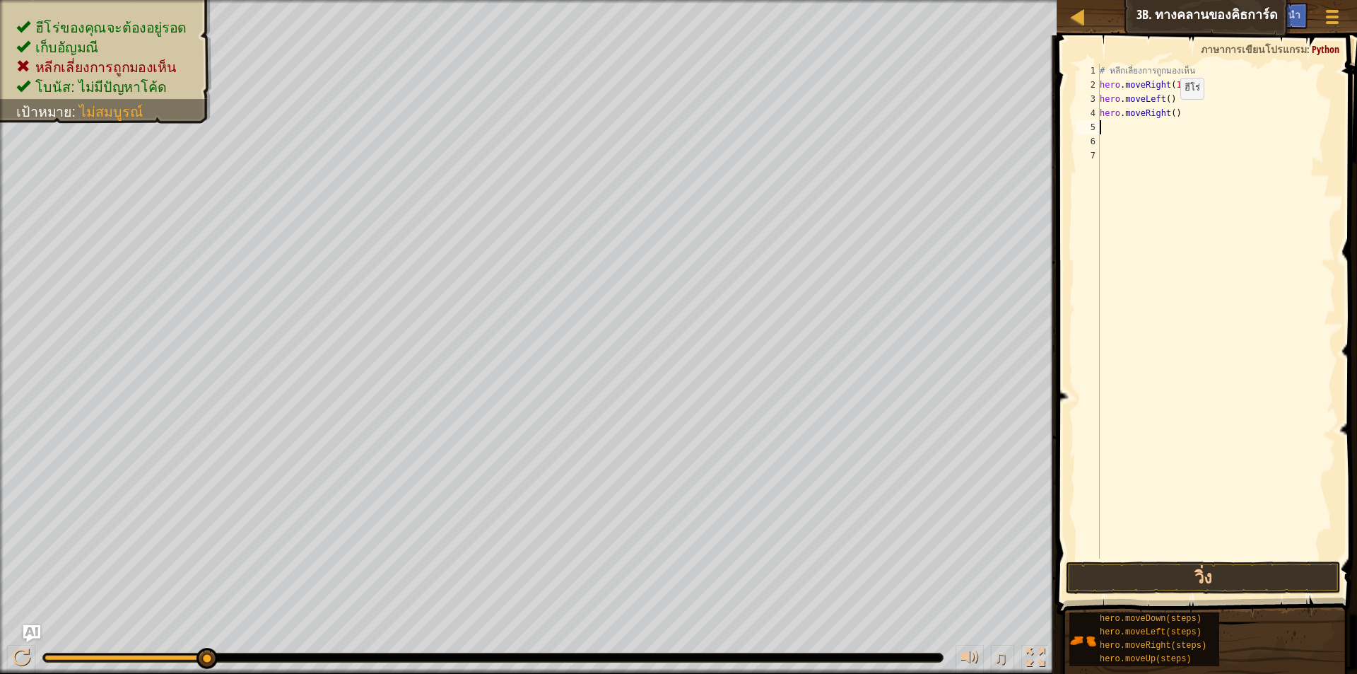
click at [1168, 113] on div "# หลีกเลี่ยงการถูกมองเห็น hero . moveRight ( 1 ) hero . moveLeft ( ) hero . mov…" at bounding box center [1216, 325] width 239 height 523
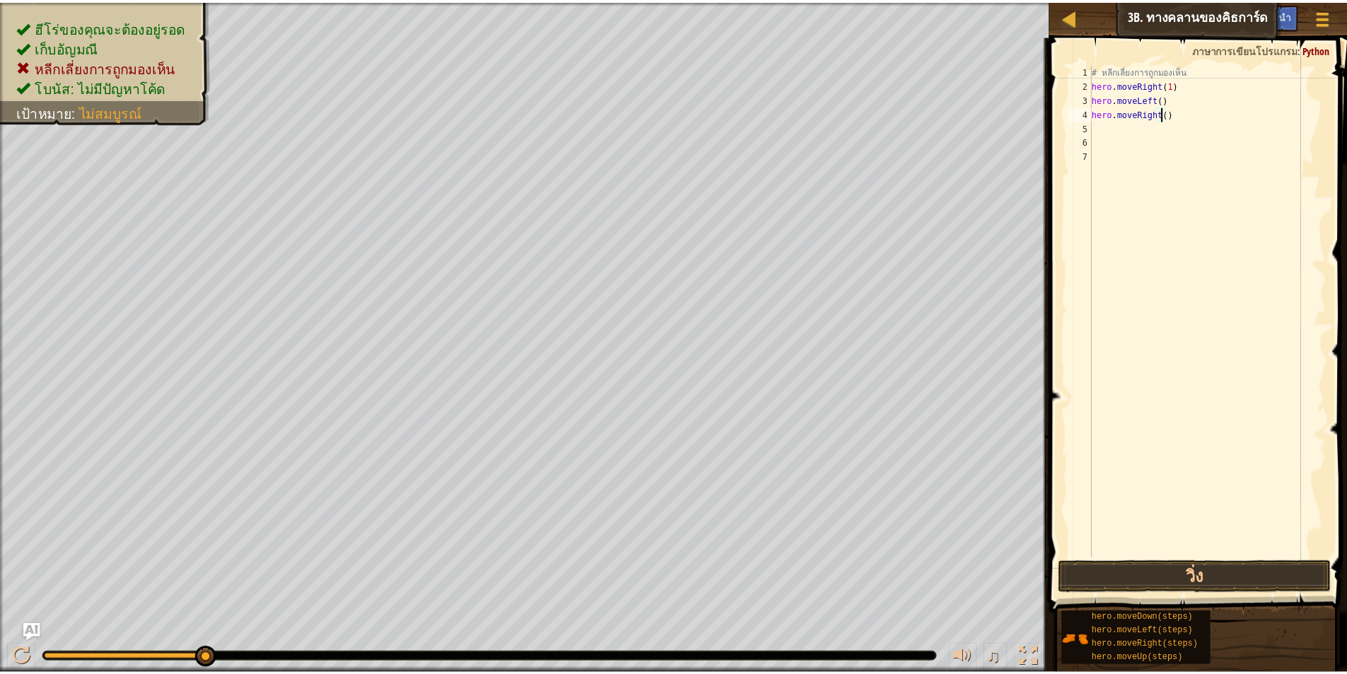
scroll to position [6, 6]
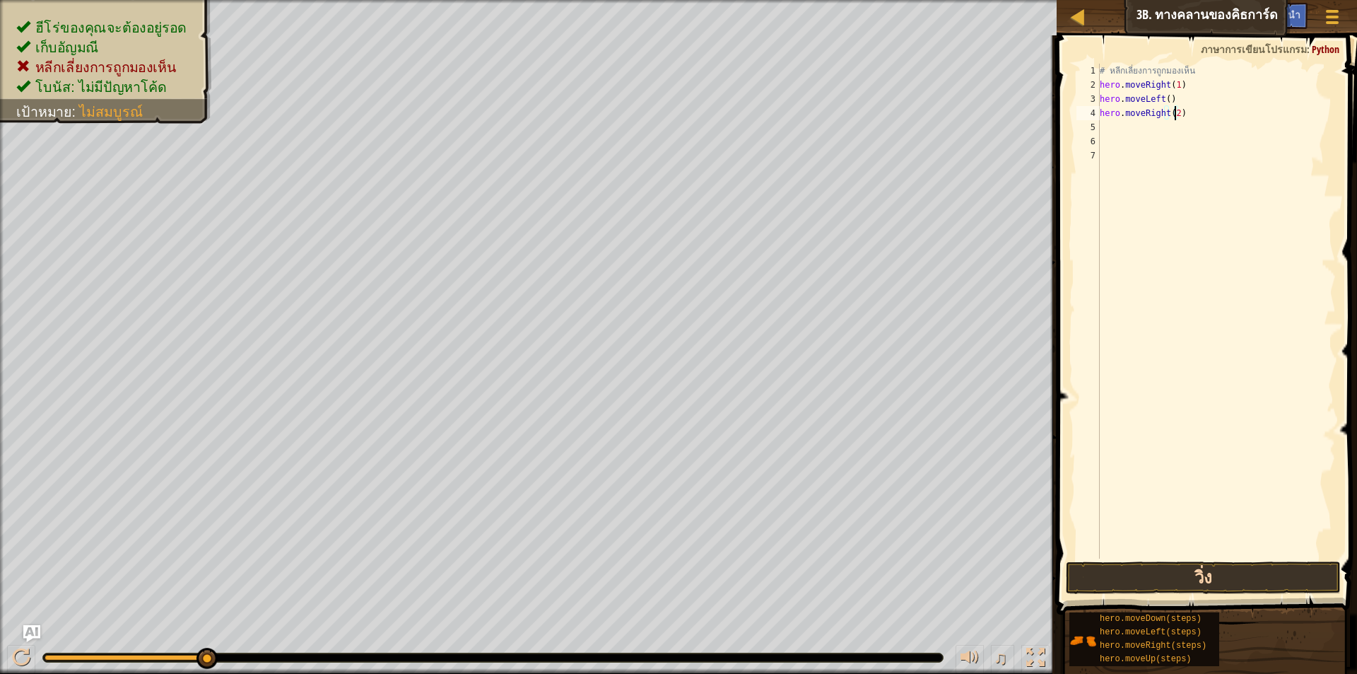
type textarea "hero.moveRight(2)"
click at [1190, 580] on button "วิ่ง" at bounding box center [1203, 577] width 275 height 33
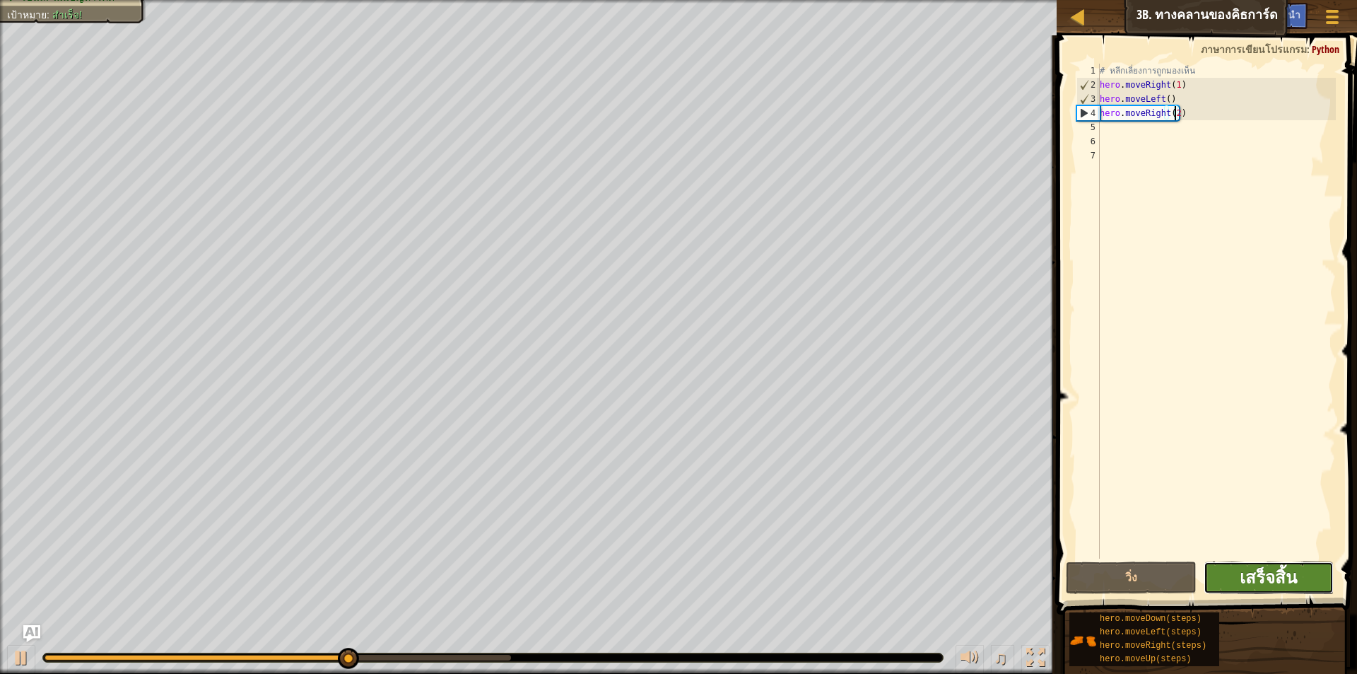
click at [1297, 585] on span "เสร็จสิ้น" at bounding box center [1268, 577] width 57 height 23
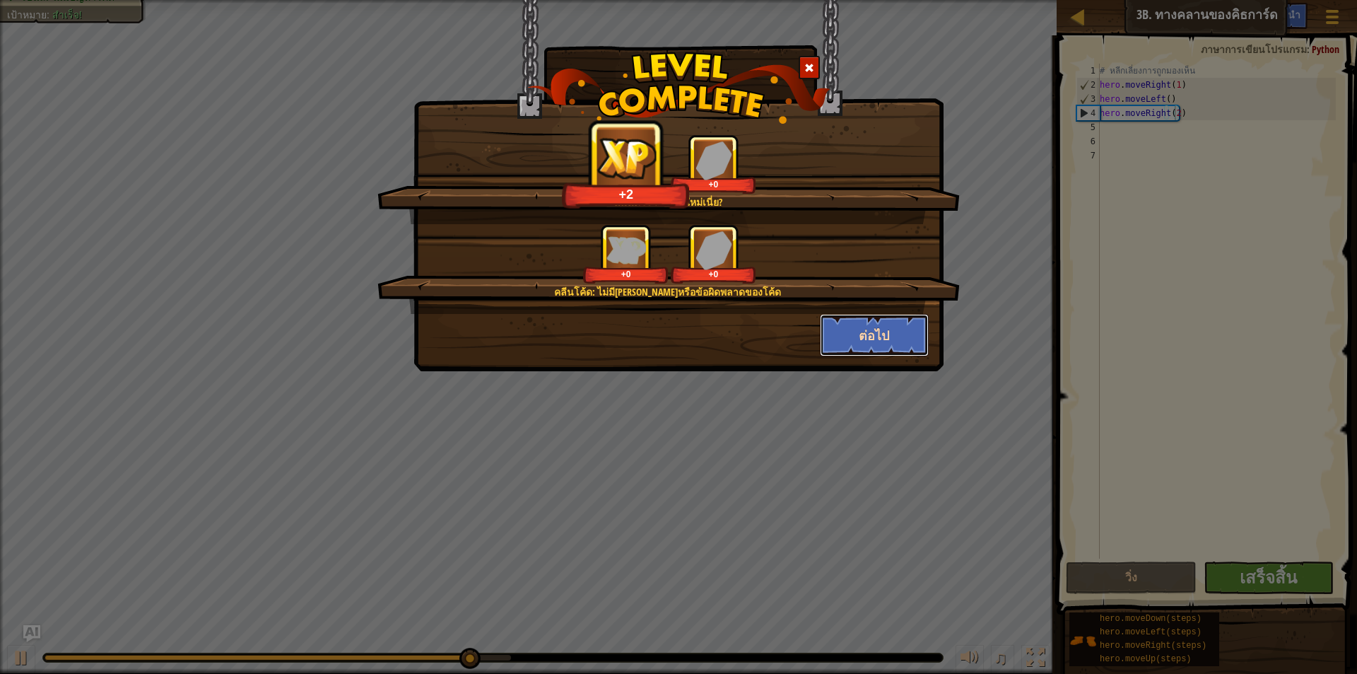
click at [883, 338] on button "ต่อไป" at bounding box center [875, 335] width 110 height 42
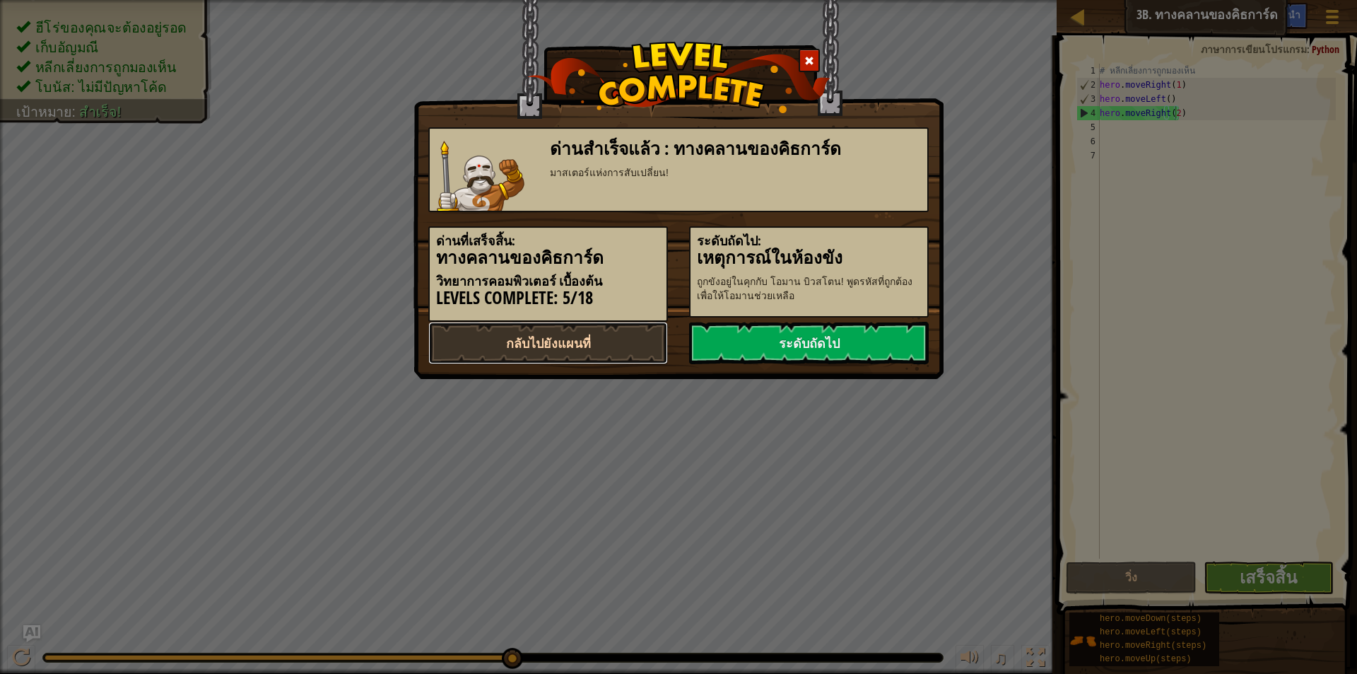
click at [522, 338] on link "กลับไปยังแผนที่" at bounding box center [548, 343] width 240 height 42
select select "th"
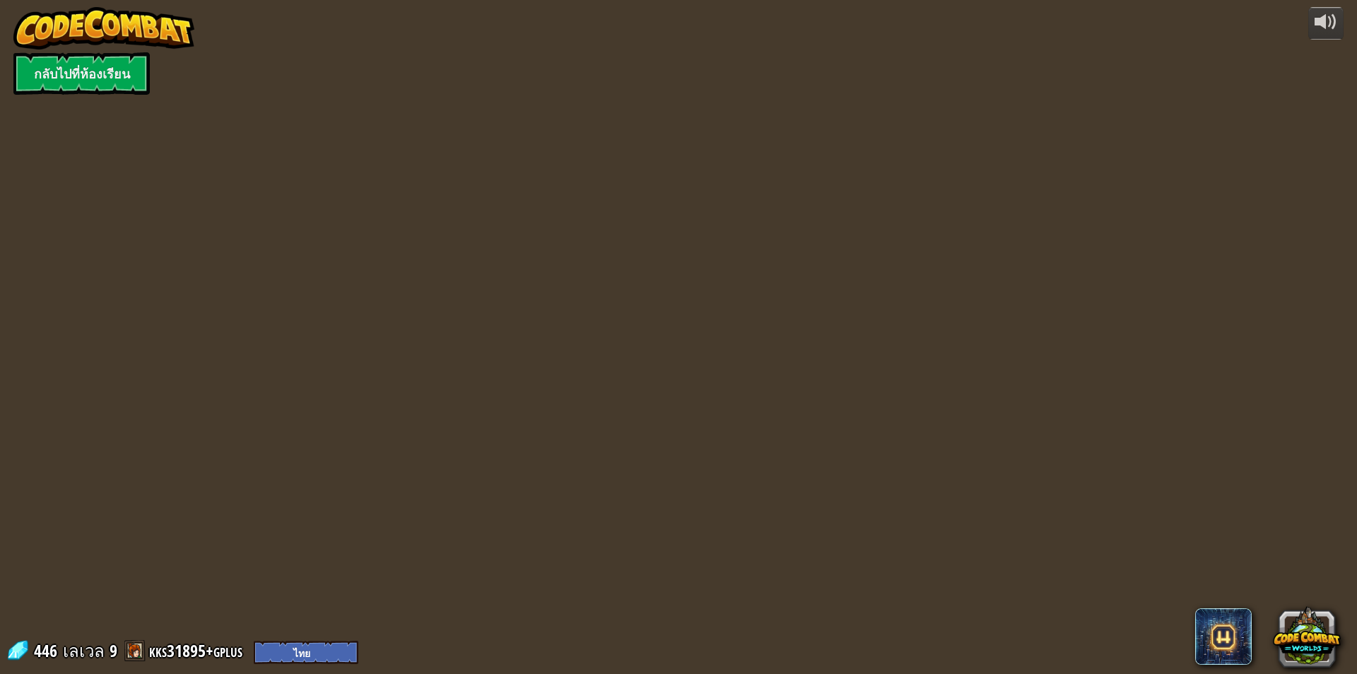
select select "th"
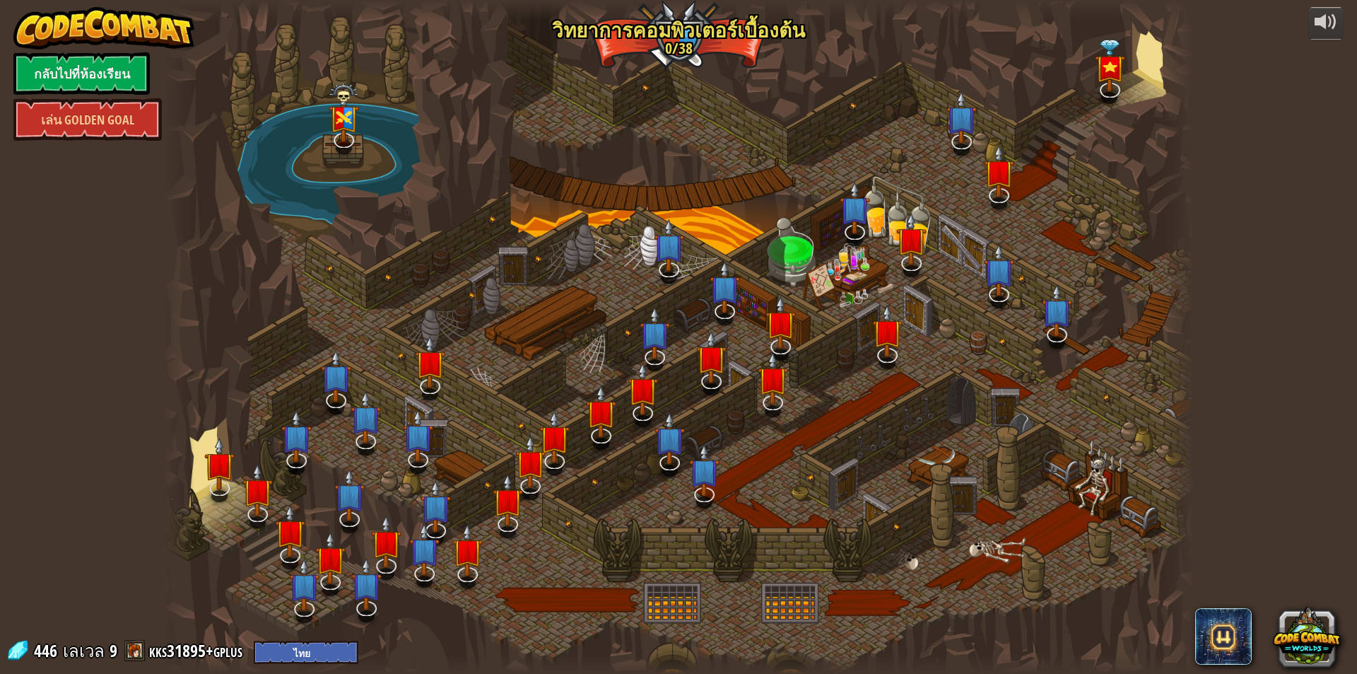
select select "th"
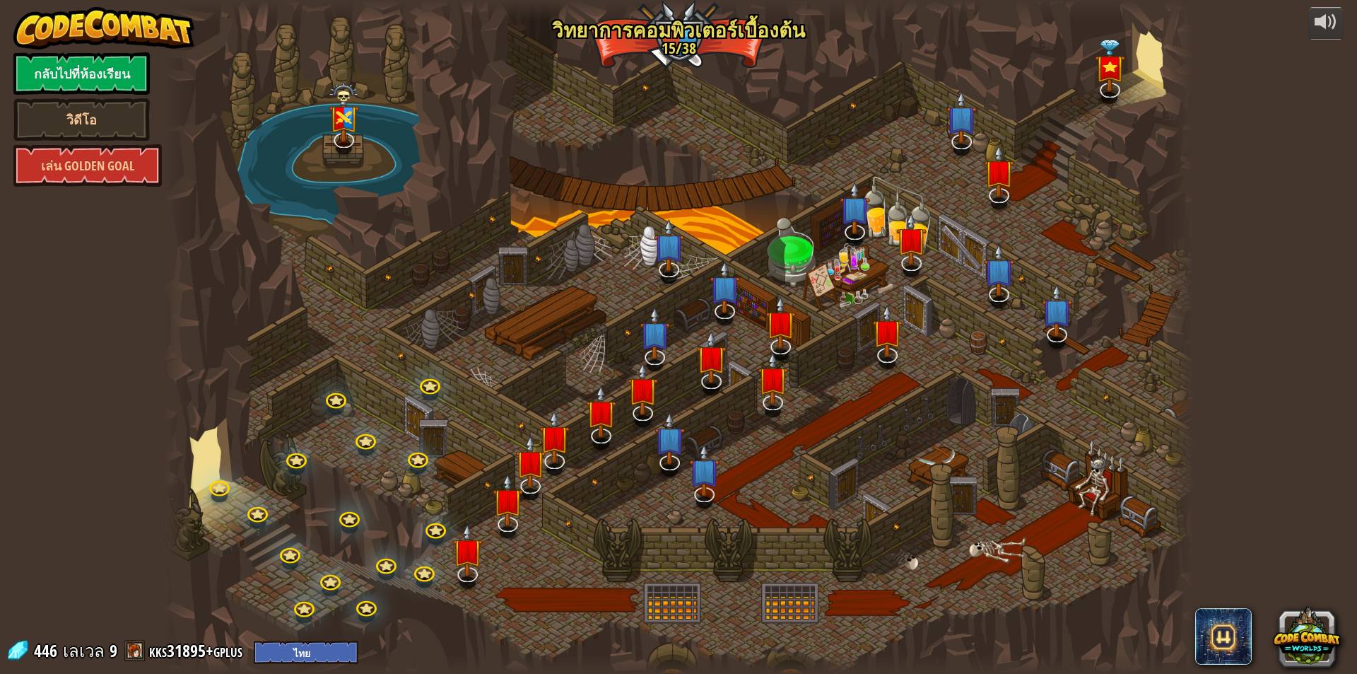
select select "th"
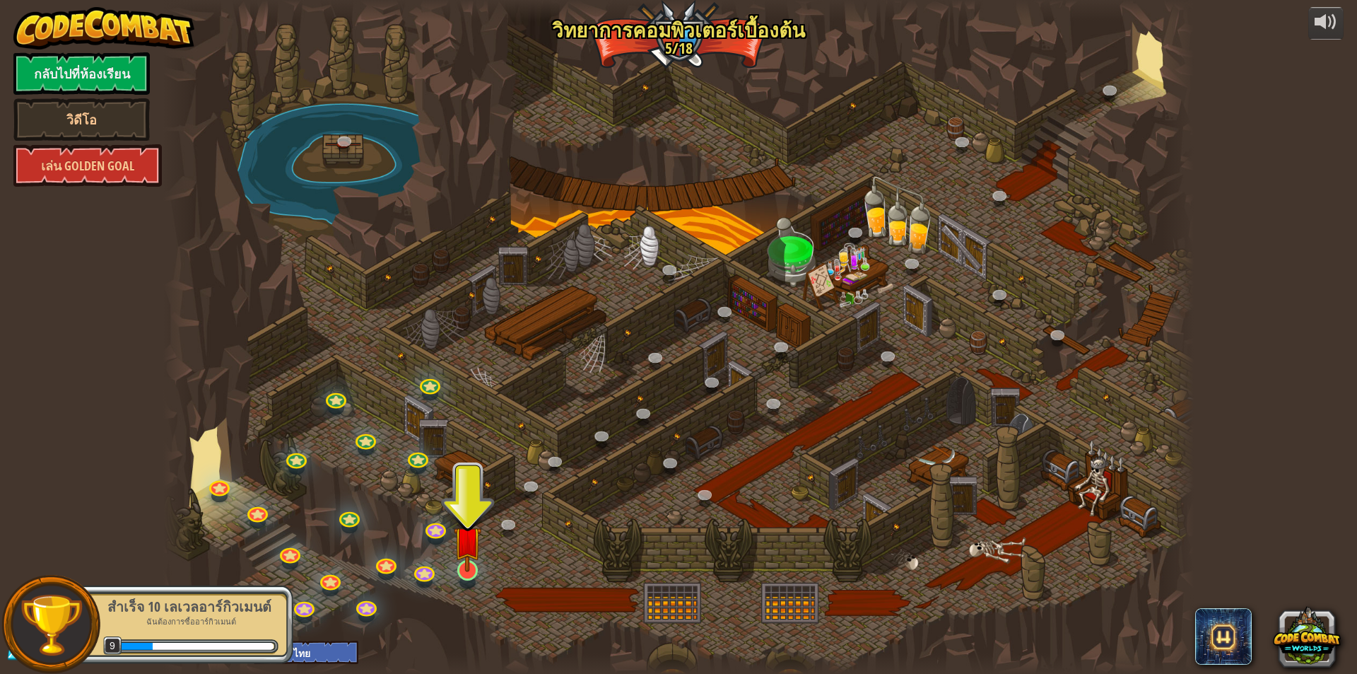
click at [470, 566] on img at bounding box center [468, 540] width 28 height 64
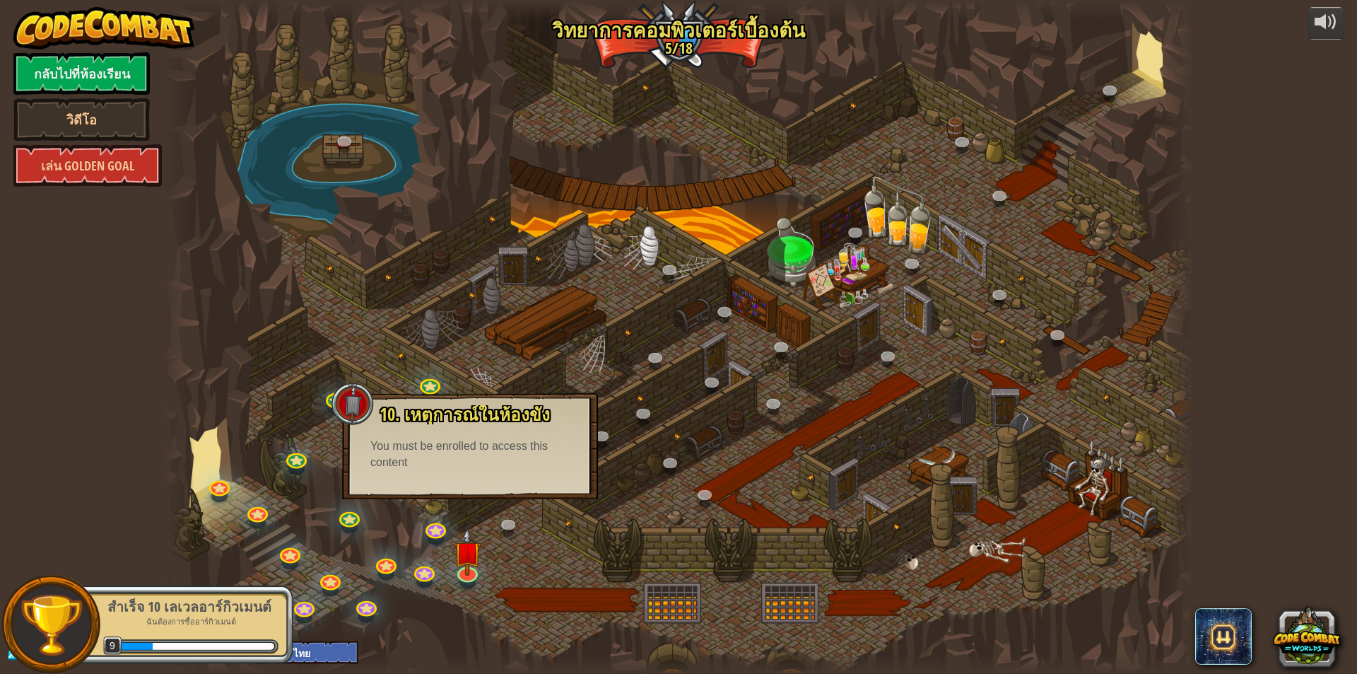
click at [293, 342] on div at bounding box center [678, 337] width 1031 height 674
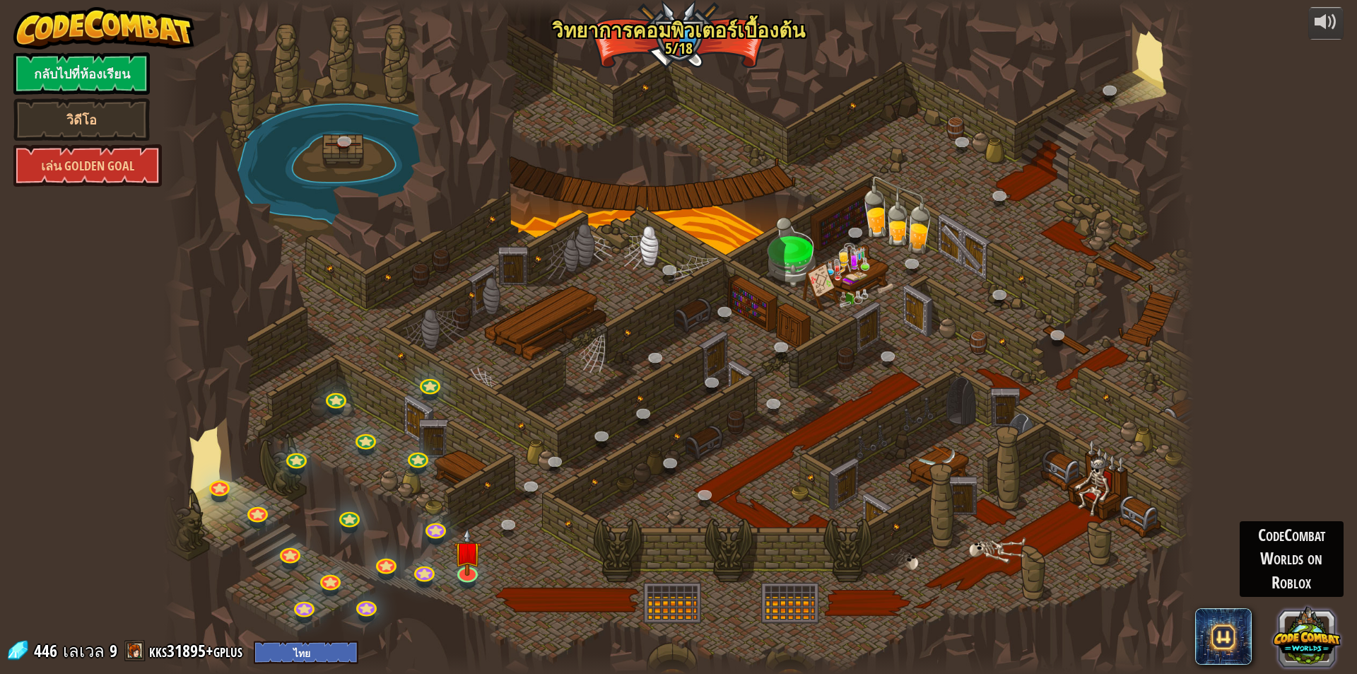
click at [1324, 633] on button at bounding box center [1307, 636] width 68 height 68
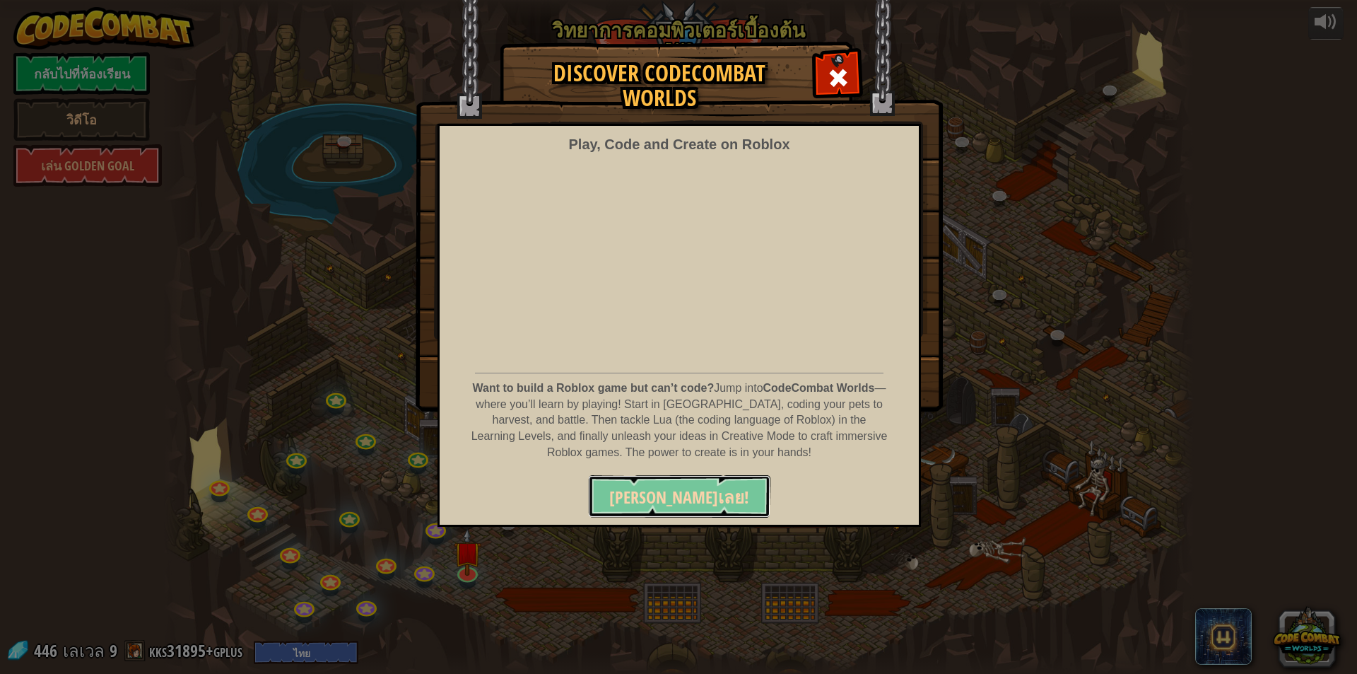
click at [679, 493] on span "เล่นเลย!" at bounding box center [679, 497] width 140 height 23
click at [841, 66] on span at bounding box center [838, 77] width 23 height 23
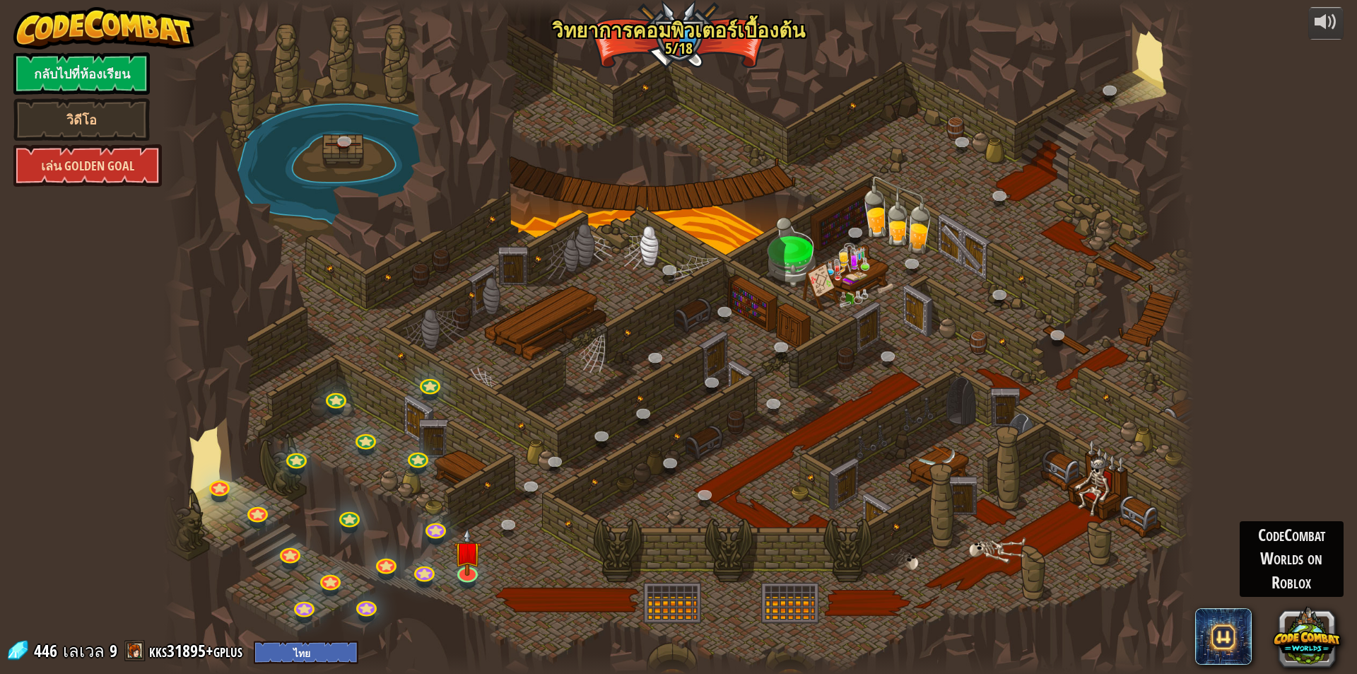
click at [93, 163] on link "เล่น Golden Goal" at bounding box center [87, 165] width 148 height 42
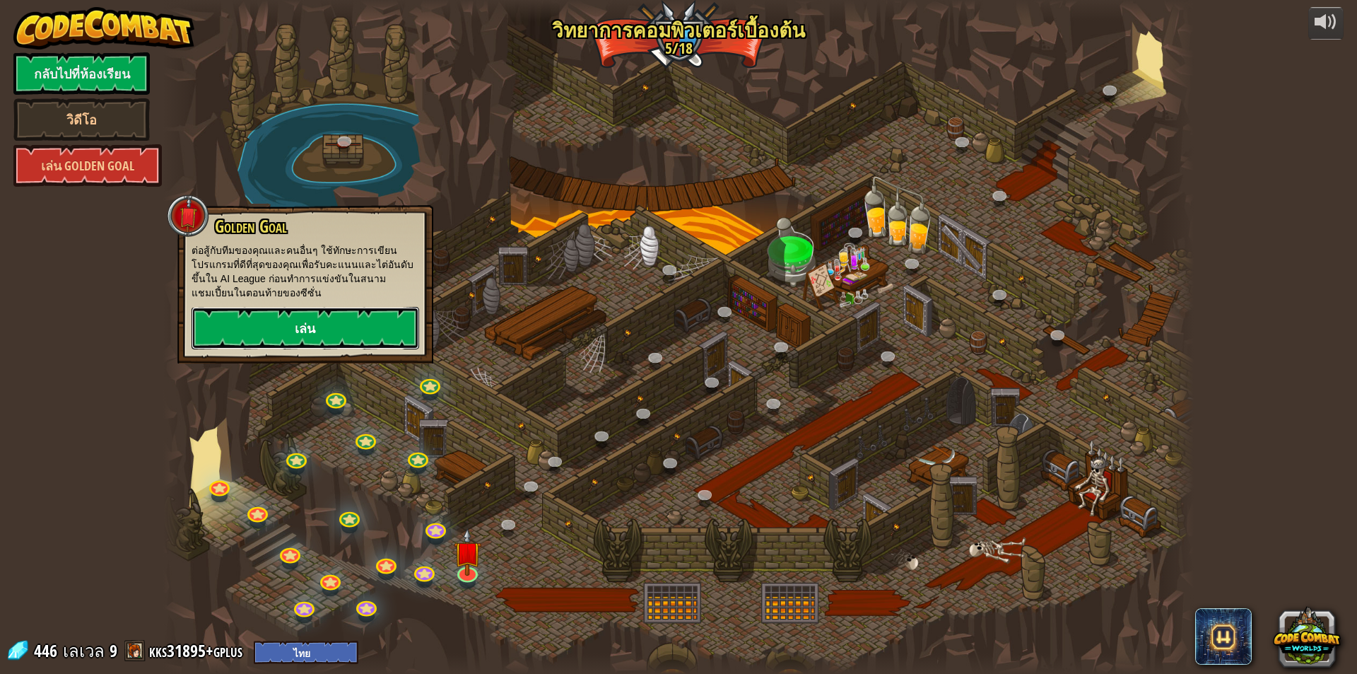
click at [312, 316] on link "เล่น" at bounding box center [306, 328] width 228 height 42
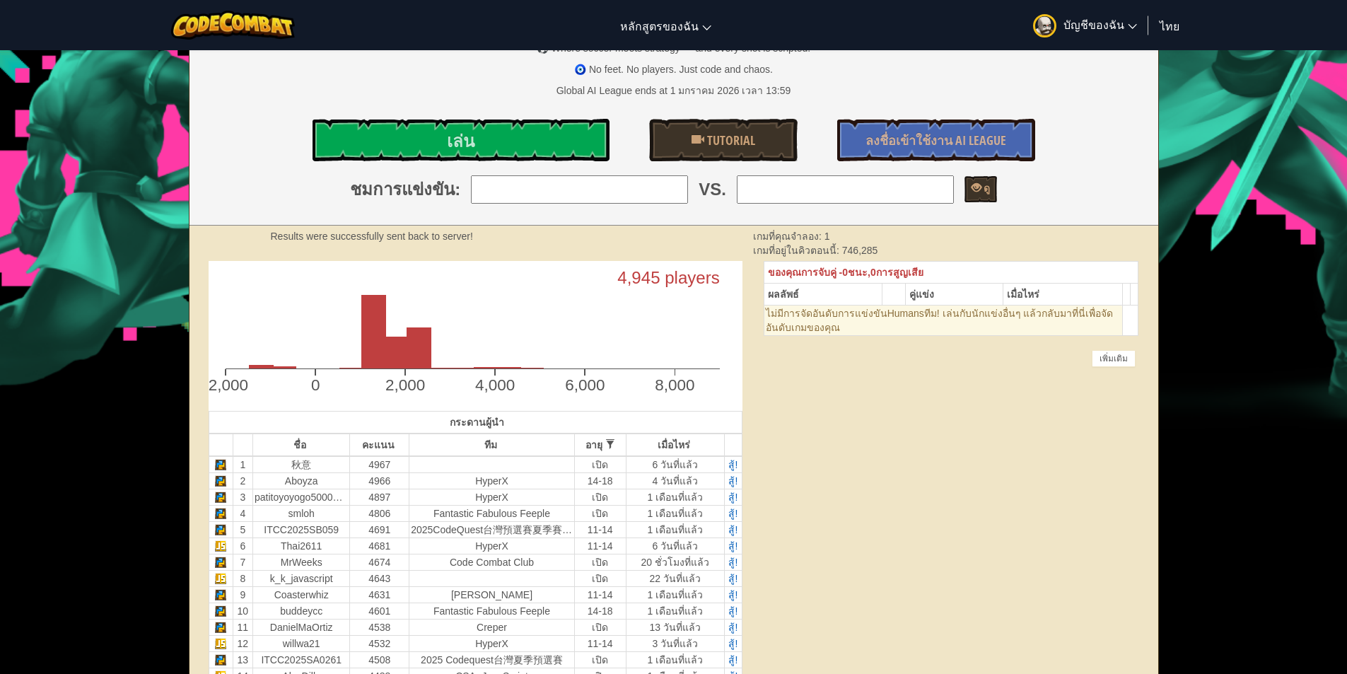
scroll to position [71, 0]
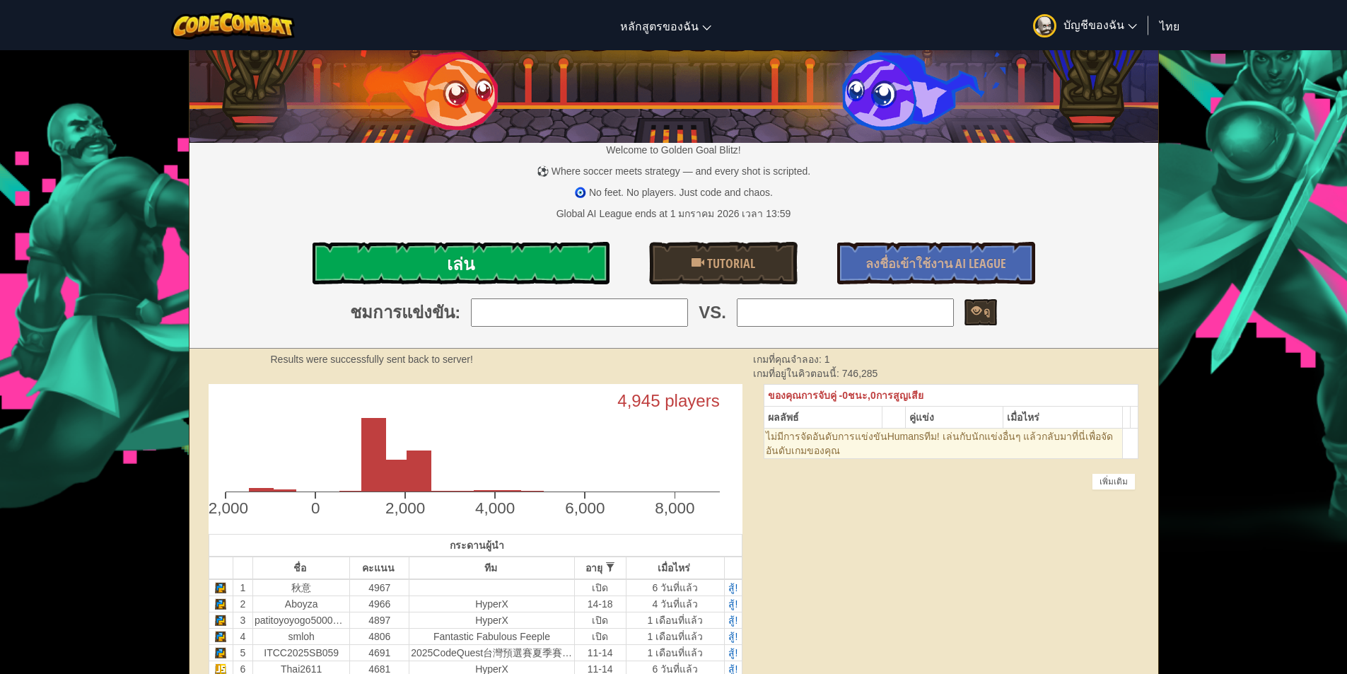
click at [481, 261] on link "เล่น" at bounding box center [460, 263] width 297 height 42
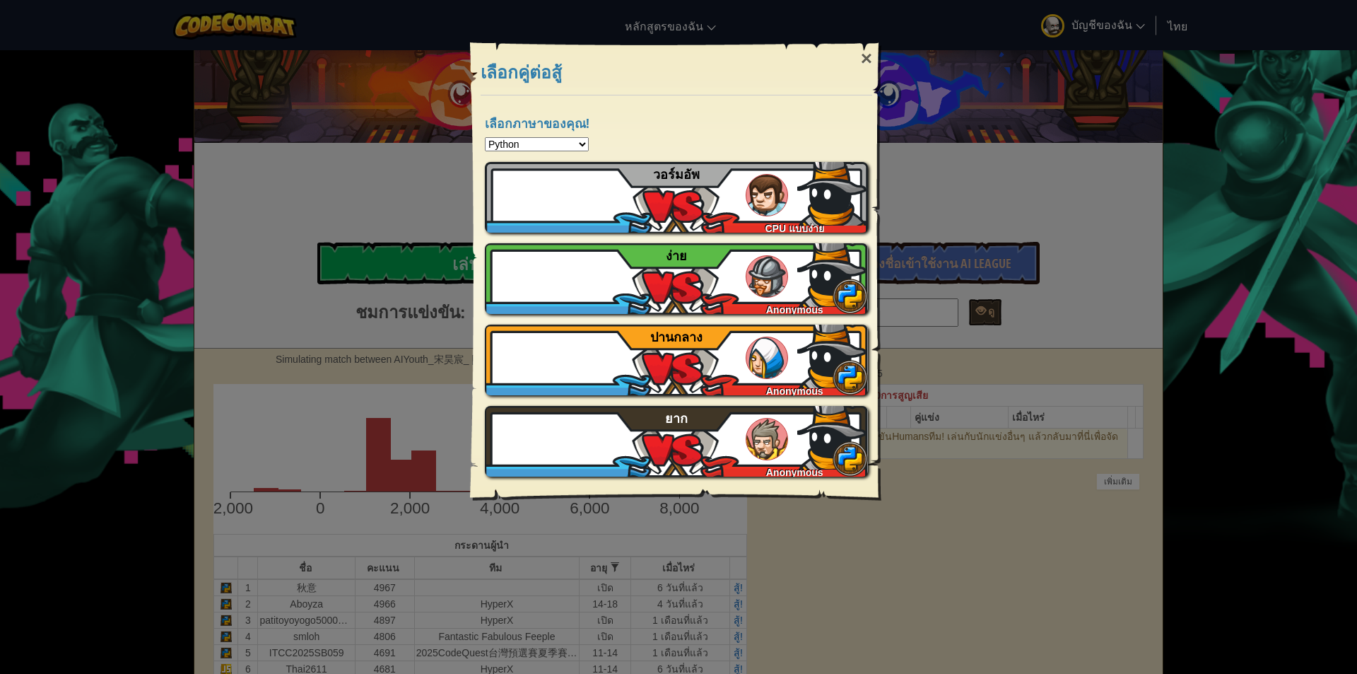
click at [590, 136] on div "เลือกภาษาของคุณ! Python JavaScript CoffeeScript Lua C++ Java (Experimental) เล่…" at bounding box center [676, 298] width 411 height 406
click at [574, 143] on select "Python JavaScript CoffeeScript Lua C++ Java (Experimental)" at bounding box center [537, 144] width 104 height 14
click at [573, 144] on select "Python JavaScript CoffeeScript Lua C++ Java (Experimental)" at bounding box center [537, 144] width 104 height 14
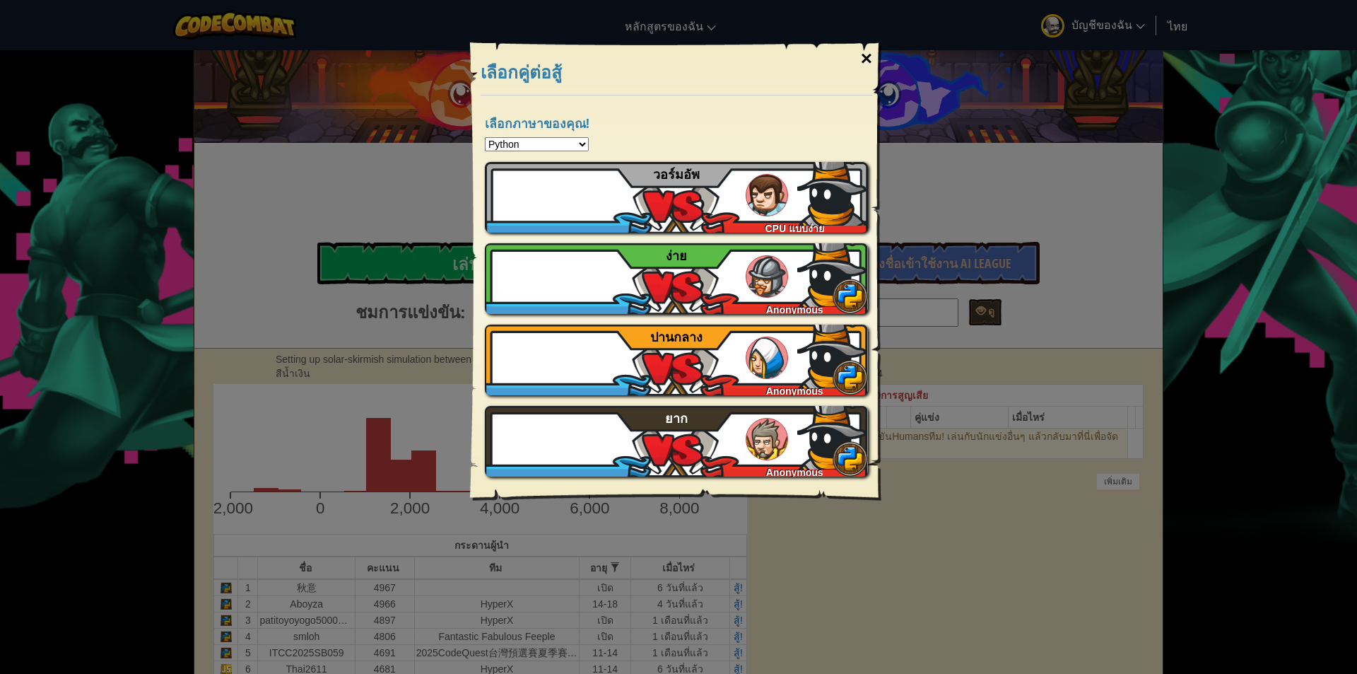
drag, startPoint x: 859, startPoint y: 55, endPoint x: 850, endPoint y: 63, distance: 12.0
click at [850, 63] on div "×" at bounding box center [866, 58] width 33 height 41
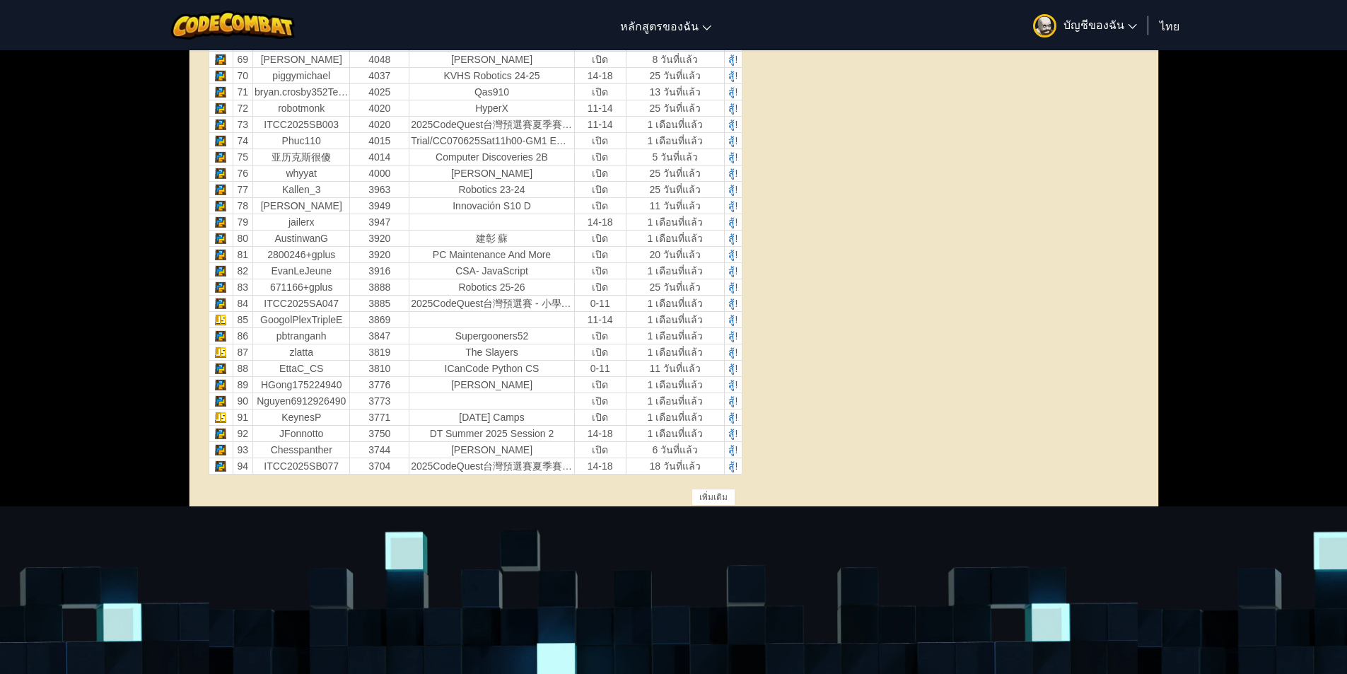
scroll to position [2303, 0]
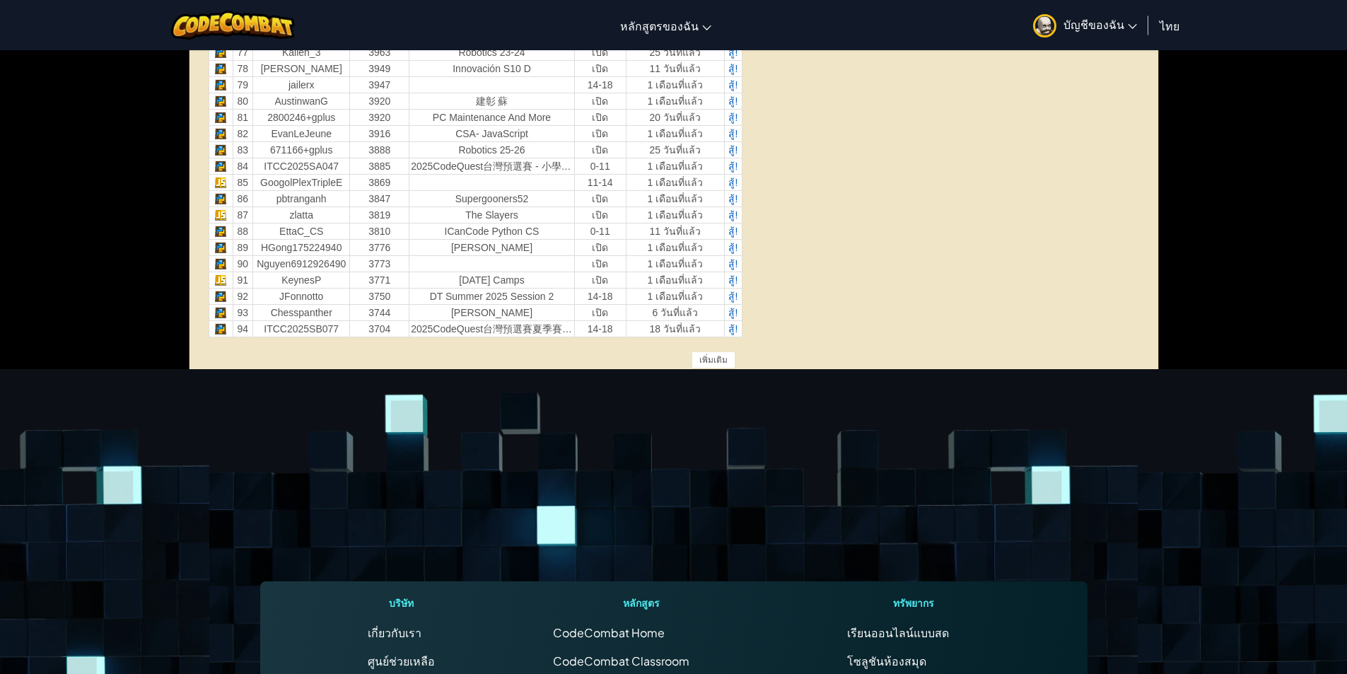
drag, startPoint x: 1302, startPoint y: 241, endPoint x: 1293, endPoint y: 204, distance: 38.6
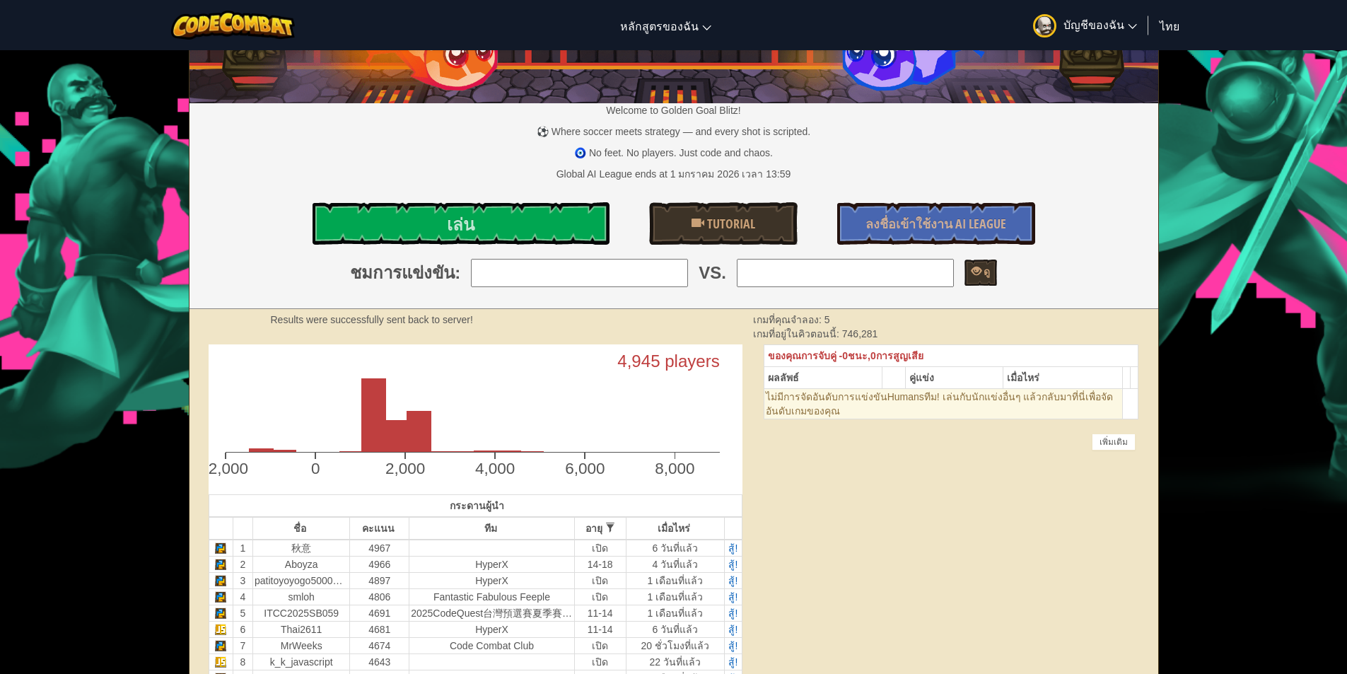
scroll to position [0, 0]
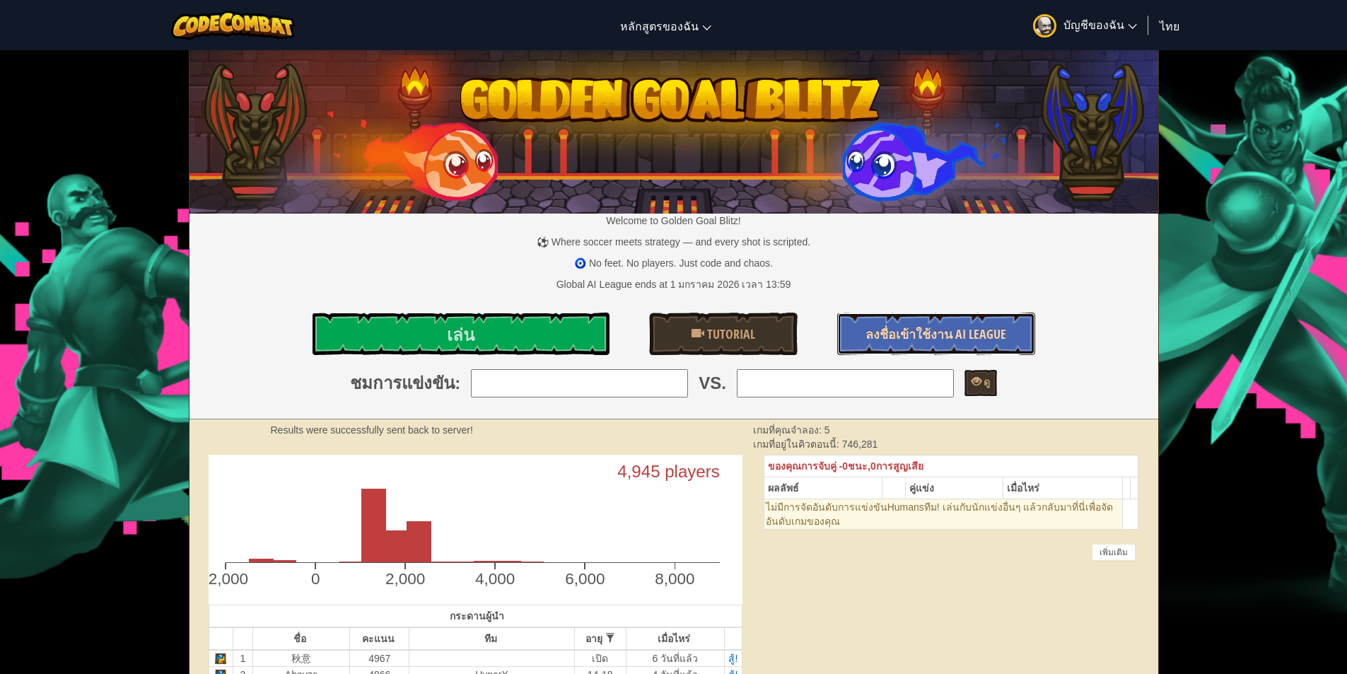
click at [1017, 327] on link "ลงชื่อเข้าใช้งาน AI League" at bounding box center [936, 333] width 198 height 42
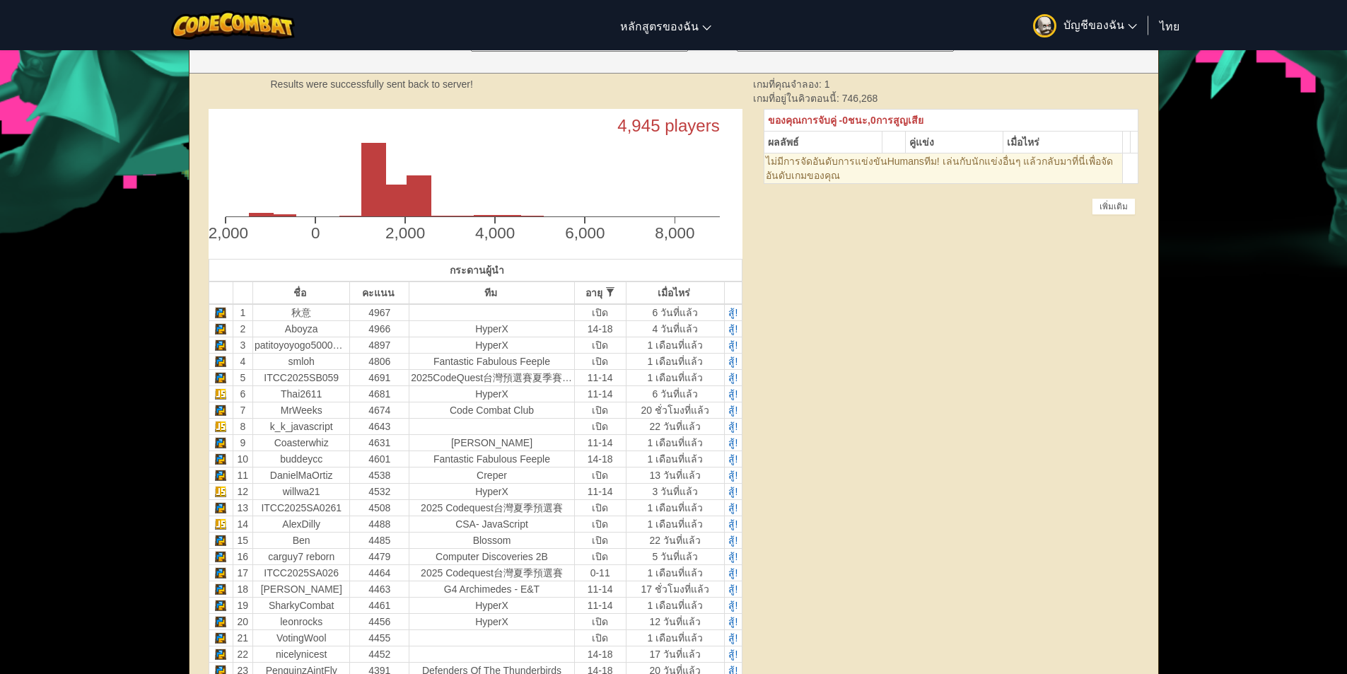
scroll to position [353, 0]
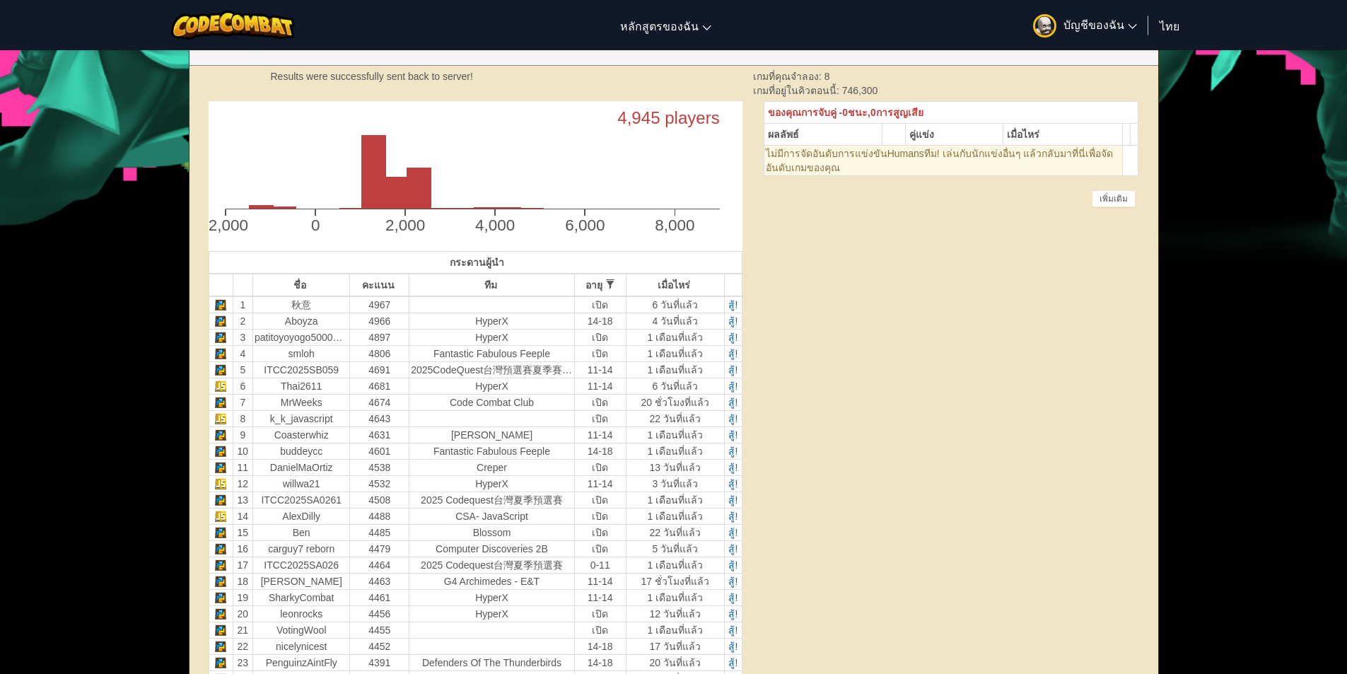
select select "th"
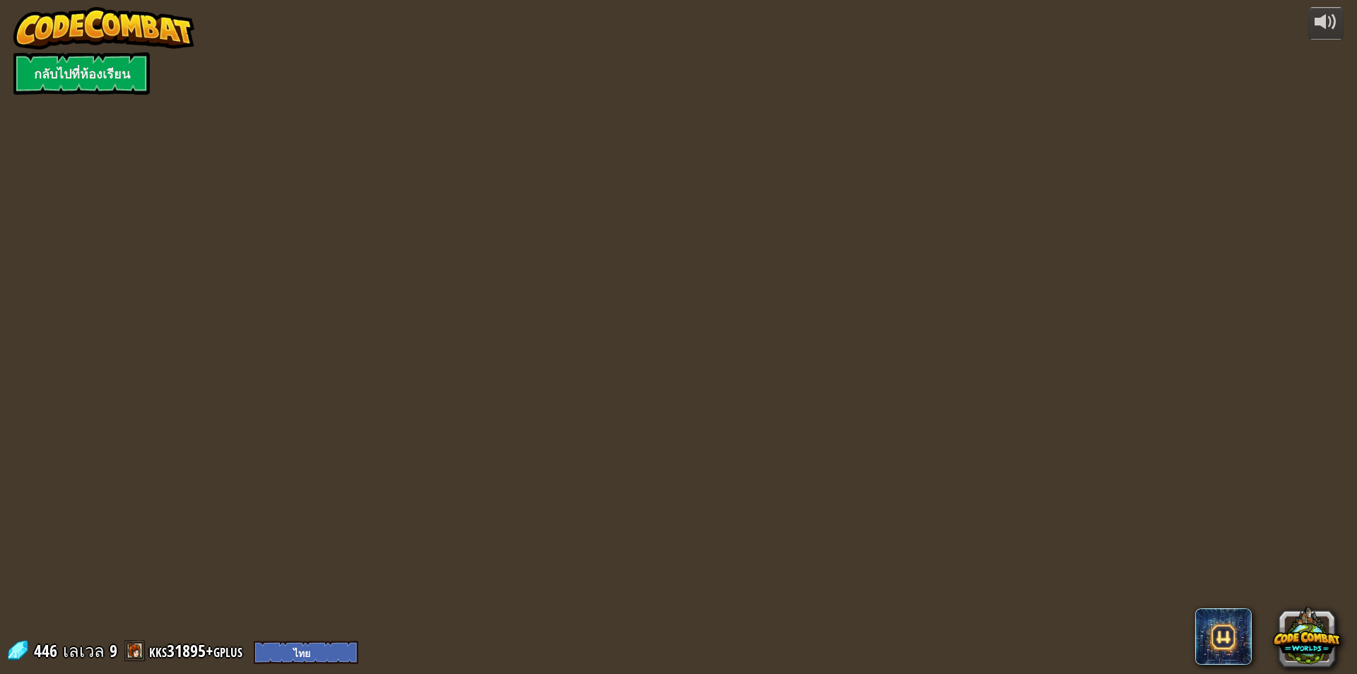
select select "th"
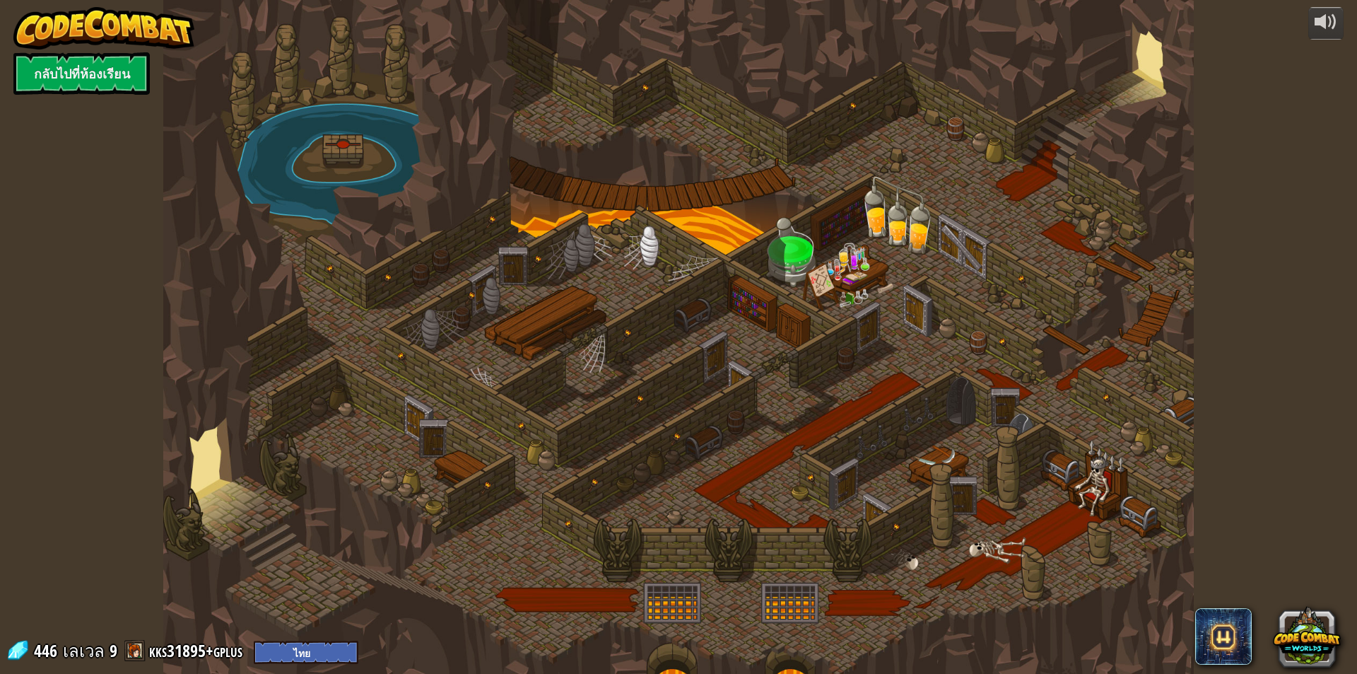
select select "th"
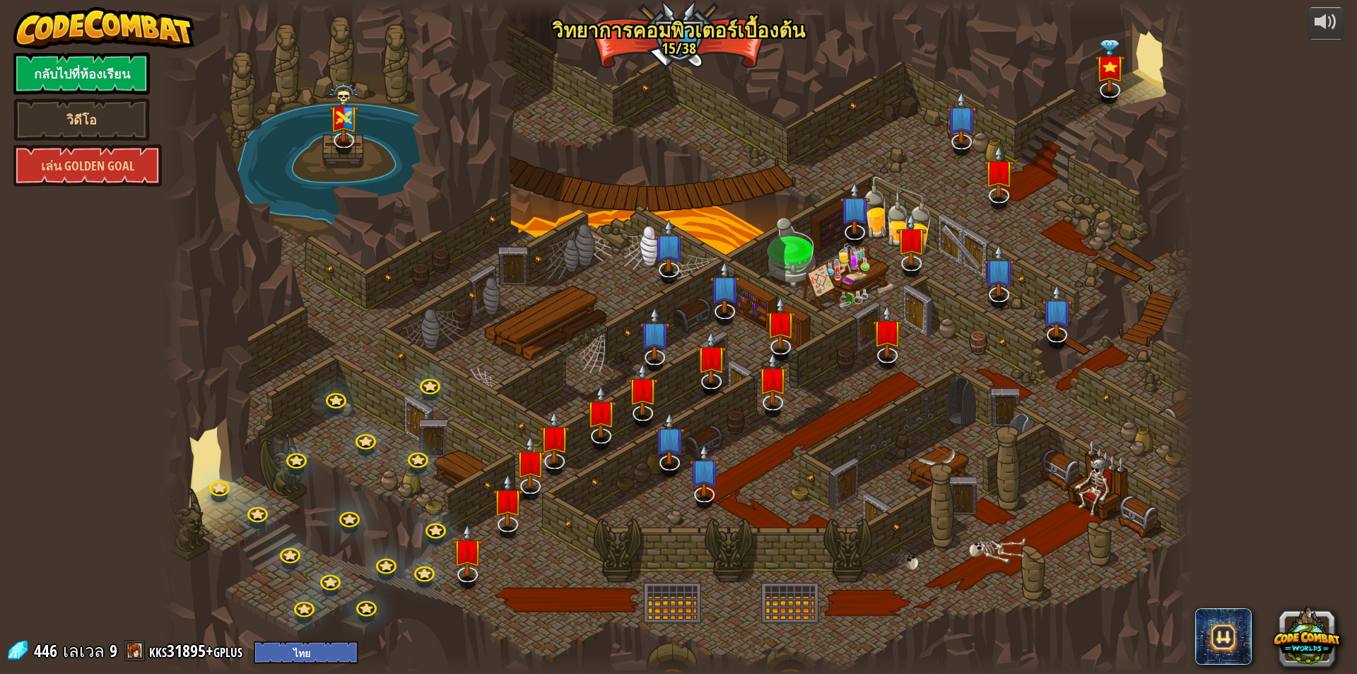
select select "th"
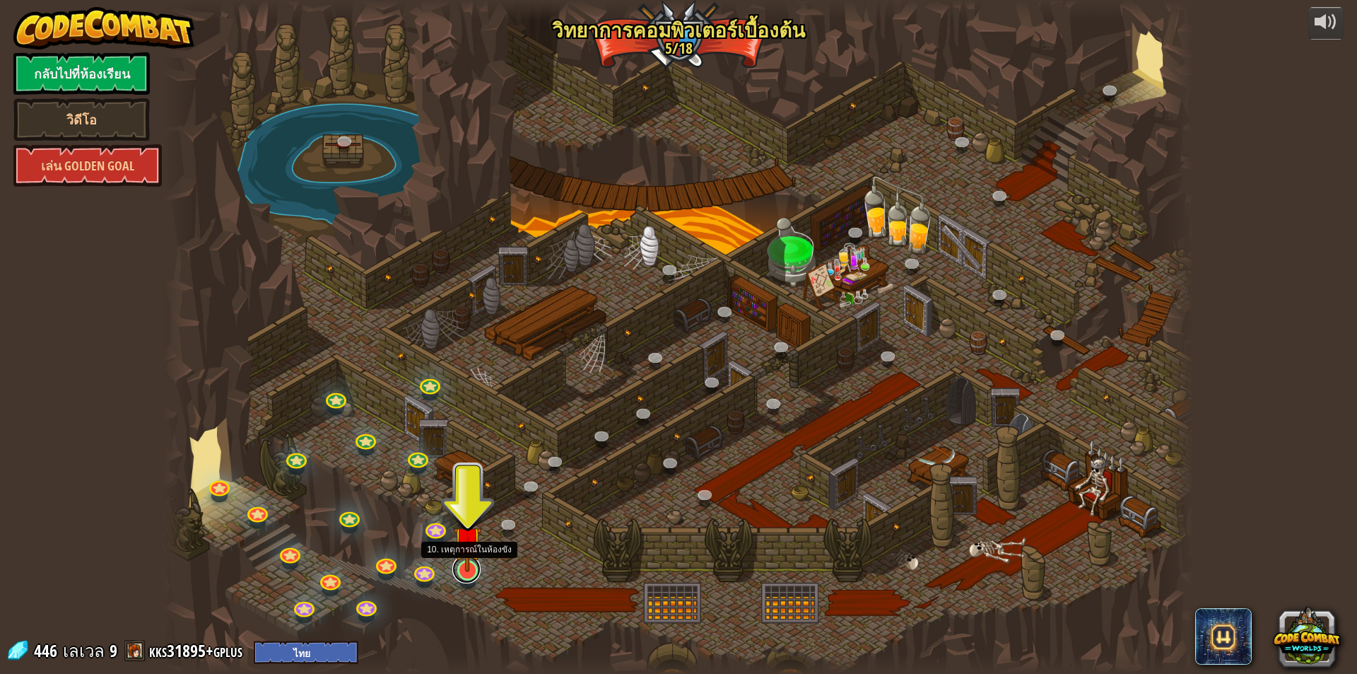
click at [462, 575] on link at bounding box center [466, 569] width 28 height 28
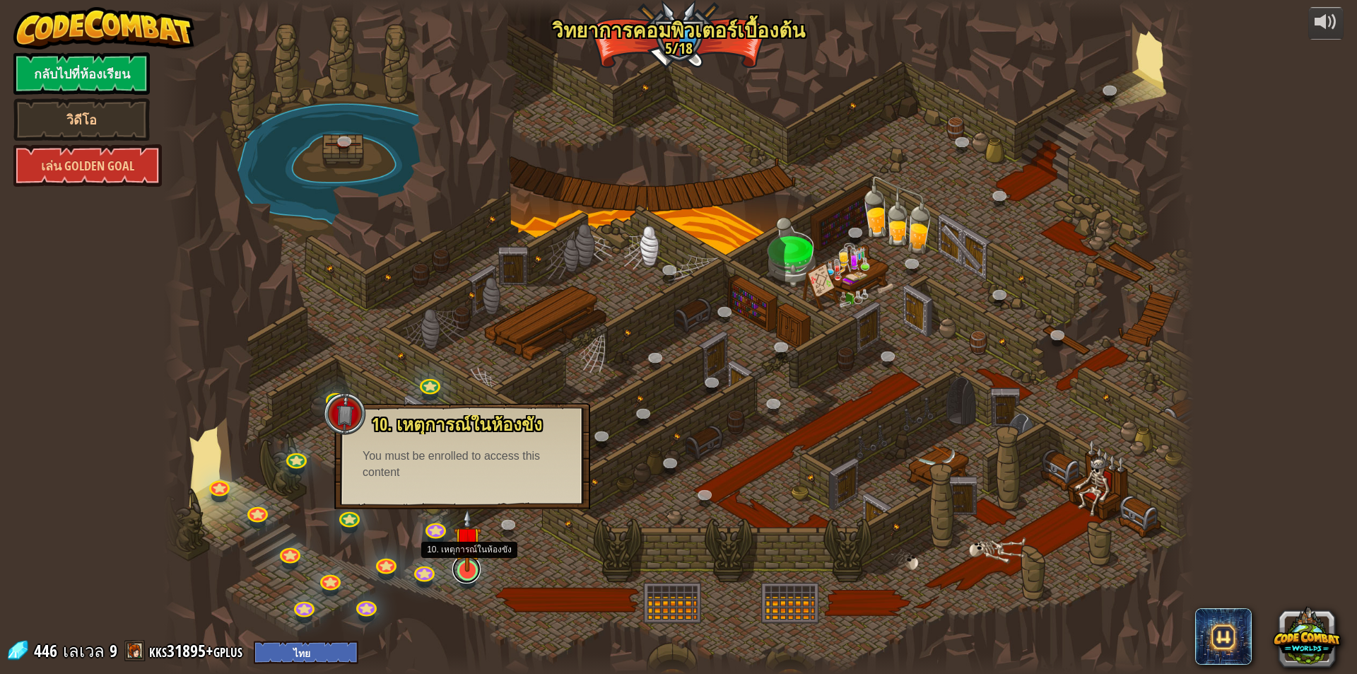
click at [462, 575] on link at bounding box center [466, 569] width 28 height 28
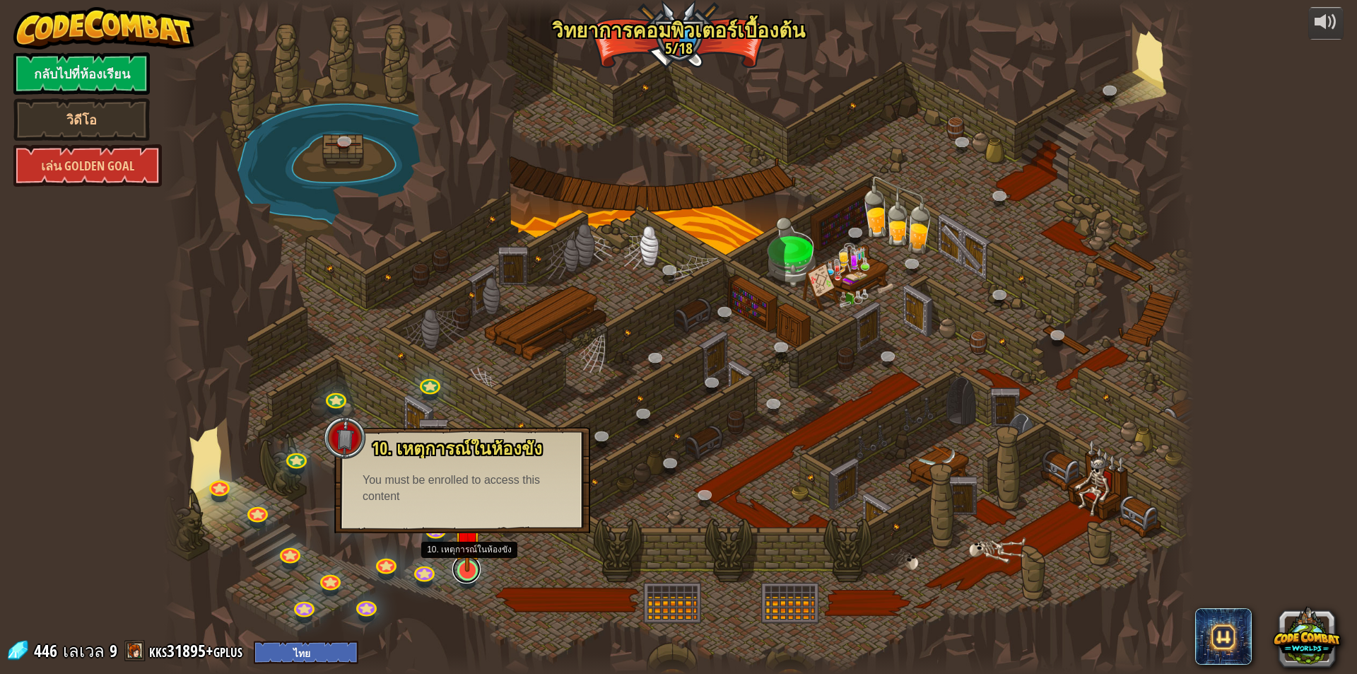
click at [462, 575] on link at bounding box center [466, 569] width 28 height 28
click at [499, 602] on div at bounding box center [678, 337] width 1031 height 674
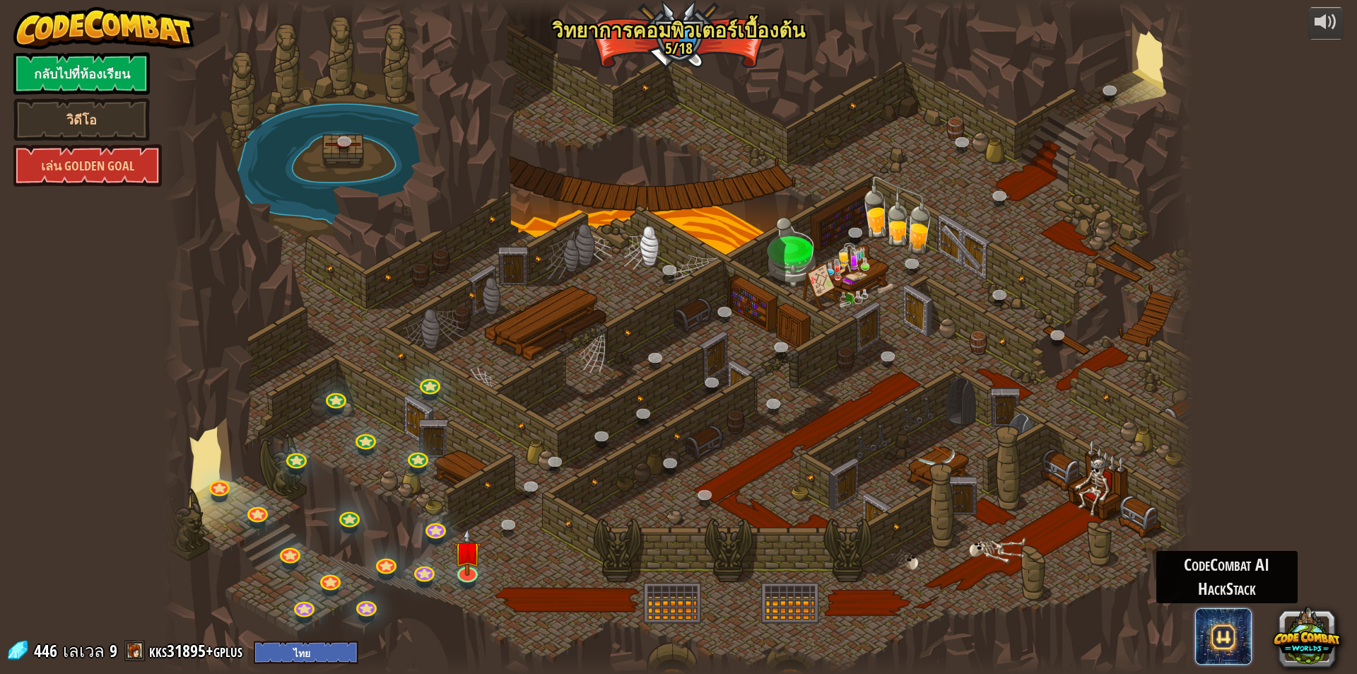
click at [1222, 632] on span at bounding box center [1223, 636] width 57 height 57
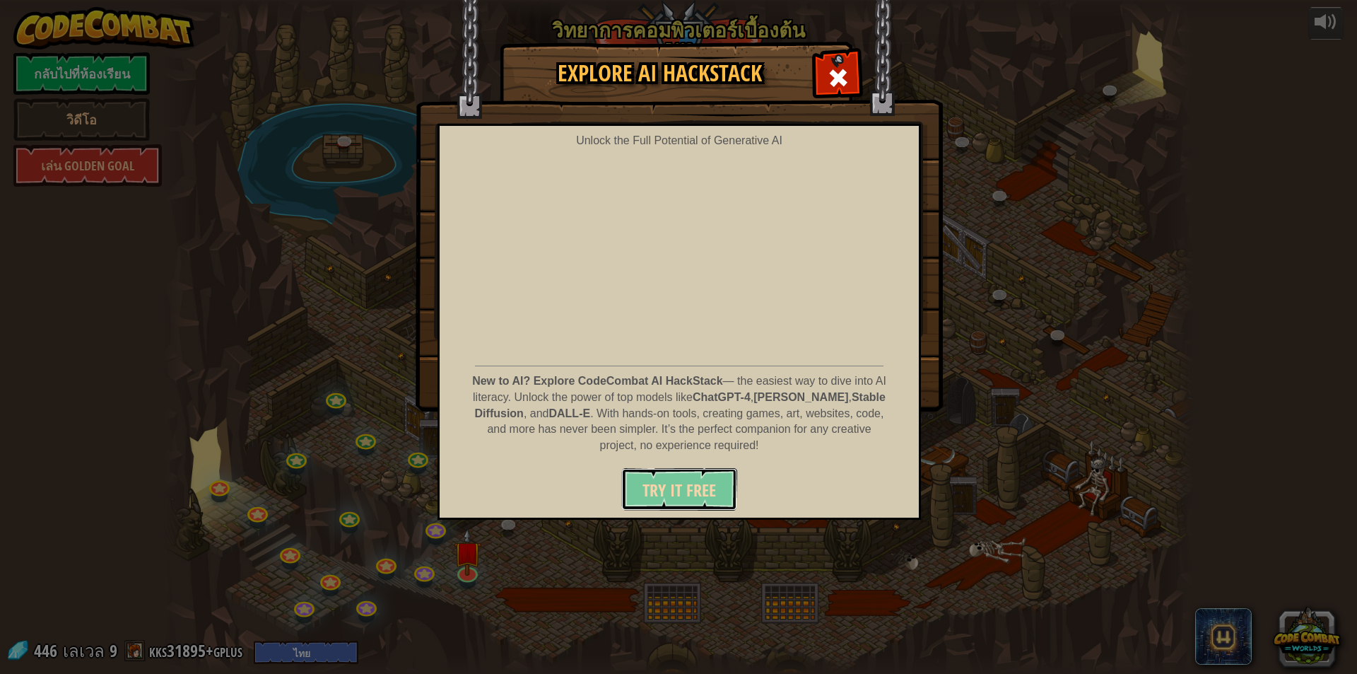
click at [697, 478] on button "Try It Free" at bounding box center [679, 489] width 116 height 42
click at [845, 77] on span at bounding box center [838, 77] width 23 height 23
